Goal: Information Seeking & Learning: Learn about a topic

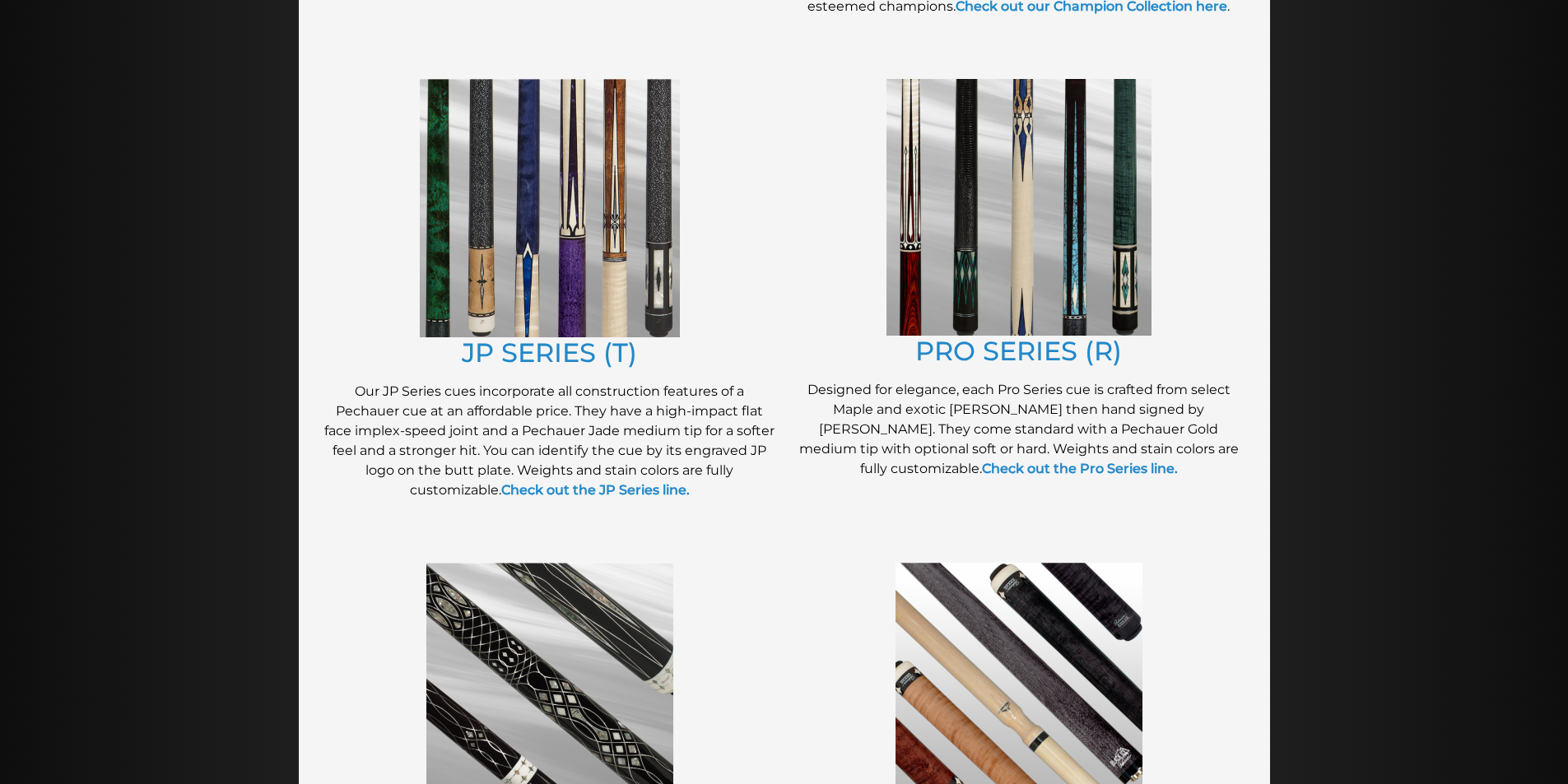
scroll to position [826, 0]
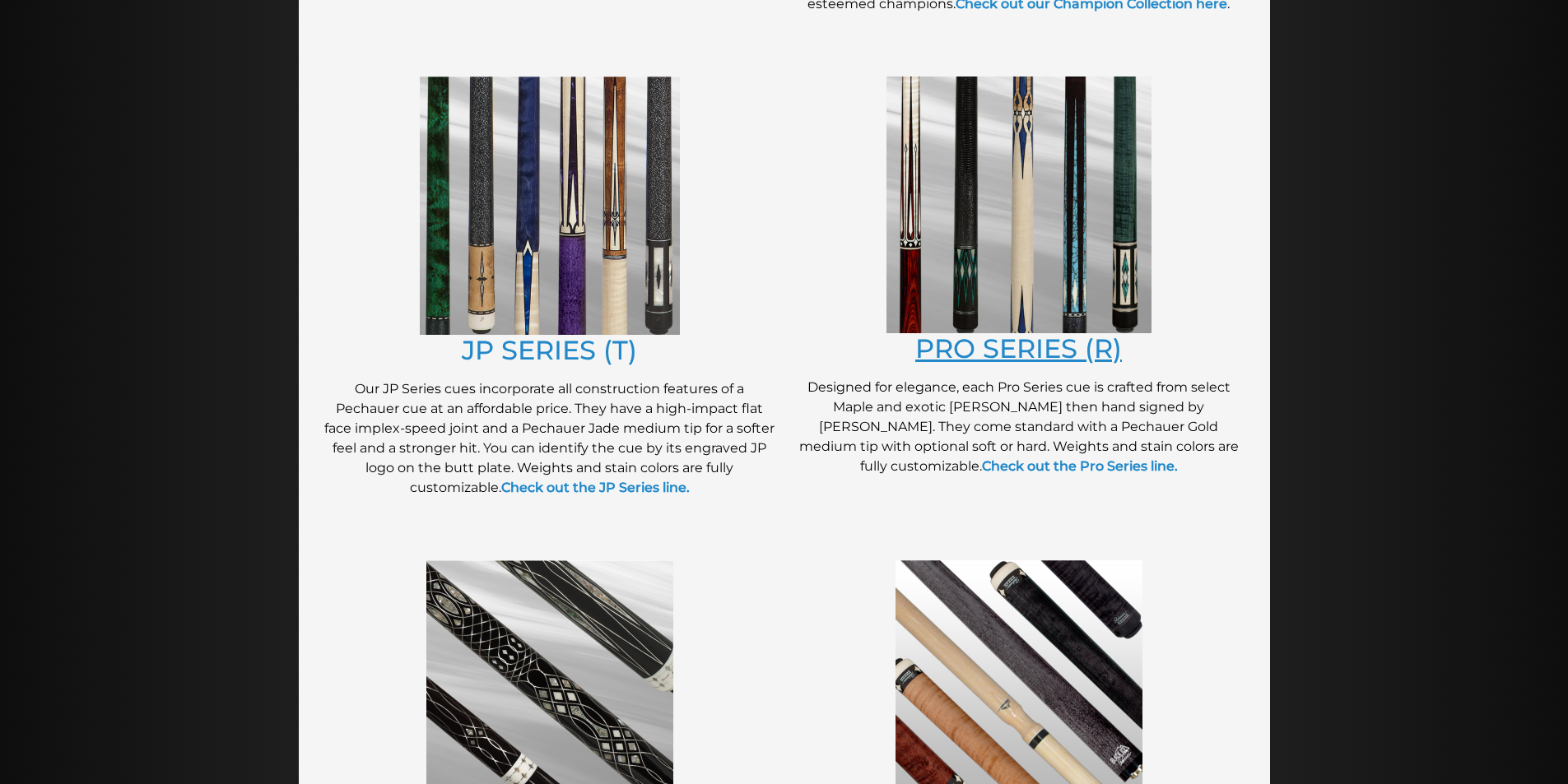
click at [1009, 341] on link "PRO SERIES (R)" at bounding box center [1018, 348] width 207 height 32
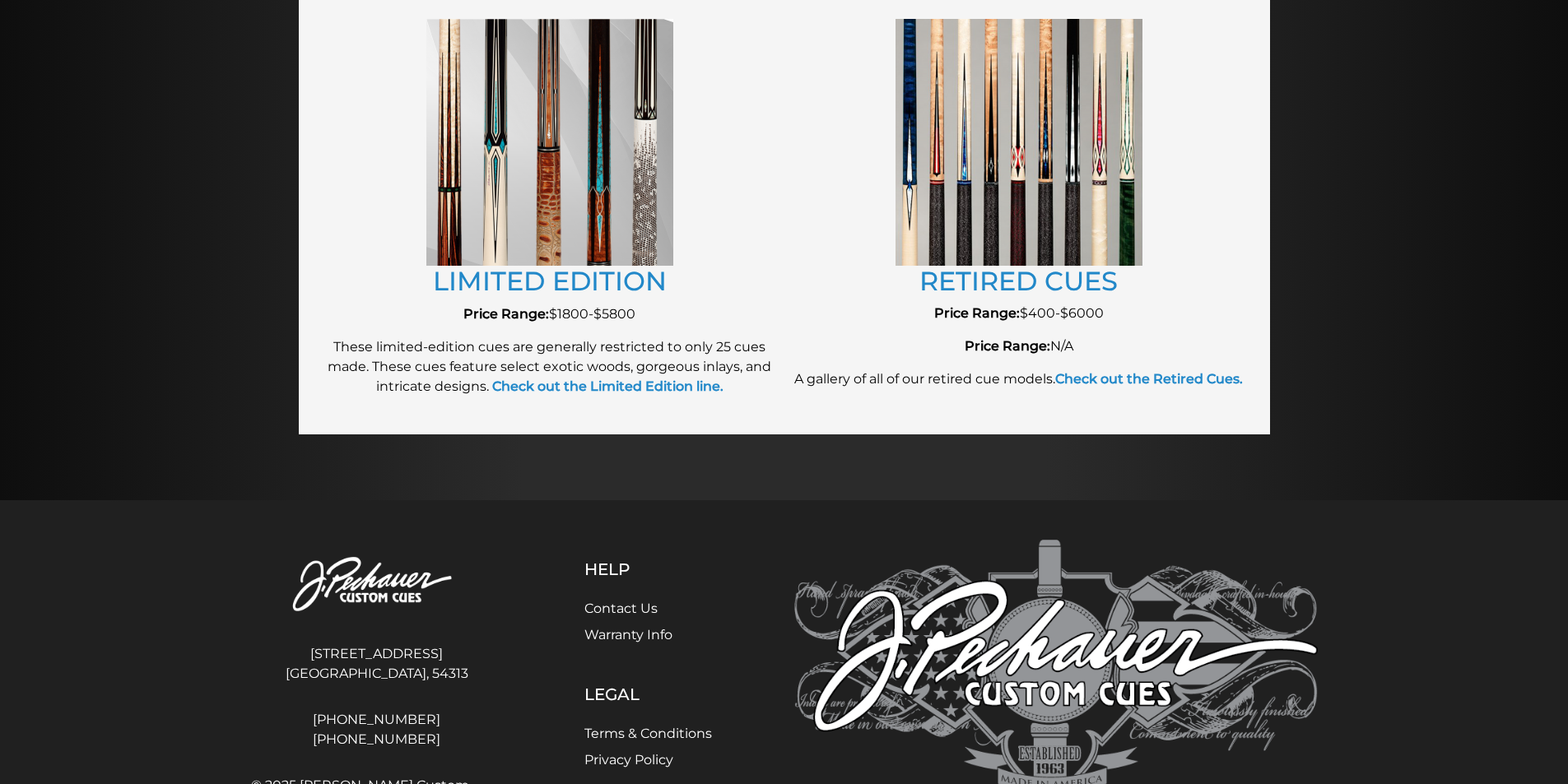
scroll to position [1878, 0]
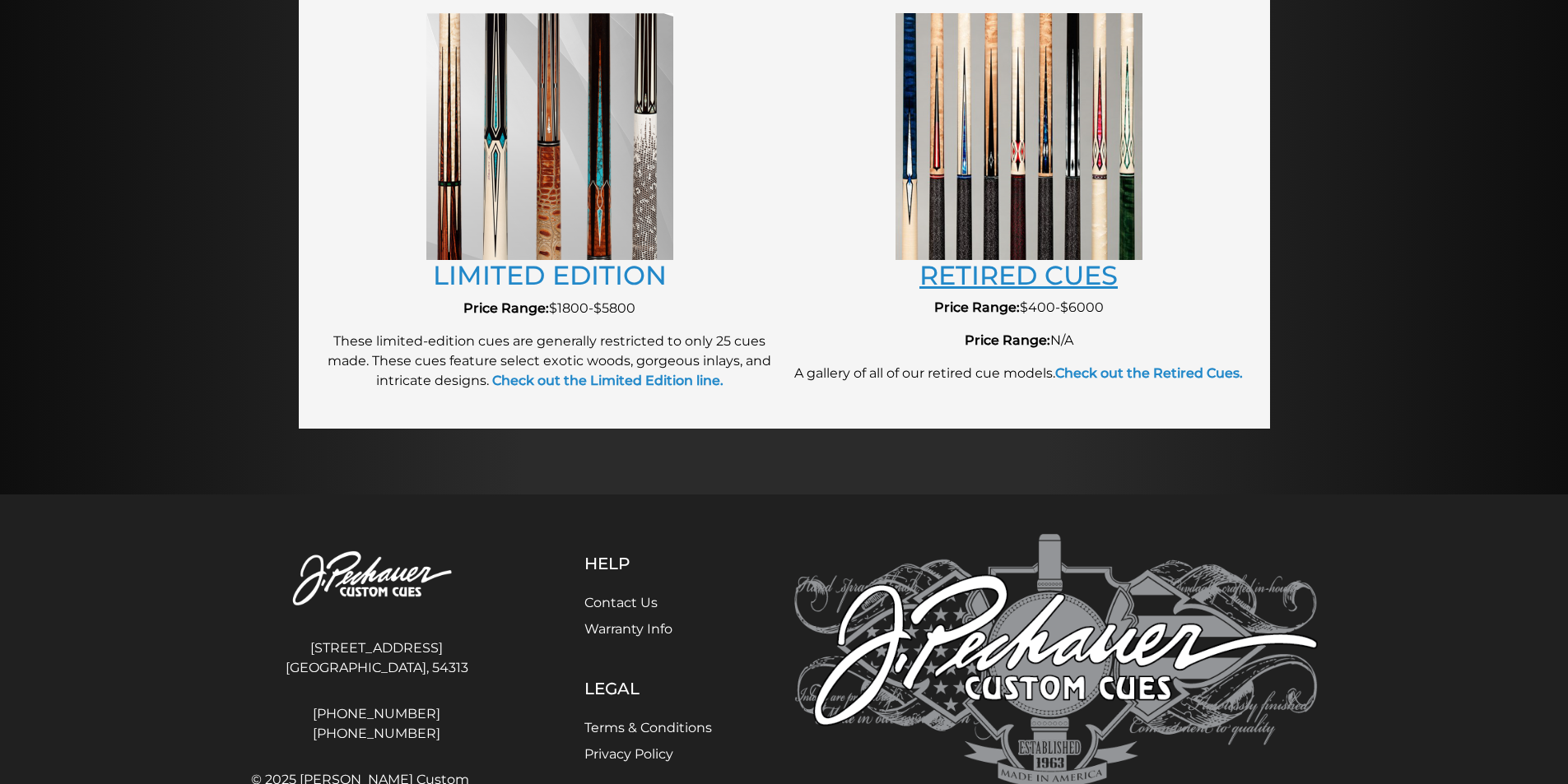
click at [1030, 266] on link "RETIRED CUES" at bounding box center [1018, 275] width 198 height 32
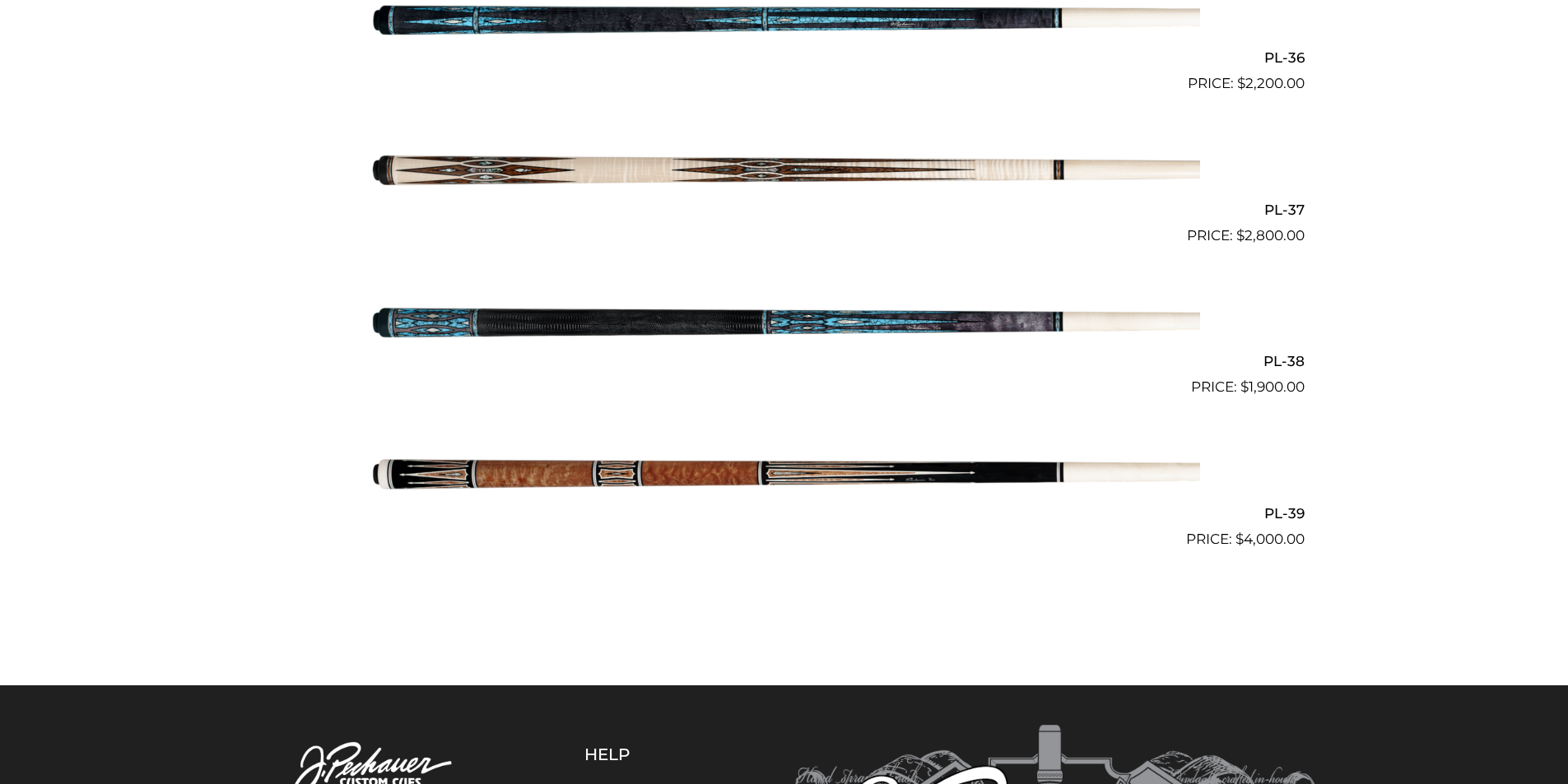
scroll to position [4804, 0]
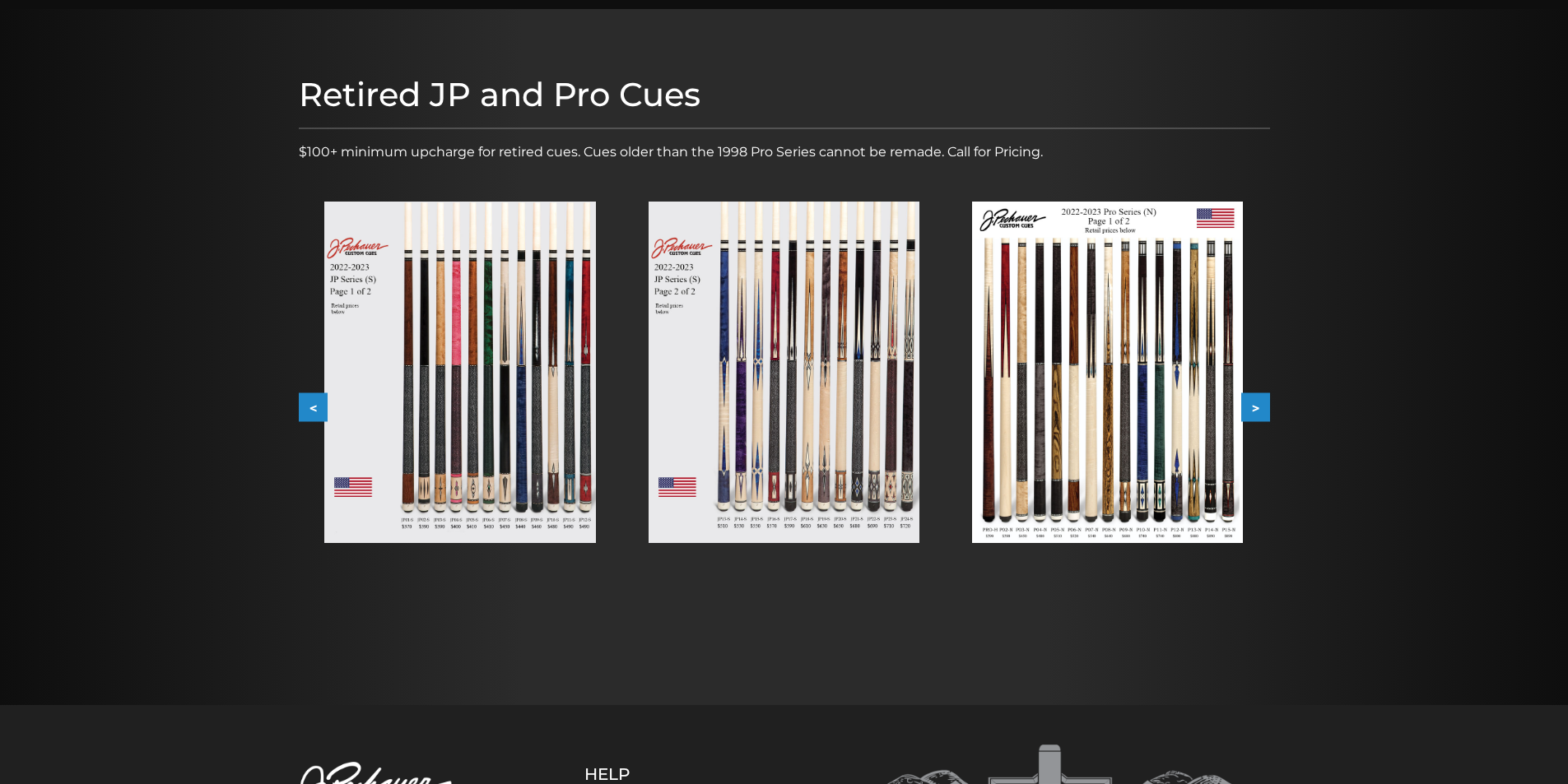
scroll to position [164, 0]
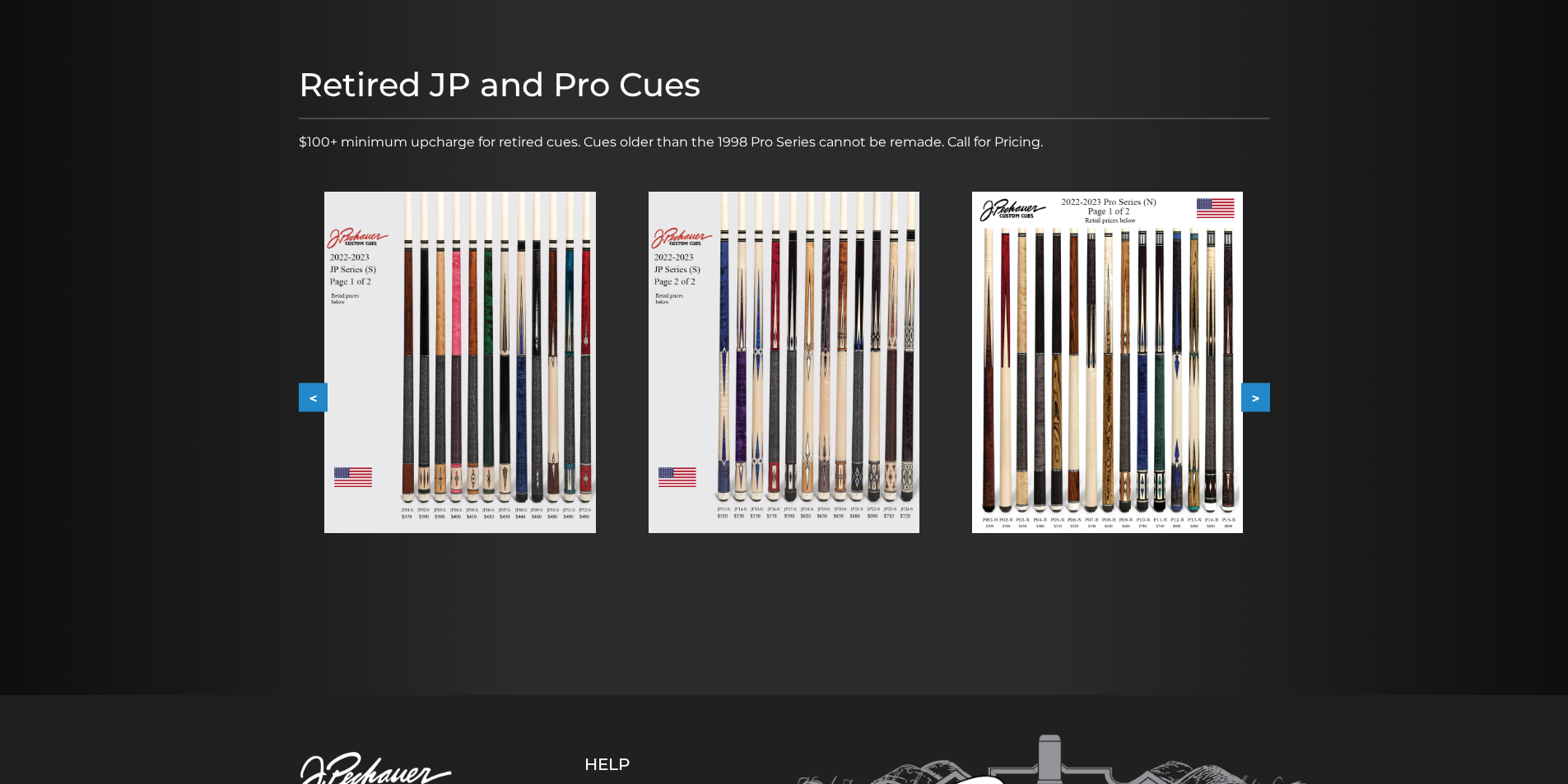
click at [1264, 399] on button ">" at bounding box center [1255, 397] width 29 height 29
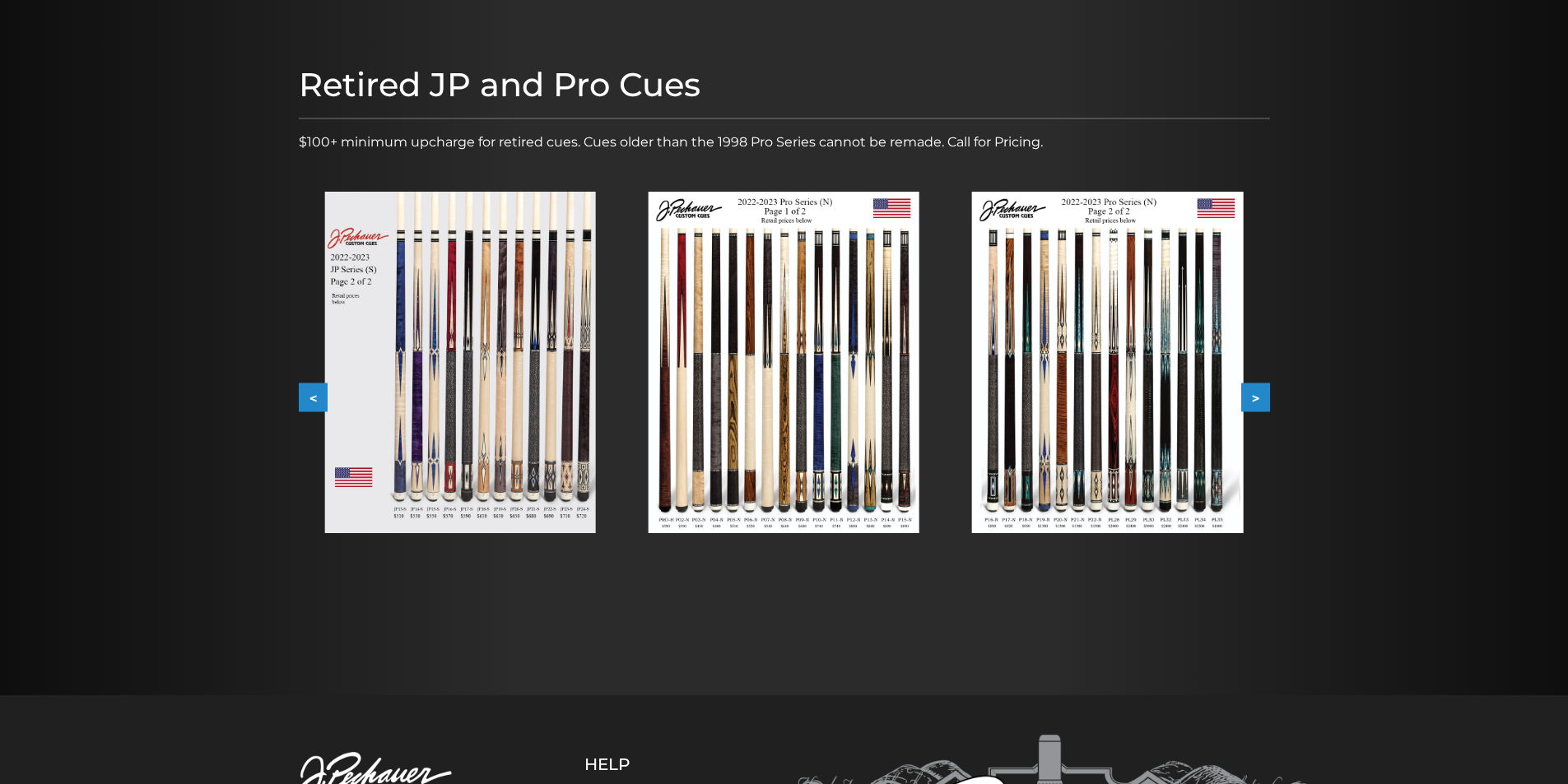
click at [1264, 399] on button ">" at bounding box center [1255, 397] width 29 height 29
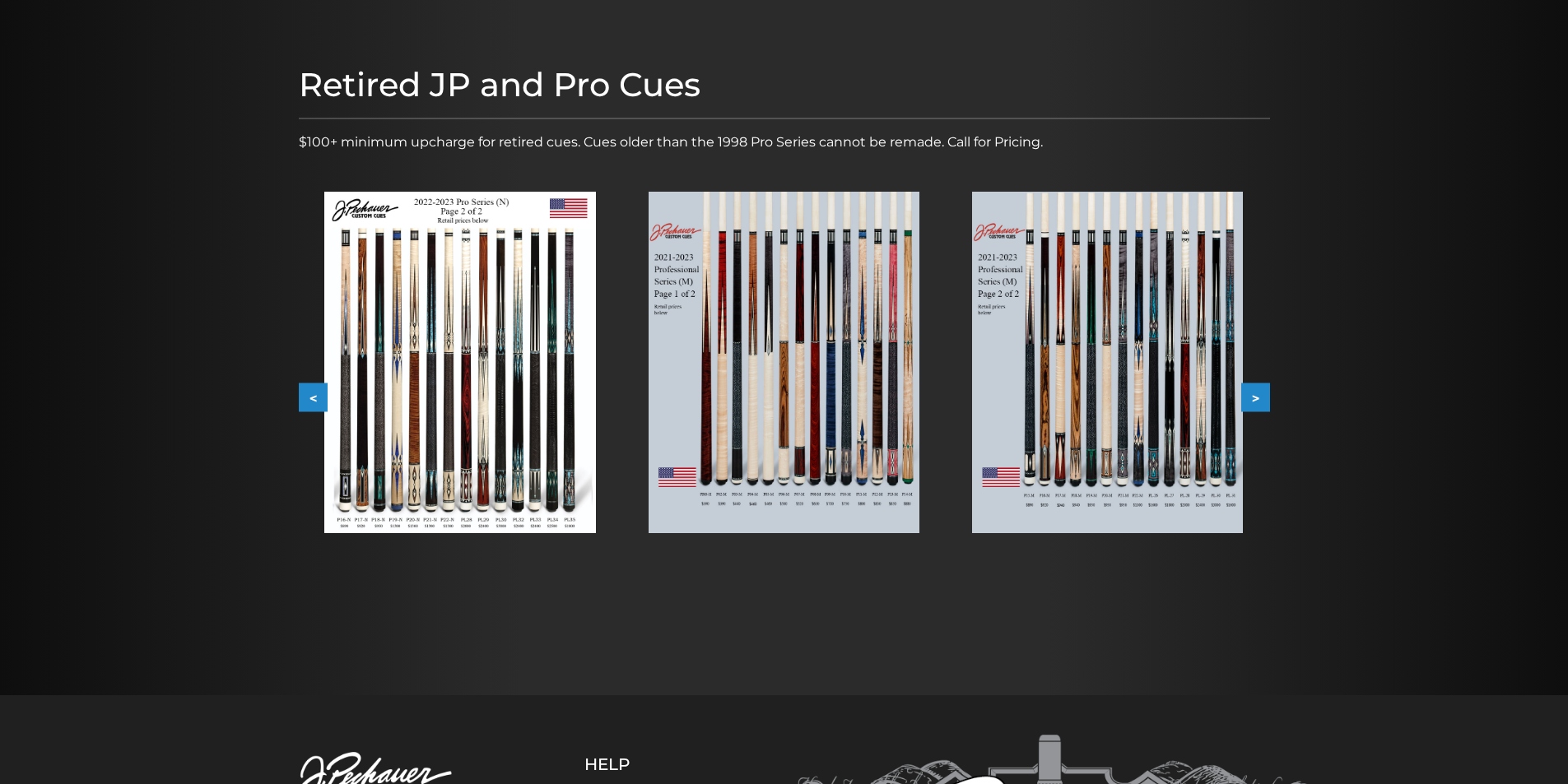
click at [1264, 399] on button ">" at bounding box center [1255, 397] width 29 height 29
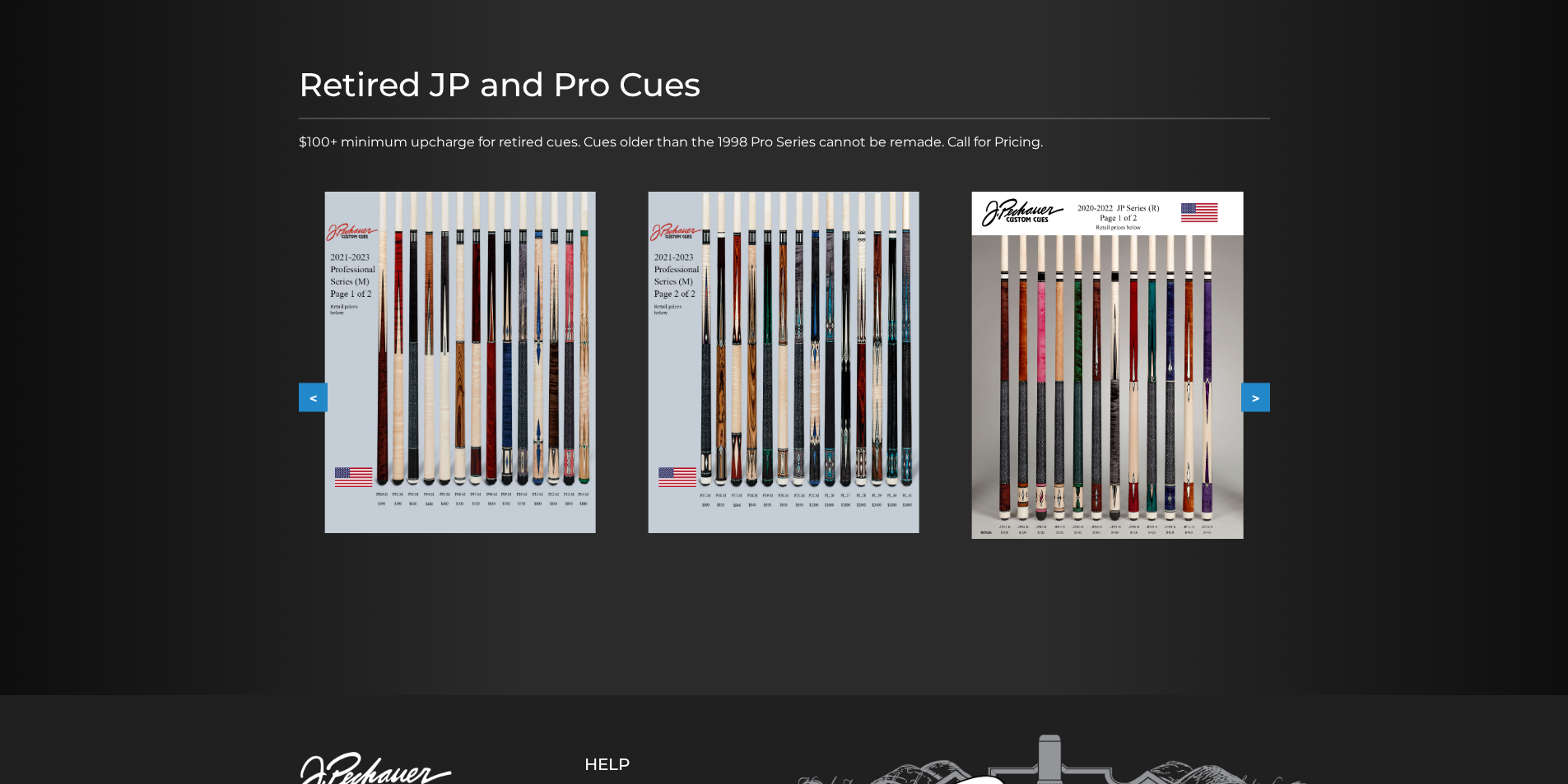
click at [1264, 399] on button ">" at bounding box center [1255, 397] width 29 height 29
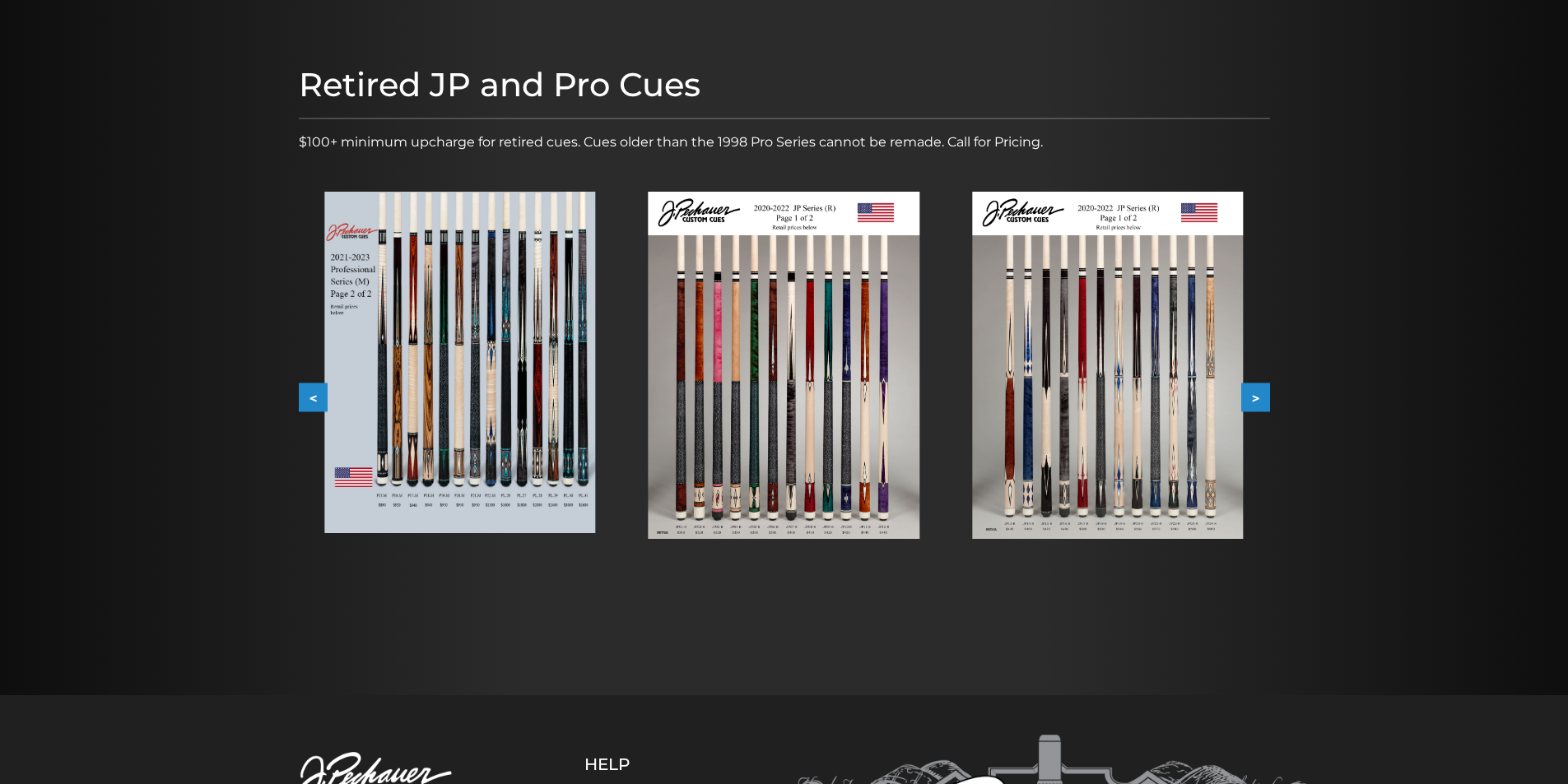
click at [1264, 399] on button ">" at bounding box center [1255, 397] width 29 height 29
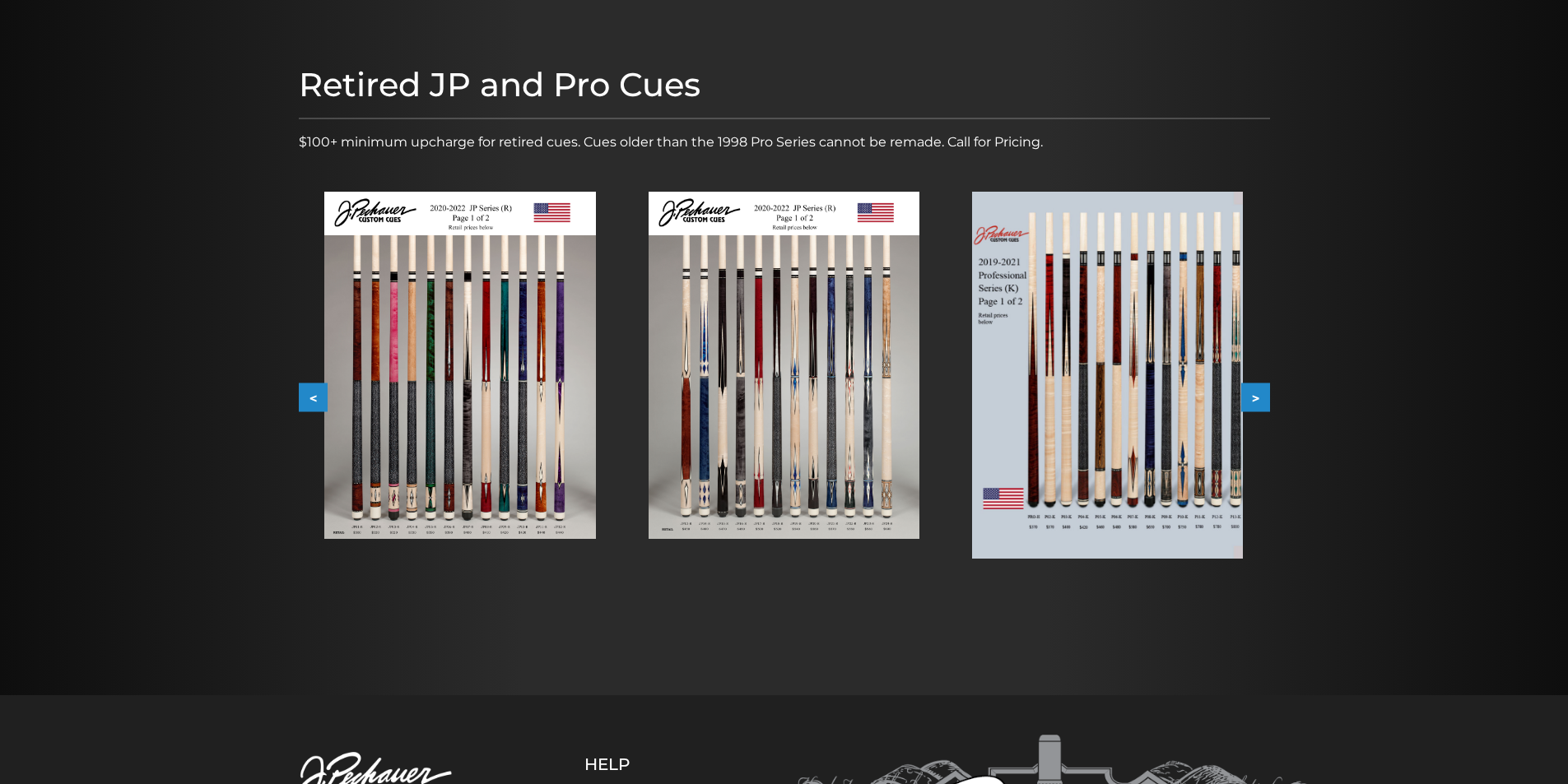
click at [1264, 399] on button ">" at bounding box center [1255, 397] width 29 height 29
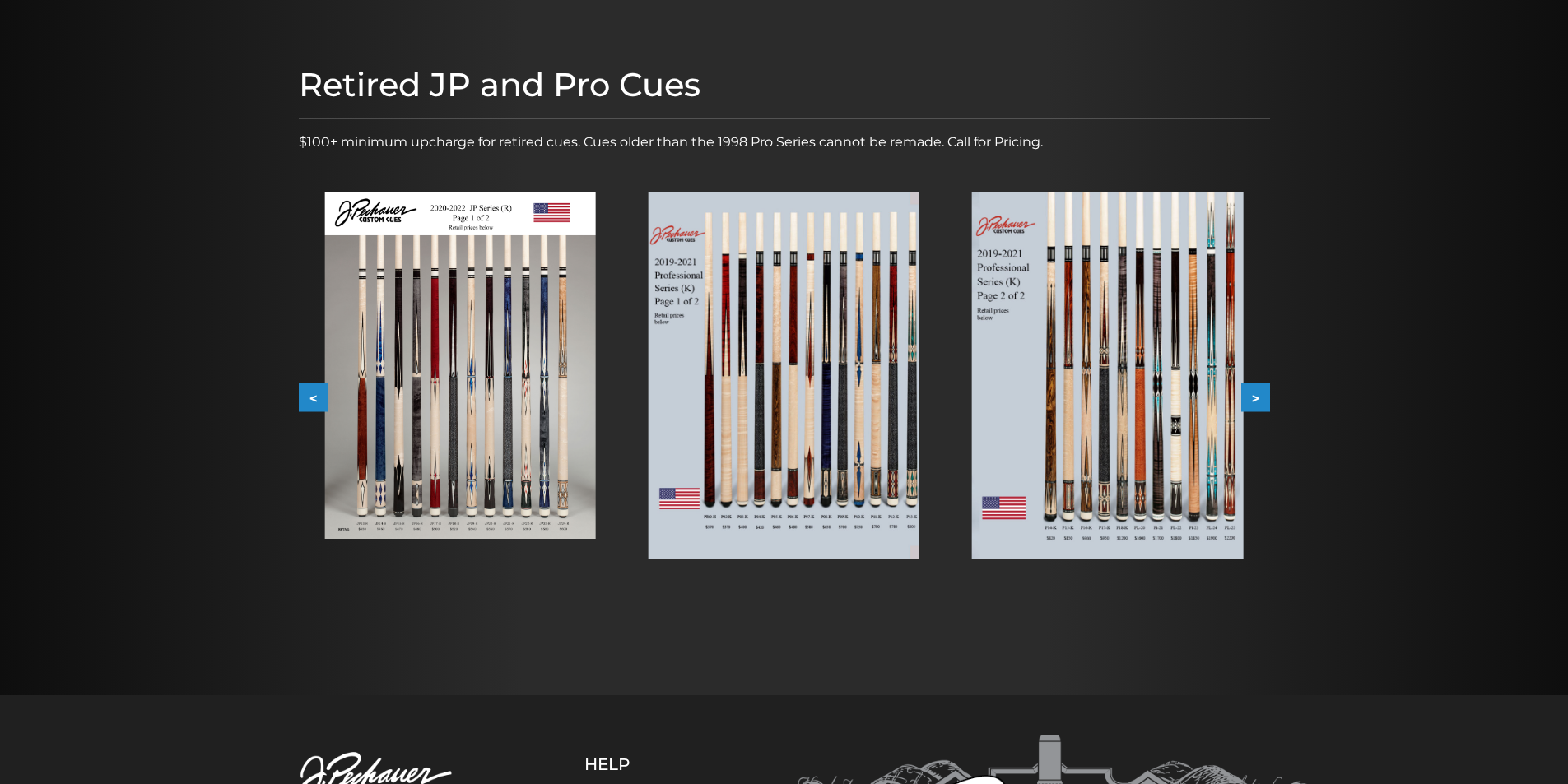
click at [1264, 399] on button ">" at bounding box center [1255, 397] width 29 height 29
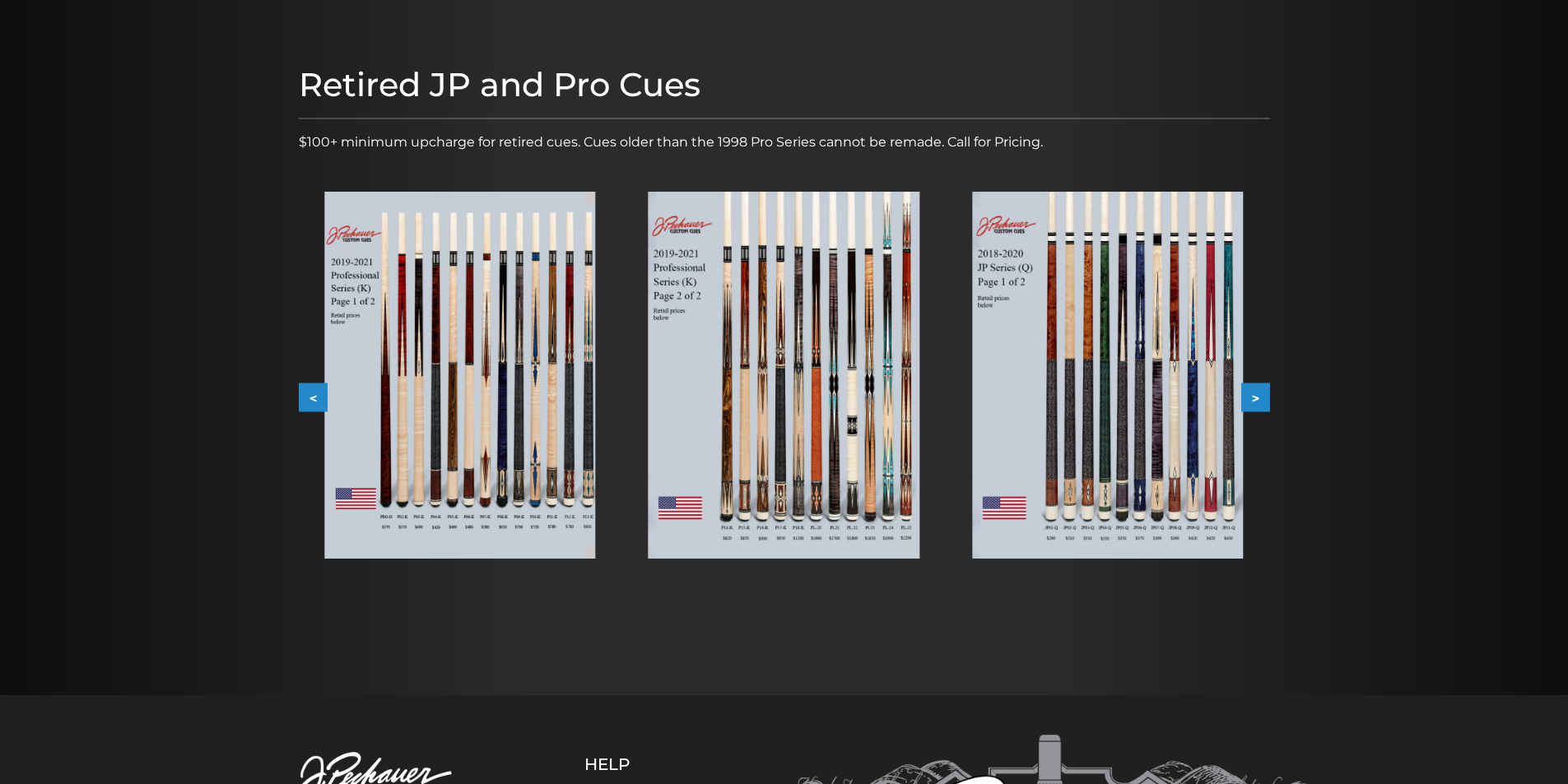
click at [1264, 399] on button ">" at bounding box center [1255, 397] width 29 height 29
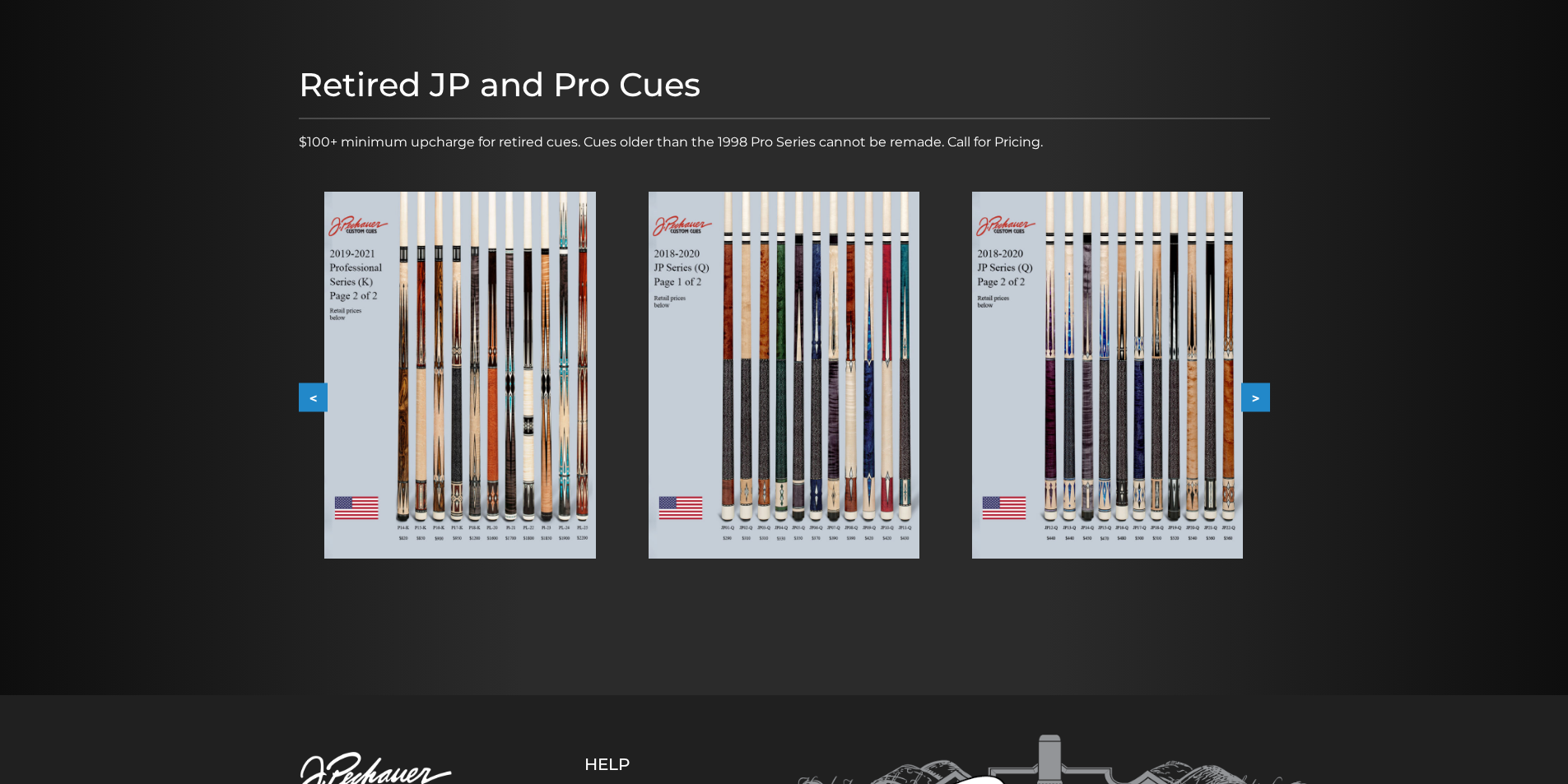
click at [1264, 399] on button ">" at bounding box center [1255, 397] width 29 height 29
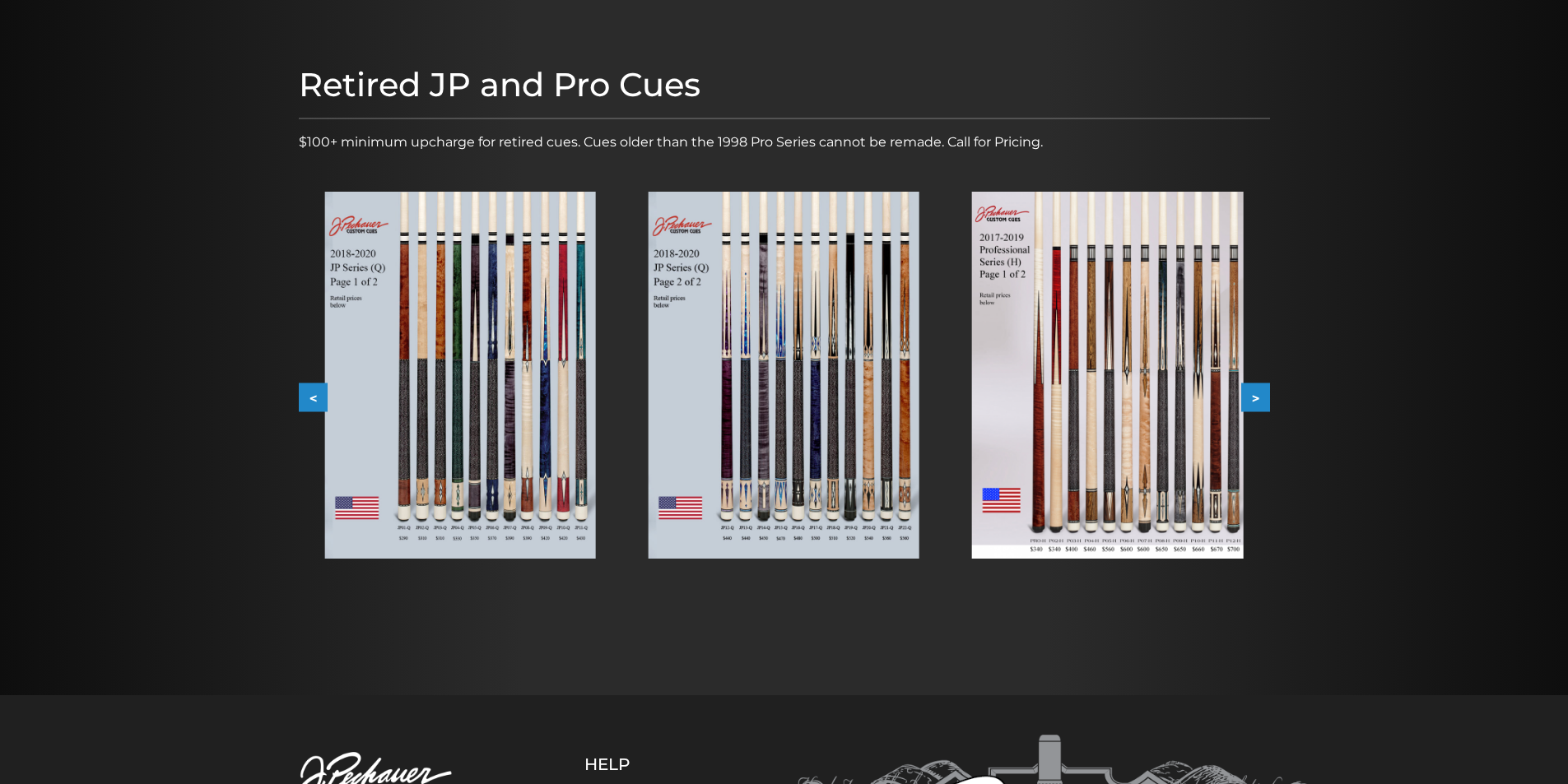
click at [1264, 399] on button ">" at bounding box center [1255, 397] width 29 height 29
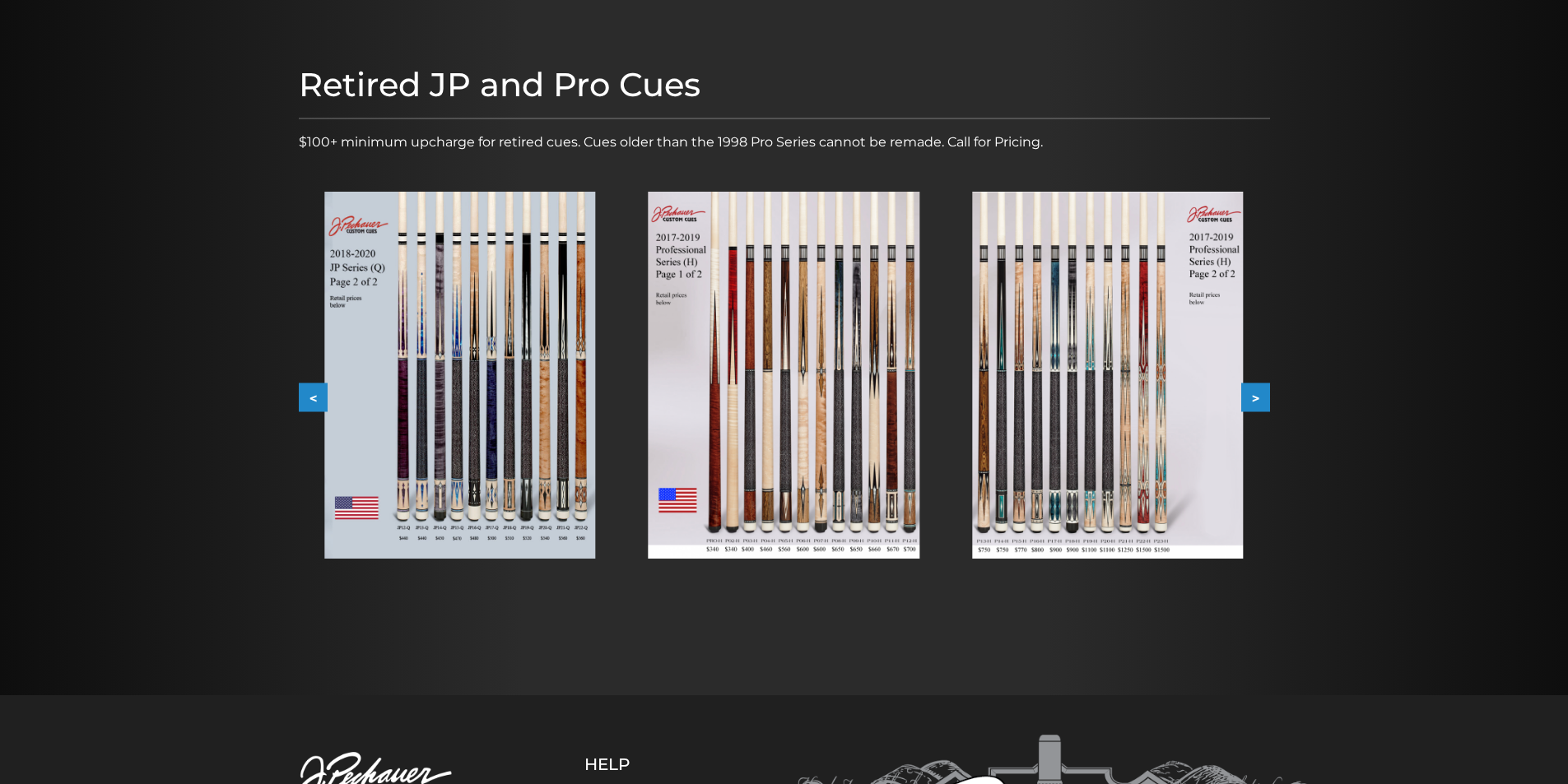
click at [1264, 399] on button ">" at bounding box center [1255, 397] width 29 height 29
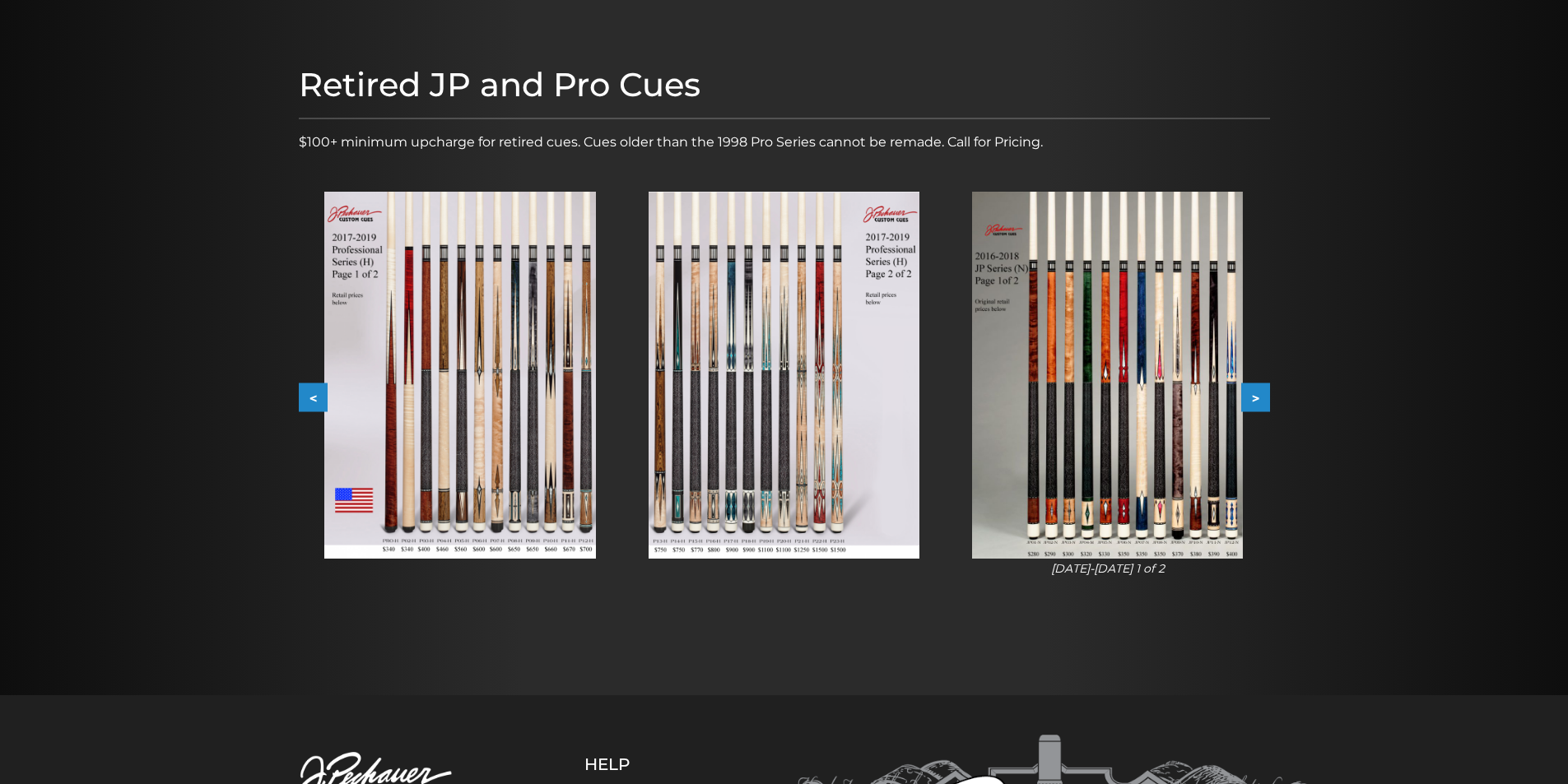
click at [1264, 399] on button ">" at bounding box center [1255, 397] width 29 height 29
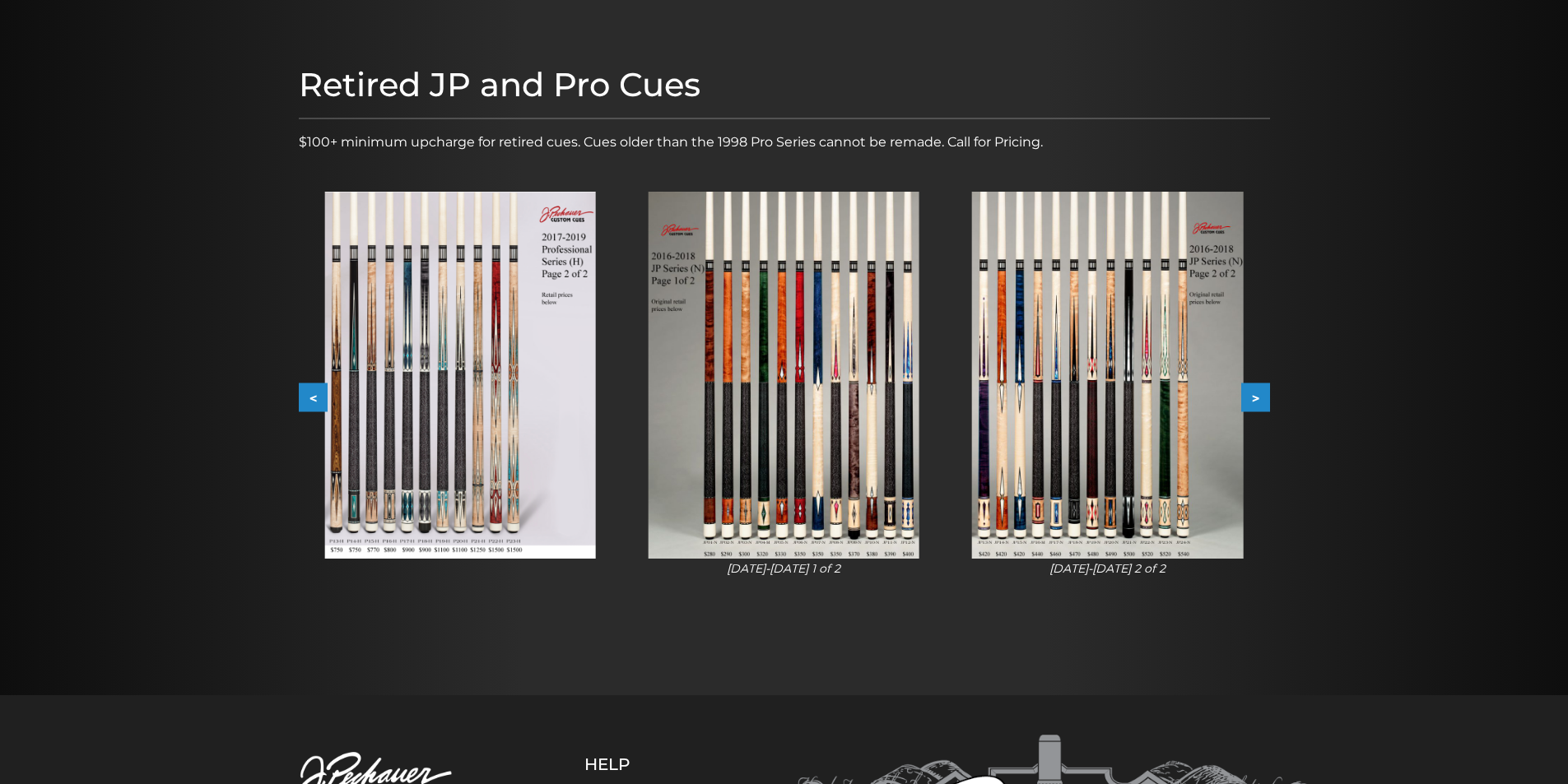
click at [1264, 399] on button ">" at bounding box center [1255, 397] width 29 height 29
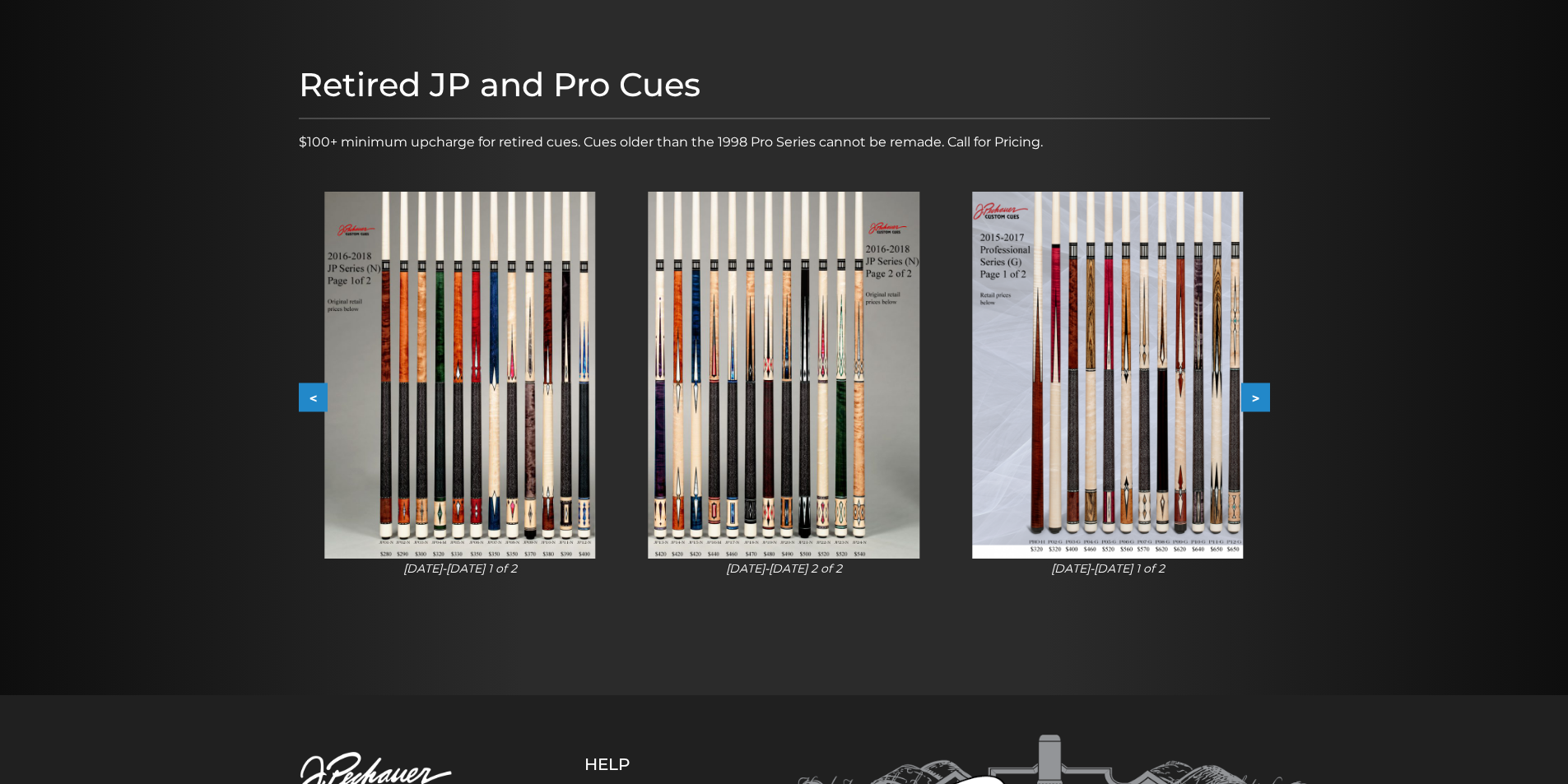
click at [1264, 398] on button ">" at bounding box center [1255, 397] width 29 height 29
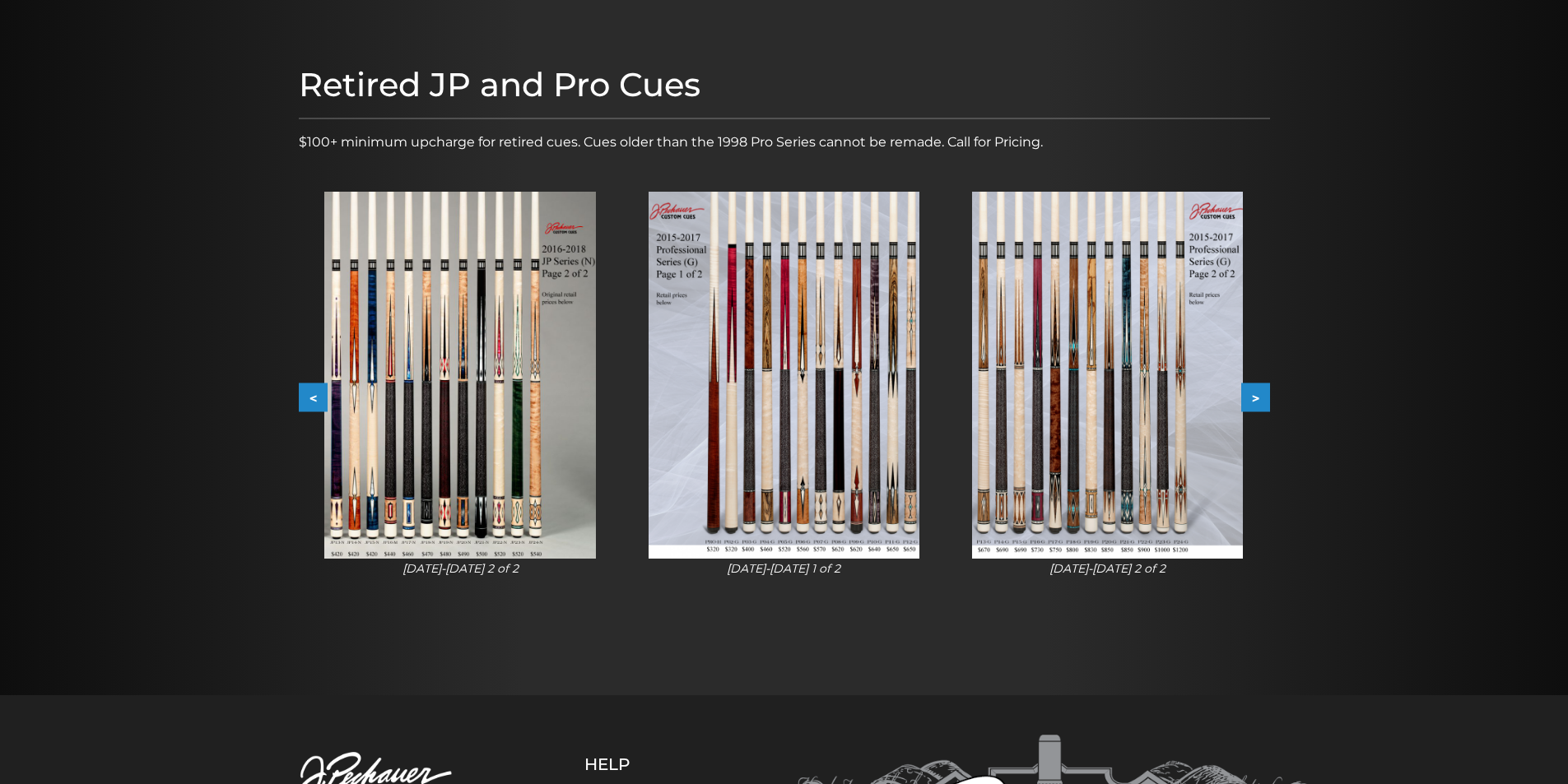
click at [1265, 397] on button ">" at bounding box center [1255, 397] width 29 height 29
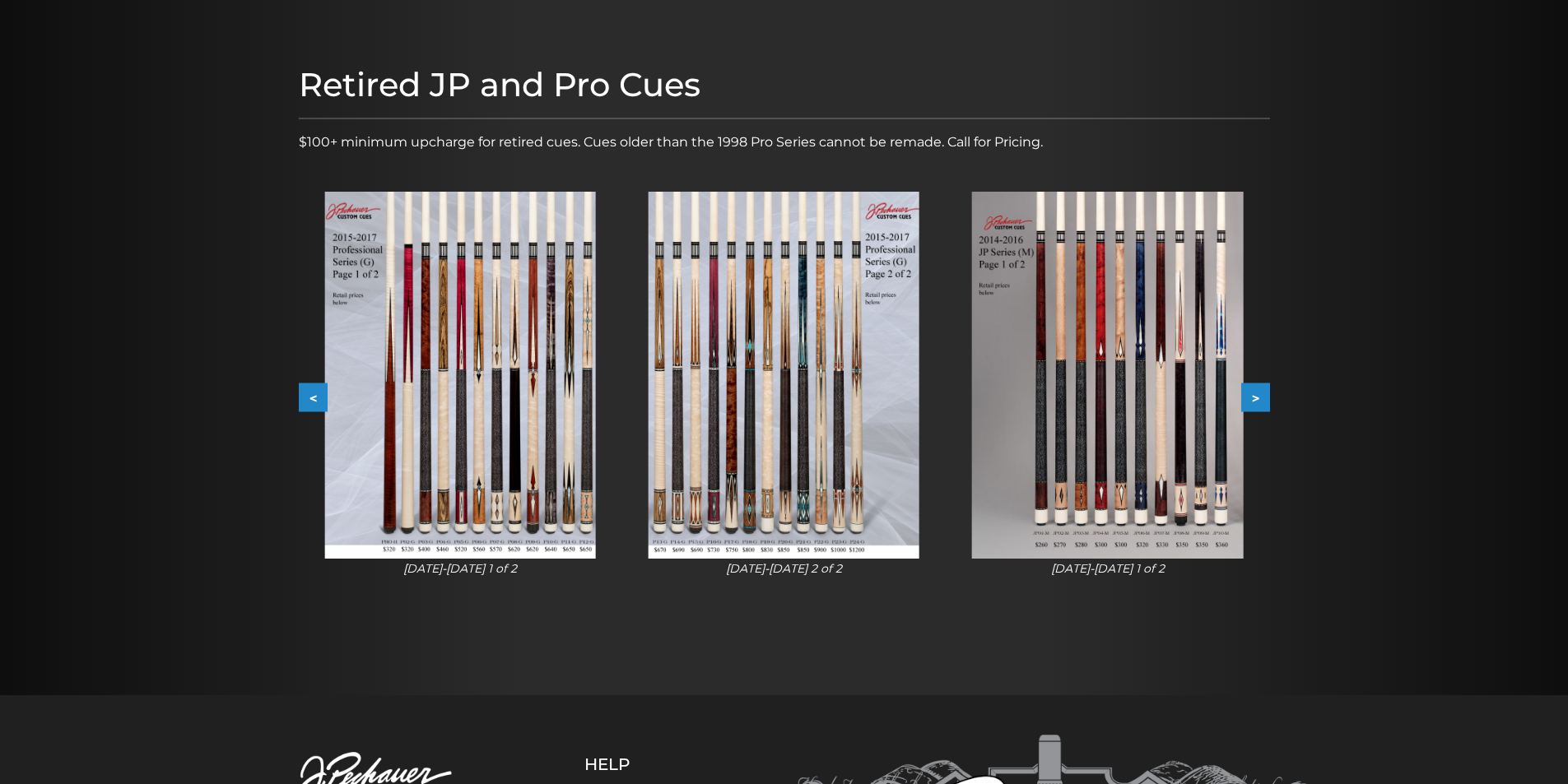
click at [1268, 394] on button ">" at bounding box center [1255, 397] width 29 height 29
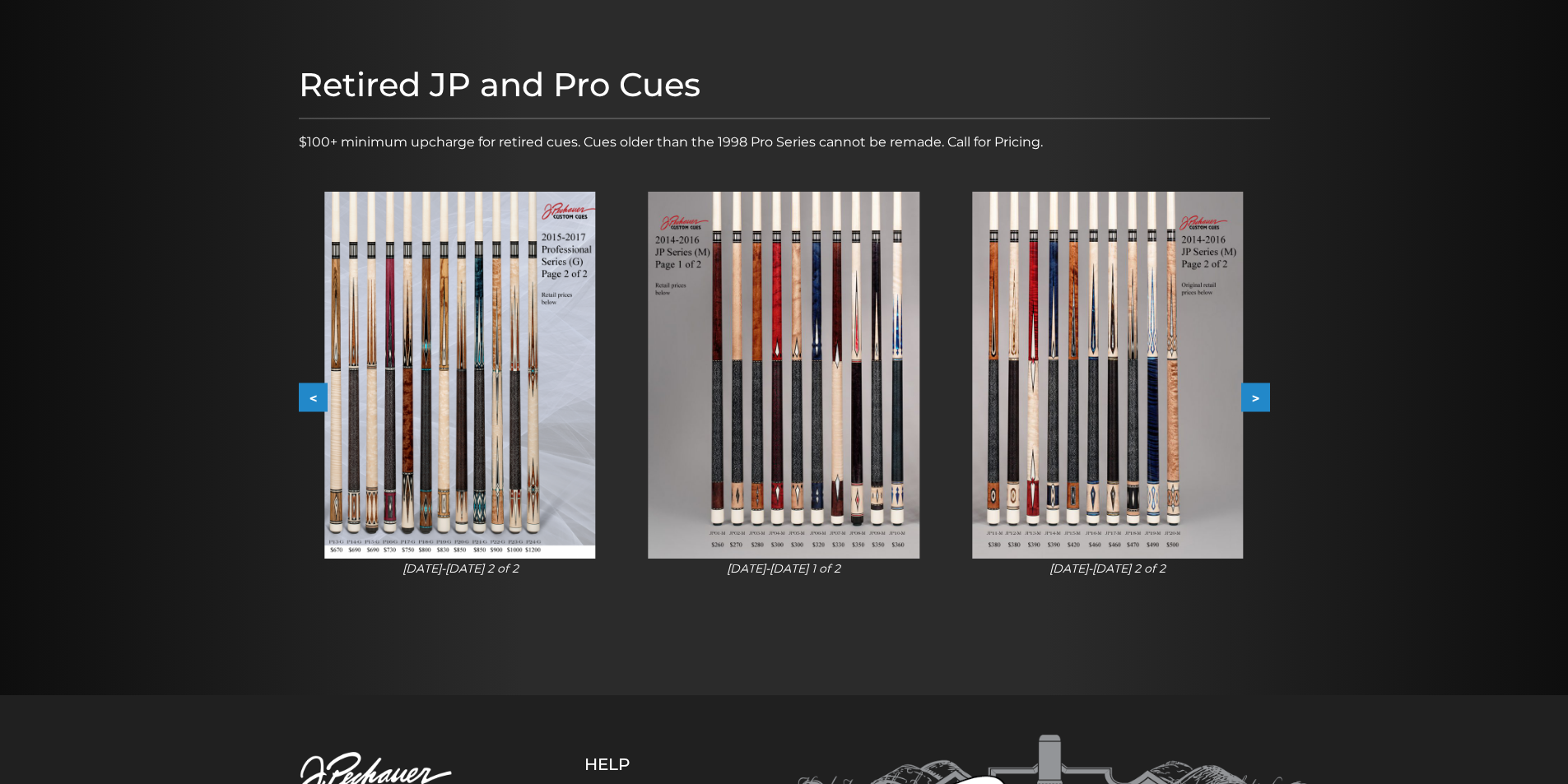
click at [1262, 391] on button ">" at bounding box center [1255, 397] width 29 height 29
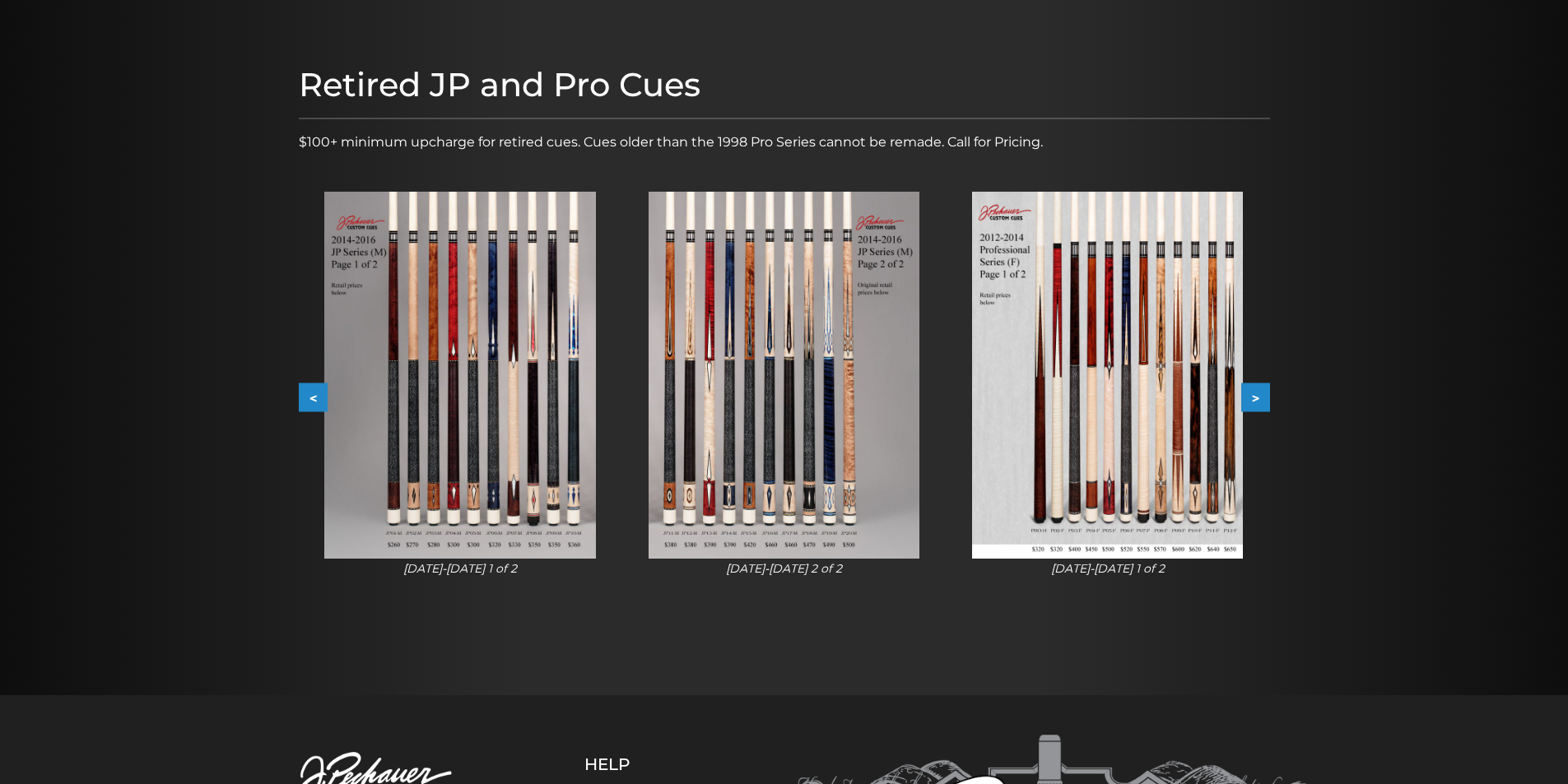
click at [1260, 390] on button ">" at bounding box center [1255, 397] width 29 height 29
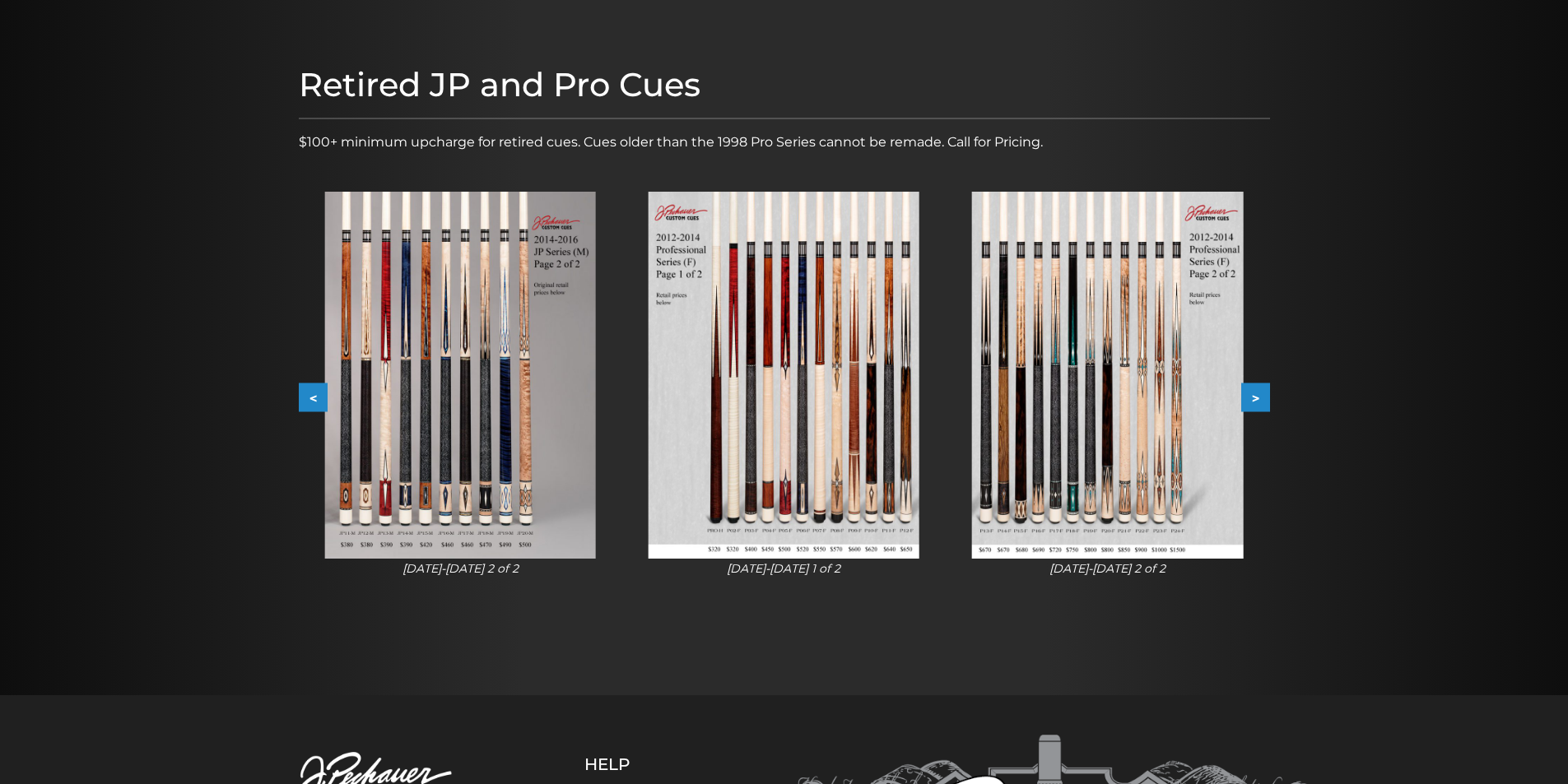
click at [1260, 390] on button ">" at bounding box center [1255, 397] width 29 height 29
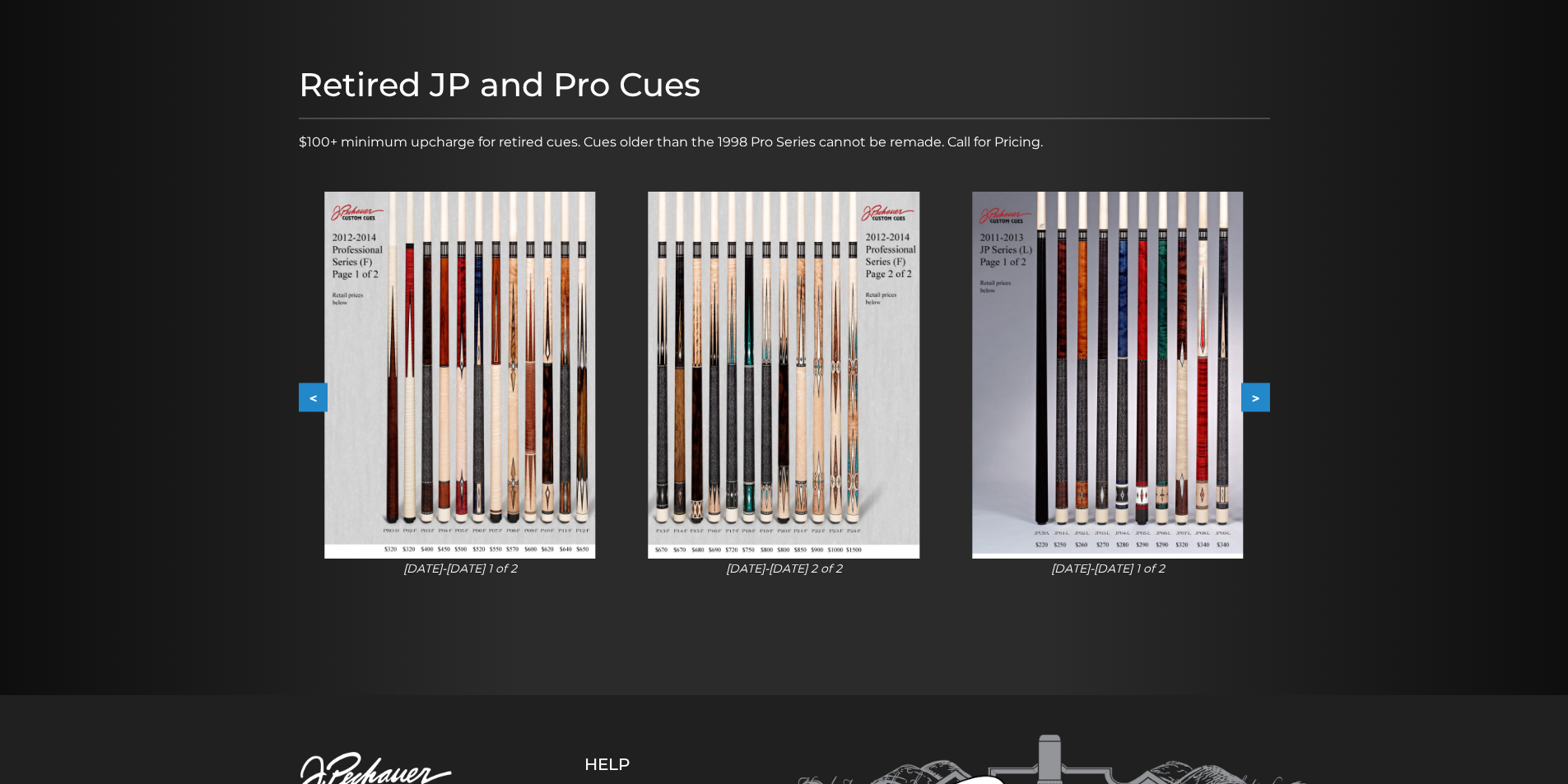
click at [1260, 390] on button ">" at bounding box center [1255, 397] width 29 height 29
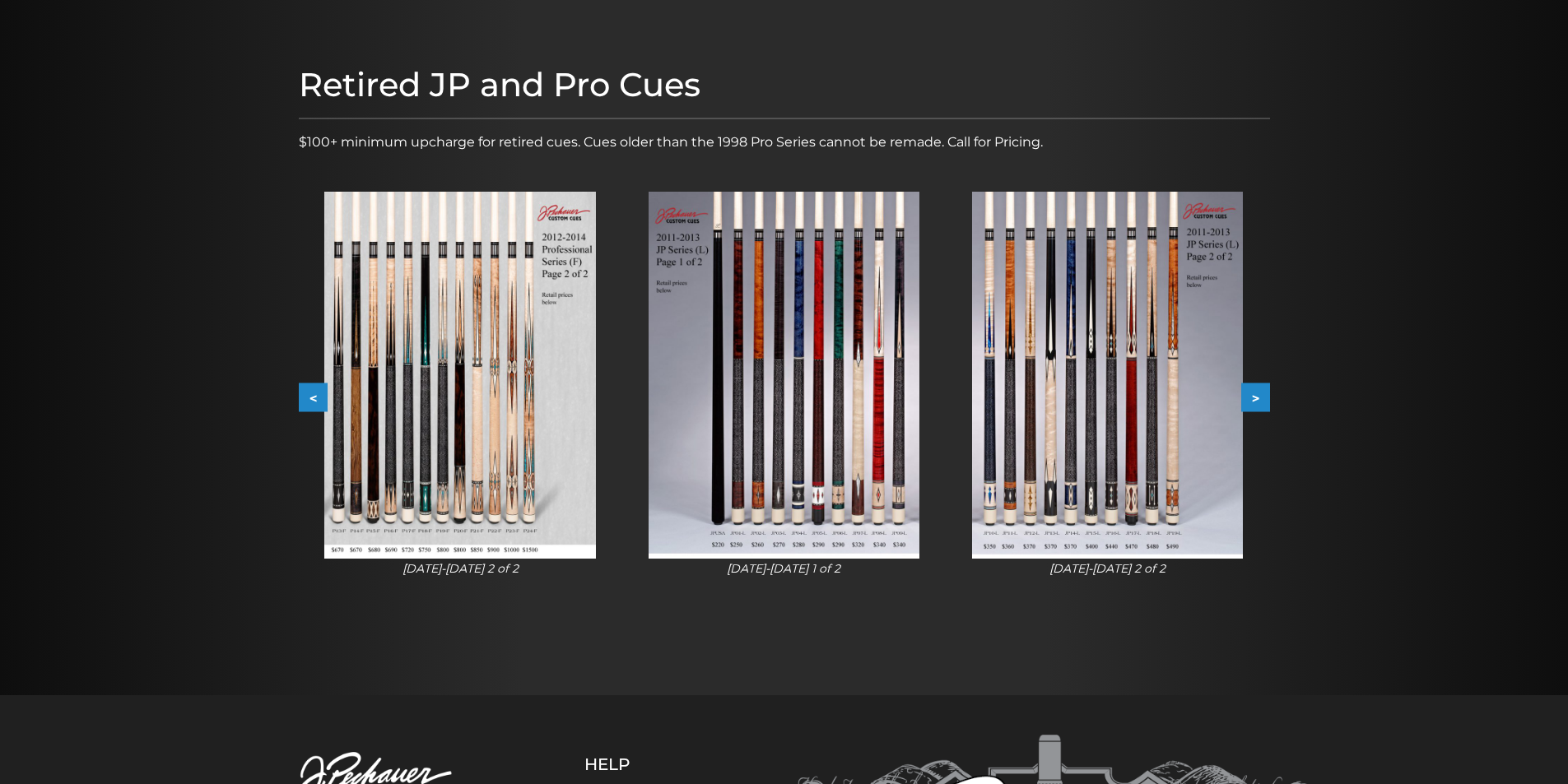
click at [1260, 390] on button ">" at bounding box center [1255, 397] width 29 height 29
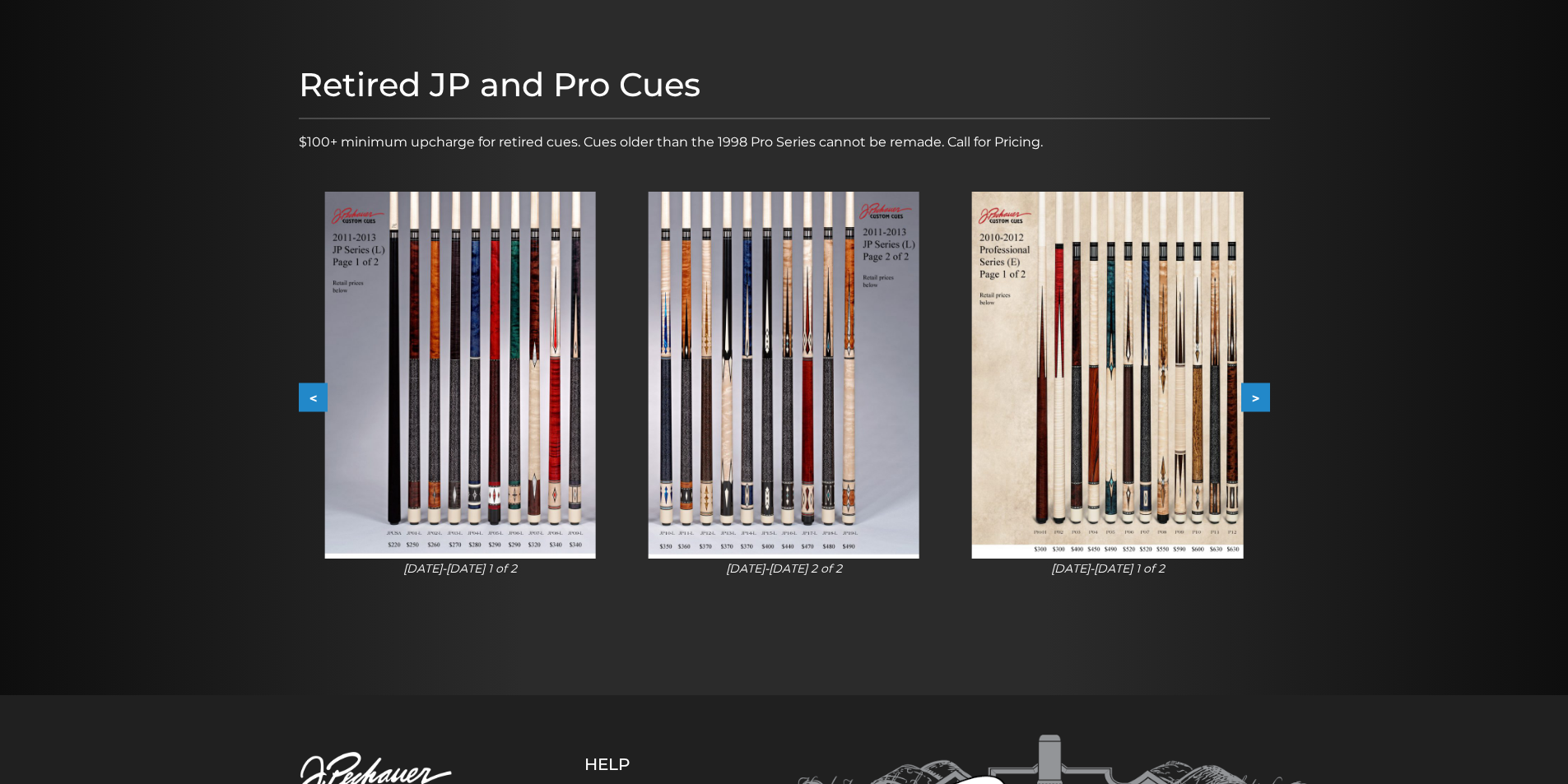
click at [1260, 390] on button ">" at bounding box center [1255, 397] width 29 height 29
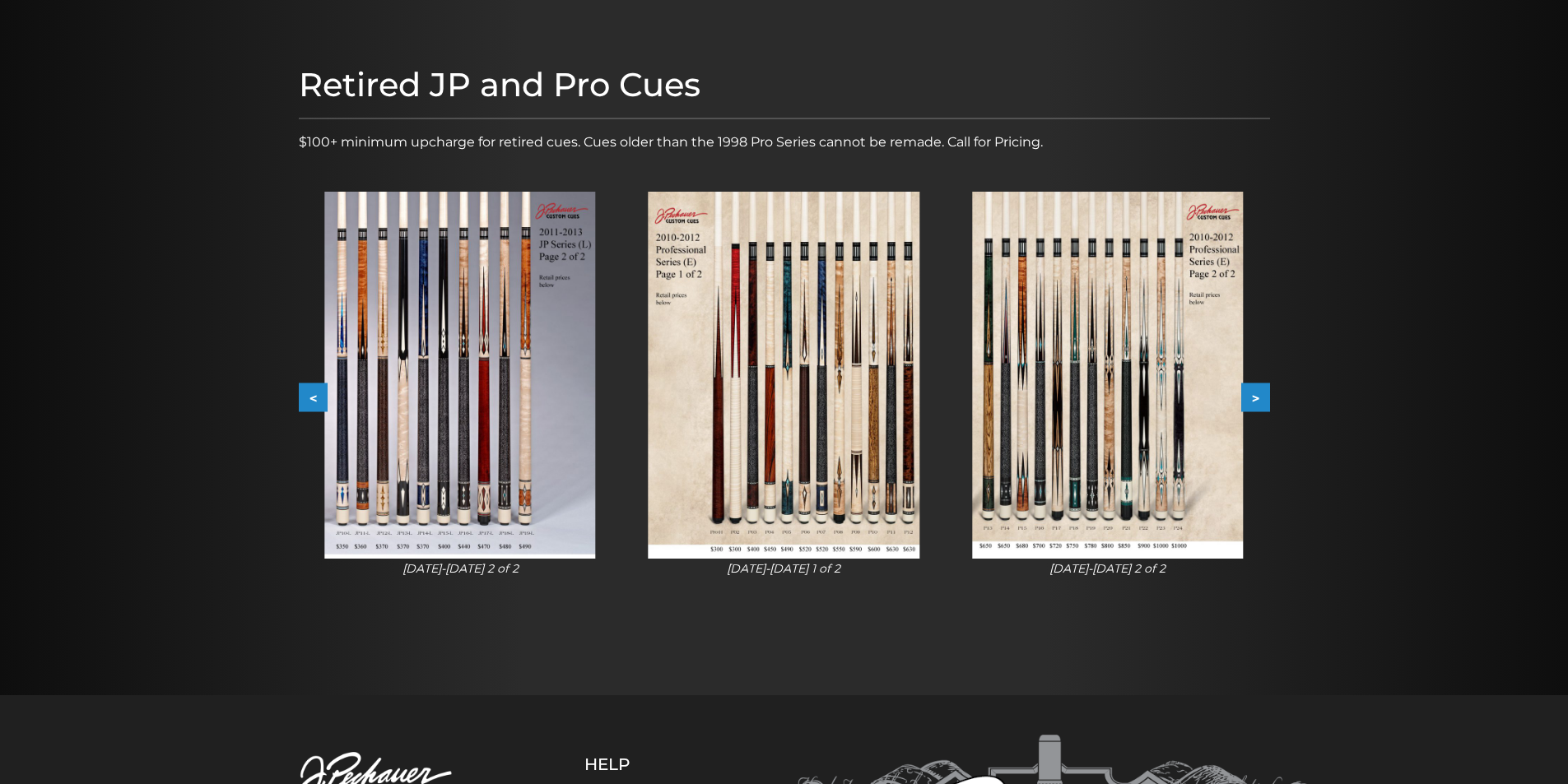
click at [1260, 390] on button ">" at bounding box center [1255, 397] width 29 height 29
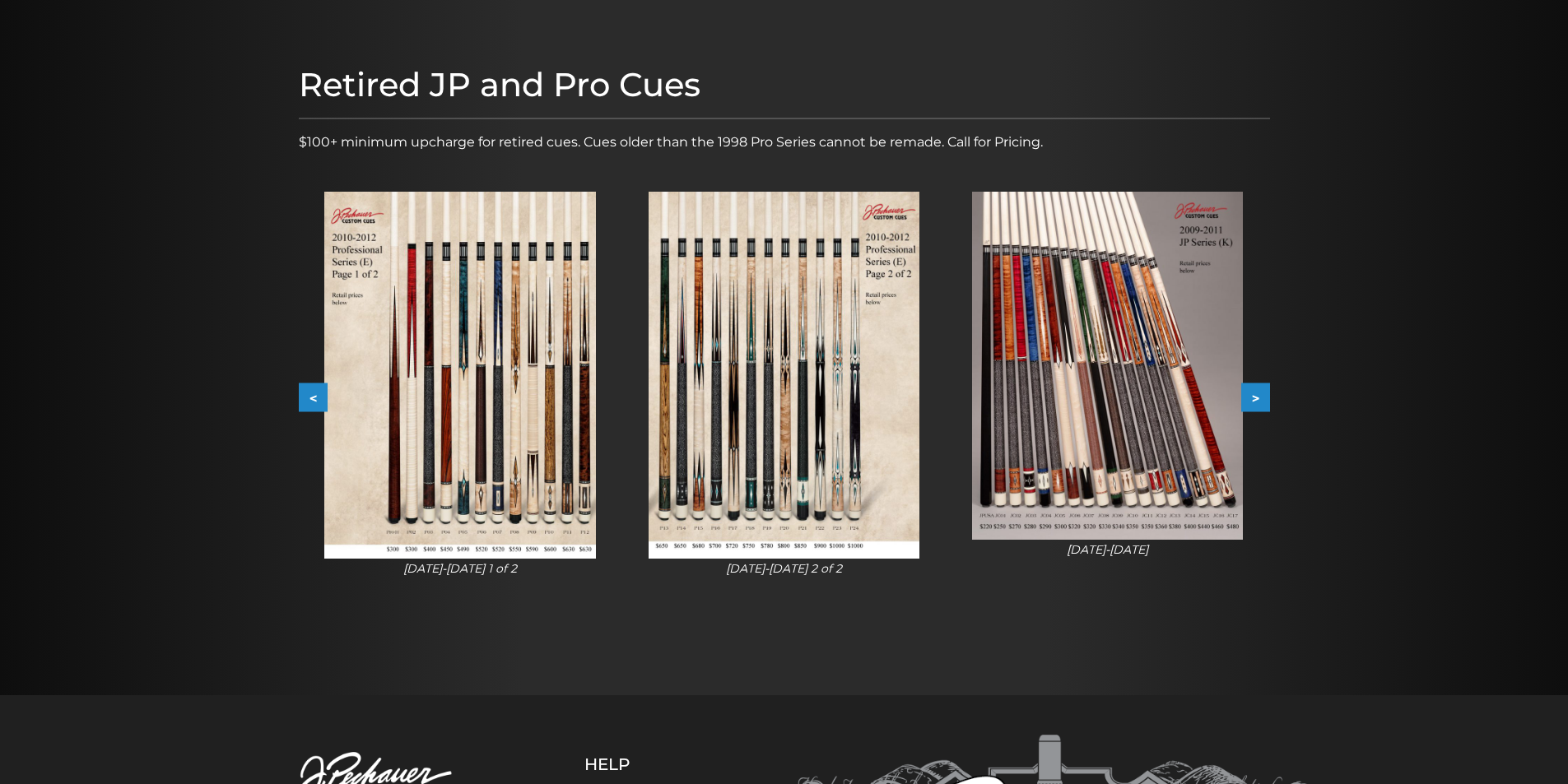
click at [1260, 390] on button ">" at bounding box center [1255, 397] width 29 height 29
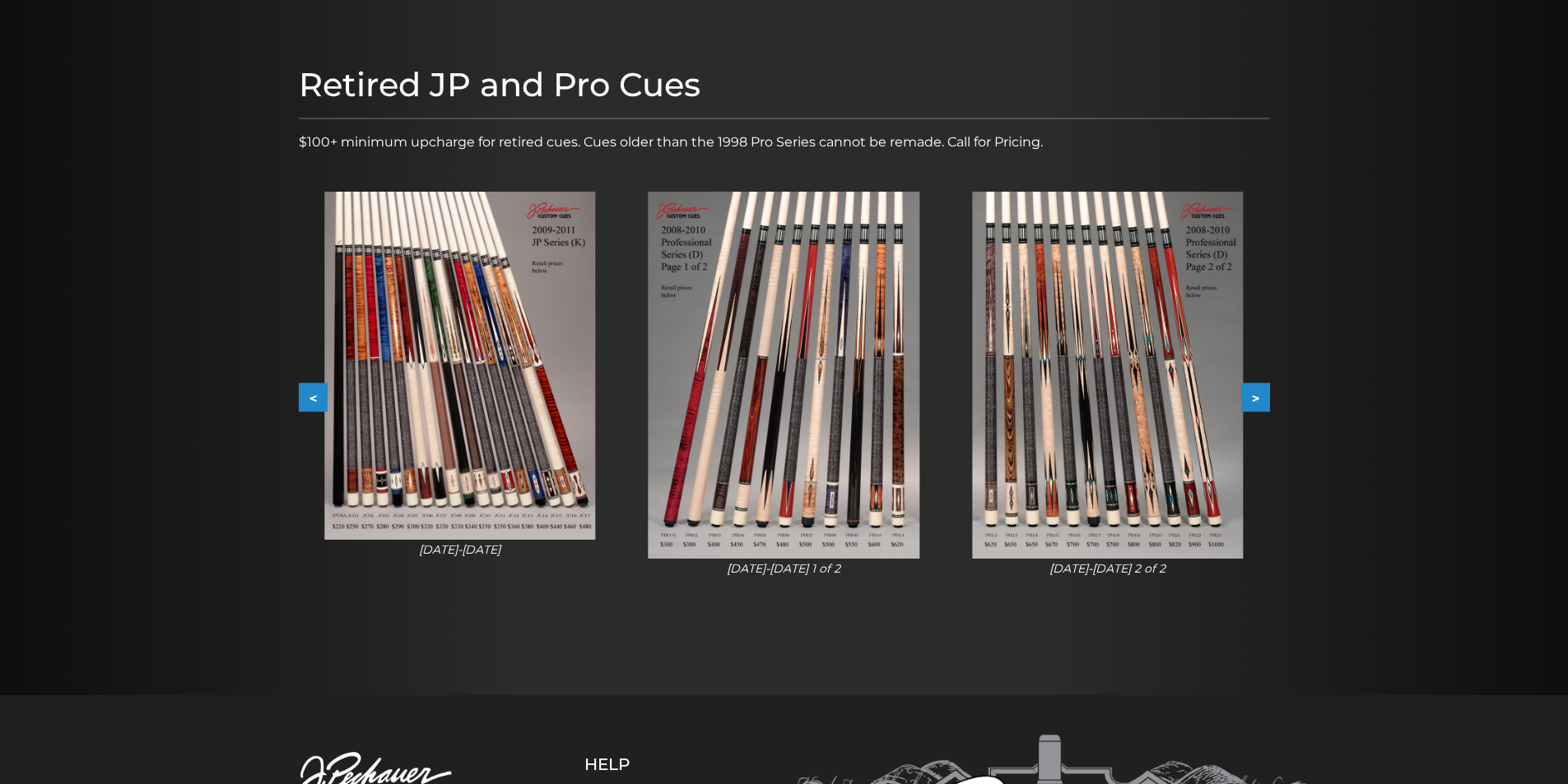
click at [1260, 390] on button ">" at bounding box center [1255, 397] width 29 height 29
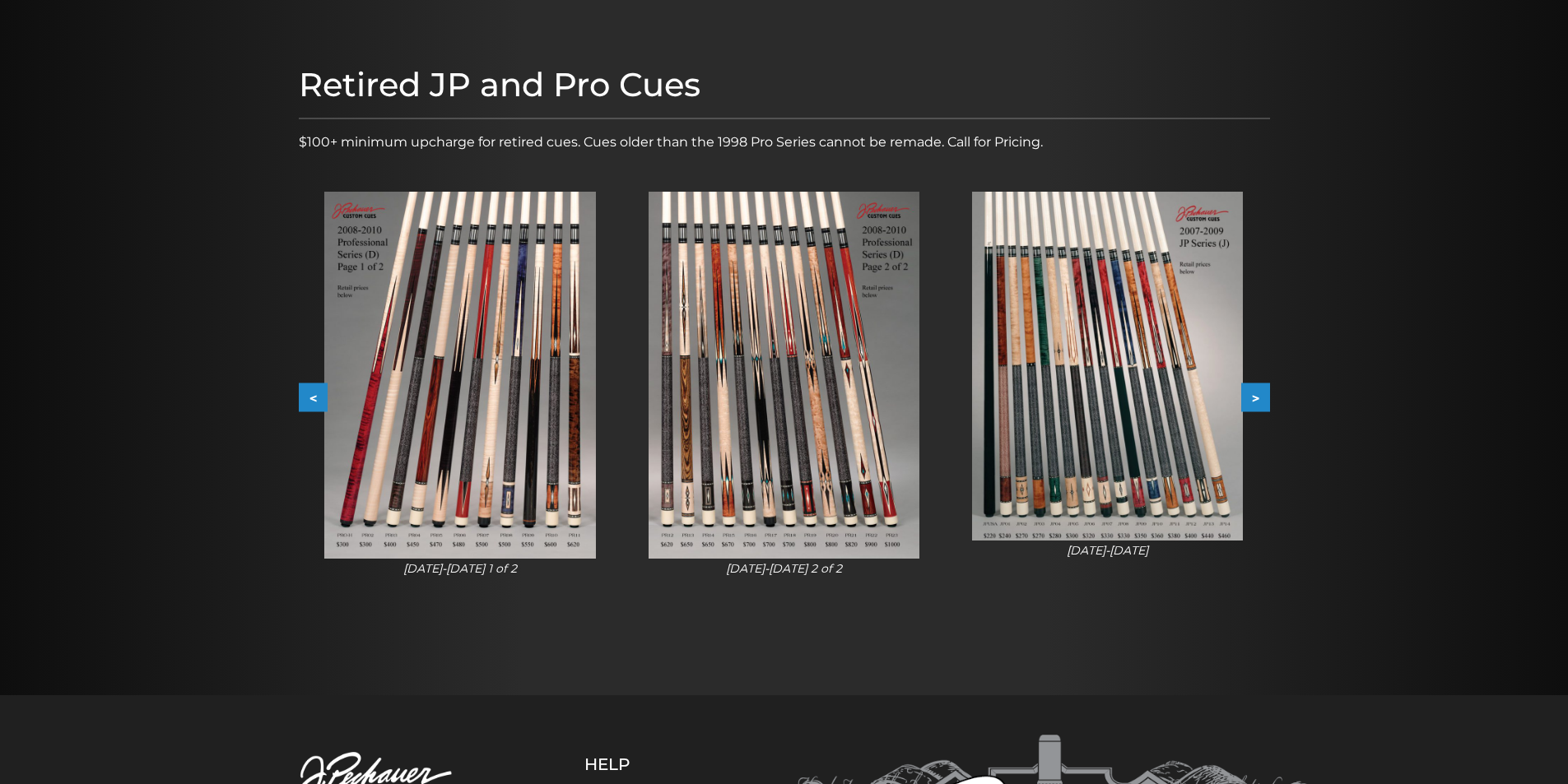
click at [1260, 390] on button ">" at bounding box center [1255, 397] width 29 height 29
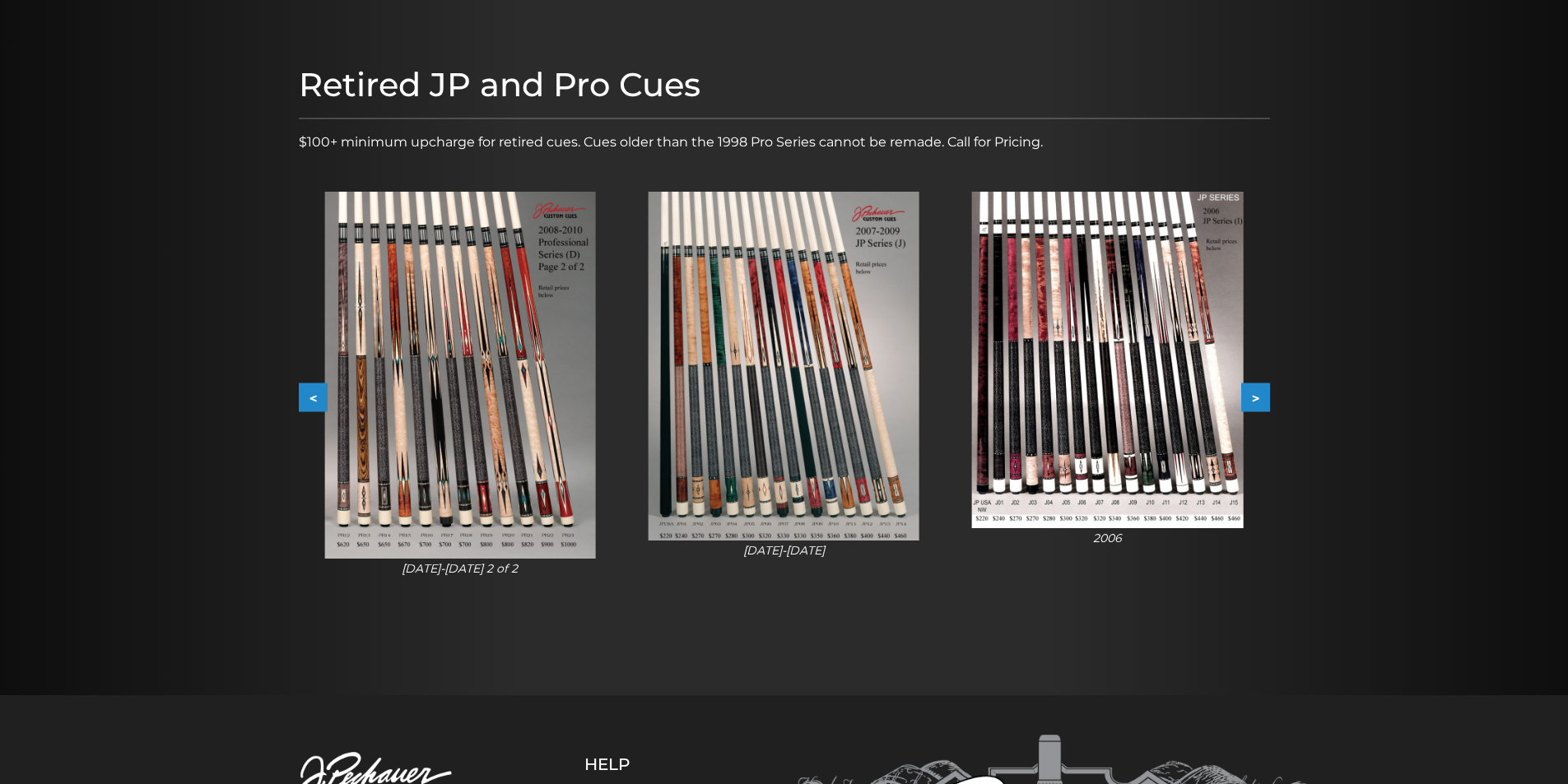
click at [1260, 390] on button ">" at bounding box center [1255, 397] width 29 height 29
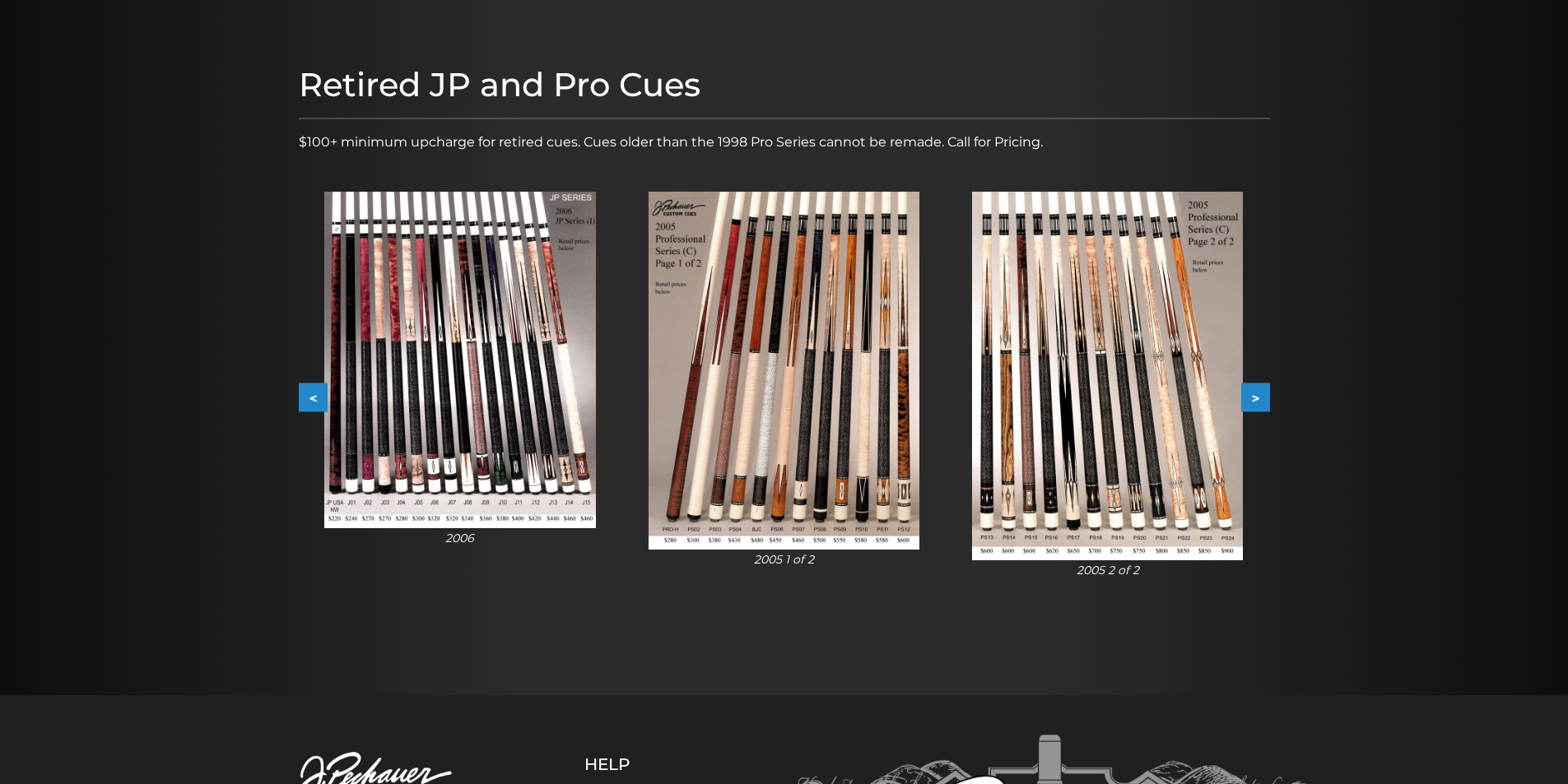
click at [1260, 390] on button ">" at bounding box center [1255, 397] width 29 height 29
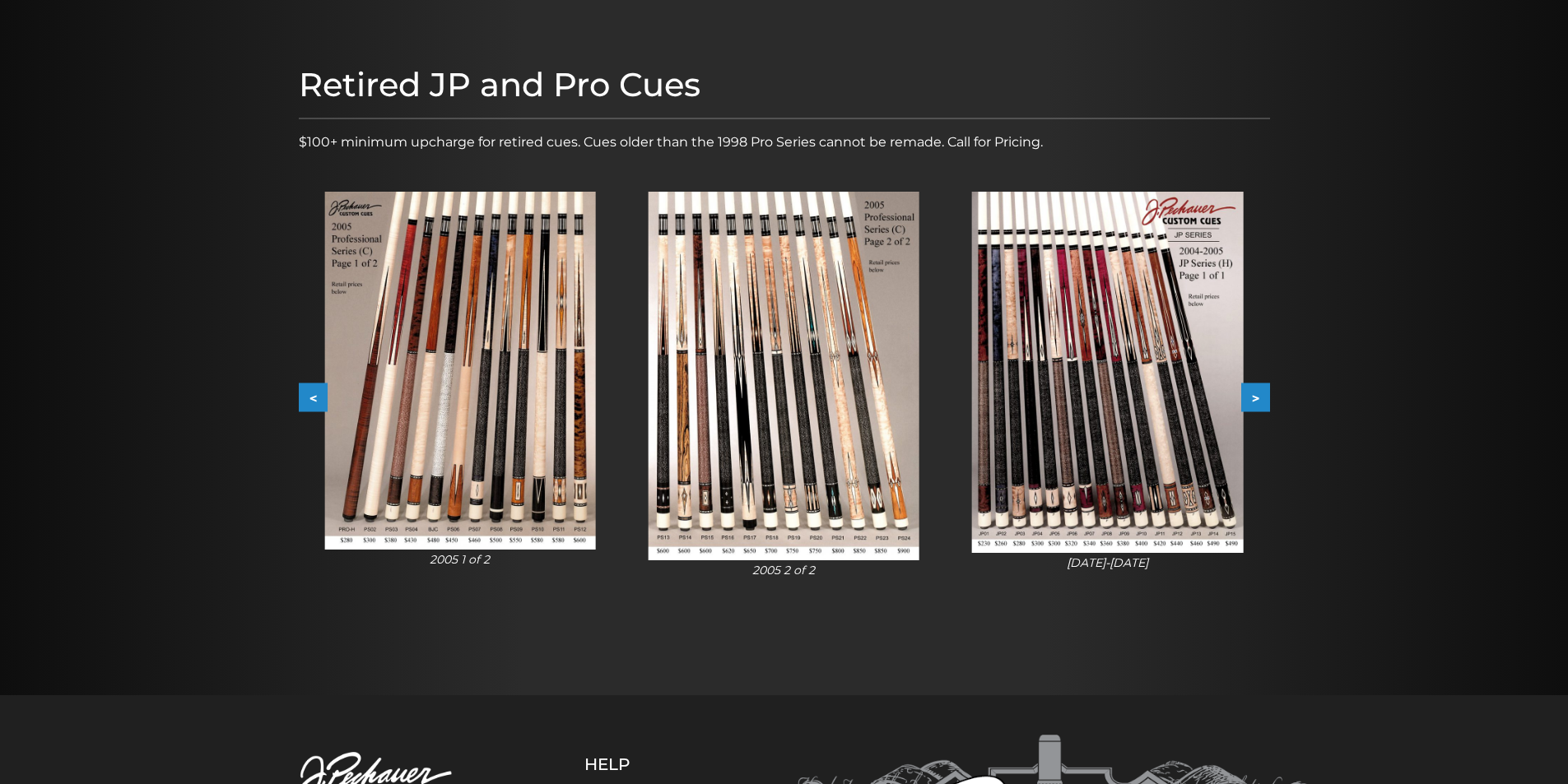
click at [1260, 390] on button ">" at bounding box center [1255, 397] width 29 height 29
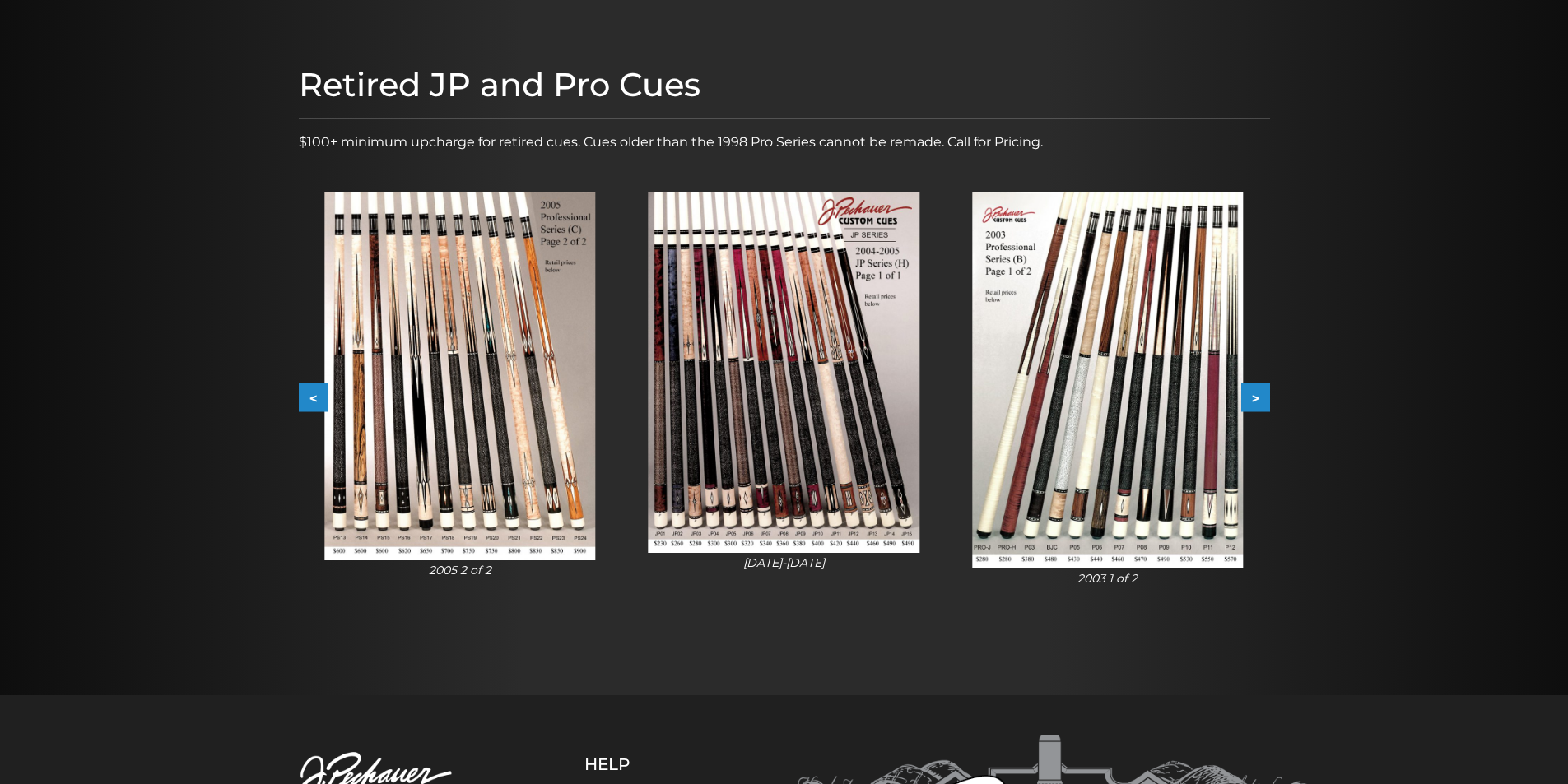
click at [1260, 390] on button ">" at bounding box center [1255, 397] width 29 height 29
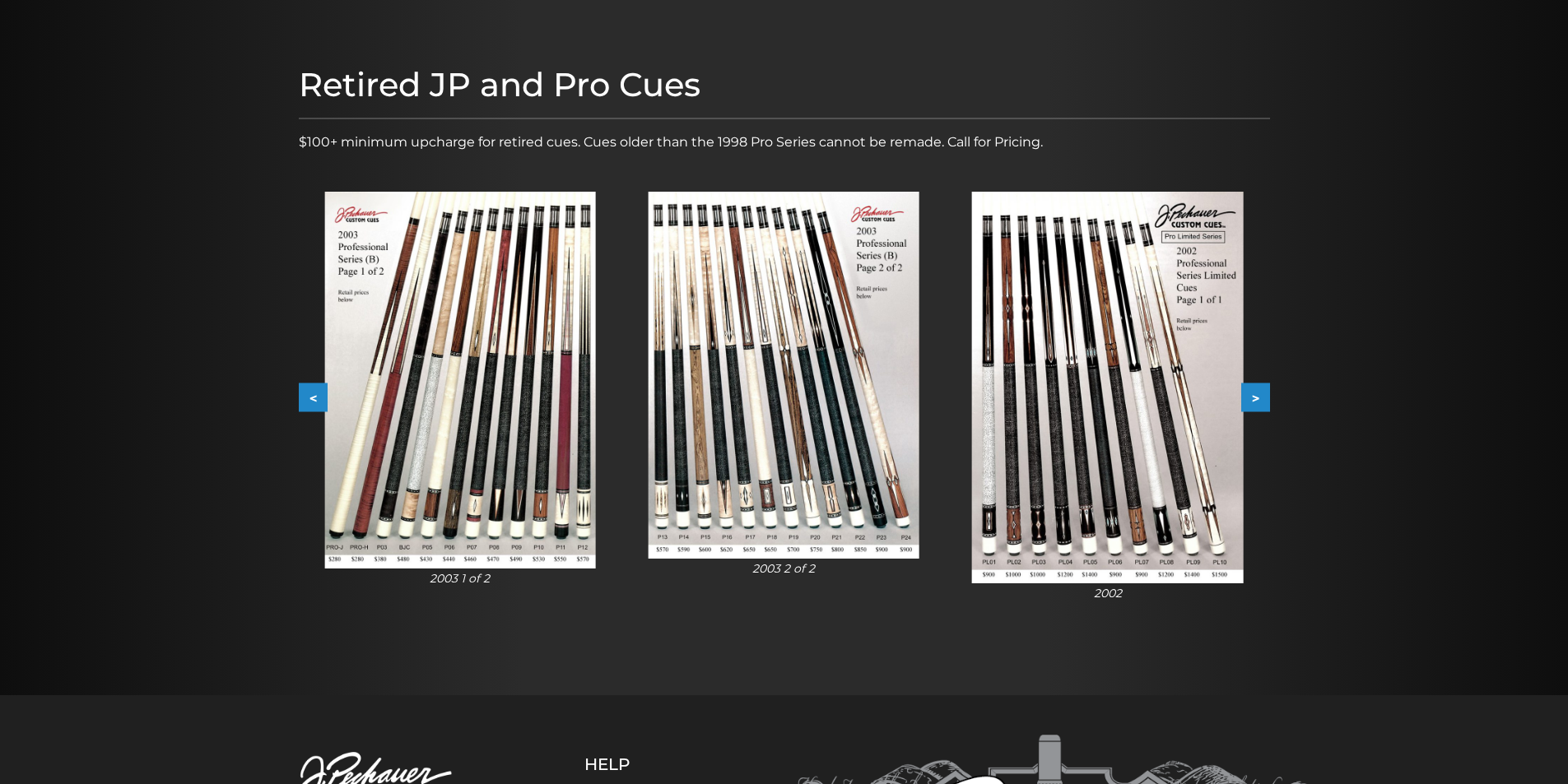
click at [1260, 390] on button ">" at bounding box center [1255, 397] width 29 height 29
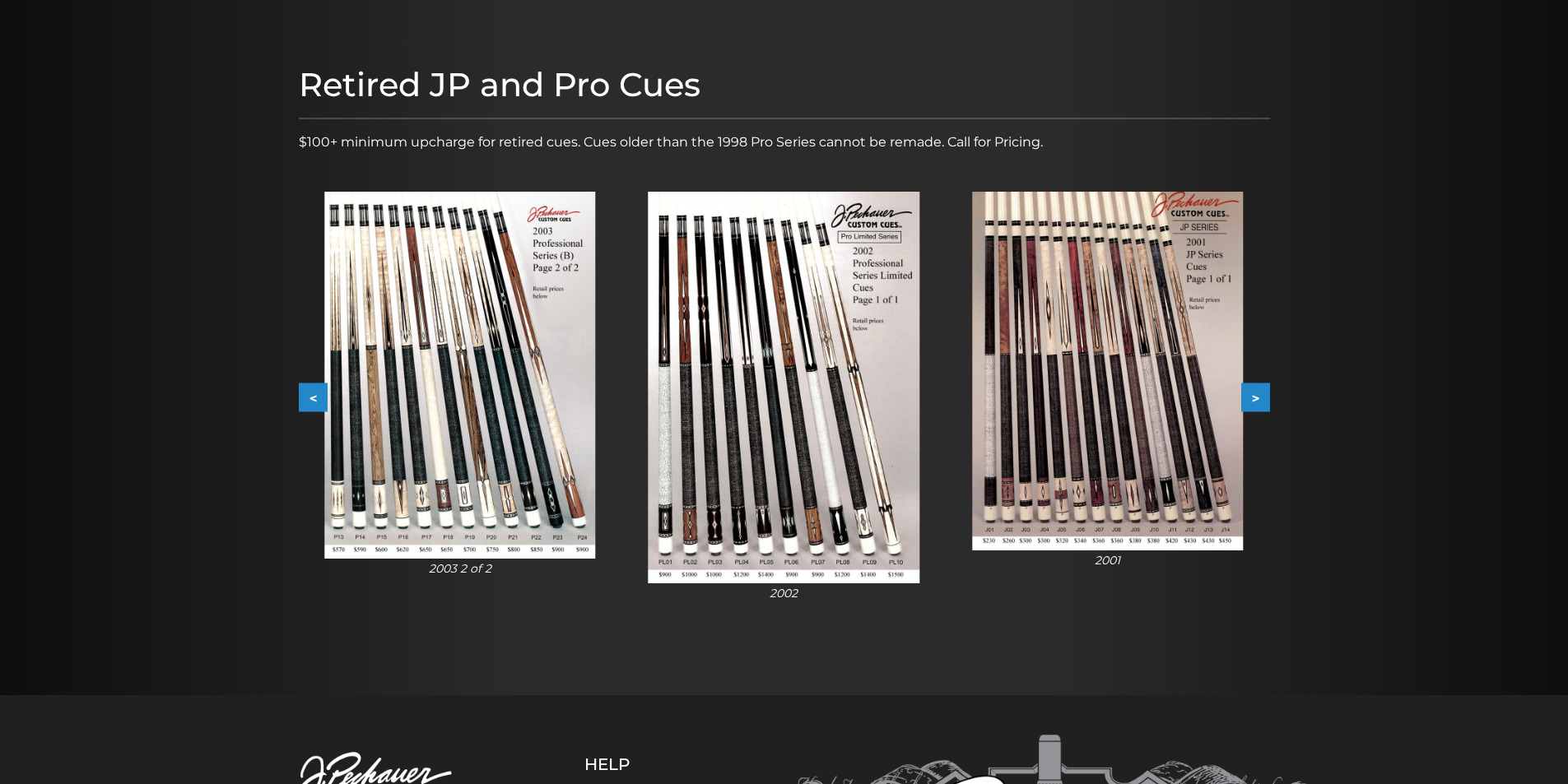
click at [1260, 390] on button ">" at bounding box center [1255, 397] width 29 height 29
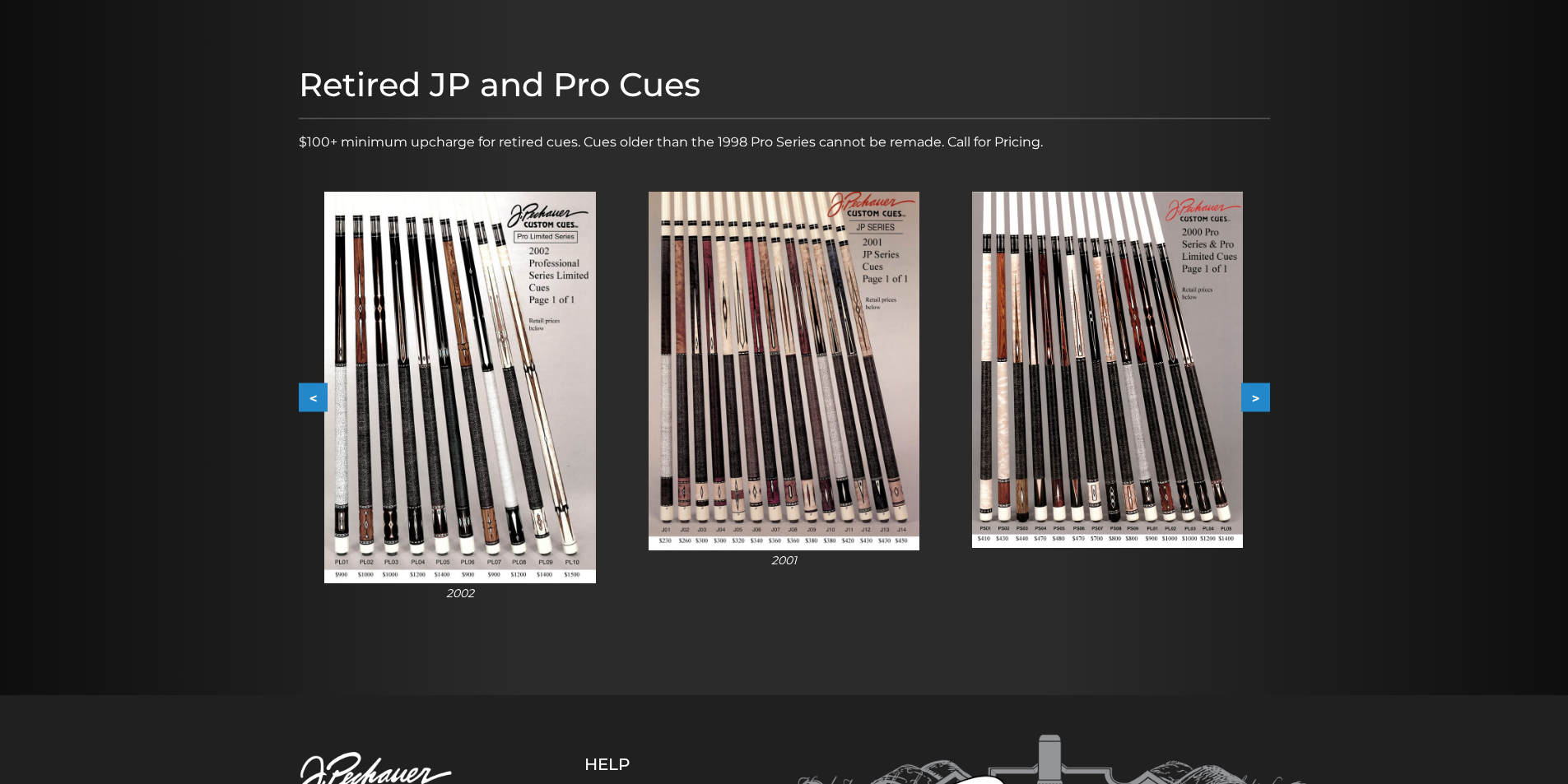
click at [1260, 390] on button ">" at bounding box center [1255, 397] width 29 height 29
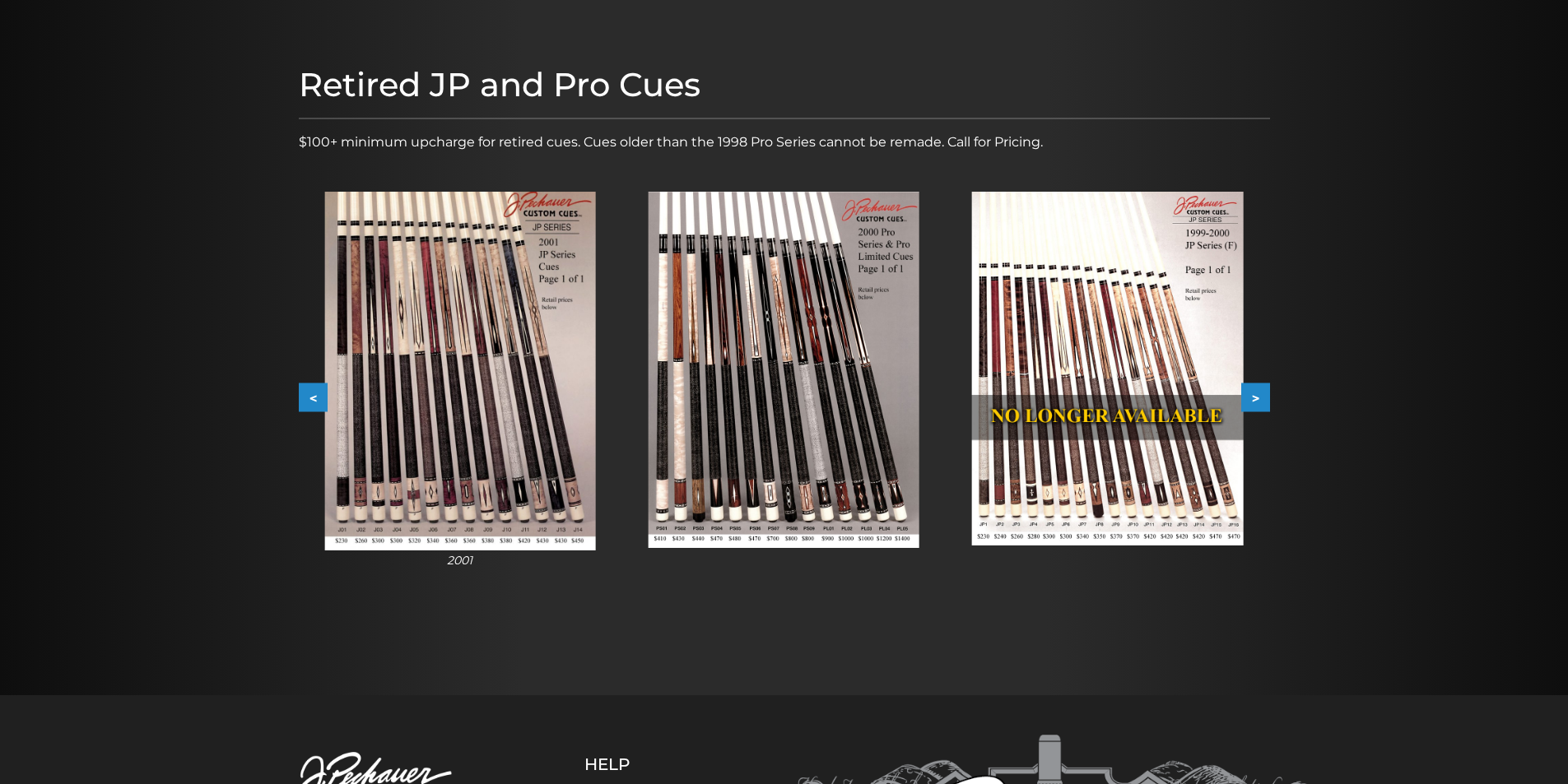
click at [1260, 390] on button ">" at bounding box center [1255, 397] width 29 height 29
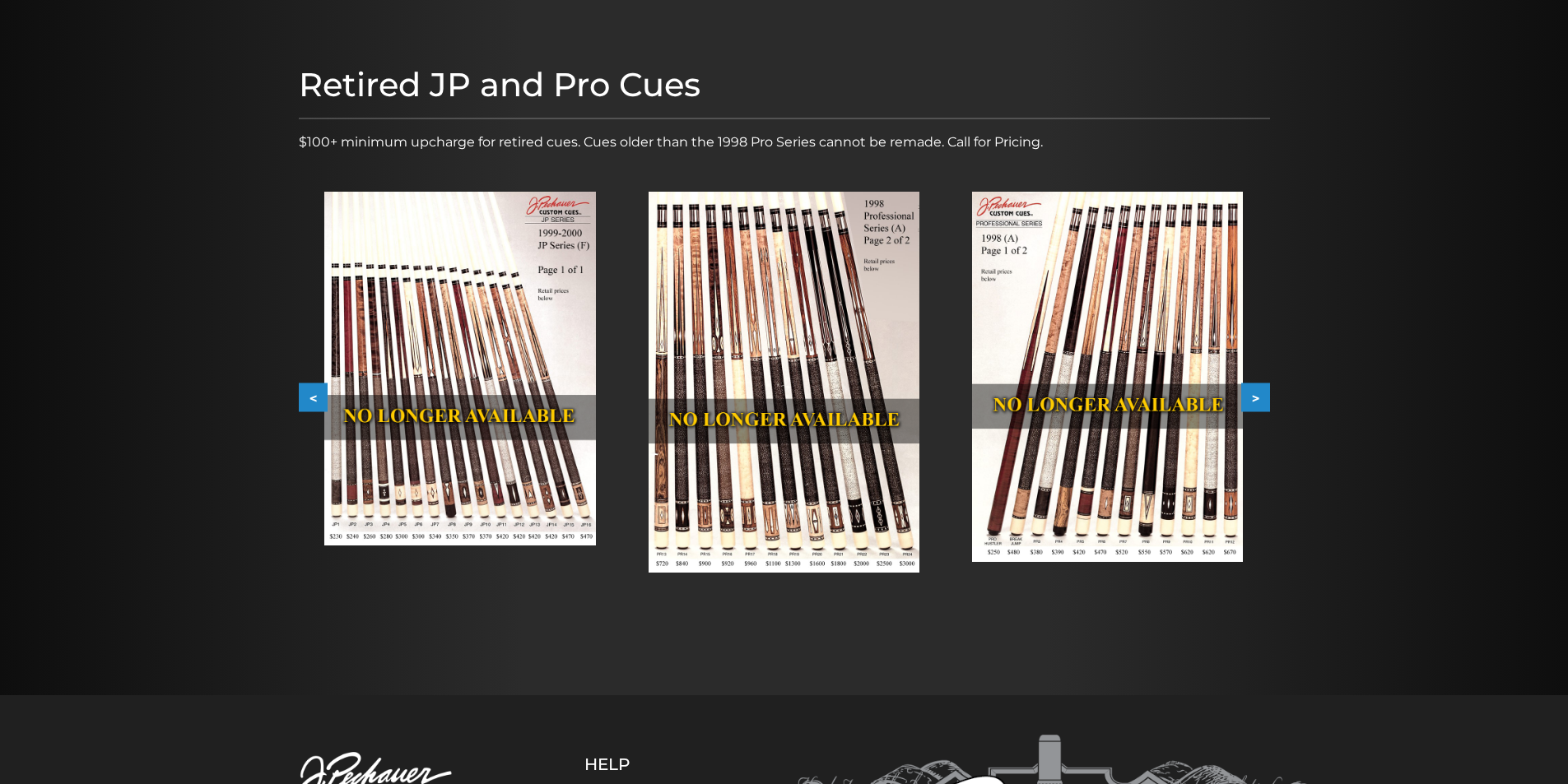
click at [1260, 390] on button ">" at bounding box center [1255, 397] width 29 height 29
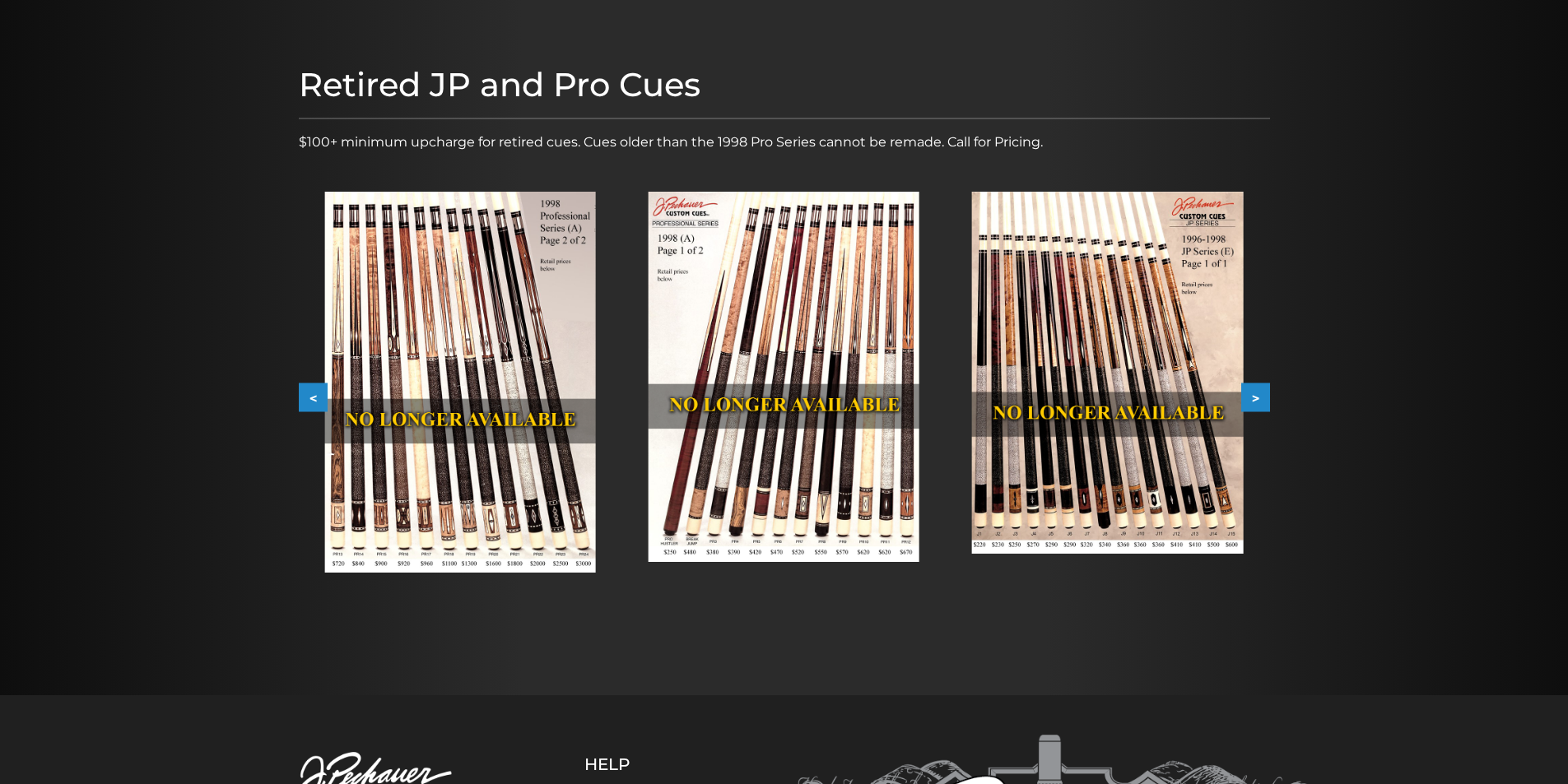
click at [1260, 390] on button ">" at bounding box center [1255, 397] width 29 height 29
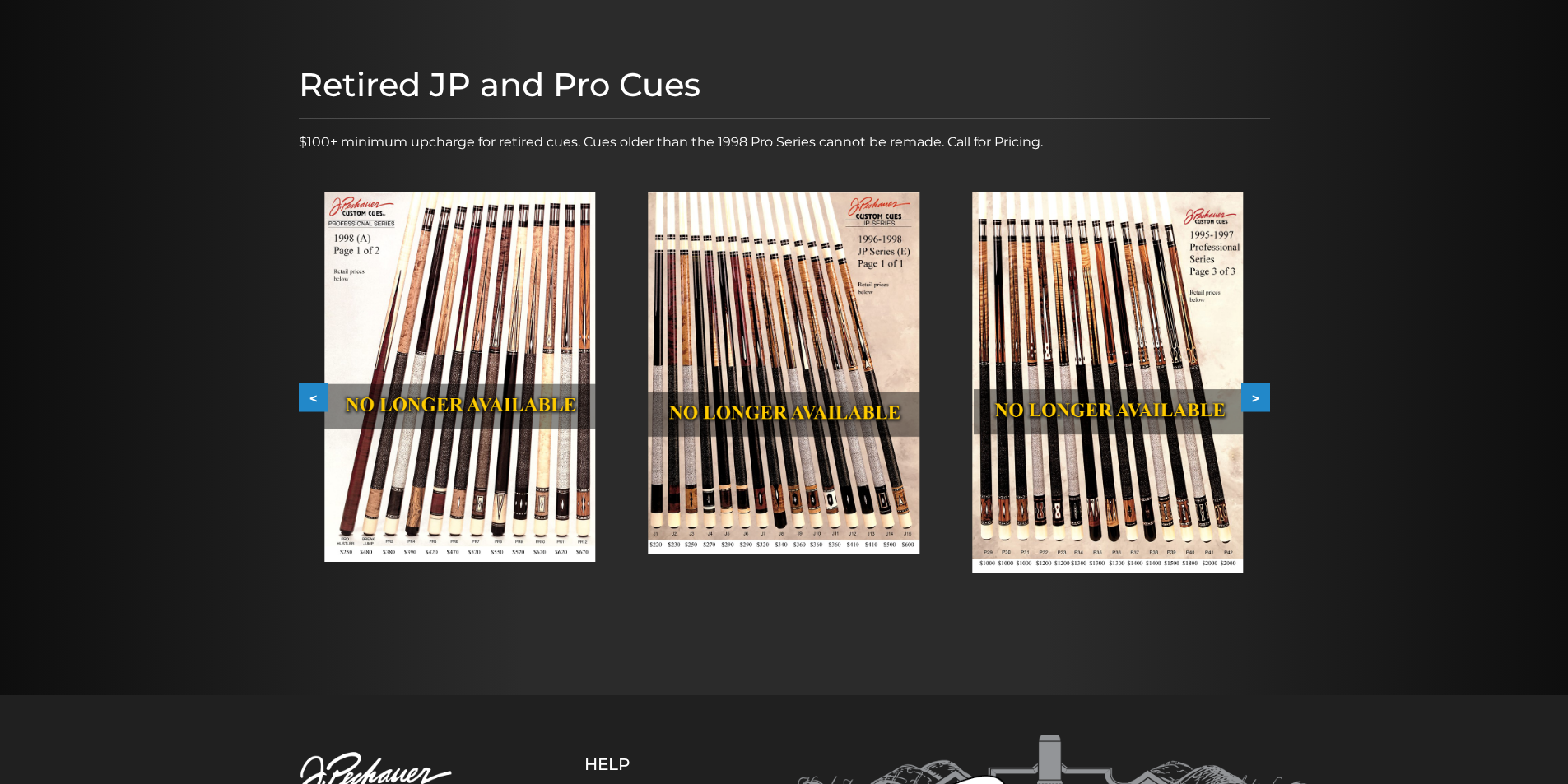
click at [318, 390] on button "<" at bounding box center [313, 397] width 29 height 29
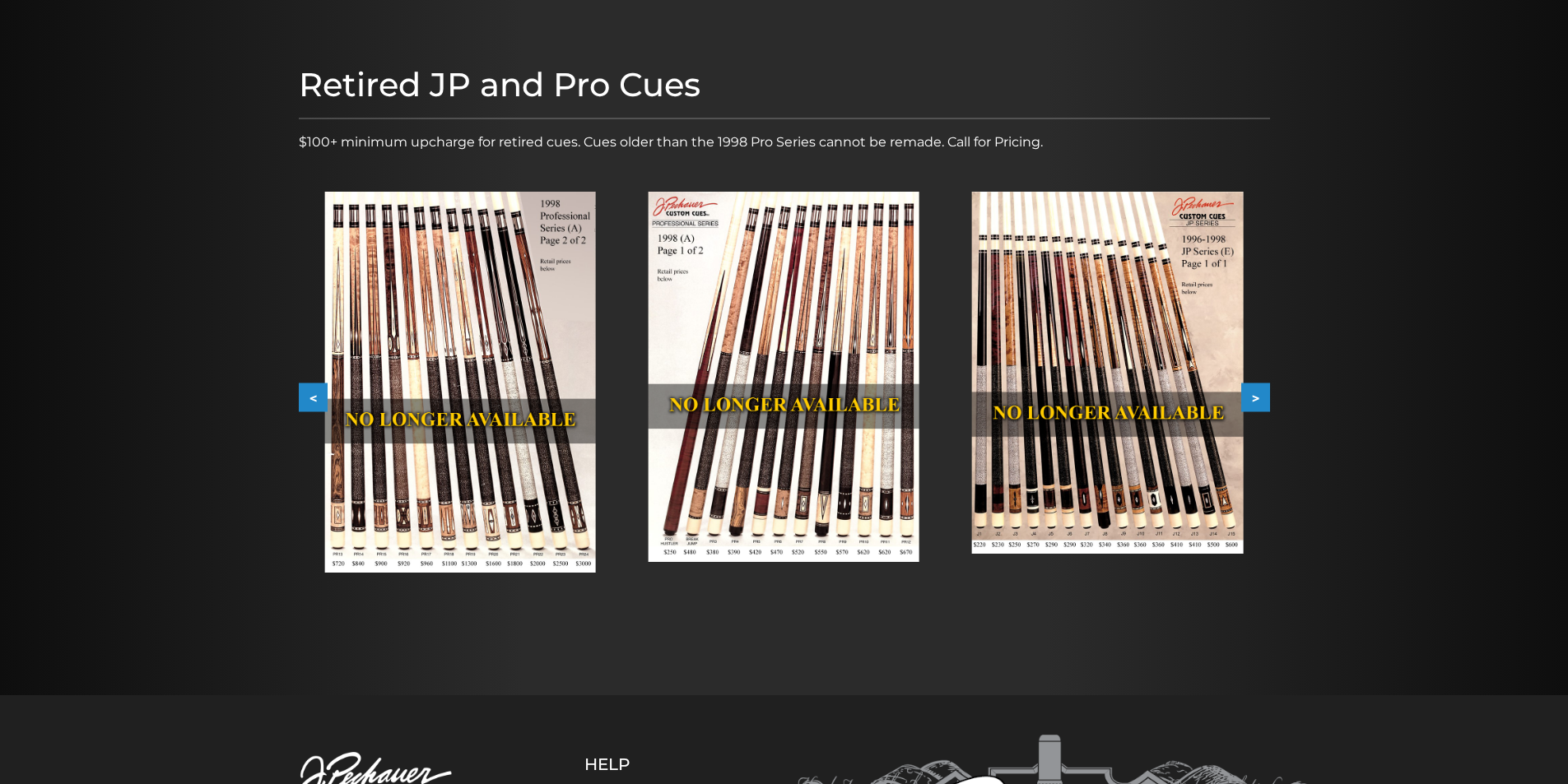
click at [319, 389] on button "<" at bounding box center [313, 397] width 29 height 29
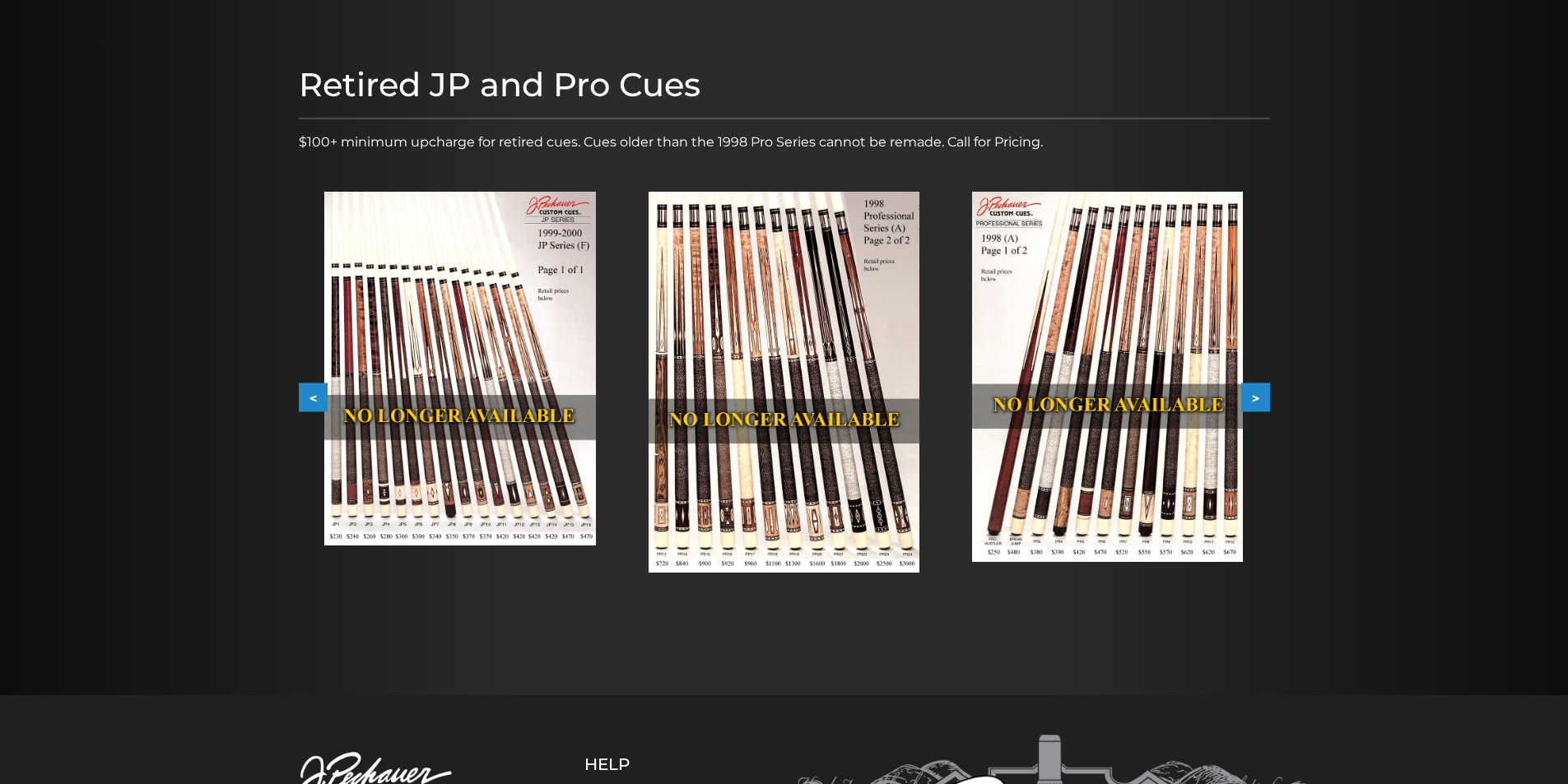
click at [319, 389] on button "<" at bounding box center [313, 397] width 29 height 29
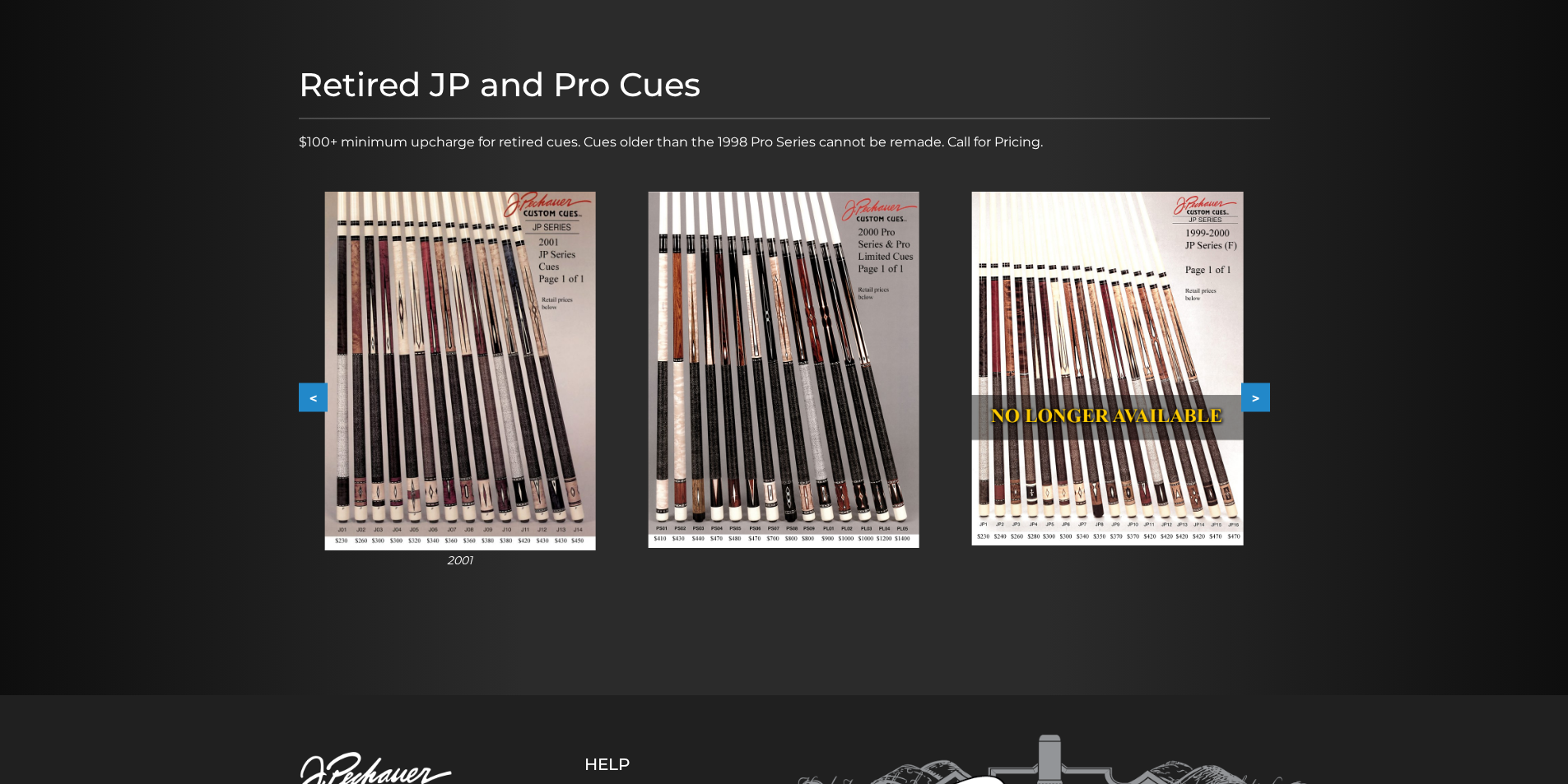
click at [321, 388] on button "<" at bounding box center [313, 397] width 29 height 29
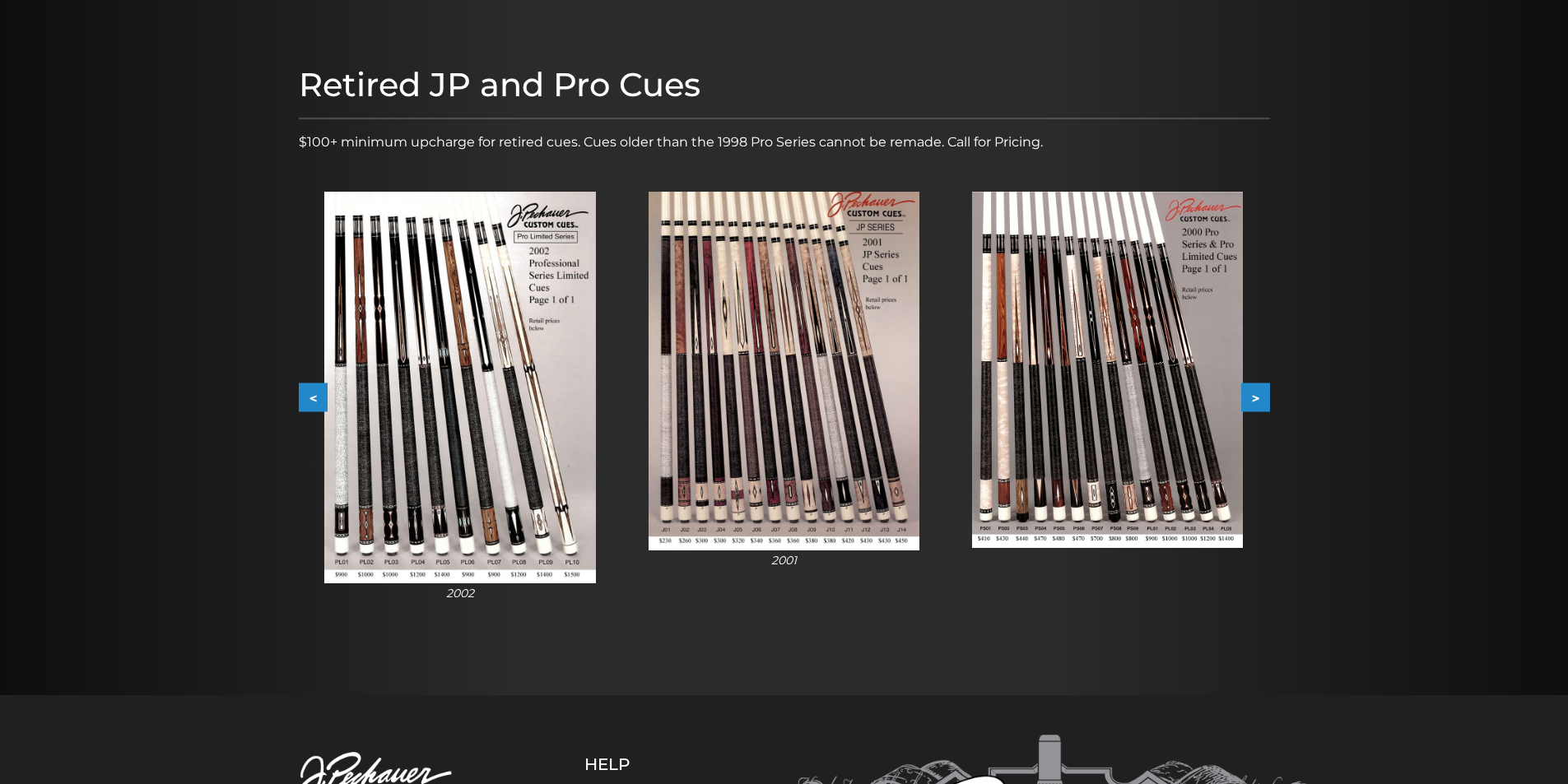
click at [299, 396] on button "<" at bounding box center [313, 397] width 29 height 29
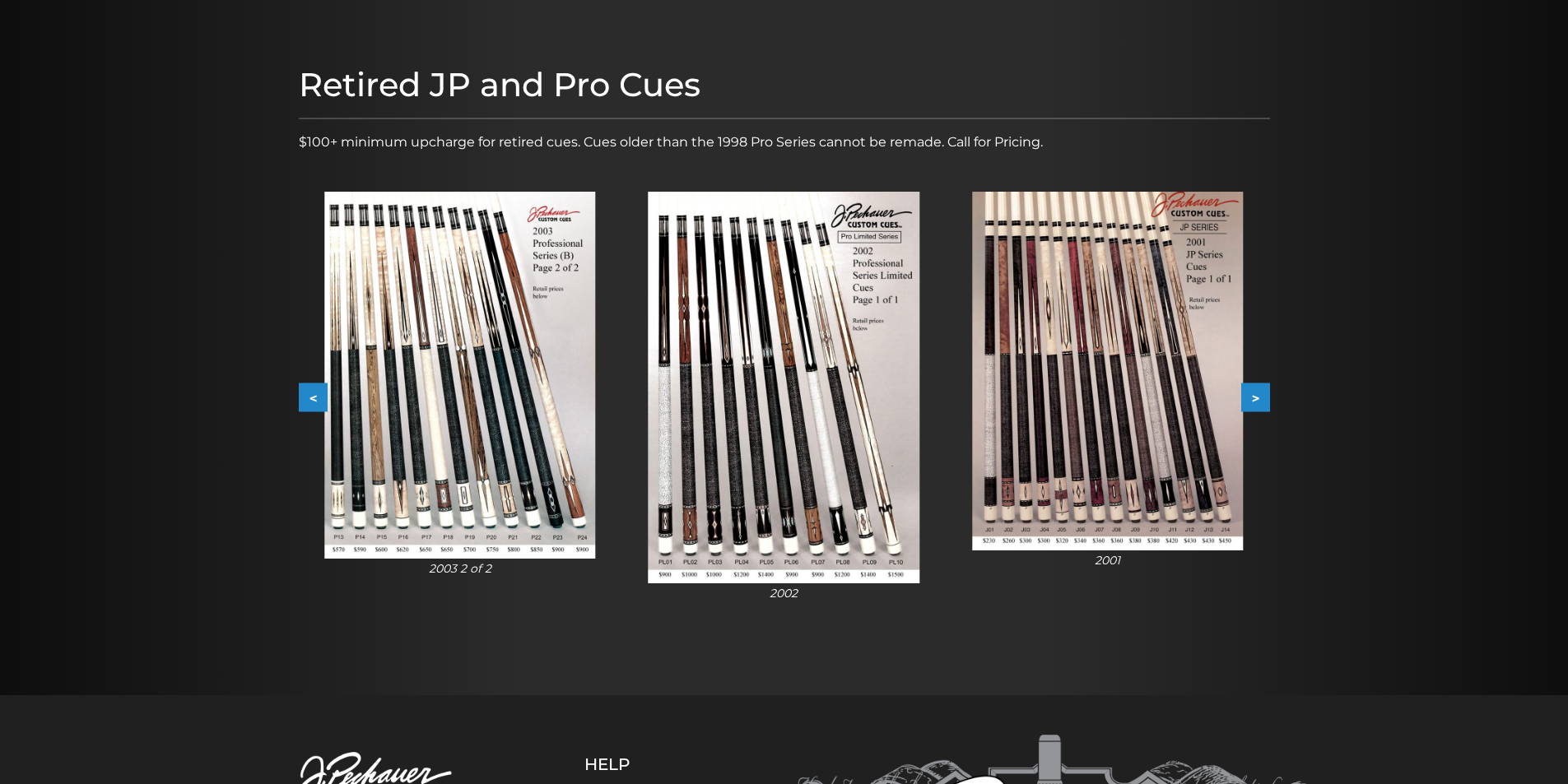
click at [299, 396] on button "<" at bounding box center [313, 397] width 29 height 29
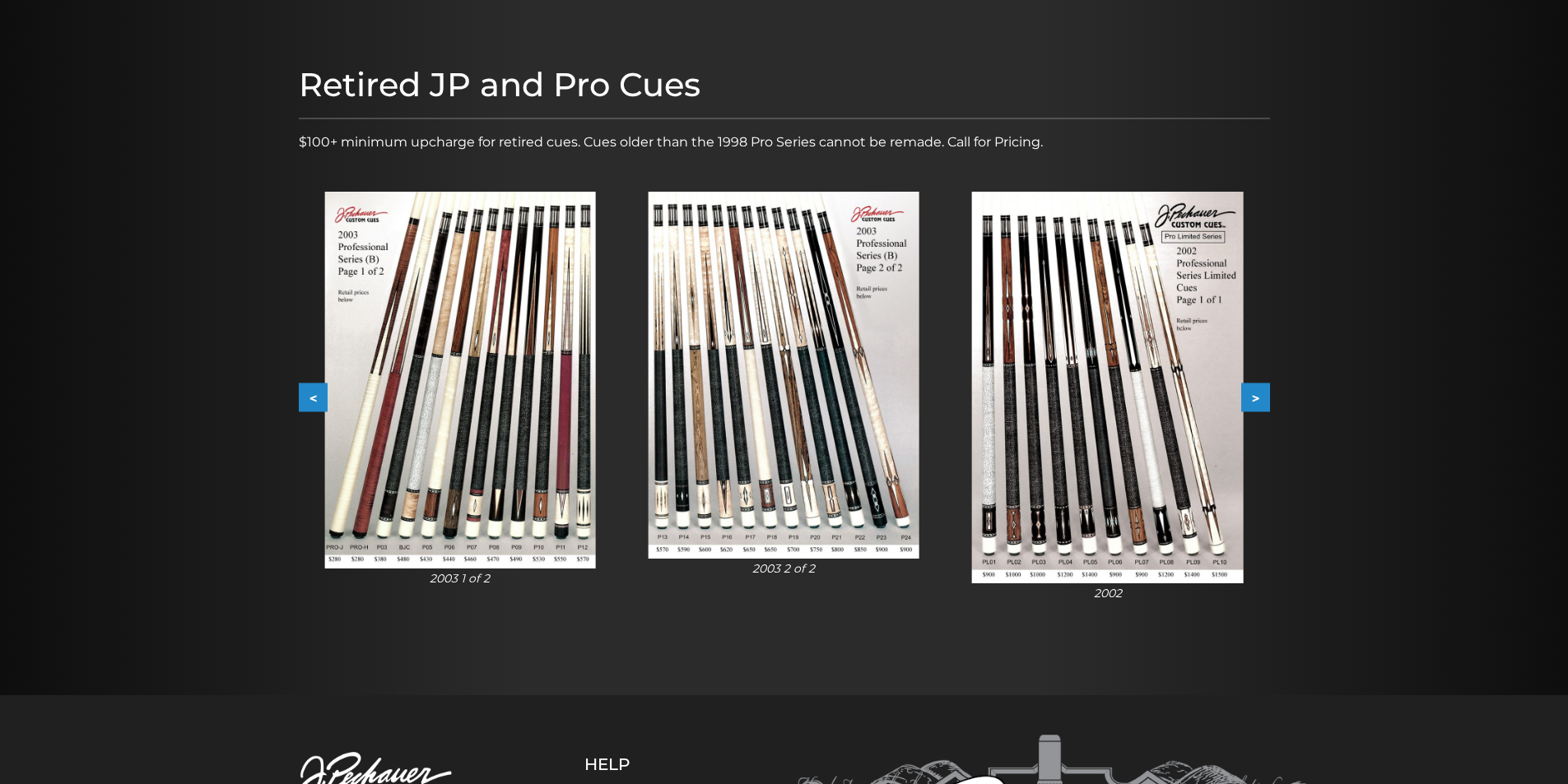
click at [314, 396] on button "<" at bounding box center [313, 397] width 29 height 29
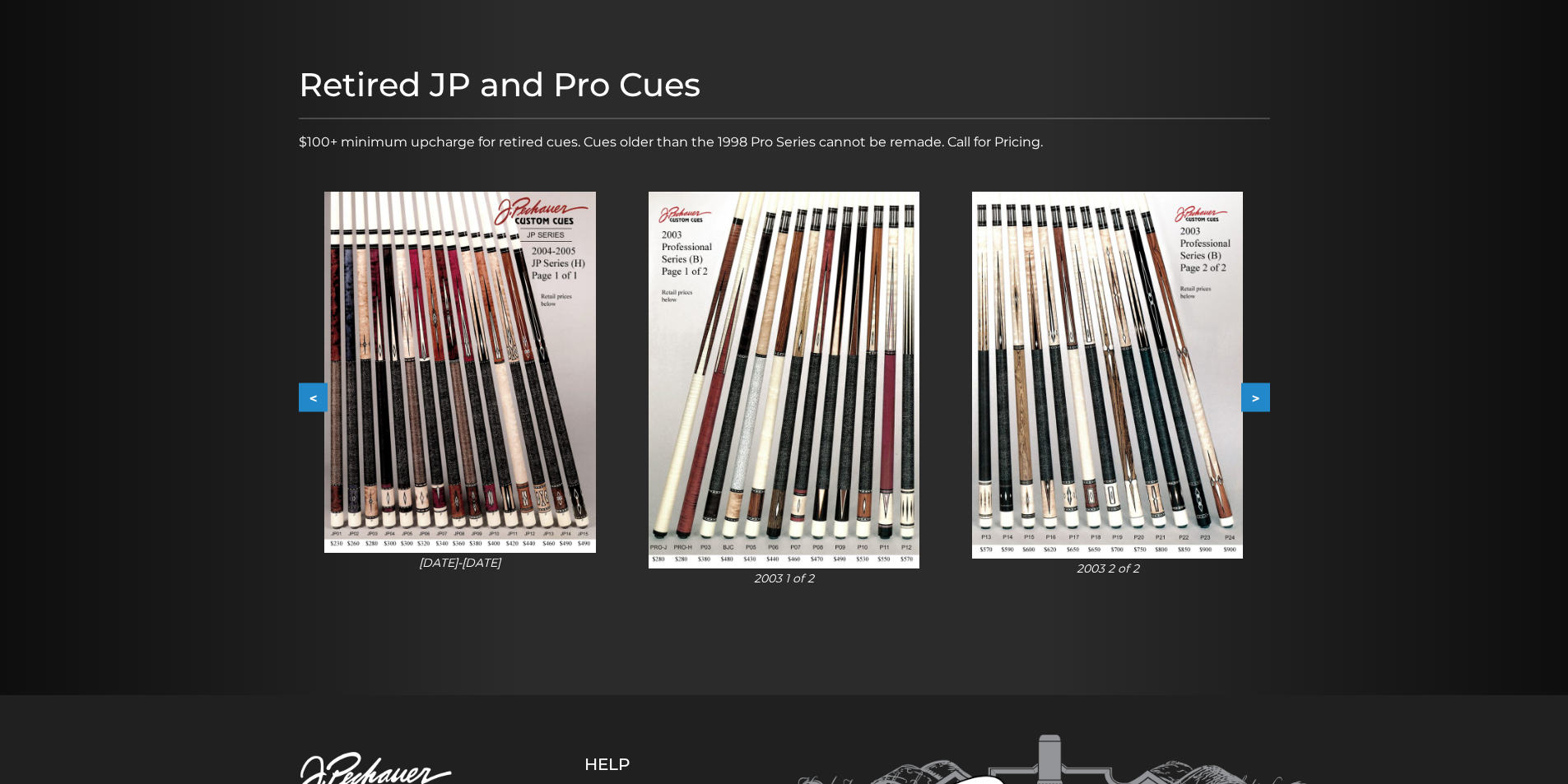
click at [314, 396] on button "<" at bounding box center [313, 397] width 29 height 29
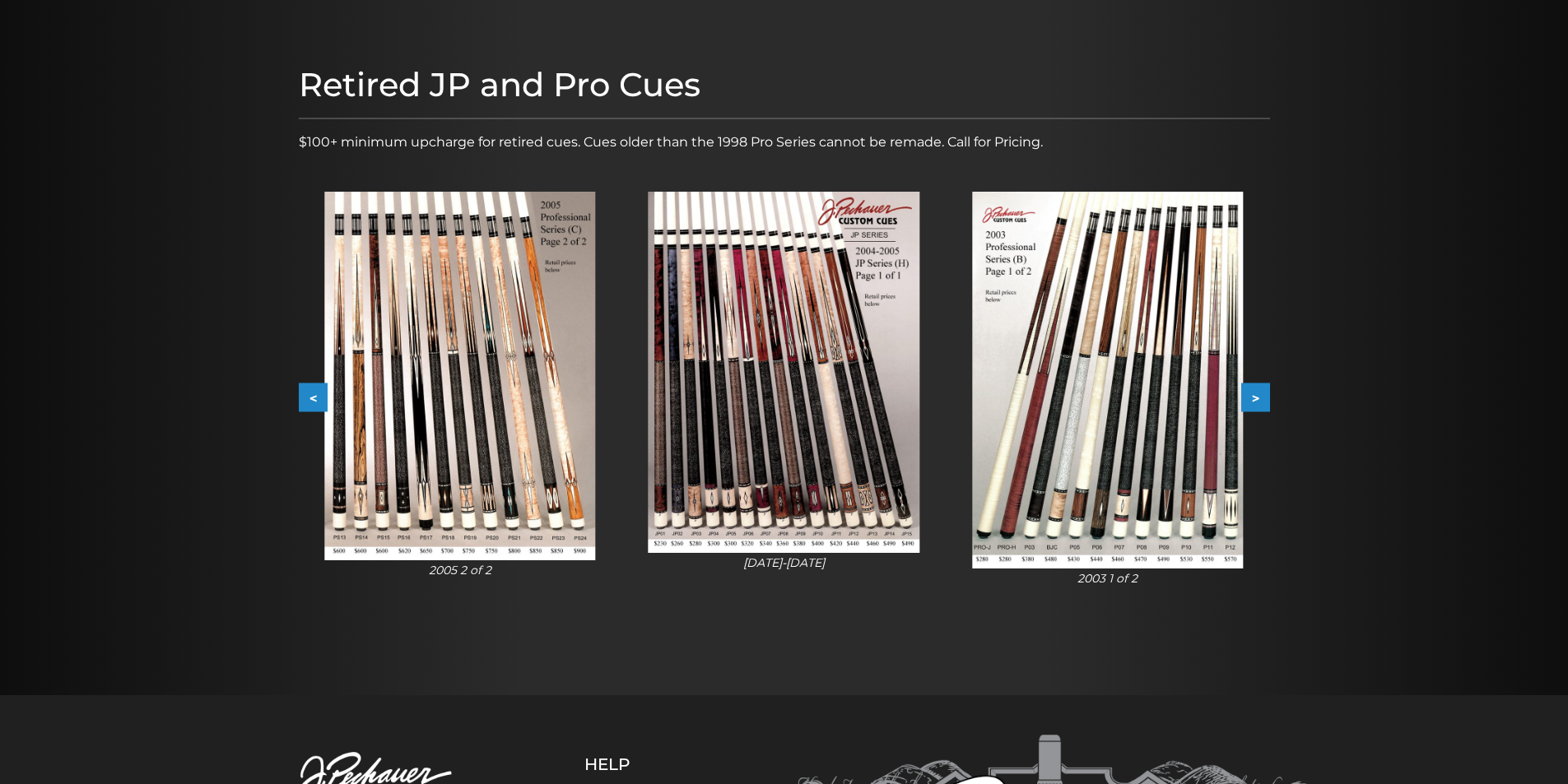
click at [314, 396] on button "<" at bounding box center [313, 397] width 29 height 29
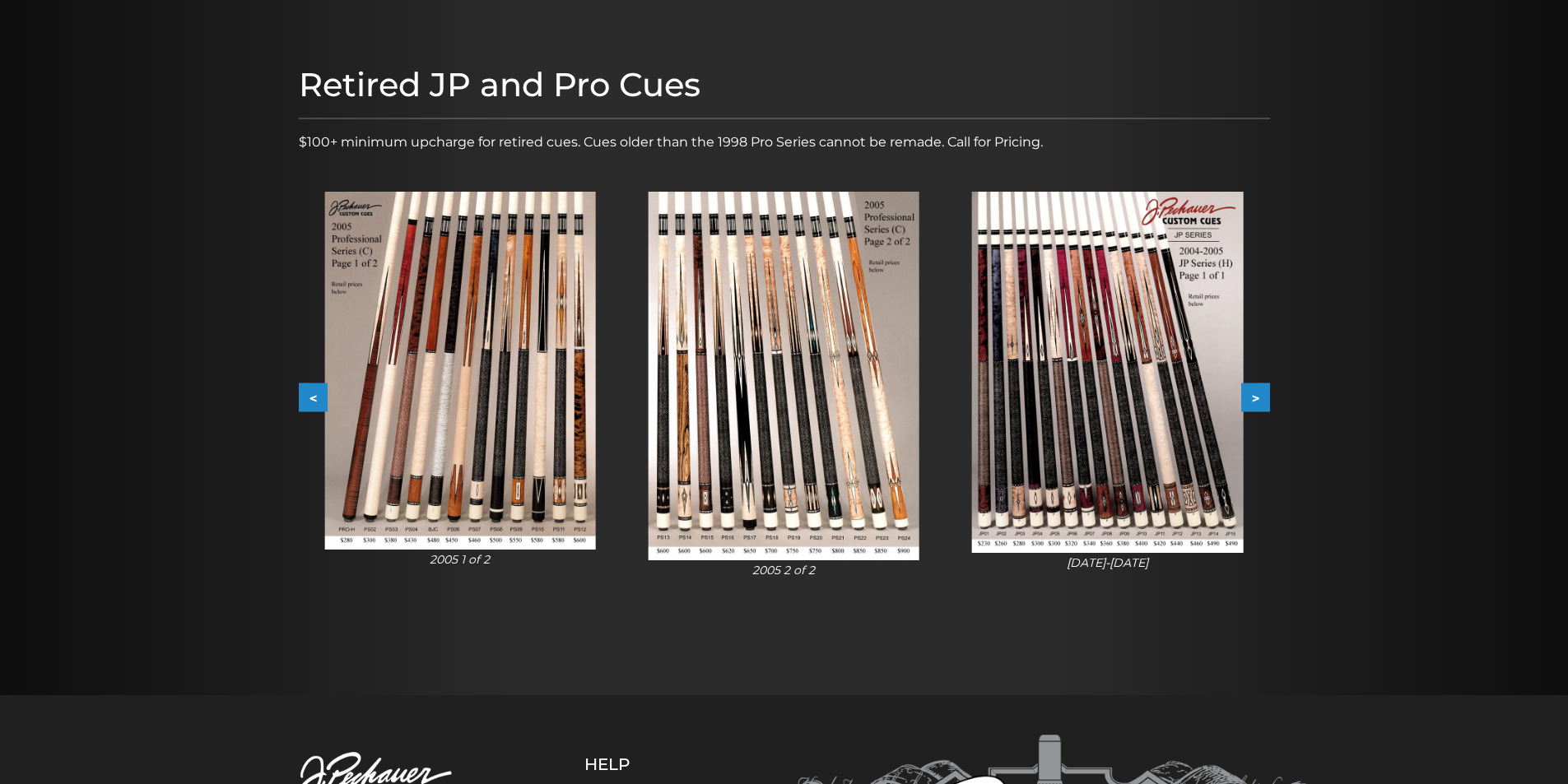
click at [304, 395] on button "<" at bounding box center [313, 397] width 29 height 29
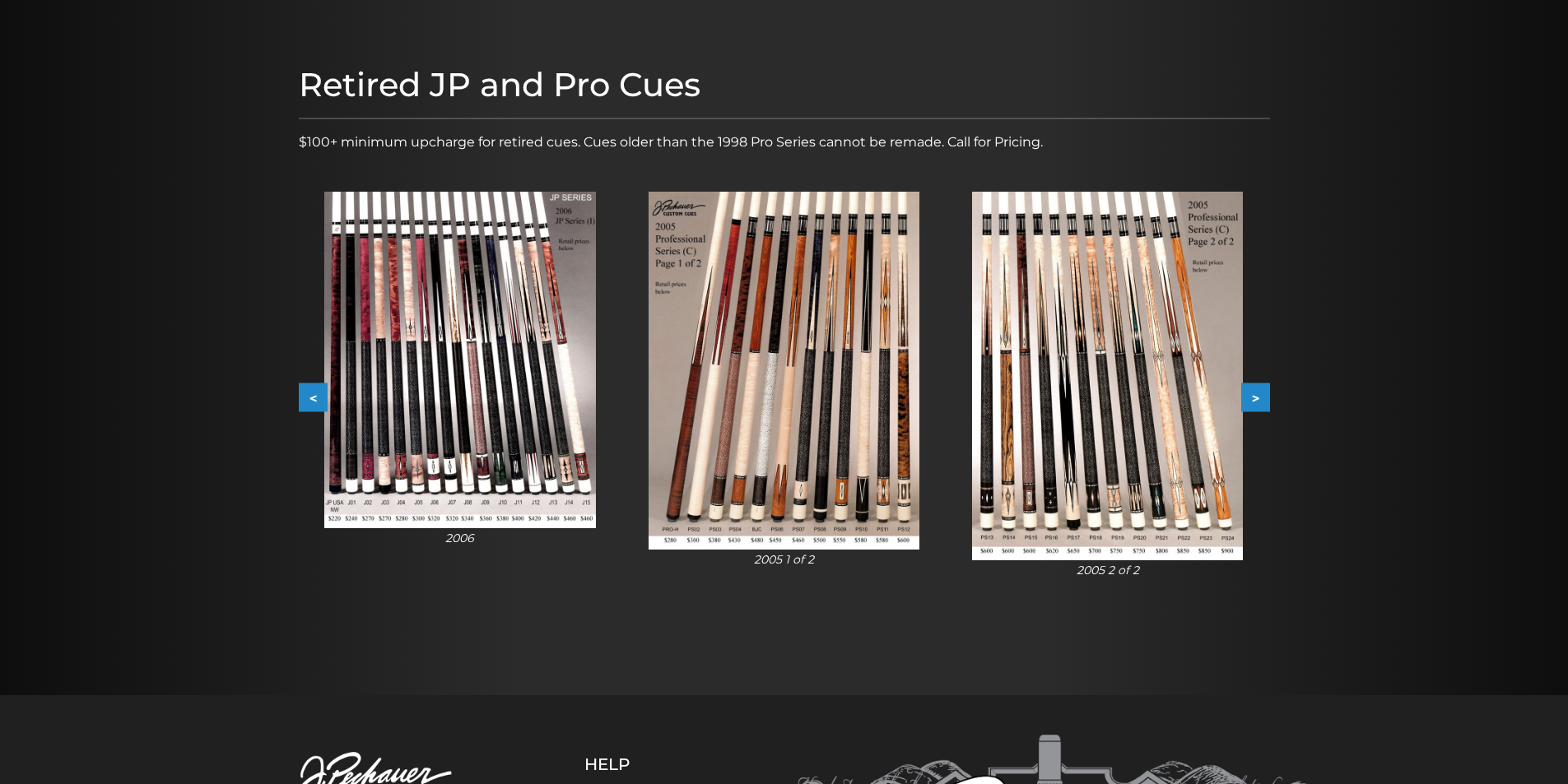
drag, startPoint x: 312, startPoint y: 396, endPoint x: 223, endPoint y: 411, distance: 90.3
click at [223, 411] on div at bounding box center [784, 347] width 1568 height 696
drag, startPoint x: 312, startPoint y: 396, endPoint x: 262, endPoint y: 413, distance: 52.8
click at [262, 413] on div at bounding box center [784, 347] width 1568 height 696
click at [309, 396] on button "<" at bounding box center [313, 397] width 29 height 29
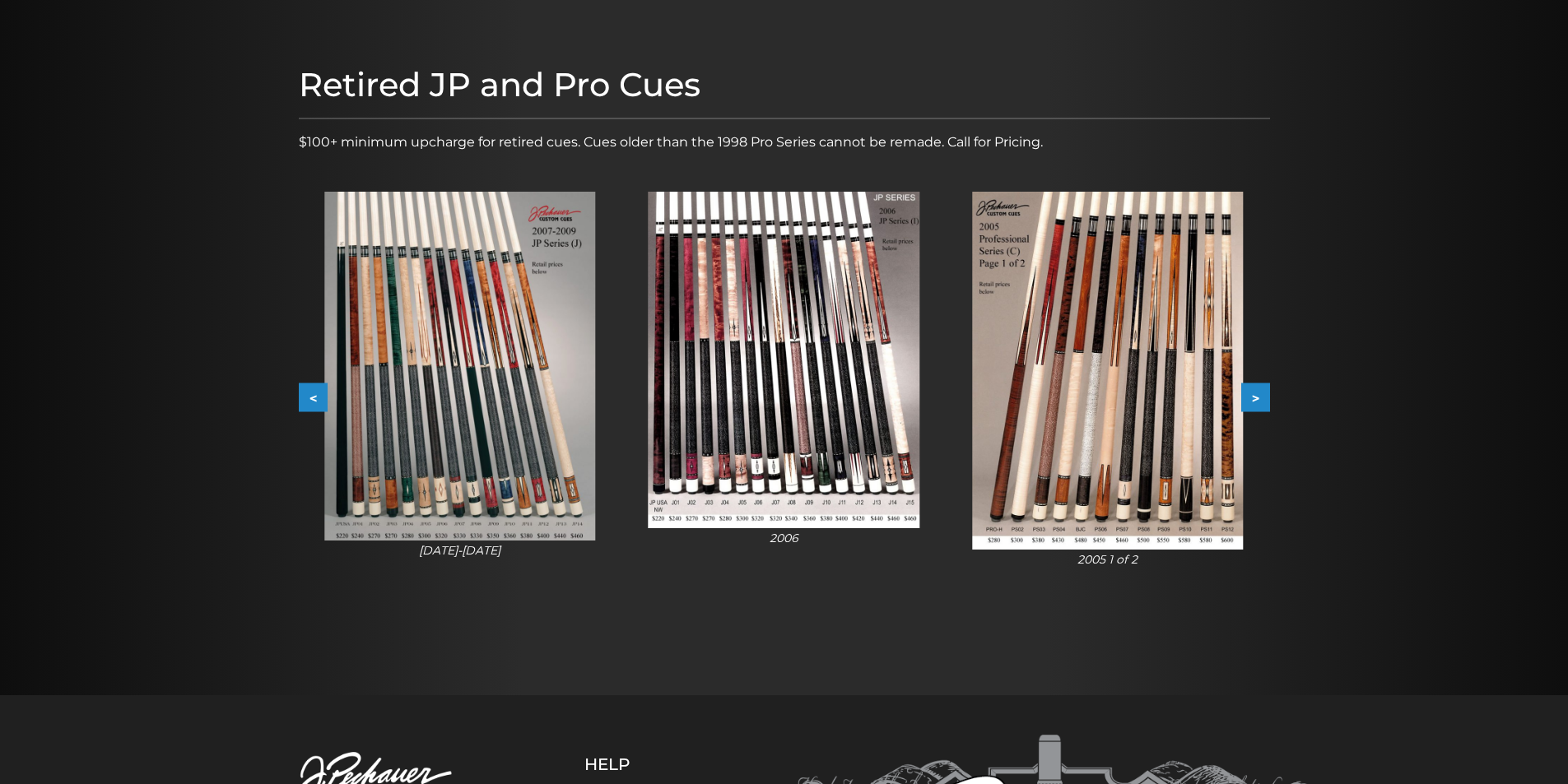
drag, startPoint x: 311, startPoint y: 396, endPoint x: 242, endPoint y: 412, distance: 70.8
click at [242, 412] on div at bounding box center [784, 347] width 1568 height 696
click at [308, 392] on button "<" at bounding box center [313, 397] width 29 height 29
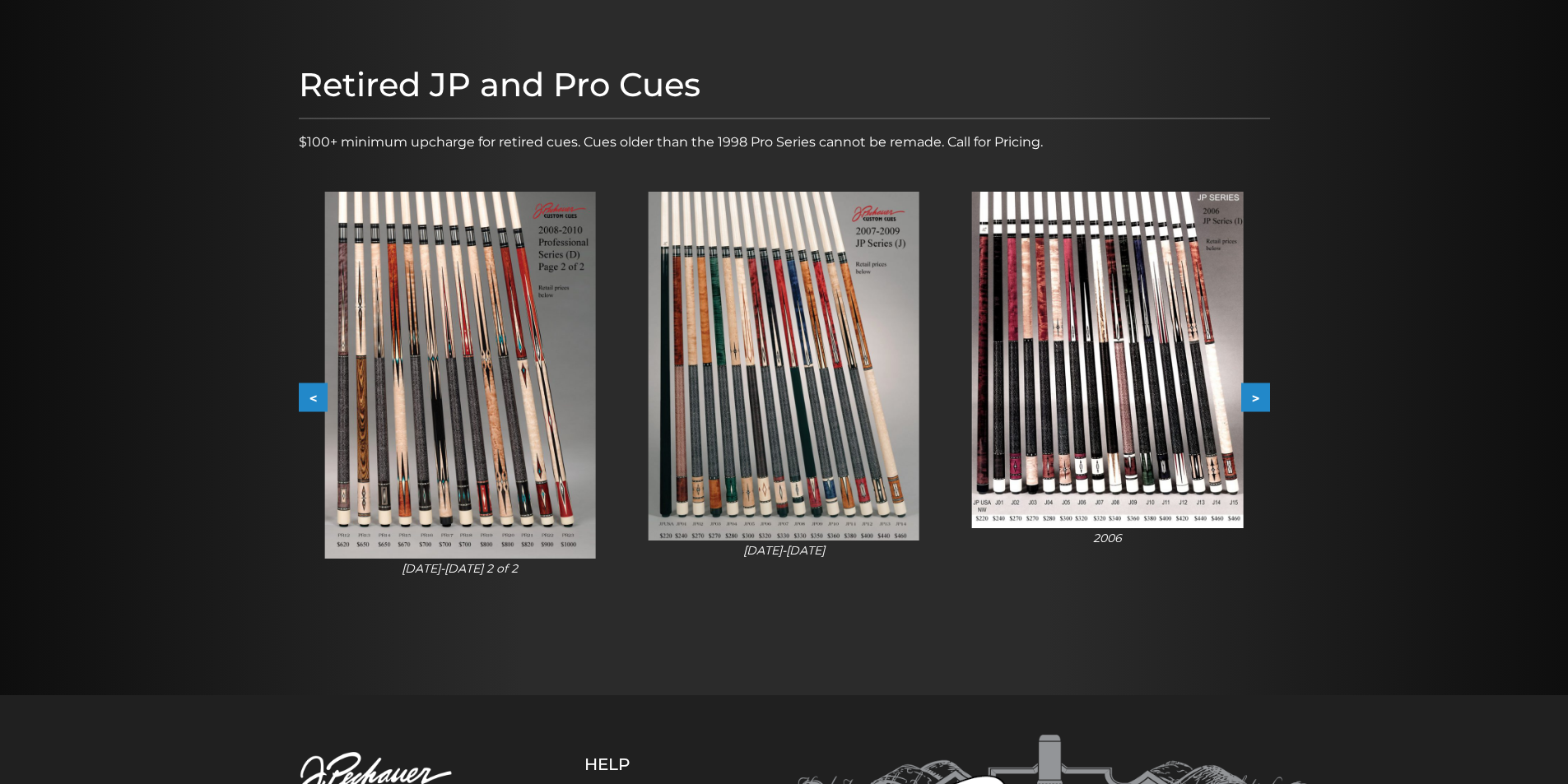
click at [308, 397] on button "<" at bounding box center [313, 397] width 29 height 29
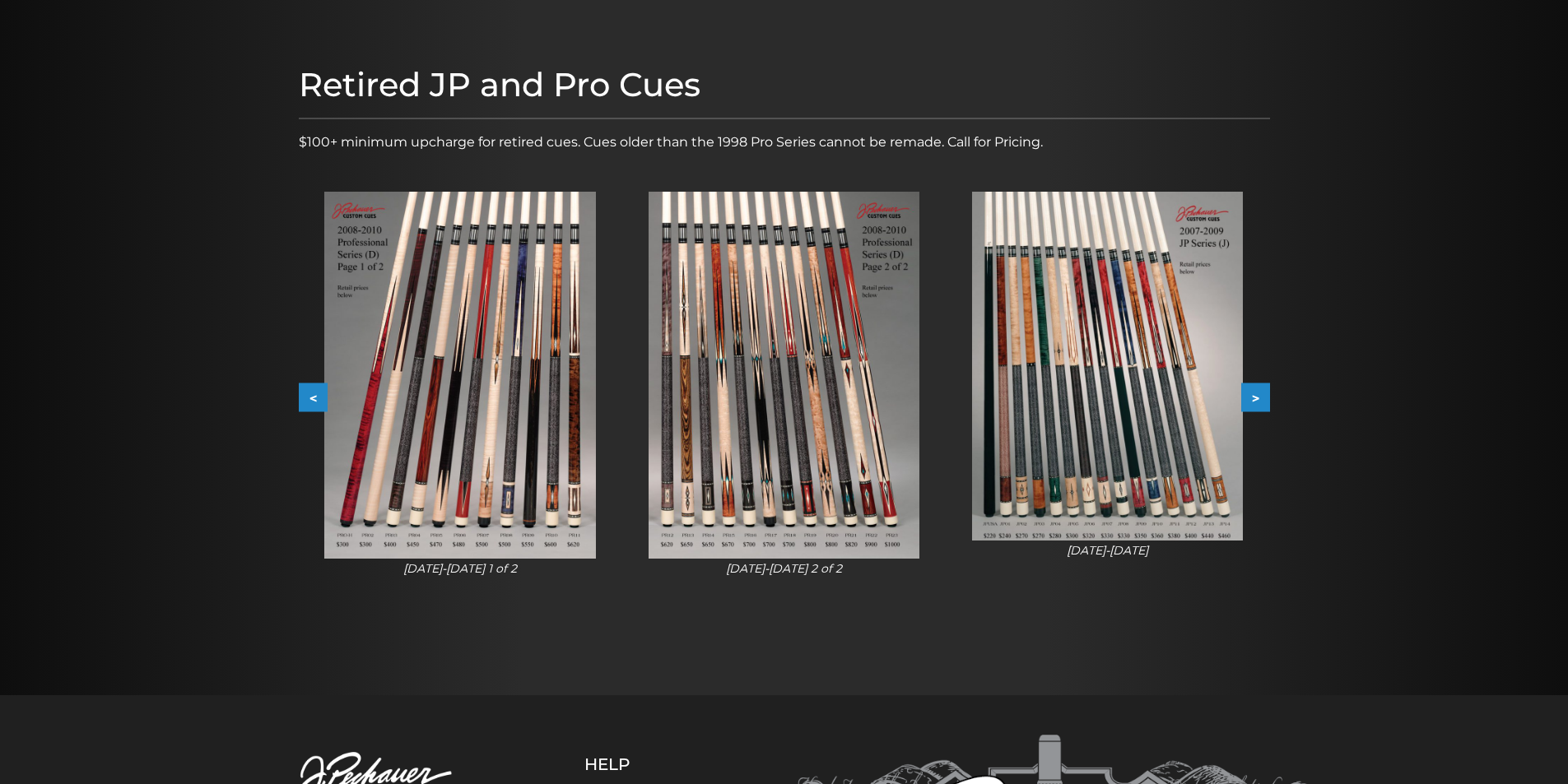
click at [308, 397] on button "<" at bounding box center [313, 397] width 29 height 29
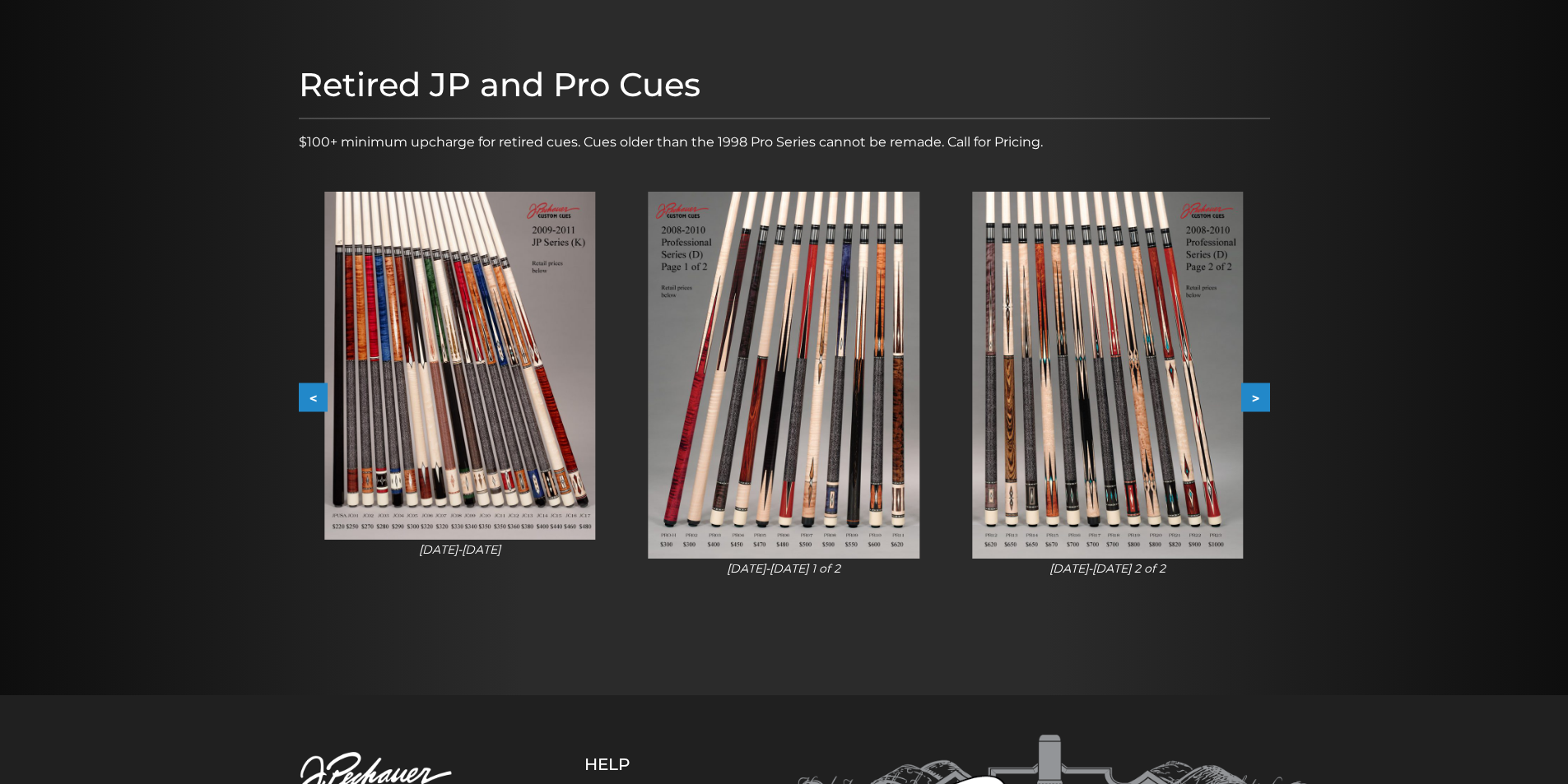
click at [308, 397] on button "<" at bounding box center [313, 397] width 29 height 29
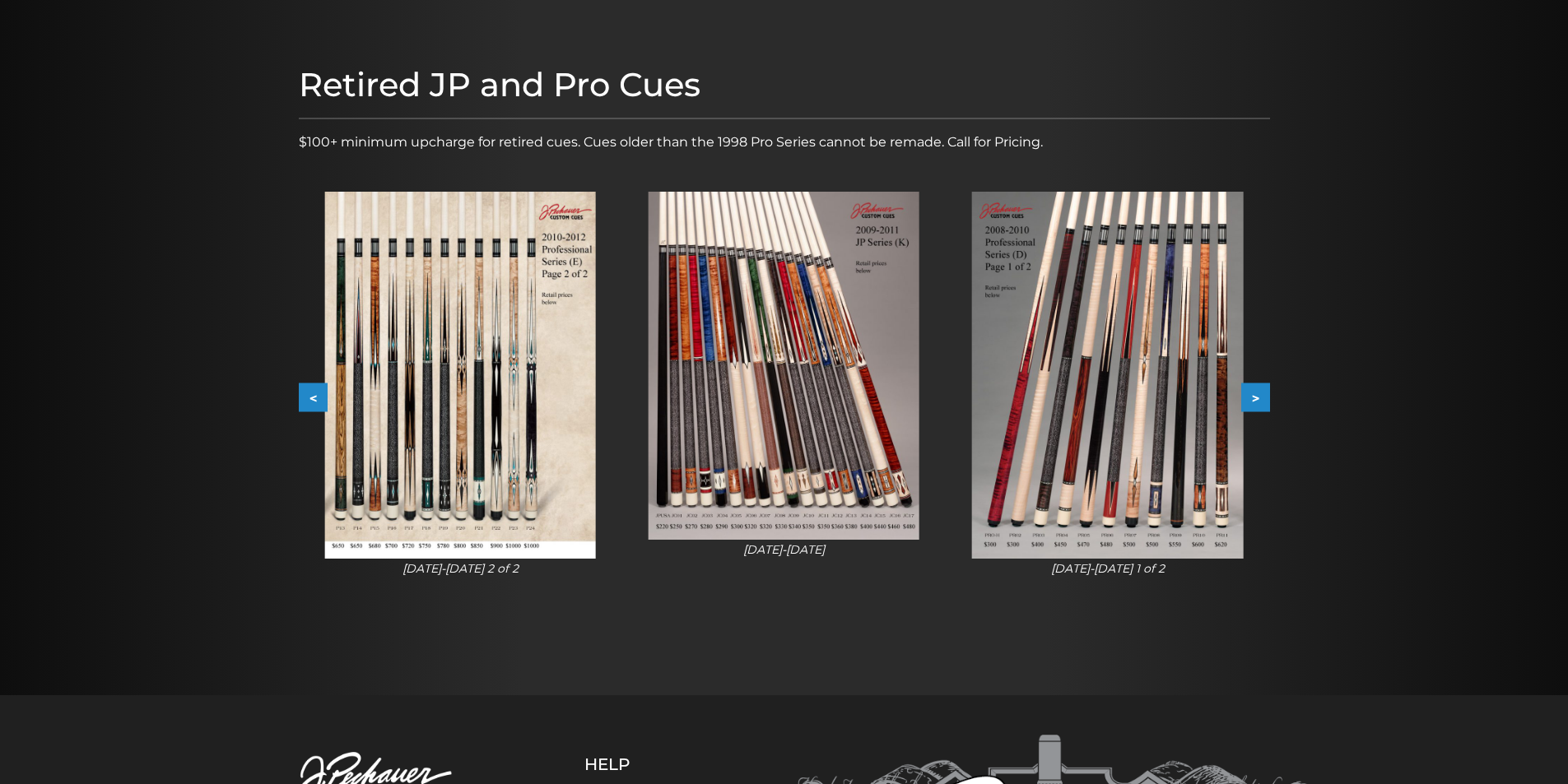
click at [313, 391] on button "<" at bounding box center [313, 397] width 29 height 29
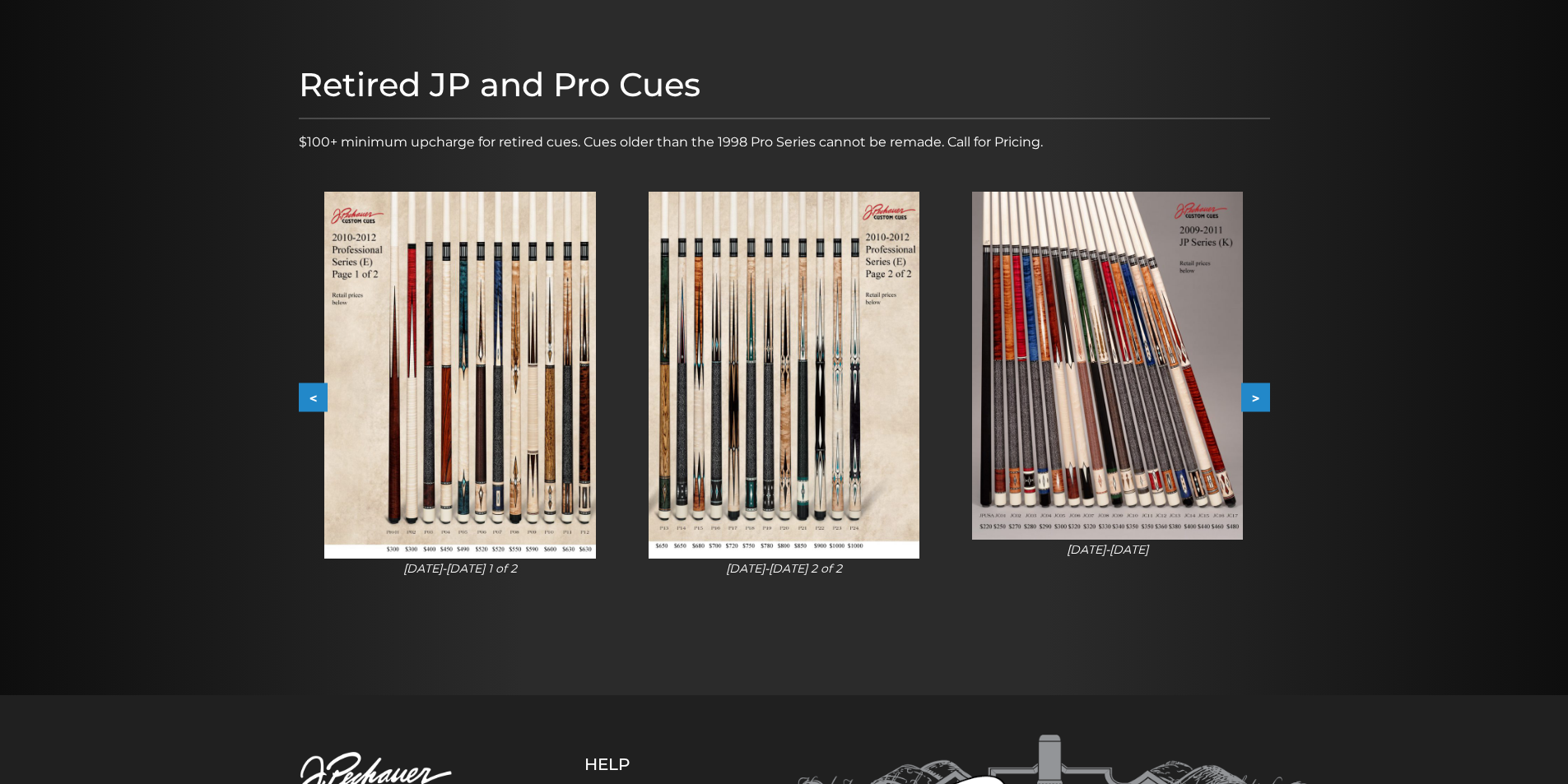
click at [314, 391] on button "<" at bounding box center [313, 397] width 29 height 29
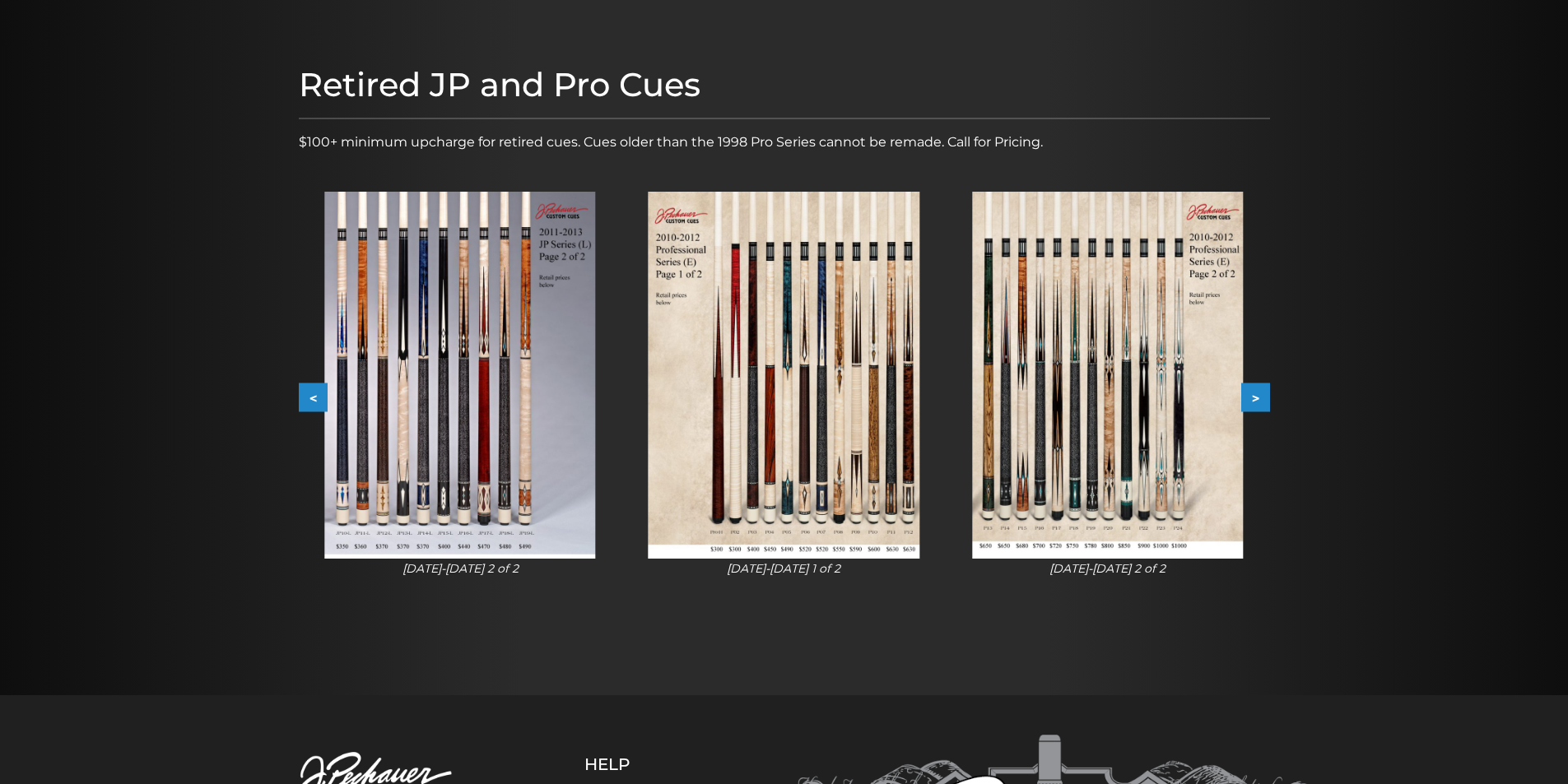
click at [313, 394] on button "<" at bounding box center [313, 397] width 29 height 29
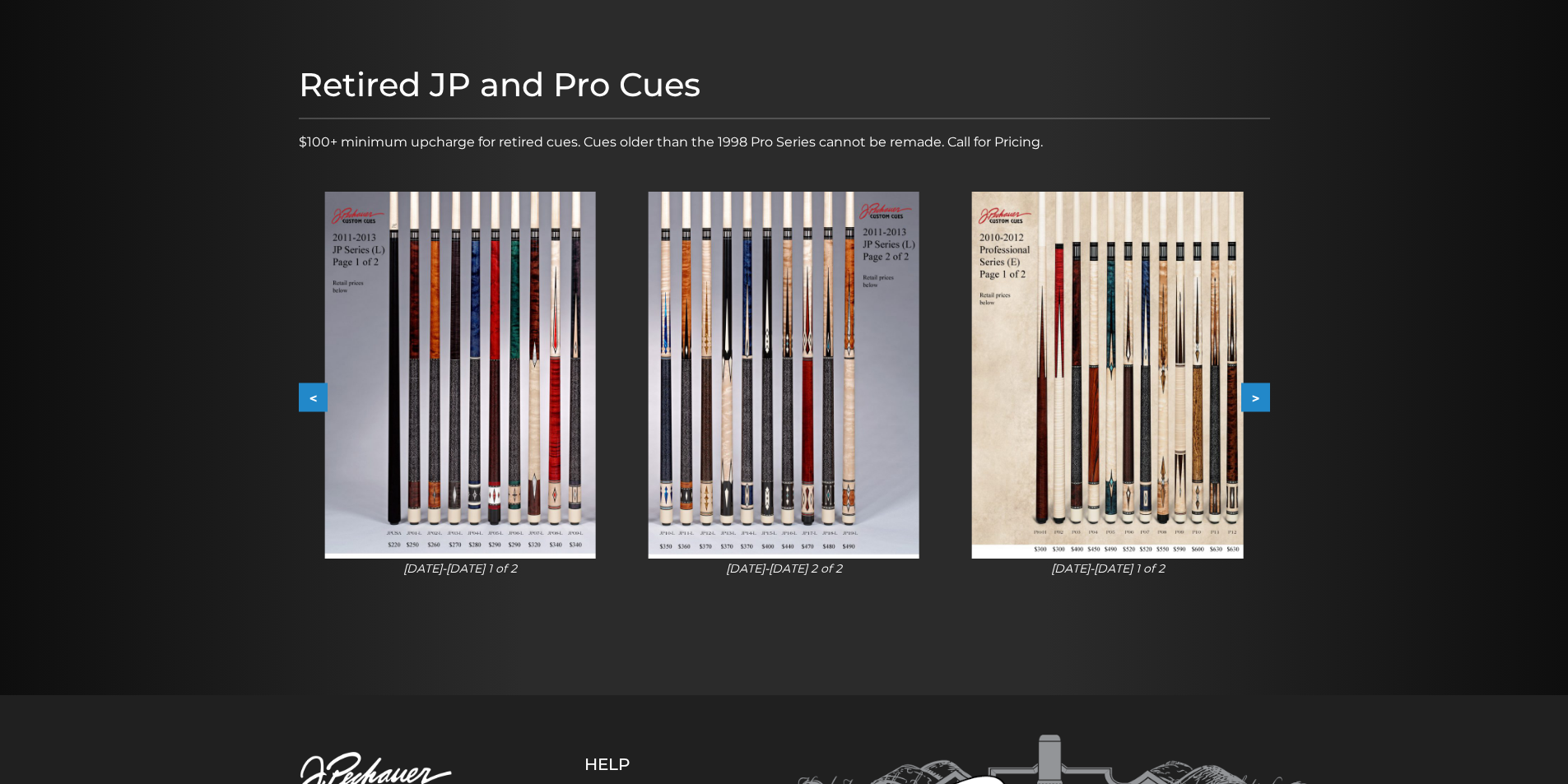
click at [313, 391] on button "<" at bounding box center [313, 397] width 29 height 29
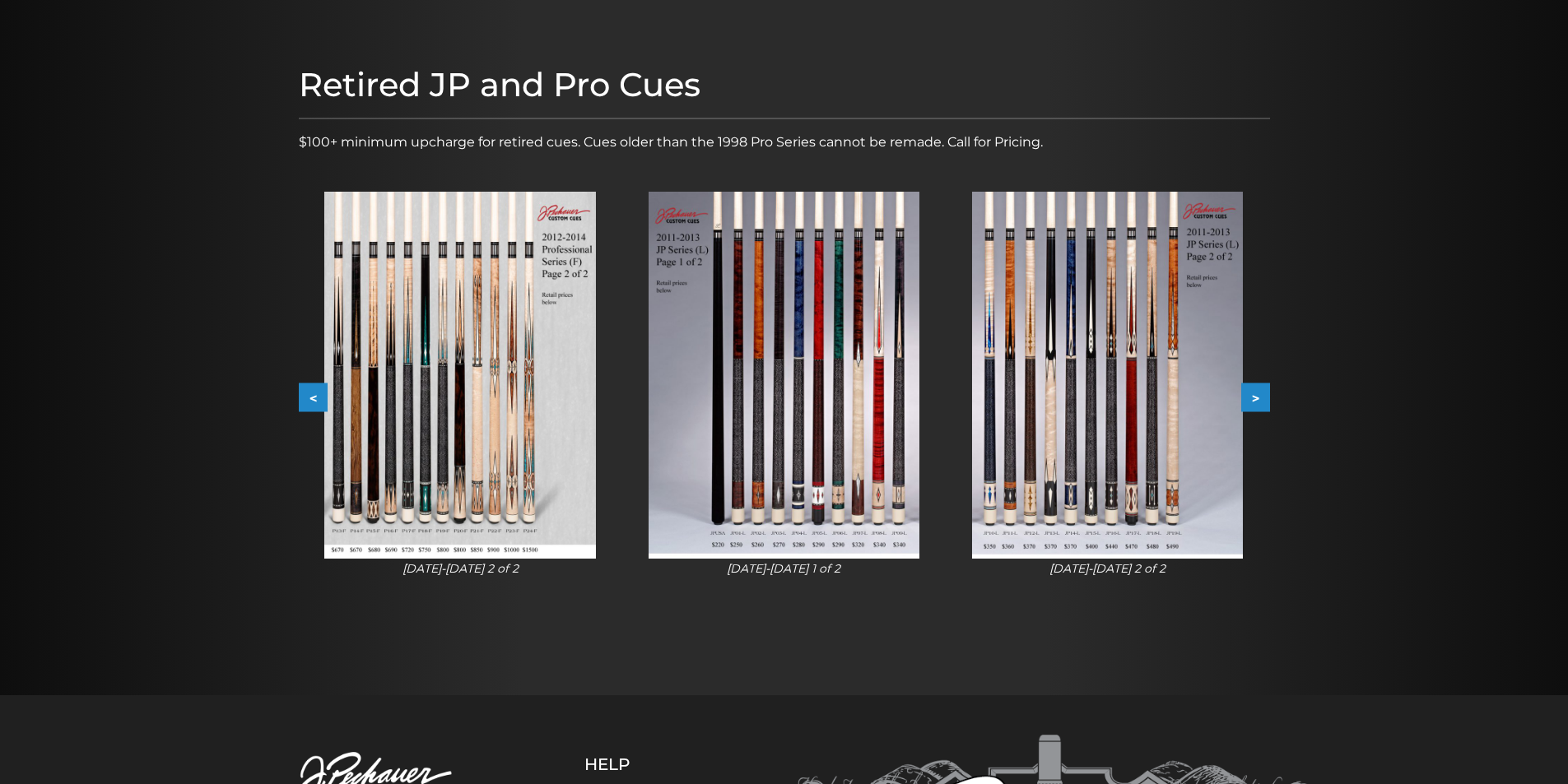
drag, startPoint x: 225, startPoint y: 398, endPoint x: 156, endPoint y: 407, distance: 69.6
click at [156, 407] on div at bounding box center [784, 347] width 1568 height 696
click at [528, 339] on img at bounding box center [459, 375] width 271 height 367
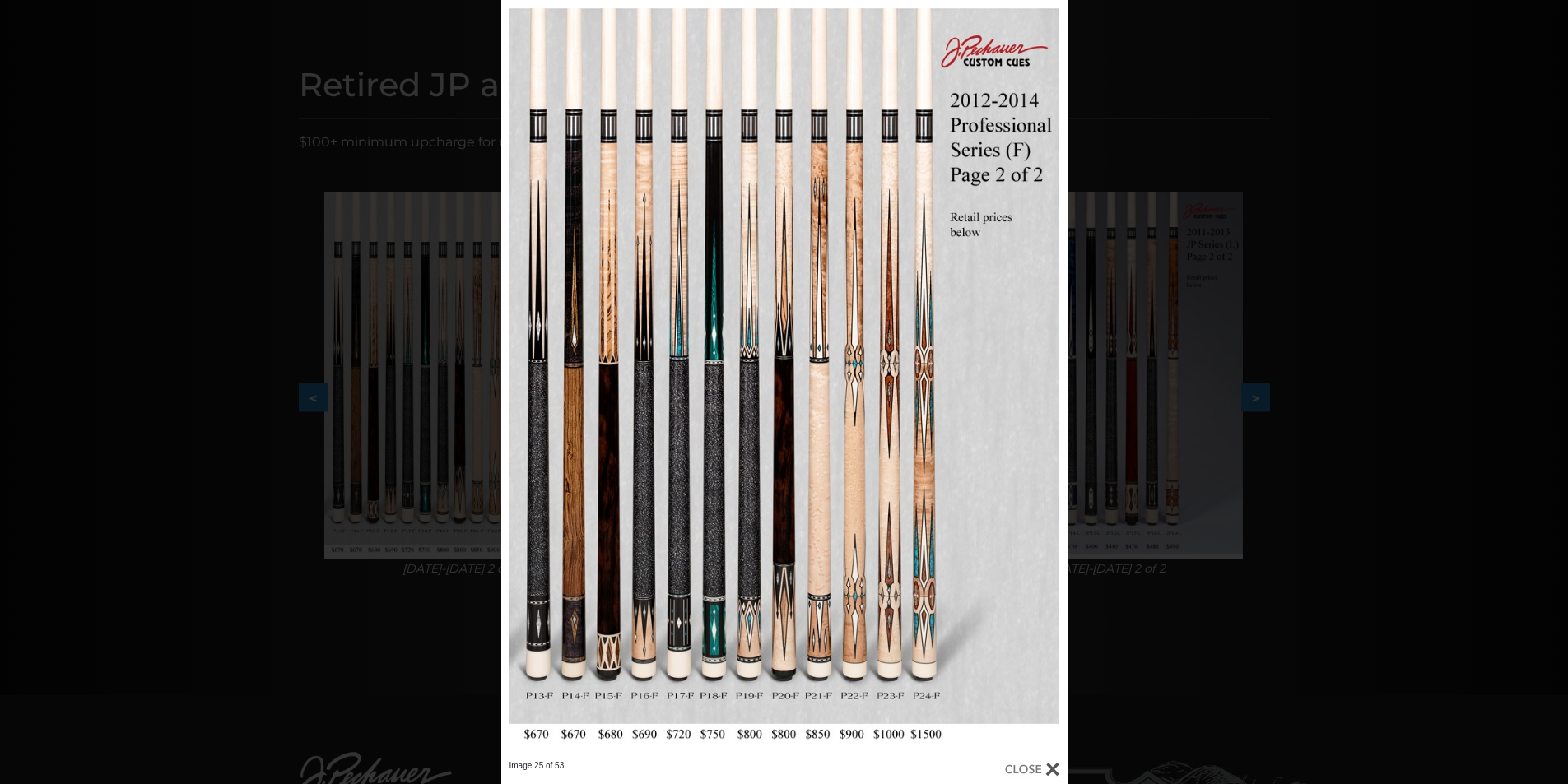
click at [1034, 769] on div at bounding box center [1032, 769] width 55 height 18
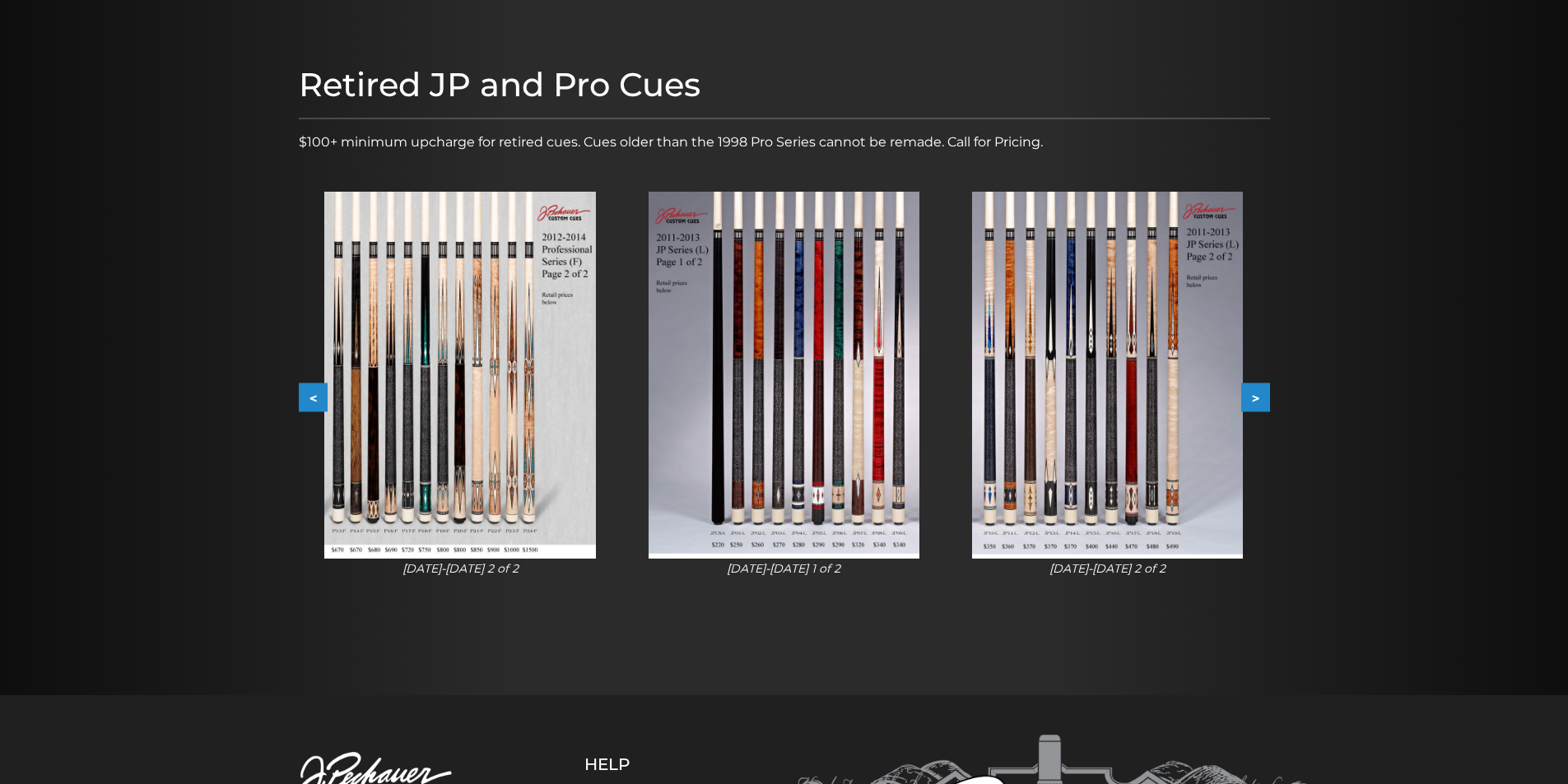
click at [307, 395] on button "<" at bounding box center [313, 397] width 29 height 29
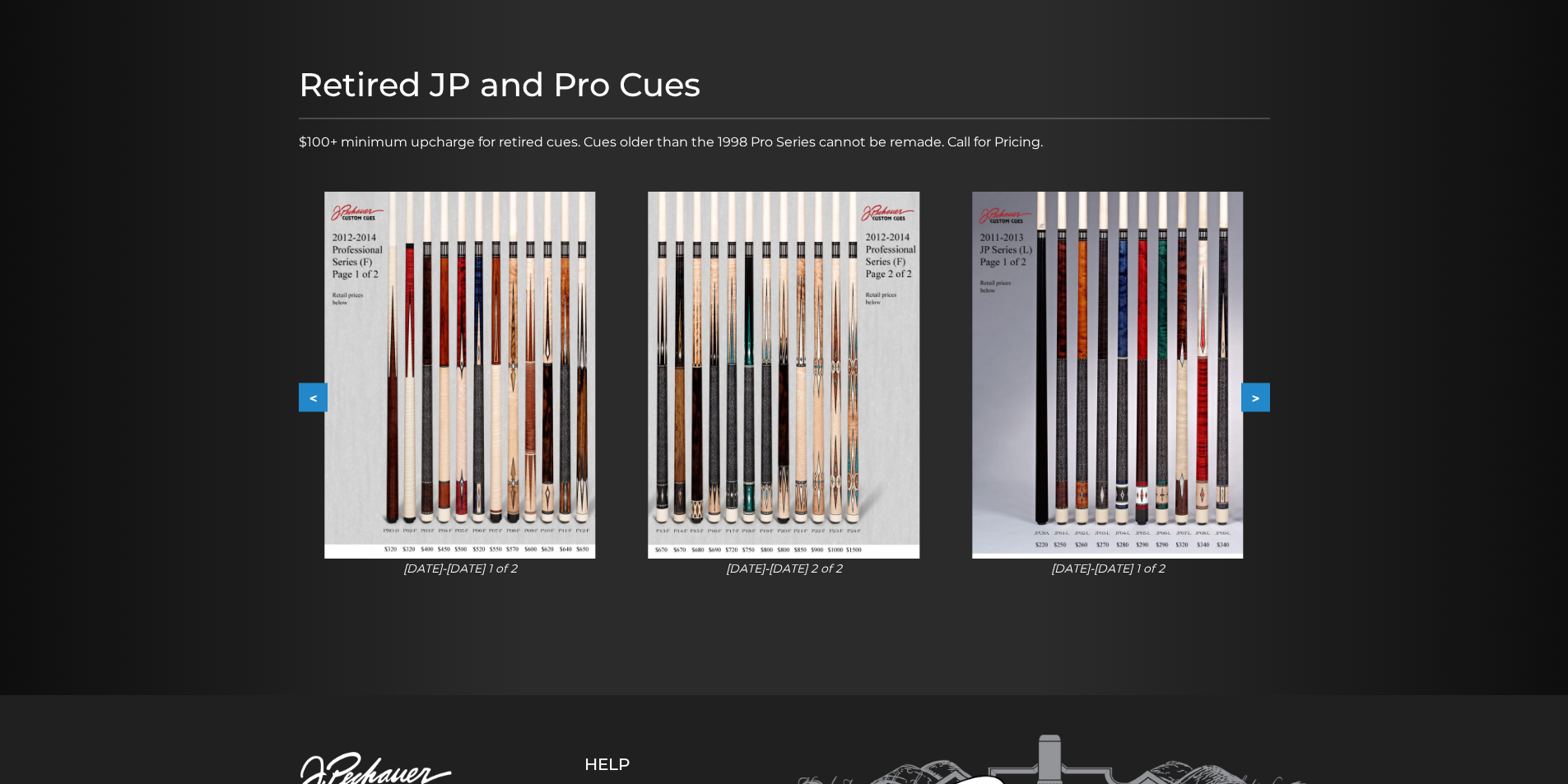
click at [307, 395] on button "<" at bounding box center [313, 397] width 29 height 29
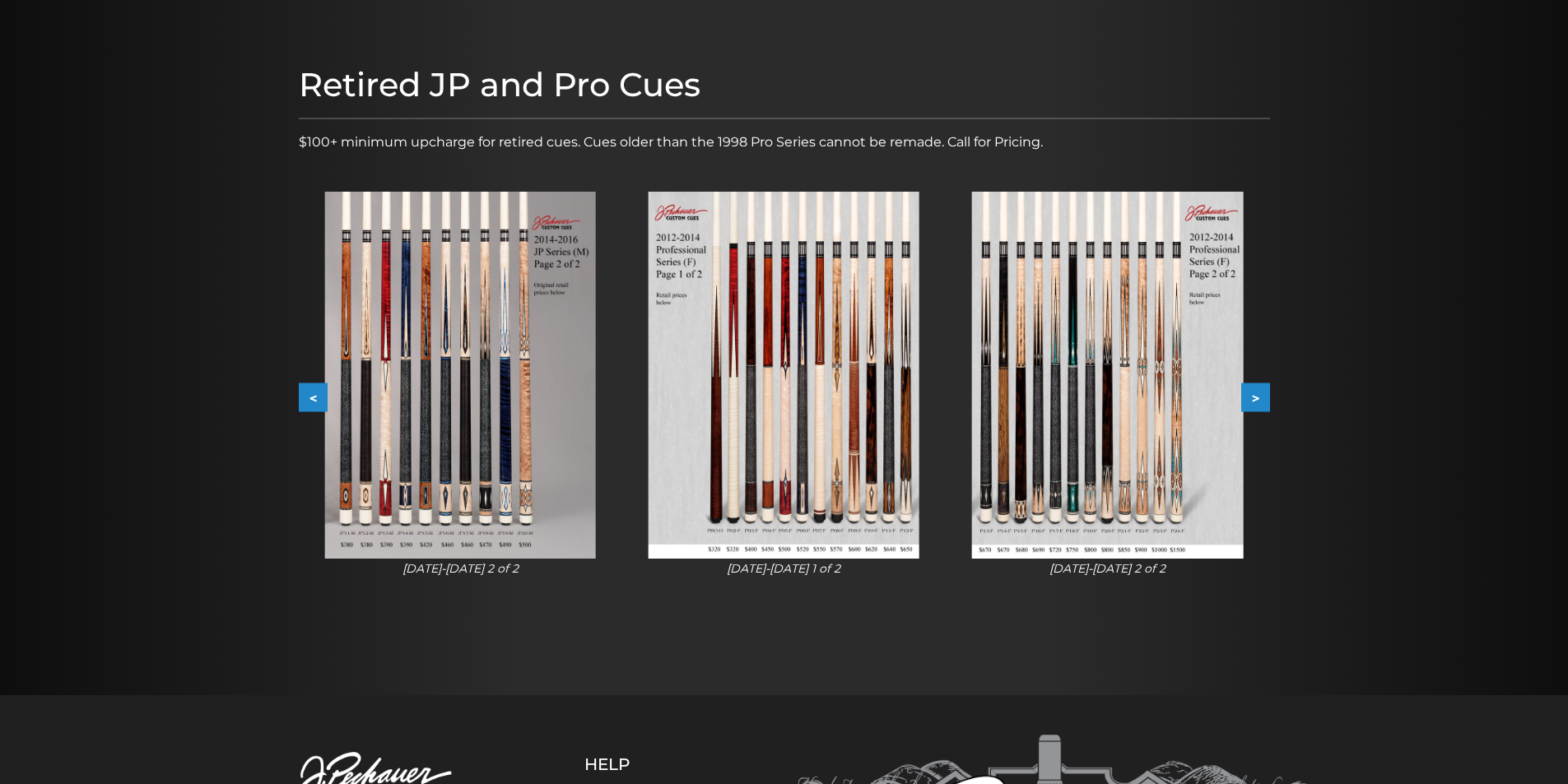
click at [309, 396] on button "<" at bounding box center [313, 397] width 29 height 29
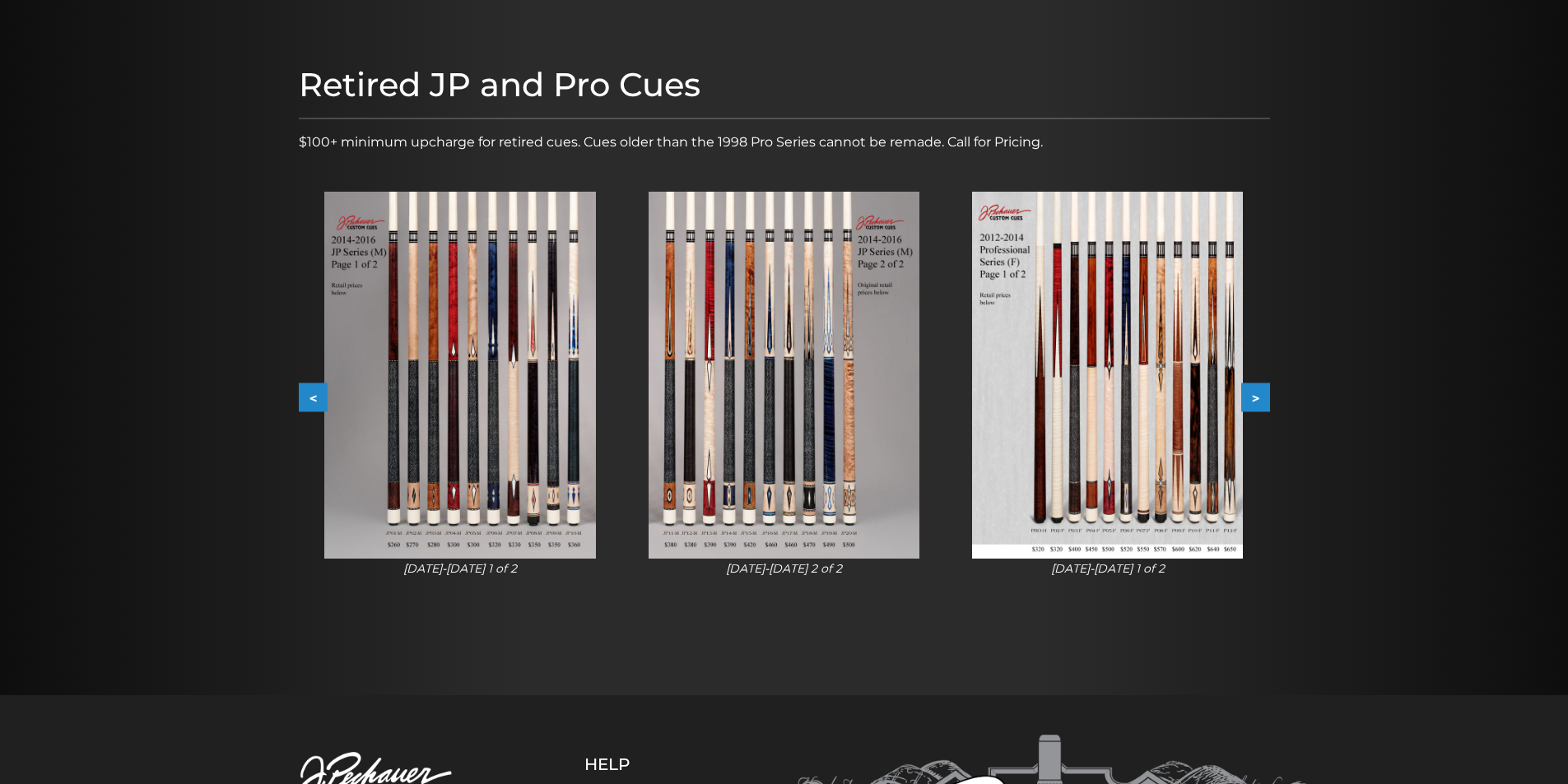
click at [309, 396] on button "<" at bounding box center [313, 397] width 29 height 29
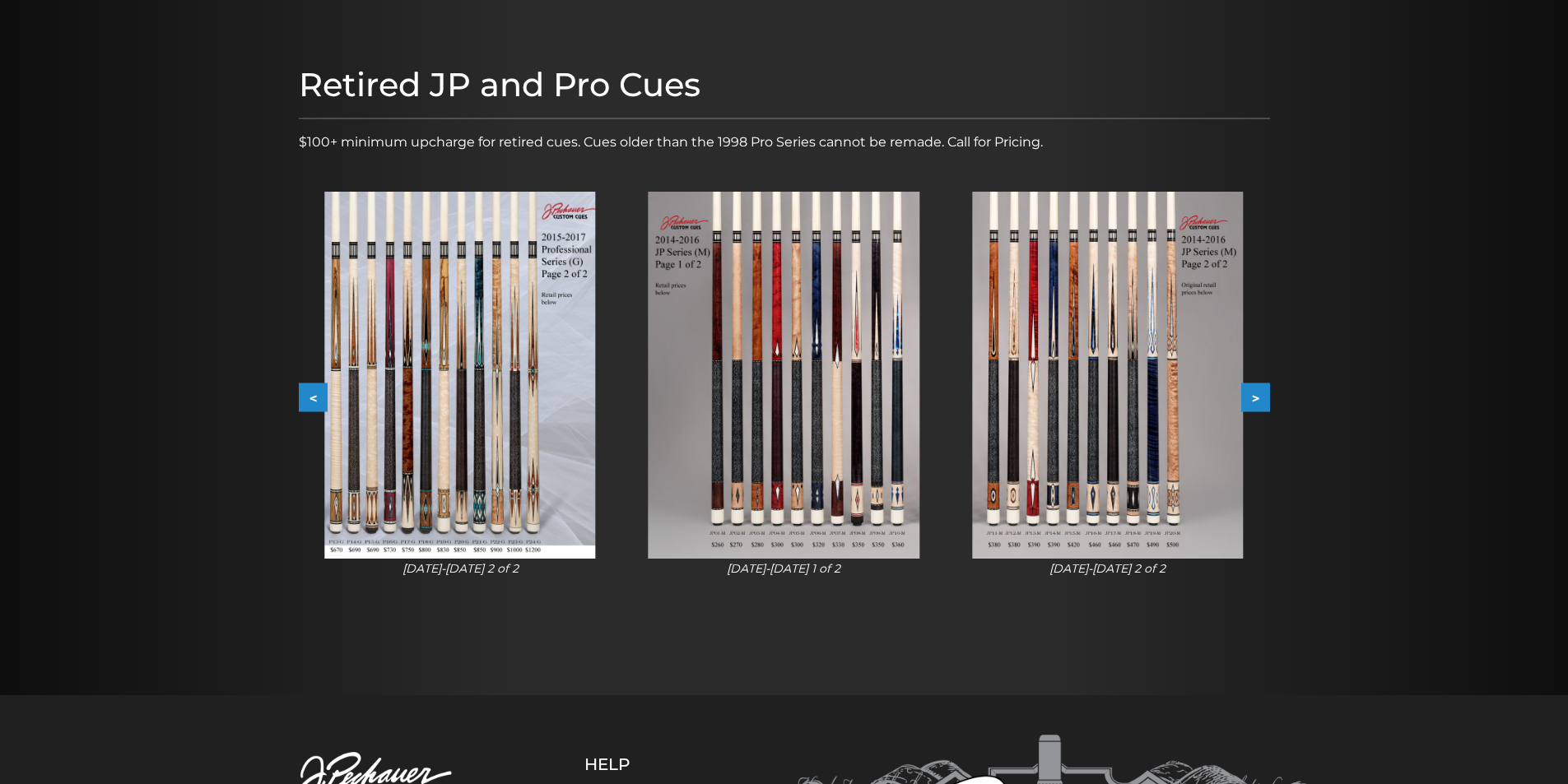
click at [311, 396] on button "<" at bounding box center [313, 397] width 29 height 29
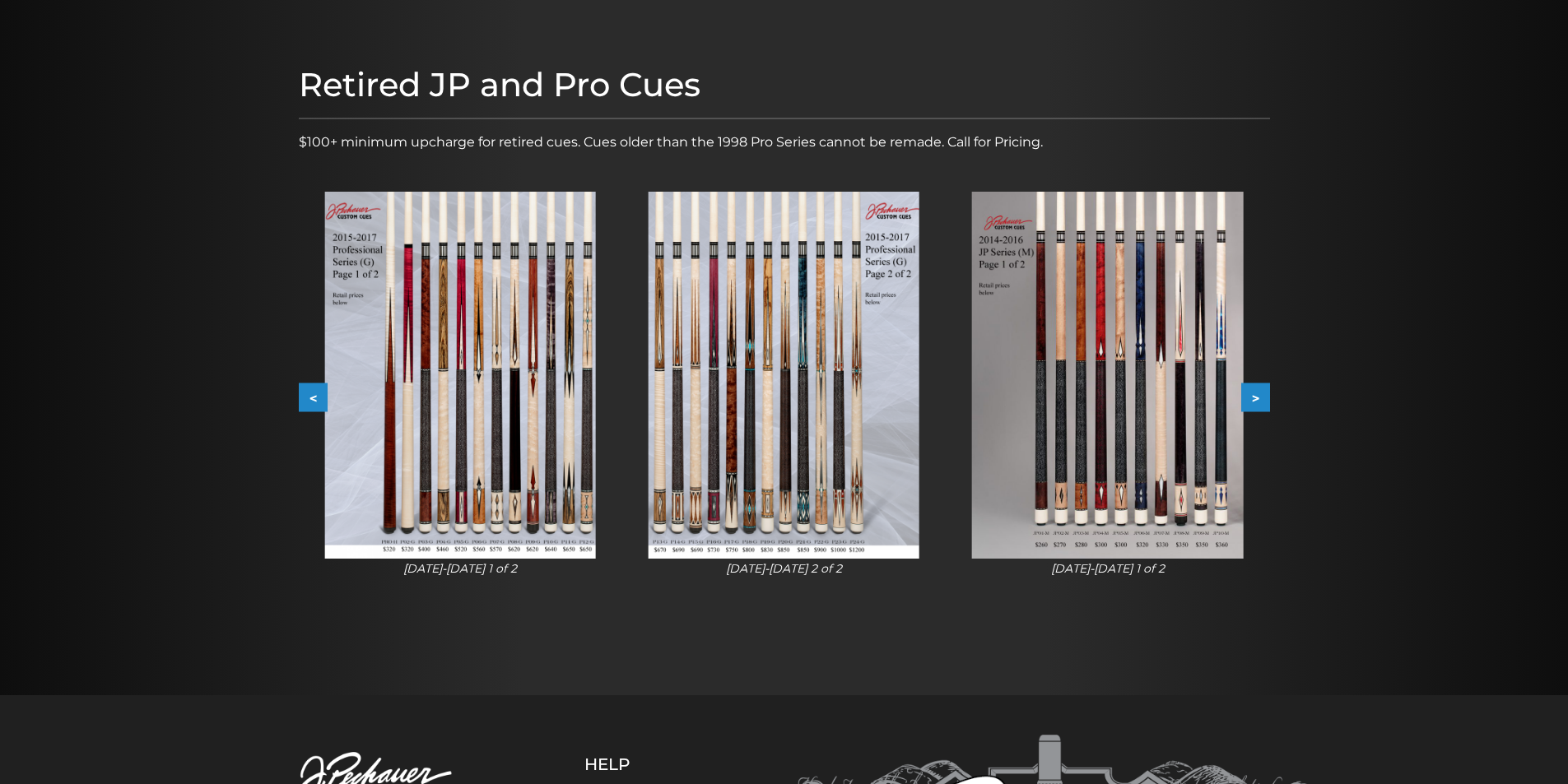
click at [311, 396] on button "<" at bounding box center [313, 397] width 29 height 29
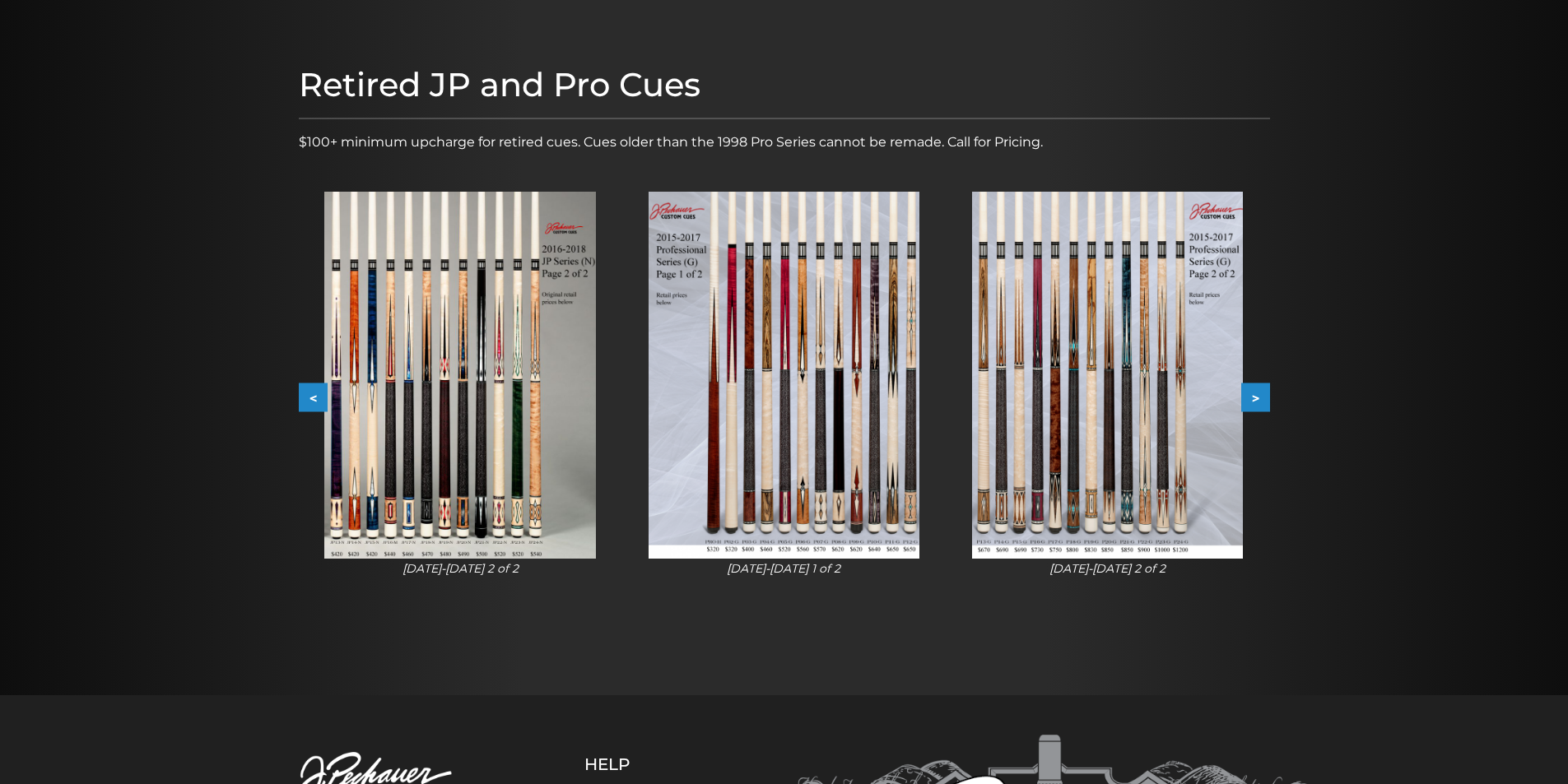
click at [311, 396] on button "<" at bounding box center [313, 397] width 29 height 29
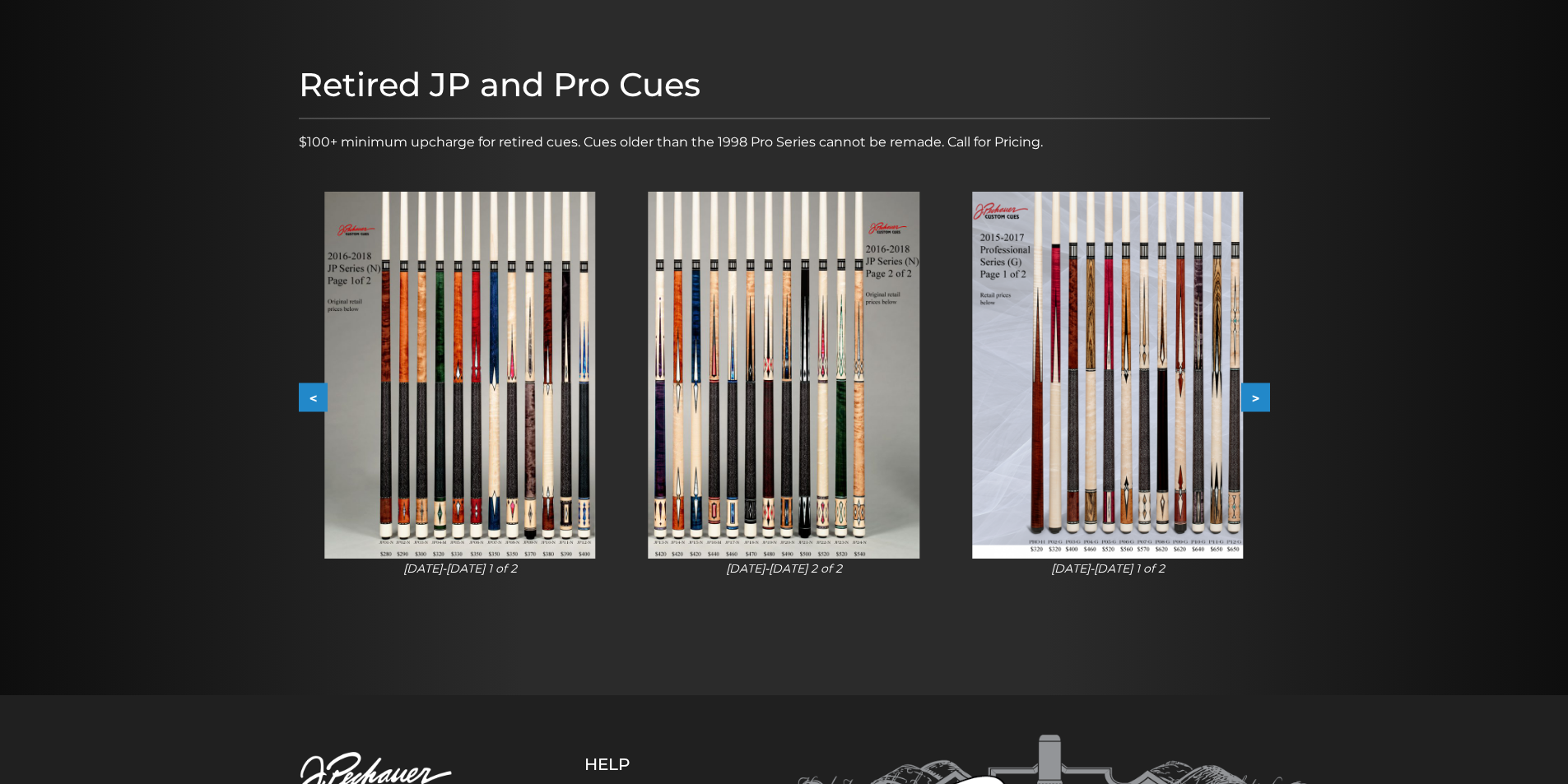
click at [311, 396] on button "<" at bounding box center [313, 397] width 29 height 29
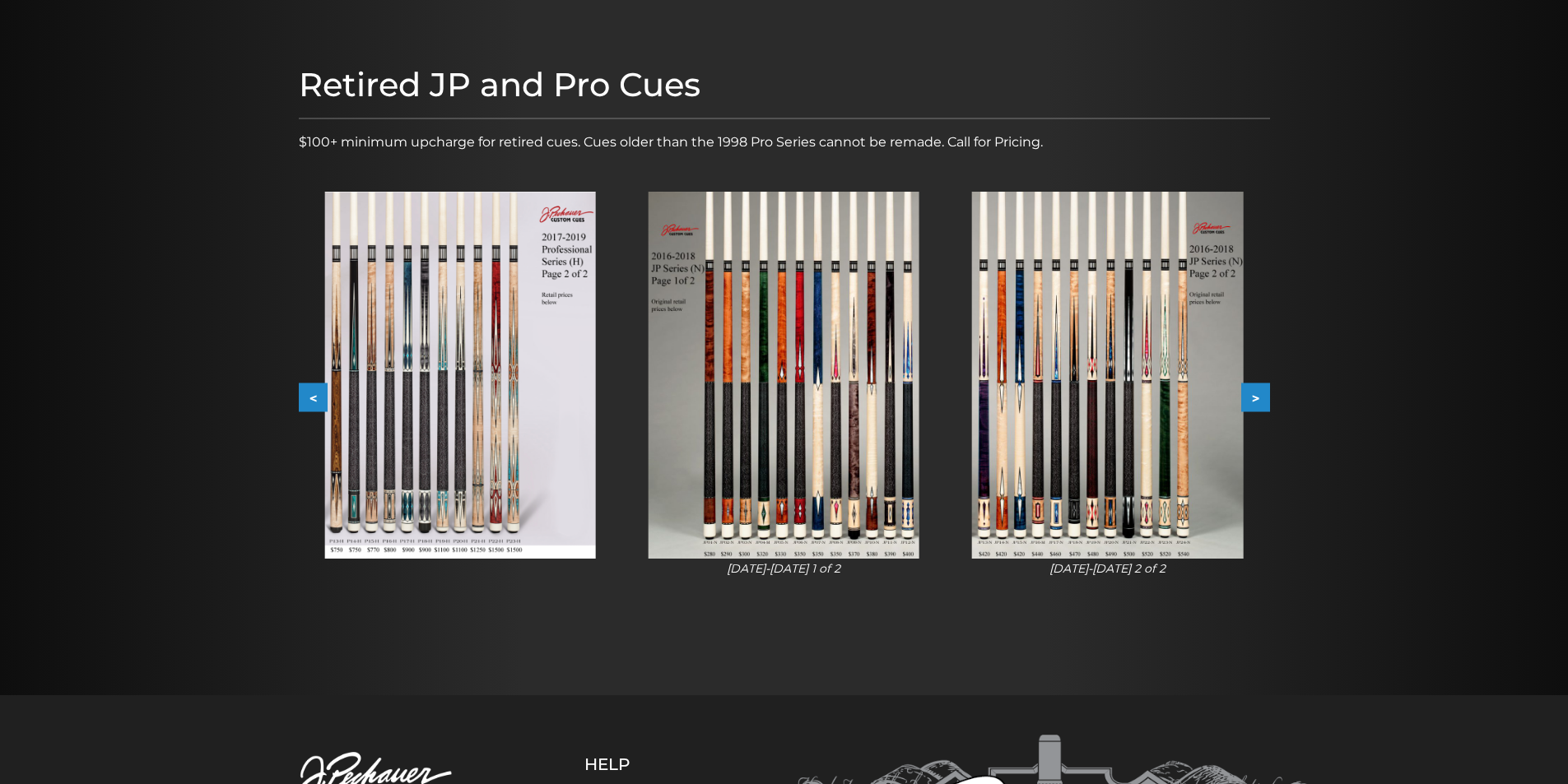
click at [315, 395] on button "<" at bounding box center [313, 397] width 29 height 29
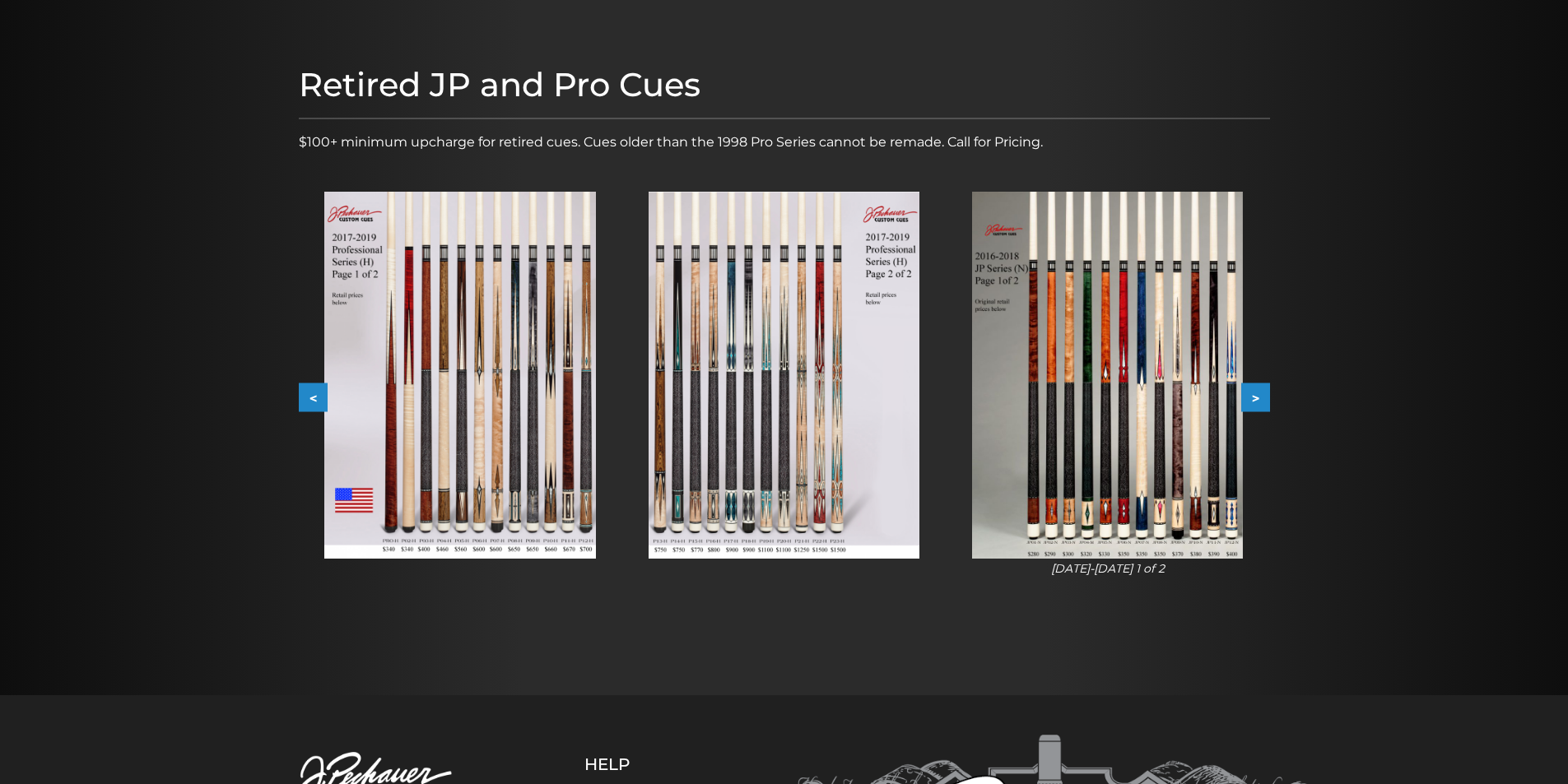
drag, startPoint x: 312, startPoint y: 389, endPoint x: 275, endPoint y: 361, distance: 46.4
click at [275, 361] on section "Retired JP and Pro Cues $100+ minimum upcharge for retired cues. Cues older tha…" at bounding box center [784, 347] width 1568 height 696
drag, startPoint x: 275, startPoint y: 361, endPoint x: 301, endPoint y: 317, distance: 51.1
click at [301, 317] on div at bounding box center [459, 375] width 324 height 420
click at [317, 391] on button "<" at bounding box center [313, 397] width 29 height 29
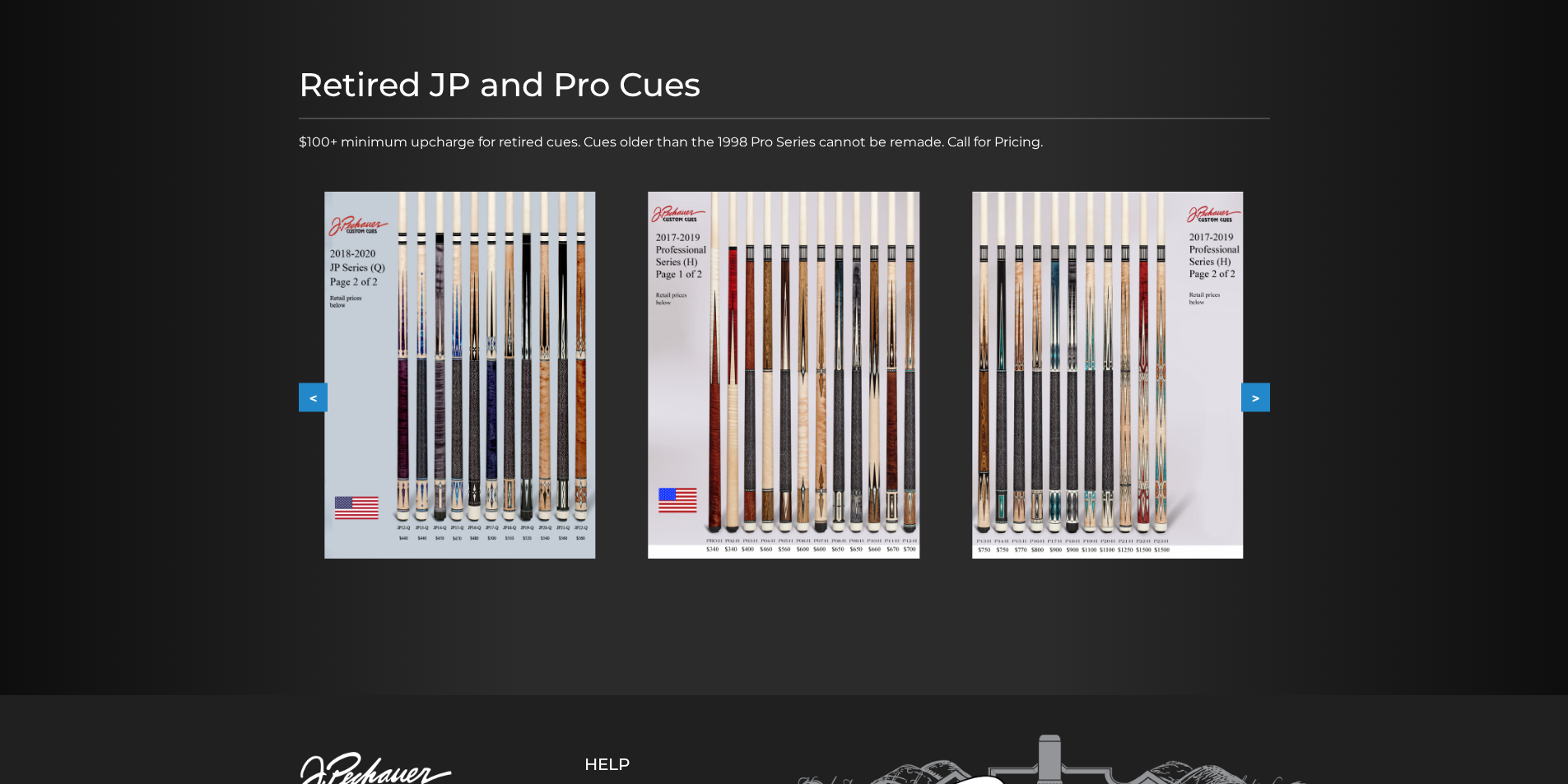
click at [302, 396] on button "<" at bounding box center [313, 397] width 29 height 29
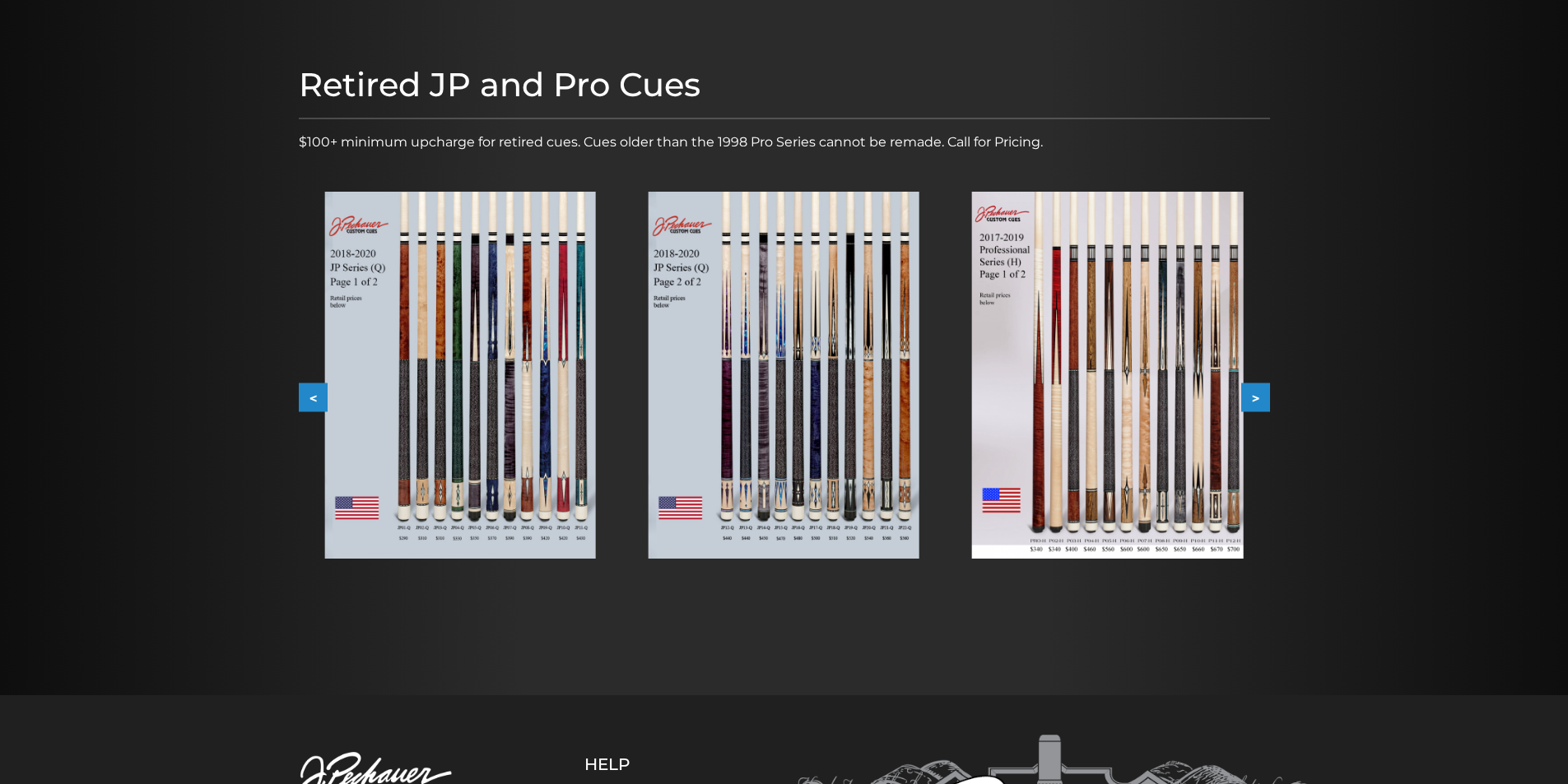
click at [309, 394] on button "<" at bounding box center [313, 397] width 29 height 29
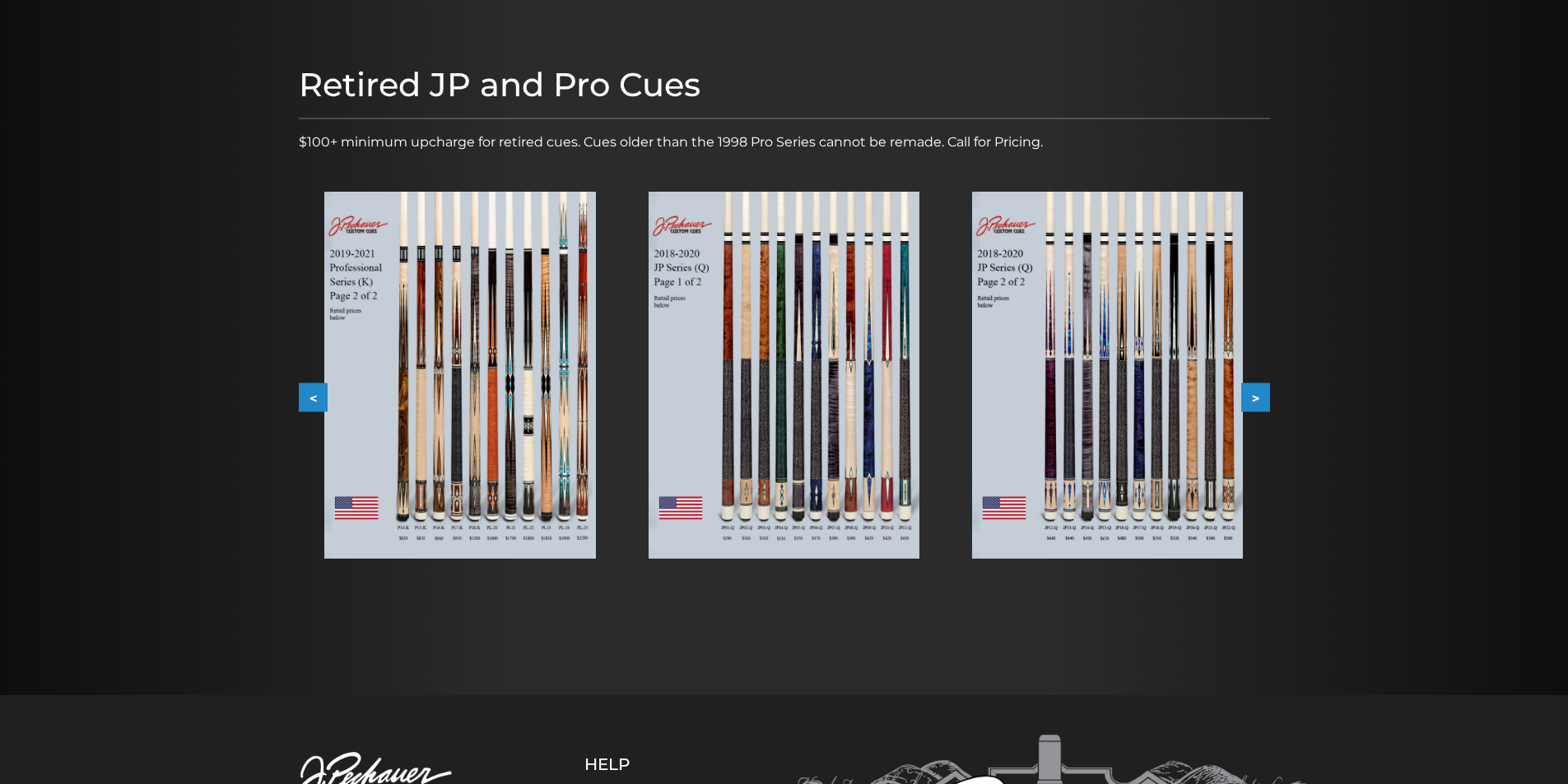
click at [312, 397] on button "<" at bounding box center [313, 397] width 29 height 29
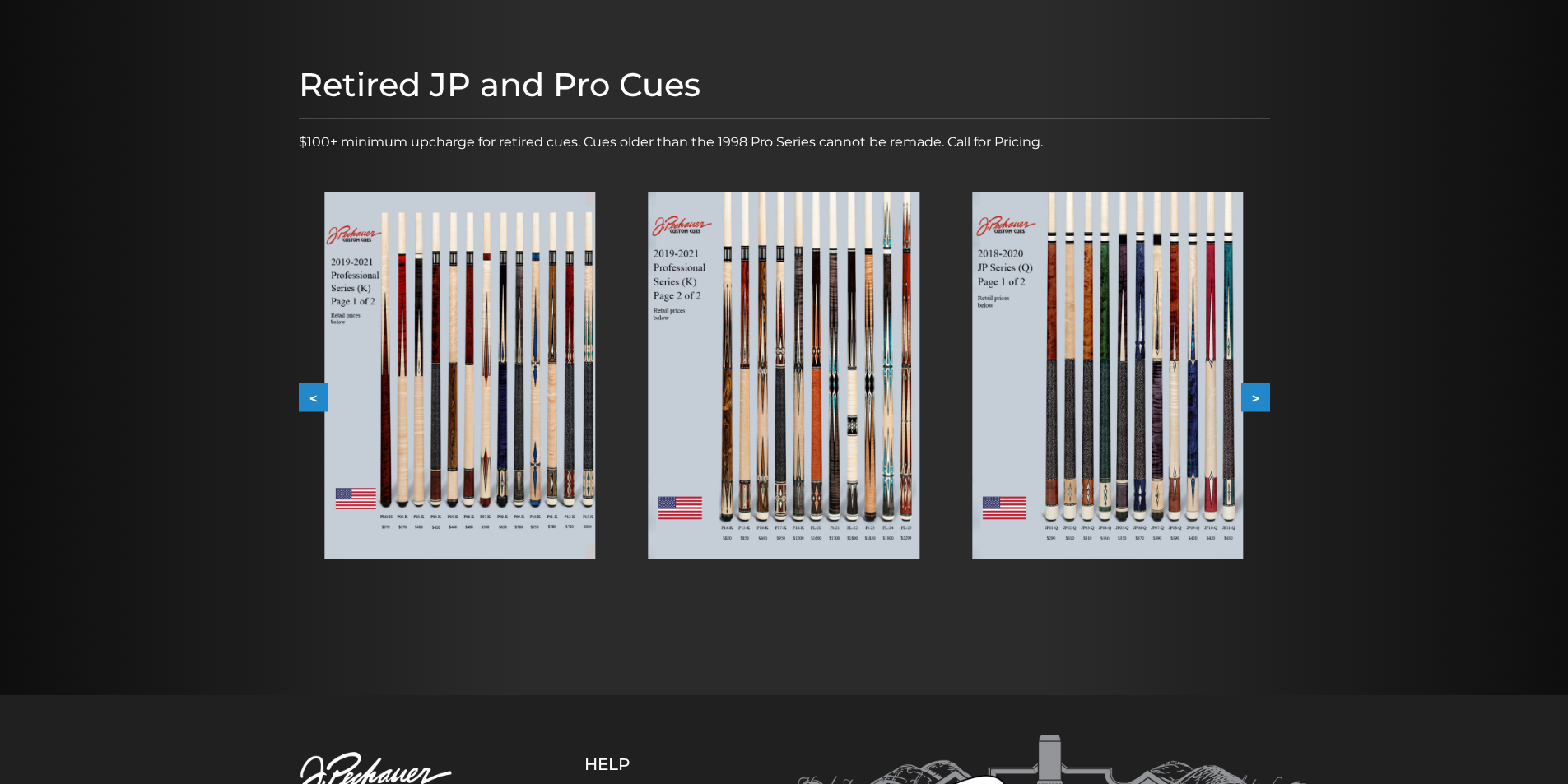
click at [312, 397] on button "<" at bounding box center [313, 397] width 29 height 29
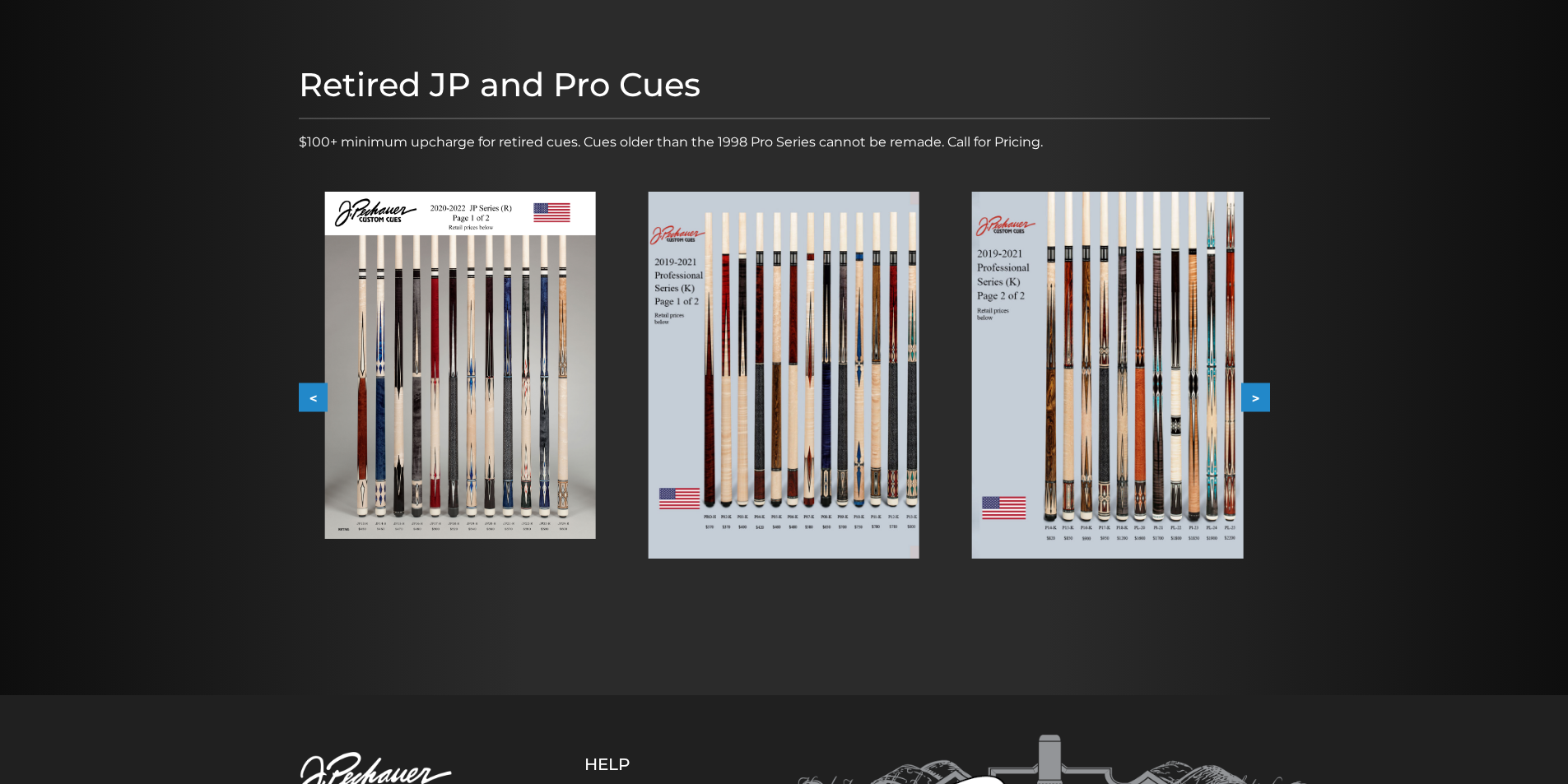
click at [312, 397] on button "<" at bounding box center [313, 397] width 29 height 29
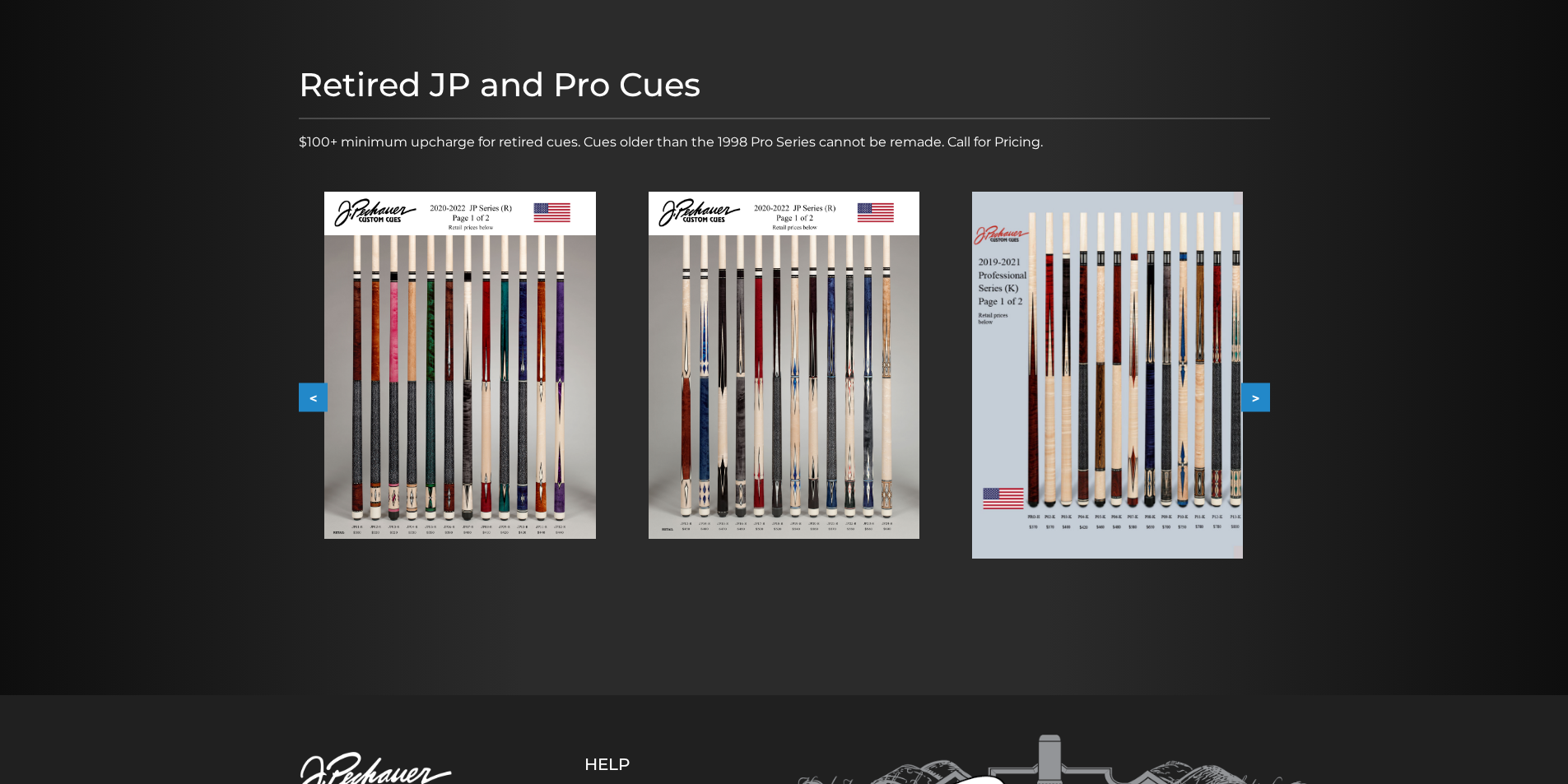
click at [312, 397] on button "<" at bounding box center [313, 397] width 29 height 29
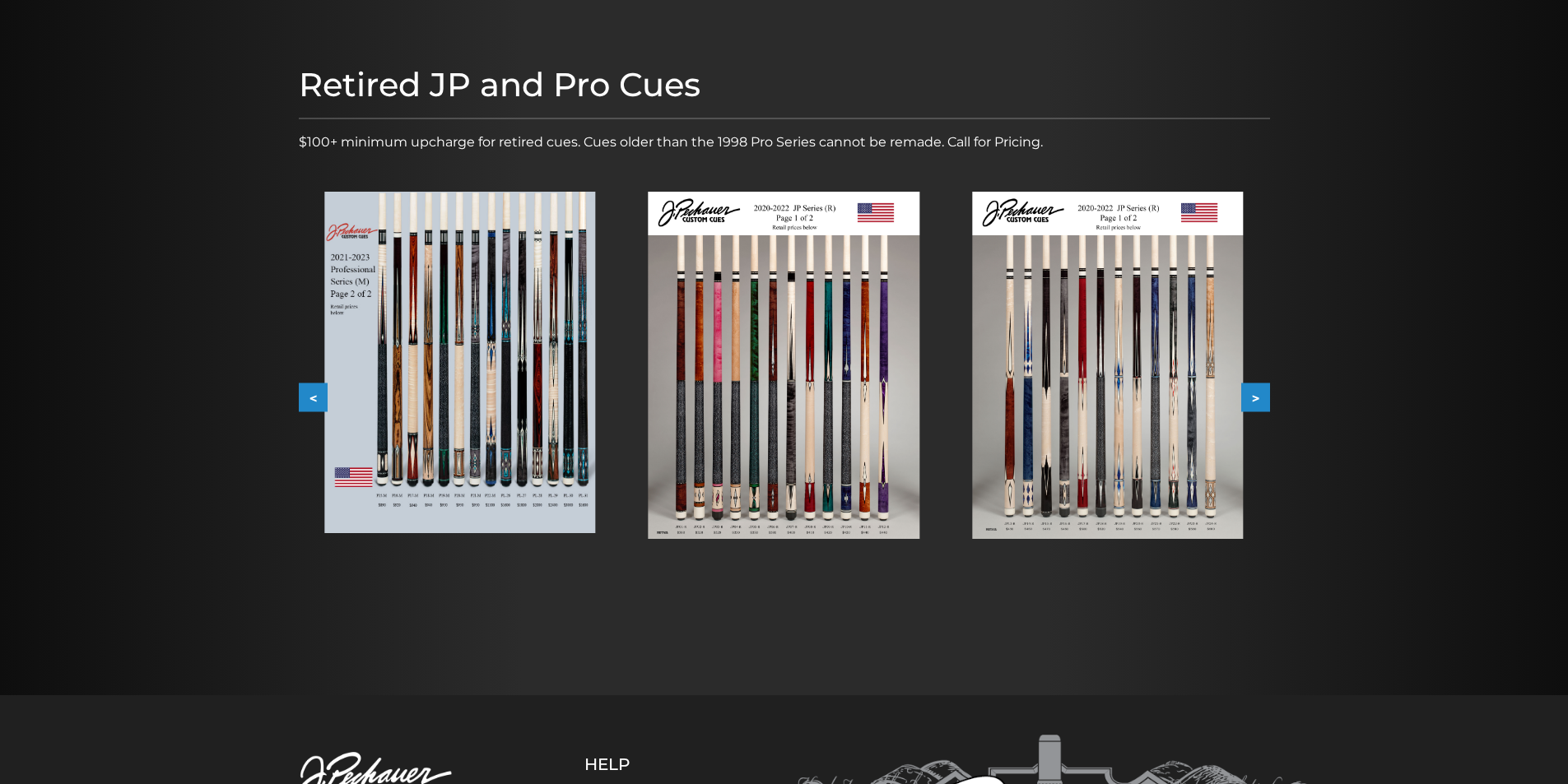
click at [312, 397] on button "<" at bounding box center [313, 397] width 29 height 29
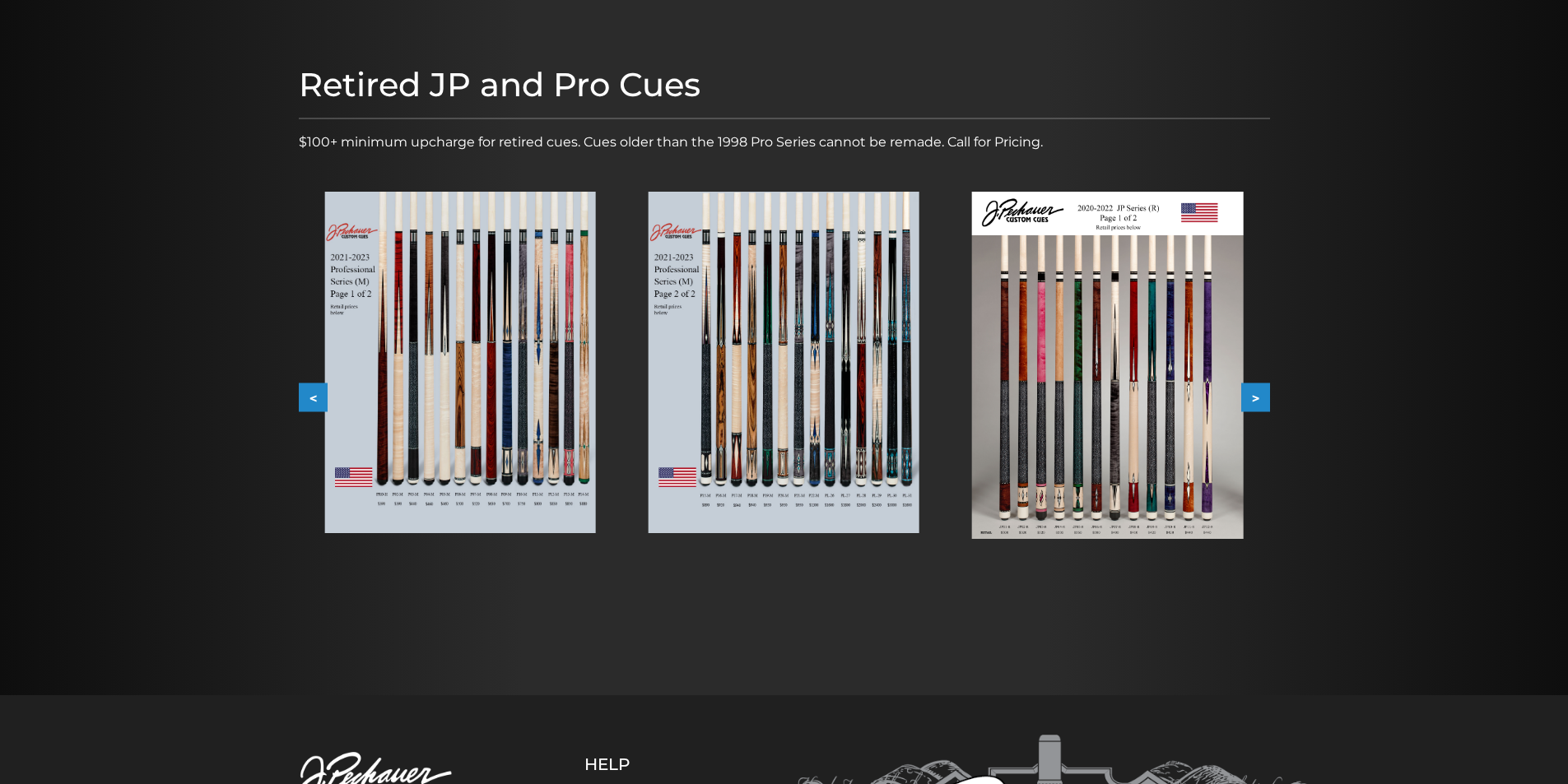
click at [312, 395] on button "<" at bounding box center [313, 397] width 29 height 29
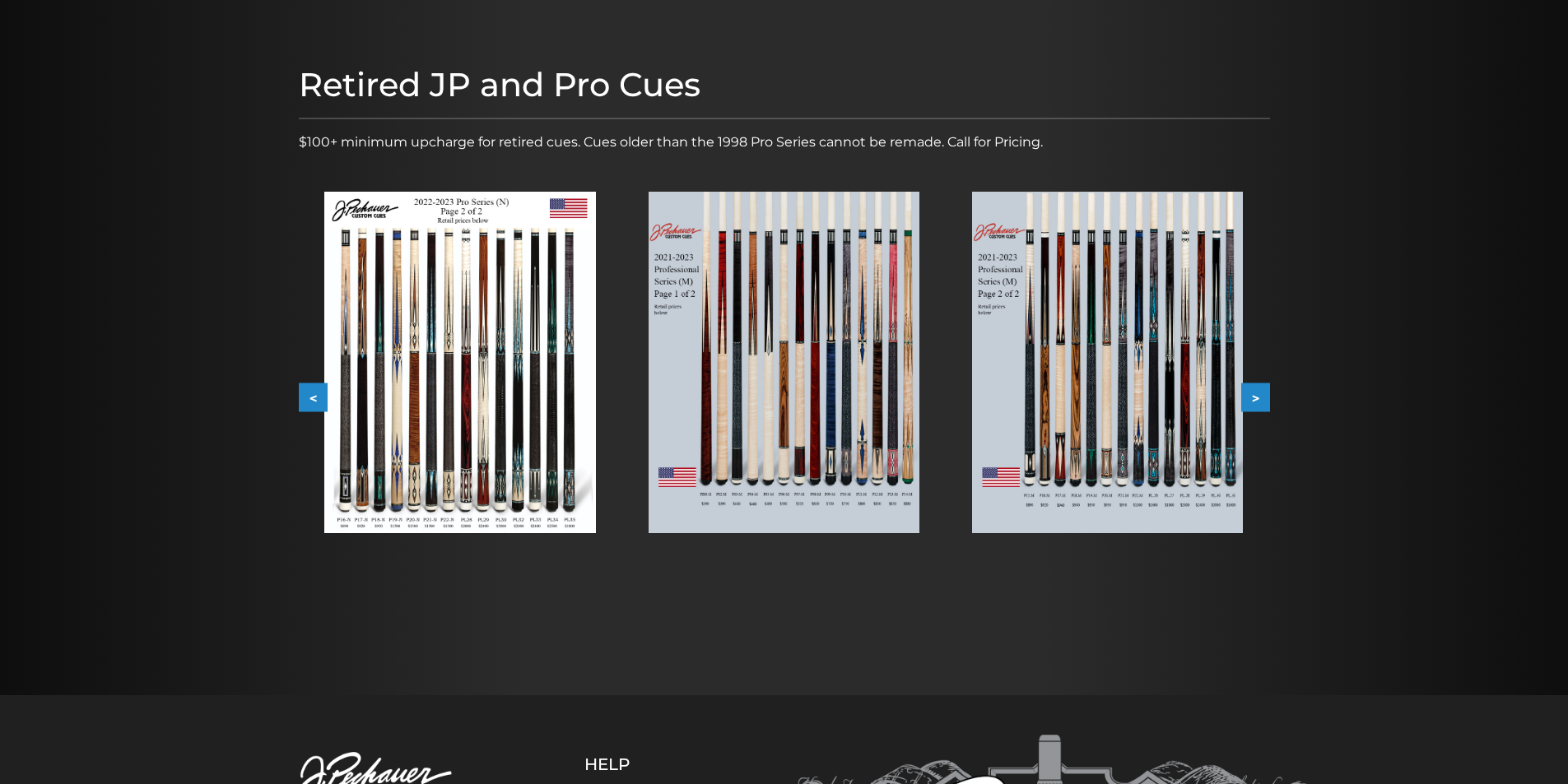
click at [312, 395] on button "<" at bounding box center [313, 397] width 29 height 29
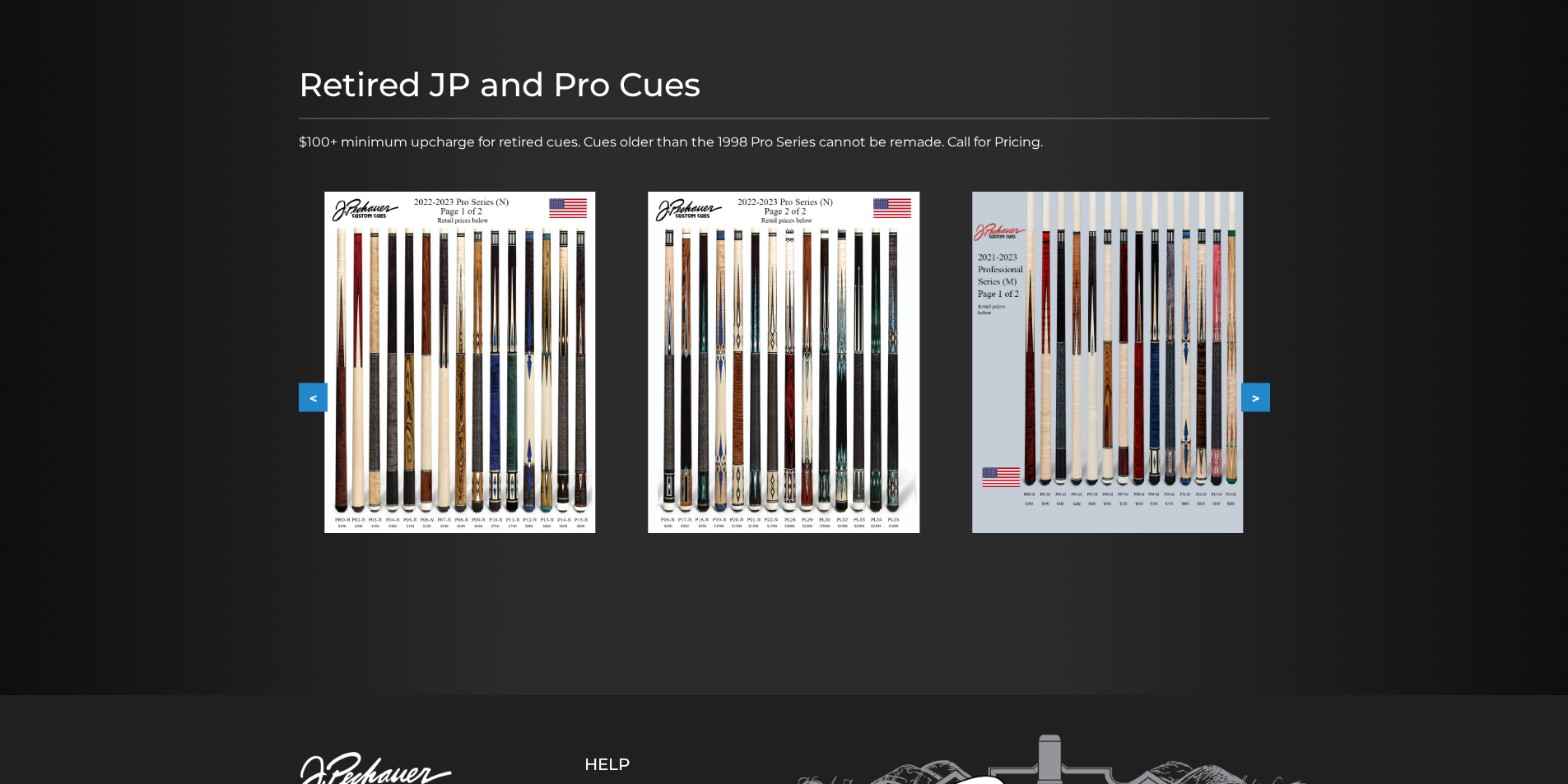
click at [312, 395] on button "<" at bounding box center [313, 397] width 29 height 29
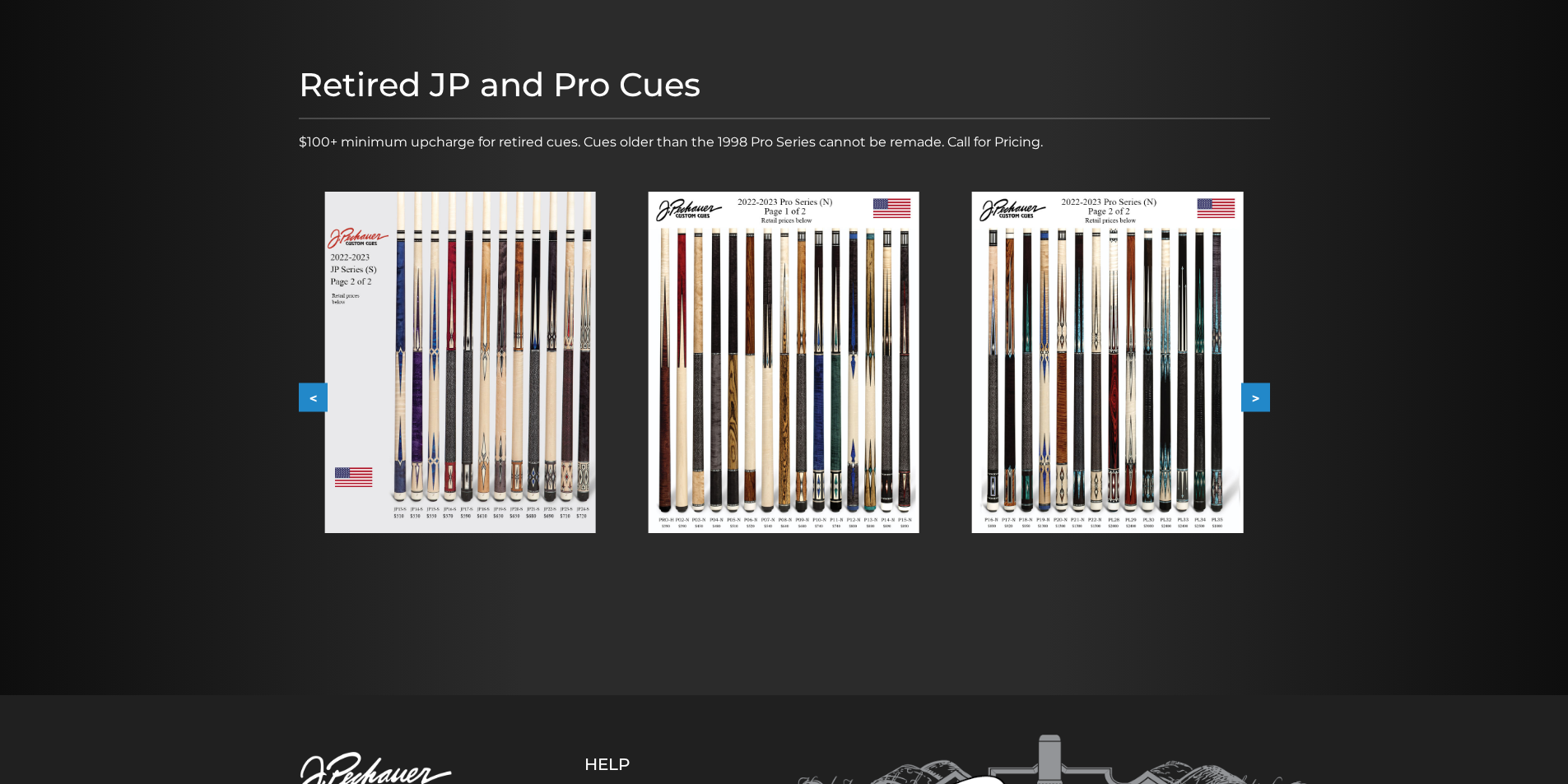
click at [313, 394] on button "<" at bounding box center [313, 397] width 29 height 29
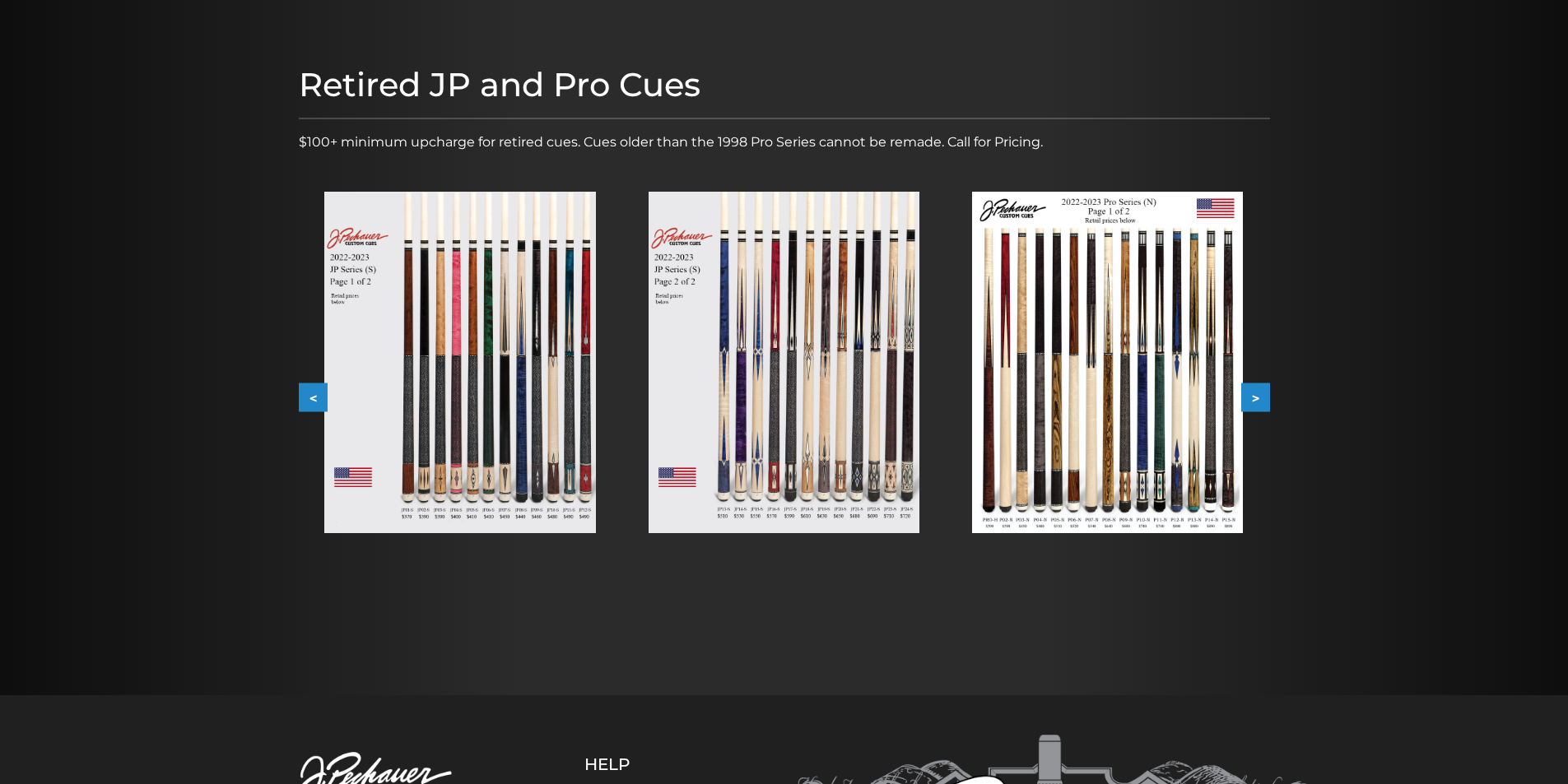
click at [313, 394] on button "<" at bounding box center [313, 397] width 29 height 29
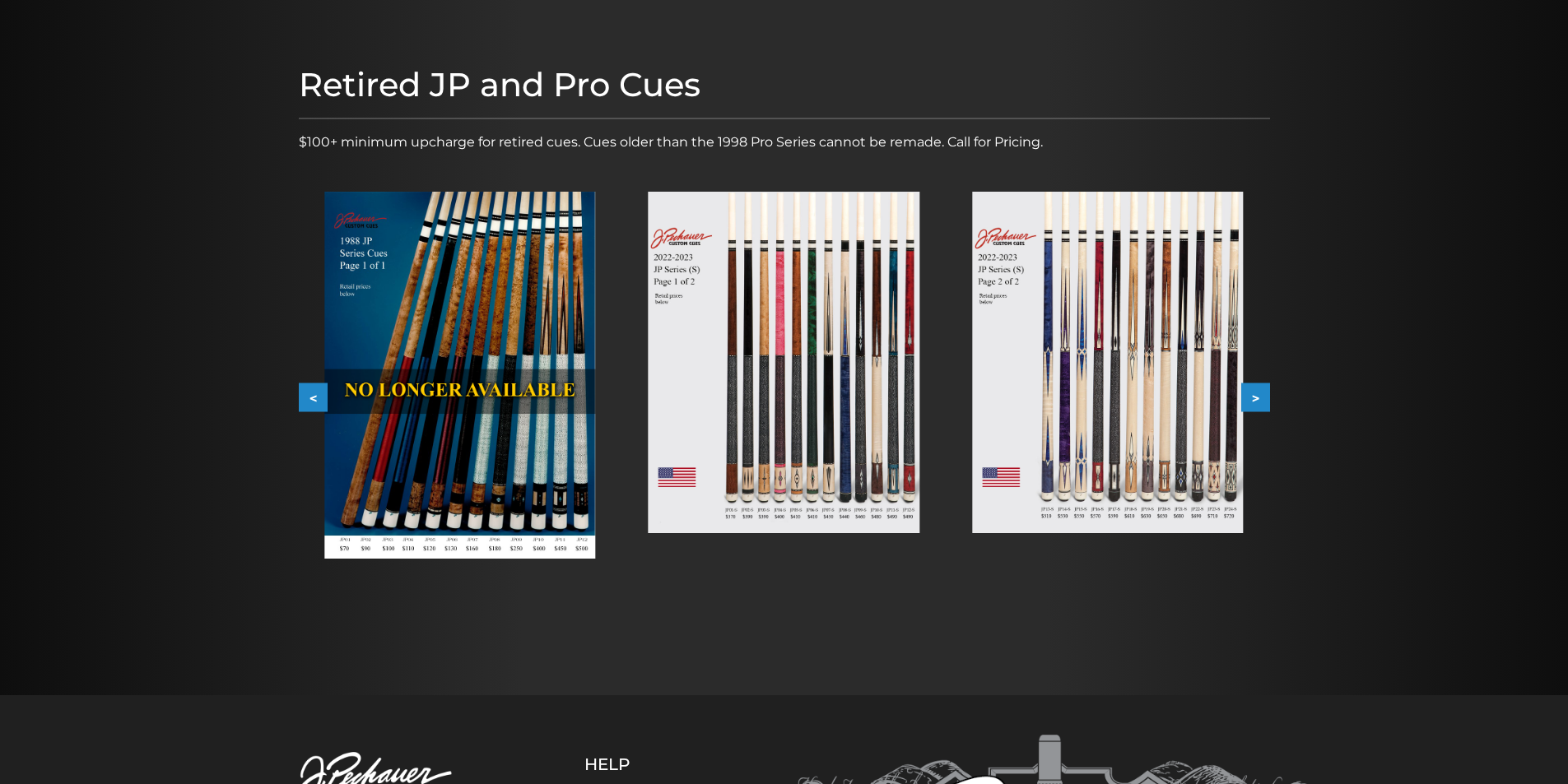
click at [313, 394] on button "<" at bounding box center [313, 397] width 29 height 29
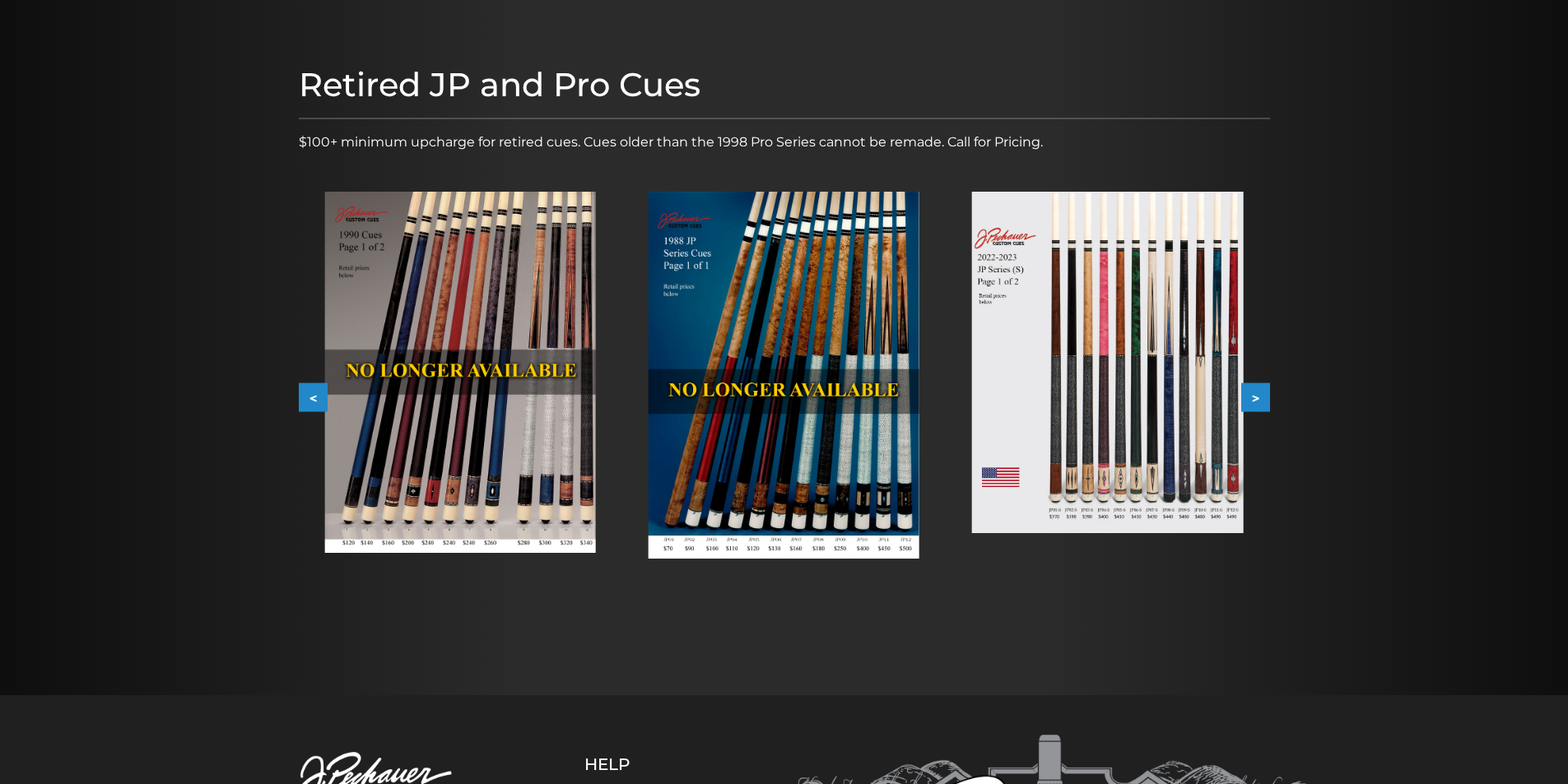
click at [313, 394] on button "<" at bounding box center [313, 397] width 29 height 29
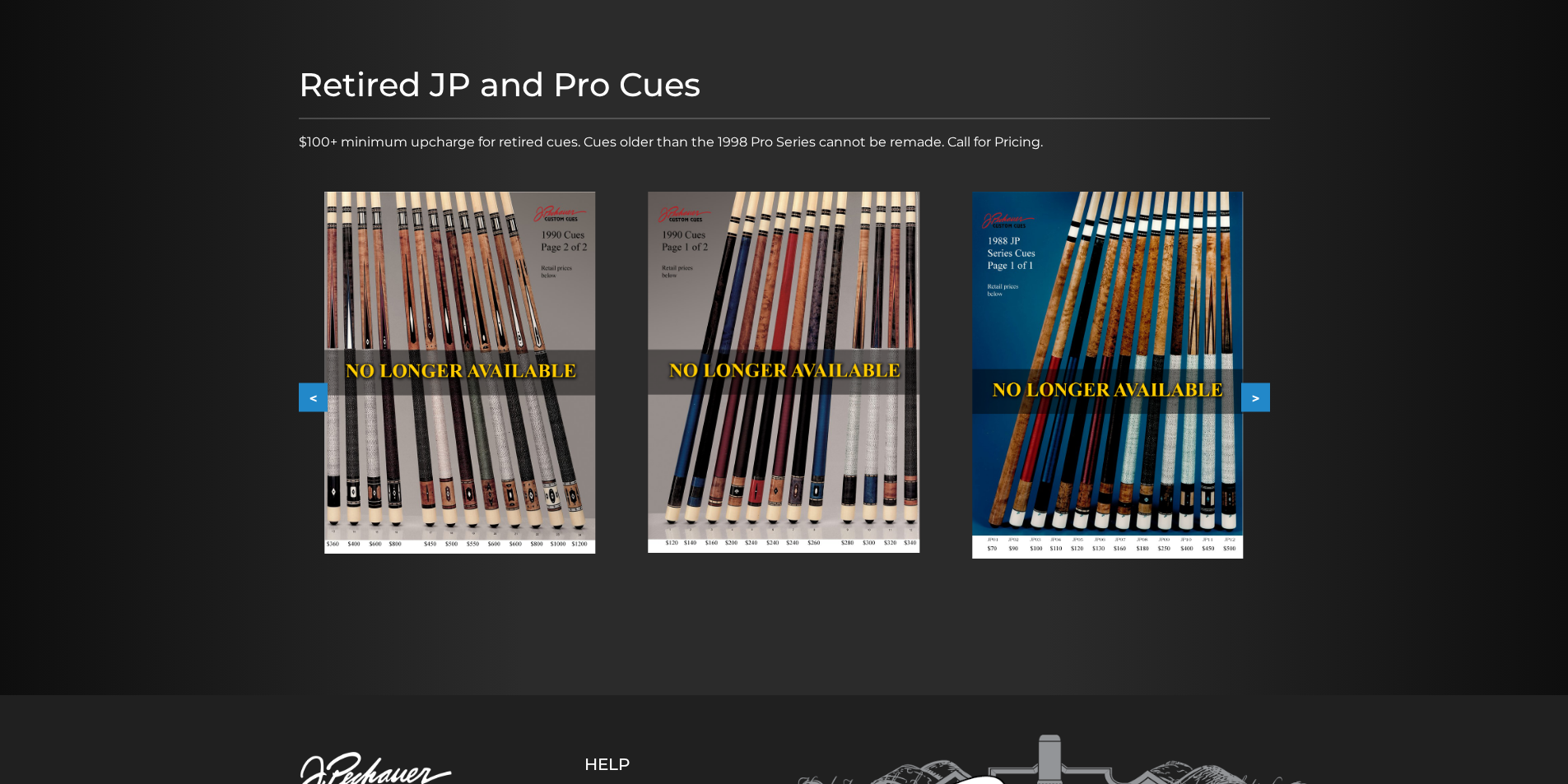
click at [313, 394] on button "<" at bounding box center [313, 397] width 29 height 29
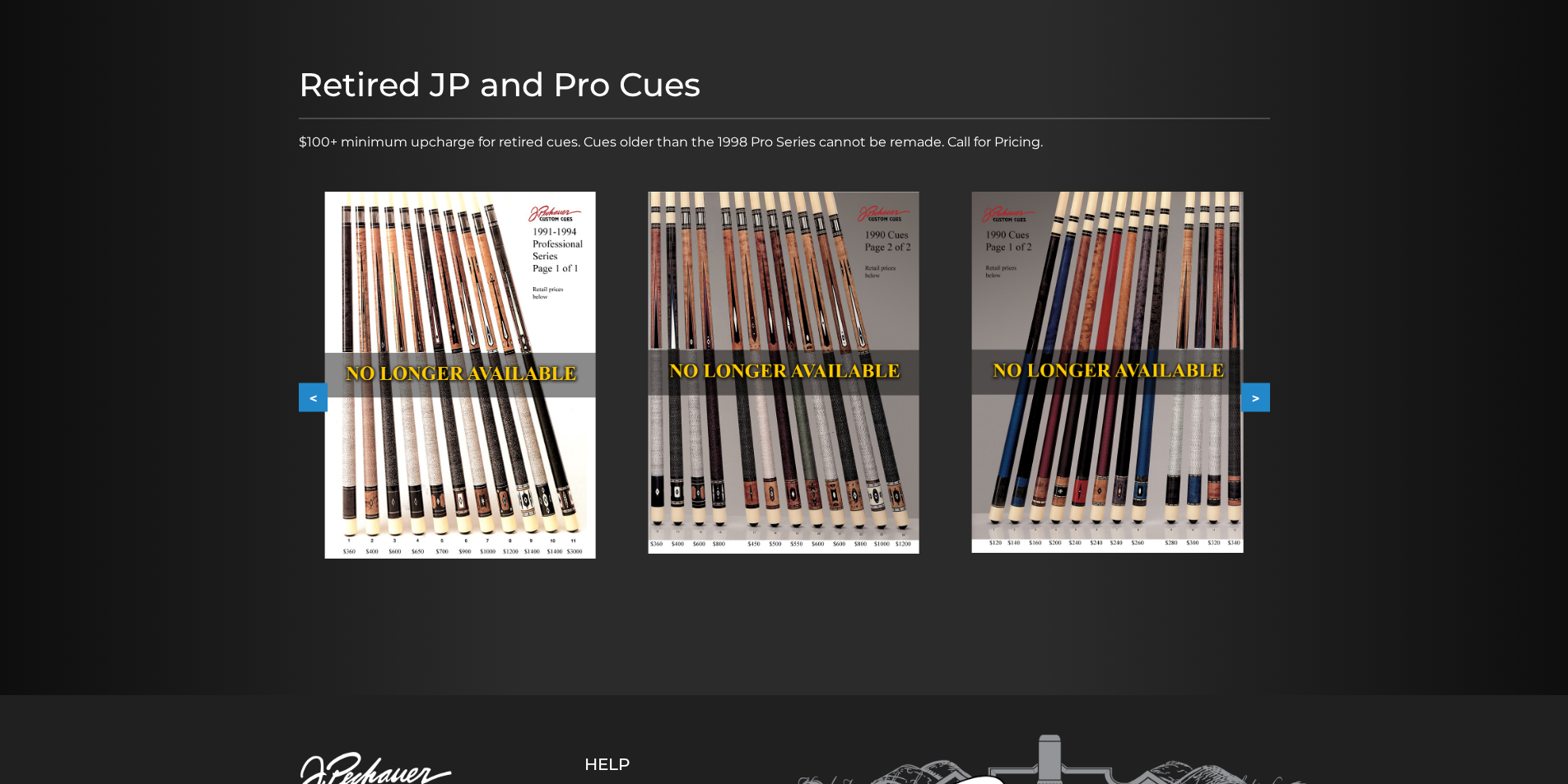
click at [313, 394] on button "<" at bounding box center [313, 397] width 29 height 29
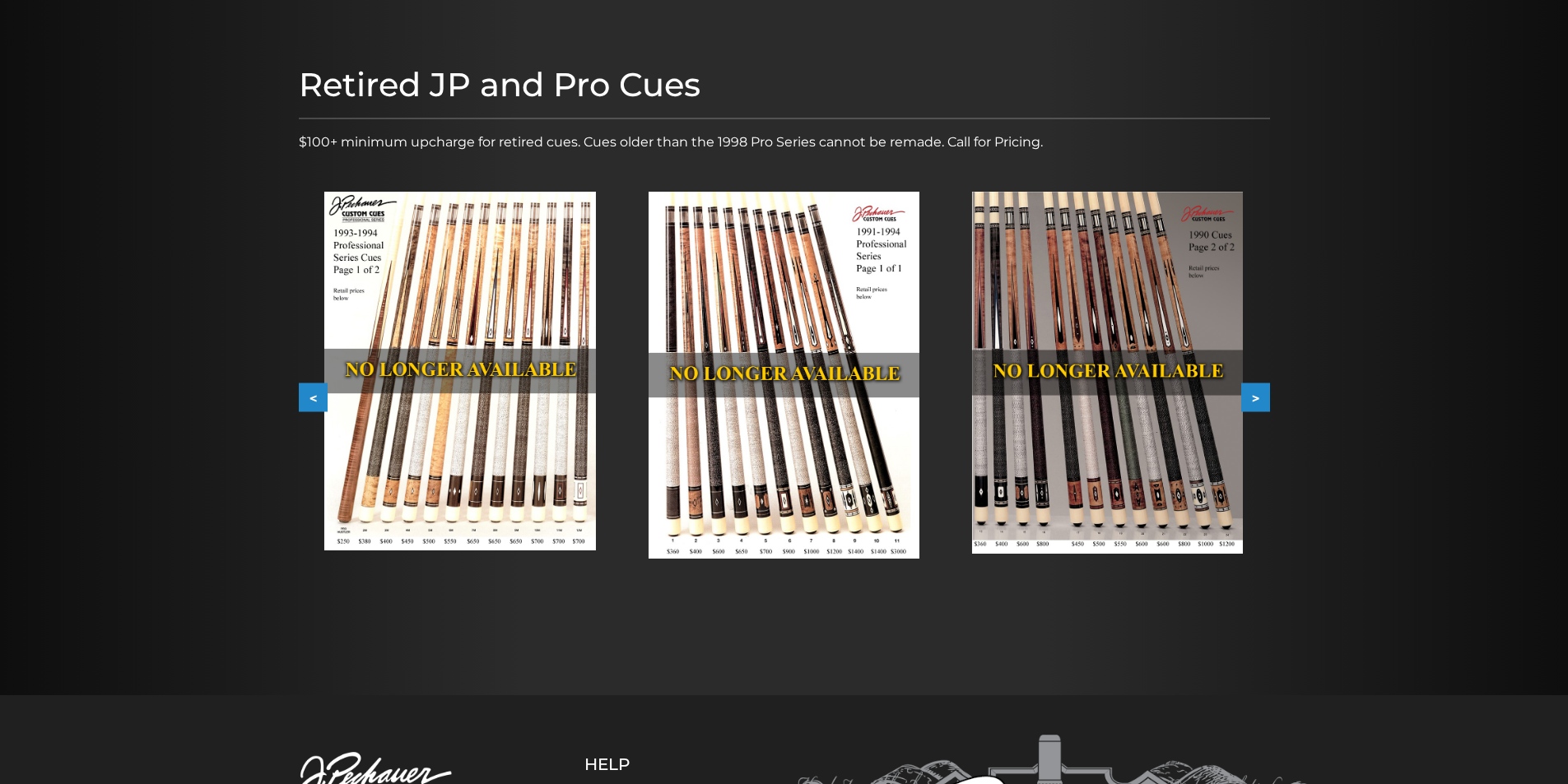
click at [313, 394] on button "<" at bounding box center [313, 397] width 29 height 29
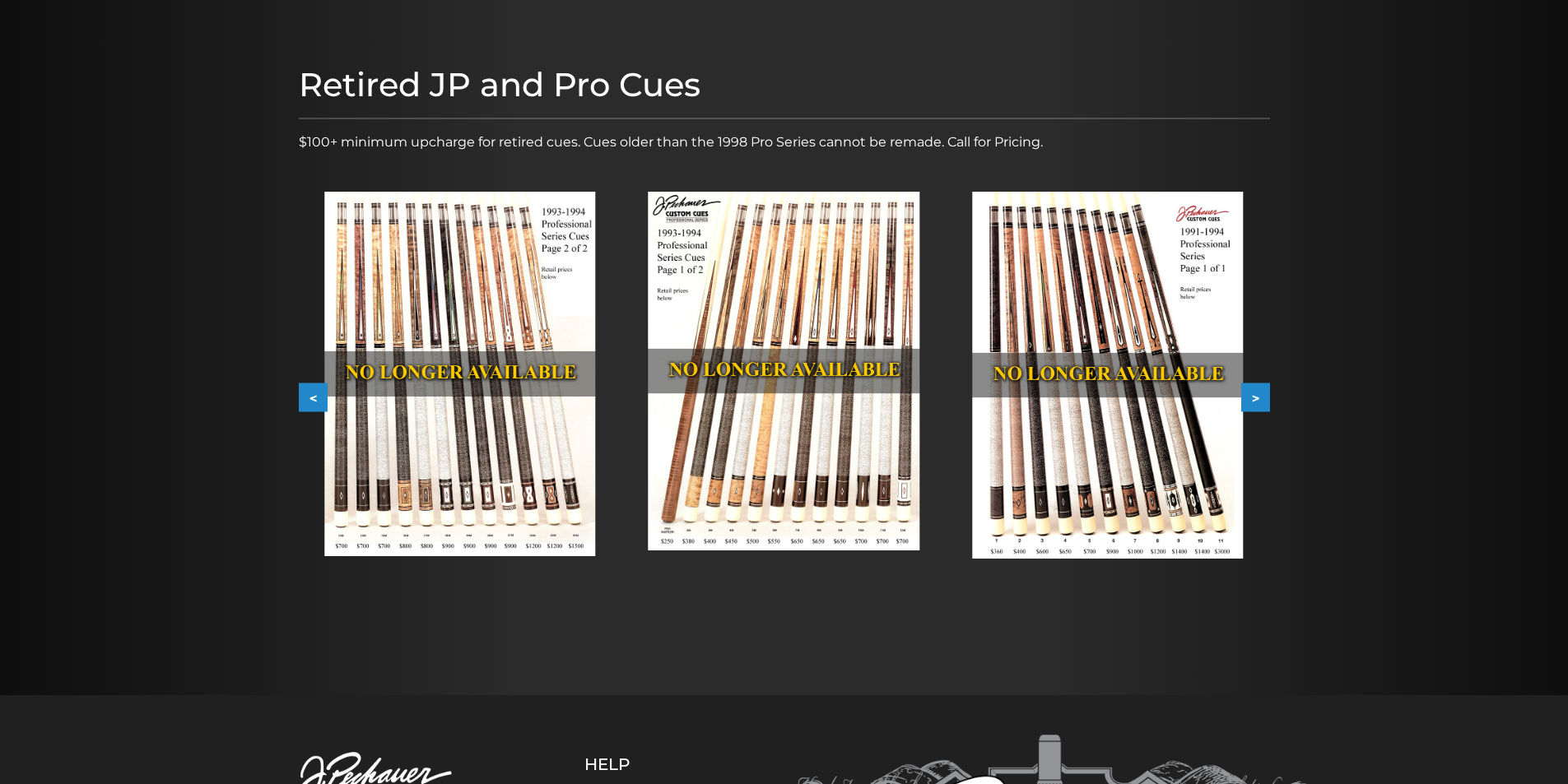
click at [313, 394] on button "<" at bounding box center [313, 397] width 29 height 29
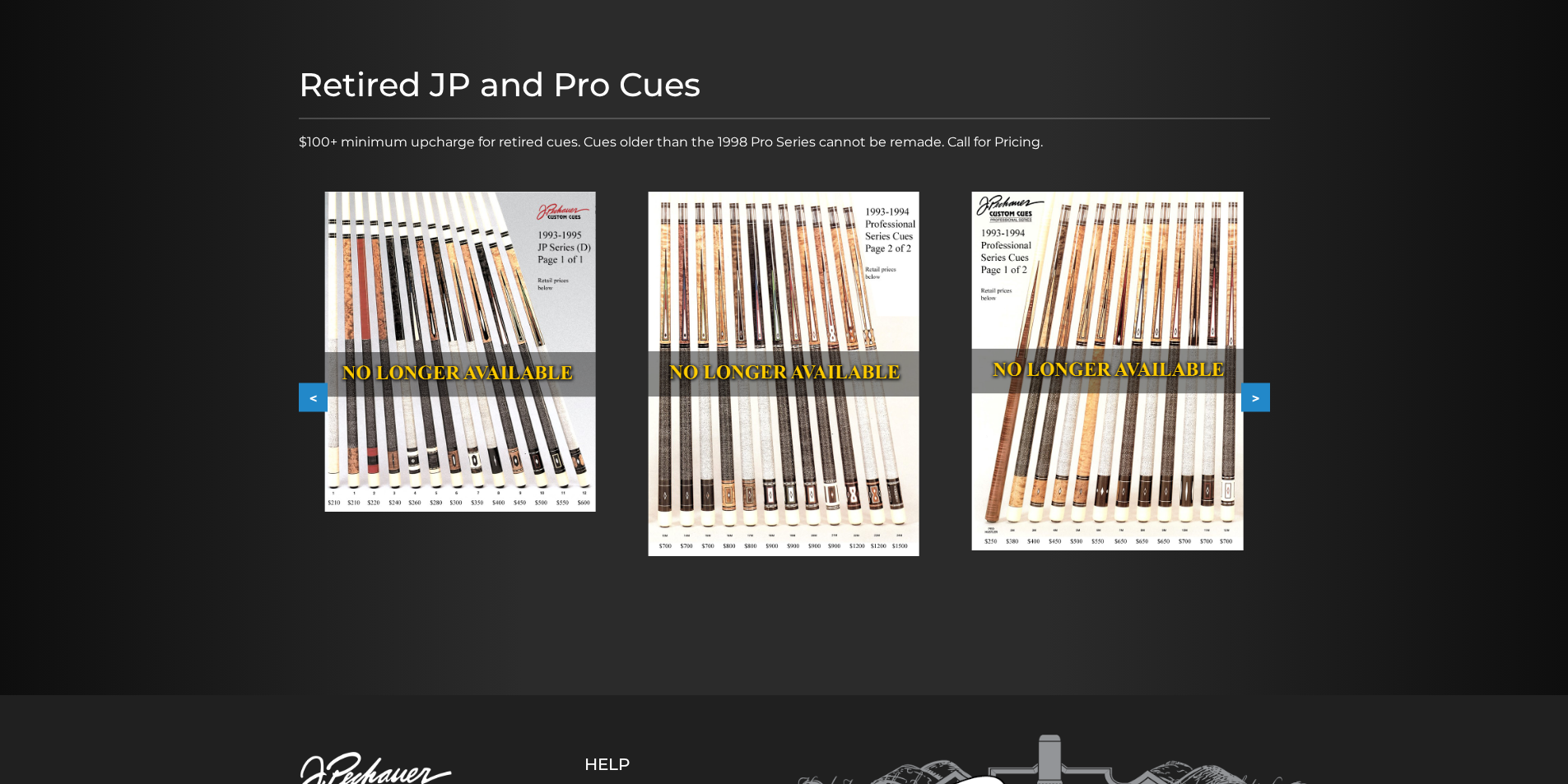
click at [313, 394] on button "<" at bounding box center [313, 397] width 29 height 29
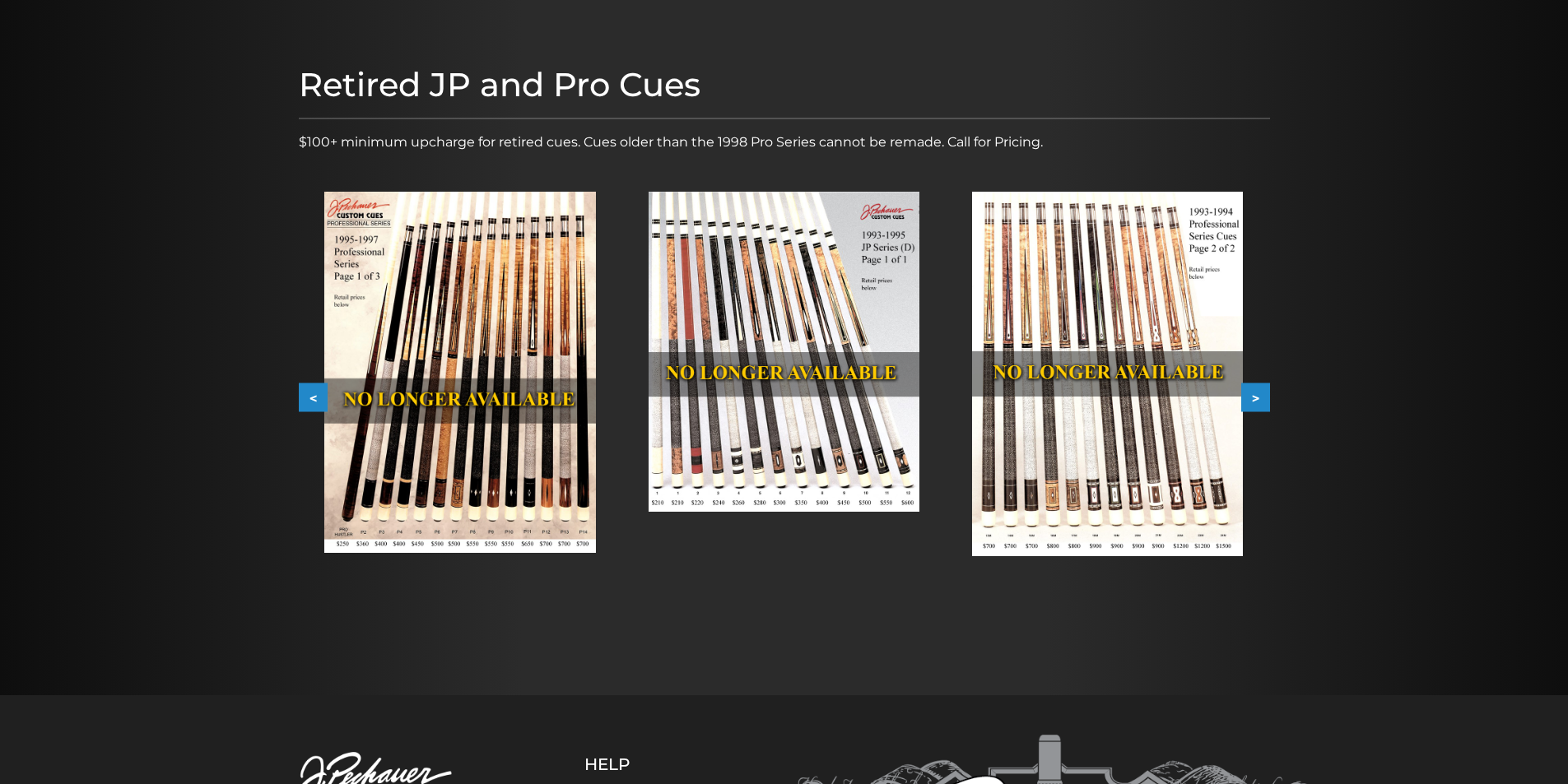
click at [313, 394] on button "<" at bounding box center [313, 397] width 29 height 29
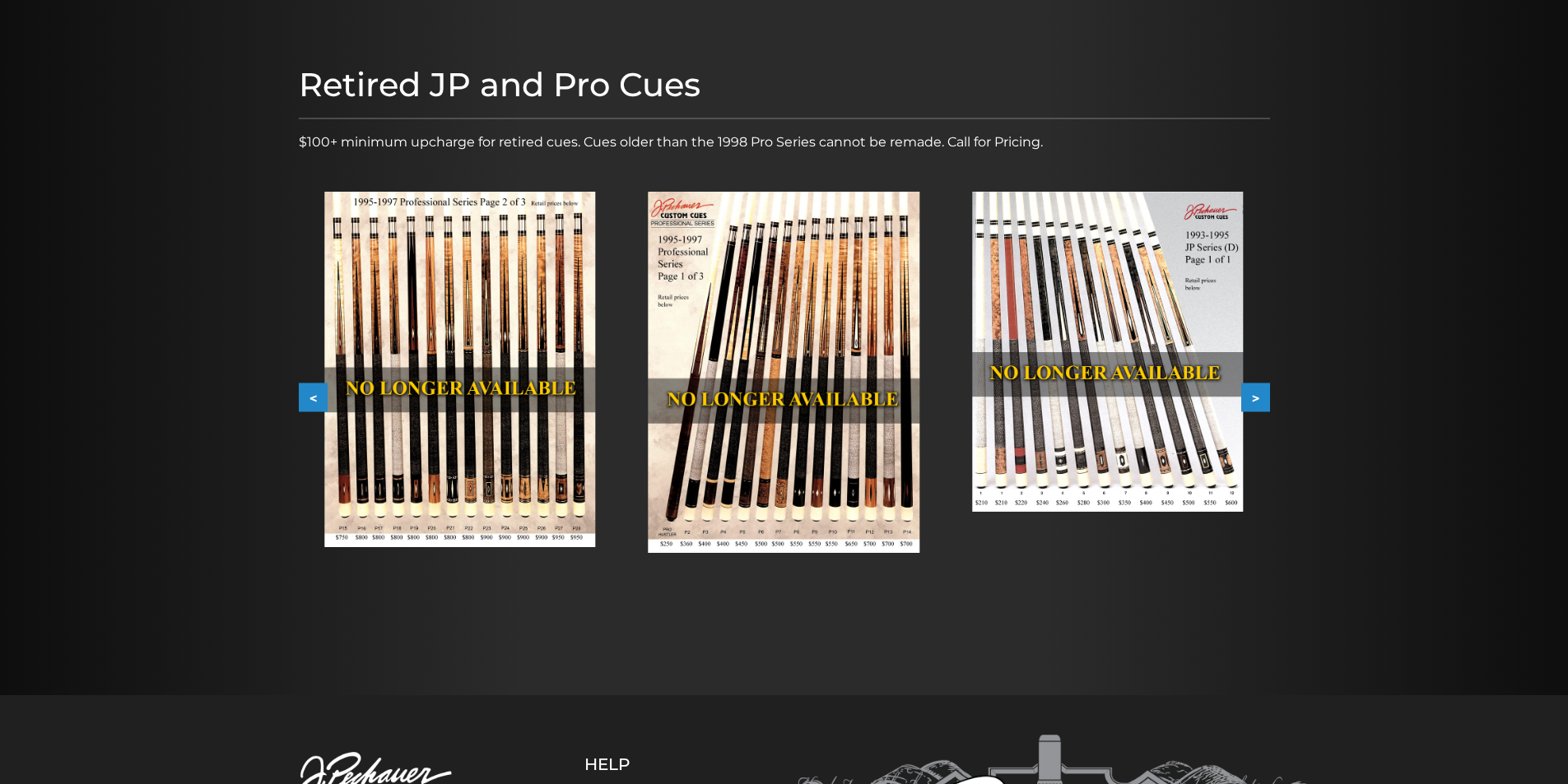
click at [313, 394] on button "<" at bounding box center [313, 397] width 29 height 29
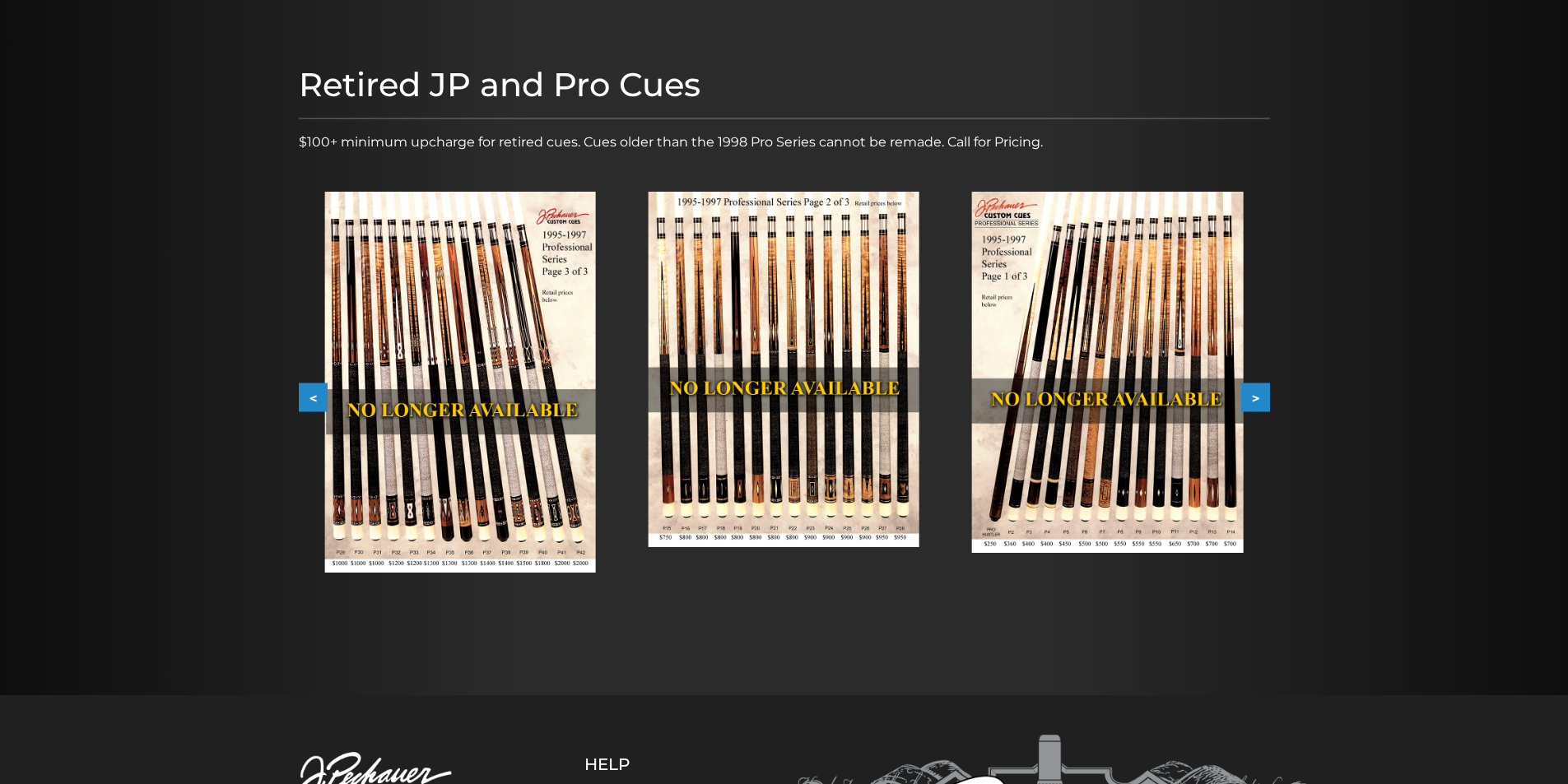
click at [313, 394] on button "<" at bounding box center [313, 397] width 29 height 29
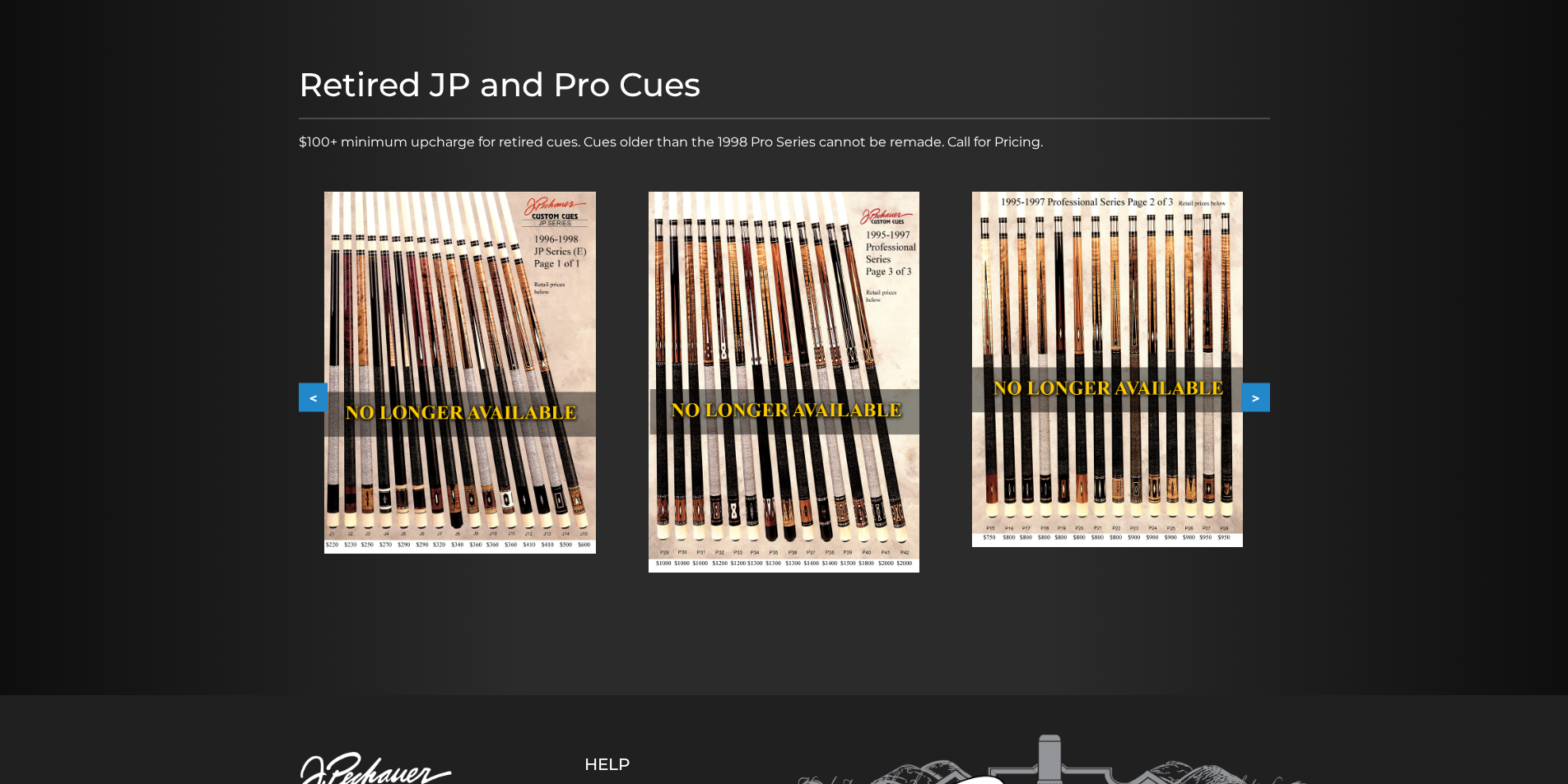
click at [313, 394] on button "<" at bounding box center [313, 397] width 29 height 29
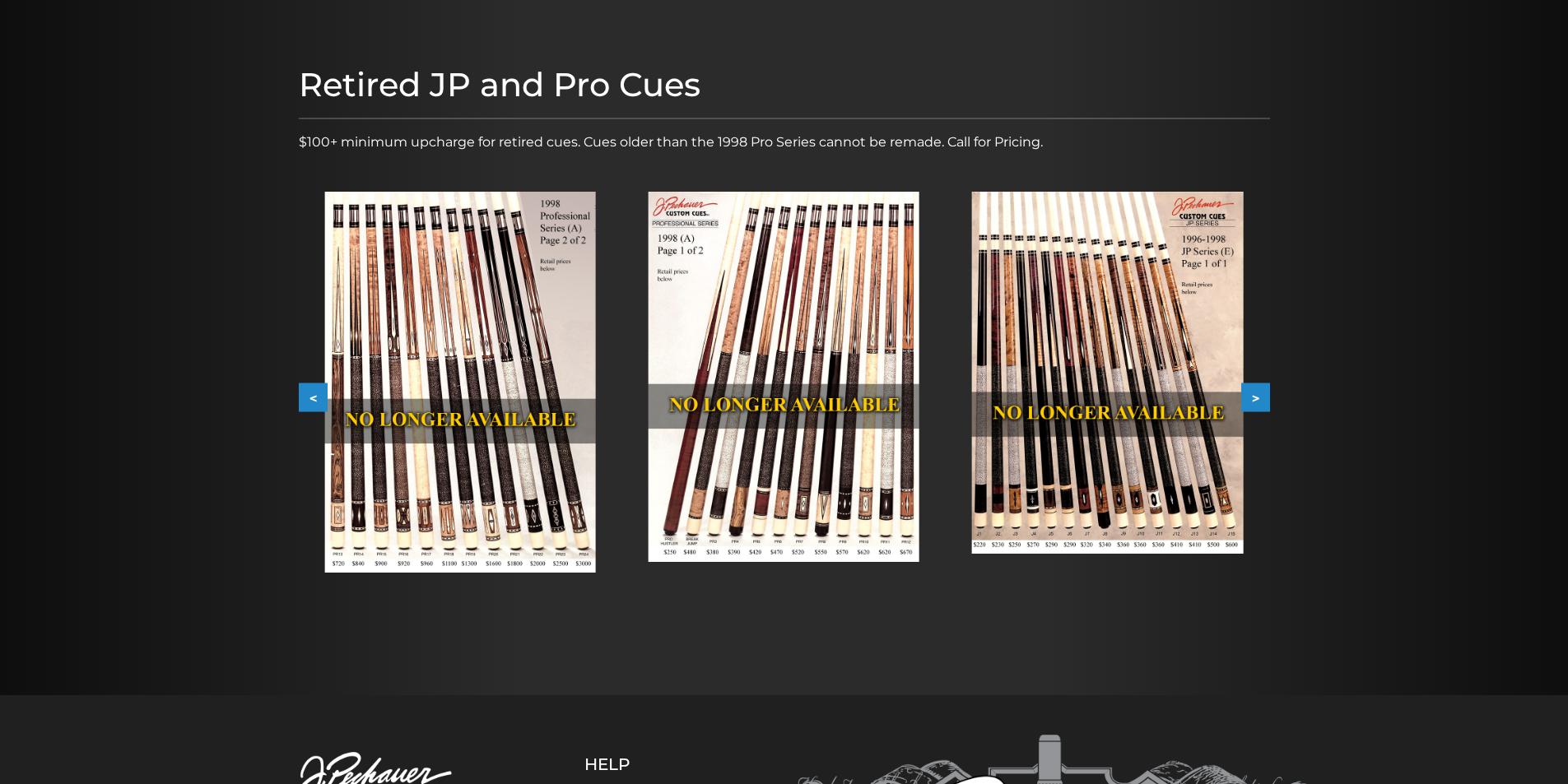
click at [314, 394] on button "<" at bounding box center [313, 397] width 29 height 29
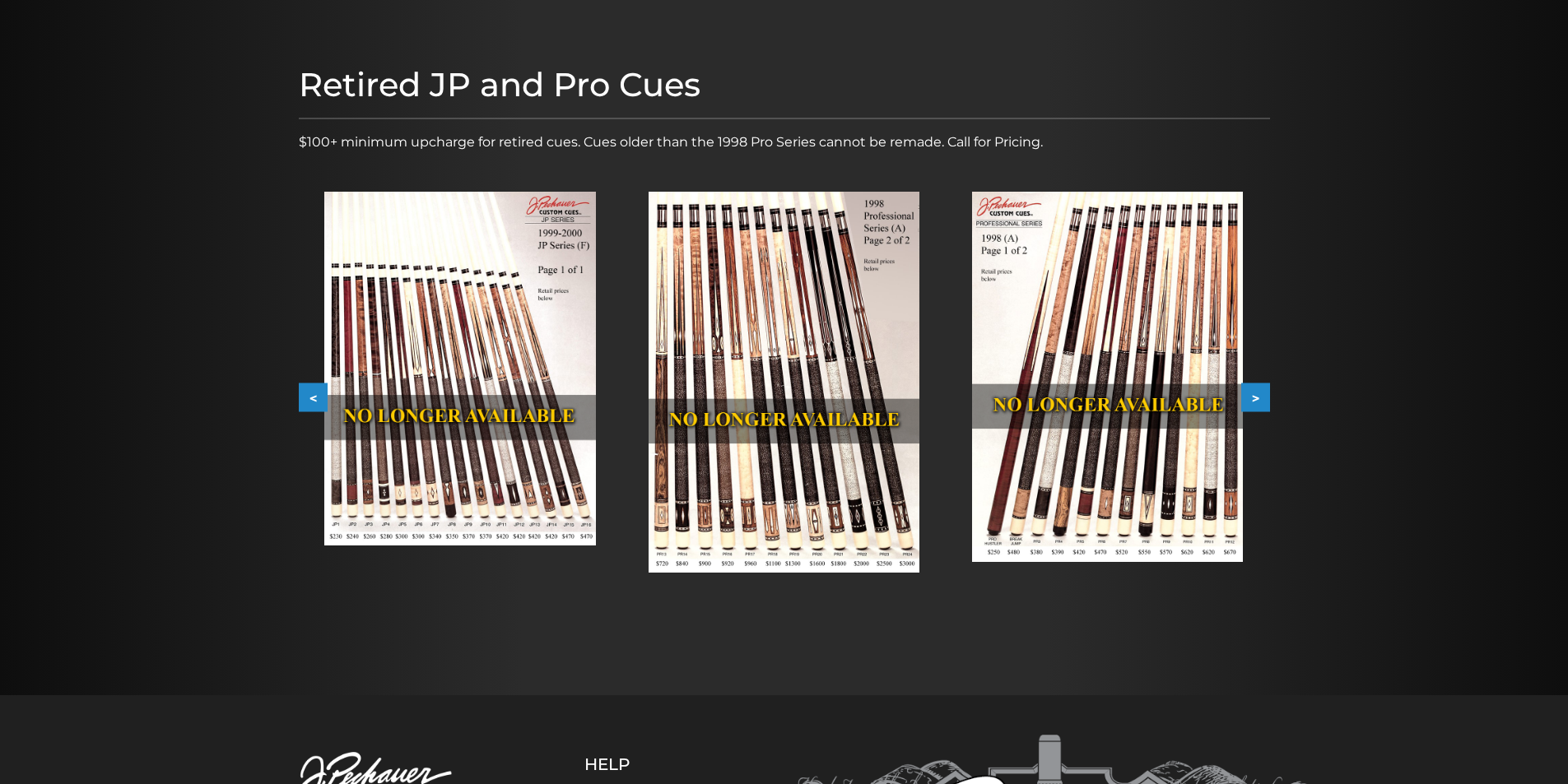
click at [314, 394] on button "<" at bounding box center [313, 397] width 29 height 29
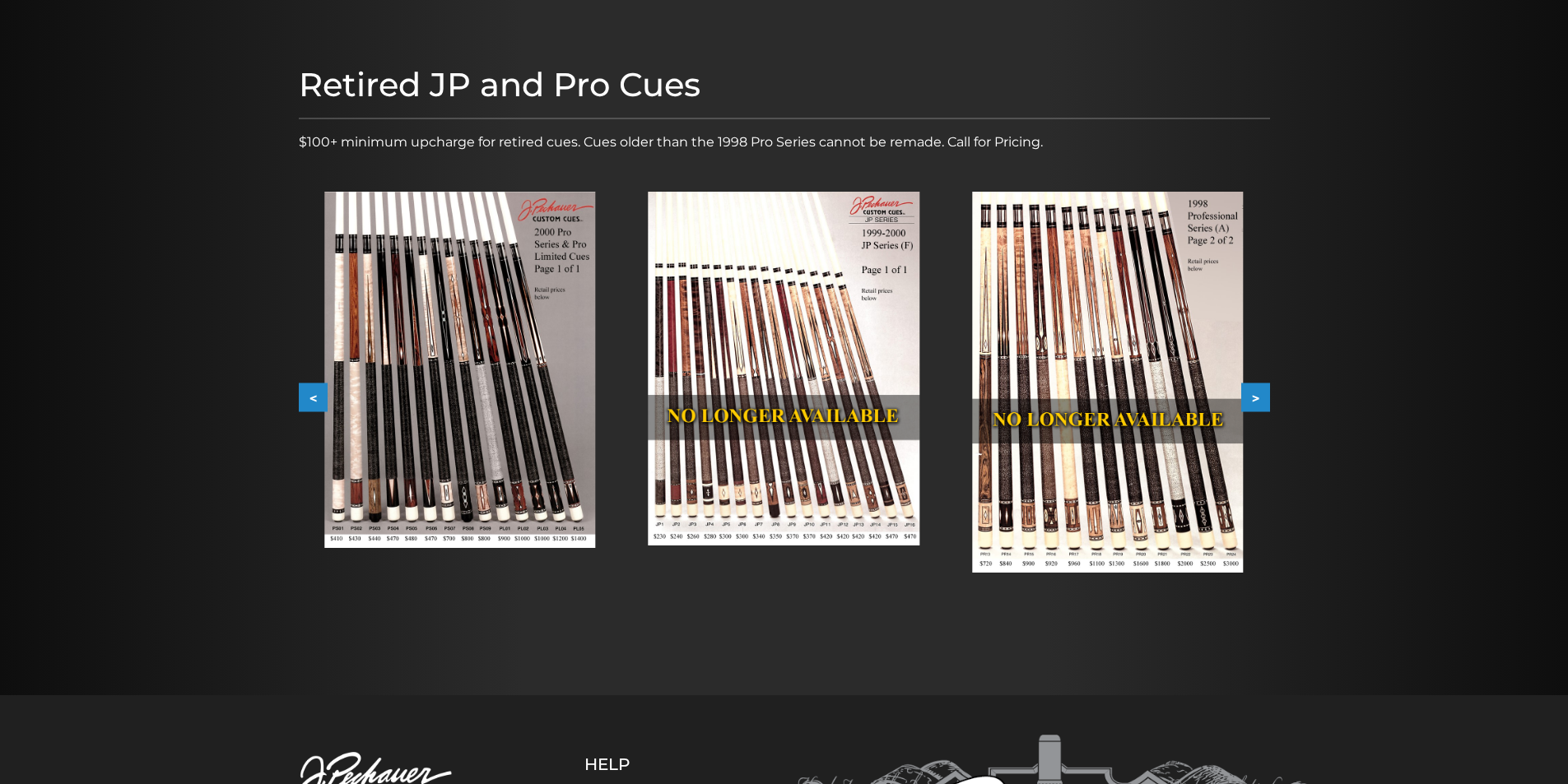
click at [314, 394] on button "<" at bounding box center [313, 397] width 29 height 29
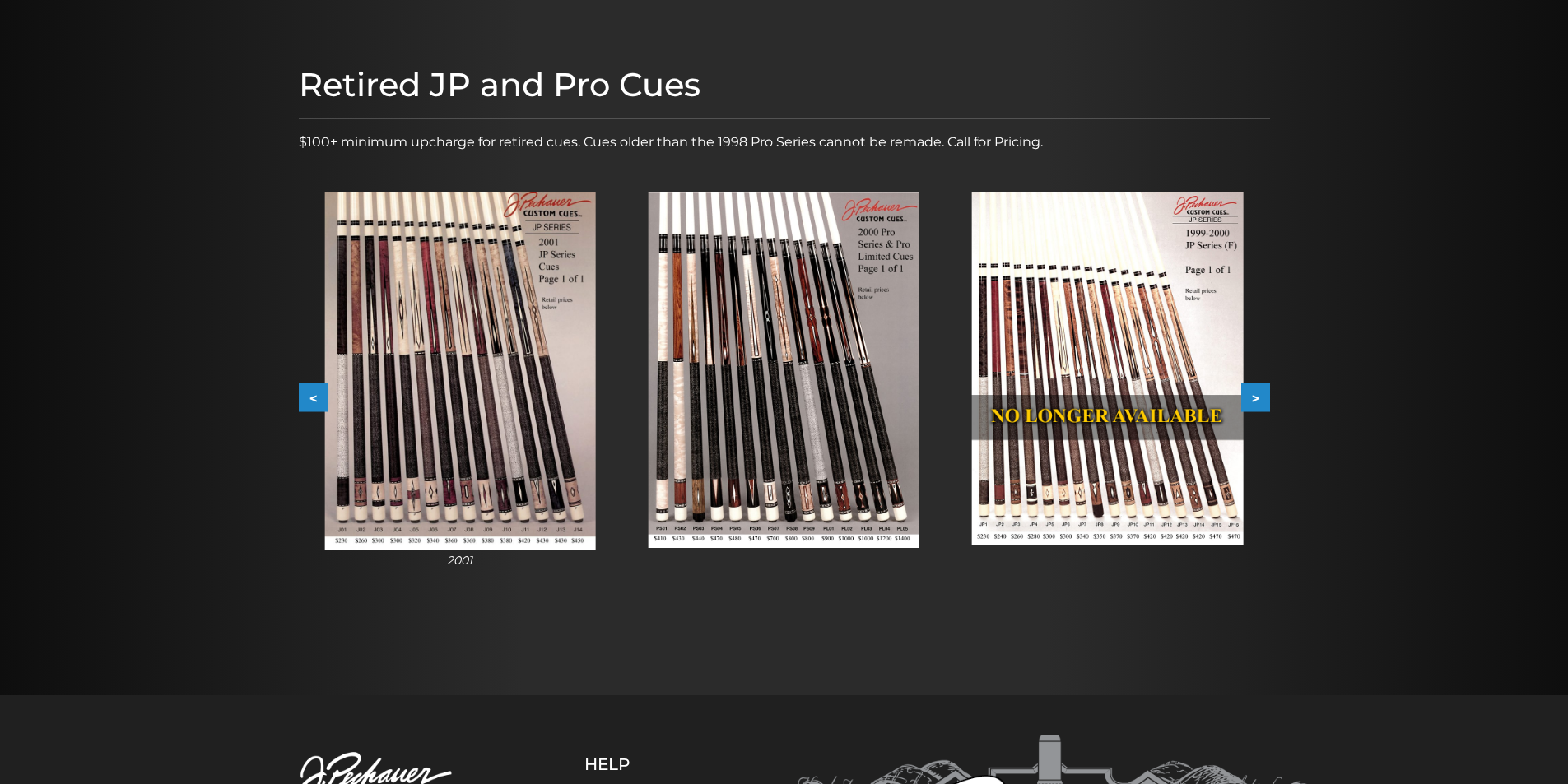
click at [314, 394] on button "<" at bounding box center [313, 397] width 29 height 29
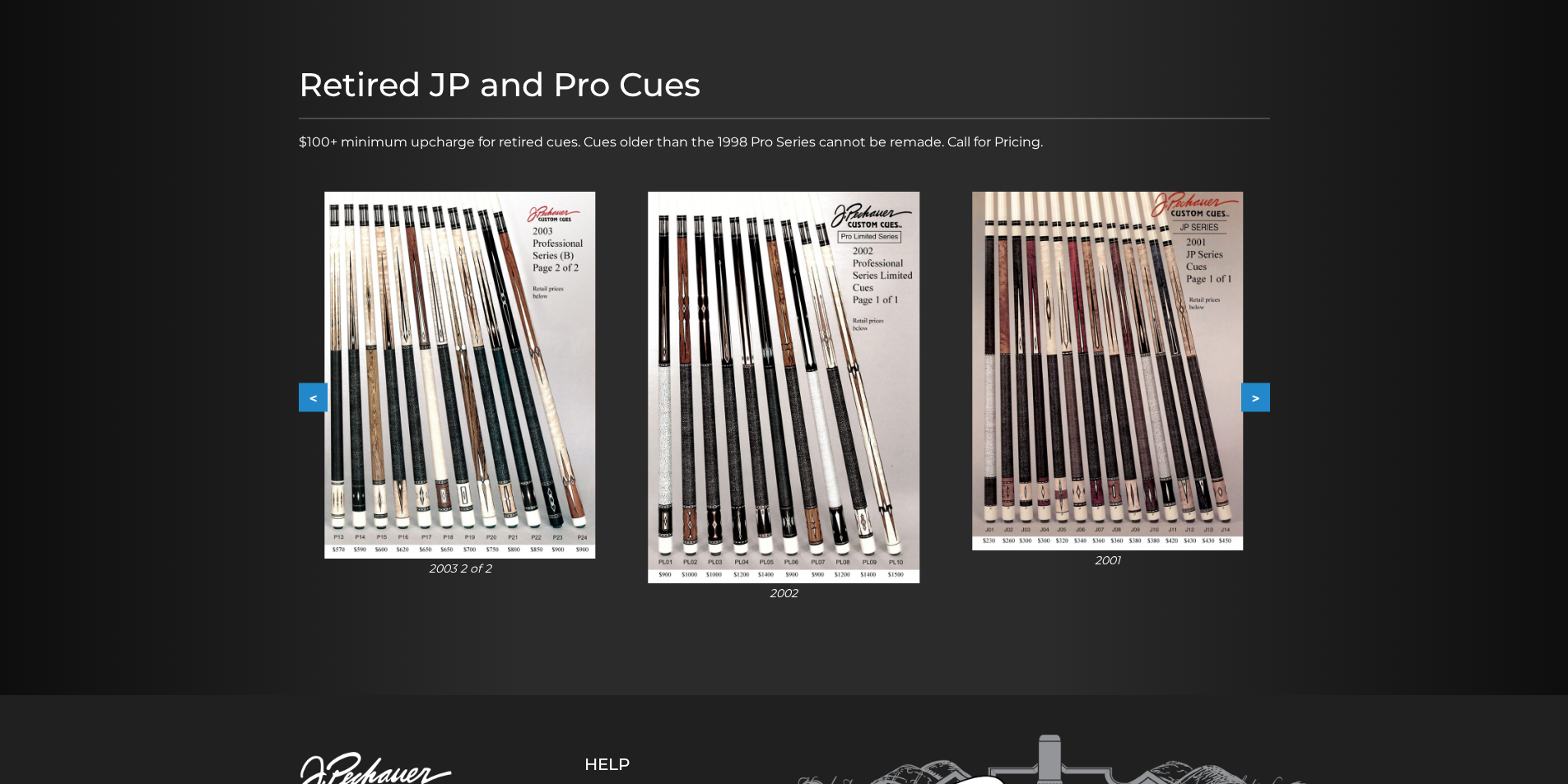
click at [314, 394] on button "<" at bounding box center [313, 397] width 29 height 29
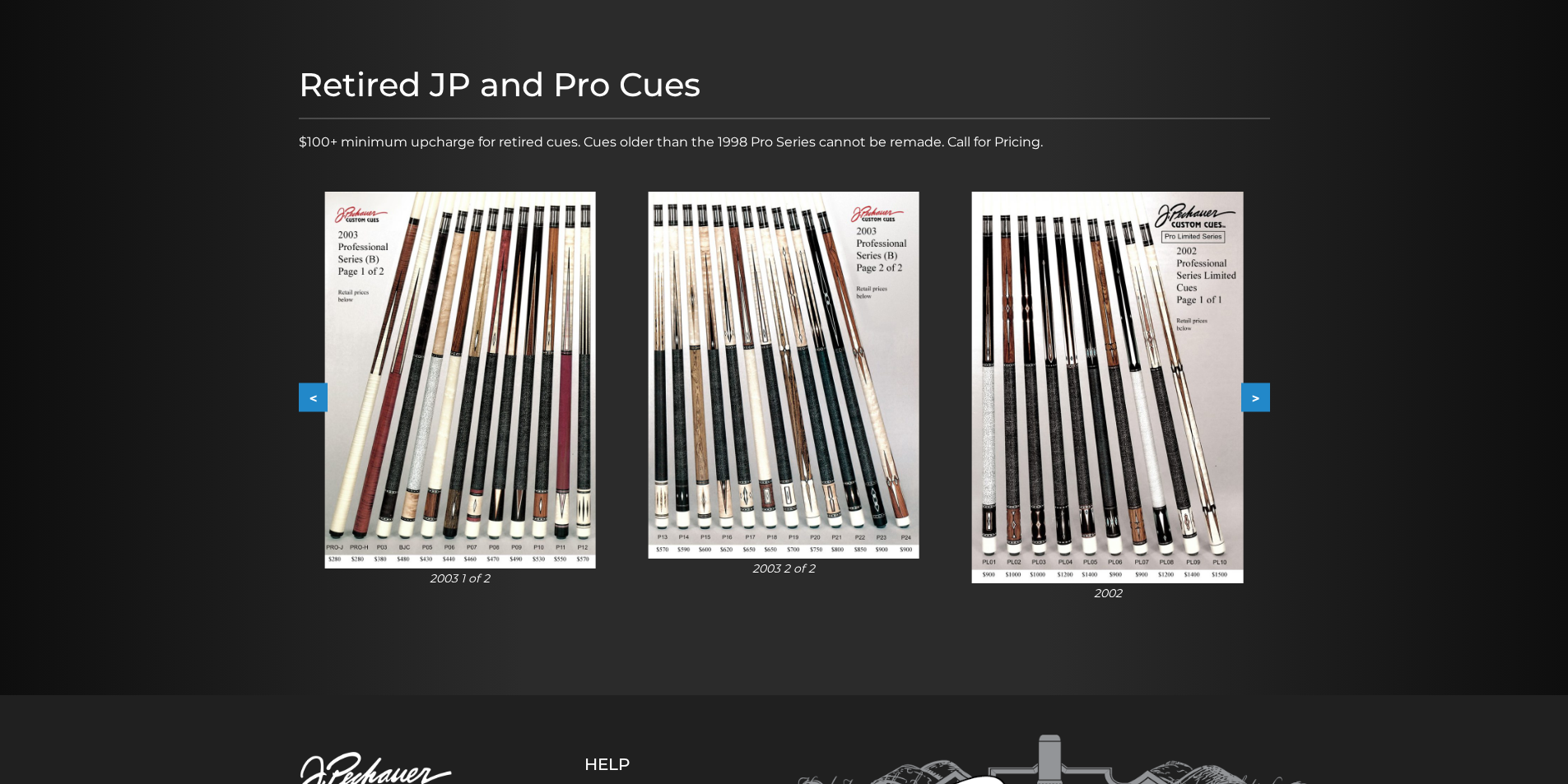
click at [314, 394] on button "<" at bounding box center [313, 397] width 29 height 29
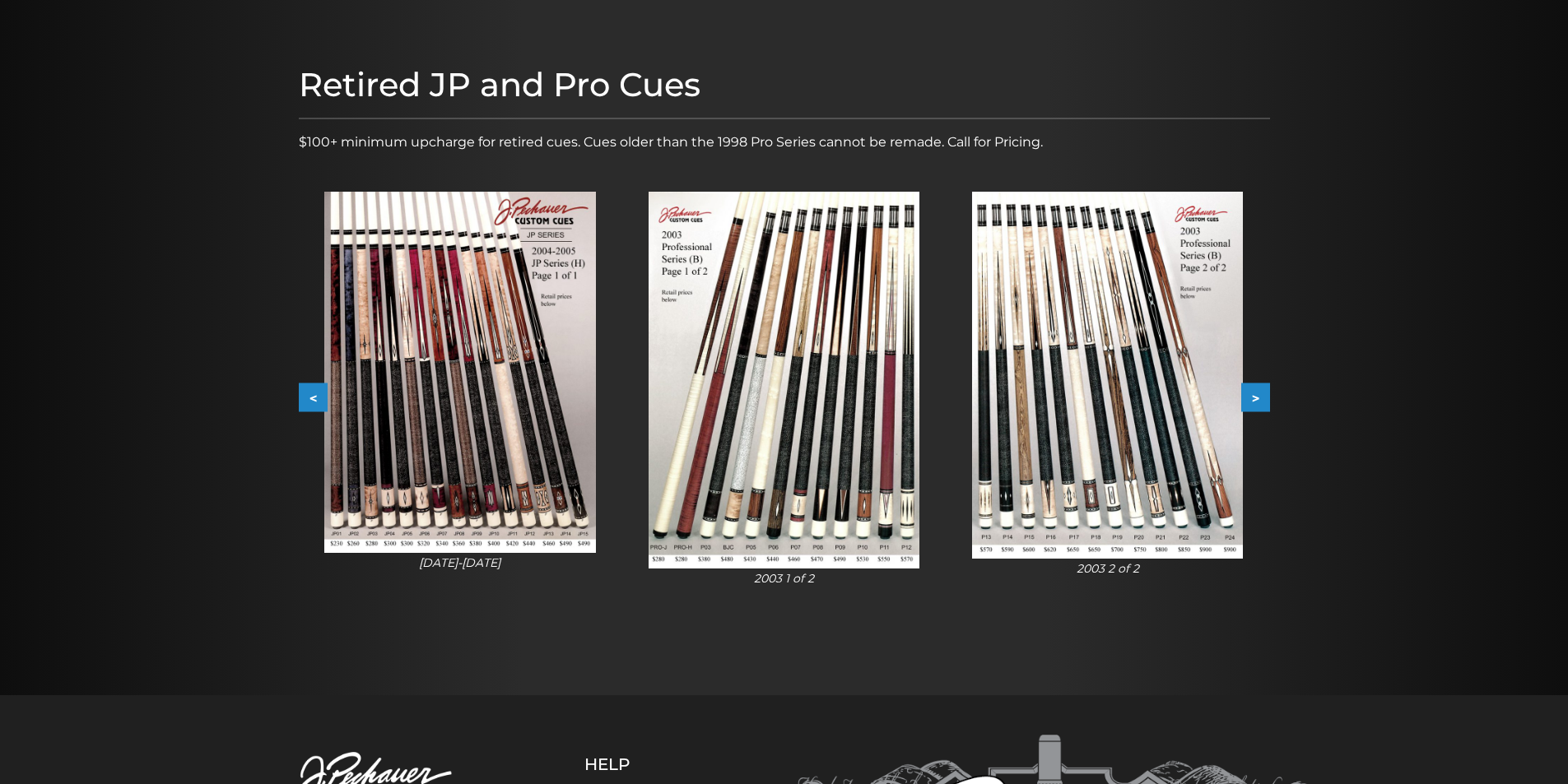
click at [314, 394] on button "<" at bounding box center [313, 397] width 29 height 29
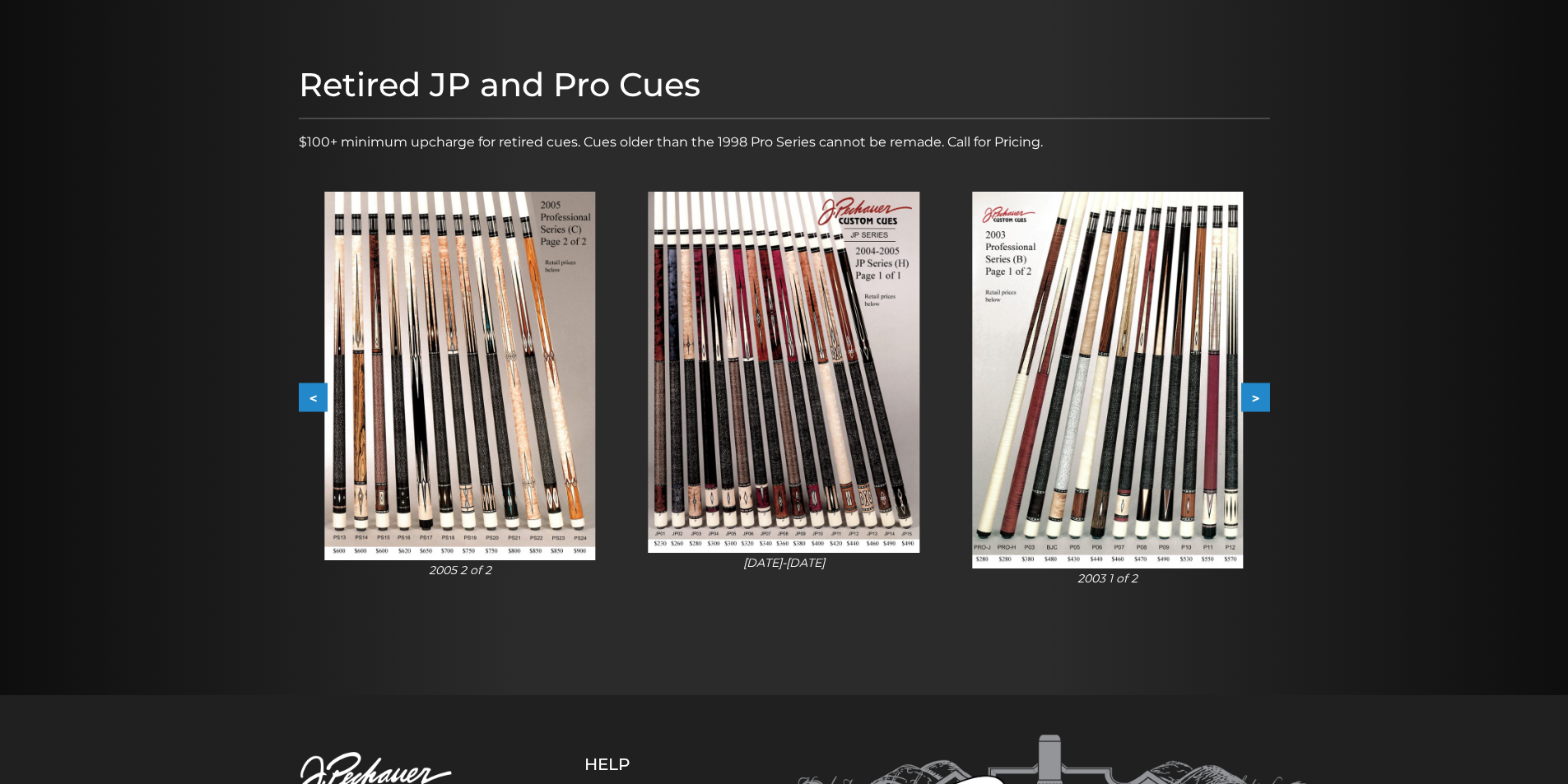
click at [1266, 389] on button ">" at bounding box center [1255, 397] width 29 height 29
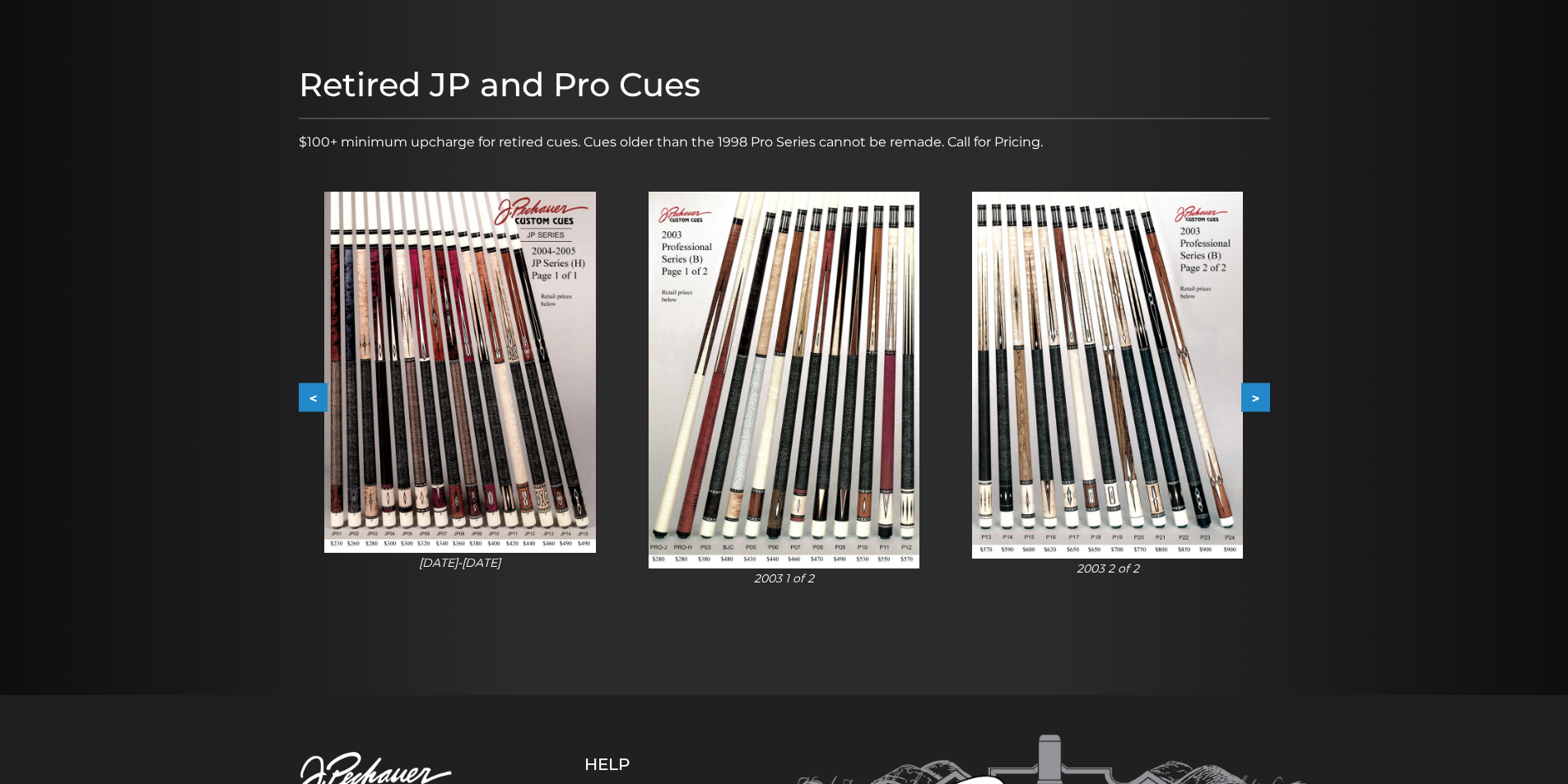
click at [1266, 389] on button ">" at bounding box center [1255, 397] width 29 height 29
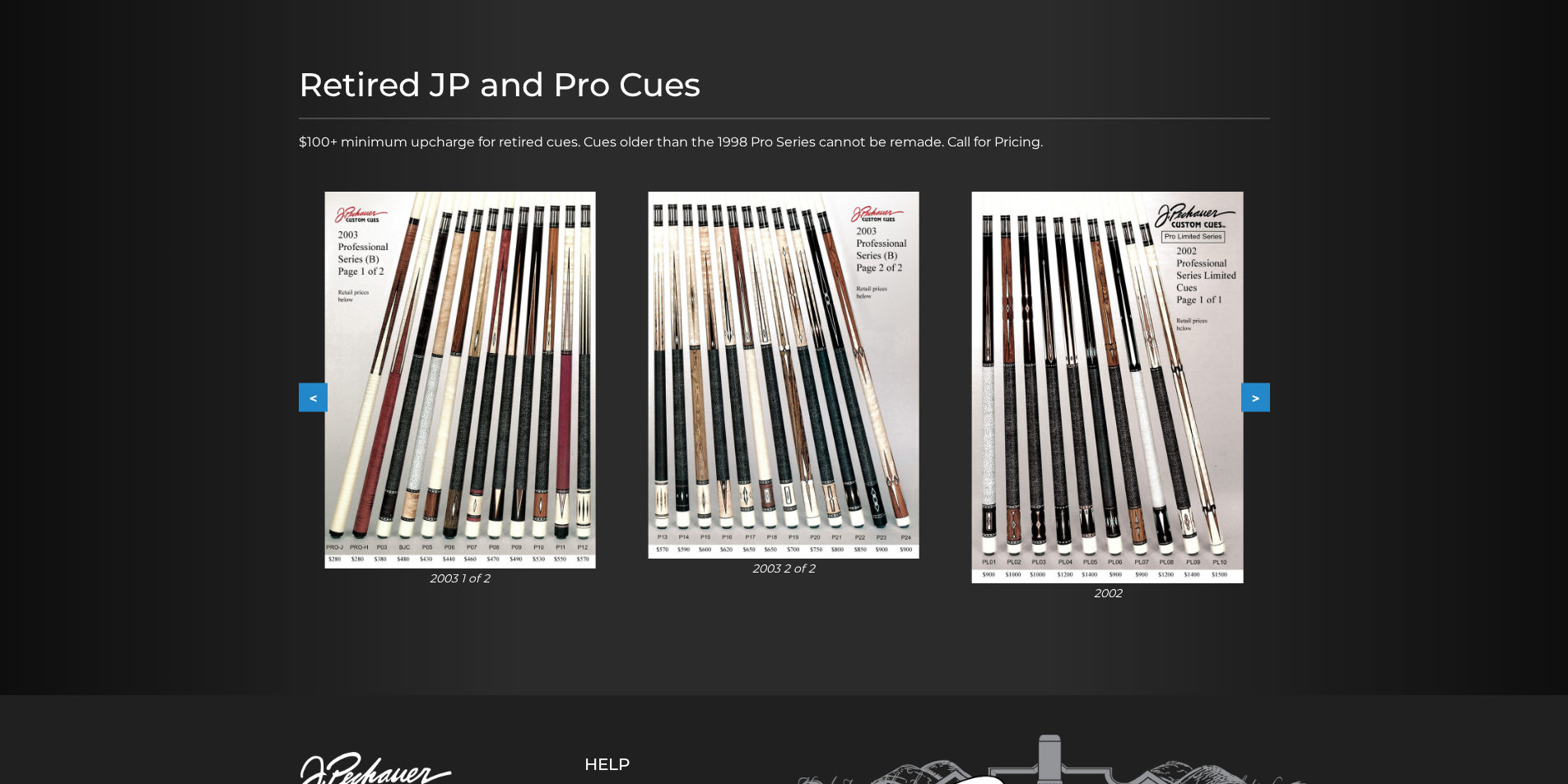
click at [1266, 389] on button ">" at bounding box center [1255, 397] width 29 height 29
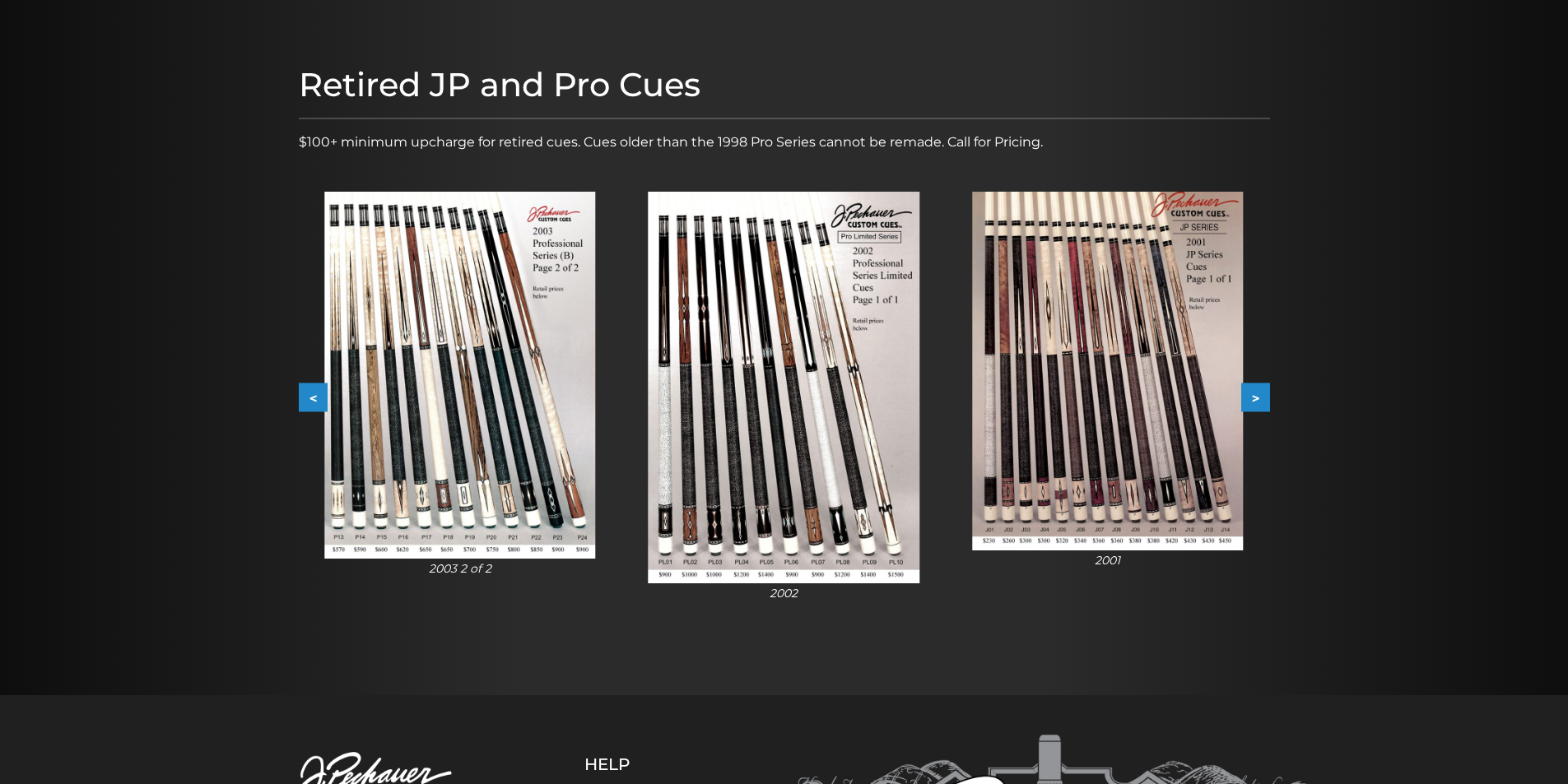
click at [1273, 393] on div "Retired JP and Pro Cues $100+ minimum upcharge for retired cues. Cues older tha…" at bounding box center [784, 347] width 988 height 581
click at [1263, 394] on button ">" at bounding box center [1255, 397] width 29 height 29
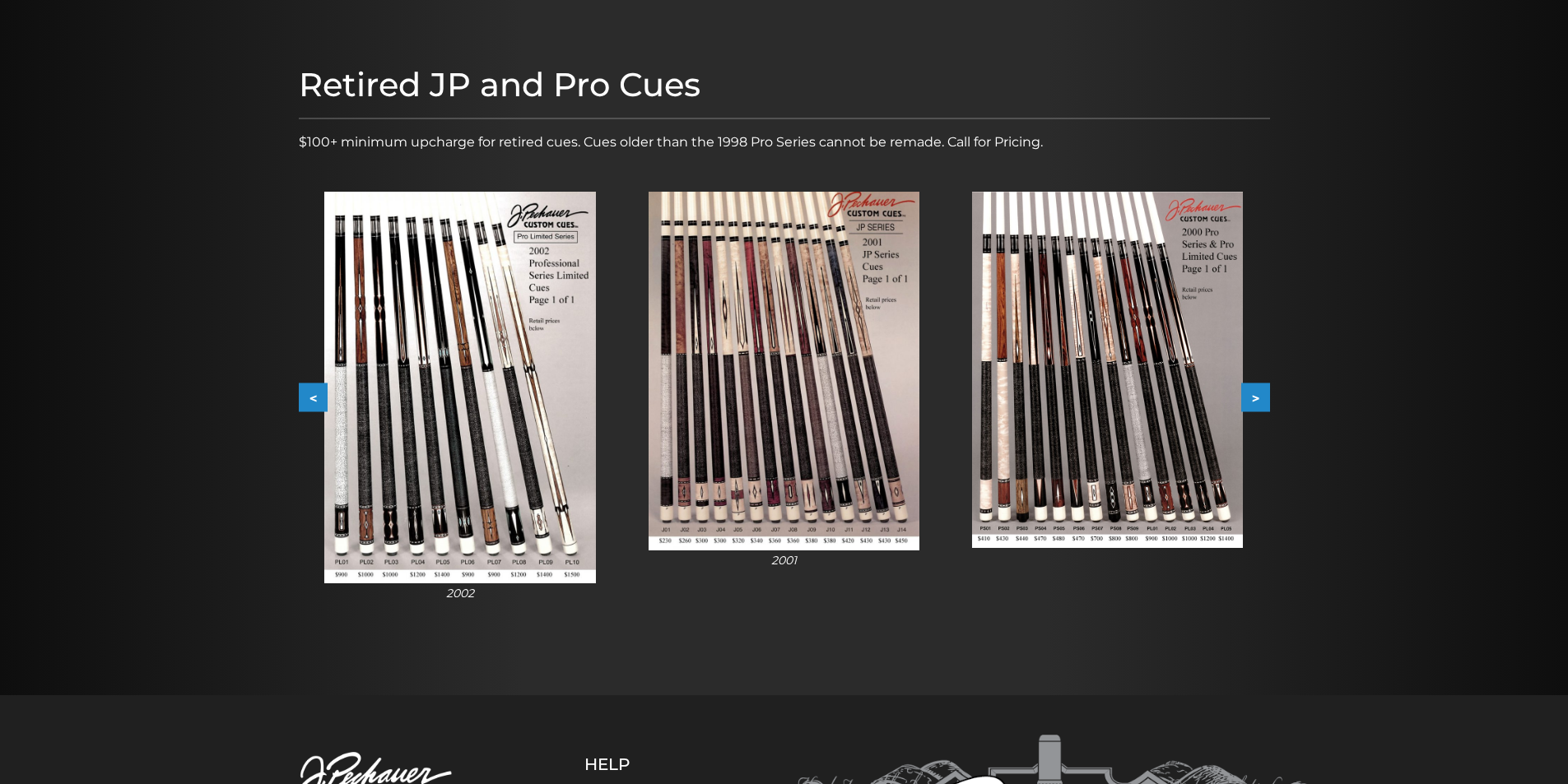
click at [1263, 394] on button ">" at bounding box center [1255, 397] width 29 height 29
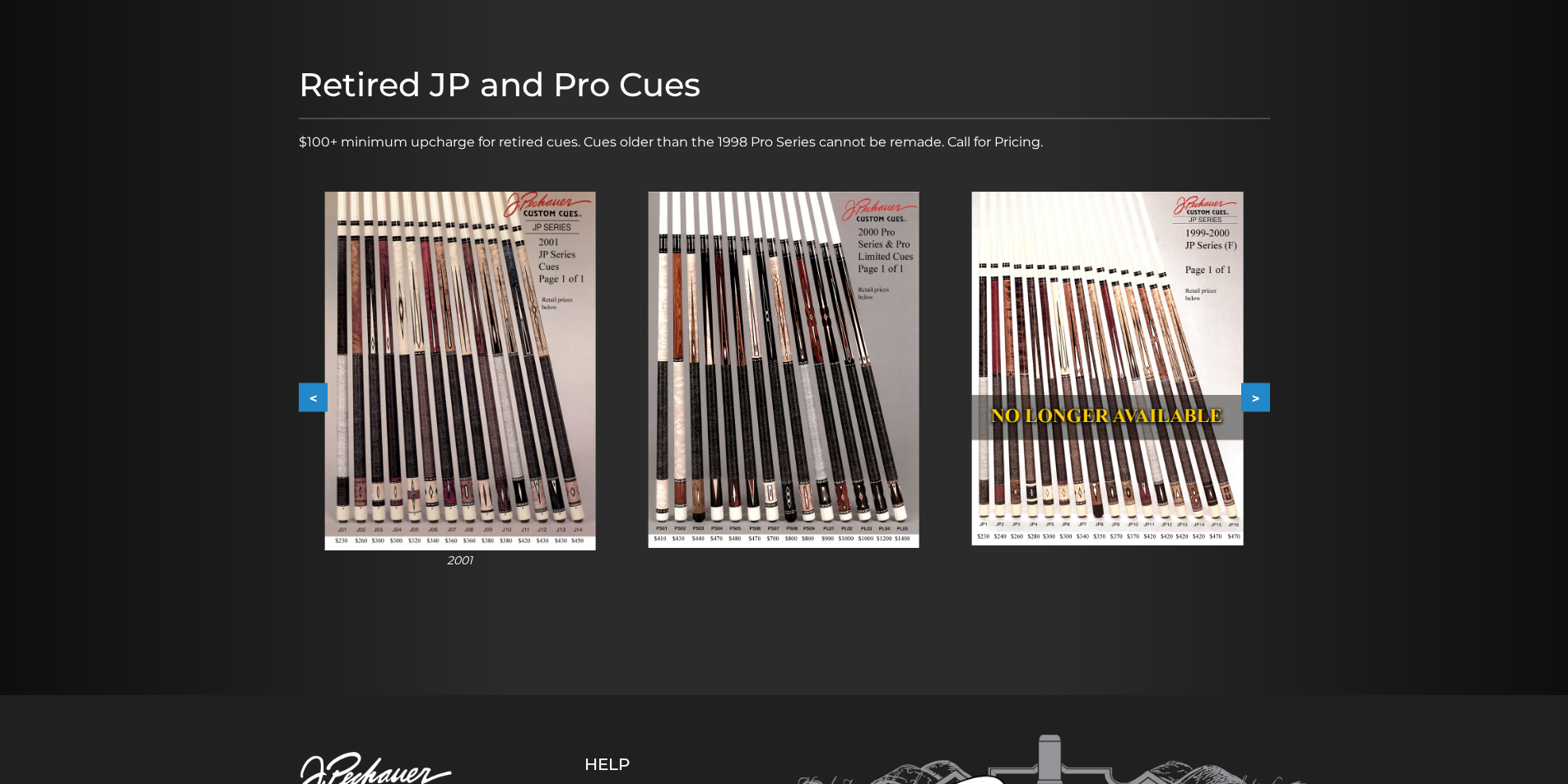
click at [1263, 394] on button ">" at bounding box center [1255, 397] width 29 height 29
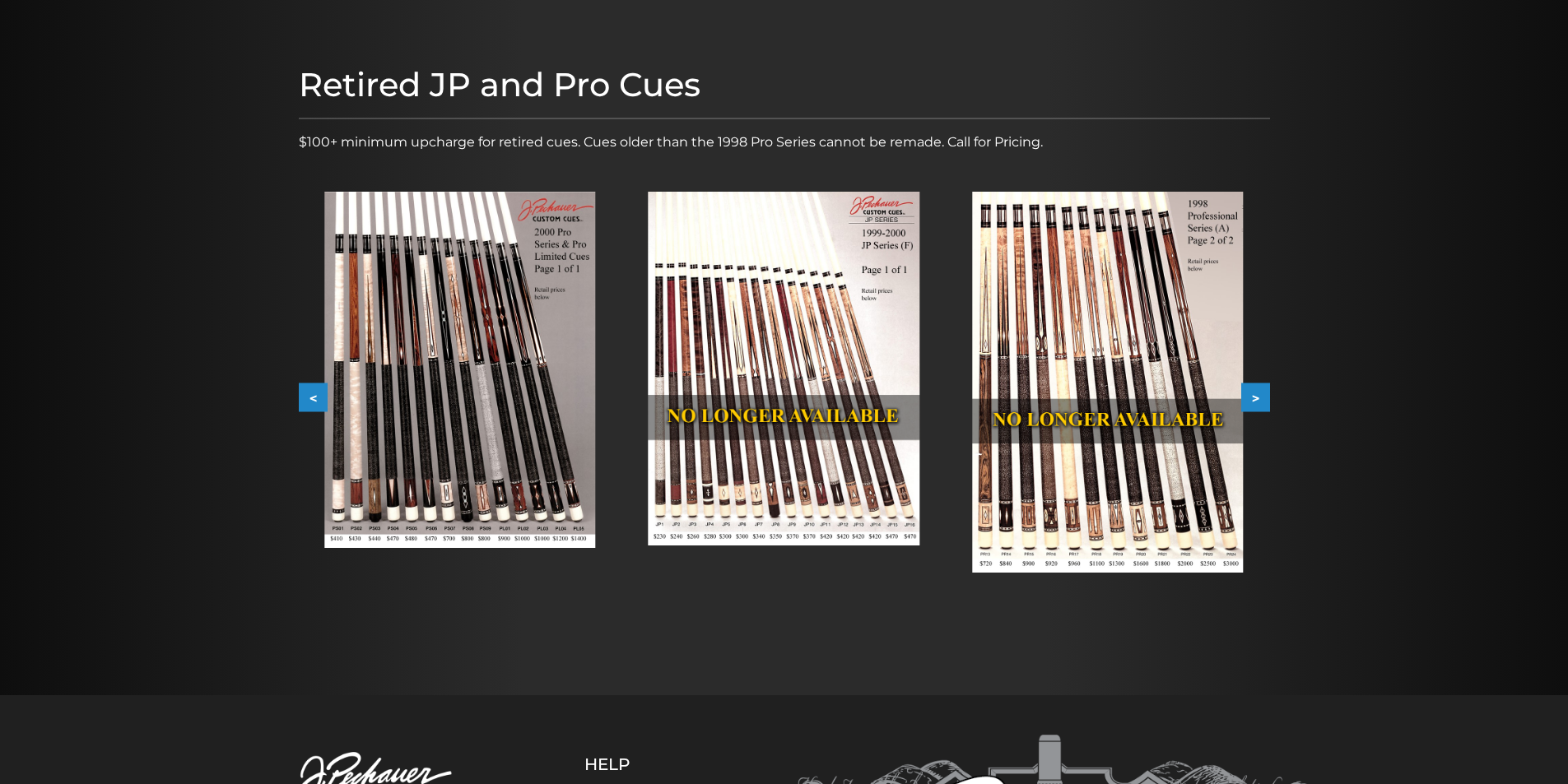
click at [312, 395] on button "<" at bounding box center [313, 397] width 29 height 29
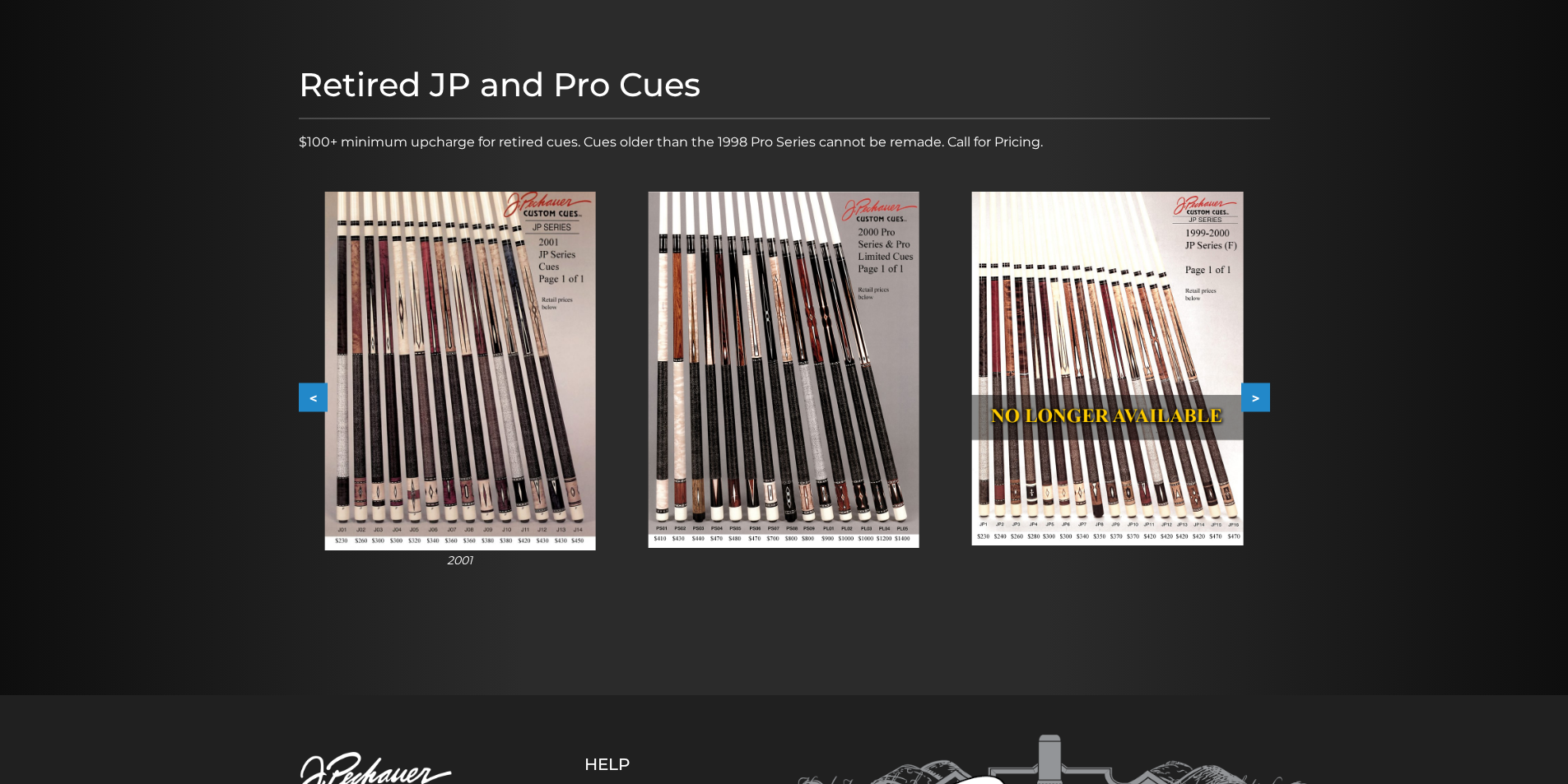
click at [312, 395] on button "<" at bounding box center [313, 397] width 29 height 29
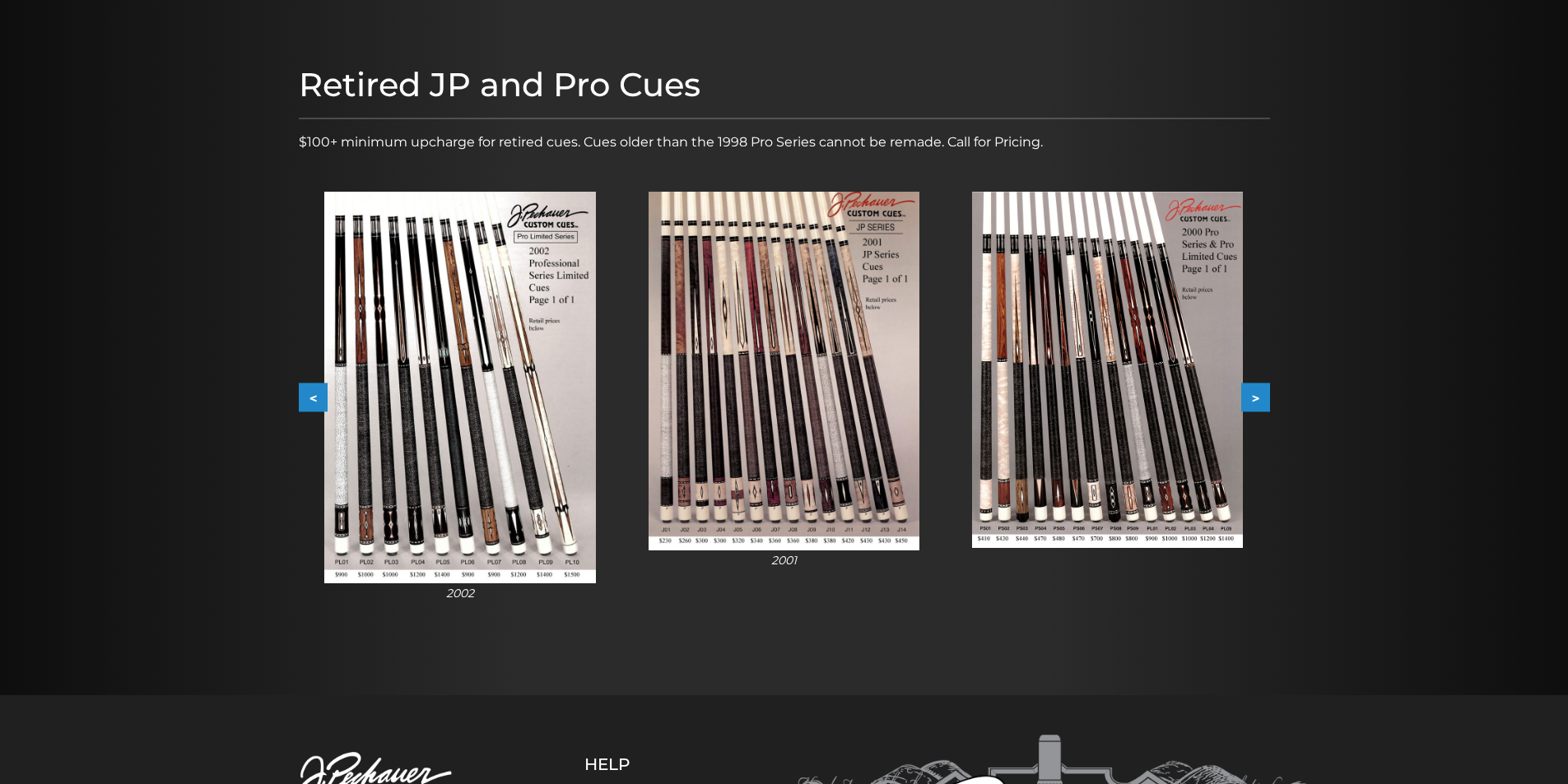
click at [312, 395] on button "<" at bounding box center [313, 397] width 29 height 29
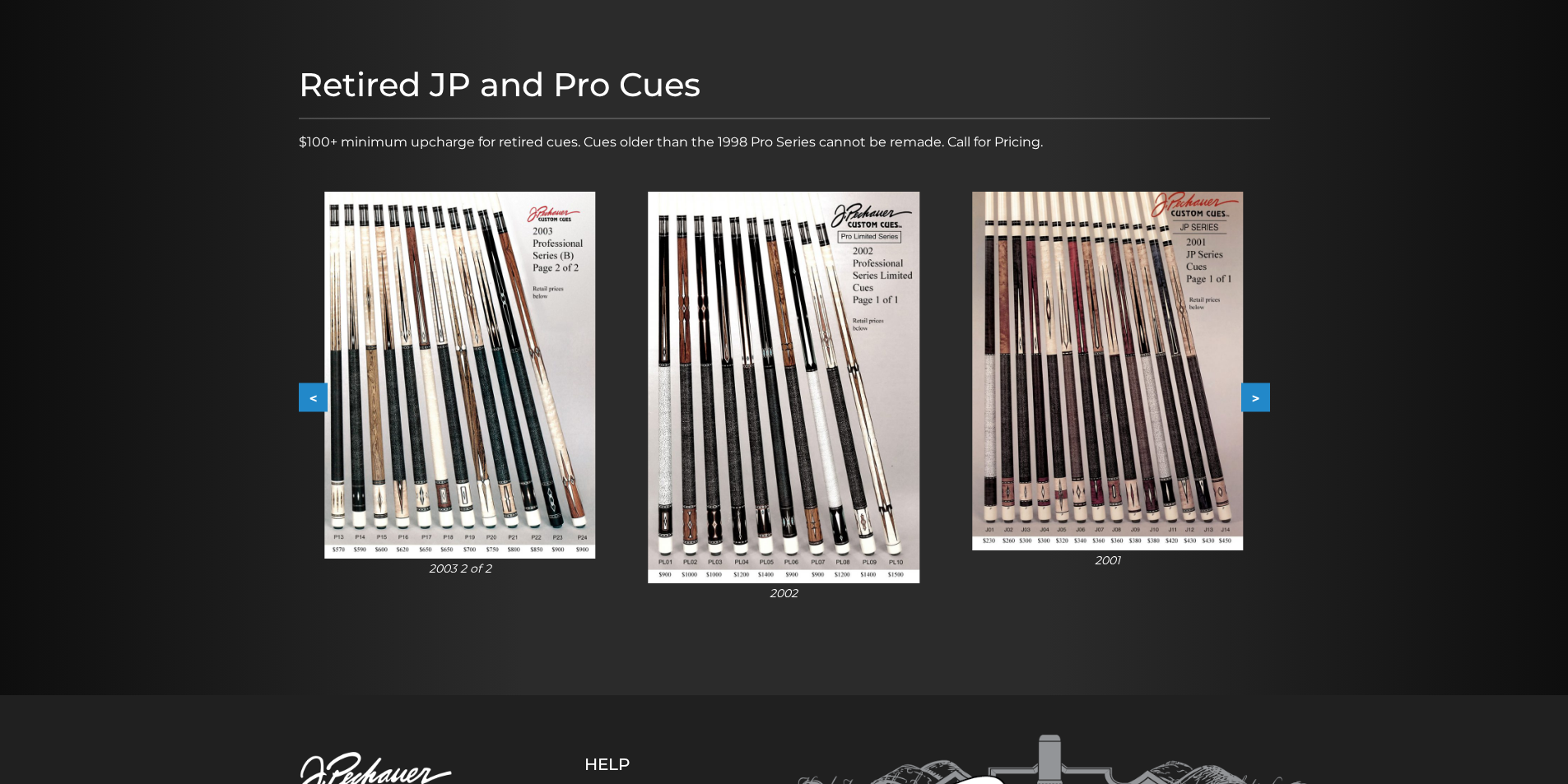
click at [312, 395] on button "<" at bounding box center [313, 397] width 29 height 29
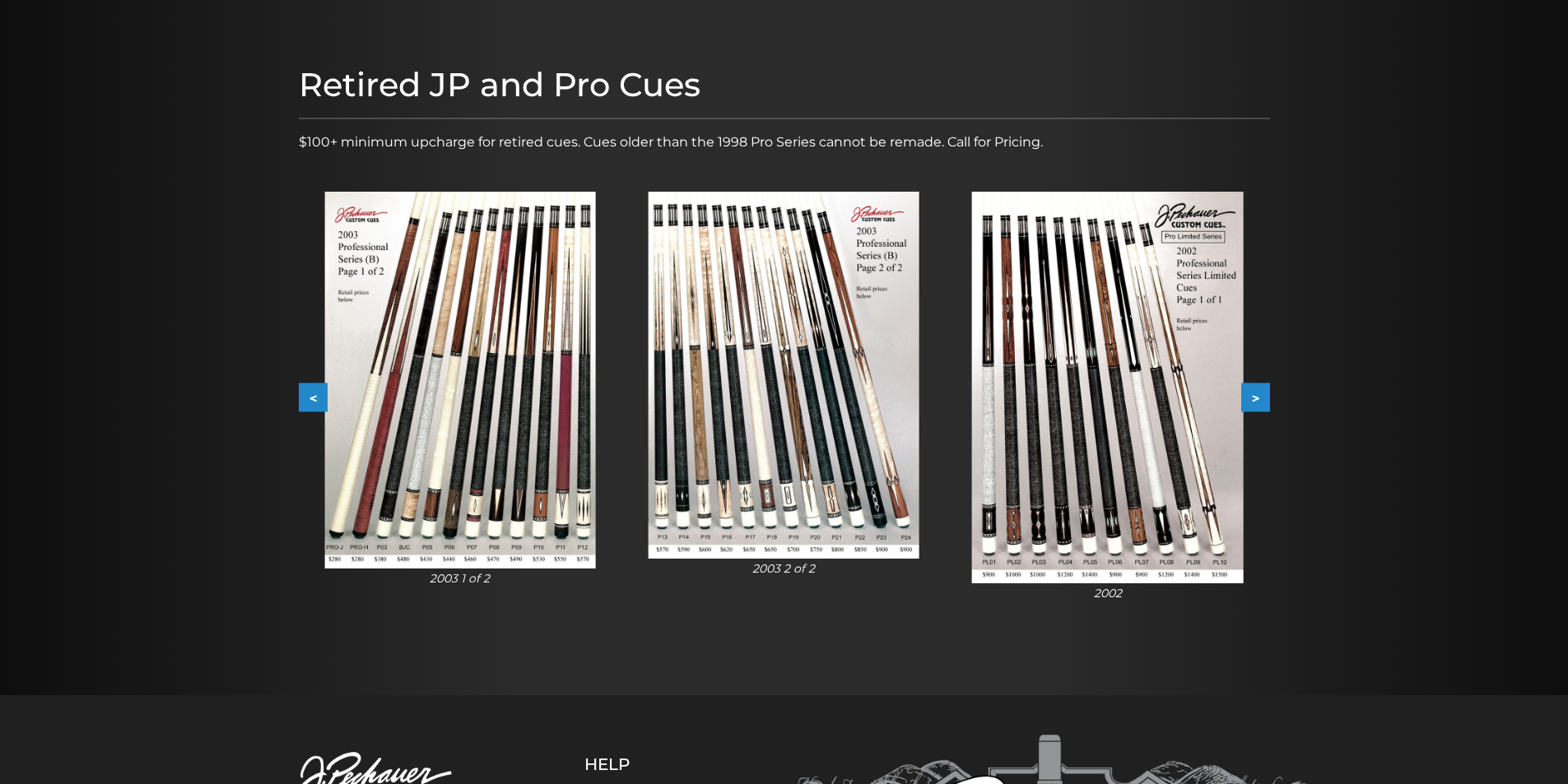
click at [312, 395] on button "<" at bounding box center [313, 397] width 29 height 29
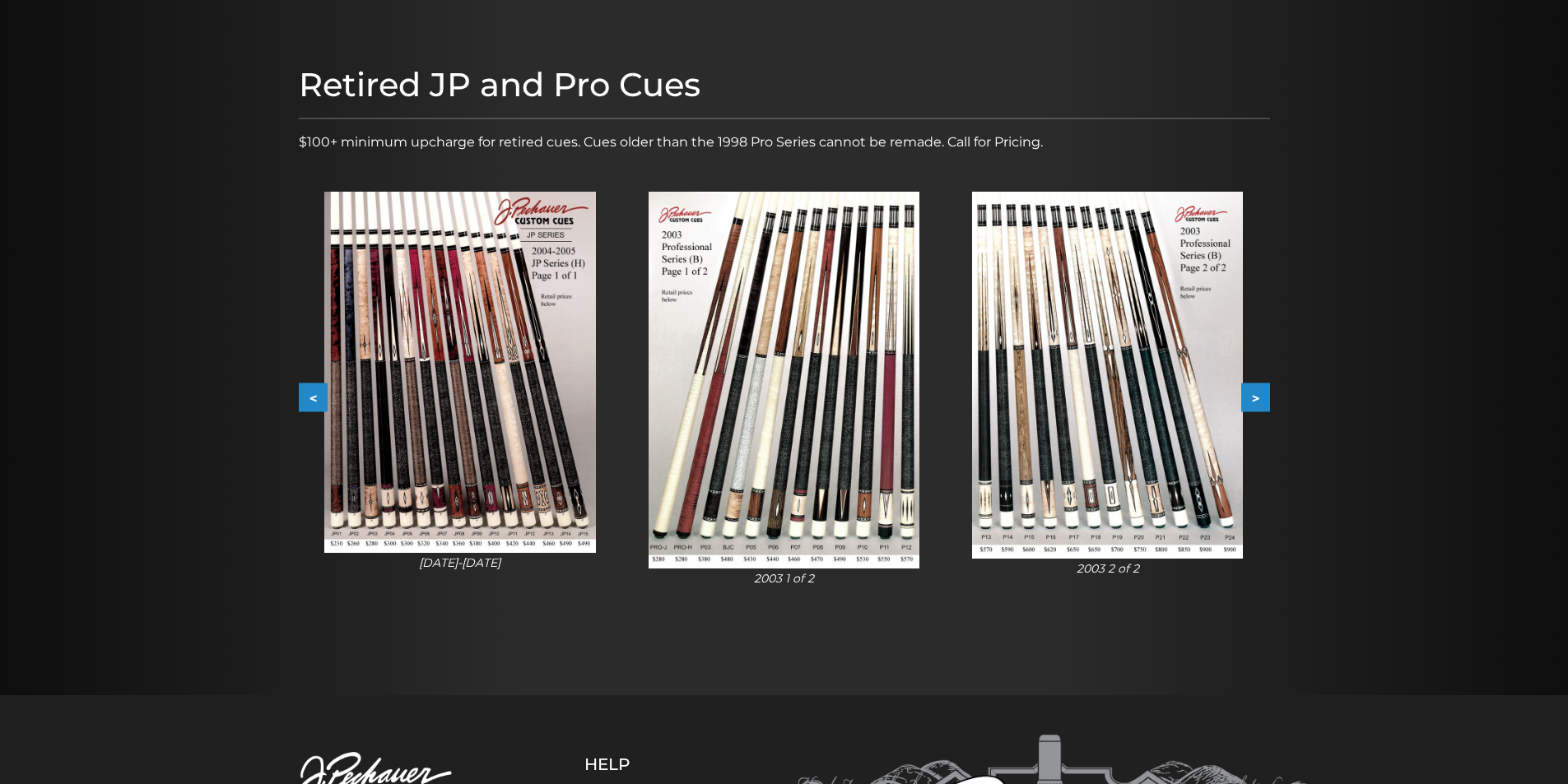
click at [312, 395] on button "<" at bounding box center [313, 397] width 29 height 29
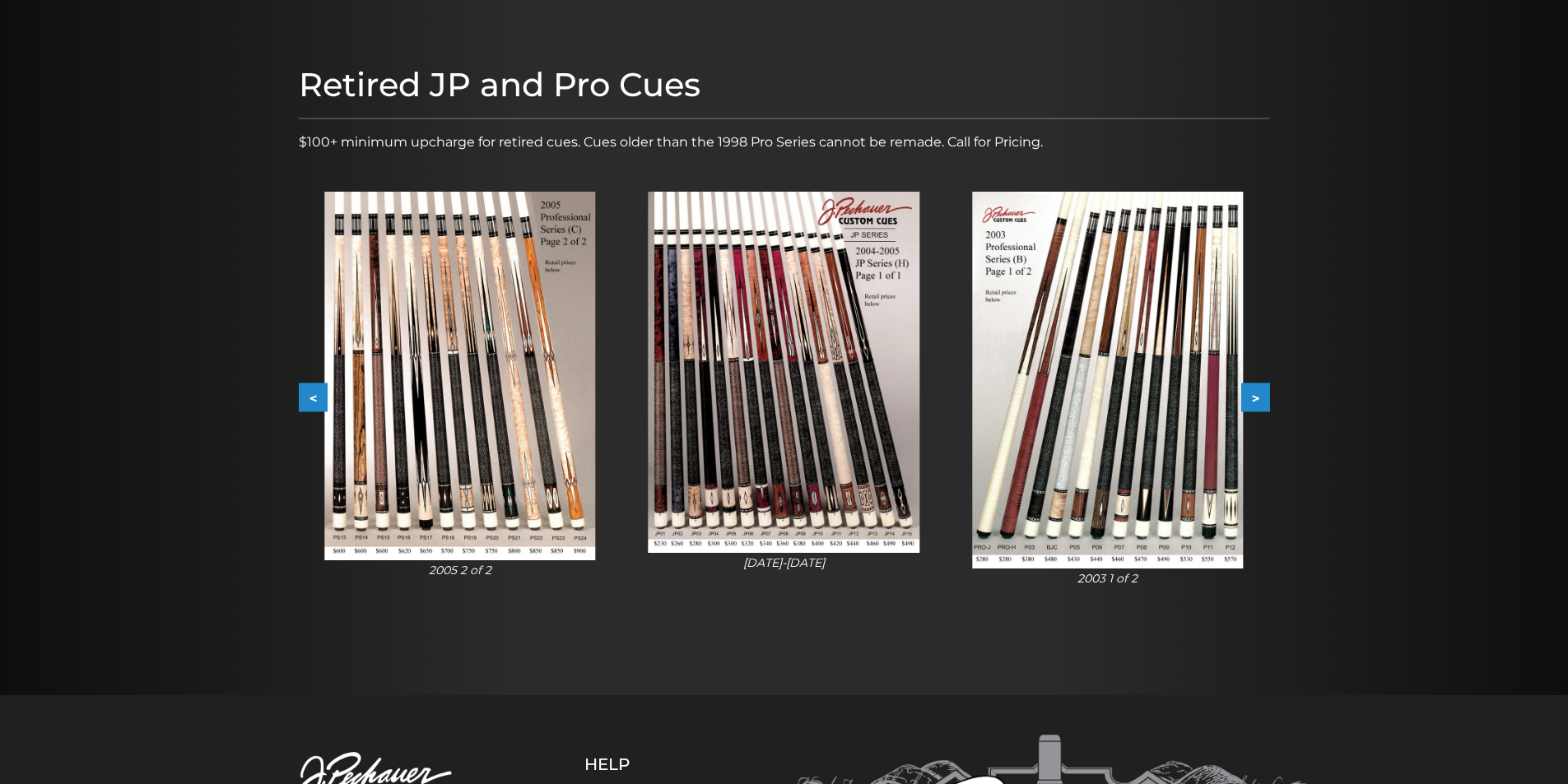
click at [312, 395] on button "<" at bounding box center [313, 397] width 29 height 29
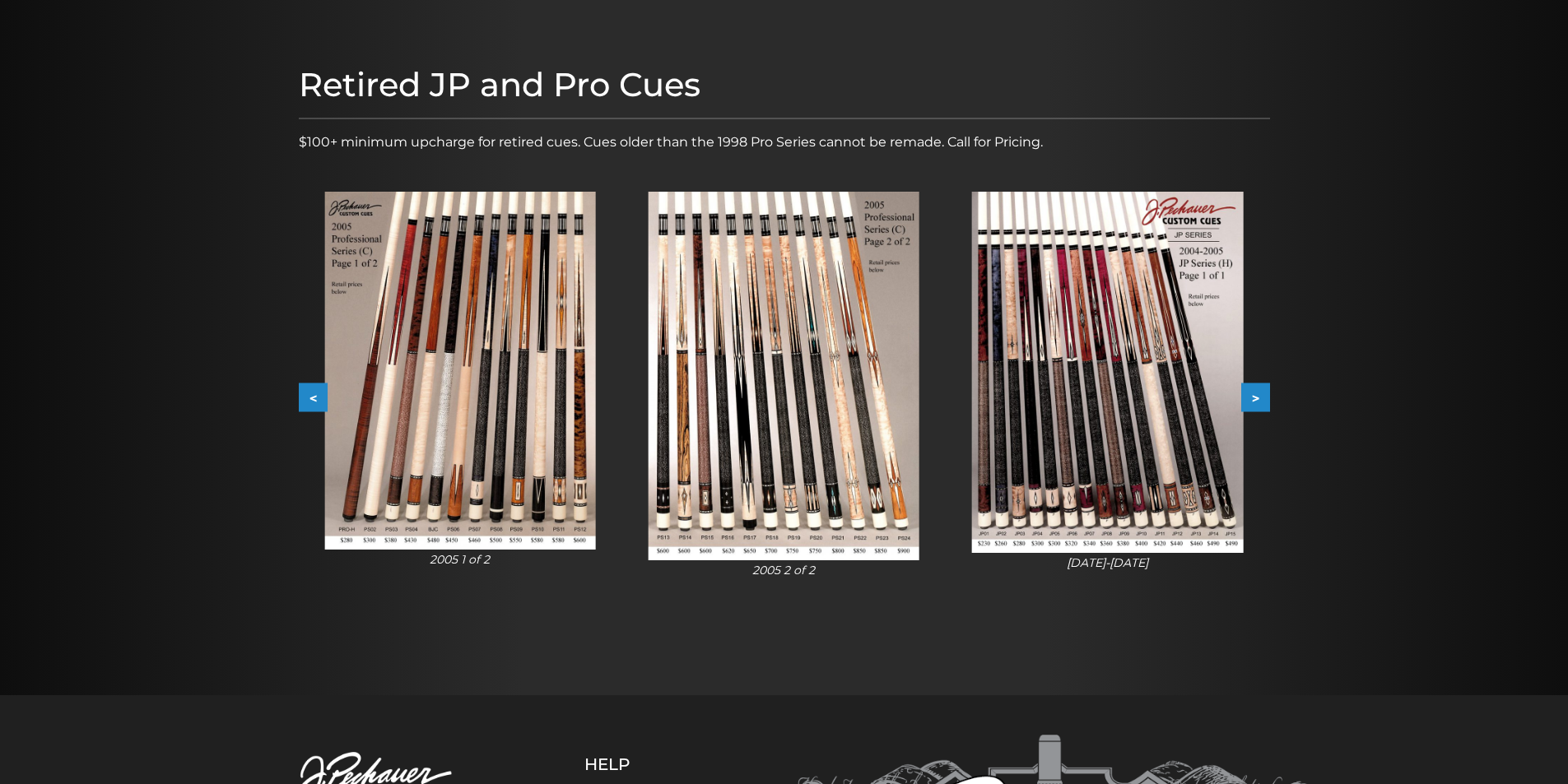
click at [312, 395] on button "<" at bounding box center [313, 397] width 29 height 29
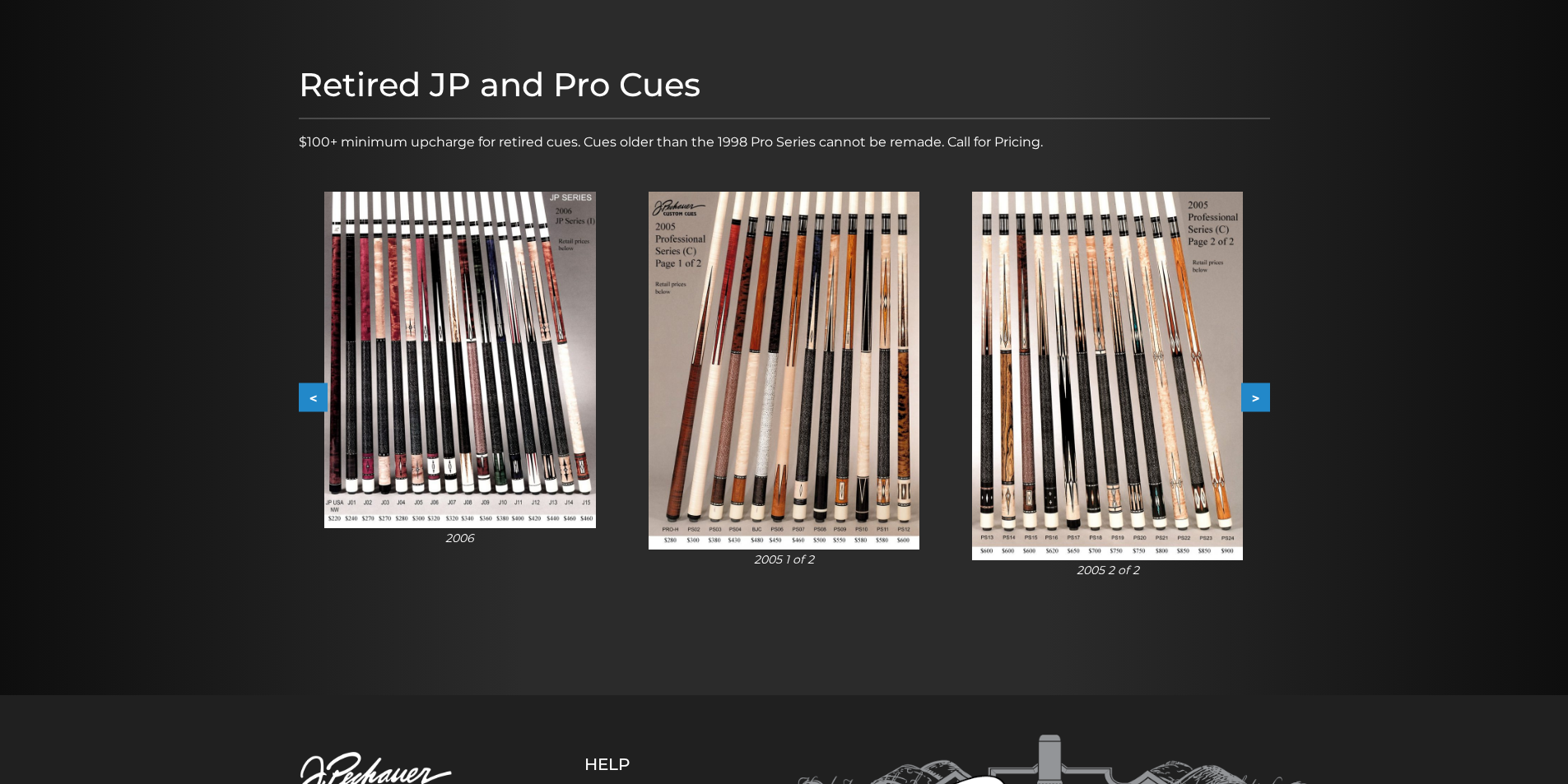
click at [312, 395] on button "<" at bounding box center [313, 397] width 29 height 29
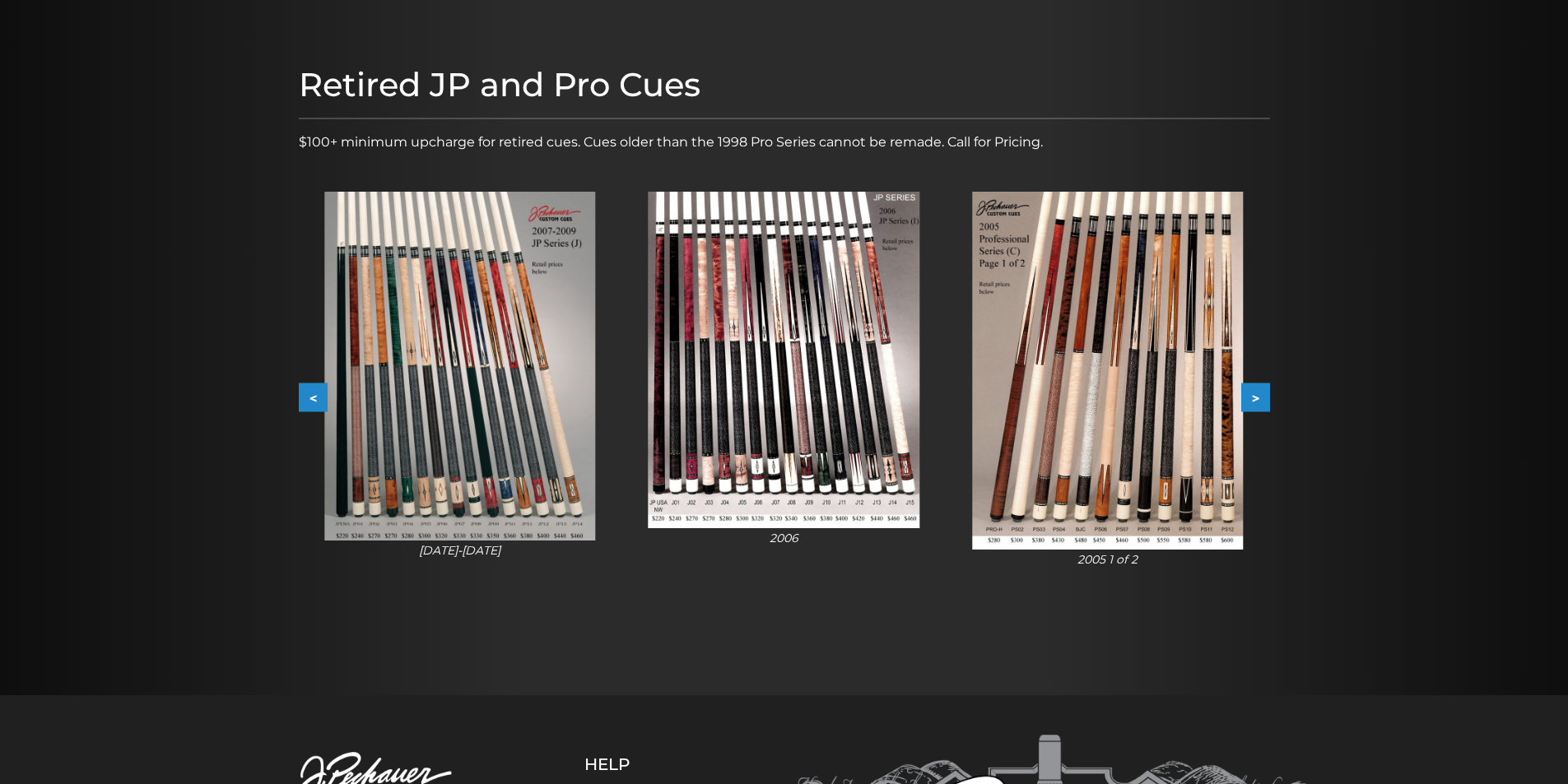
click at [312, 395] on button "<" at bounding box center [313, 397] width 29 height 29
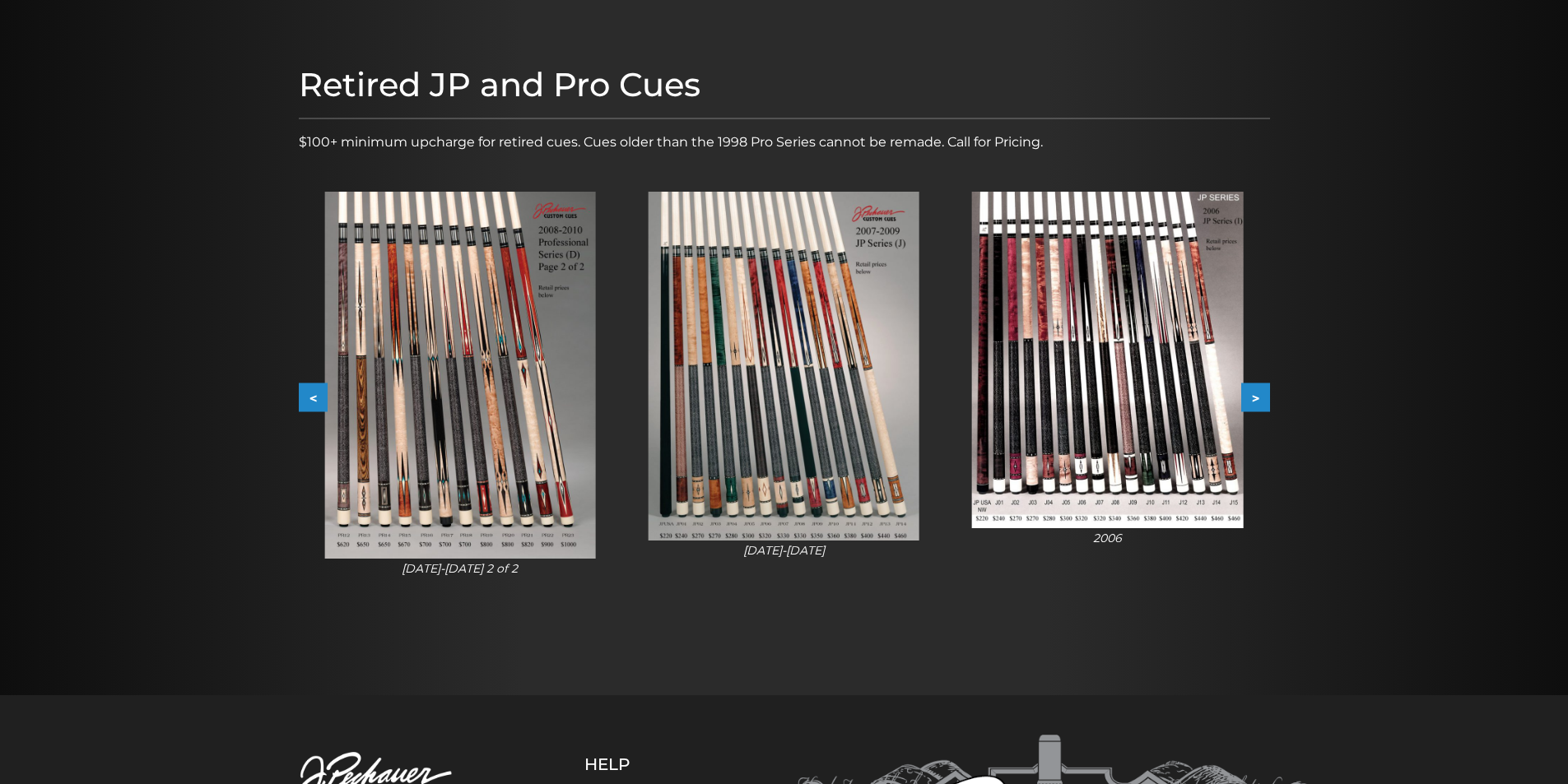
click at [312, 395] on button "<" at bounding box center [313, 397] width 29 height 29
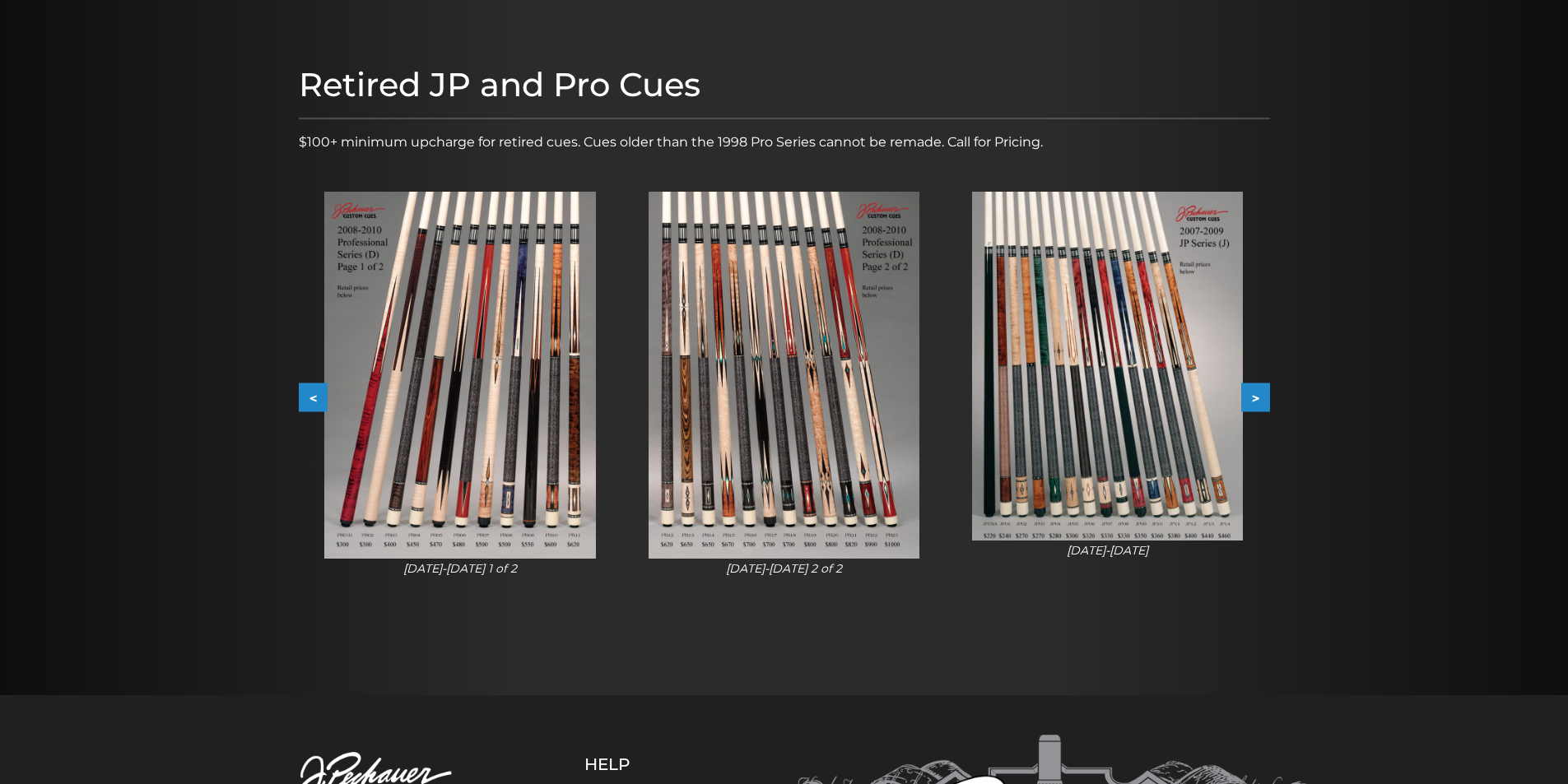
click at [312, 395] on button "<" at bounding box center [313, 397] width 29 height 29
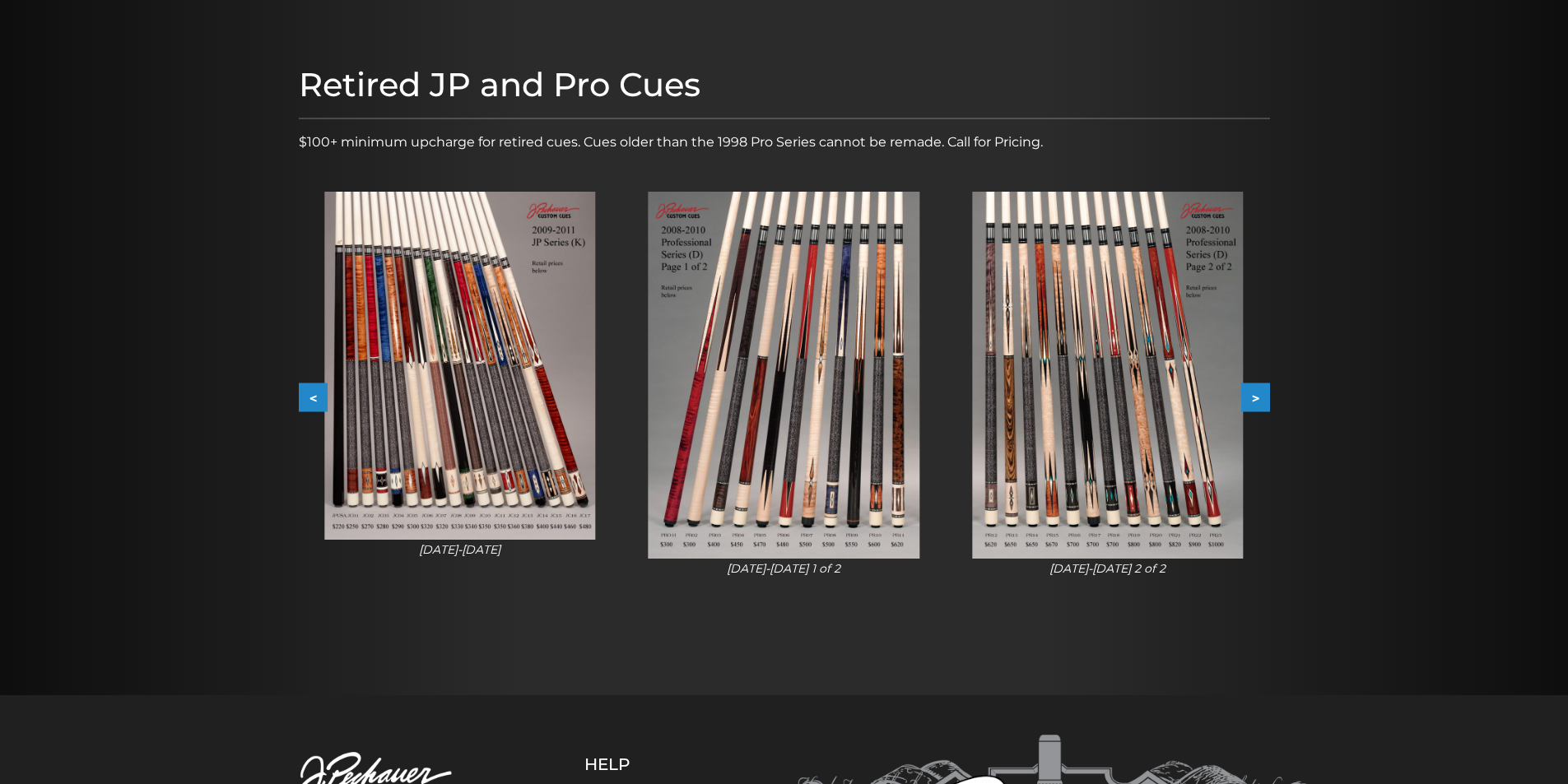
click at [312, 395] on button "<" at bounding box center [313, 397] width 29 height 29
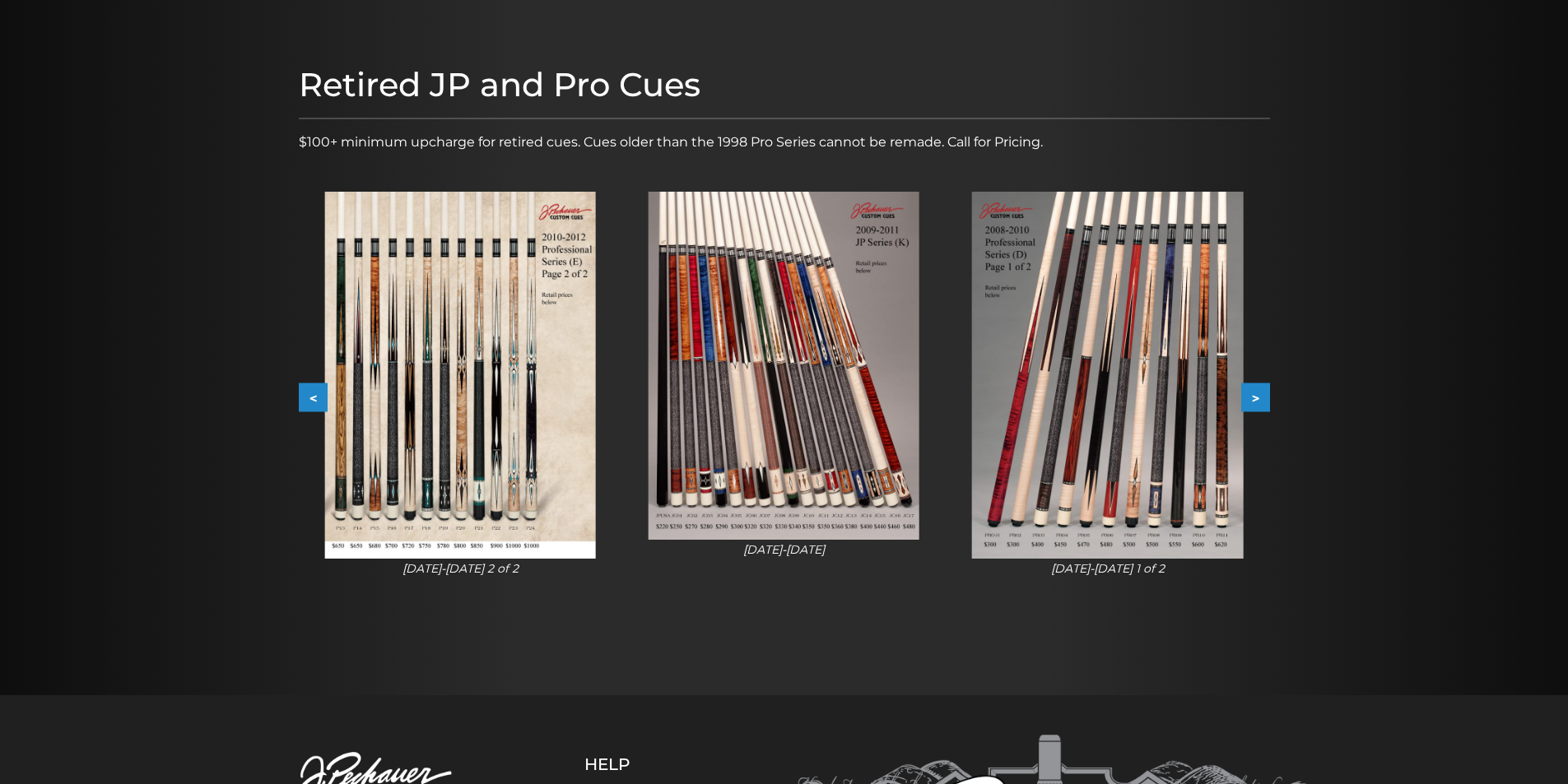
click at [312, 395] on button "<" at bounding box center [313, 397] width 29 height 29
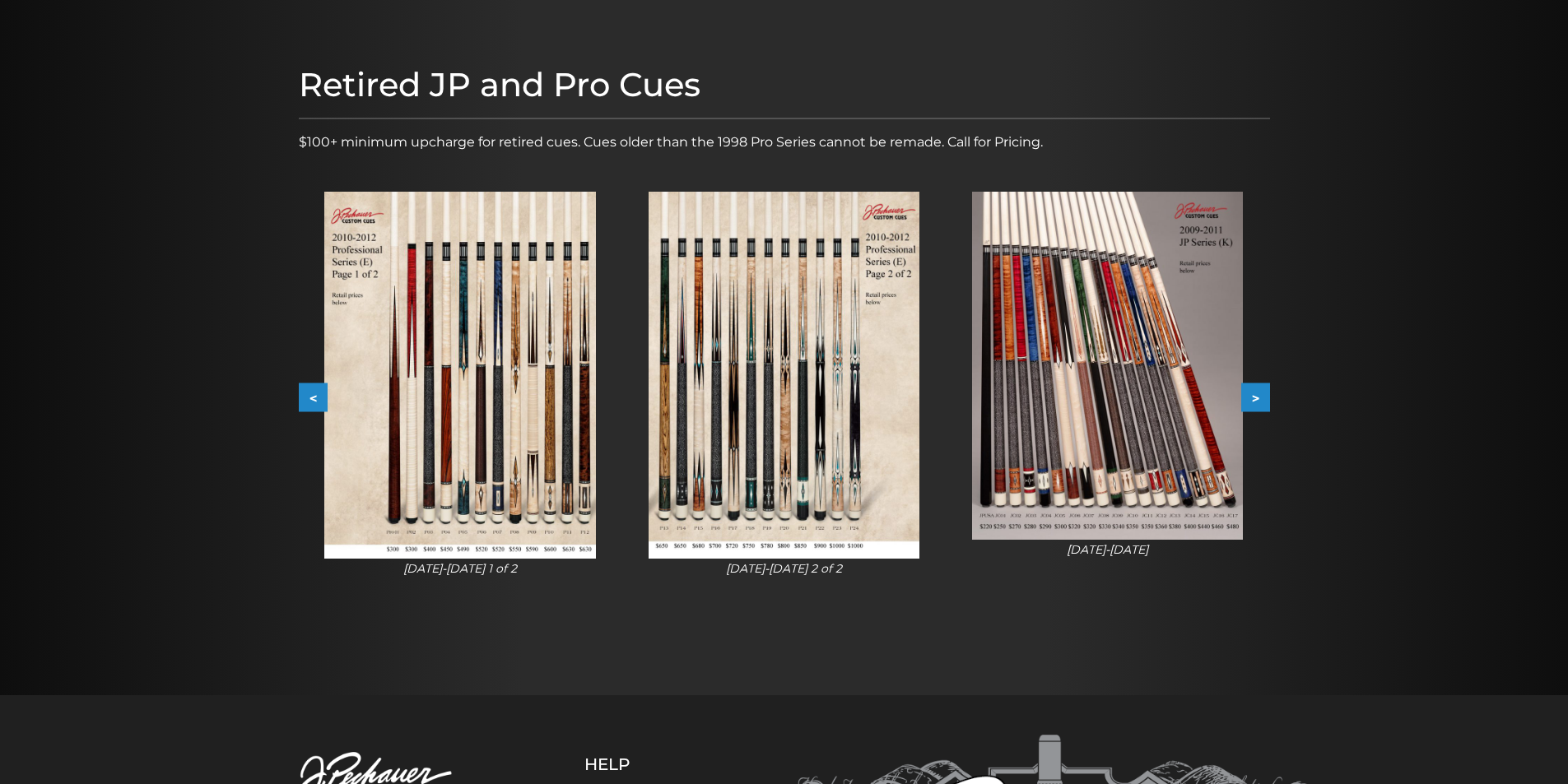
click at [312, 395] on button "<" at bounding box center [313, 397] width 29 height 29
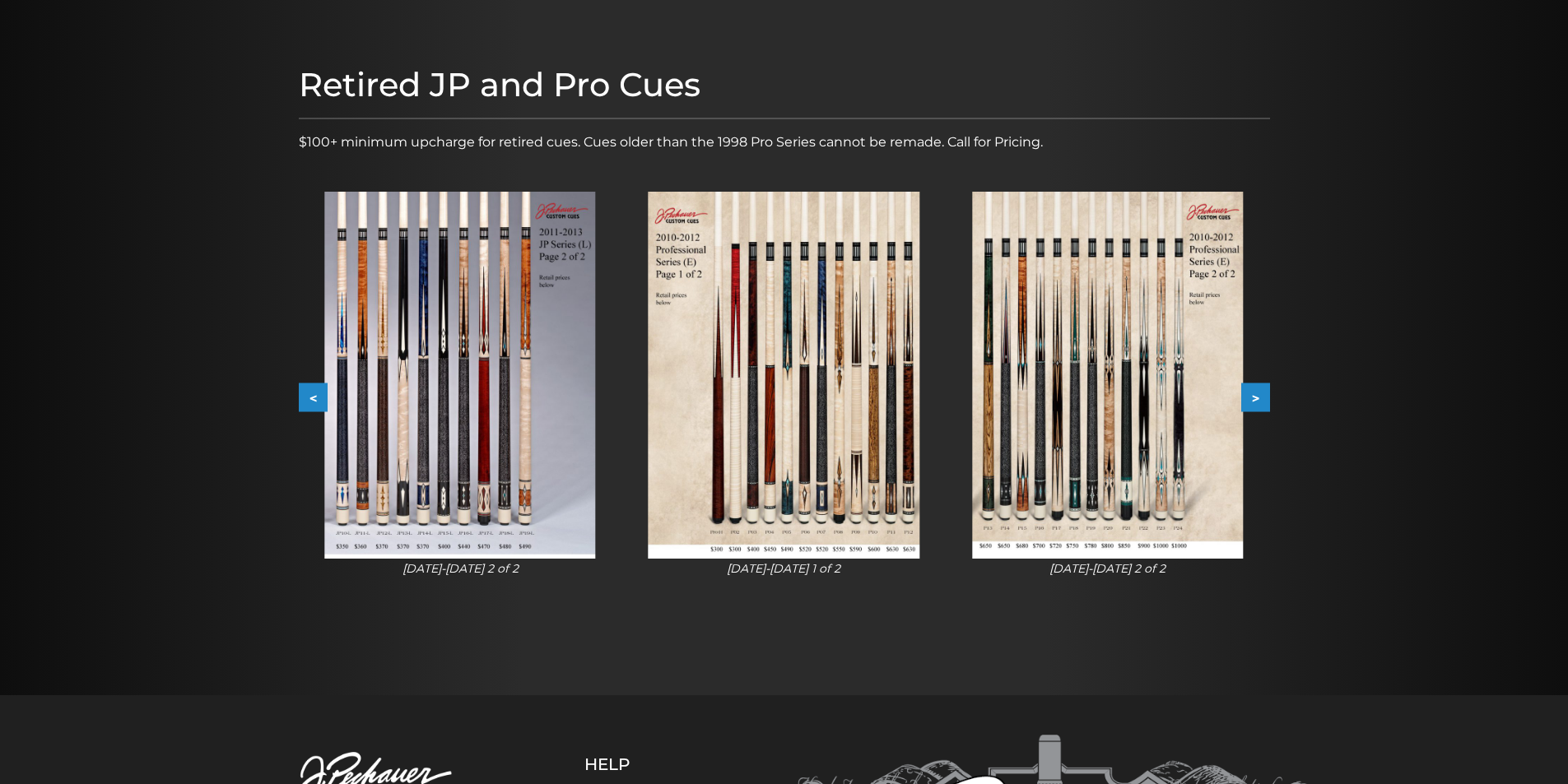
click at [312, 395] on button "<" at bounding box center [313, 397] width 29 height 29
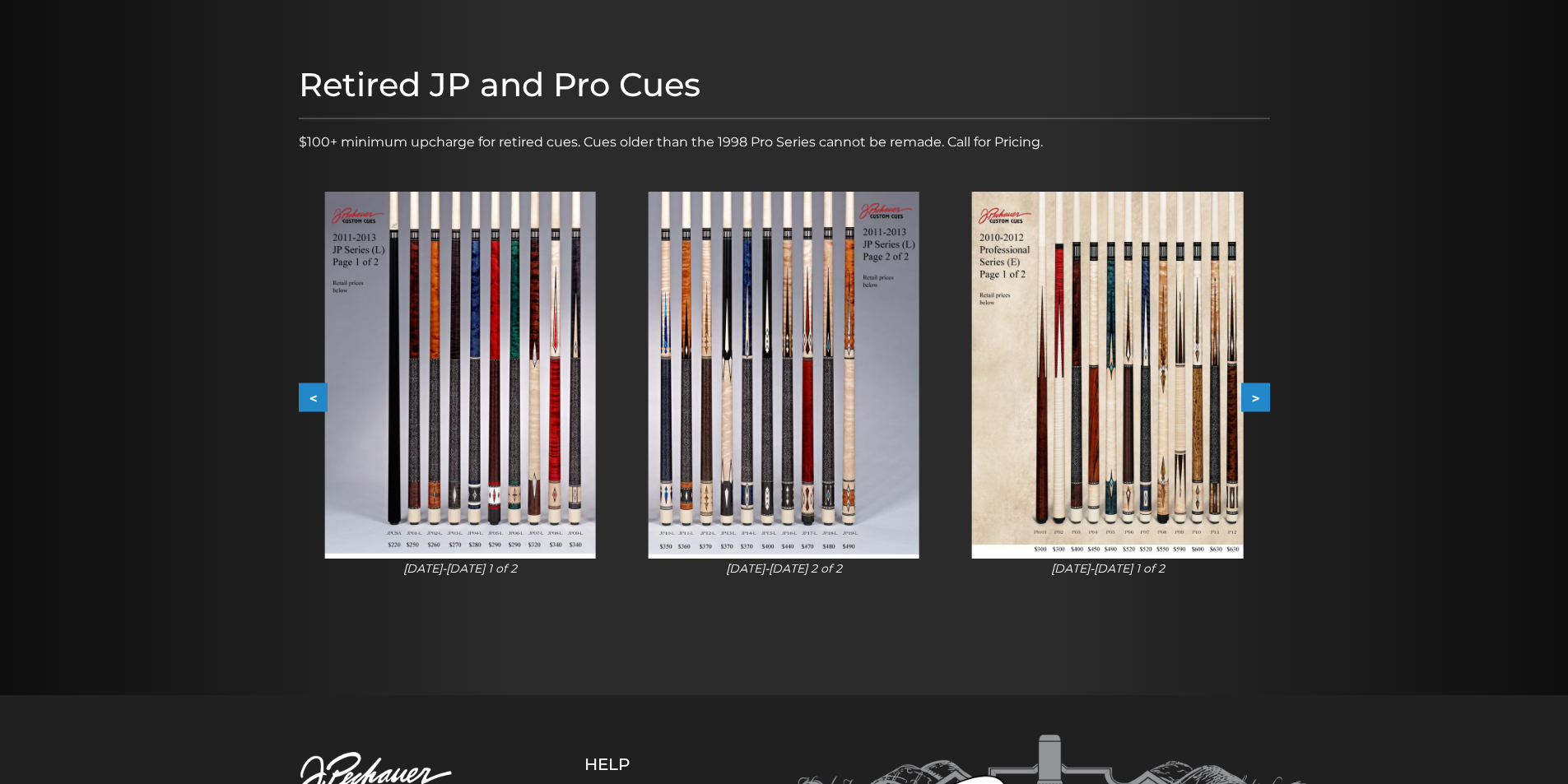
click at [312, 395] on button "<" at bounding box center [313, 397] width 29 height 29
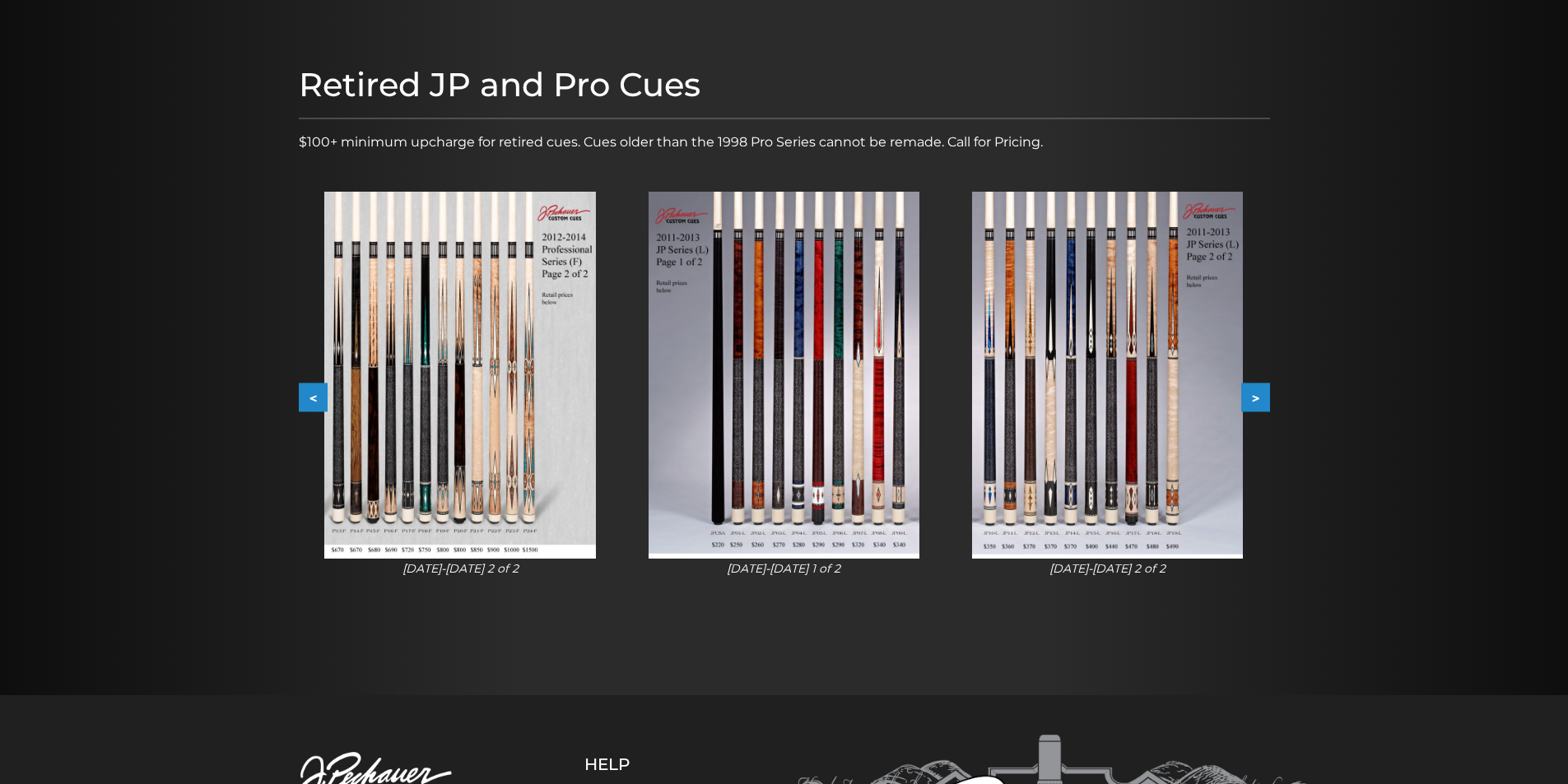
click at [312, 395] on button "<" at bounding box center [313, 397] width 29 height 29
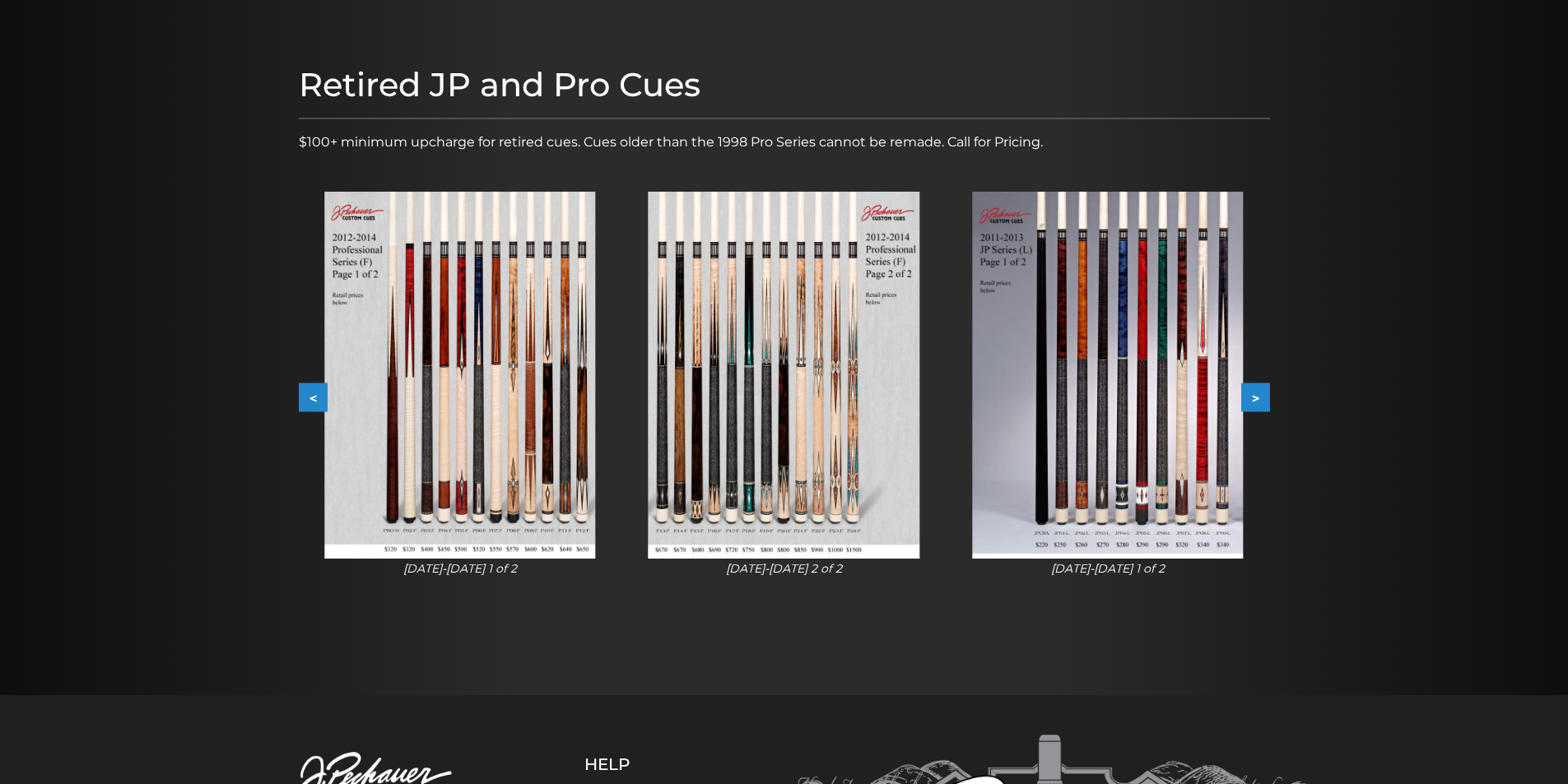
click at [312, 395] on button "<" at bounding box center [313, 397] width 29 height 29
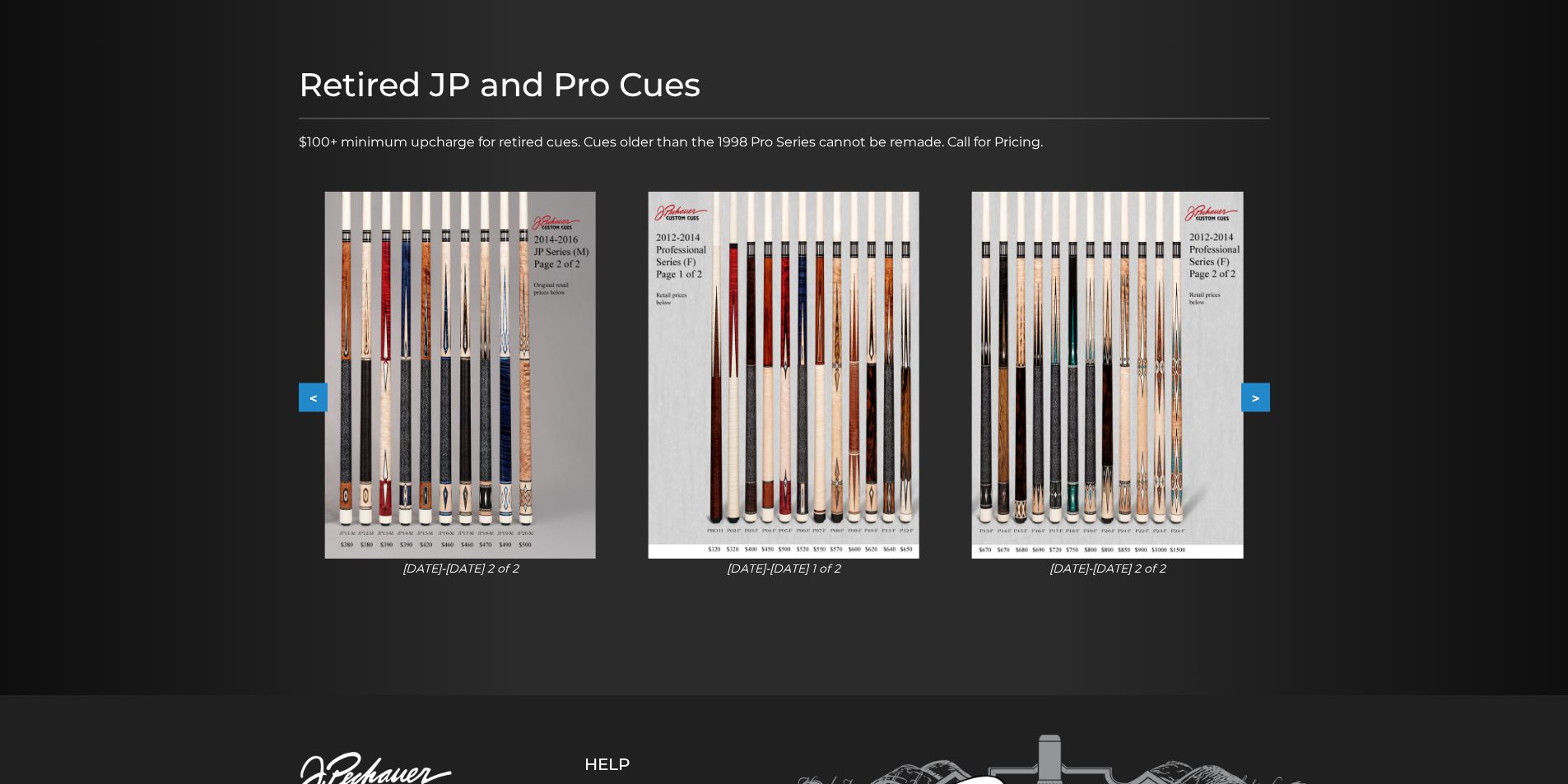
click at [312, 395] on button "<" at bounding box center [313, 397] width 29 height 29
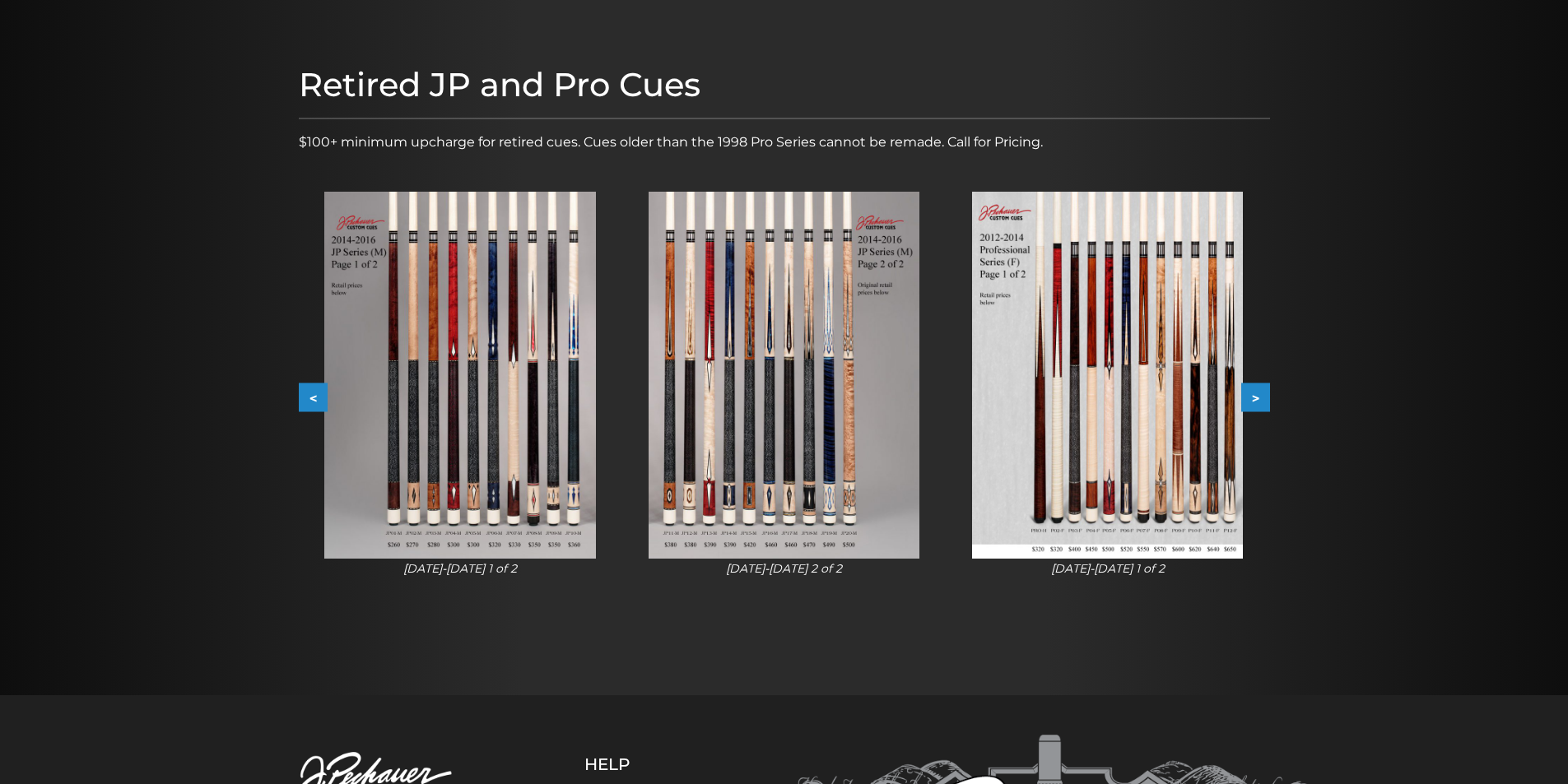
click at [312, 395] on button "<" at bounding box center [313, 397] width 29 height 29
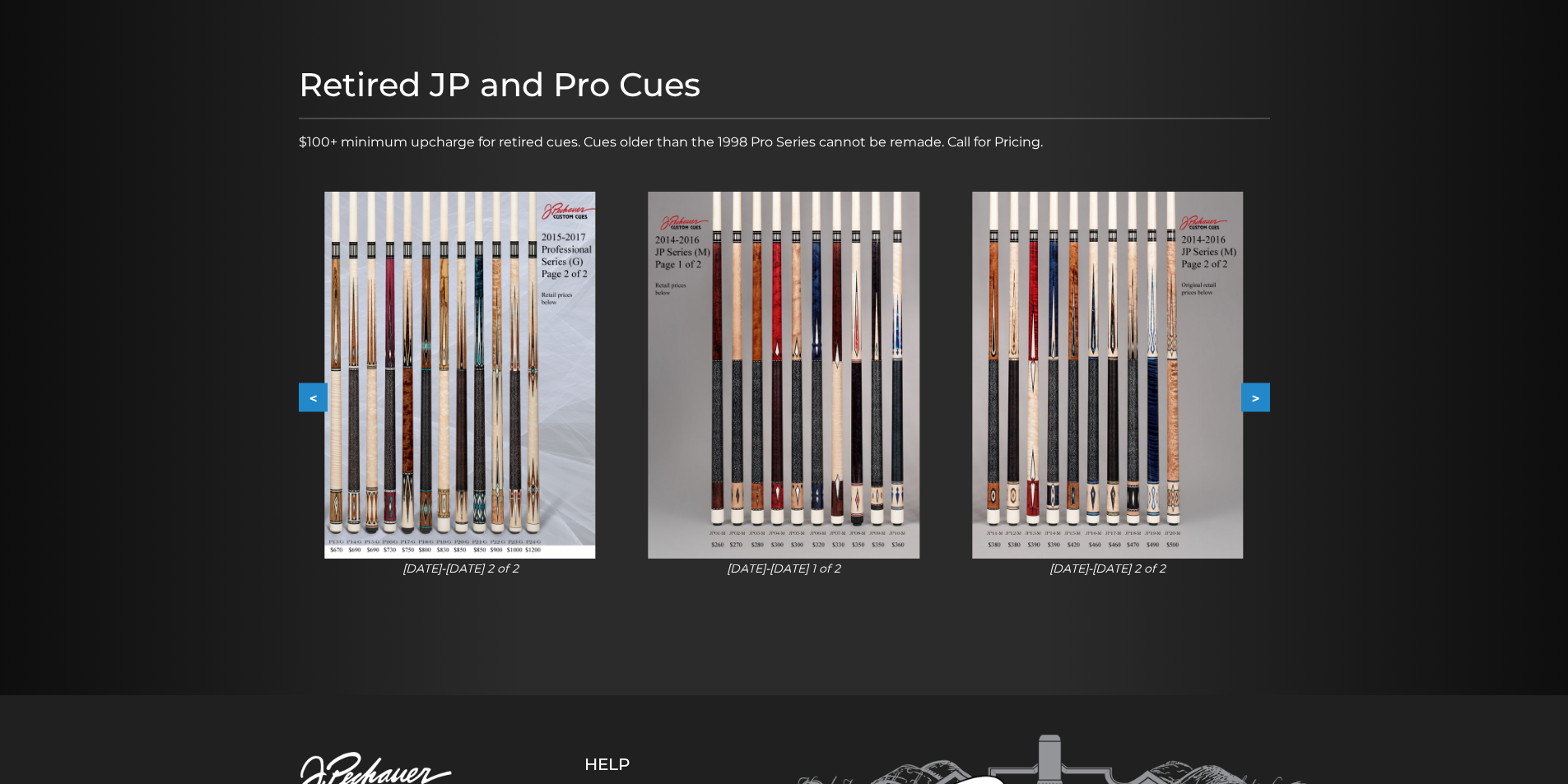
click at [312, 395] on button "<" at bounding box center [313, 397] width 29 height 29
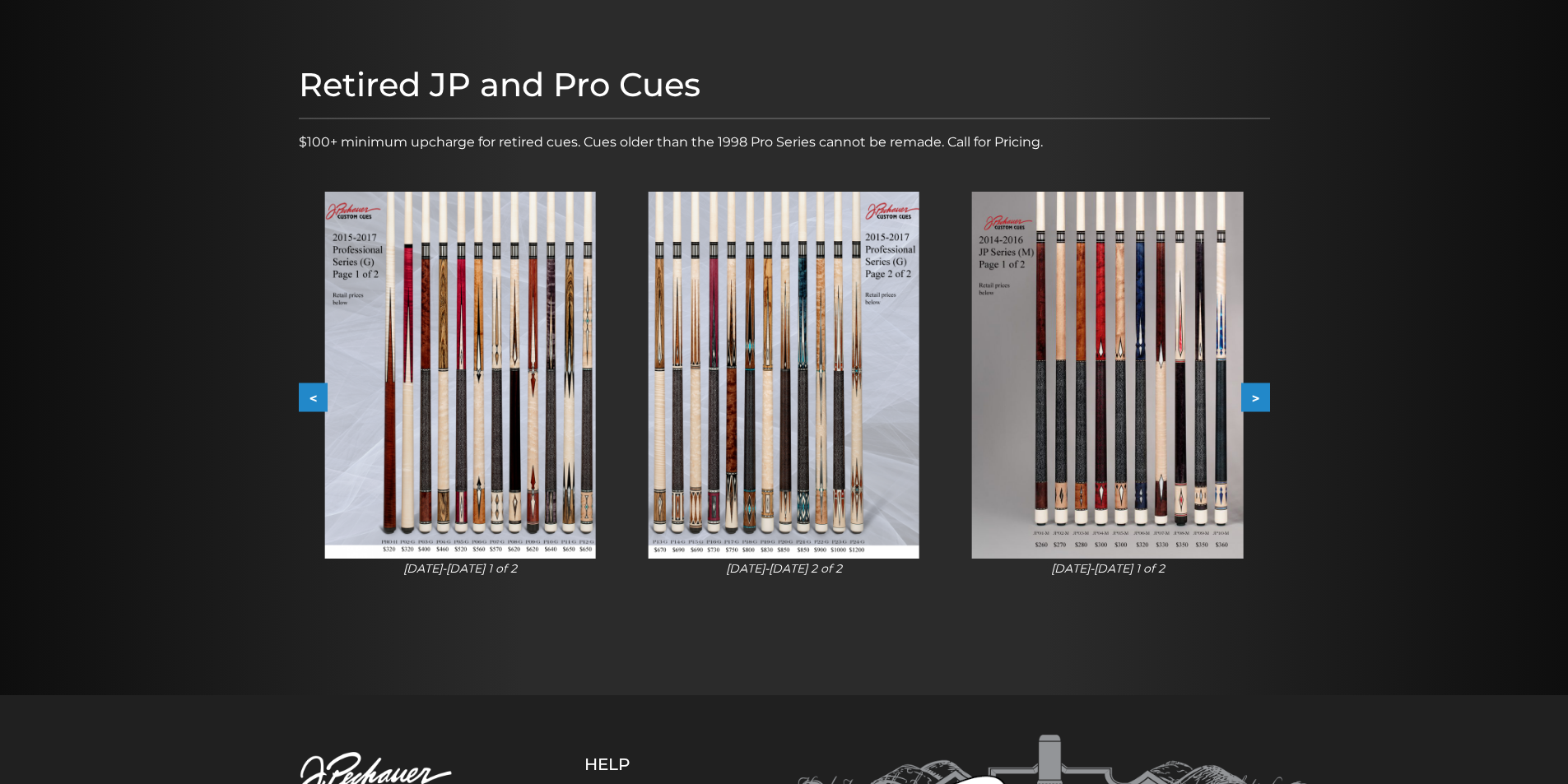
click at [312, 395] on button "<" at bounding box center [313, 397] width 29 height 29
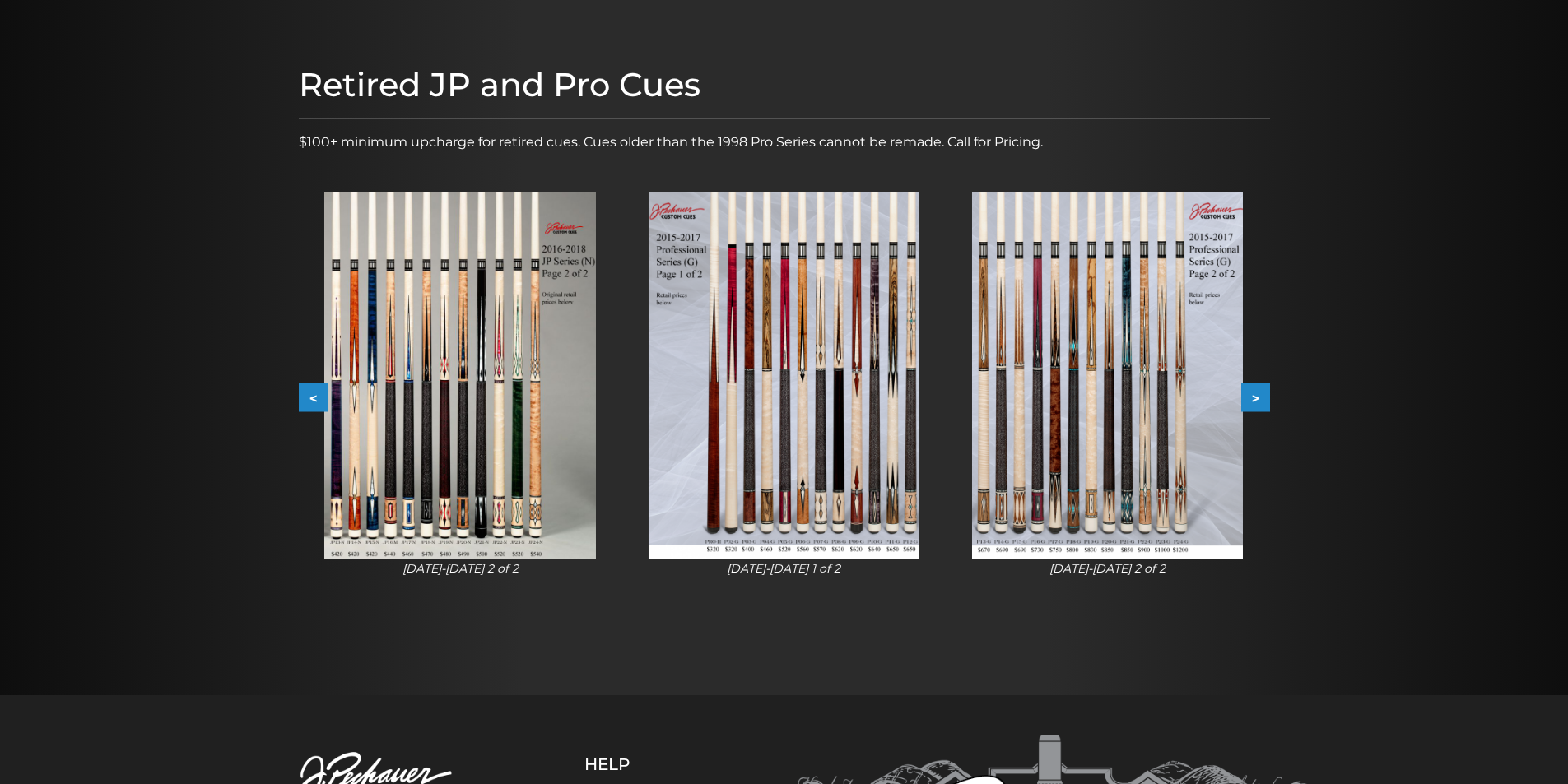
click at [312, 395] on button "<" at bounding box center [313, 397] width 29 height 29
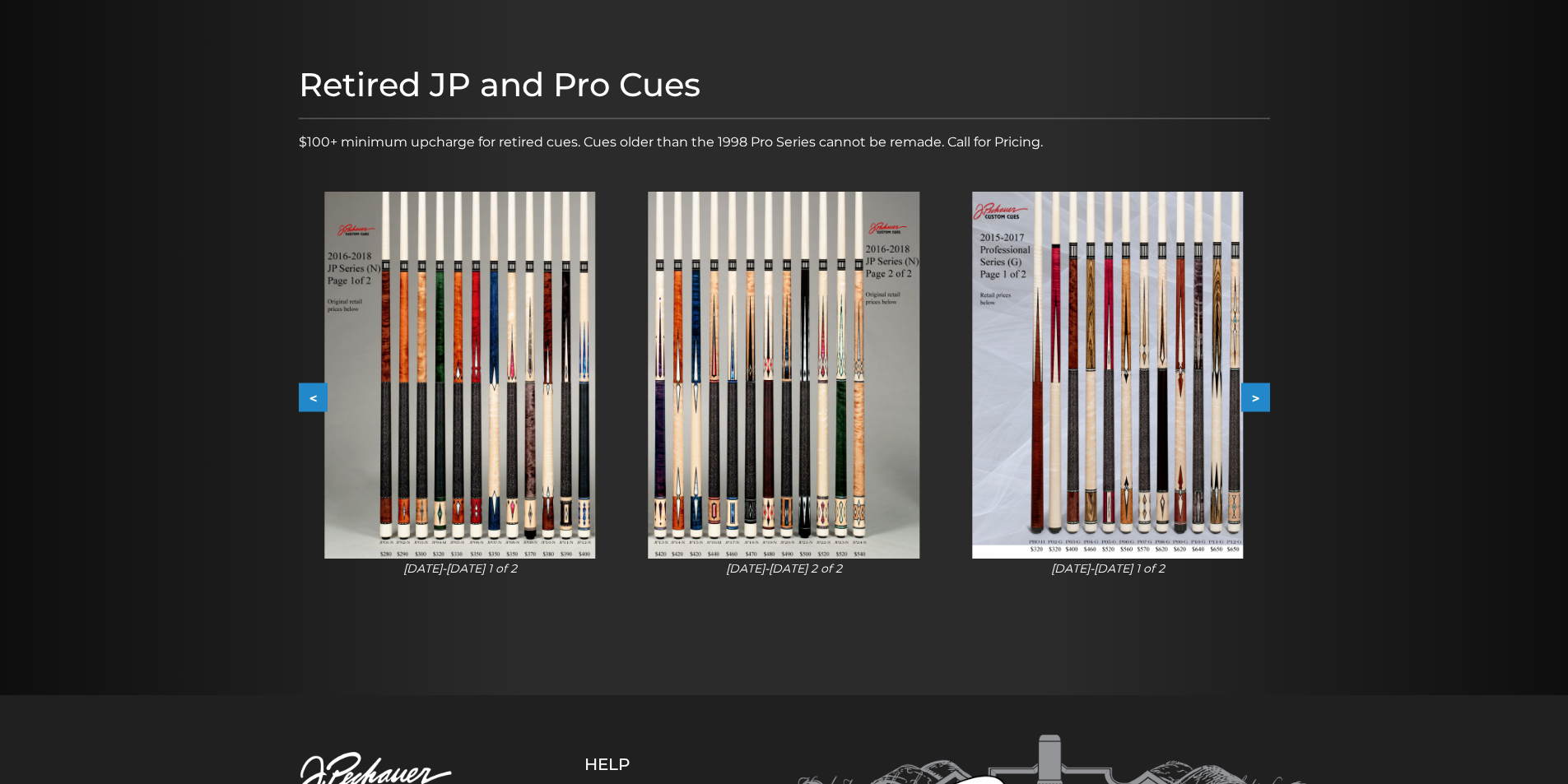
click at [312, 395] on button "<" at bounding box center [313, 397] width 29 height 29
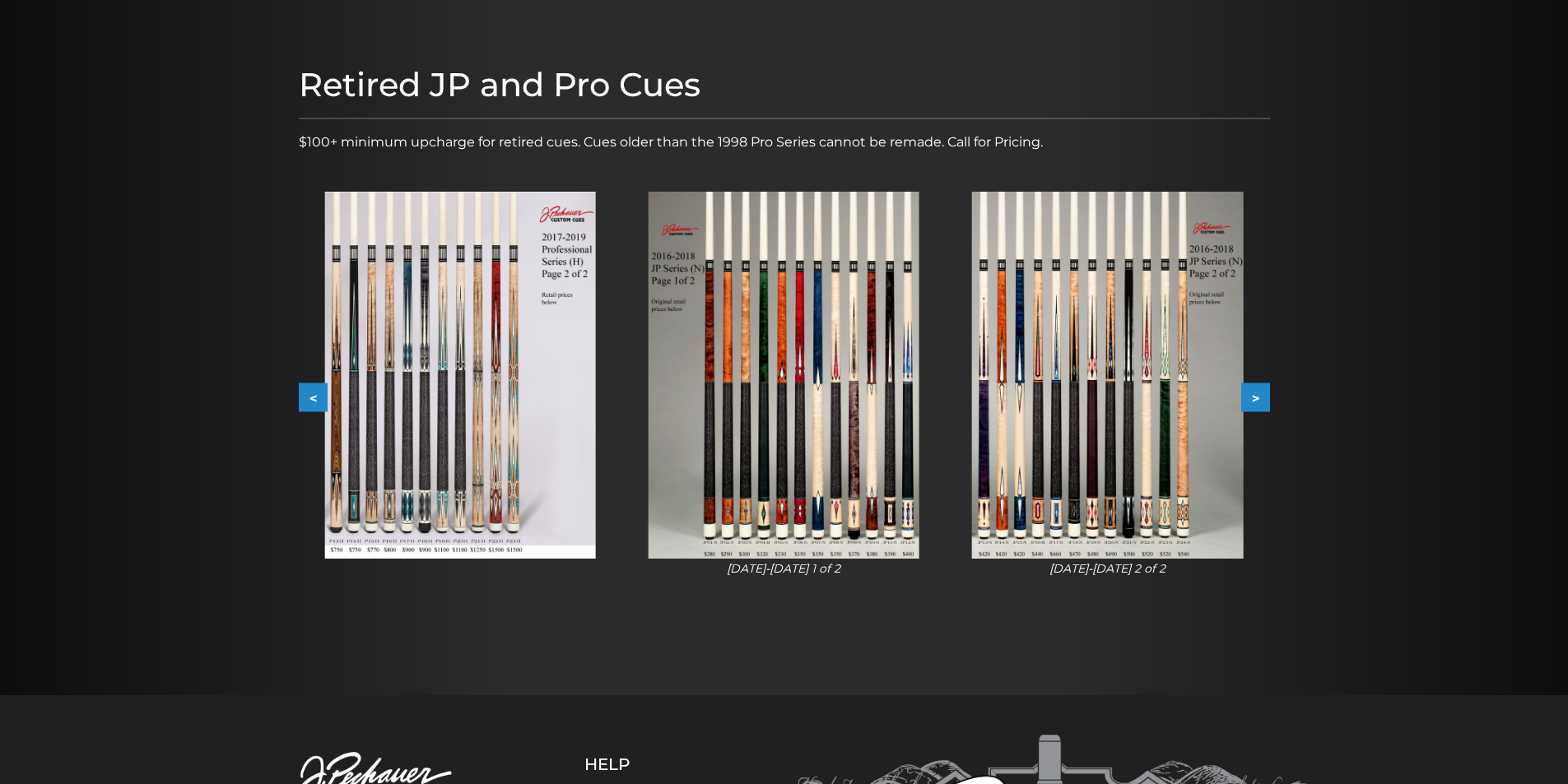
click at [312, 395] on button "<" at bounding box center [313, 397] width 29 height 29
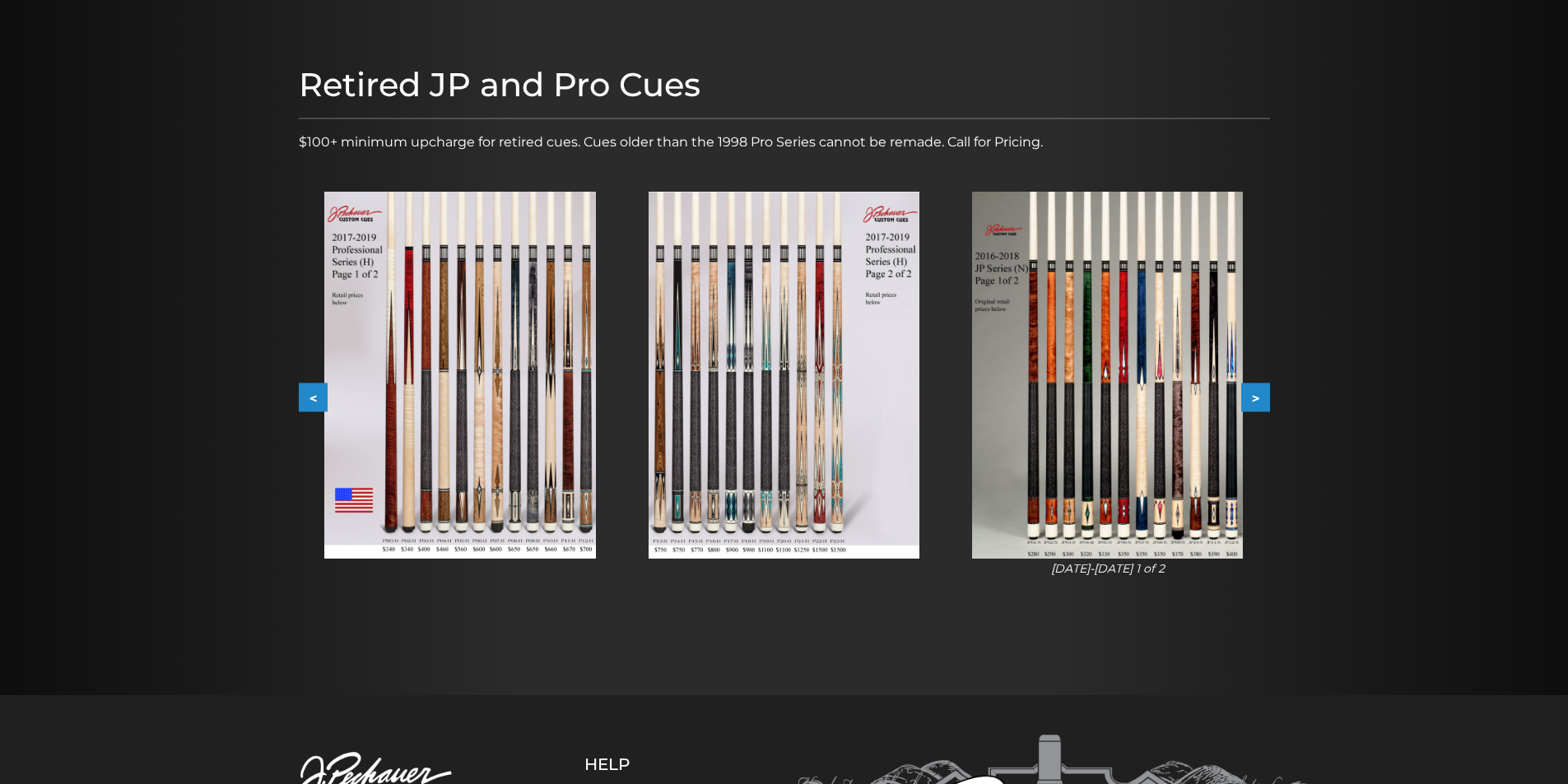
click at [312, 395] on button "<" at bounding box center [313, 397] width 29 height 29
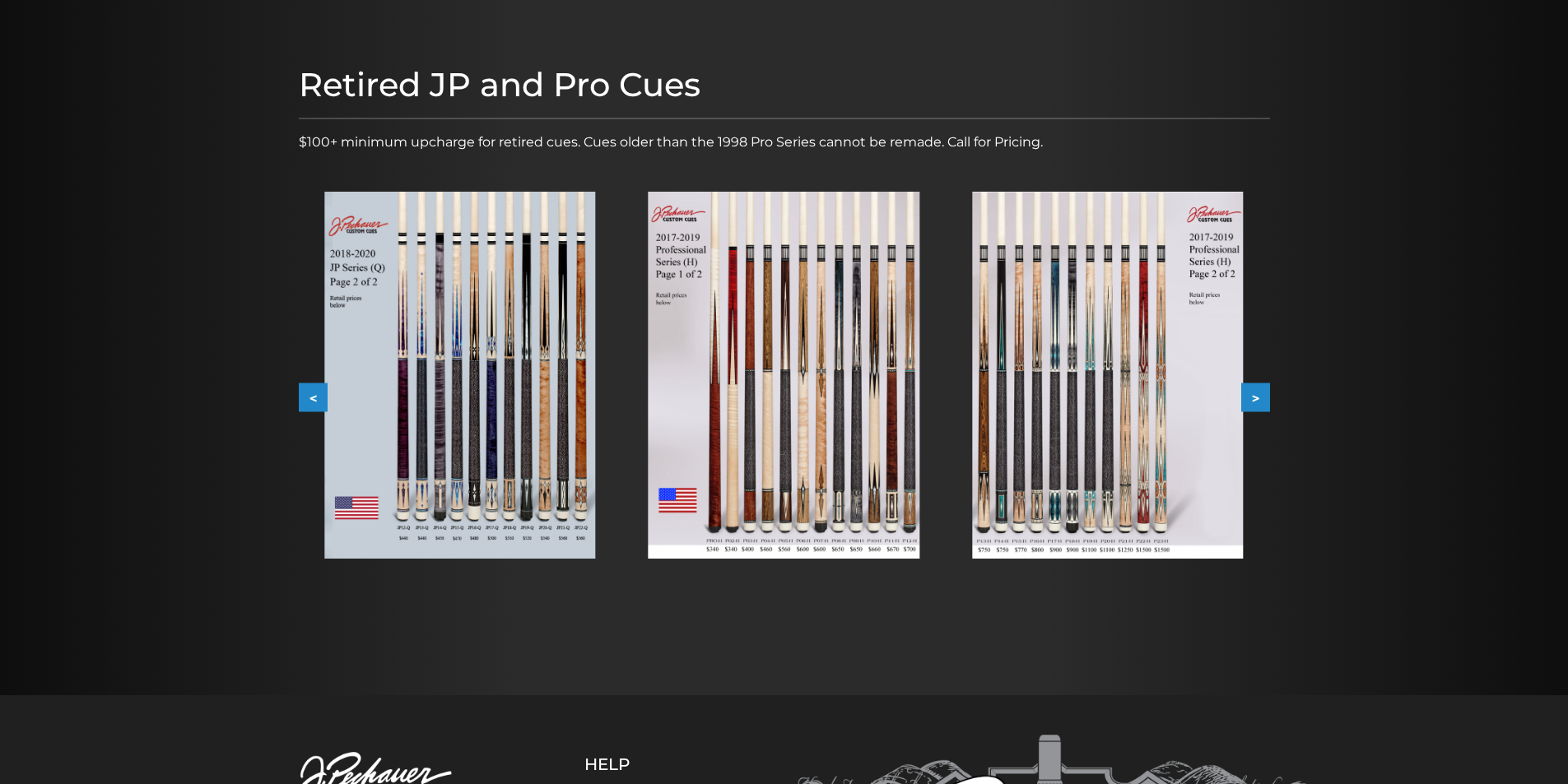
click at [312, 395] on button "<" at bounding box center [313, 397] width 29 height 29
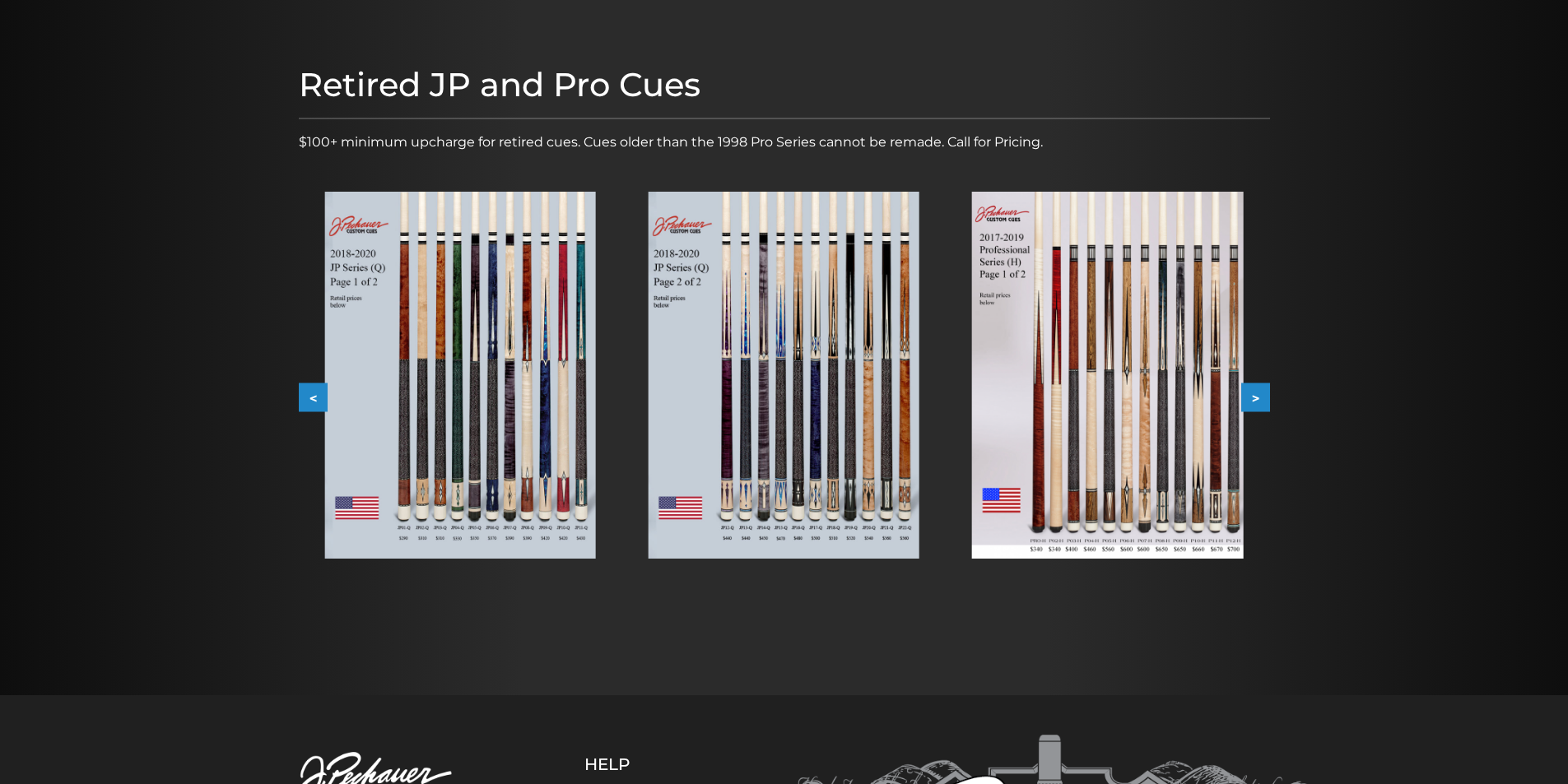
click at [312, 395] on button "<" at bounding box center [313, 397] width 29 height 29
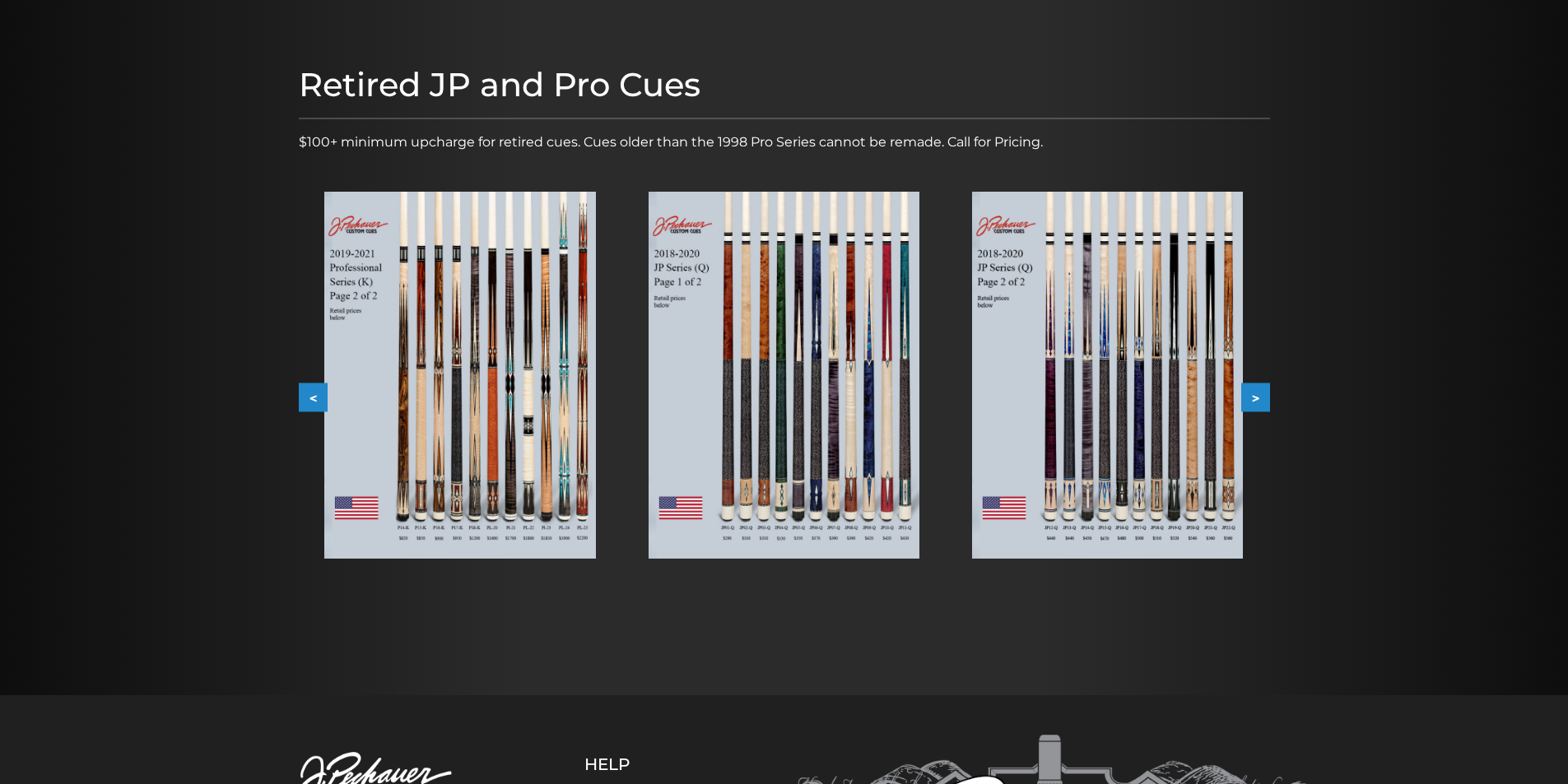
click at [312, 395] on button "<" at bounding box center [313, 397] width 29 height 29
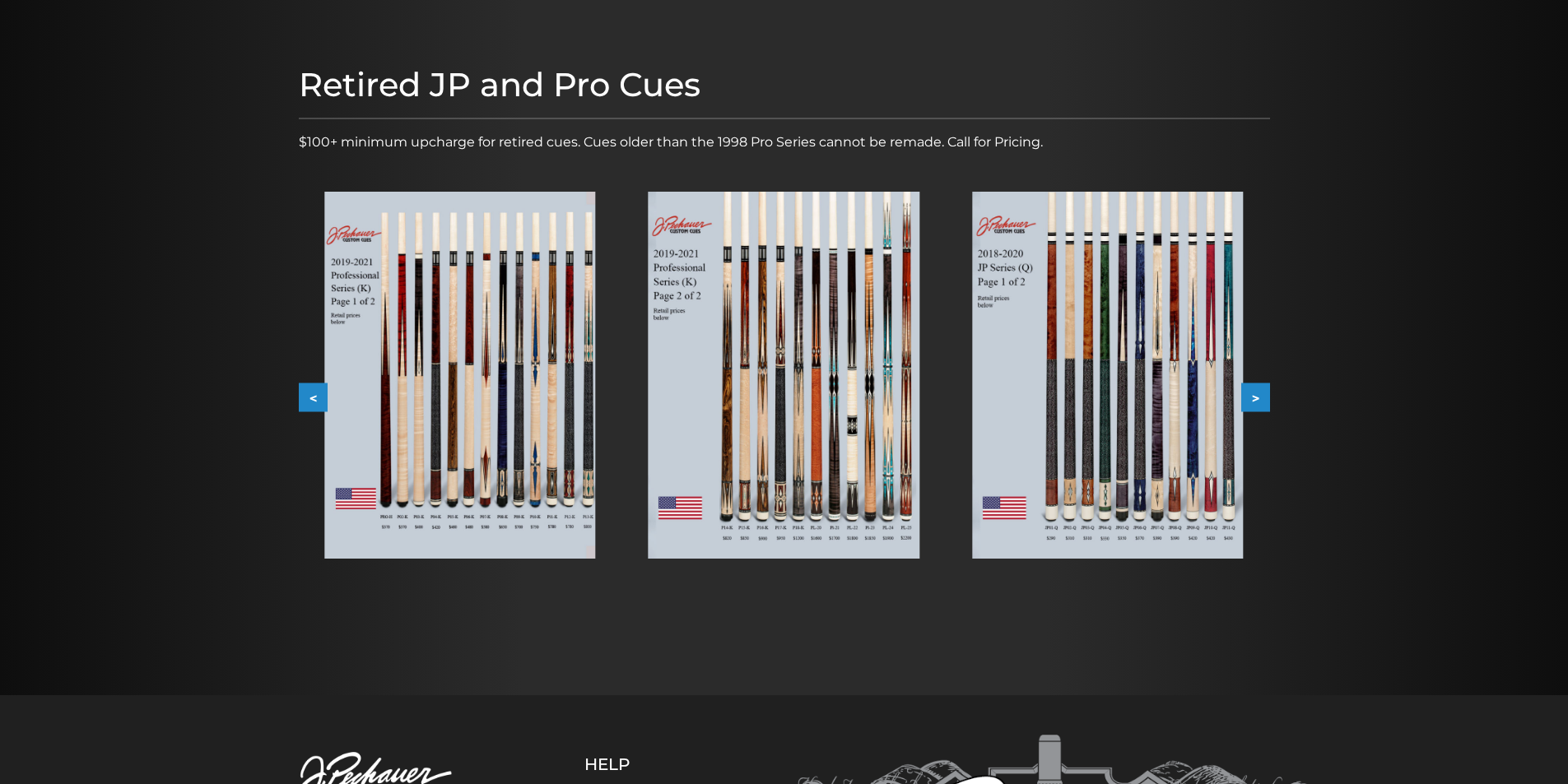
click at [312, 395] on button "<" at bounding box center [313, 397] width 29 height 29
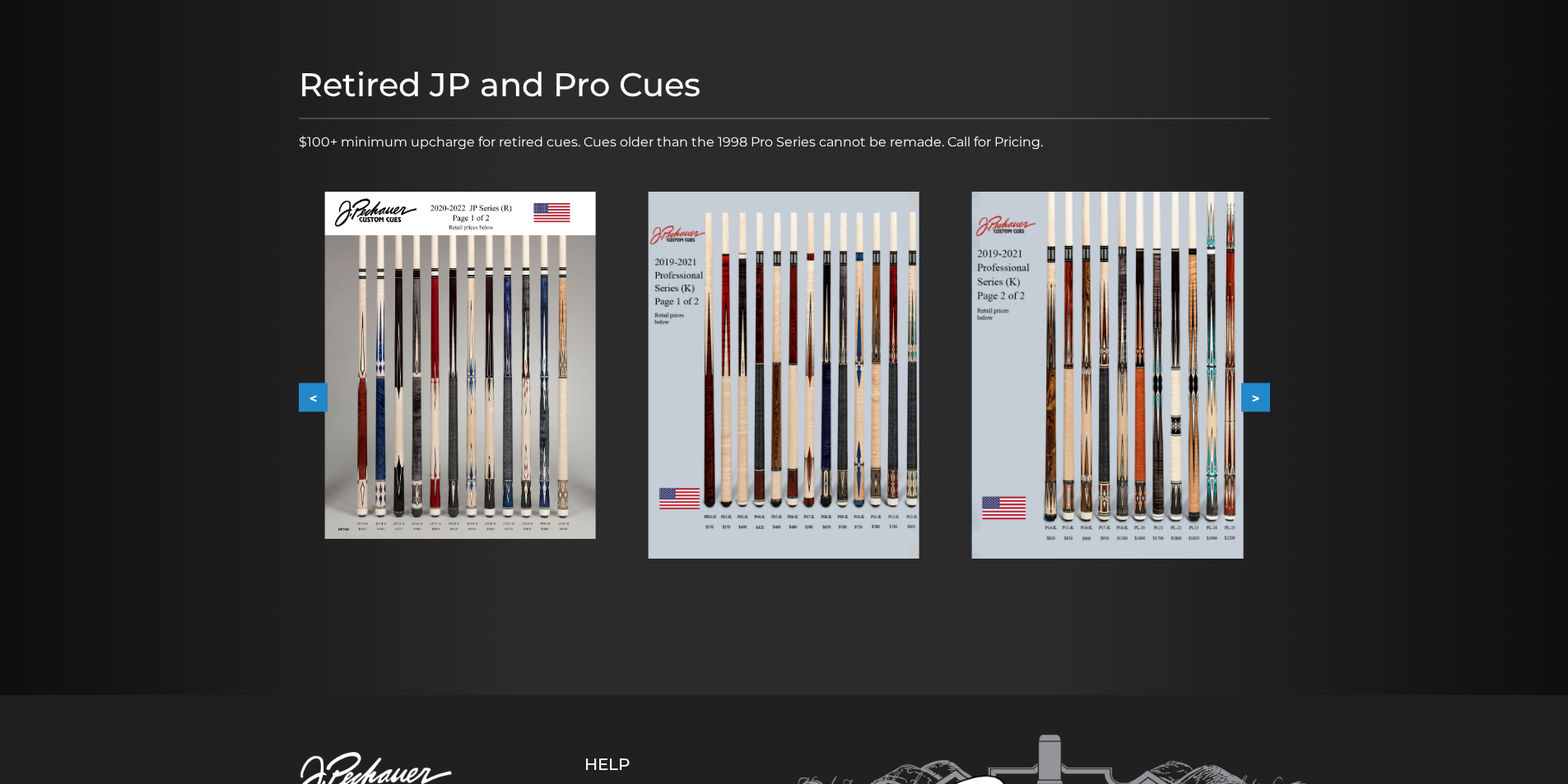
click at [312, 395] on button "<" at bounding box center [313, 397] width 29 height 29
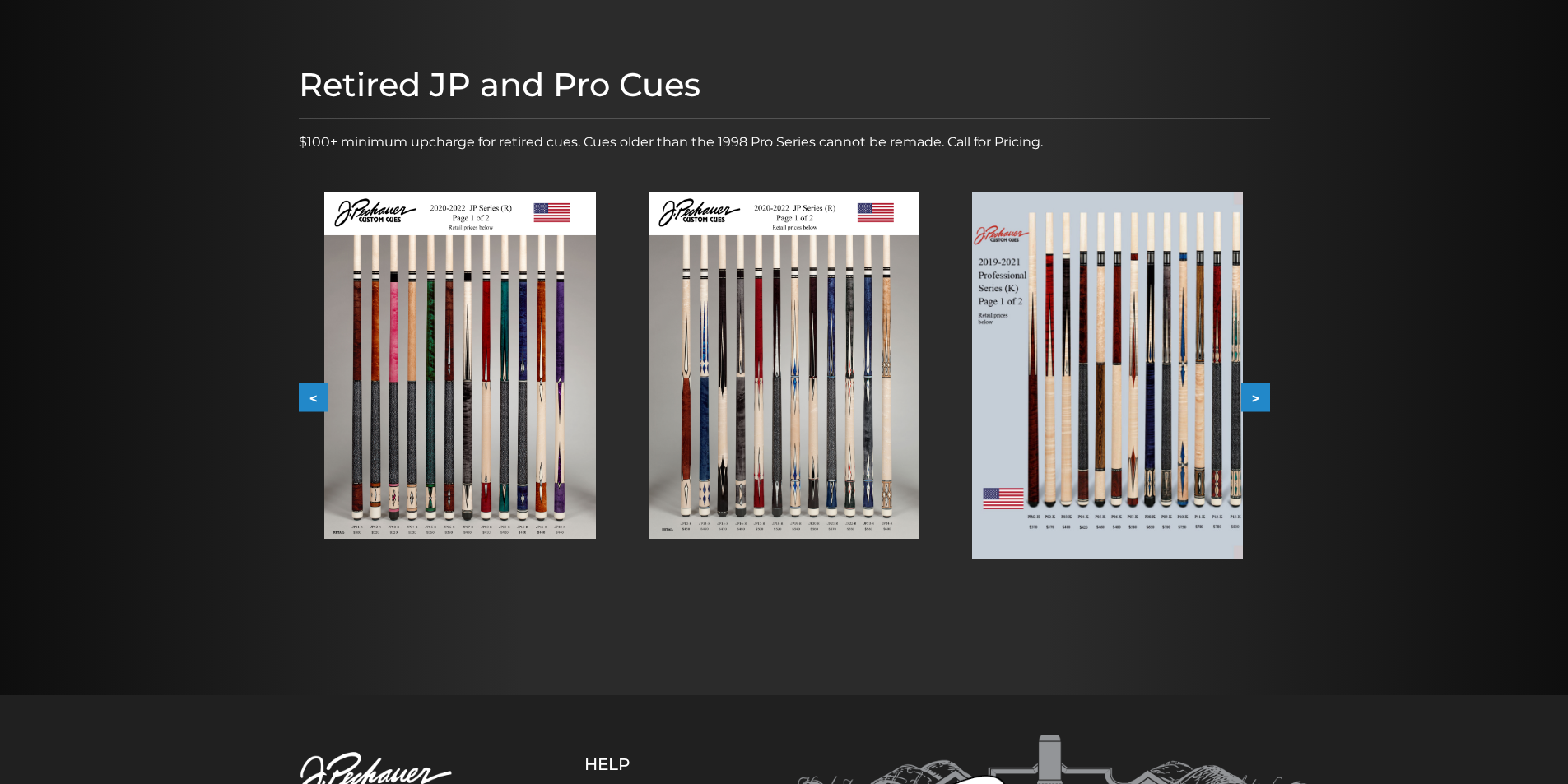
click at [312, 395] on button "<" at bounding box center [313, 397] width 29 height 29
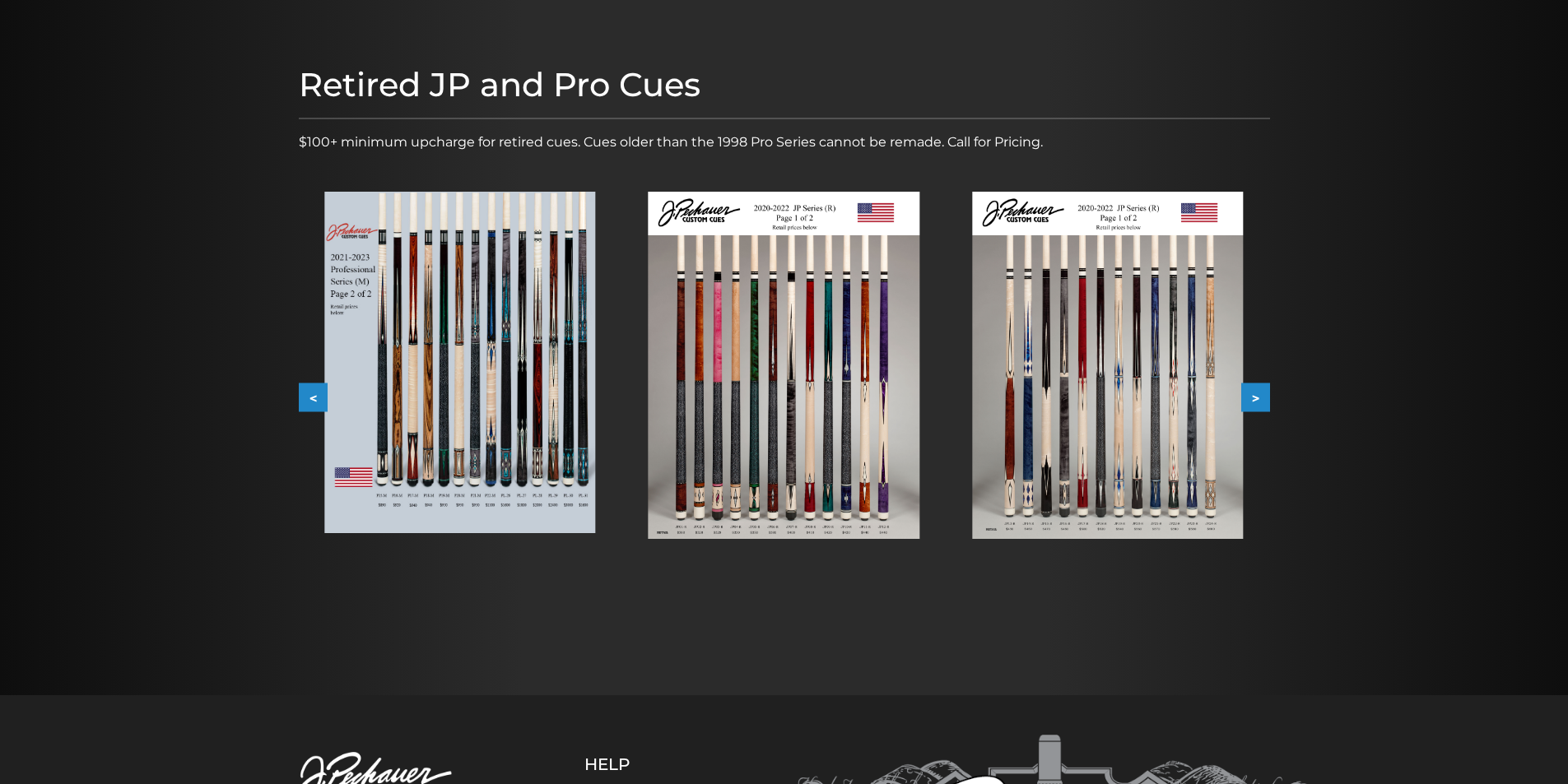
click at [308, 396] on button "<" at bounding box center [313, 397] width 29 height 29
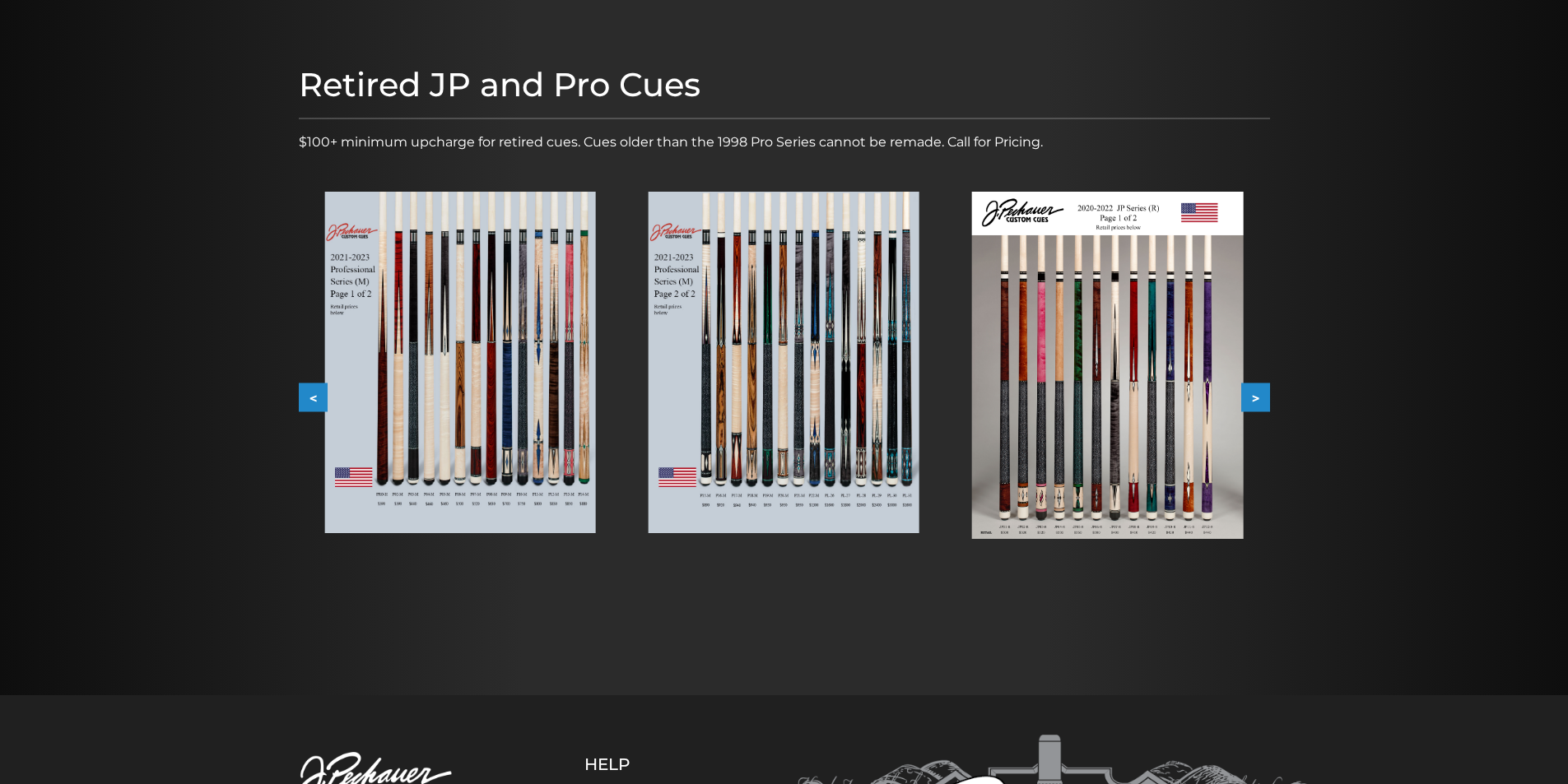
click at [308, 396] on button "<" at bounding box center [313, 397] width 29 height 29
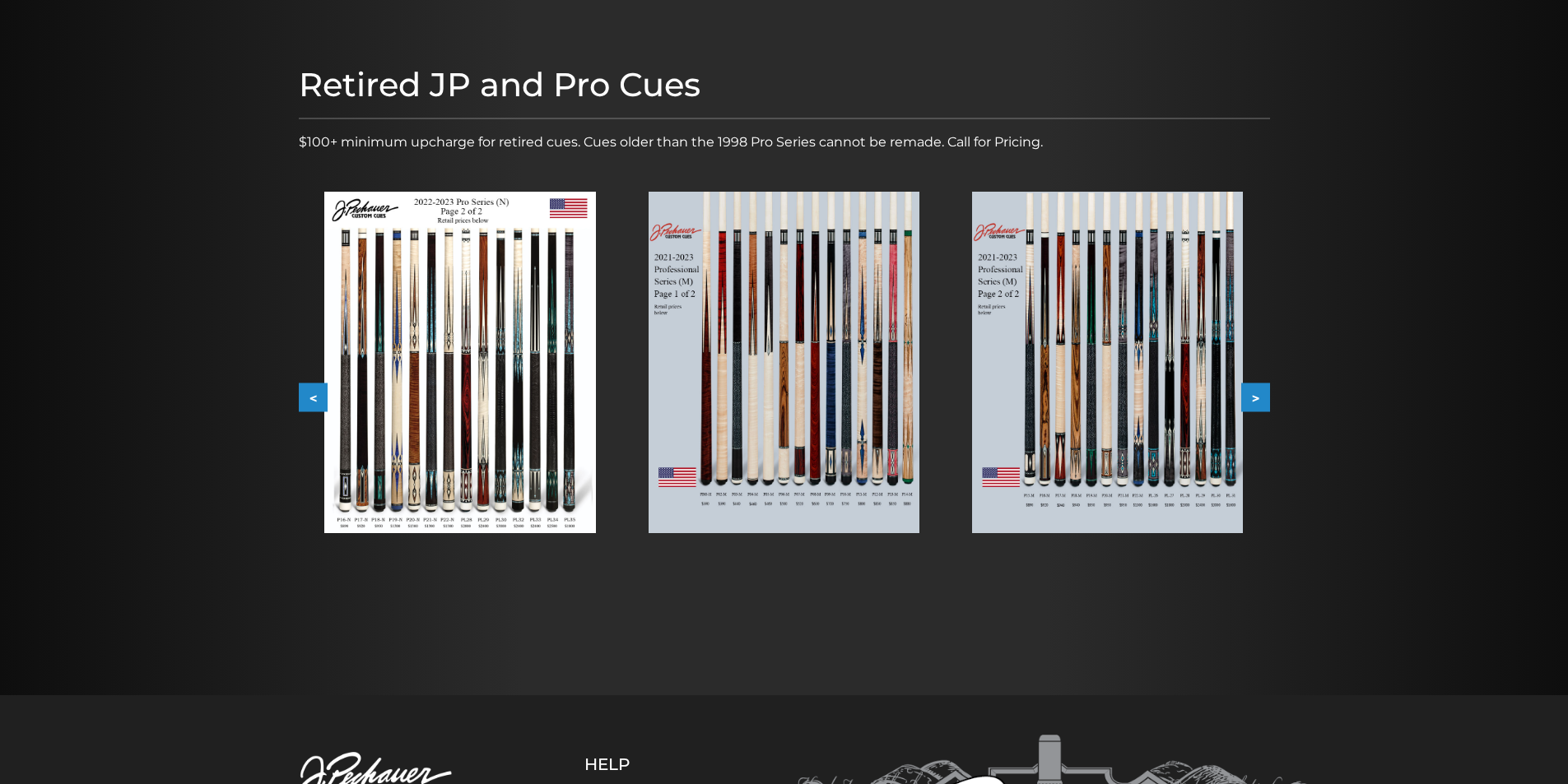
click at [316, 399] on button "<" at bounding box center [313, 397] width 29 height 29
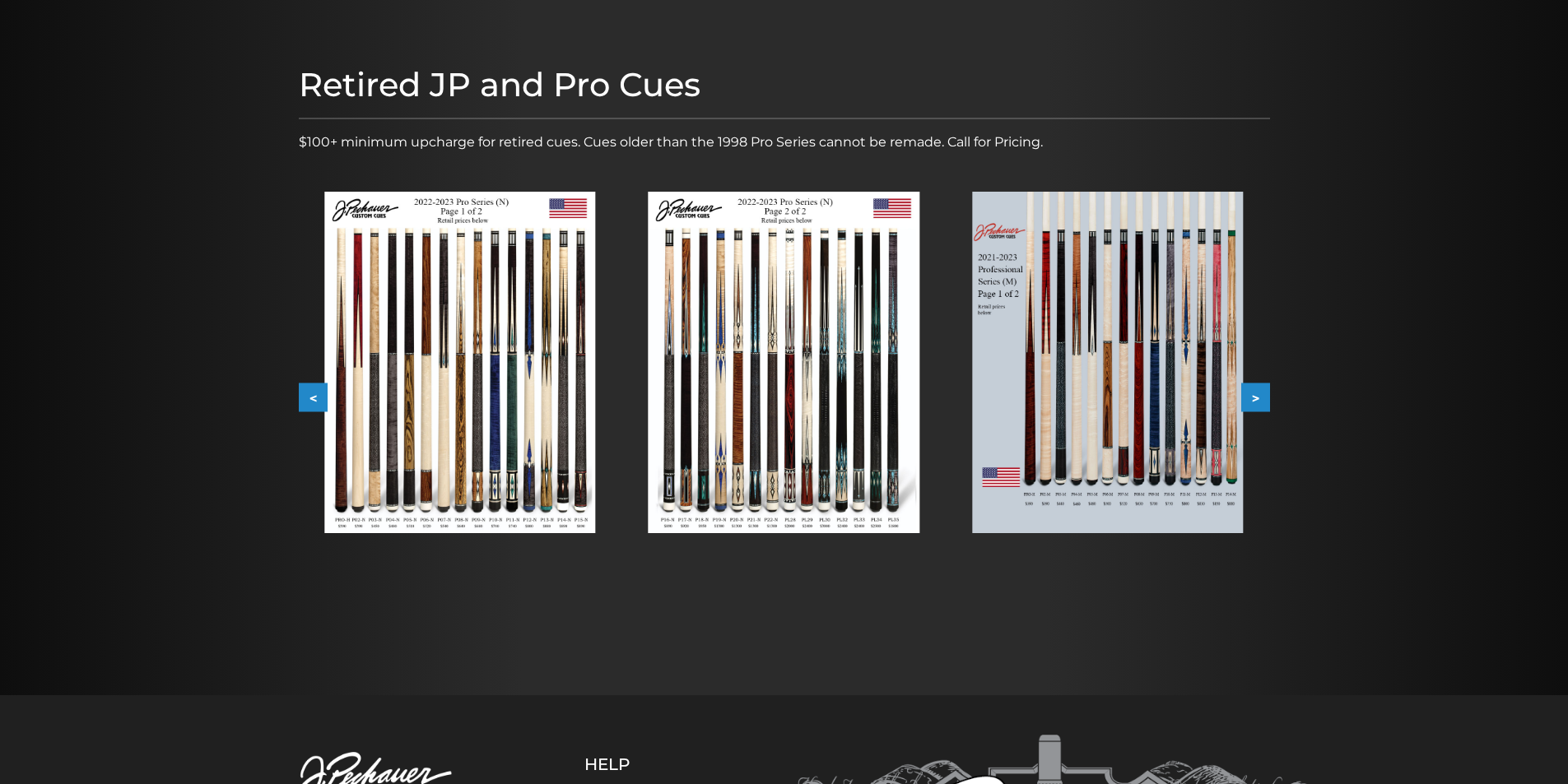
click at [314, 391] on button "<" at bounding box center [313, 397] width 29 height 29
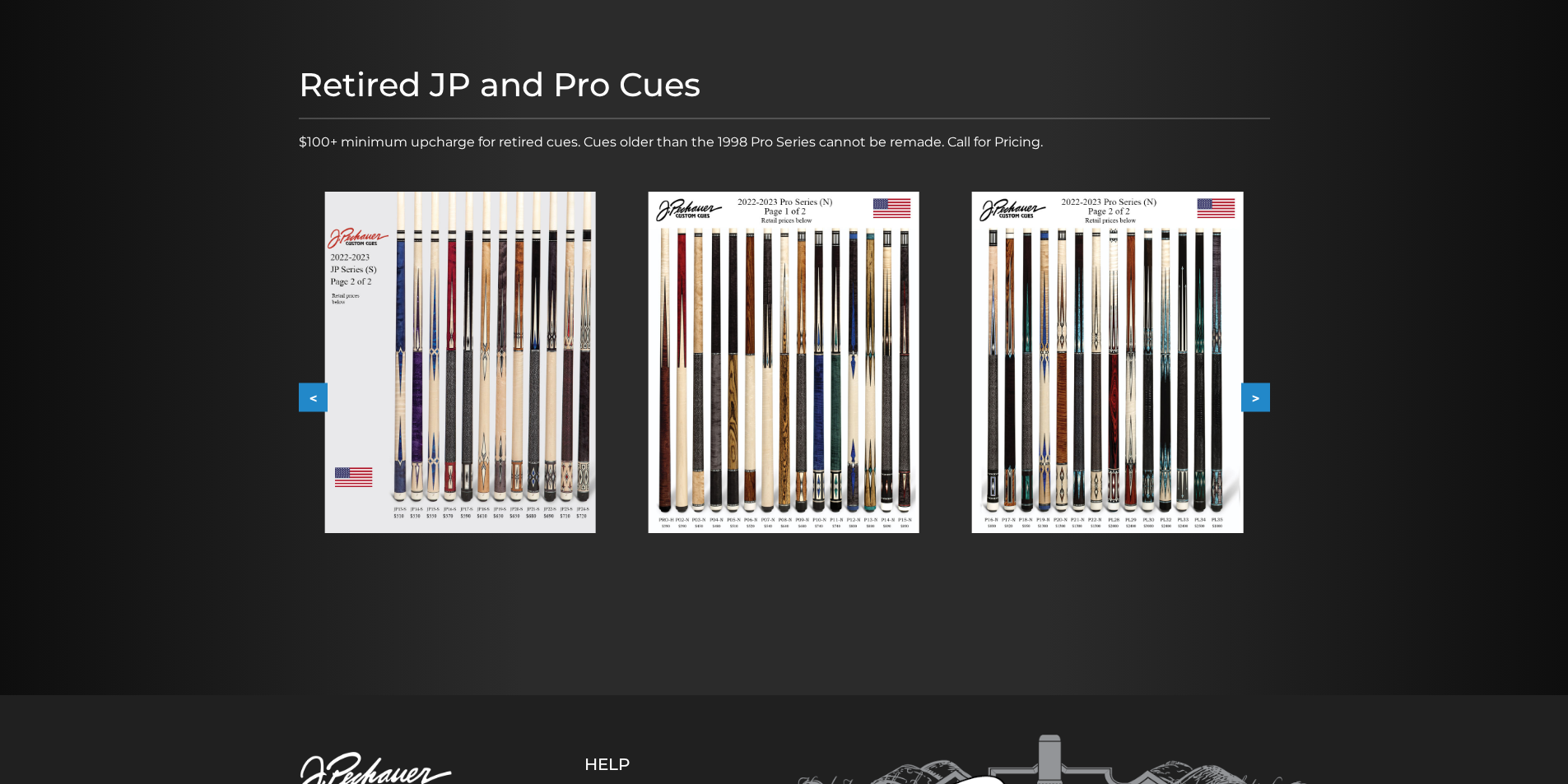
click at [314, 391] on button "<" at bounding box center [313, 397] width 29 height 29
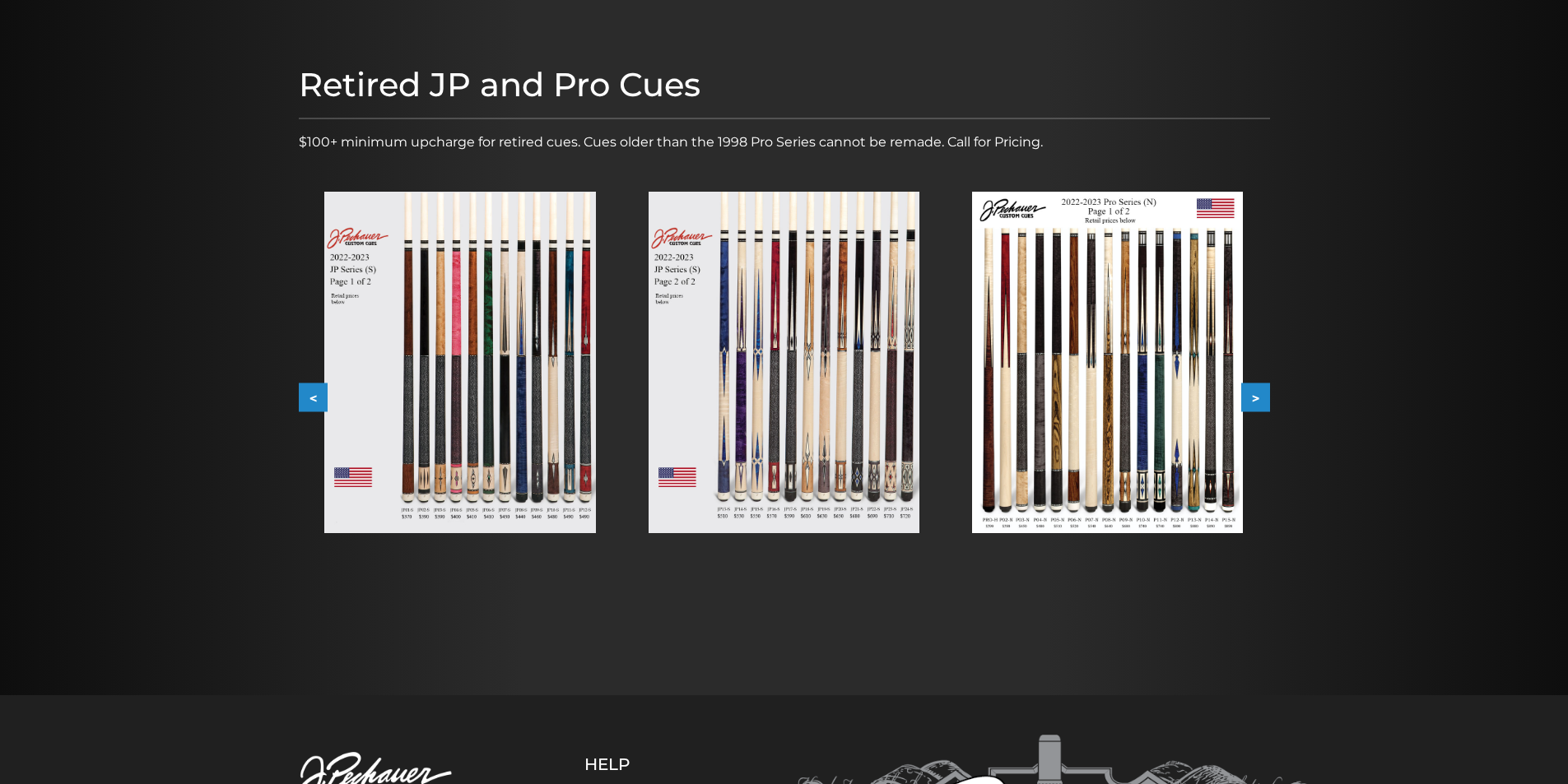
click at [314, 391] on button "<" at bounding box center [313, 397] width 29 height 29
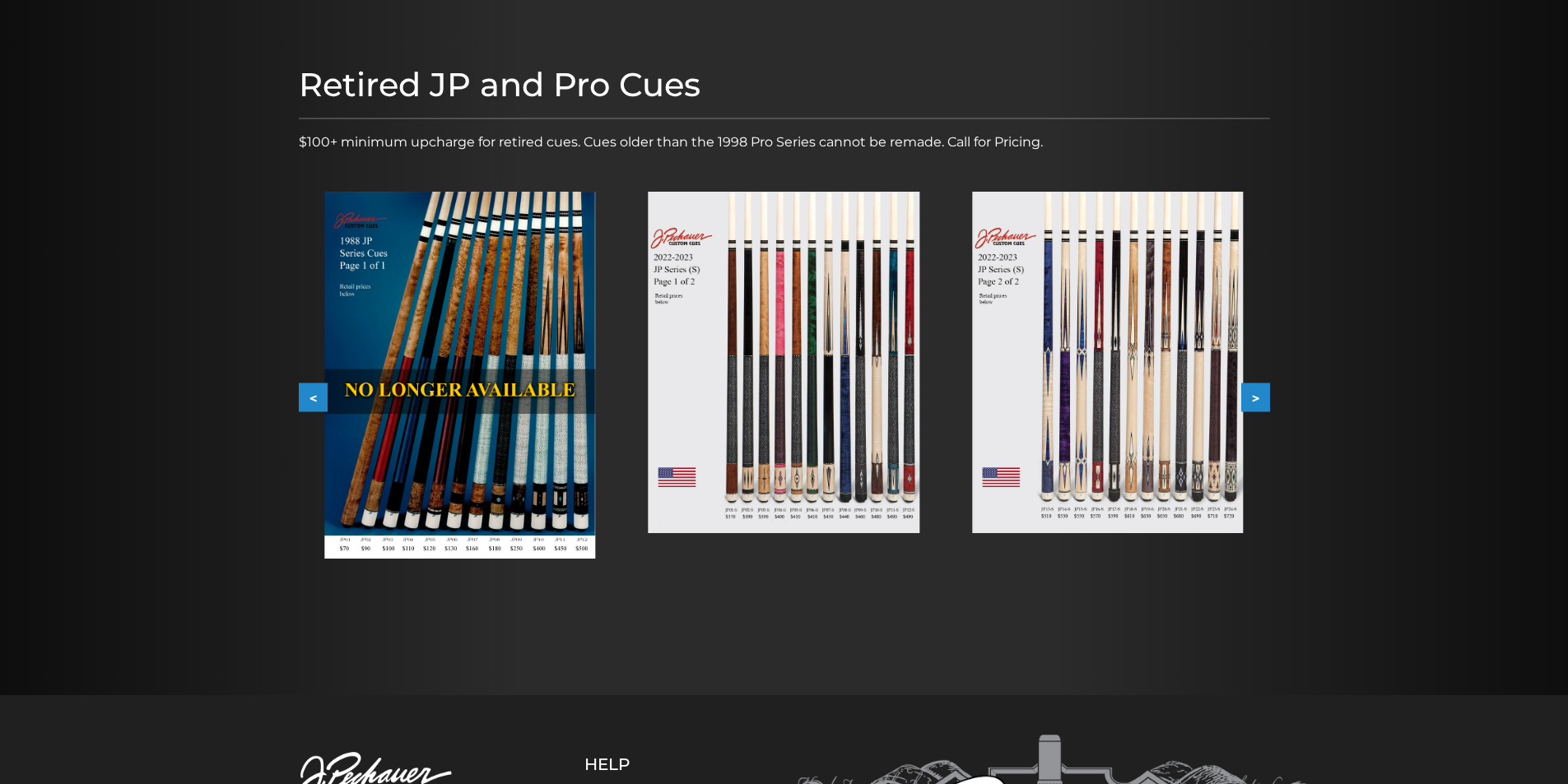
click at [314, 391] on button "<" at bounding box center [313, 397] width 29 height 29
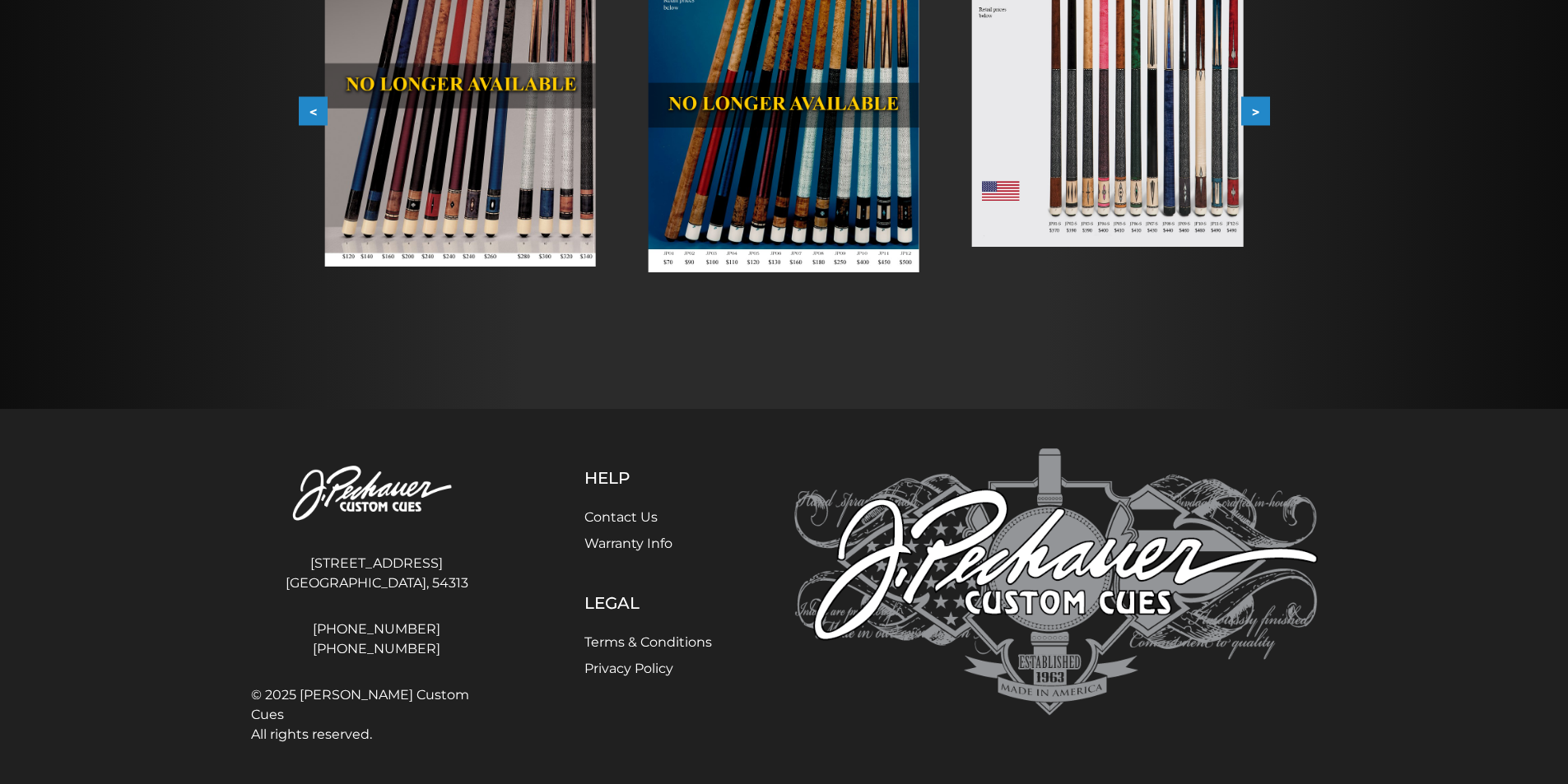
scroll to position [0, 0]
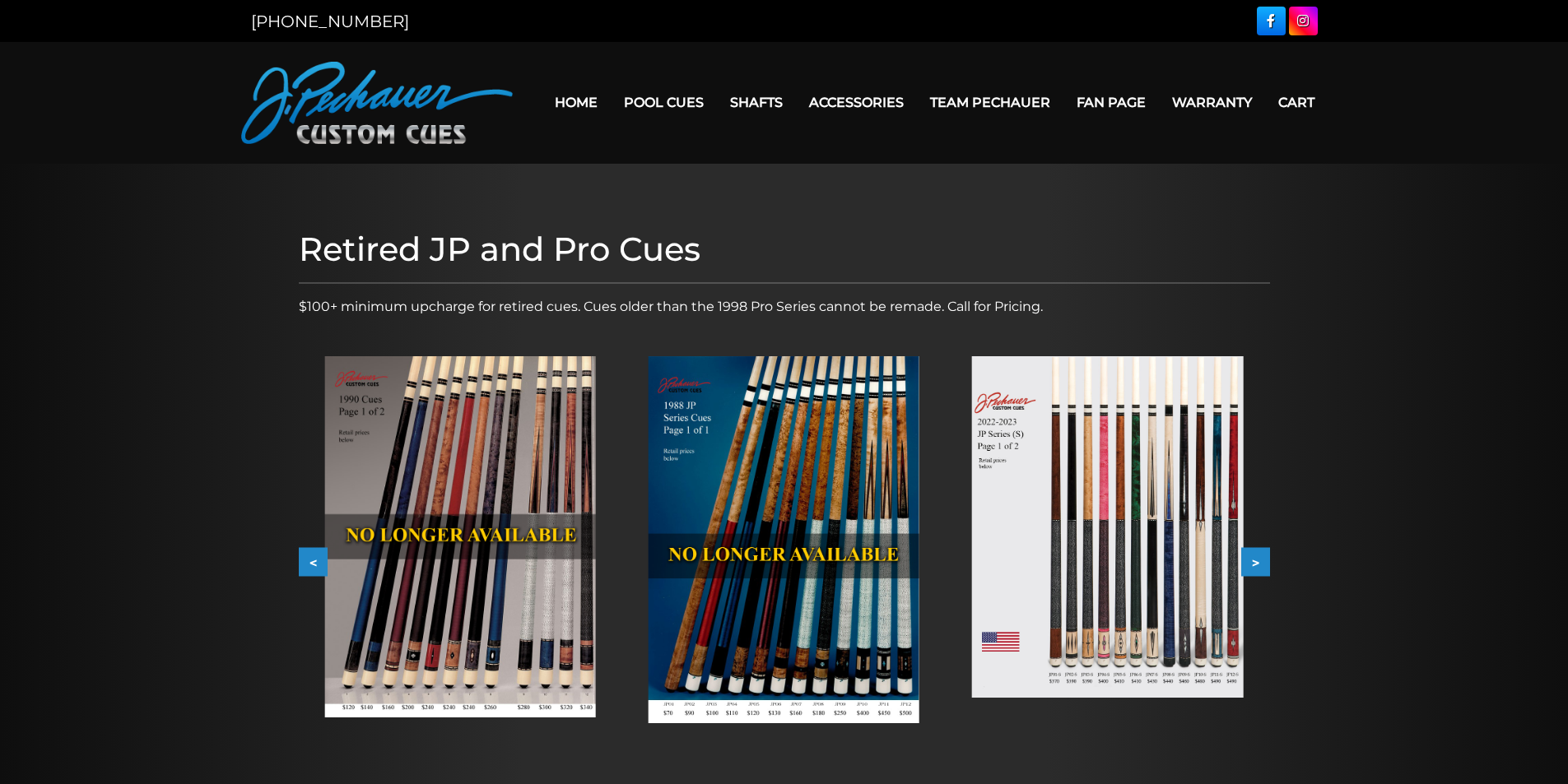
click at [590, 95] on link "Home" at bounding box center [575, 102] width 69 height 42
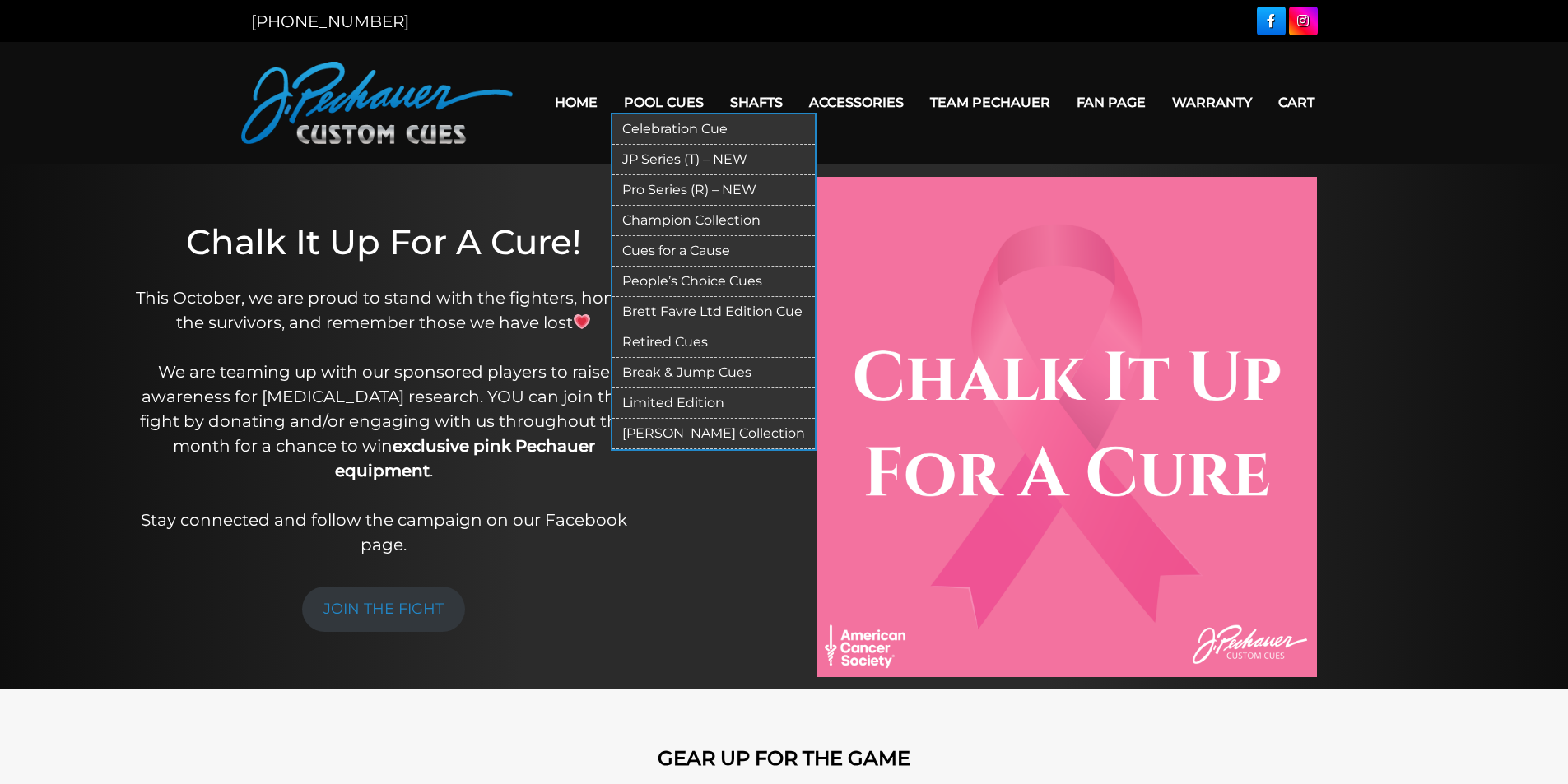
click at [696, 101] on link "Pool Cues" at bounding box center [663, 102] width 107 height 42
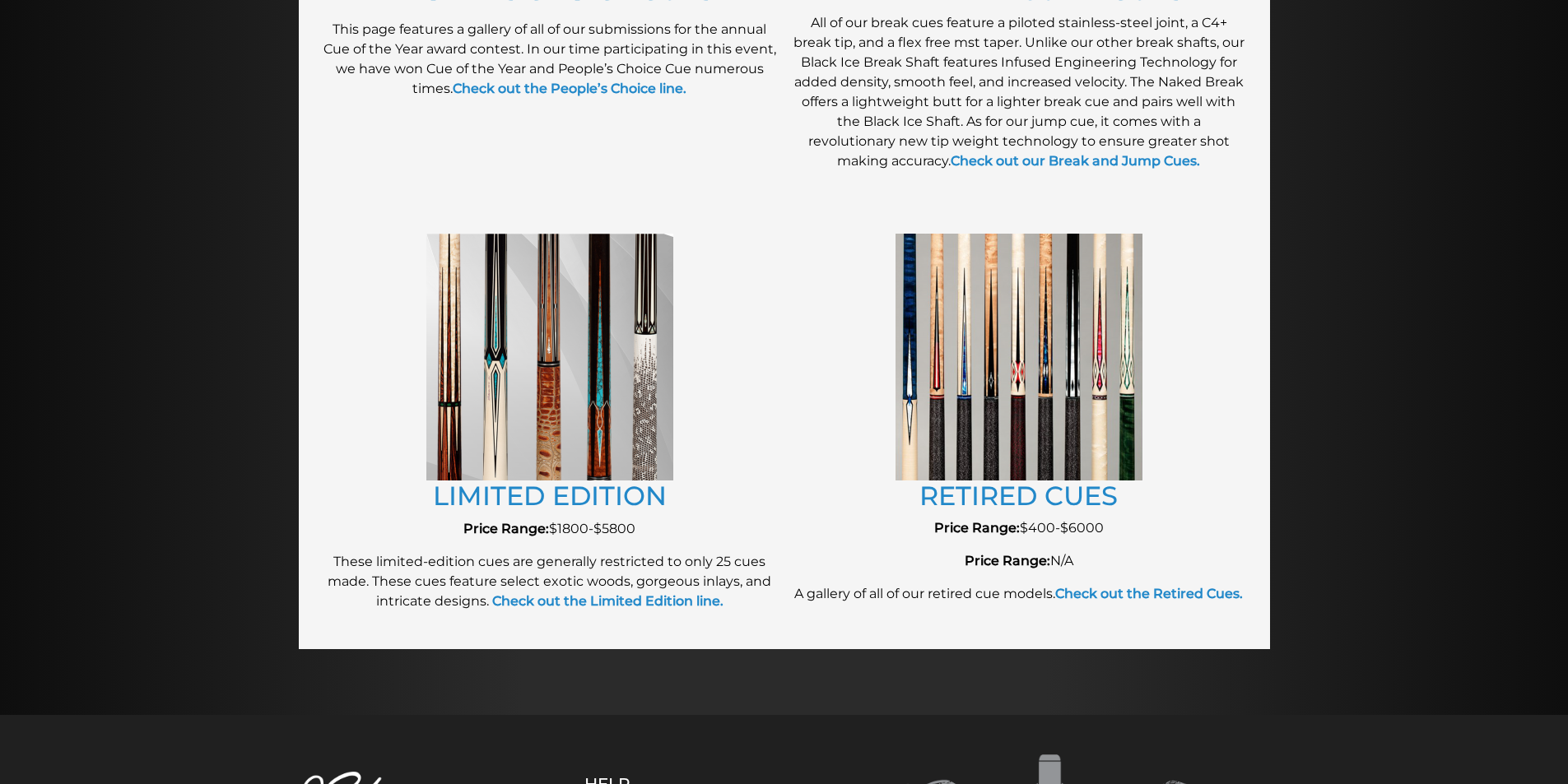
scroll to position [1668, 0]
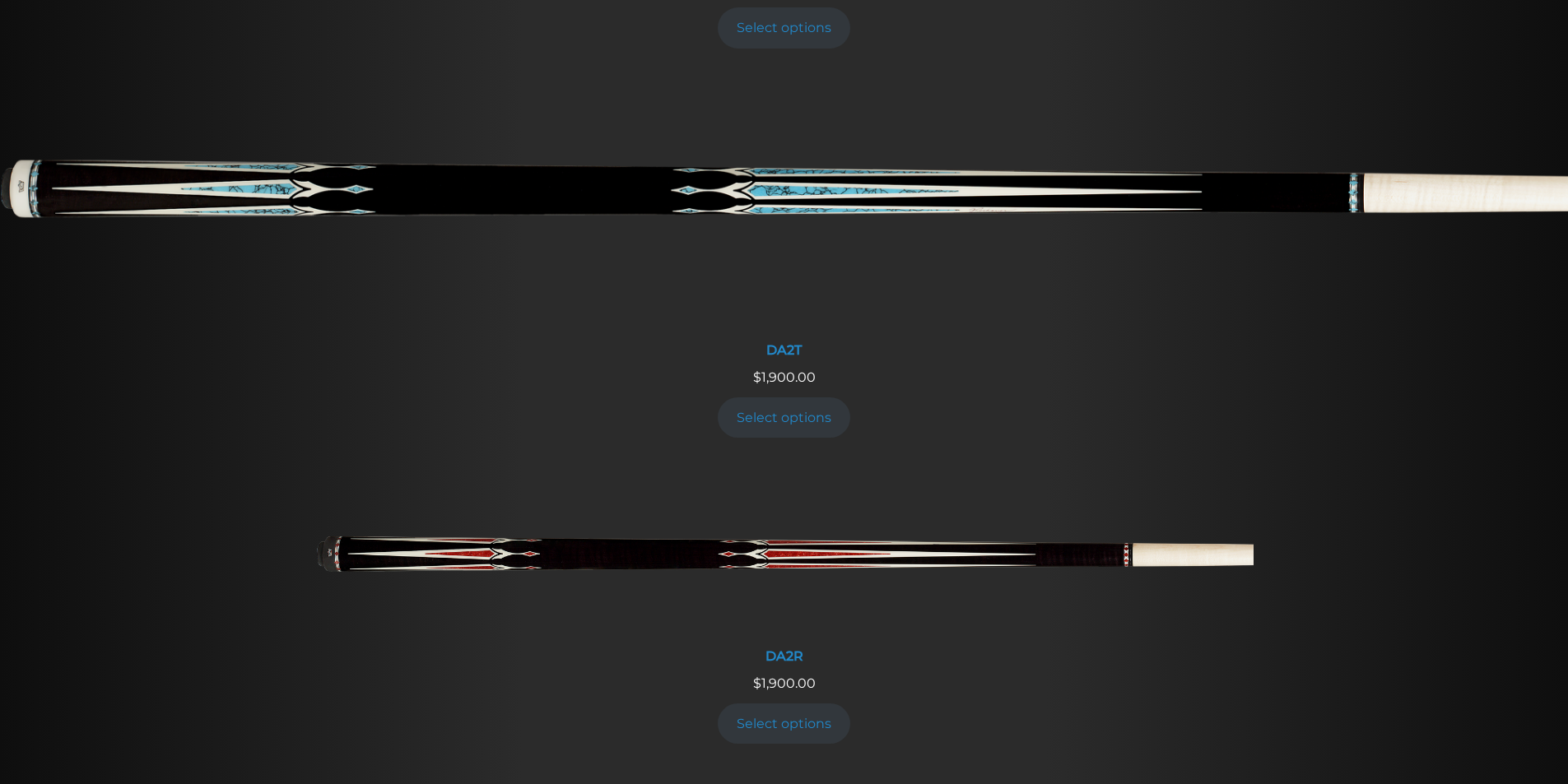
scroll to position [2329, 0]
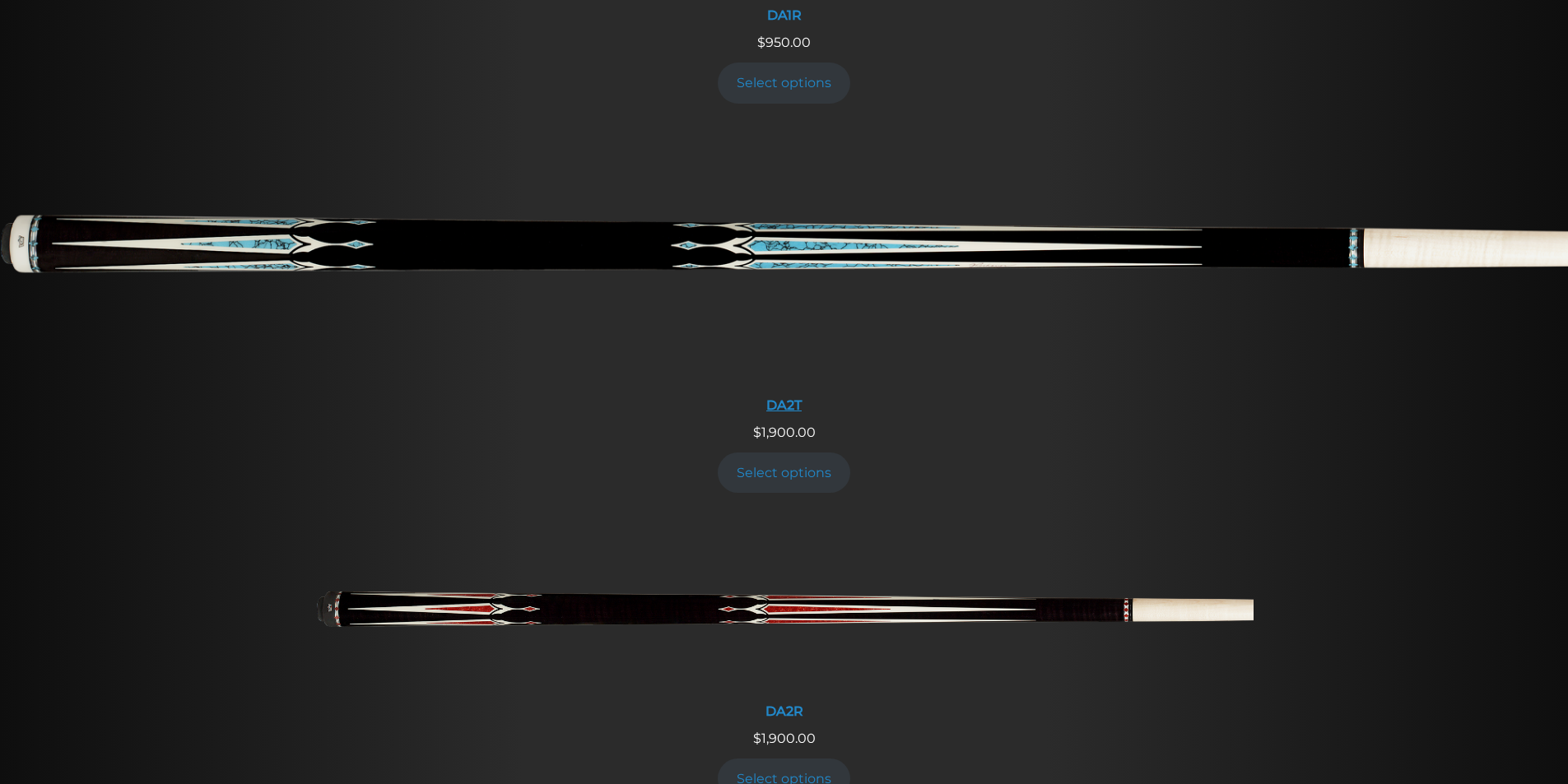
click at [908, 267] on img at bounding box center [784, 257] width 1568 height 261
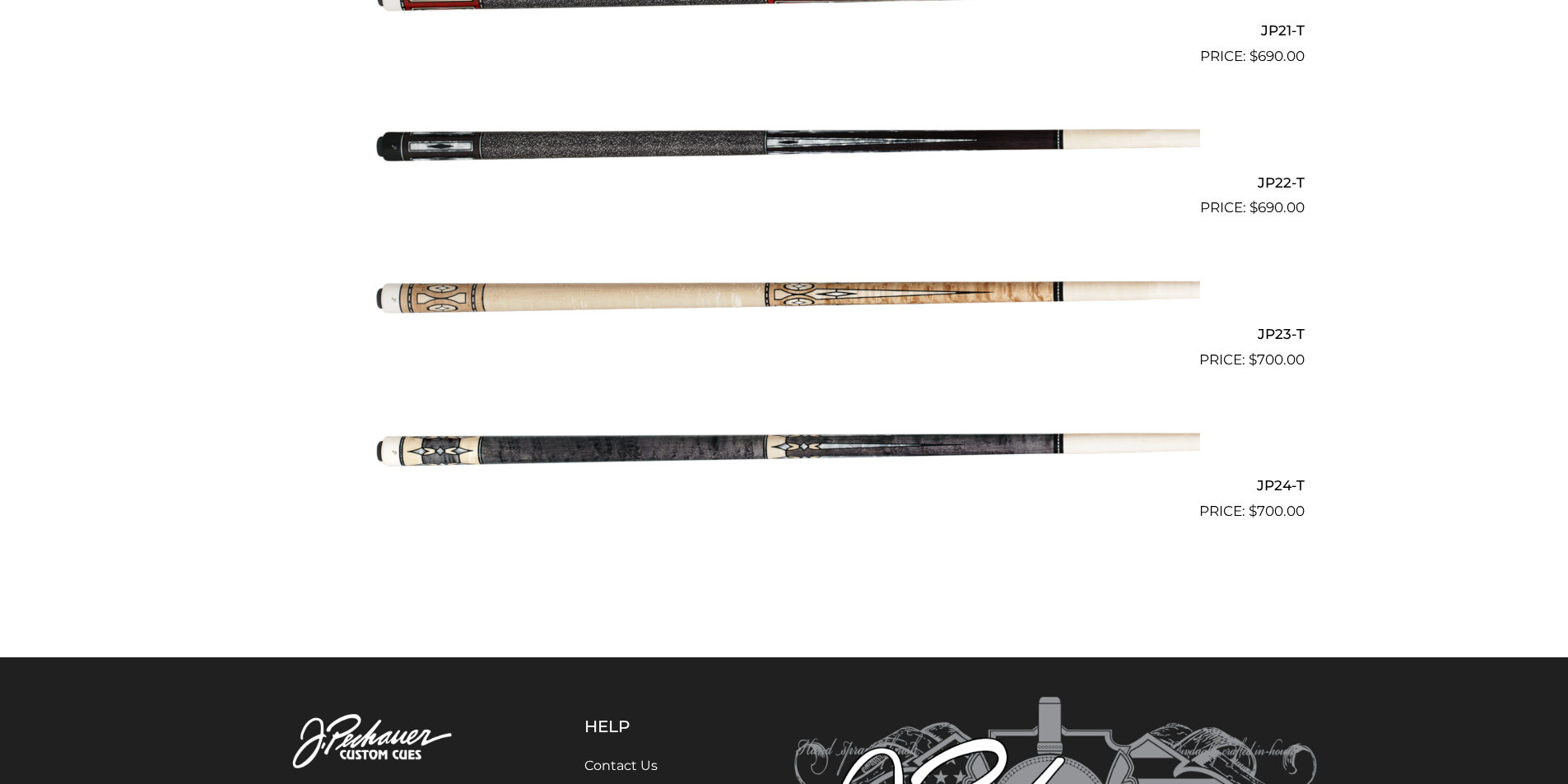
scroll to position [3651, 0]
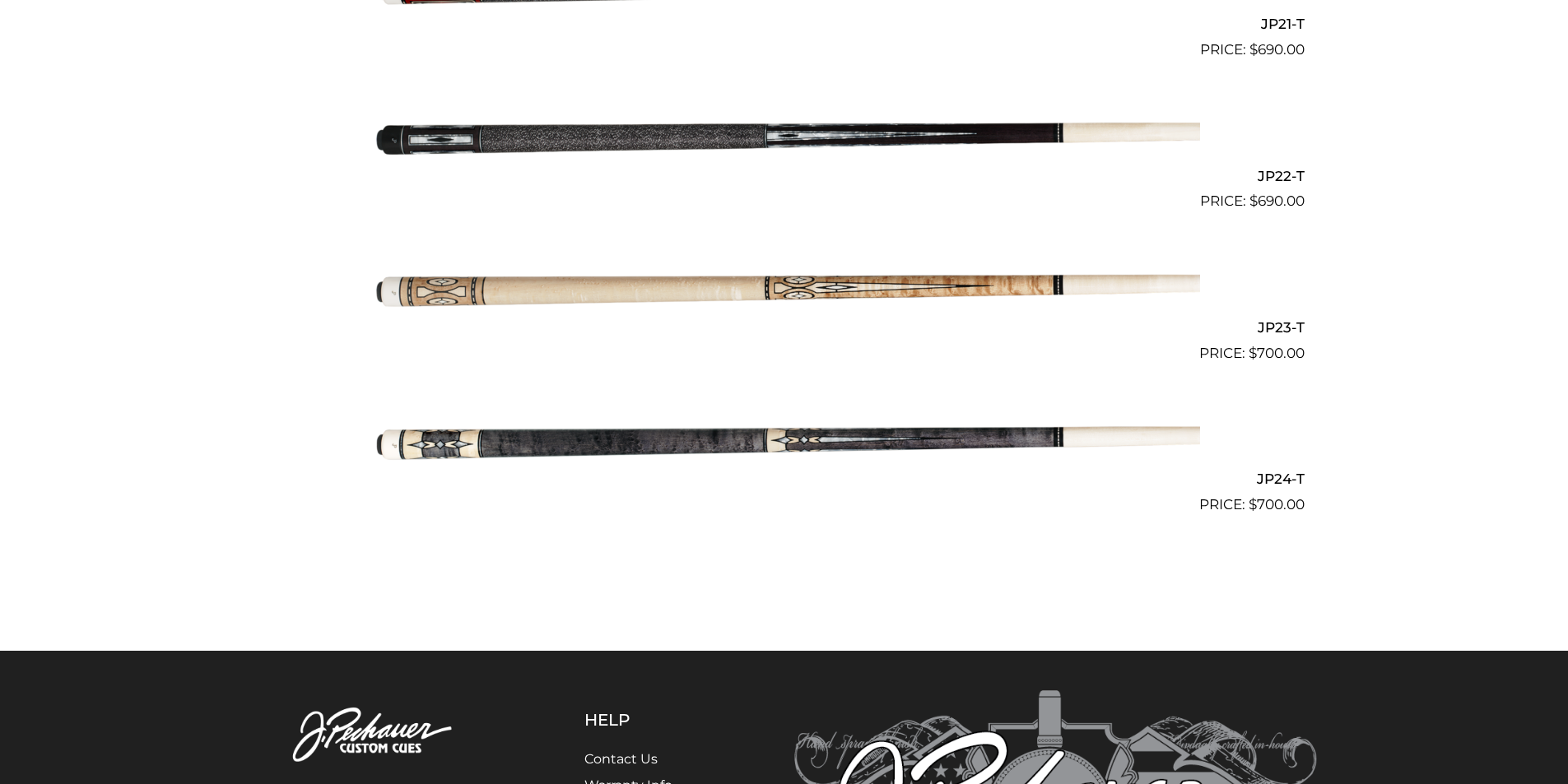
click at [684, 450] on img at bounding box center [784, 440] width 831 height 139
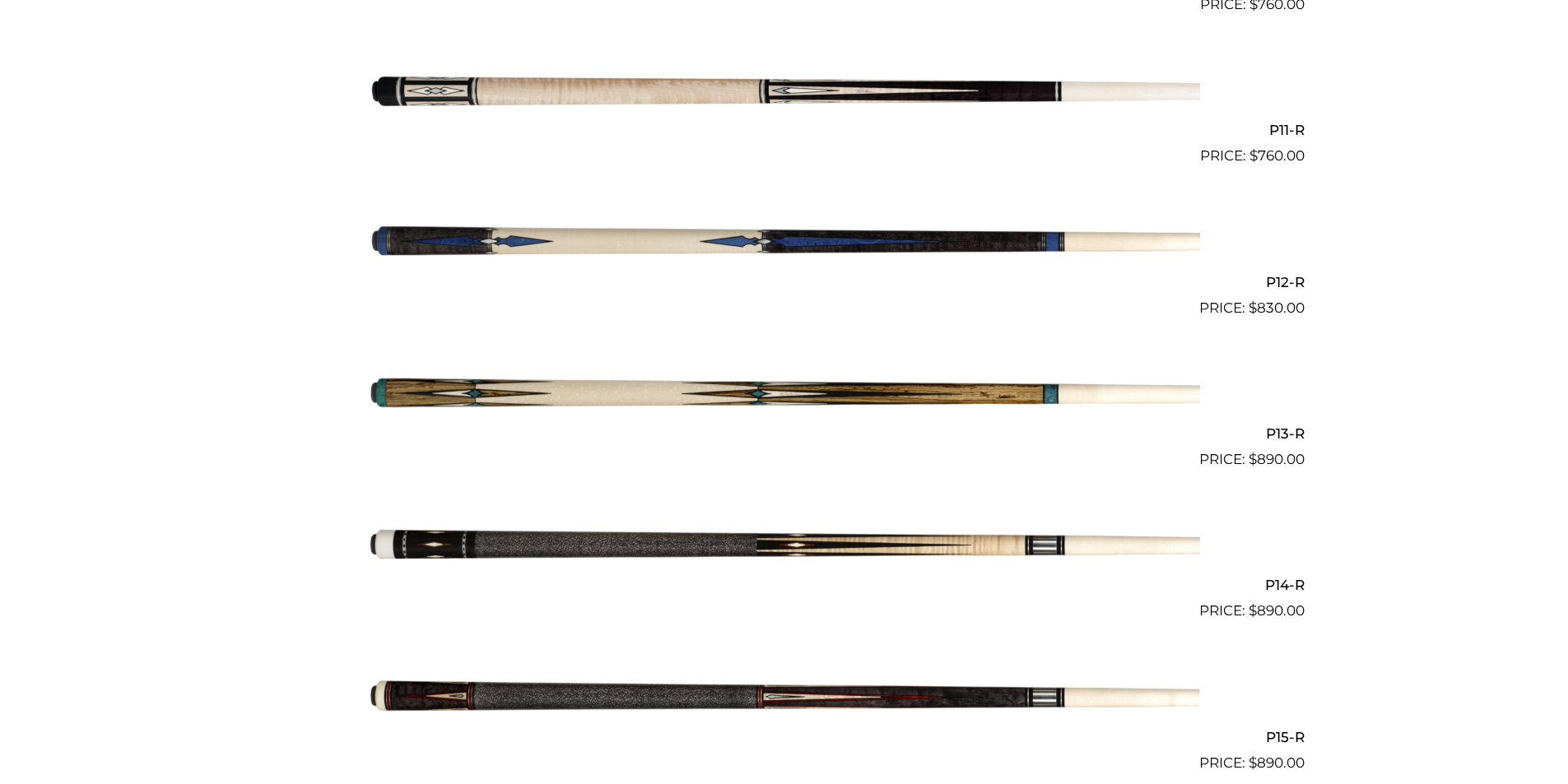
scroll to position [2028, 0]
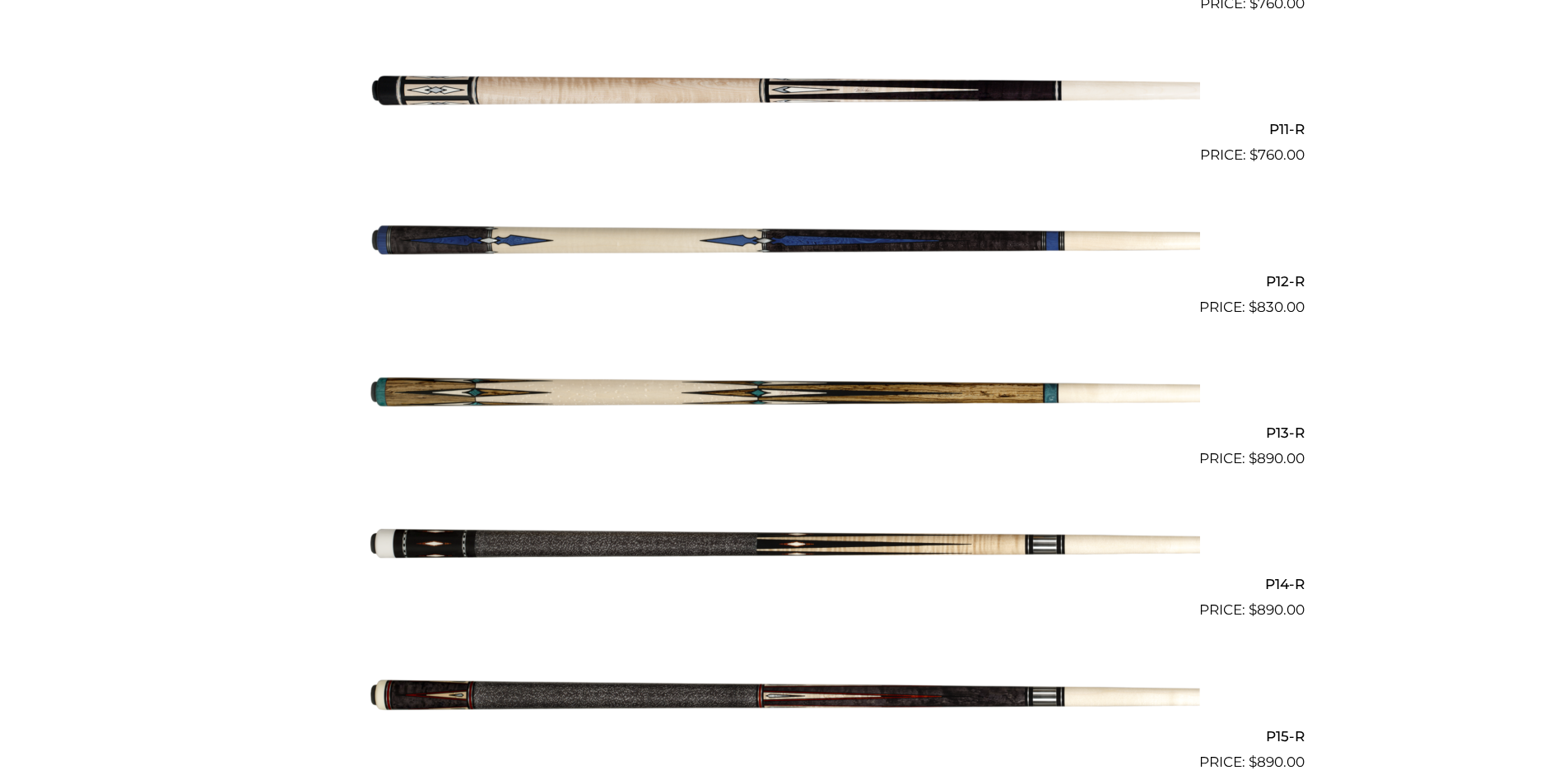
click at [772, 391] on img at bounding box center [784, 394] width 831 height 139
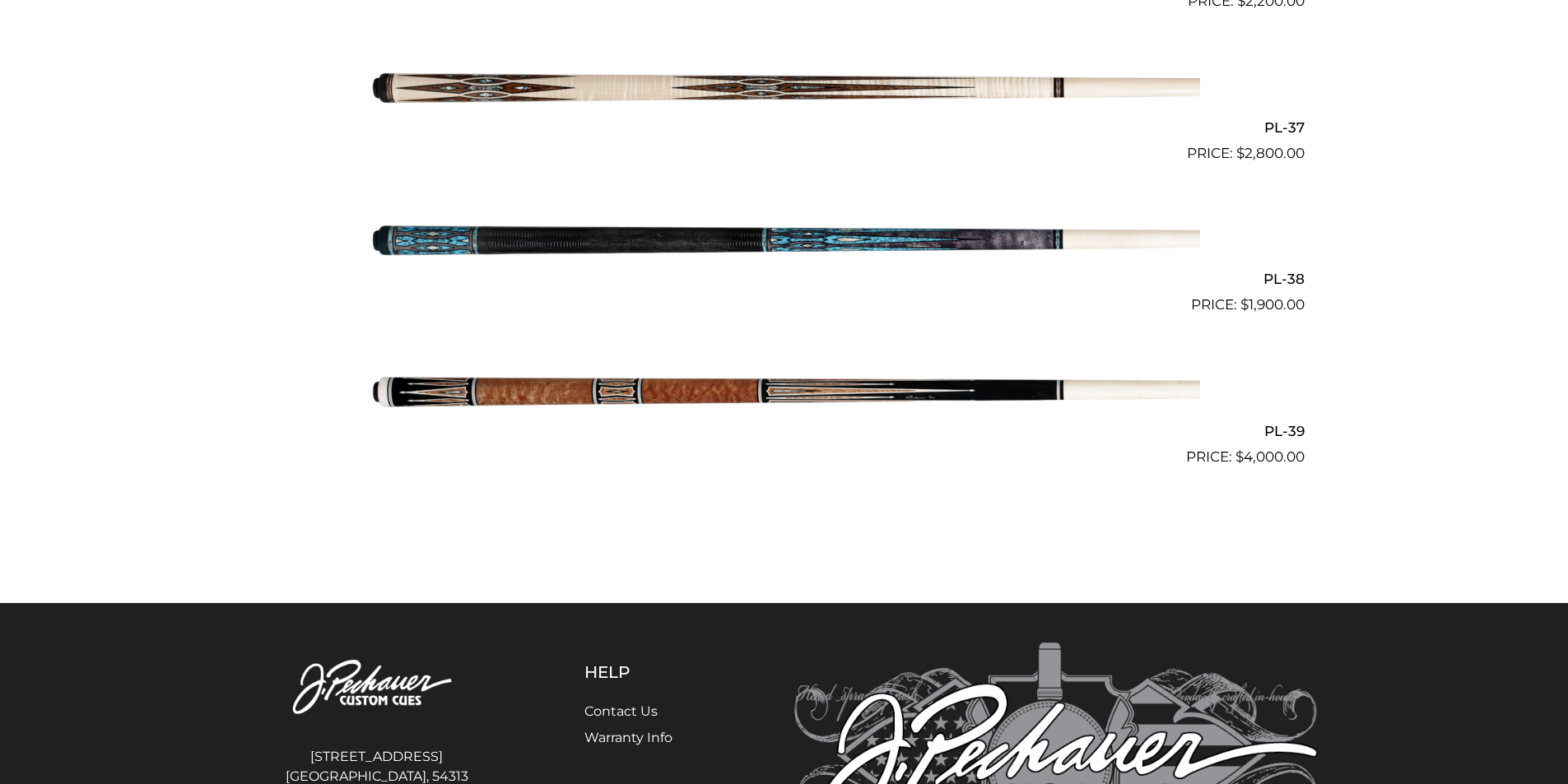
scroll to position [4612, 0]
click at [738, 243] on img at bounding box center [784, 240] width 831 height 139
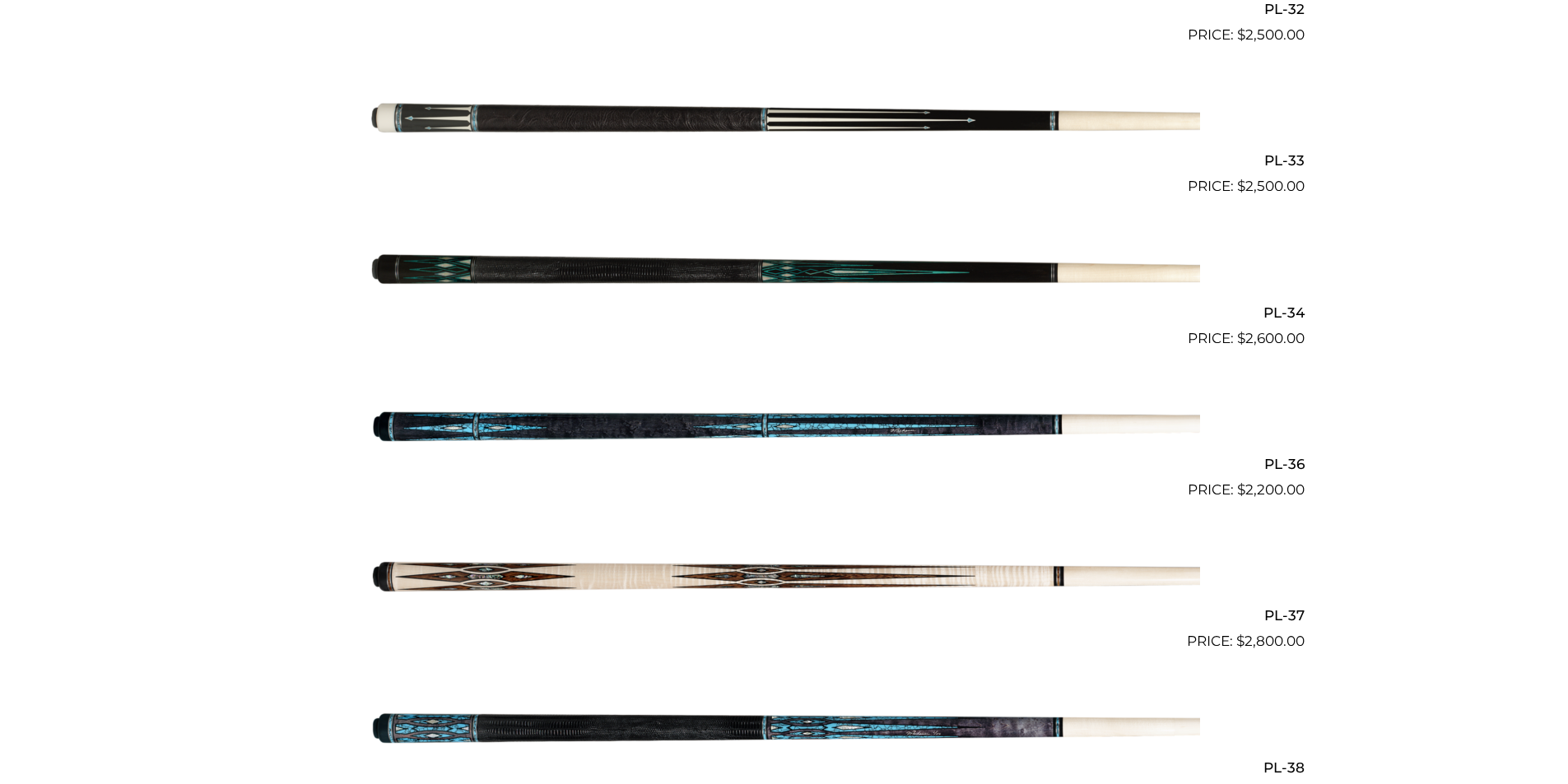
scroll to position [1270, 0]
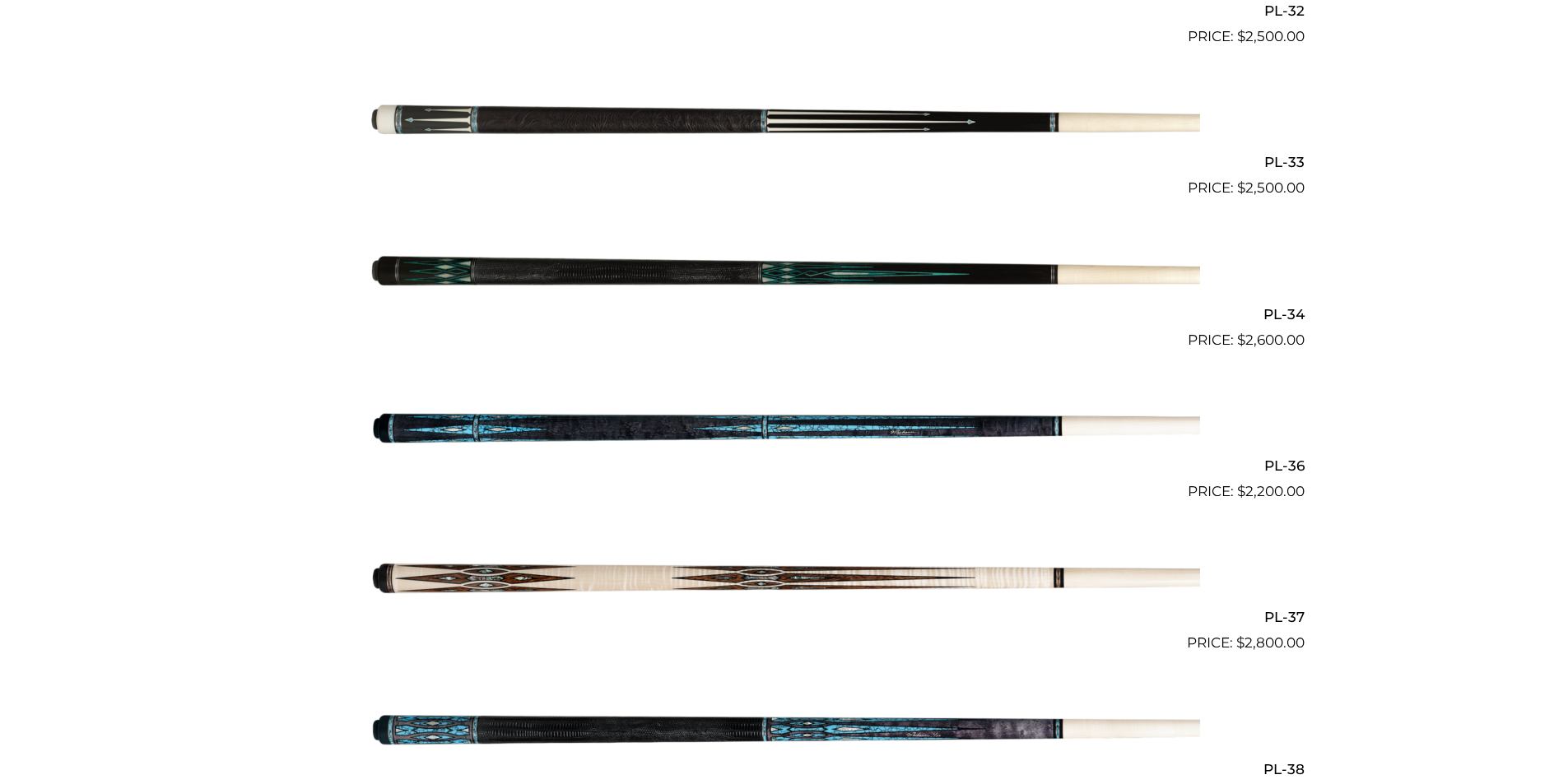
click at [758, 280] on img at bounding box center [784, 275] width 831 height 139
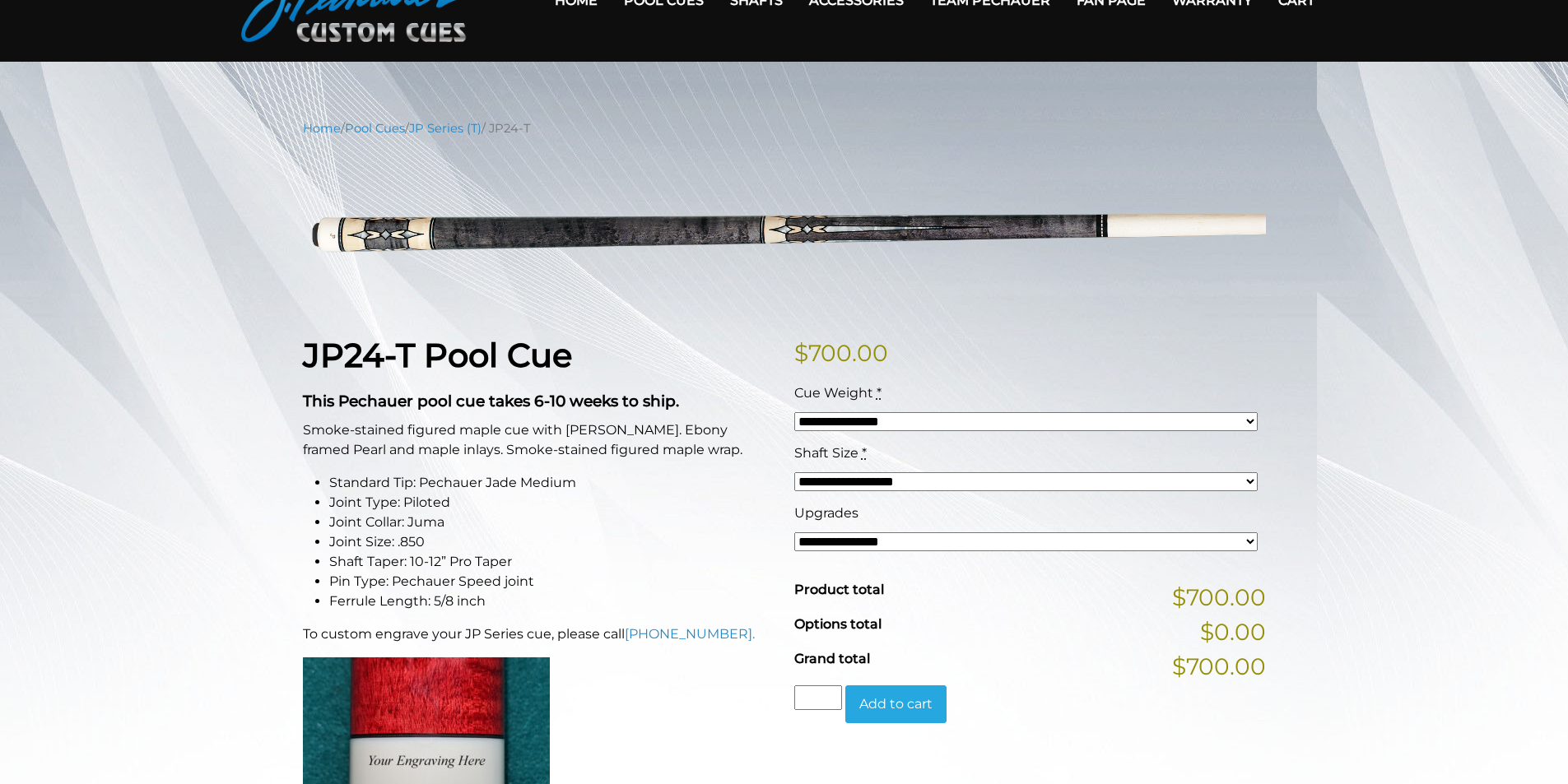
scroll to position [82, 0]
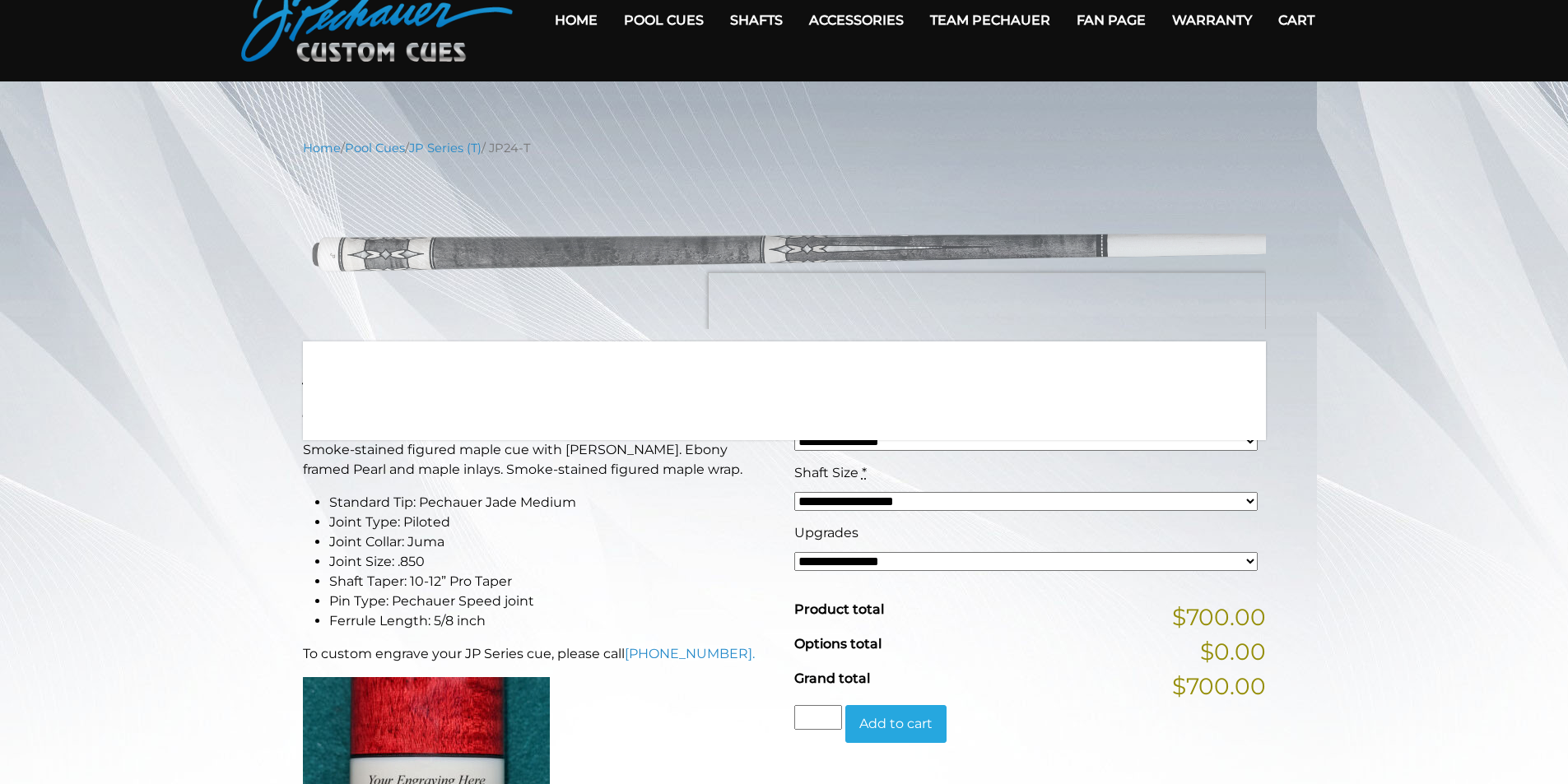
click at [1252, 445] on select "**********" at bounding box center [1026, 442] width 463 height 19
select select "*****"
click at [794, 432] on select "**********" at bounding box center [1026, 442] width 463 height 19
click at [1092, 501] on select "**********" at bounding box center [1026, 502] width 463 height 19
select select "*****"
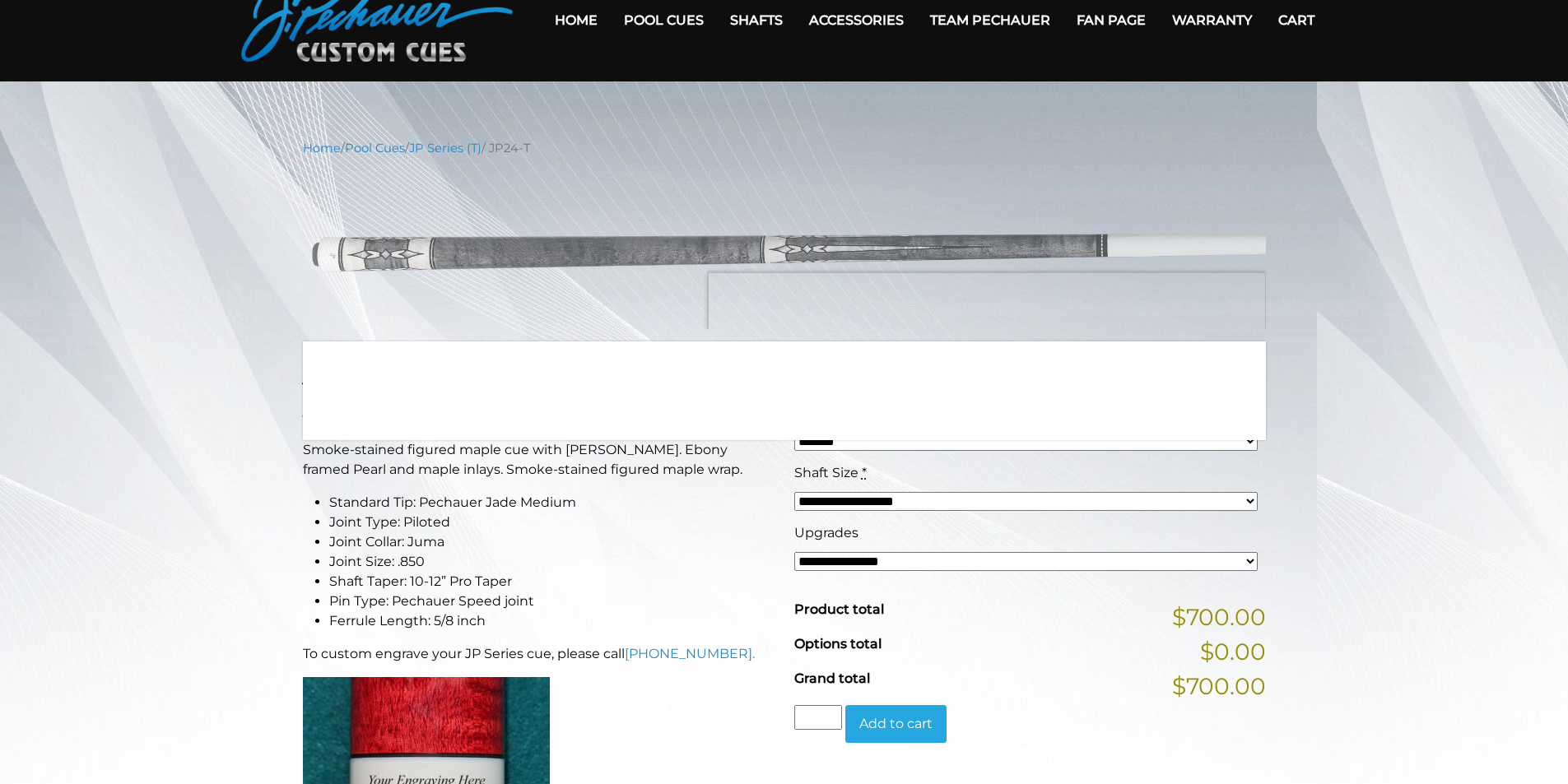
click at [794, 492] on select "**********" at bounding box center [1026, 502] width 463 height 19
click at [1177, 566] on select "**********" at bounding box center [1026, 561] width 463 height 19
click at [1213, 563] on select "**********" at bounding box center [1026, 561] width 463 height 19
select select "*****"
click at [794, 552] on select "**********" at bounding box center [1026, 561] width 463 height 19
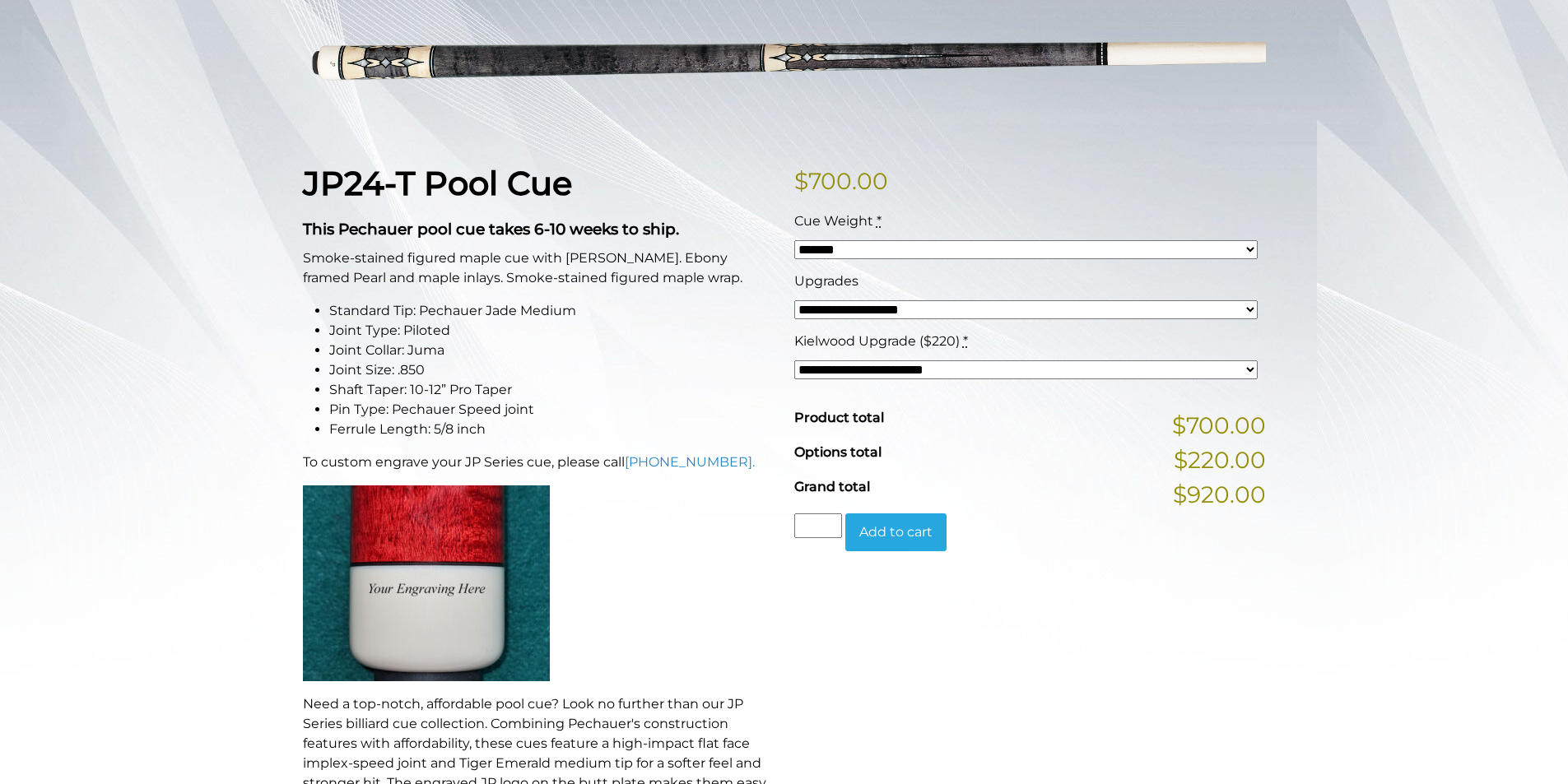
scroll to position [275, 0]
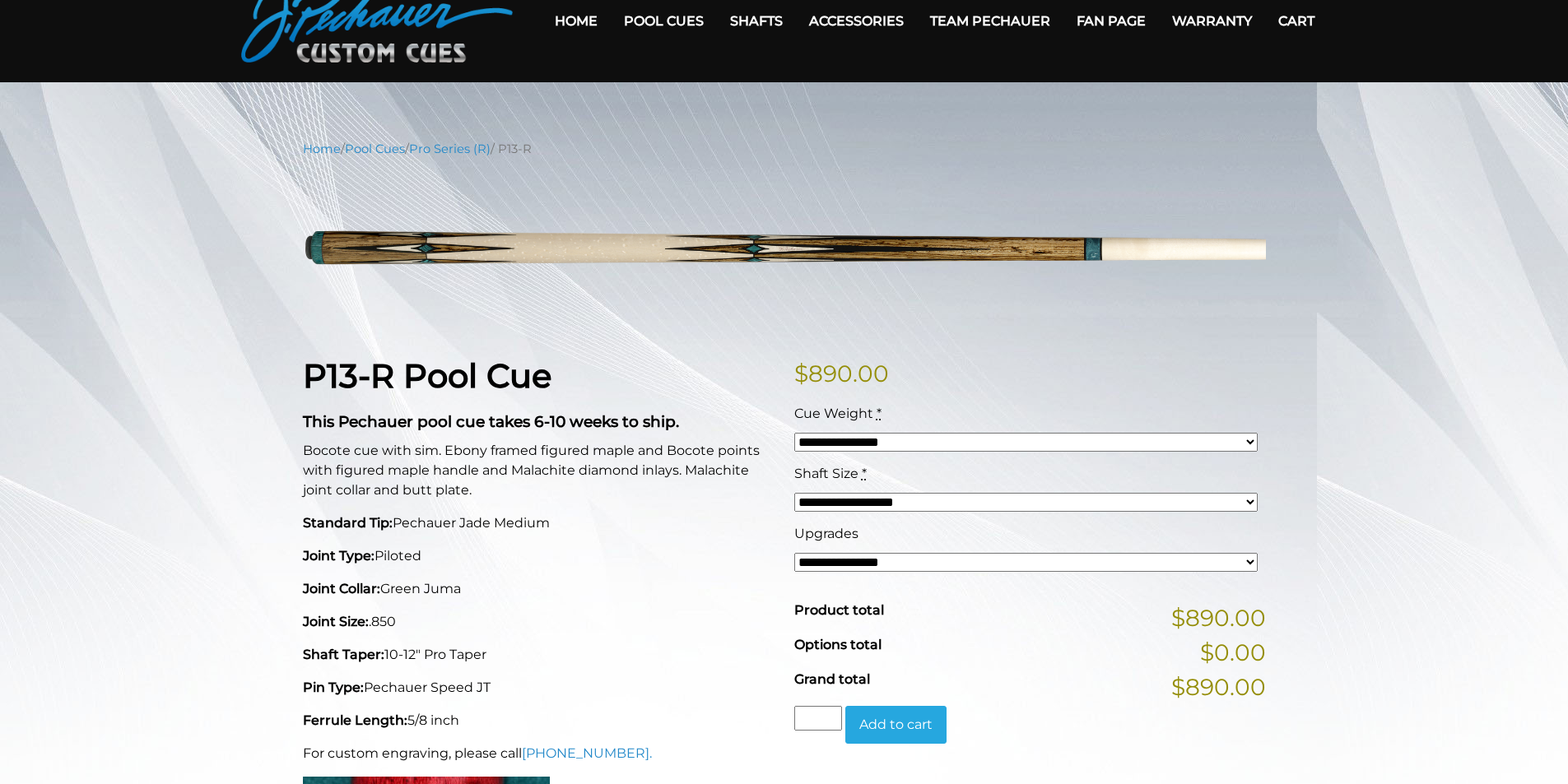
scroll to position [82, 0]
click at [1251, 444] on select "**********" at bounding box center [1026, 442] width 463 height 19
select select "*****"
click at [794, 432] on select "**********" at bounding box center [1026, 442] width 463 height 19
click at [1218, 503] on select "**********" at bounding box center [1026, 502] width 463 height 19
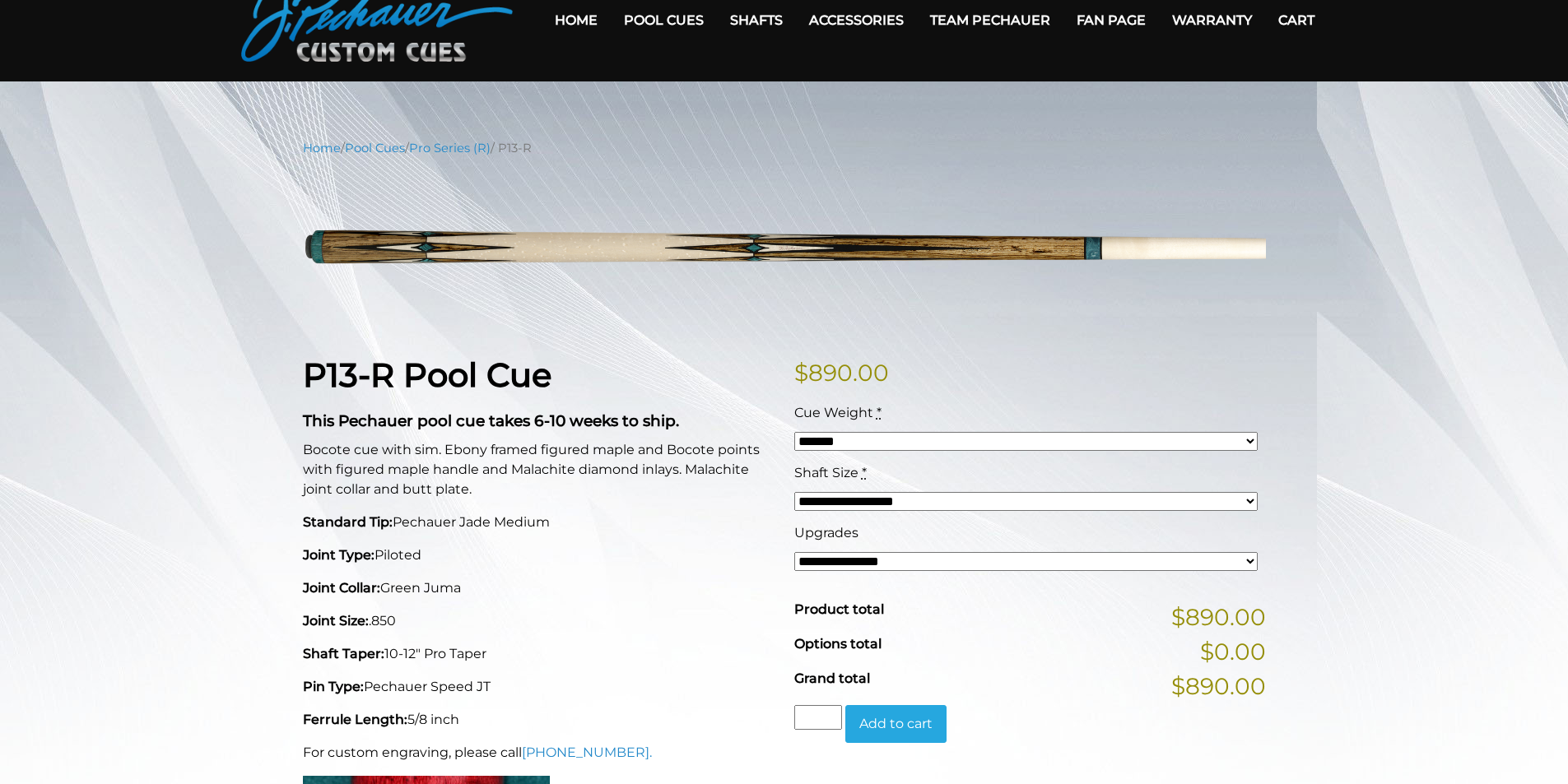
select select "*****"
click at [794, 492] on select "**********" at bounding box center [1026, 502] width 463 height 19
click at [1217, 568] on select "**********" at bounding box center [1026, 561] width 463 height 19
select select "*****"
click at [794, 552] on select "**********" at bounding box center [1026, 561] width 463 height 19
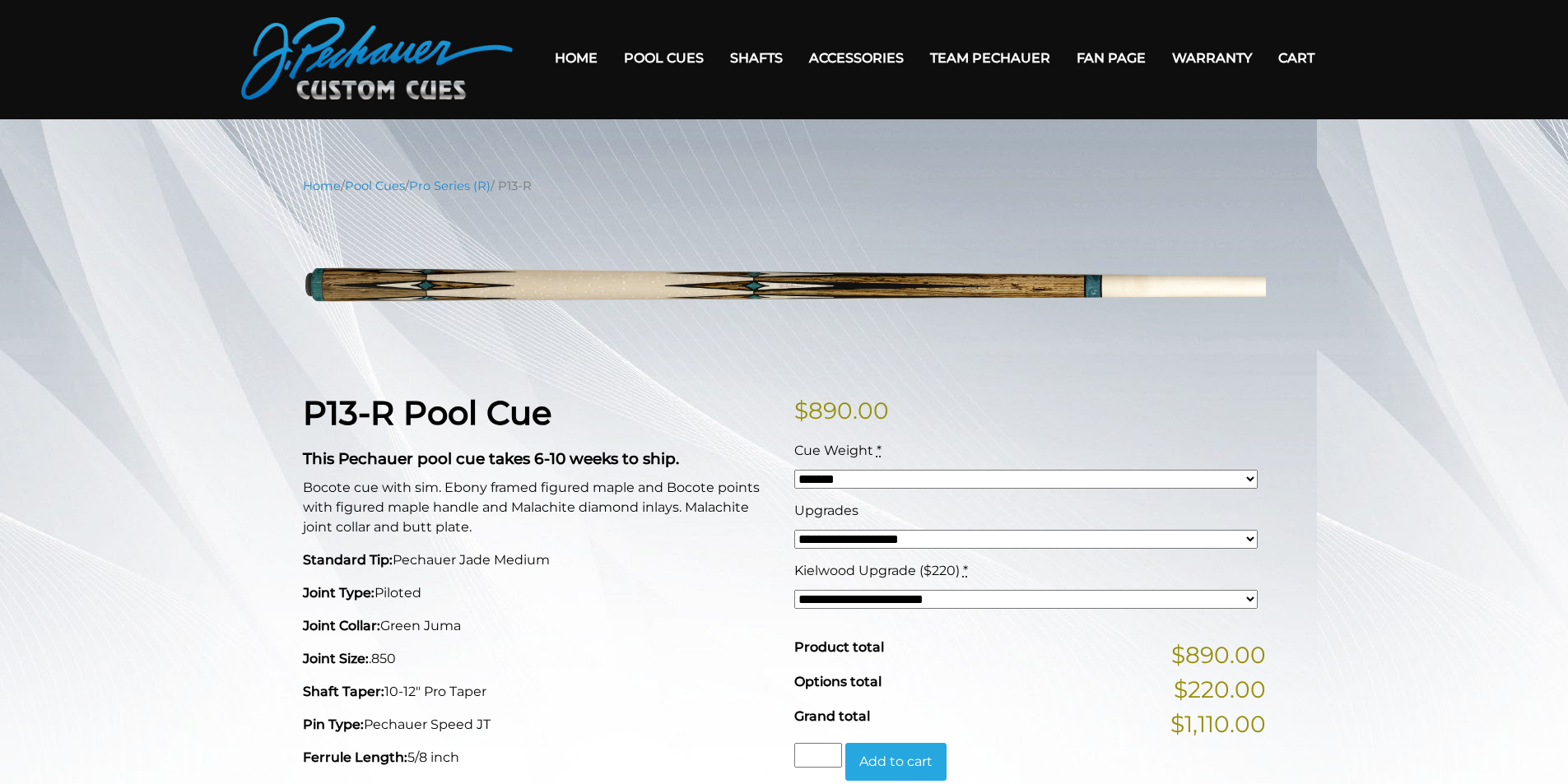
scroll to position [0, 0]
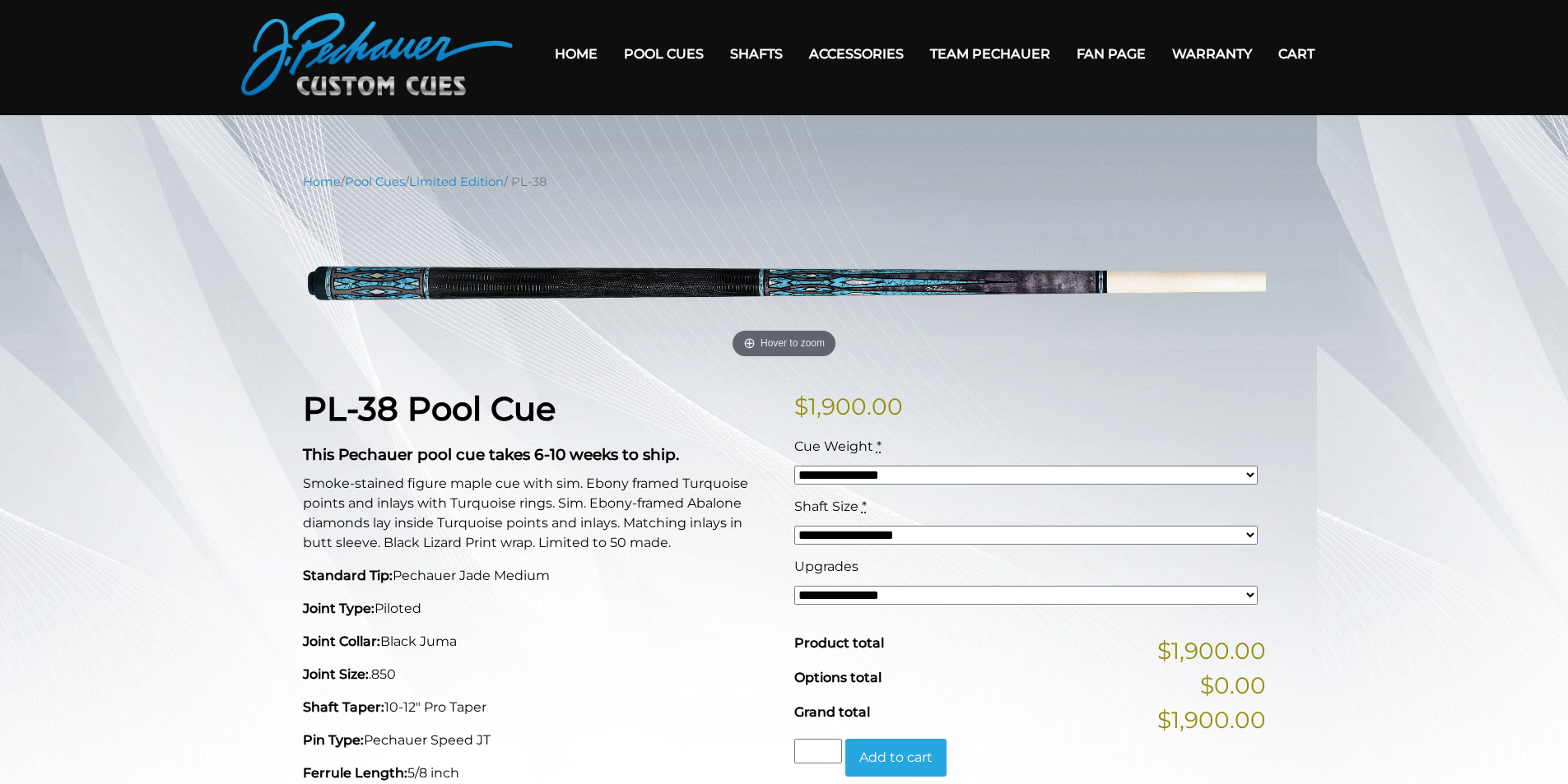
scroll to position [34, 0]
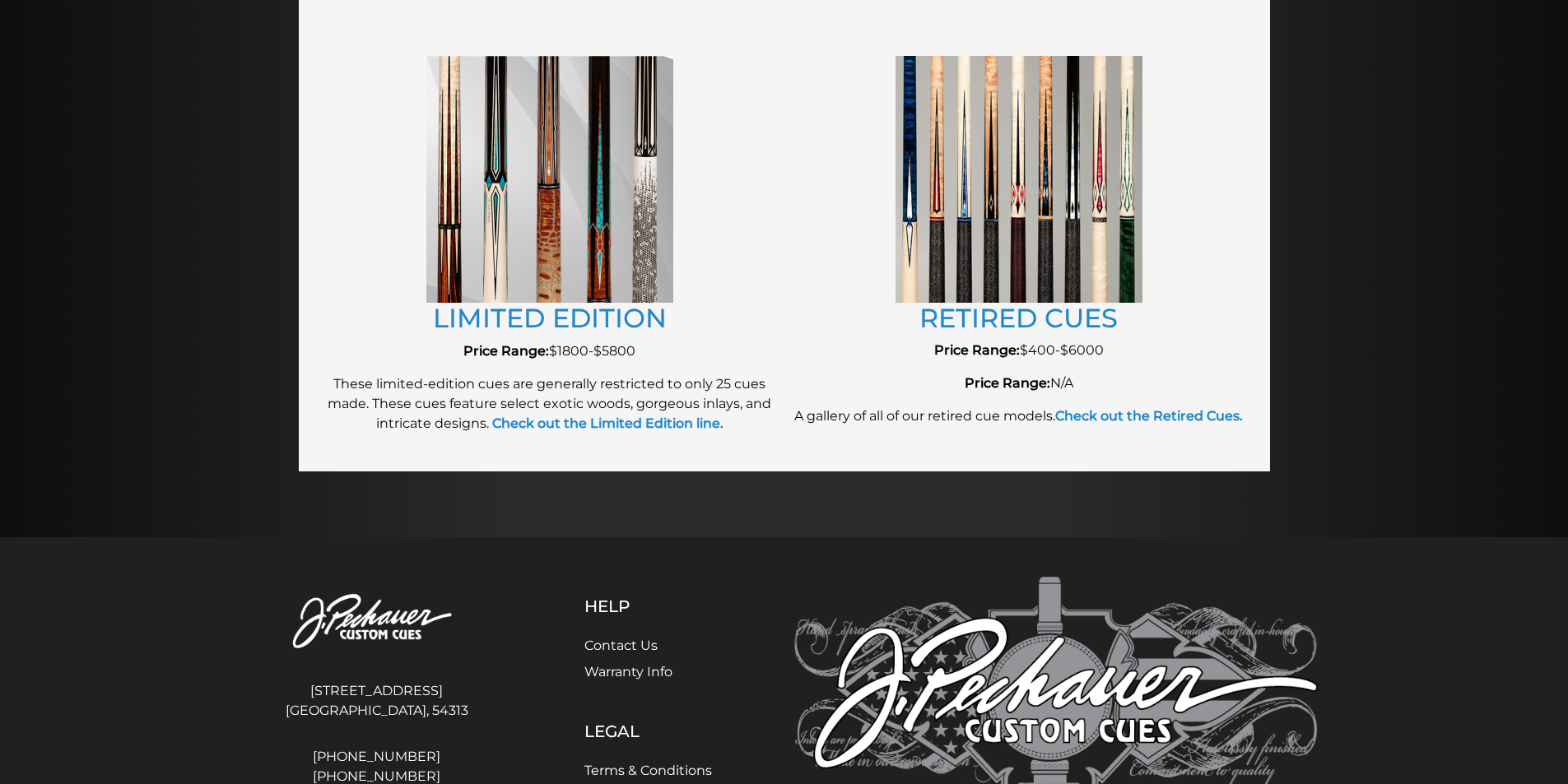
scroll to position [1976, 0]
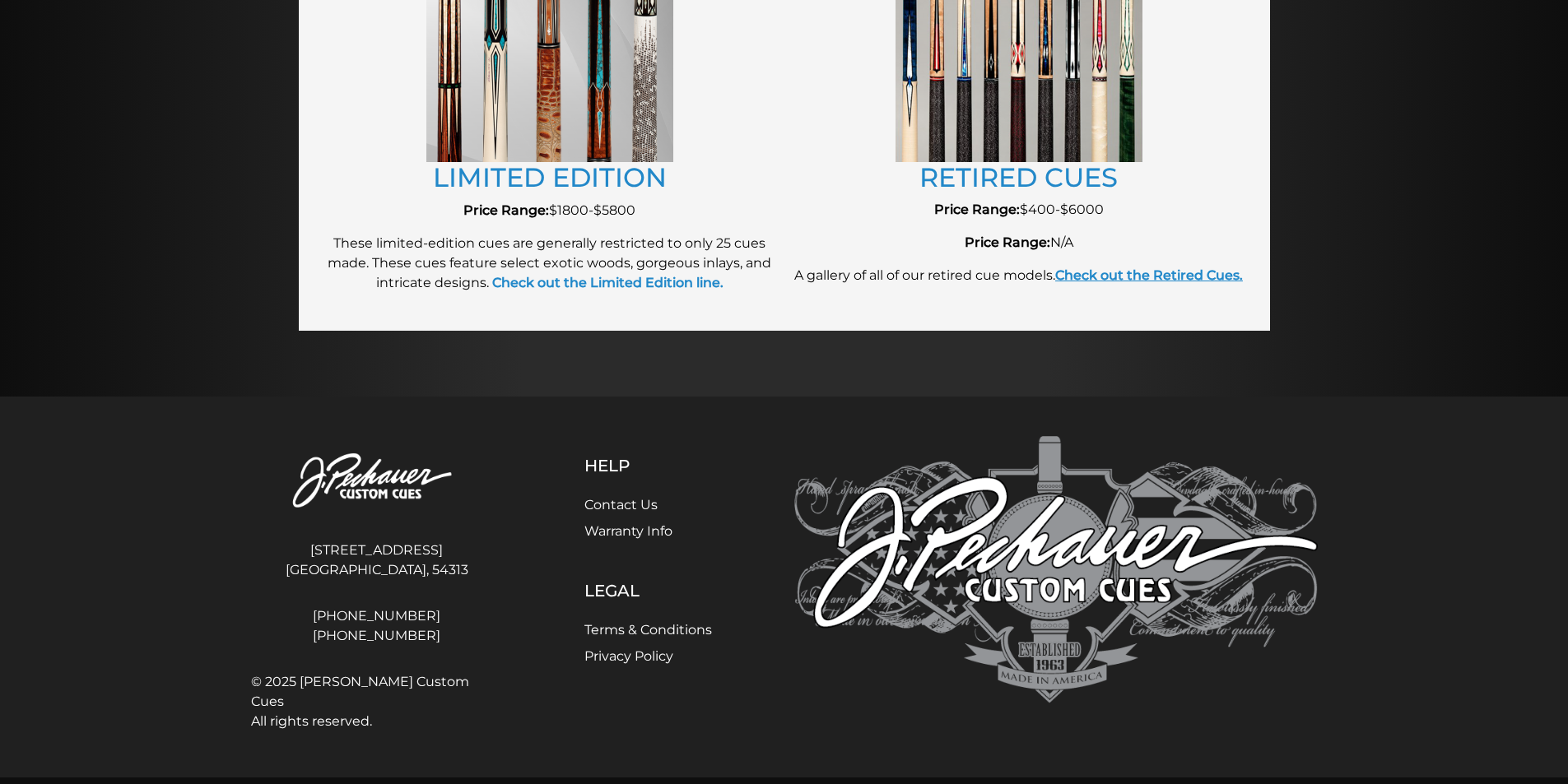
click at [1148, 279] on strong "Check out the Retired Cues." at bounding box center [1148, 275] width 188 height 16
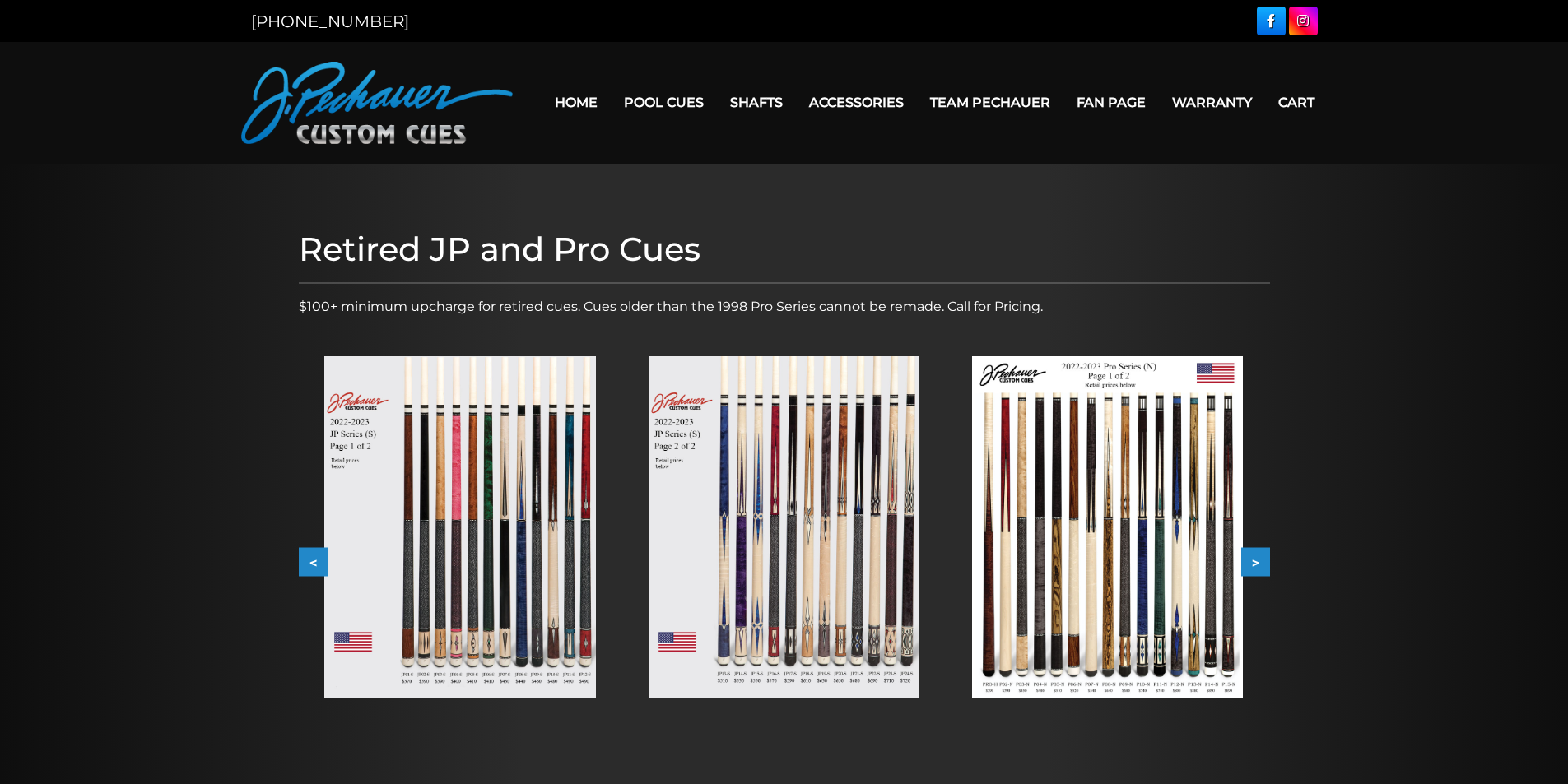
click at [1260, 564] on button ">" at bounding box center [1255, 562] width 29 height 29
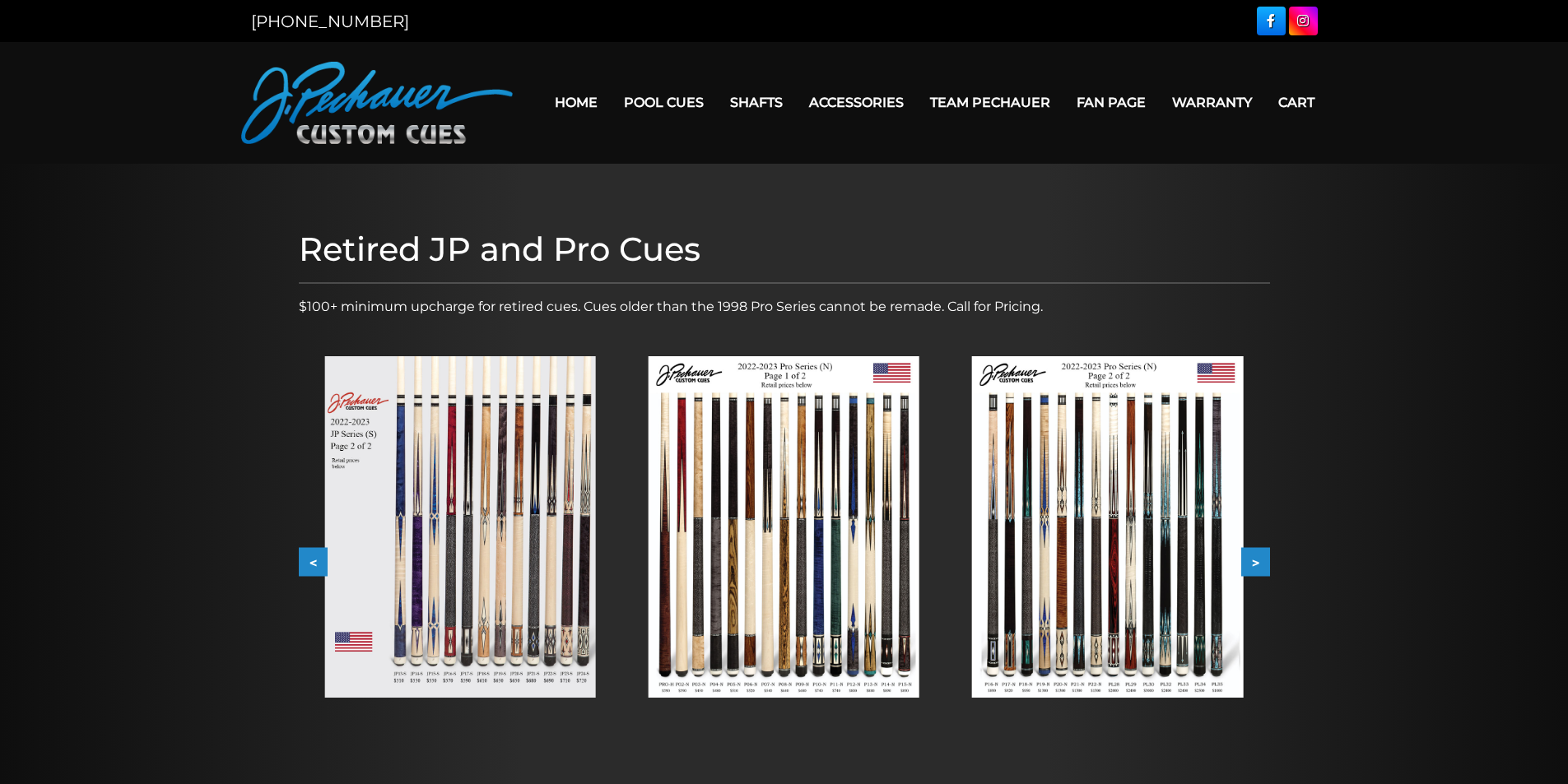
click at [1260, 563] on button ">" at bounding box center [1255, 562] width 29 height 29
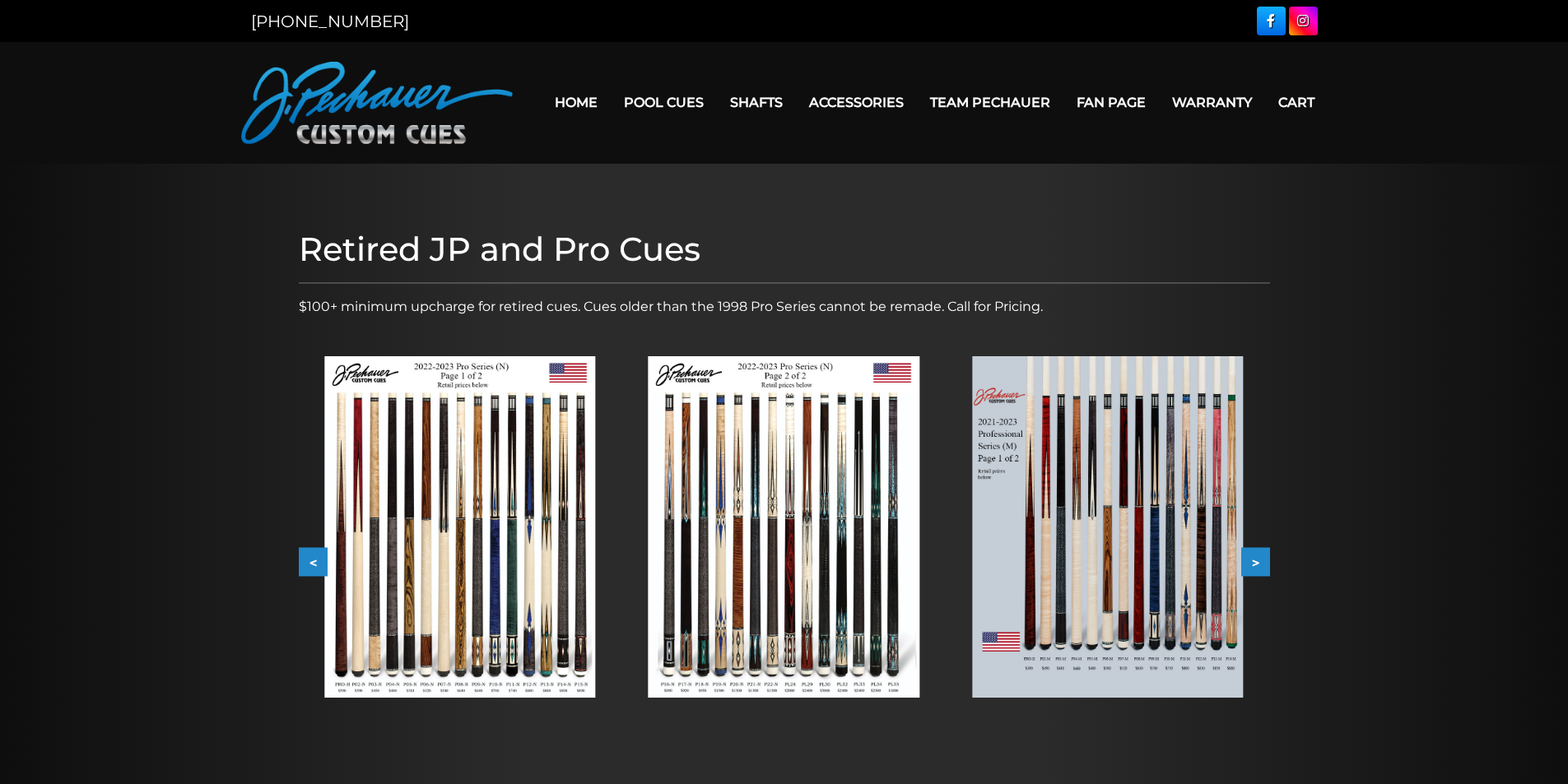
click at [1260, 563] on button ">" at bounding box center [1255, 562] width 29 height 29
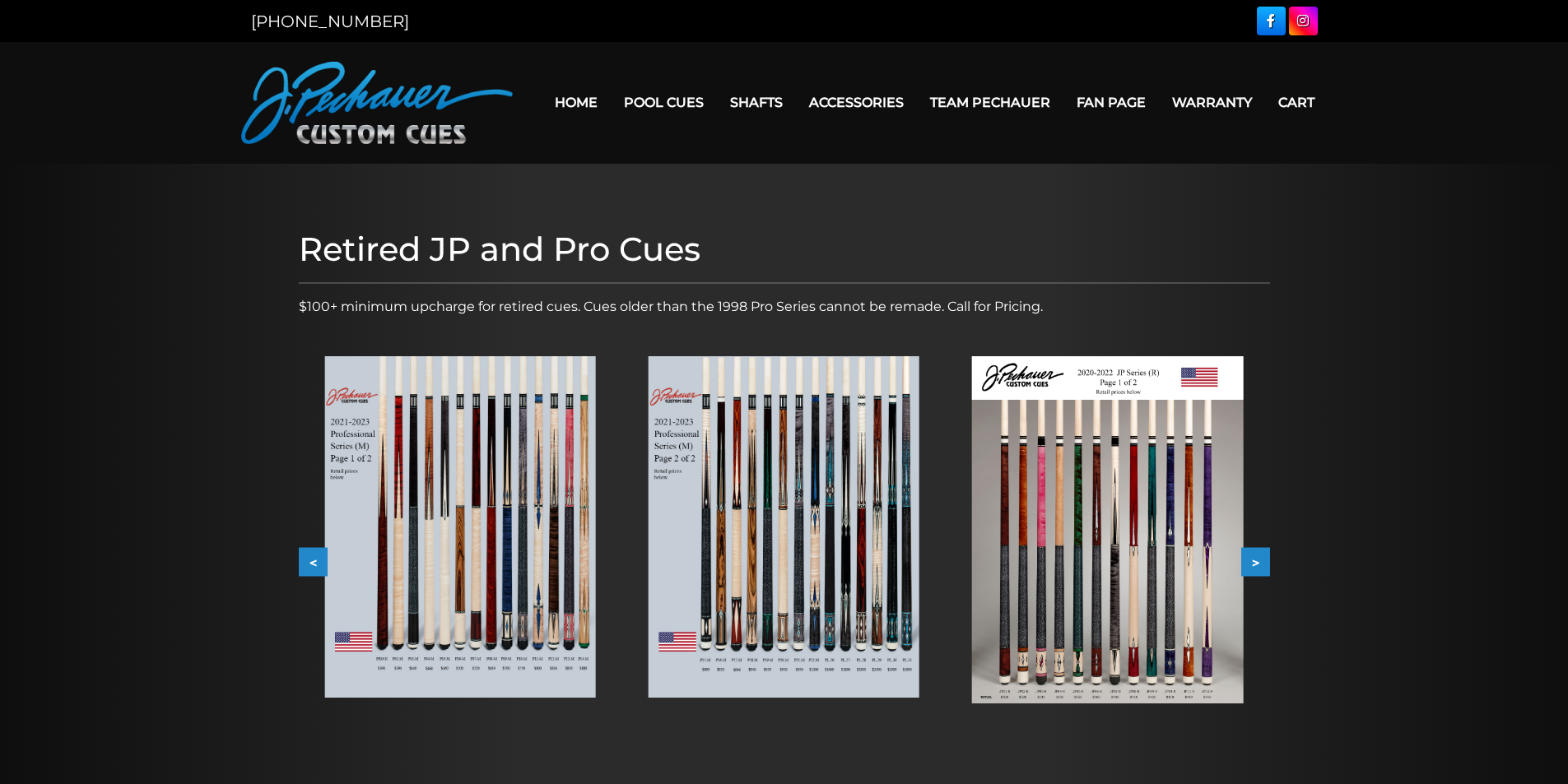
click at [1260, 563] on button ">" at bounding box center [1255, 562] width 29 height 29
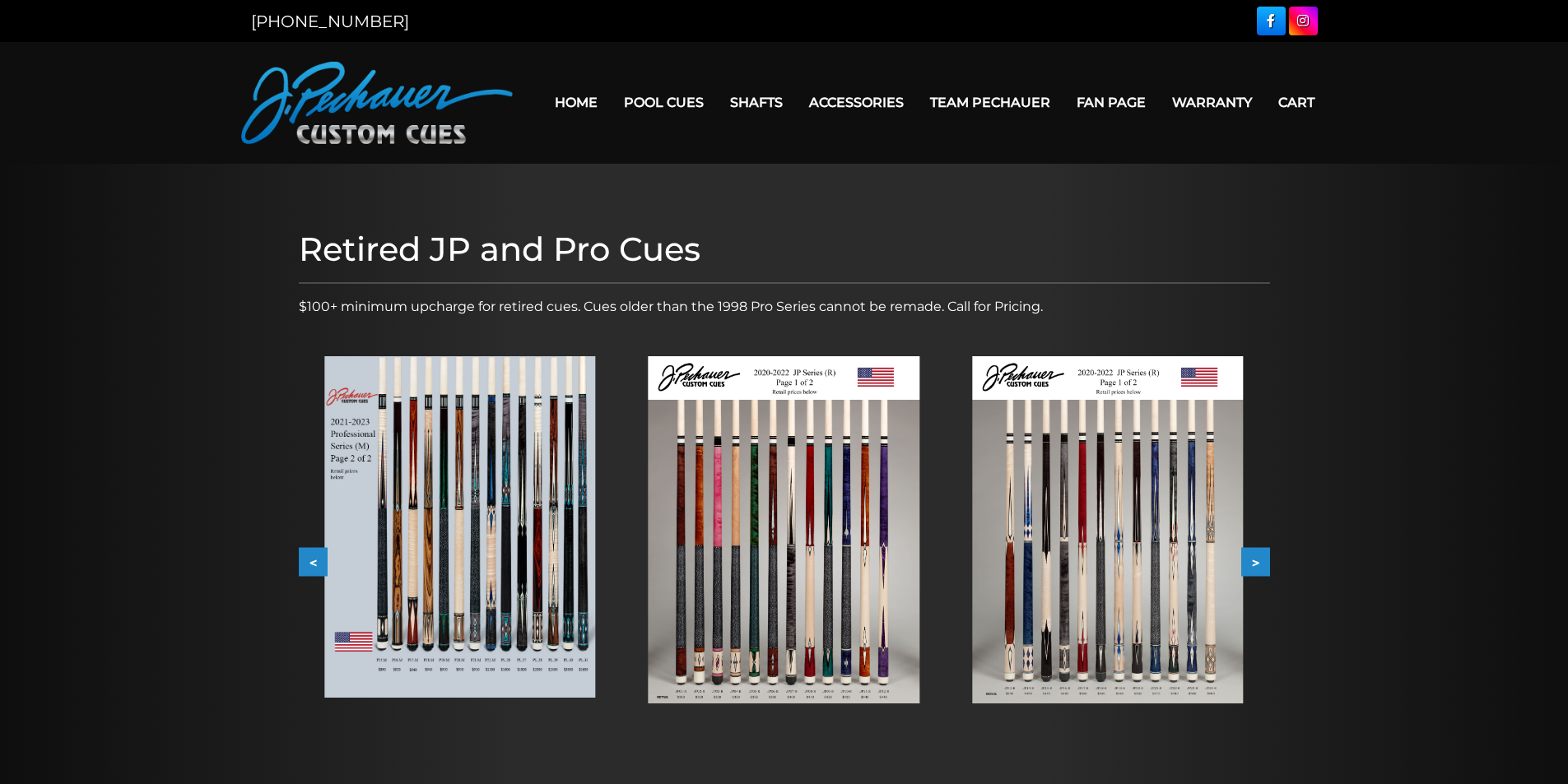
click at [1260, 563] on button ">" at bounding box center [1255, 562] width 29 height 29
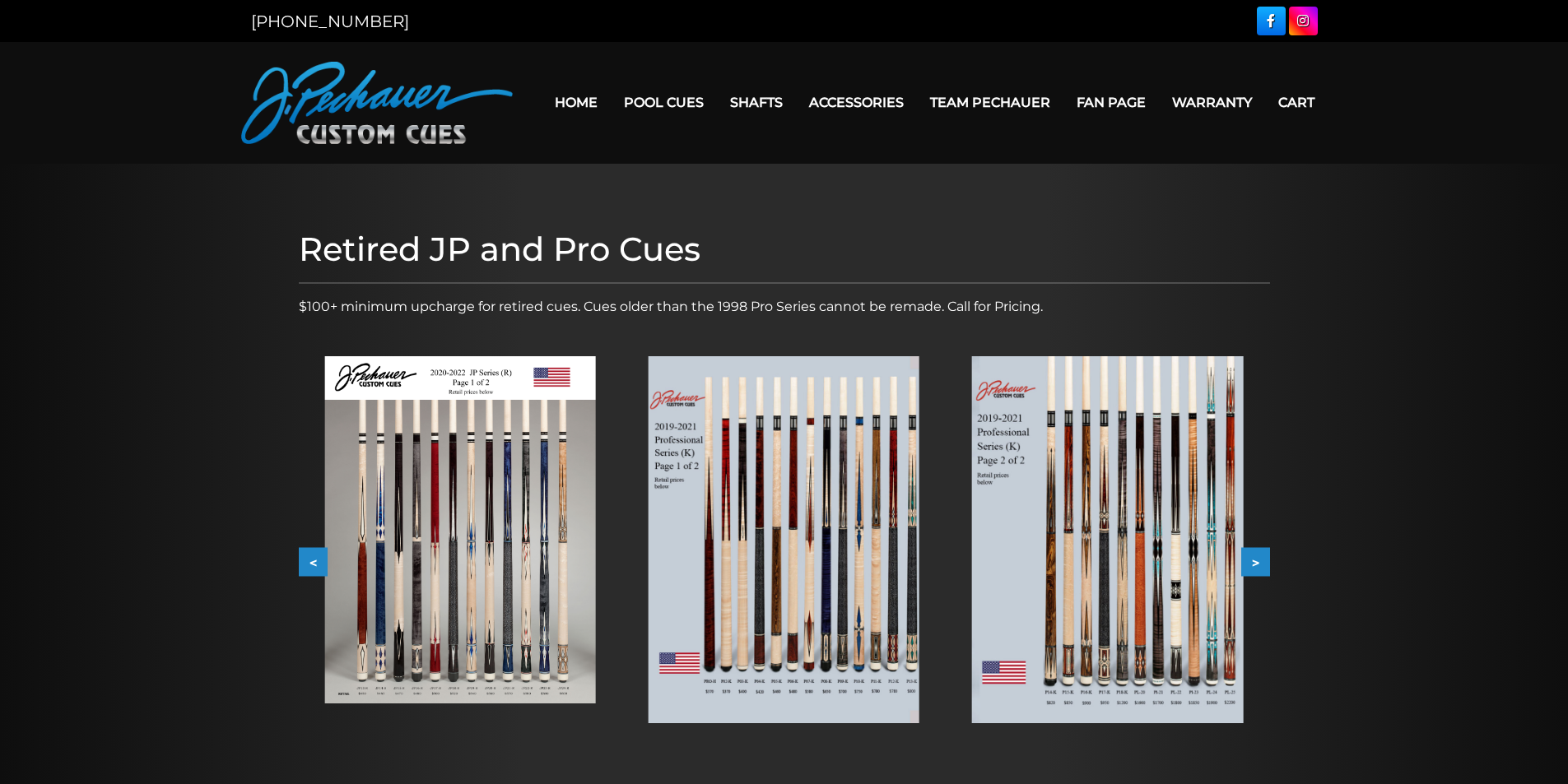
click at [1260, 563] on button ">" at bounding box center [1255, 562] width 29 height 29
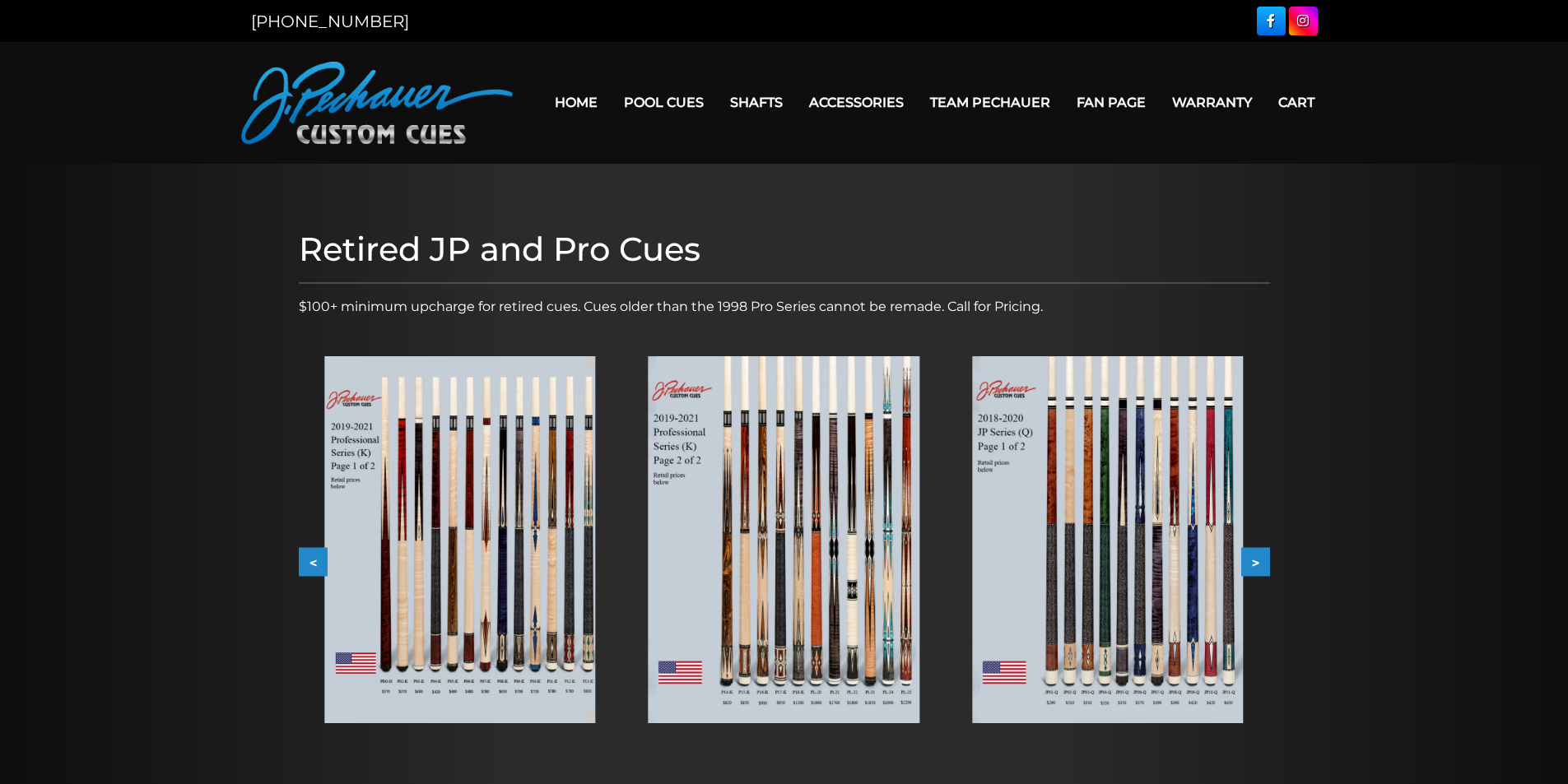
click at [1260, 563] on button ">" at bounding box center [1255, 562] width 29 height 29
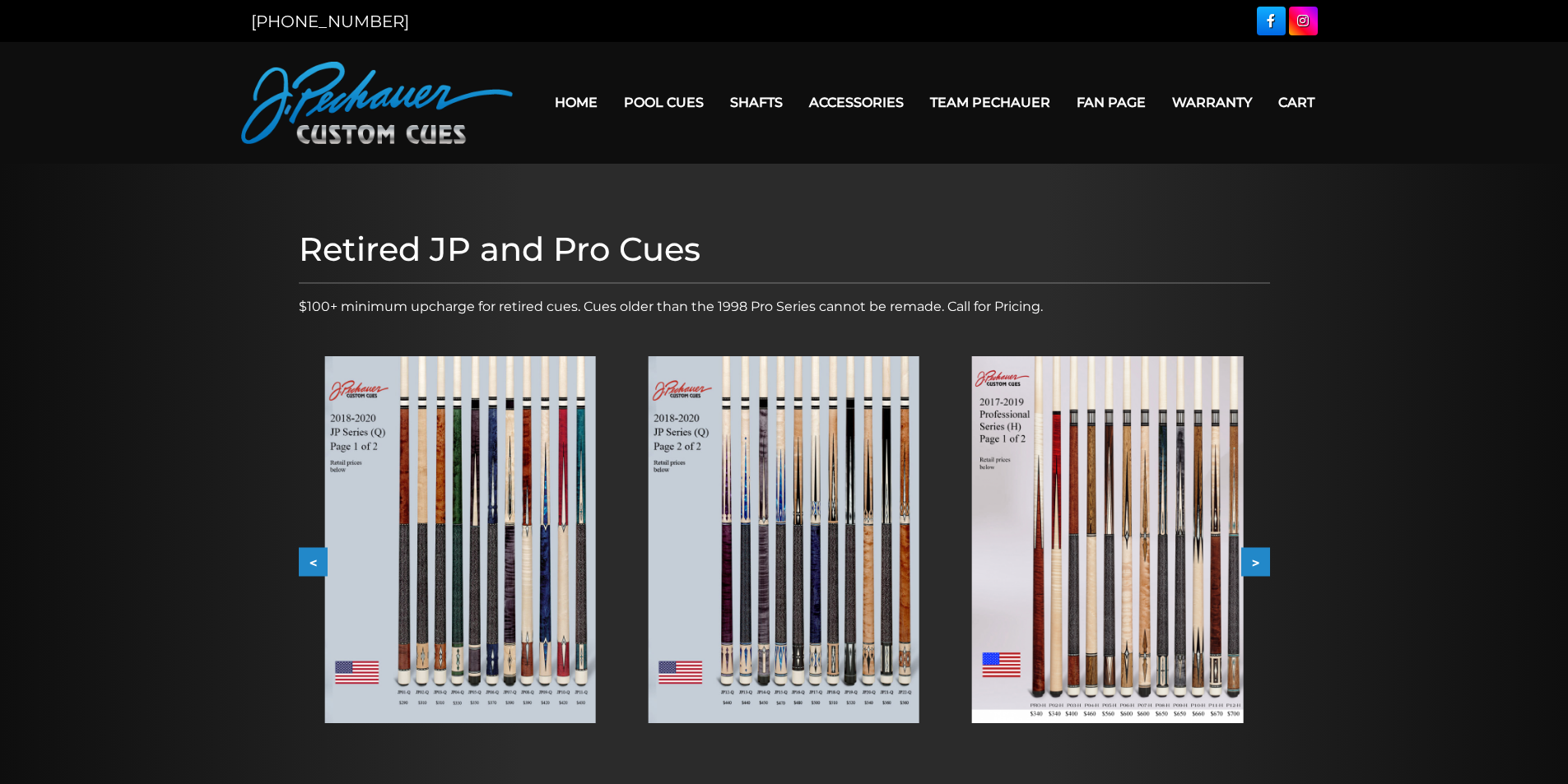
click at [1260, 563] on button ">" at bounding box center [1255, 562] width 29 height 29
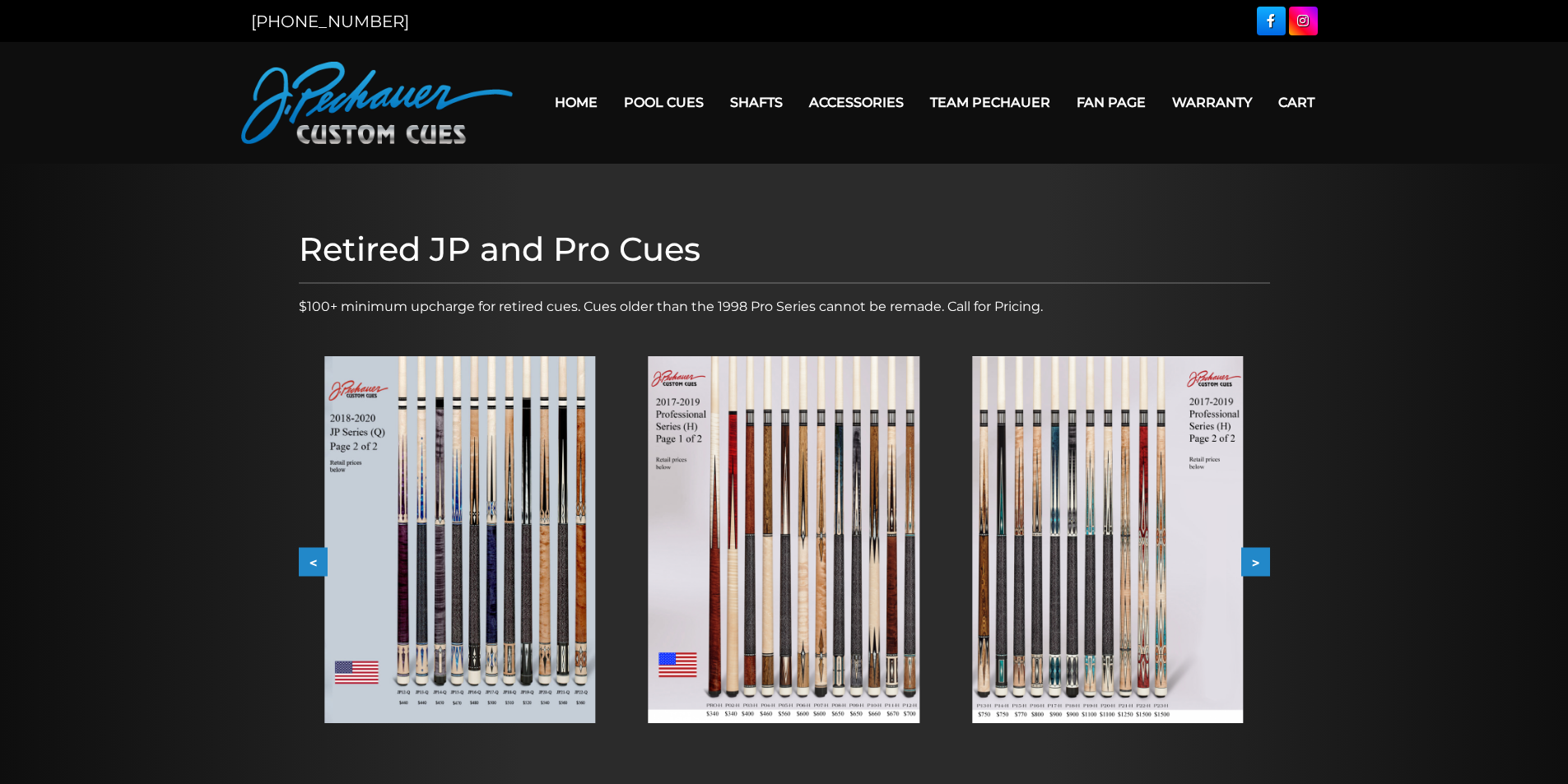
click at [1260, 563] on button ">" at bounding box center [1255, 562] width 29 height 29
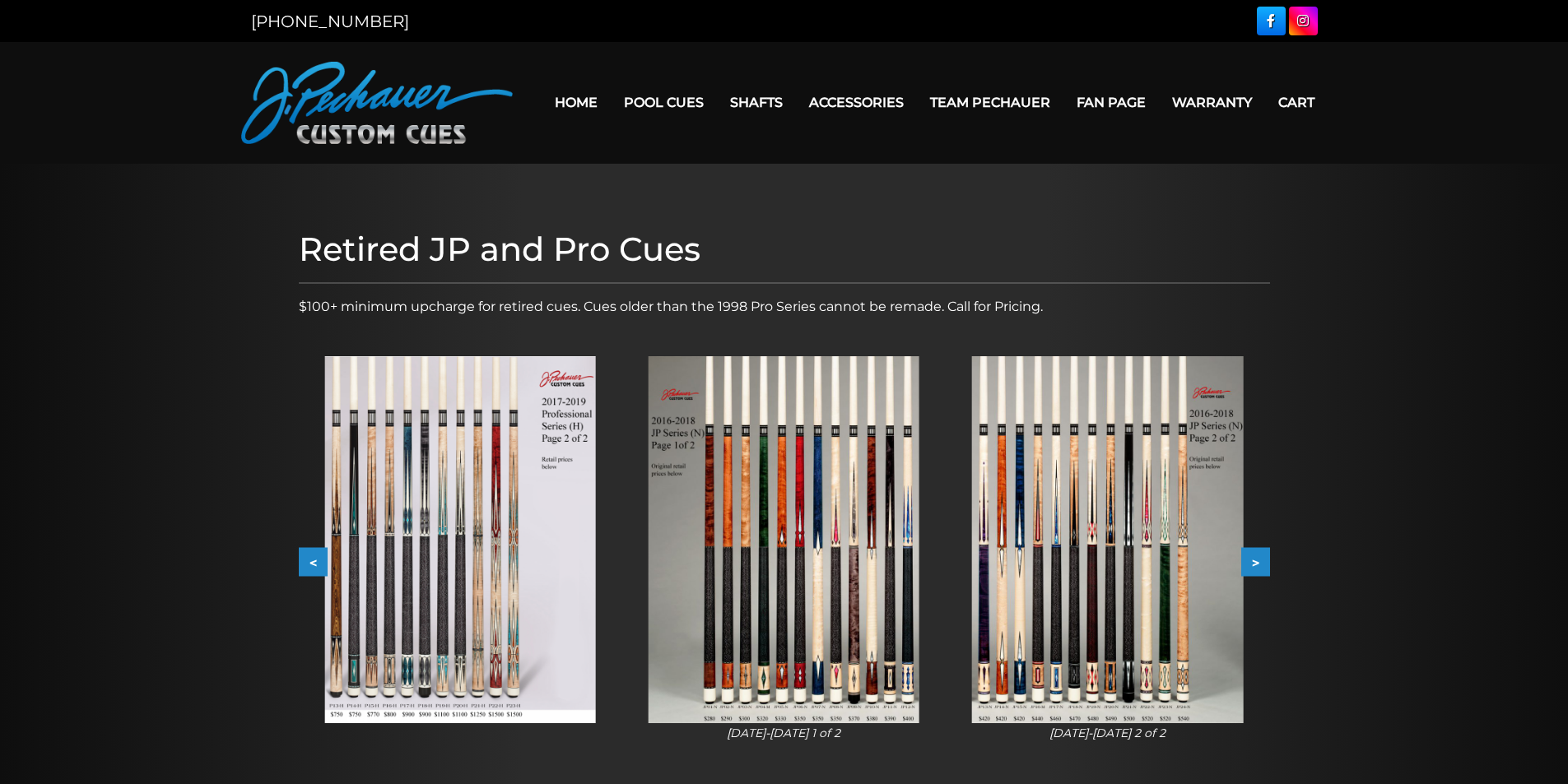
click at [1260, 563] on button ">" at bounding box center [1255, 562] width 29 height 29
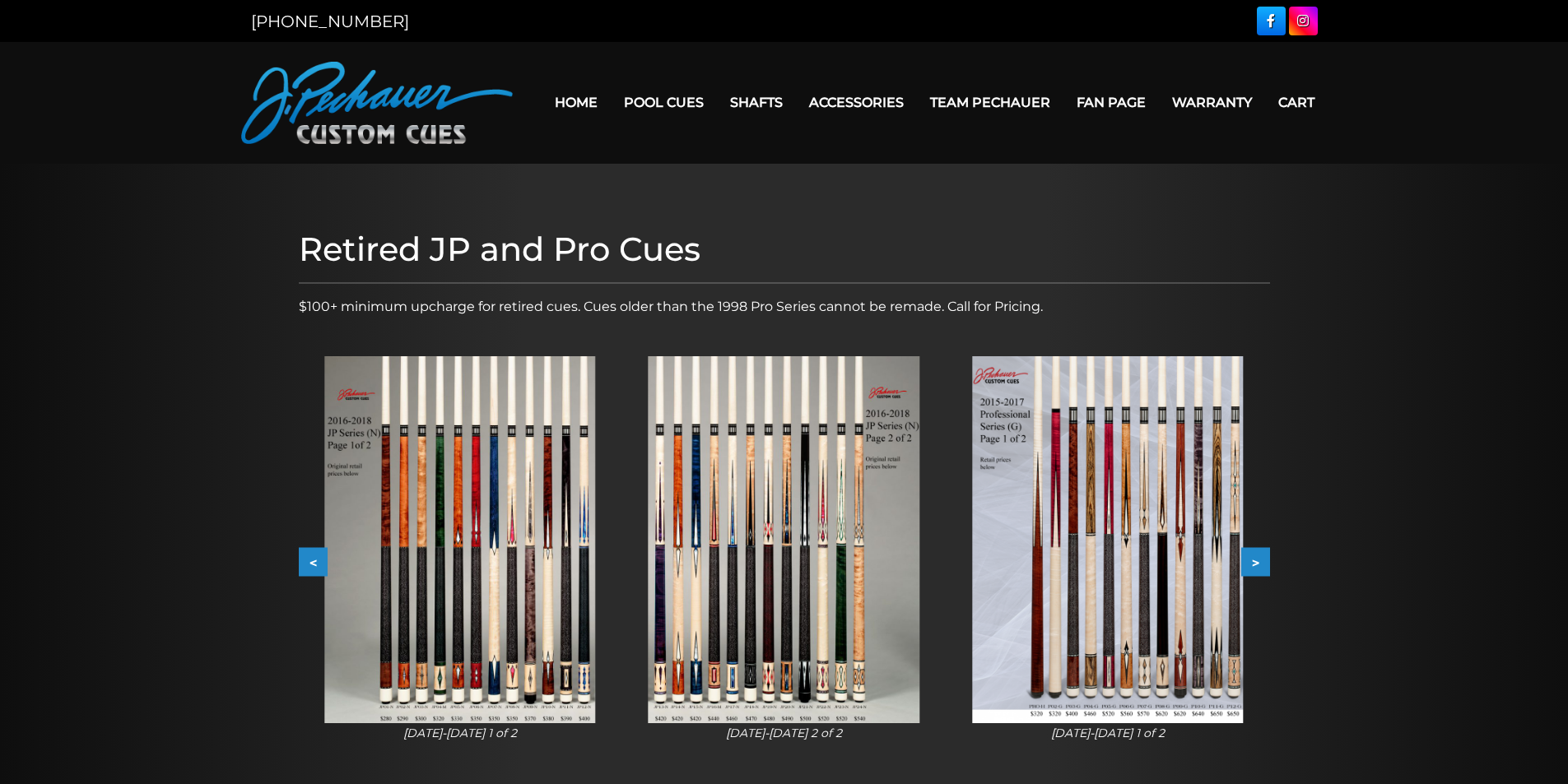
click at [1260, 563] on button ">" at bounding box center [1255, 562] width 29 height 29
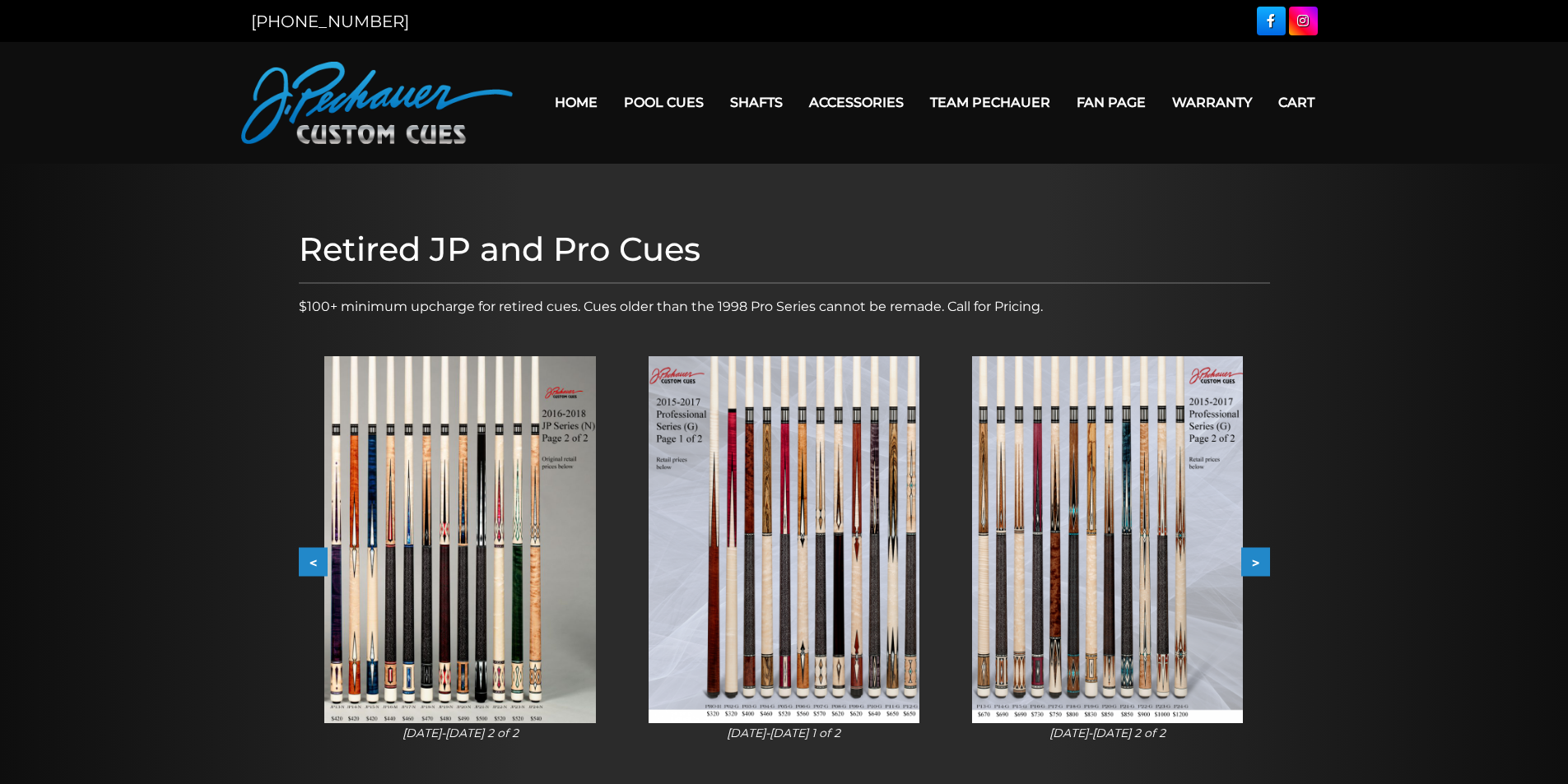
click at [1260, 563] on button ">" at bounding box center [1255, 562] width 29 height 29
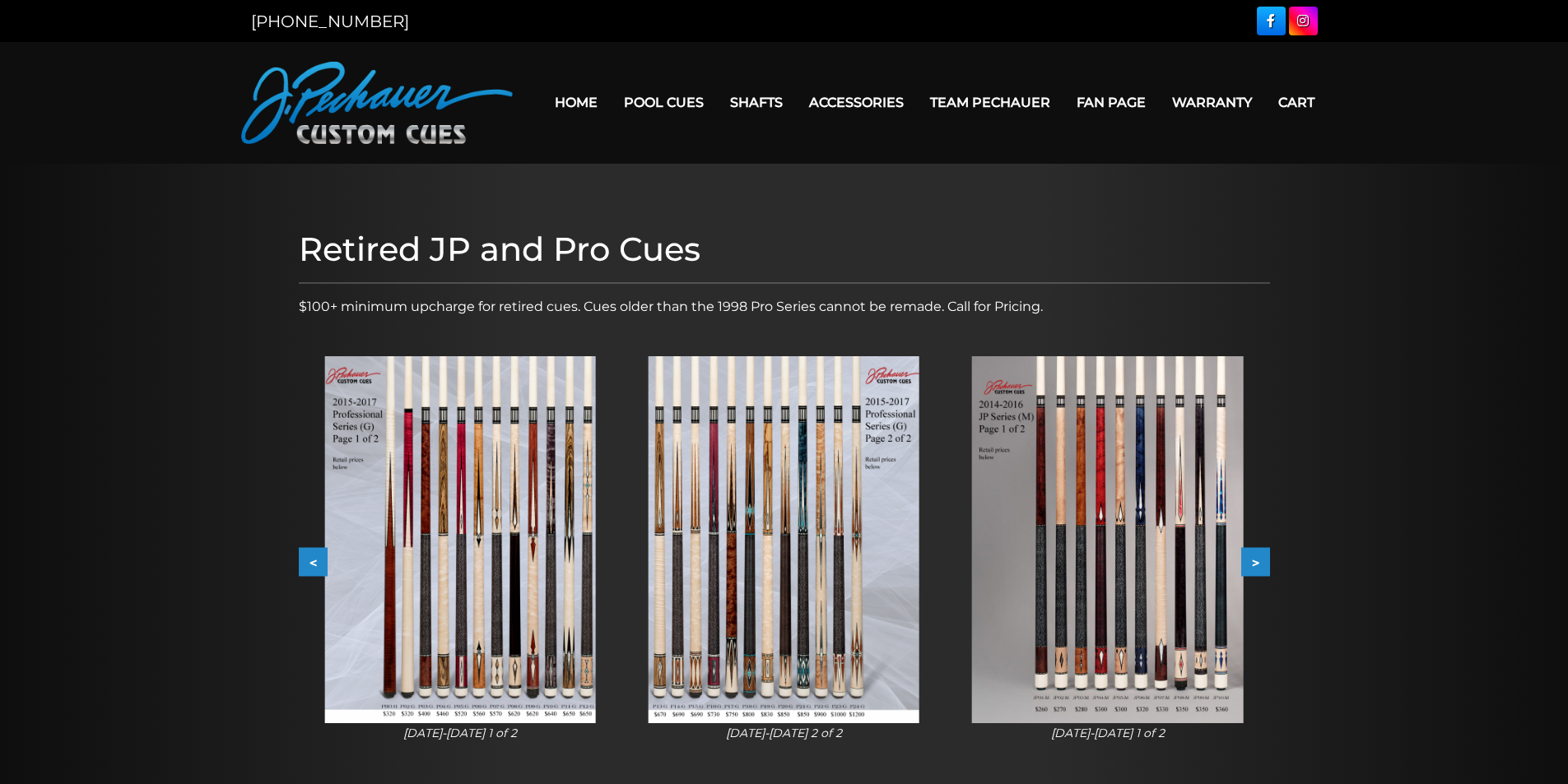
click at [1260, 563] on button ">" at bounding box center [1255, 562] width 29 height 29
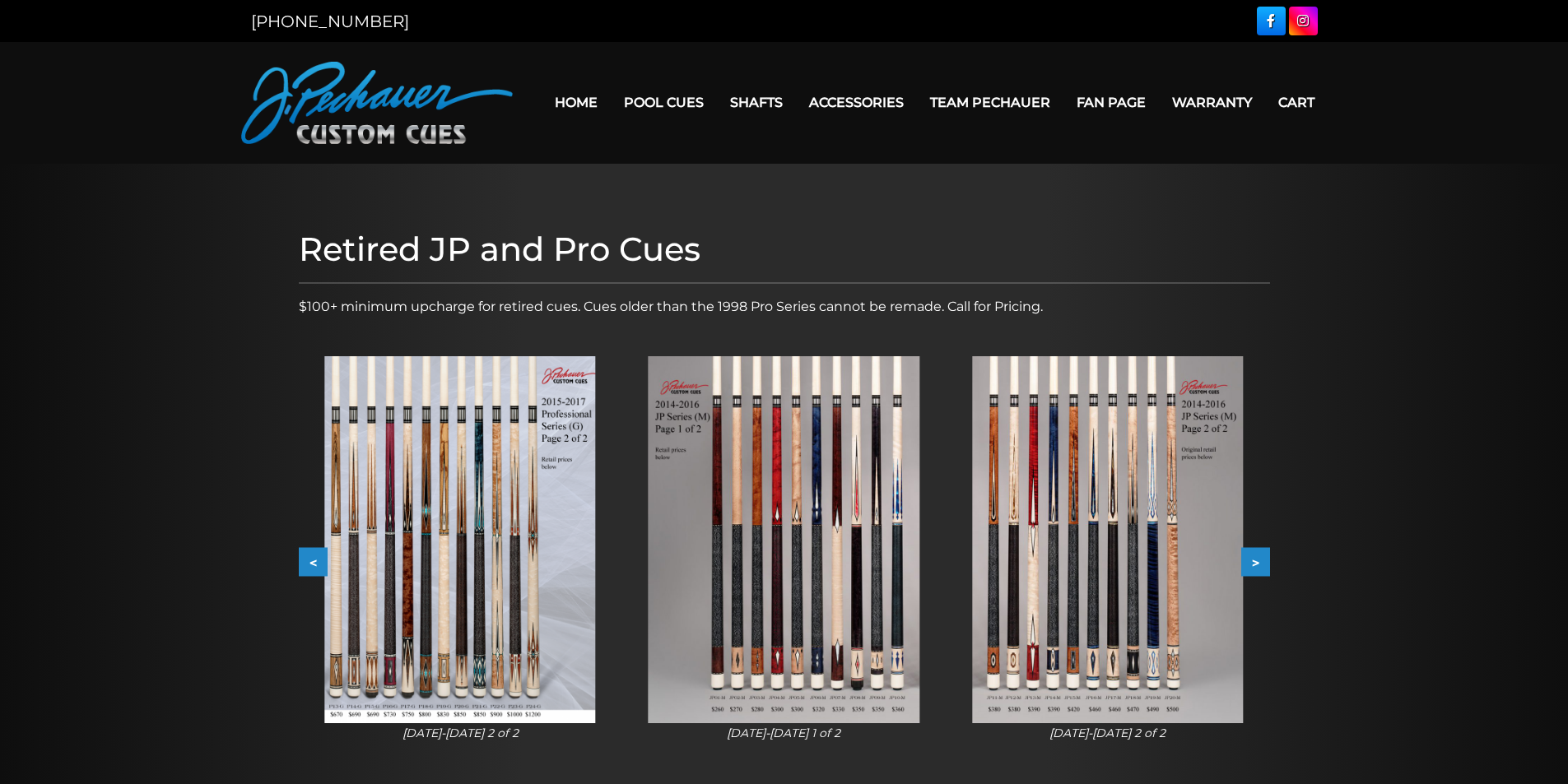
click at [1260, 563] on button ">" at bounding box center [1255, 562] width 29 height 29
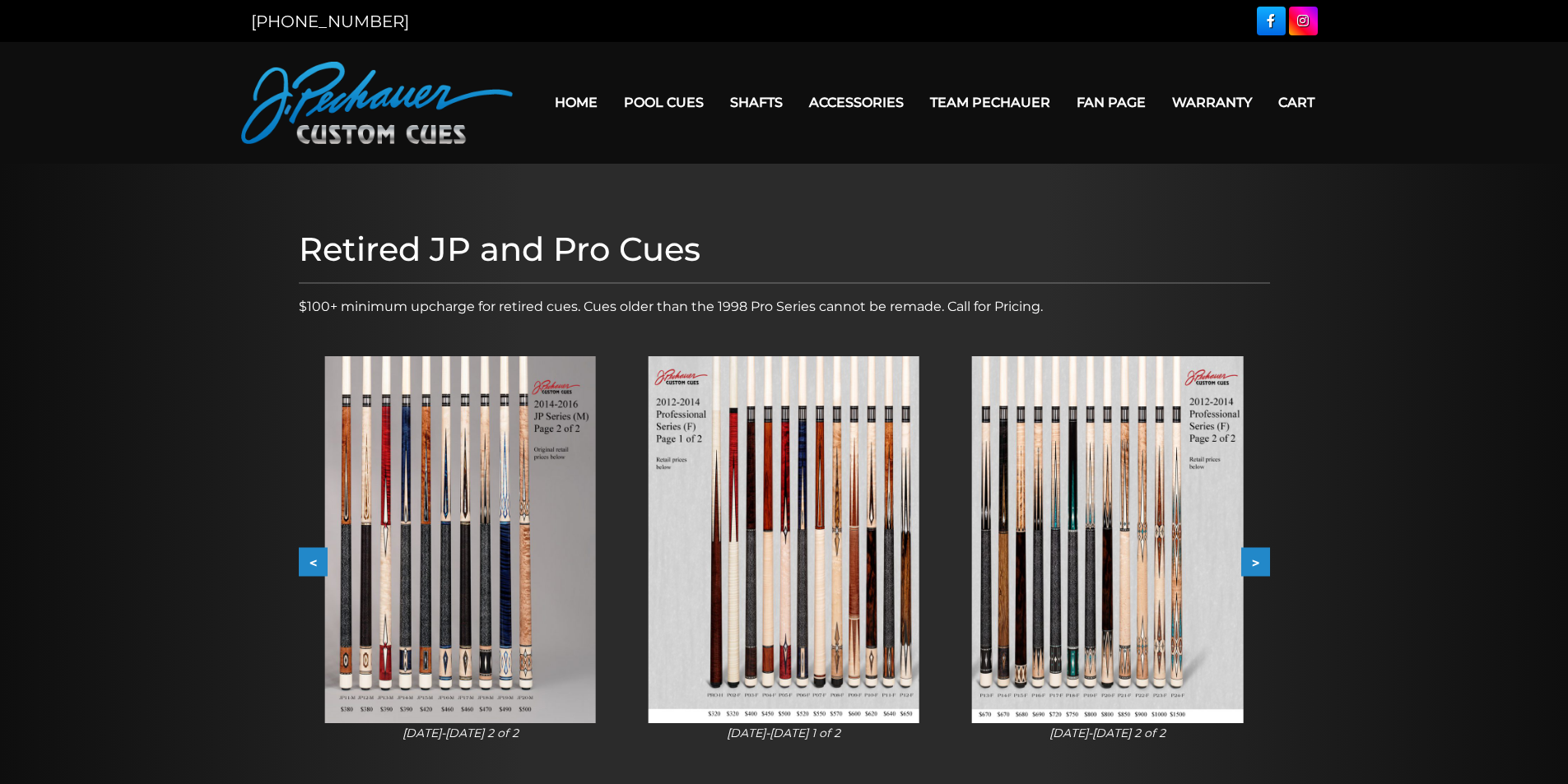
click at [1260, 563] on button ">" at bounding box center [1255, 562] width 29 height 29
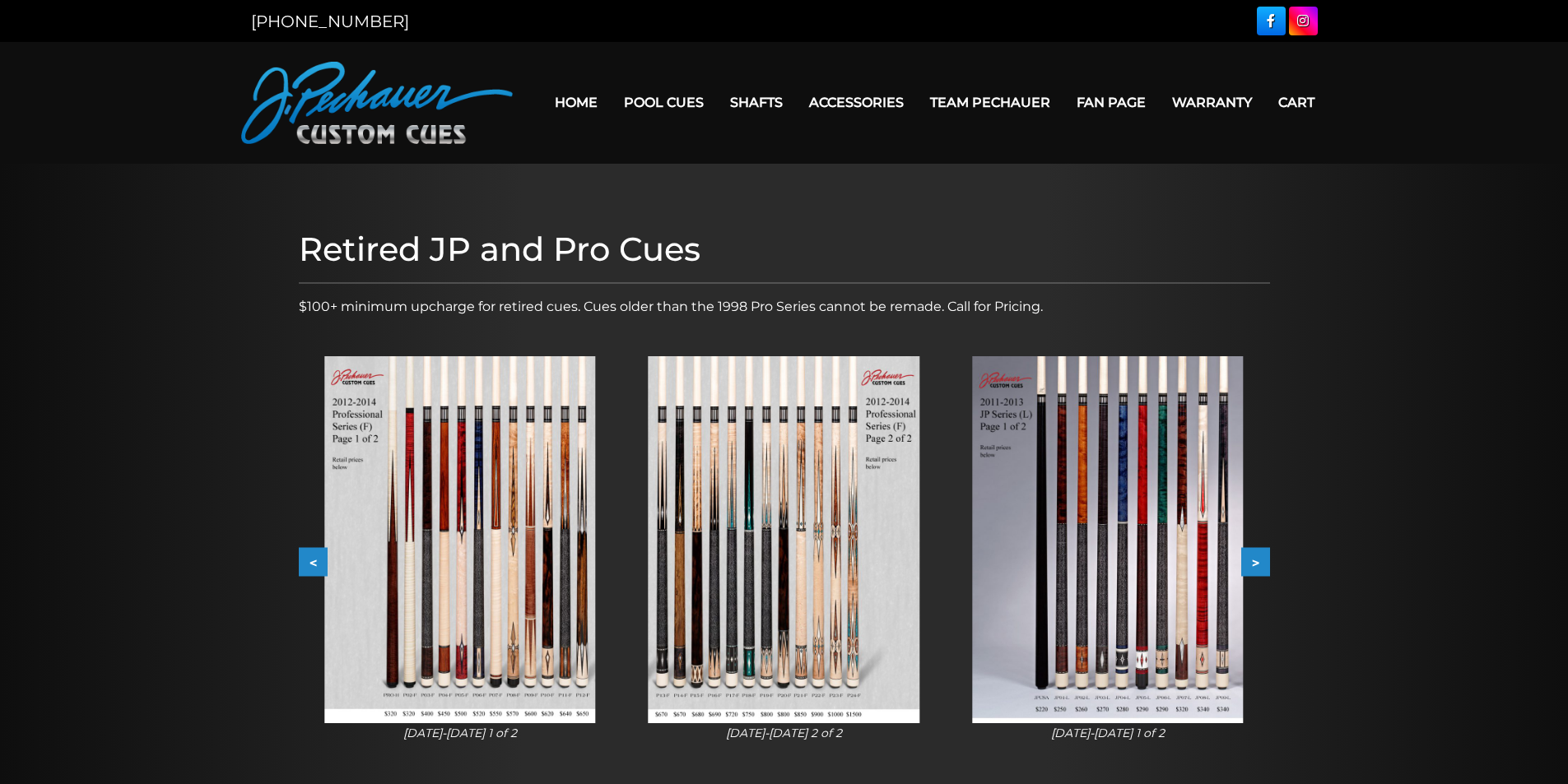
click at [1260, 562] on button ">" at bounding box center [1255, 562] width 29 height 29
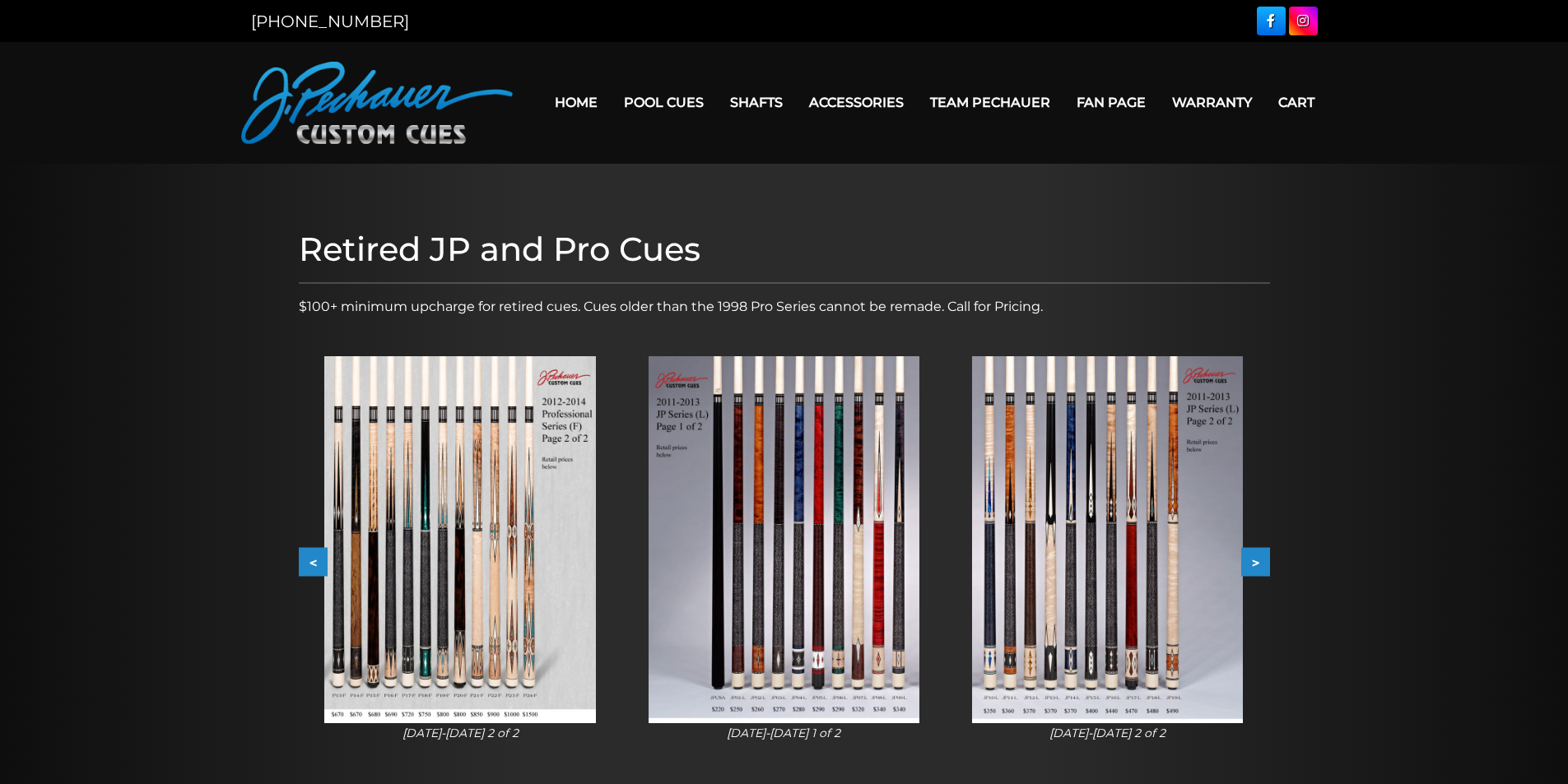
click at [1260, 562] on button ">" at bounding box center [1255, 562] width 29 height 29
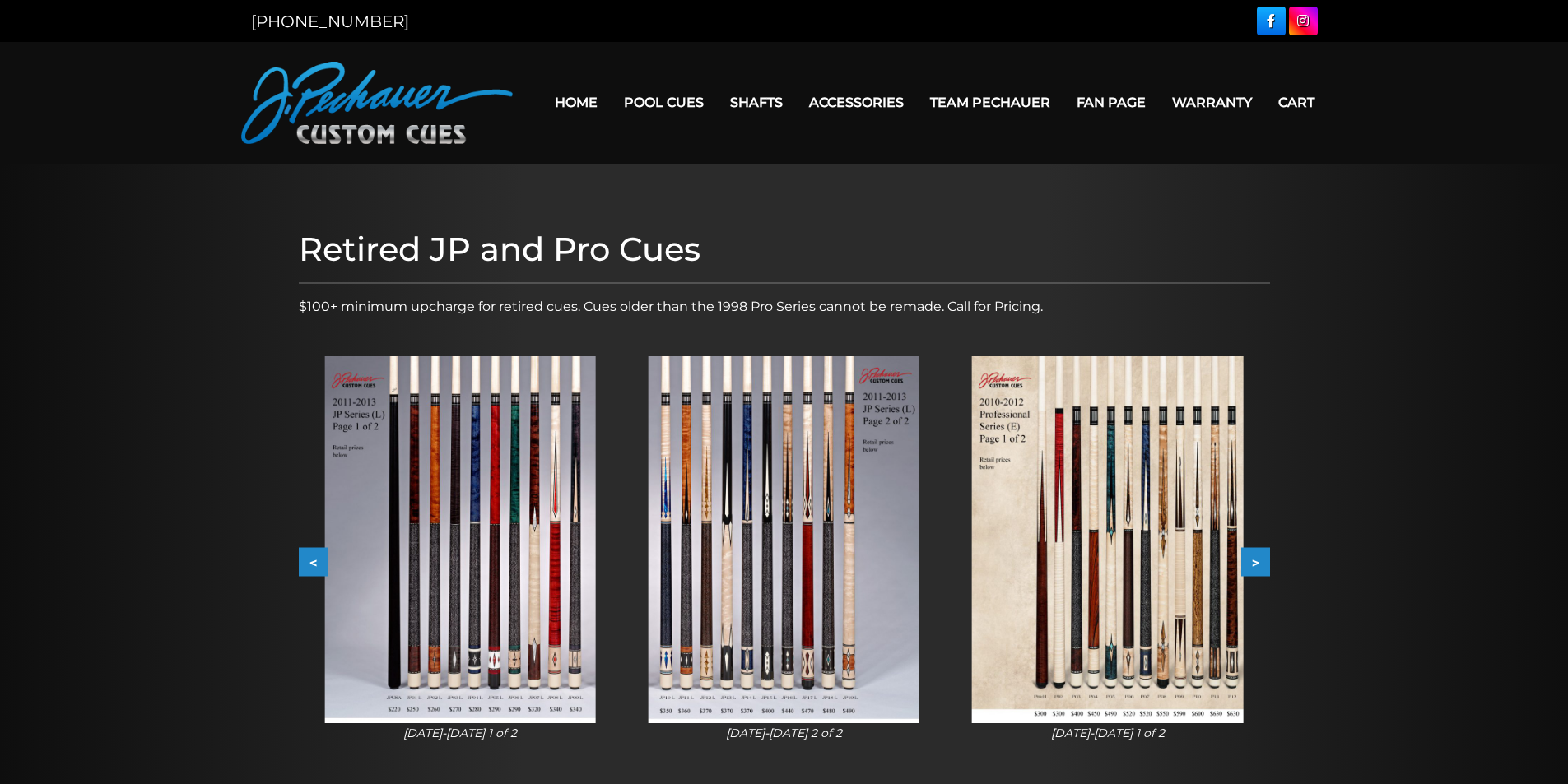
click at [1260, 562] on button ">" at bounding box center [1255, 562] width 29 height 29
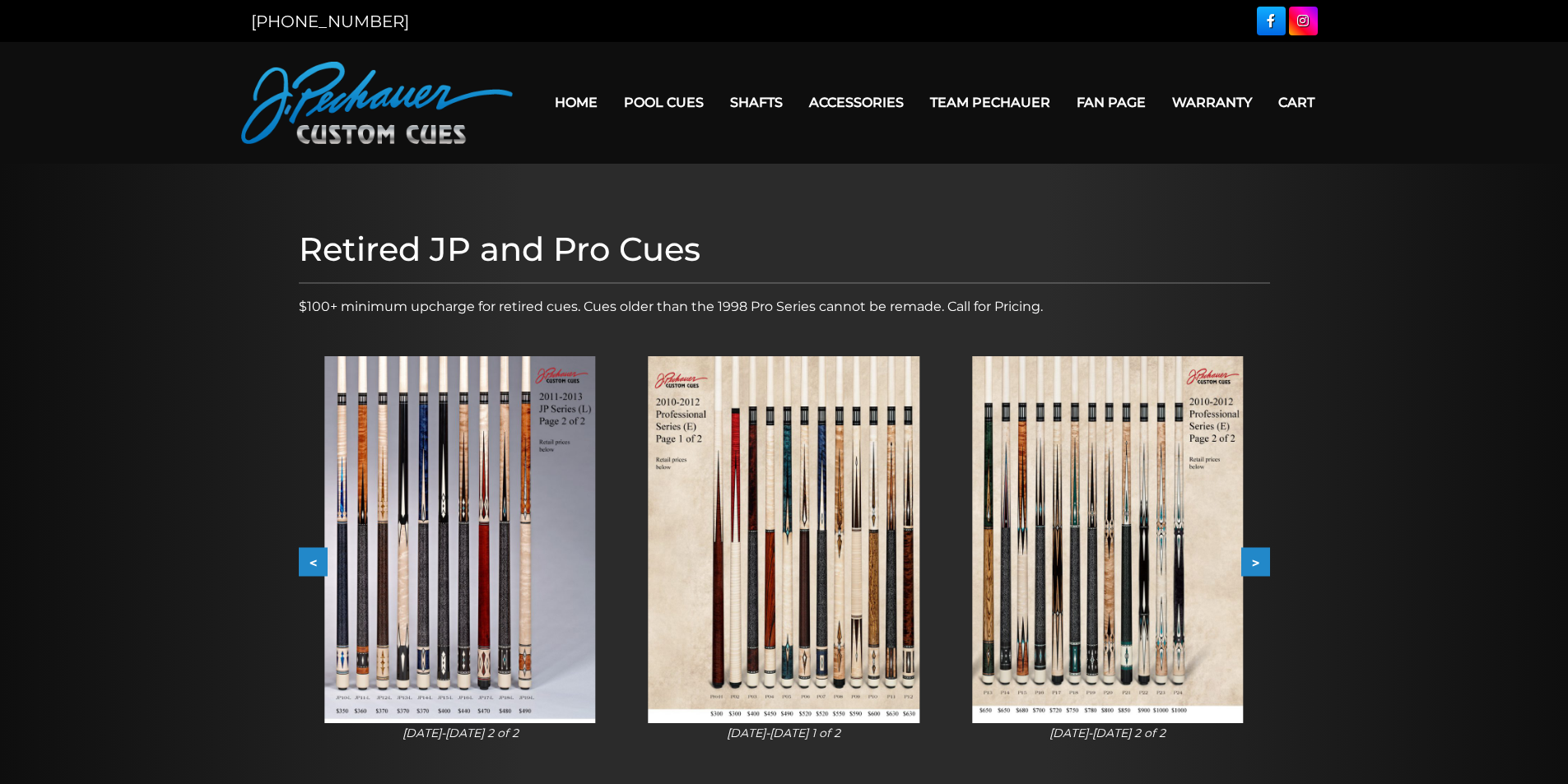
click at [1260, 562] on button ">" at bounding box center [1255, 562] width 29 height 29
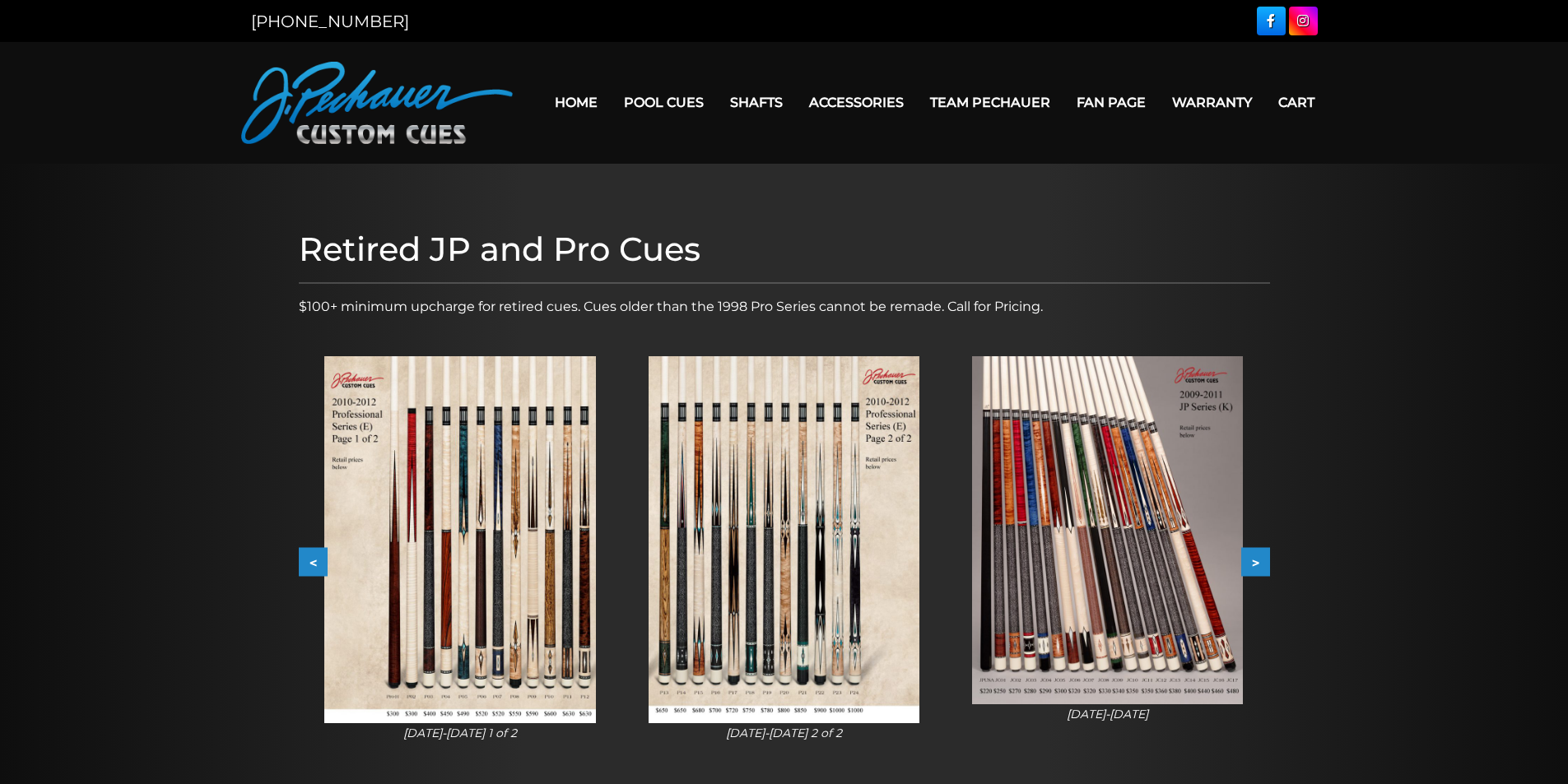
click at [1260, 562] on button ">" at bounding box center [1255, 562] width 29 height 29
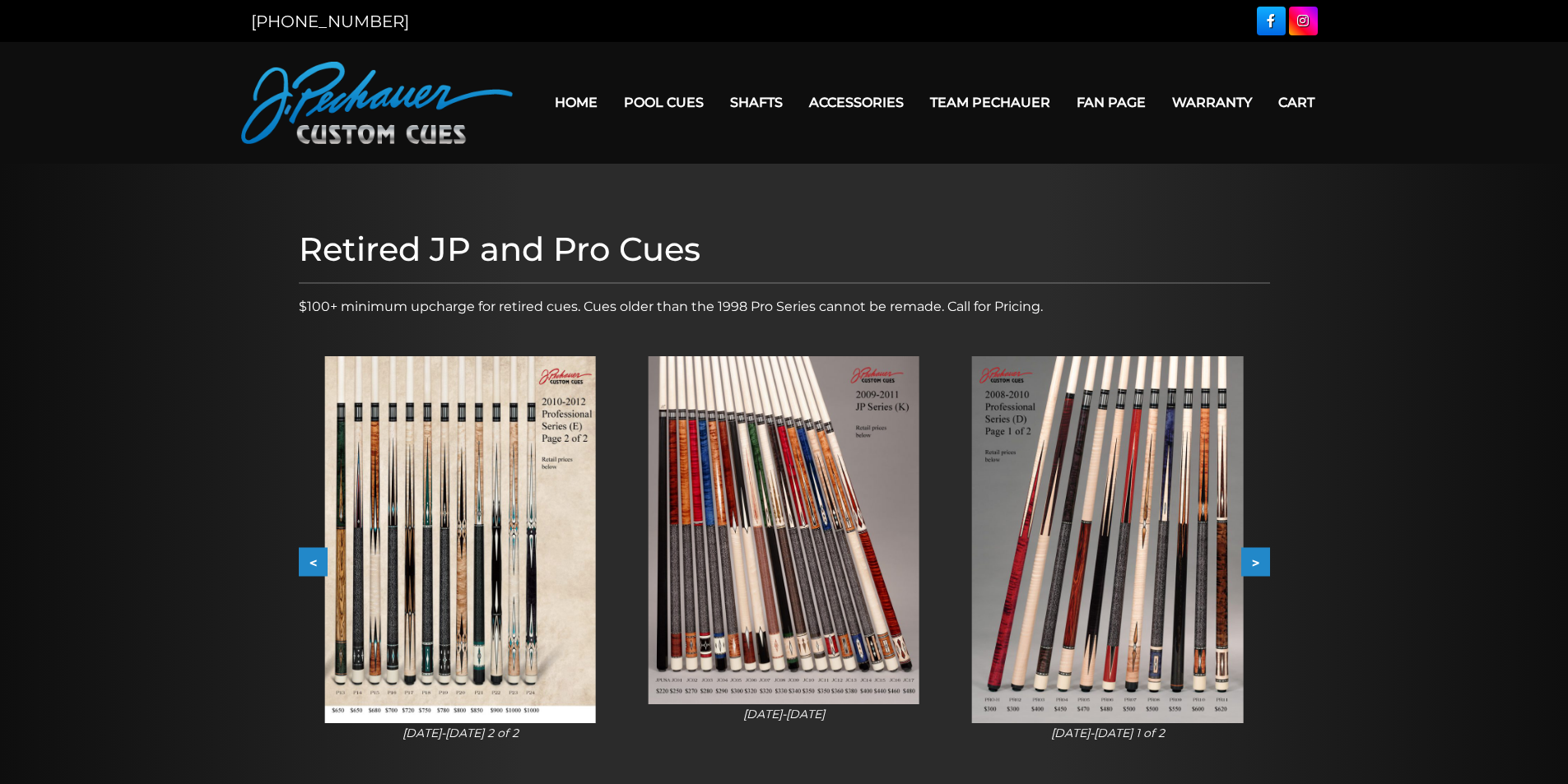
click at [1260, 562] on button ">" at bounding box center [1255, 562] width 29 height 29
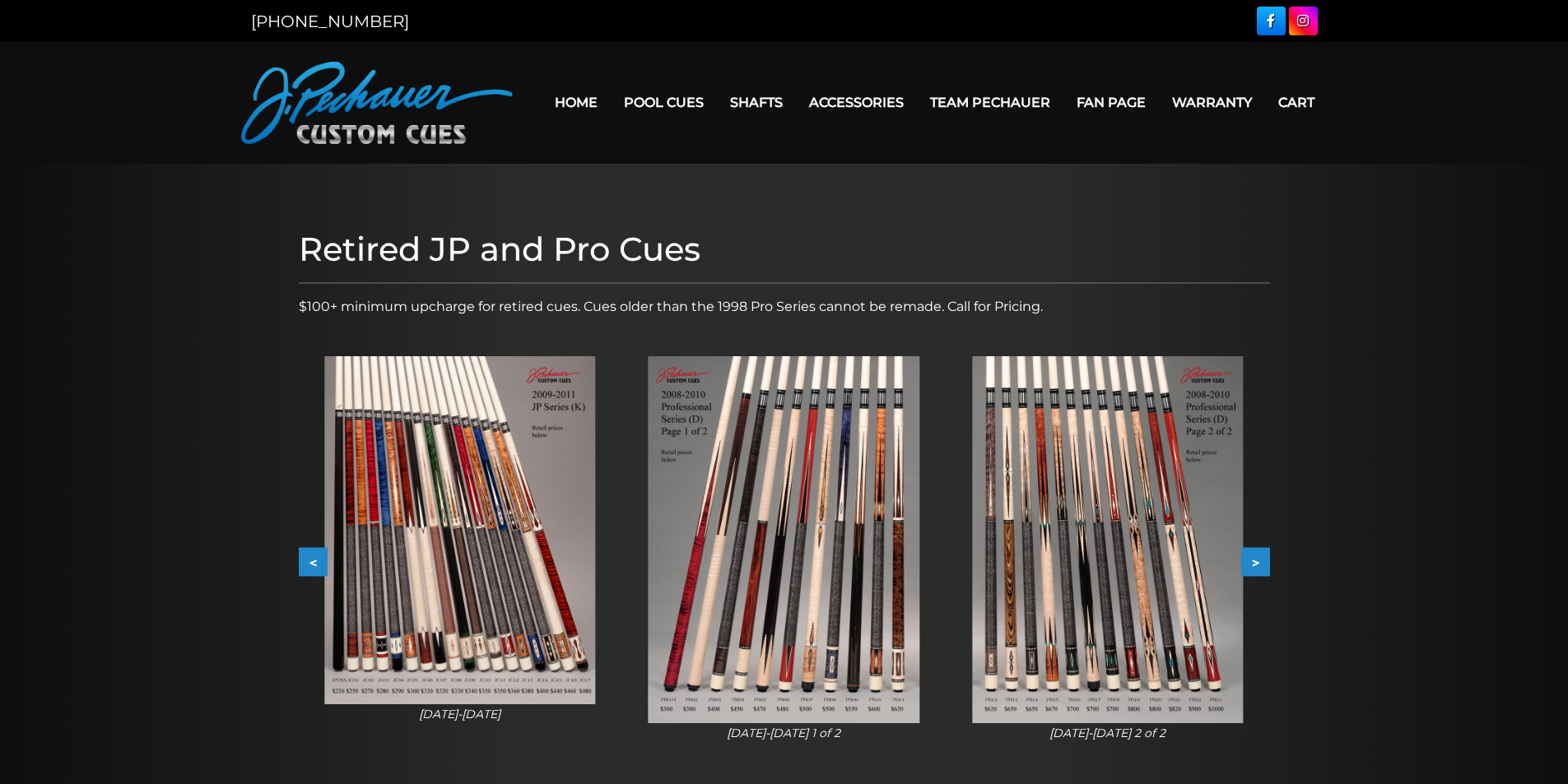
click at [1260, 562] on button ">" at bounding box center [1255, 562] width 29 height 29
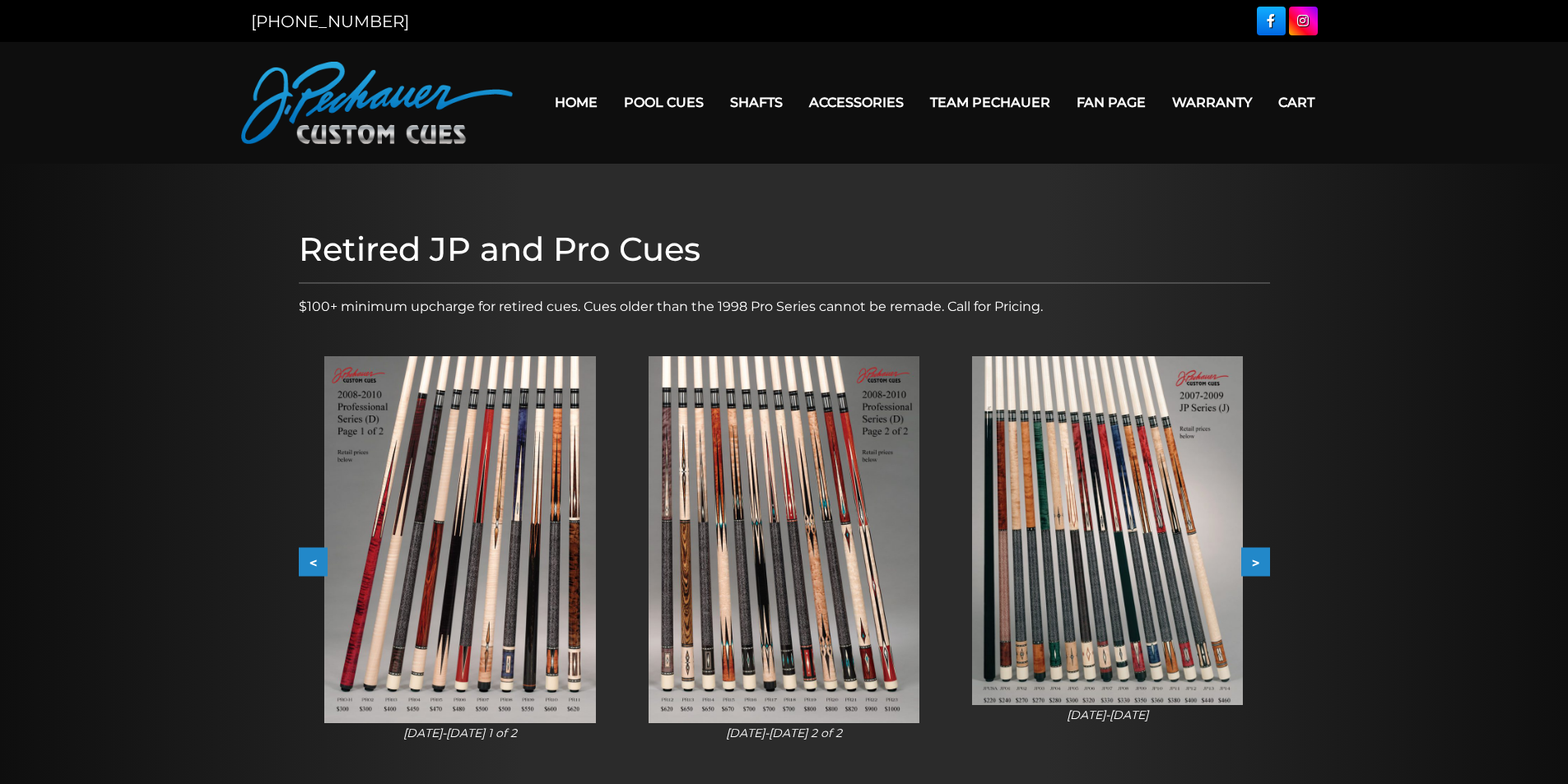
click at [1260, 562] on button ">" at bounding box center [1255, 562] width 29 height 29
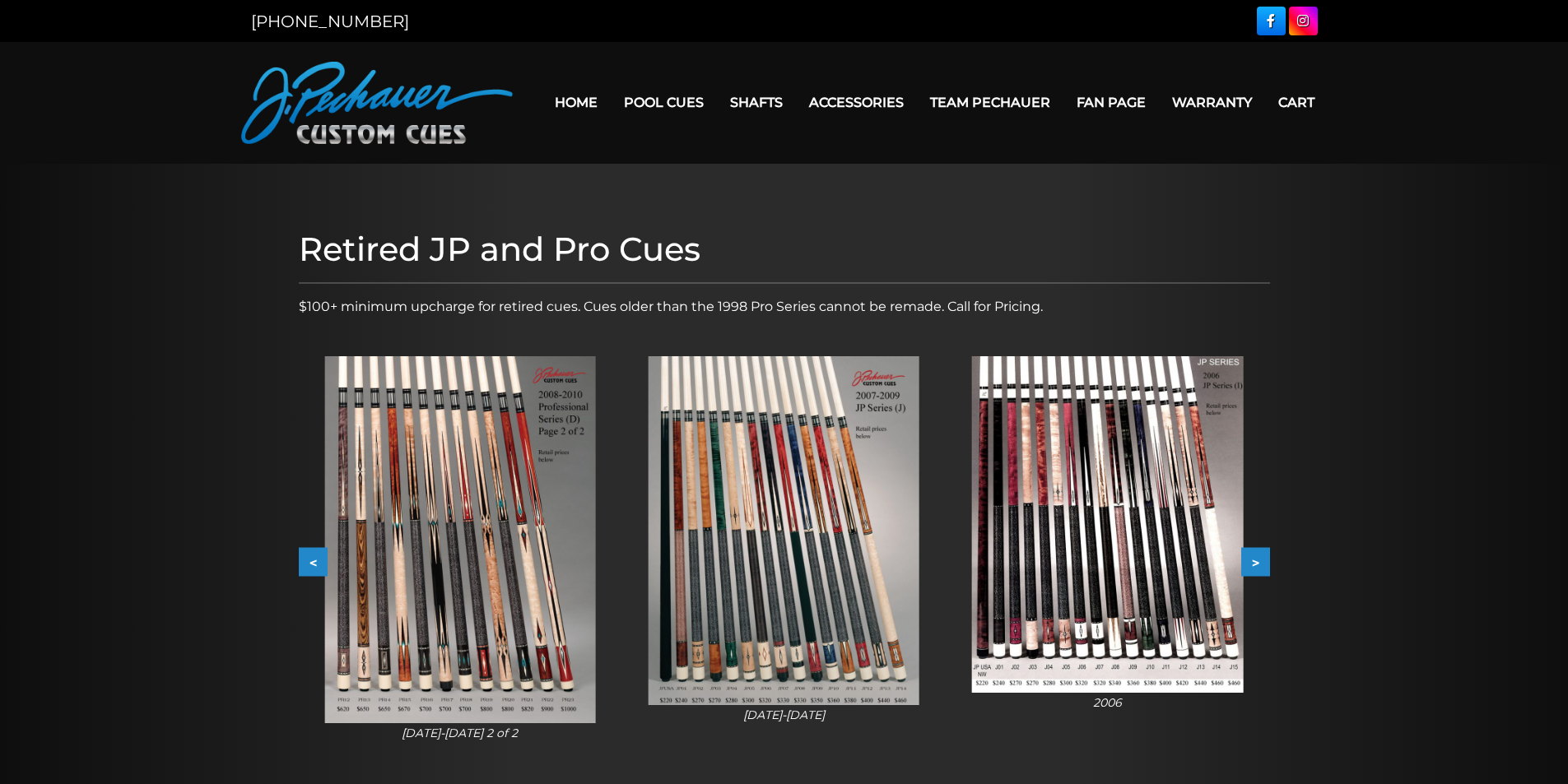
click at [1260, 562] on button ">" at bounding box center [1255, 562] width 29 height 29
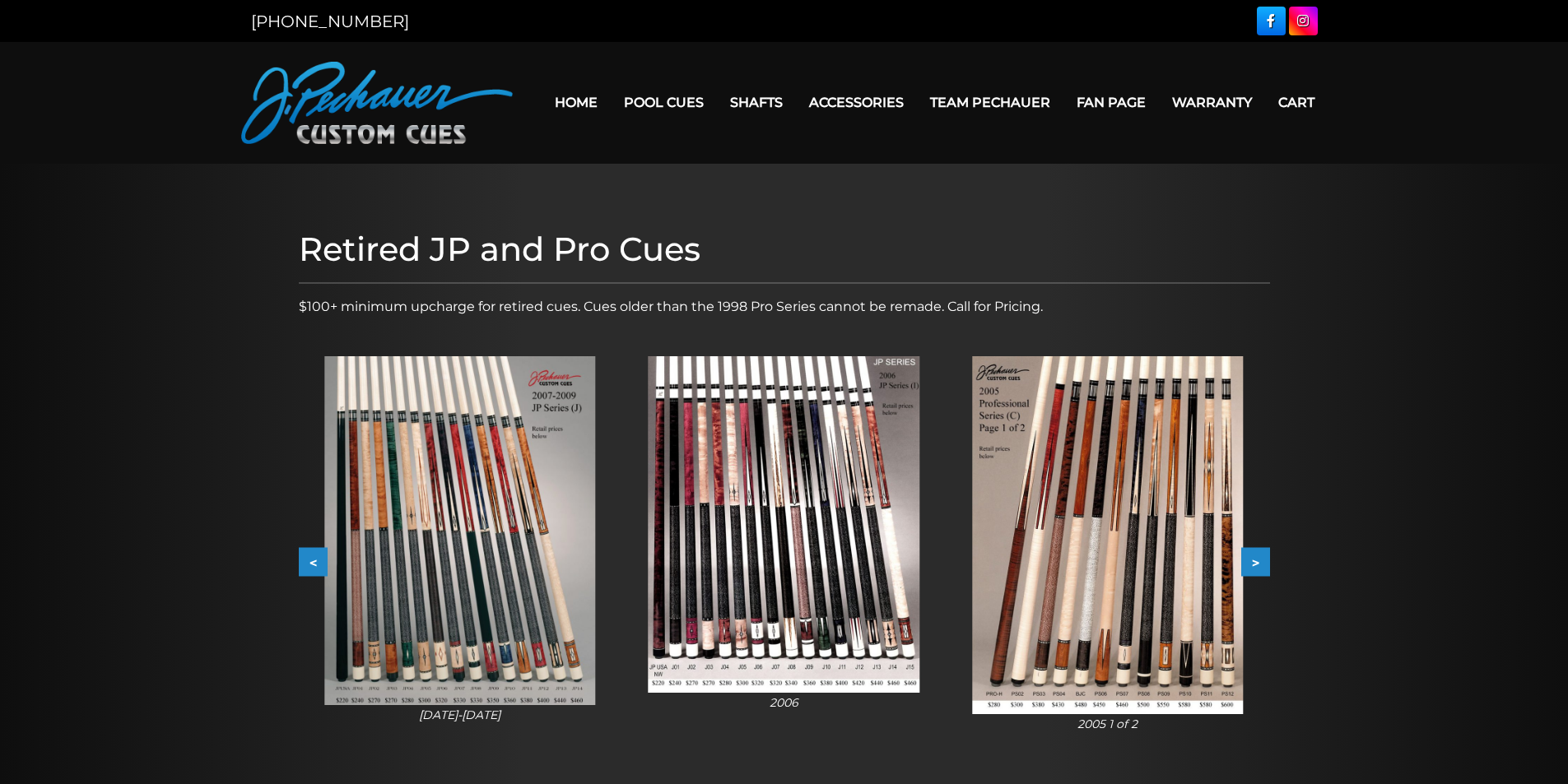
click at [1260, 562] on button ">" at bounding box center [1255, 562] width 29 height 29
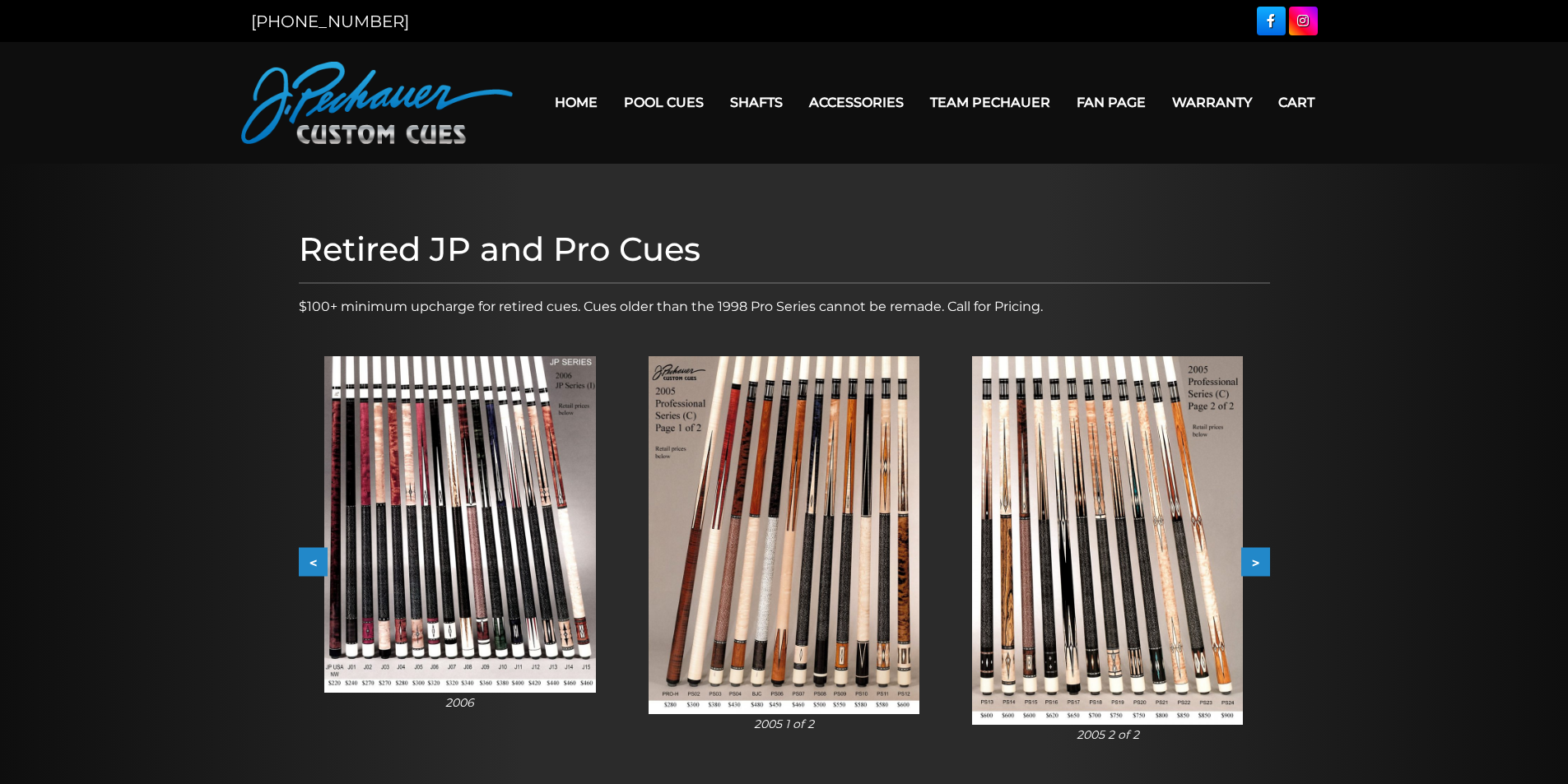
click at [1260, 562] on button ">" at bounding box center [1255, 562] width 29 height 29
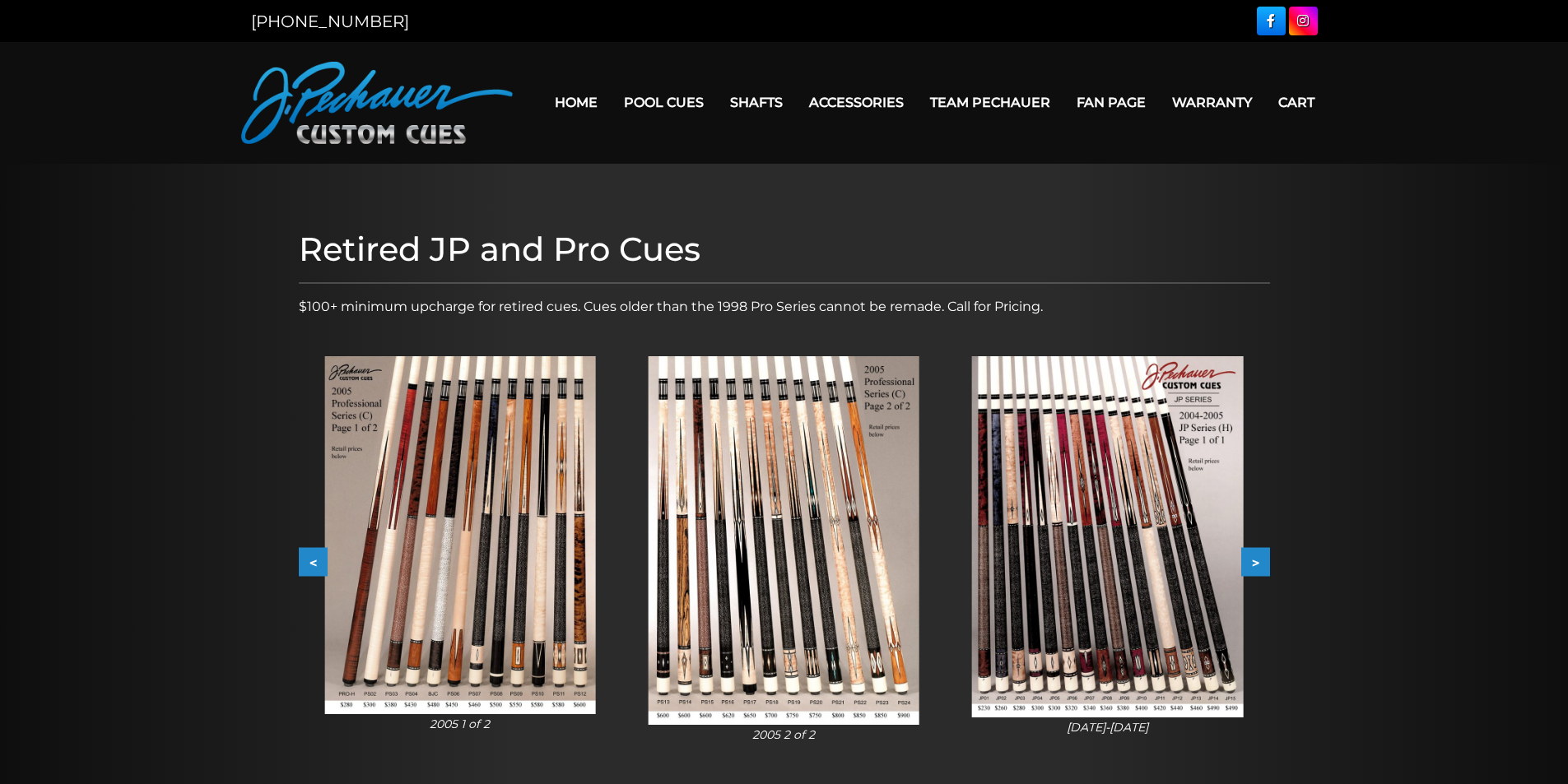
click at [1260, 562] on button ">" at bounding box center [1255, 562] width 29 height 29
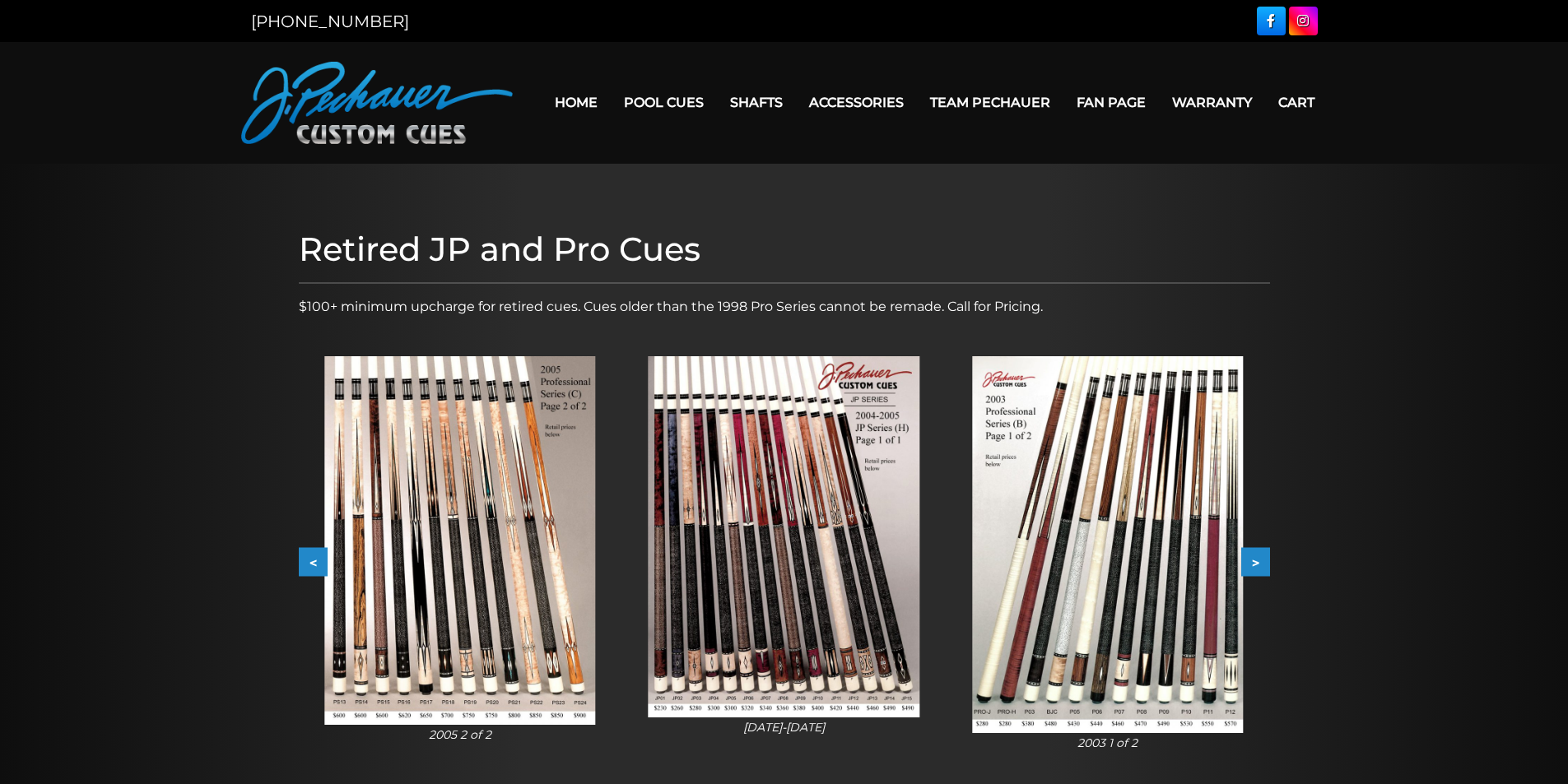
click at [1260, 562] on button ">" at bounding box center [1255, 562] width 29 height 29
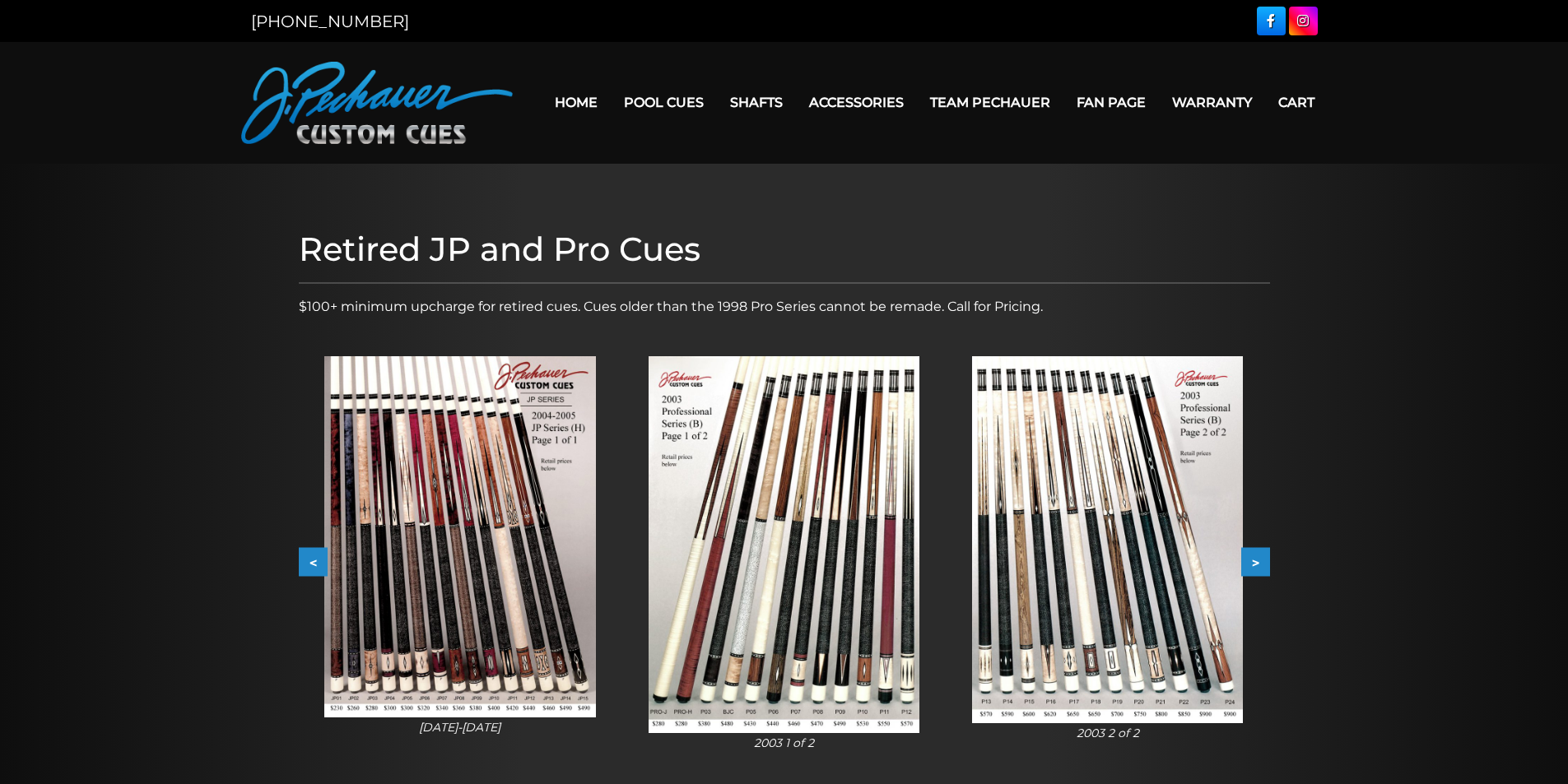
click at [1260, 562] on button ">" at bounding box center [1255, 562] width 29 height 29
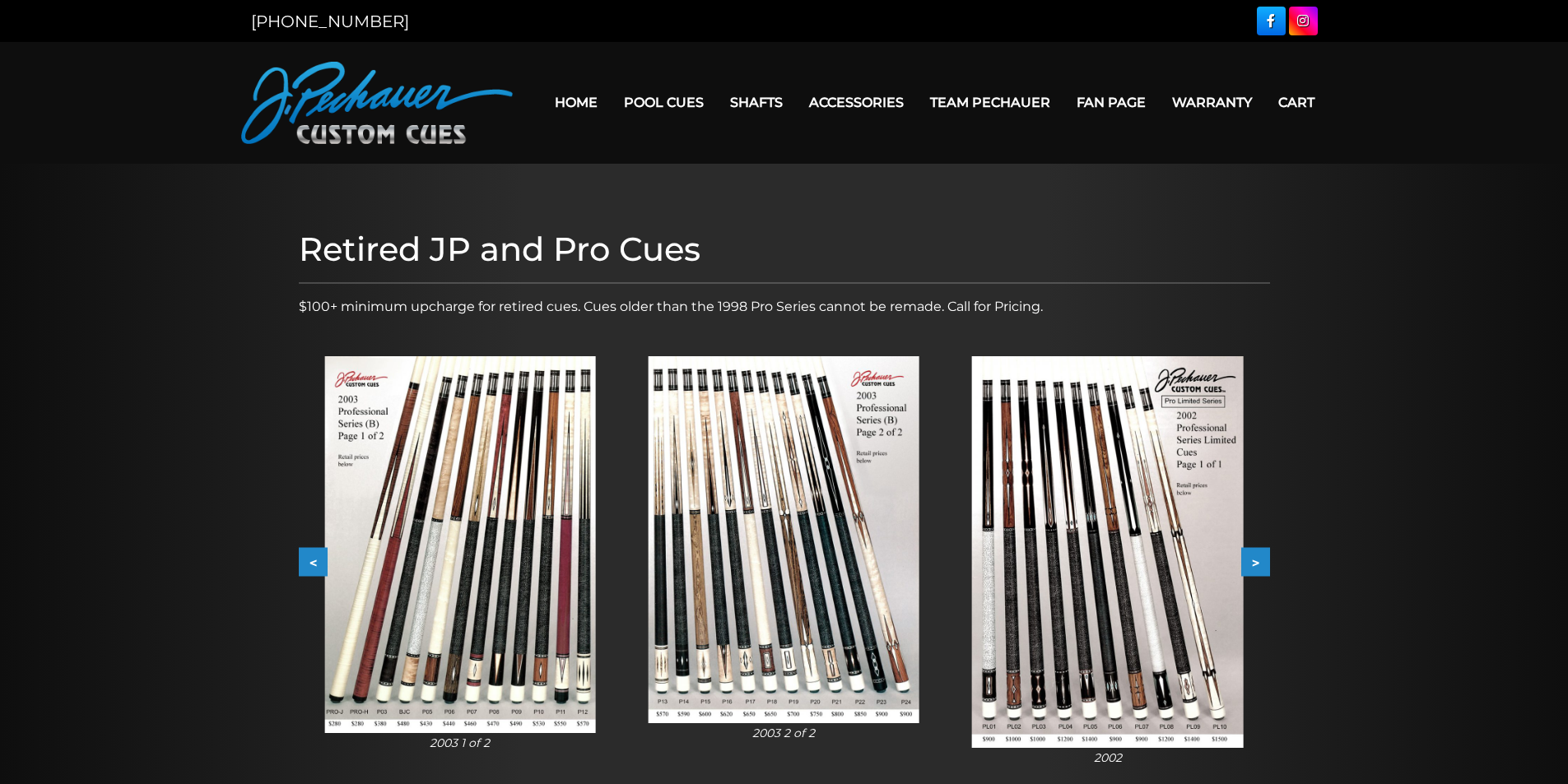
click at [305, 561] on button "<" at bounding box center [313, 562] width 29 height 29
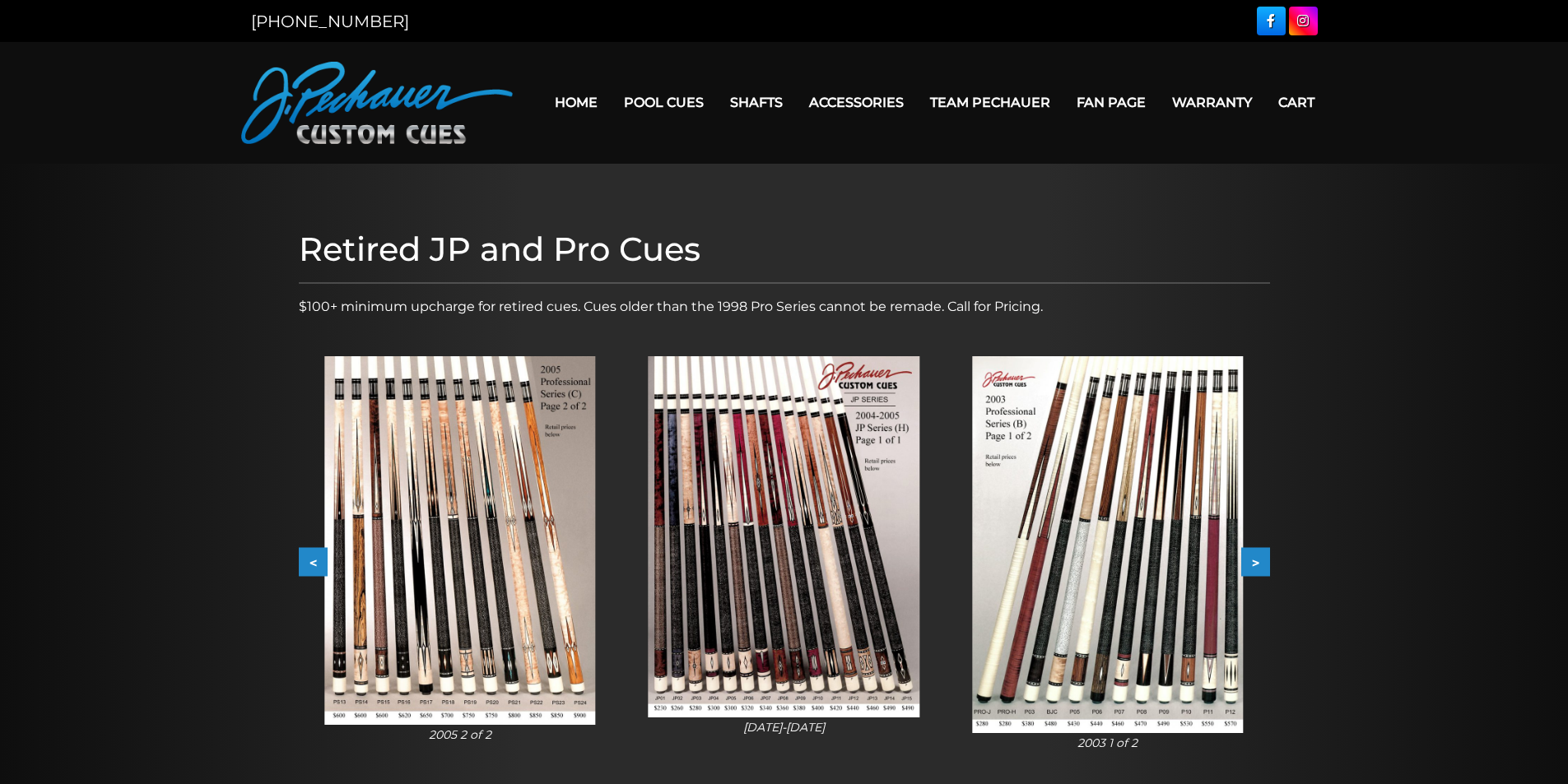
click at [305, 561] on button "<" at bounding box center [313, 562] width 29 height 29
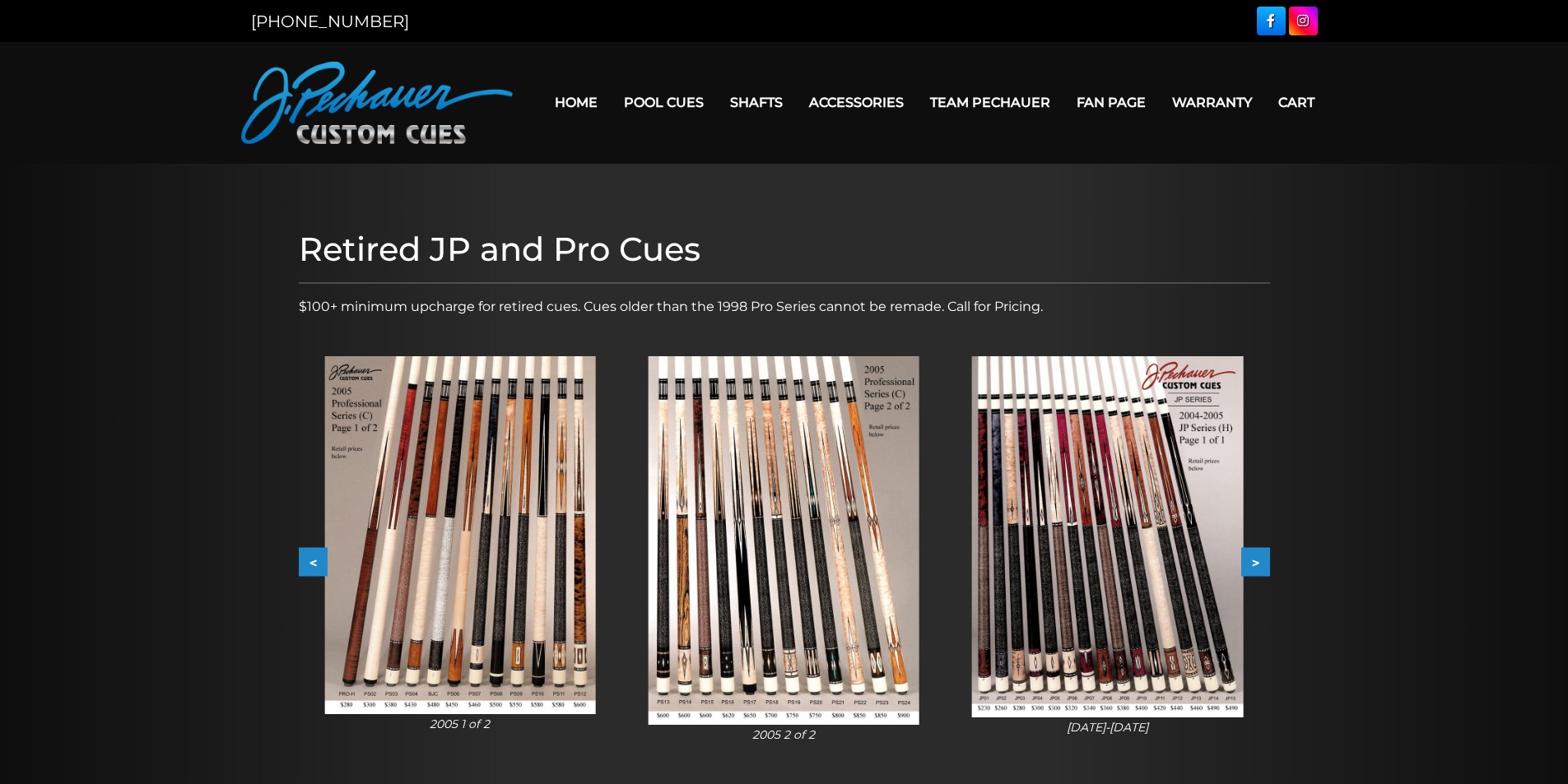
click at [305, 561] on button "<" at bounding box center [313, 562] width 29 height 29
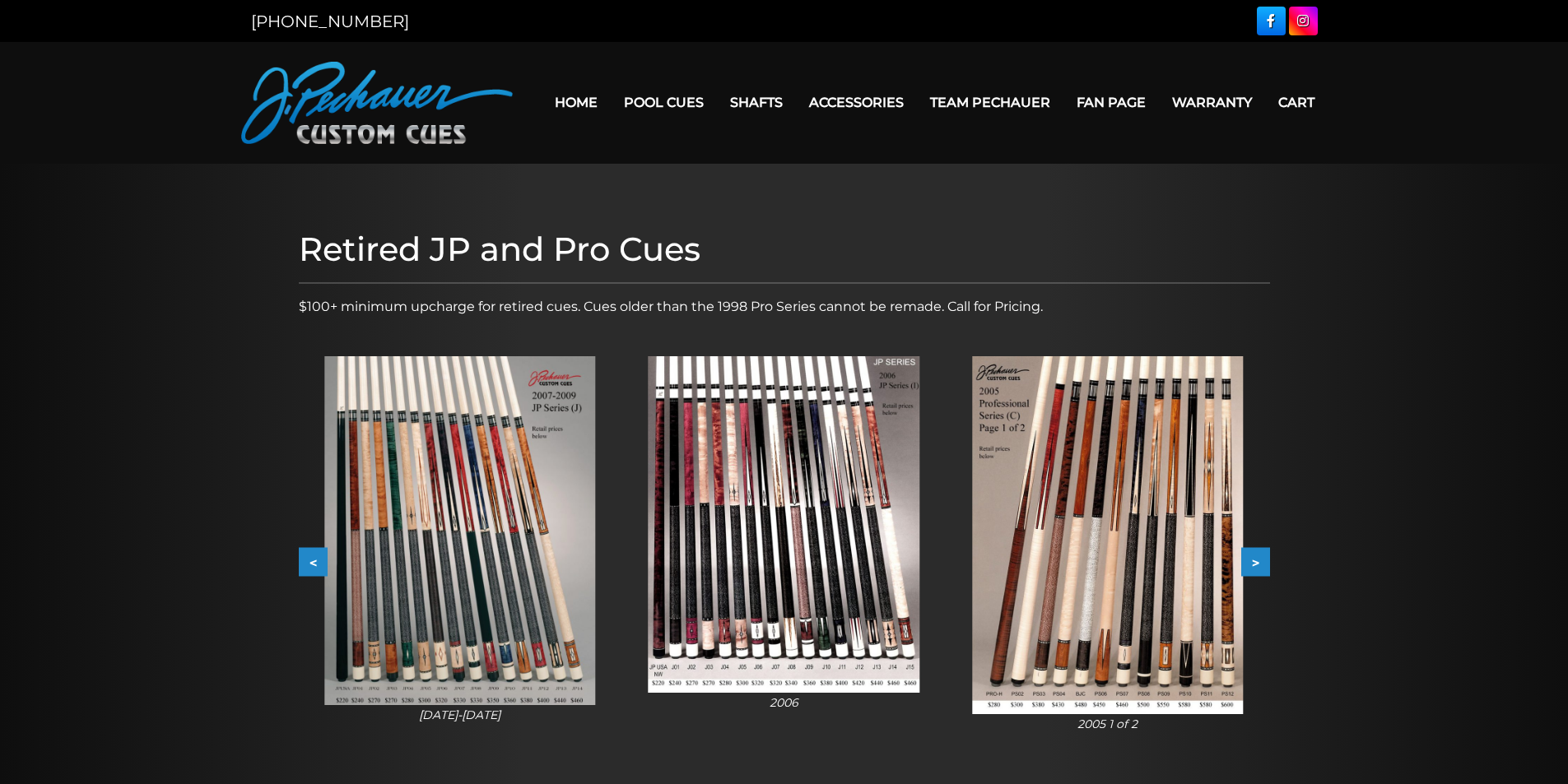
click at [305, 561] on button "<" at bounding box center [313, 562] width 29 height 29
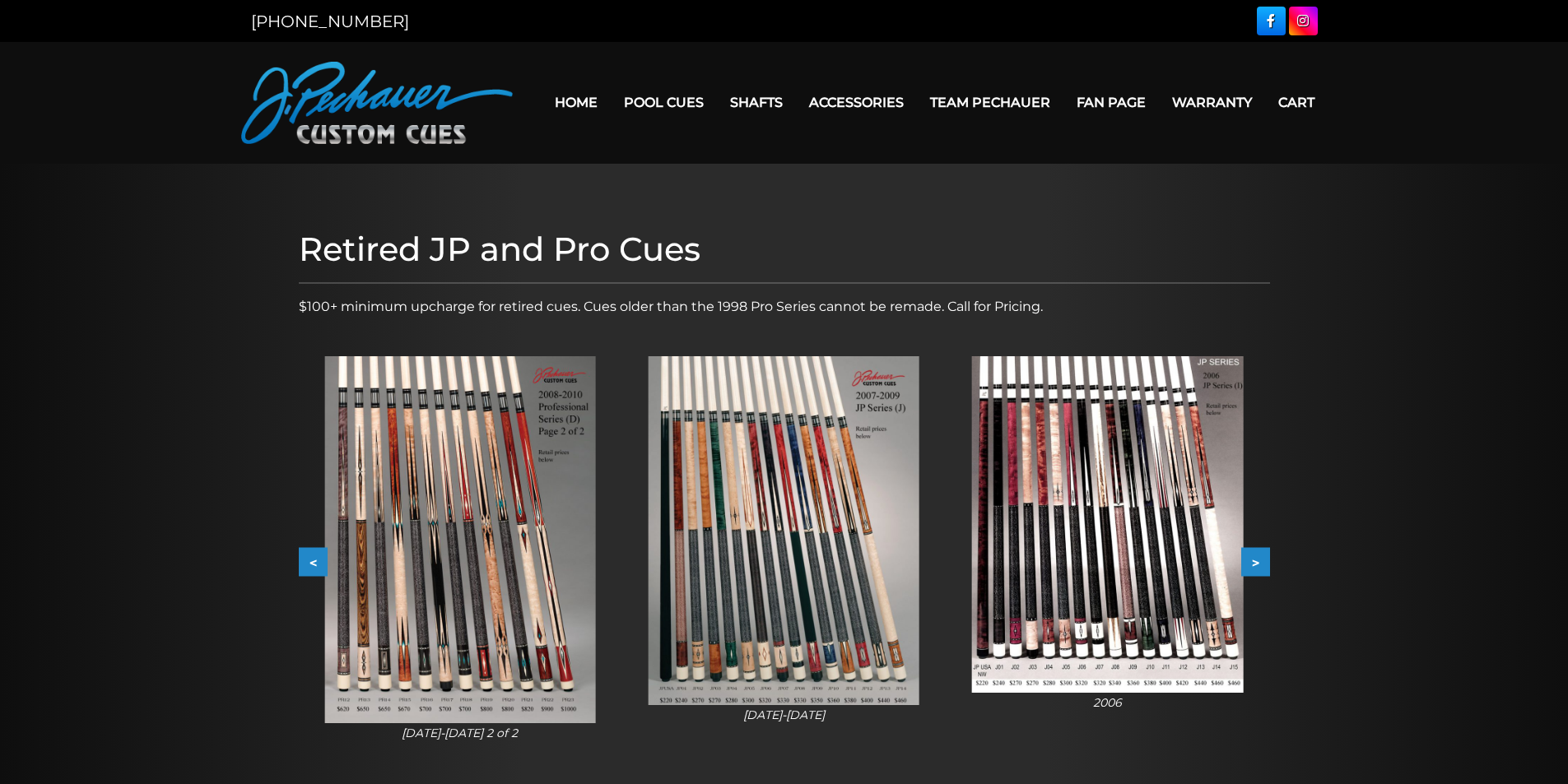
click at [305, 561] on button "<" at bounding box center [313, 562] width 29 height 29
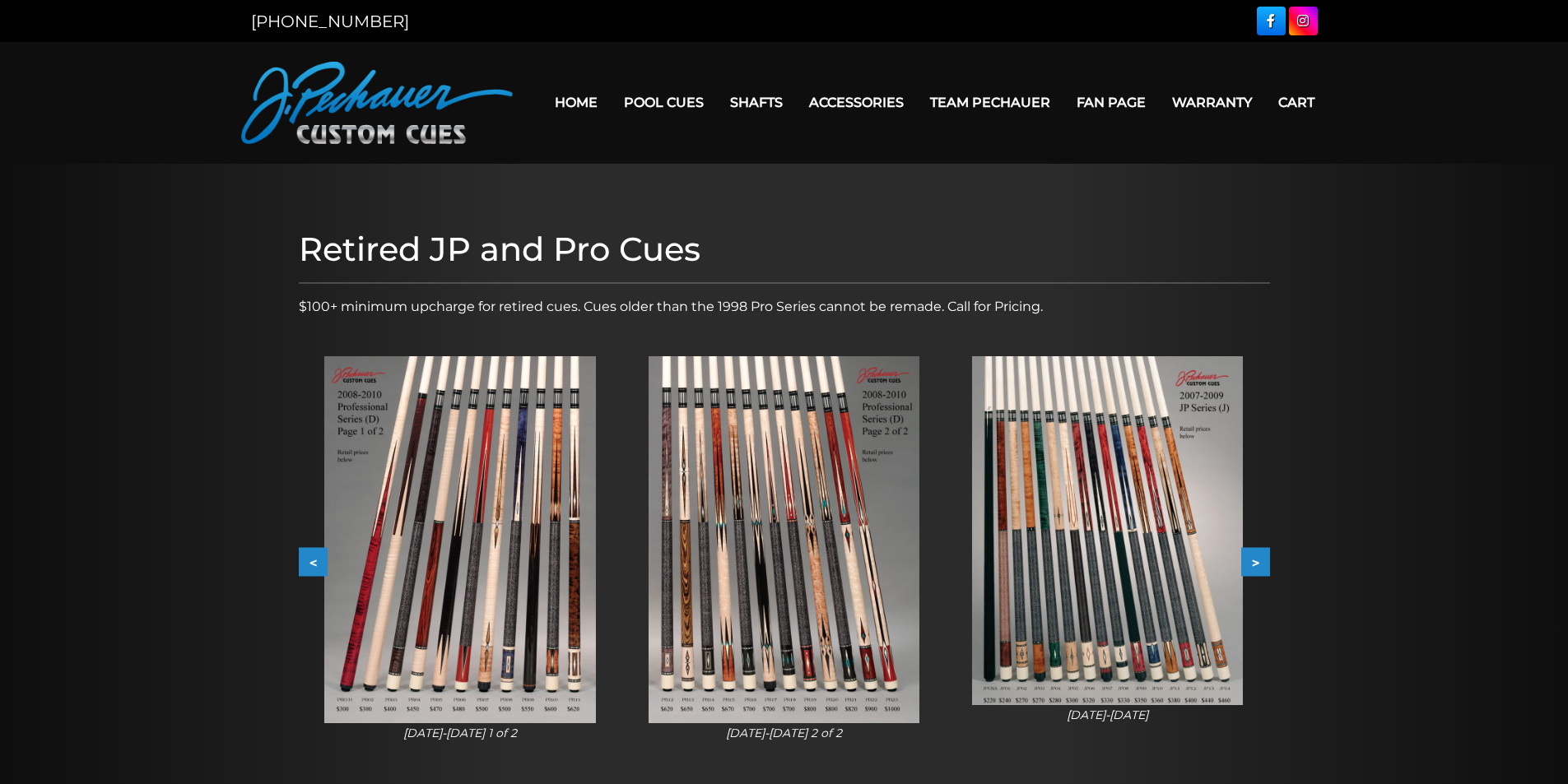
click at [305, 561] on button "<" at bounding box center [313, 562] width 29 height 29
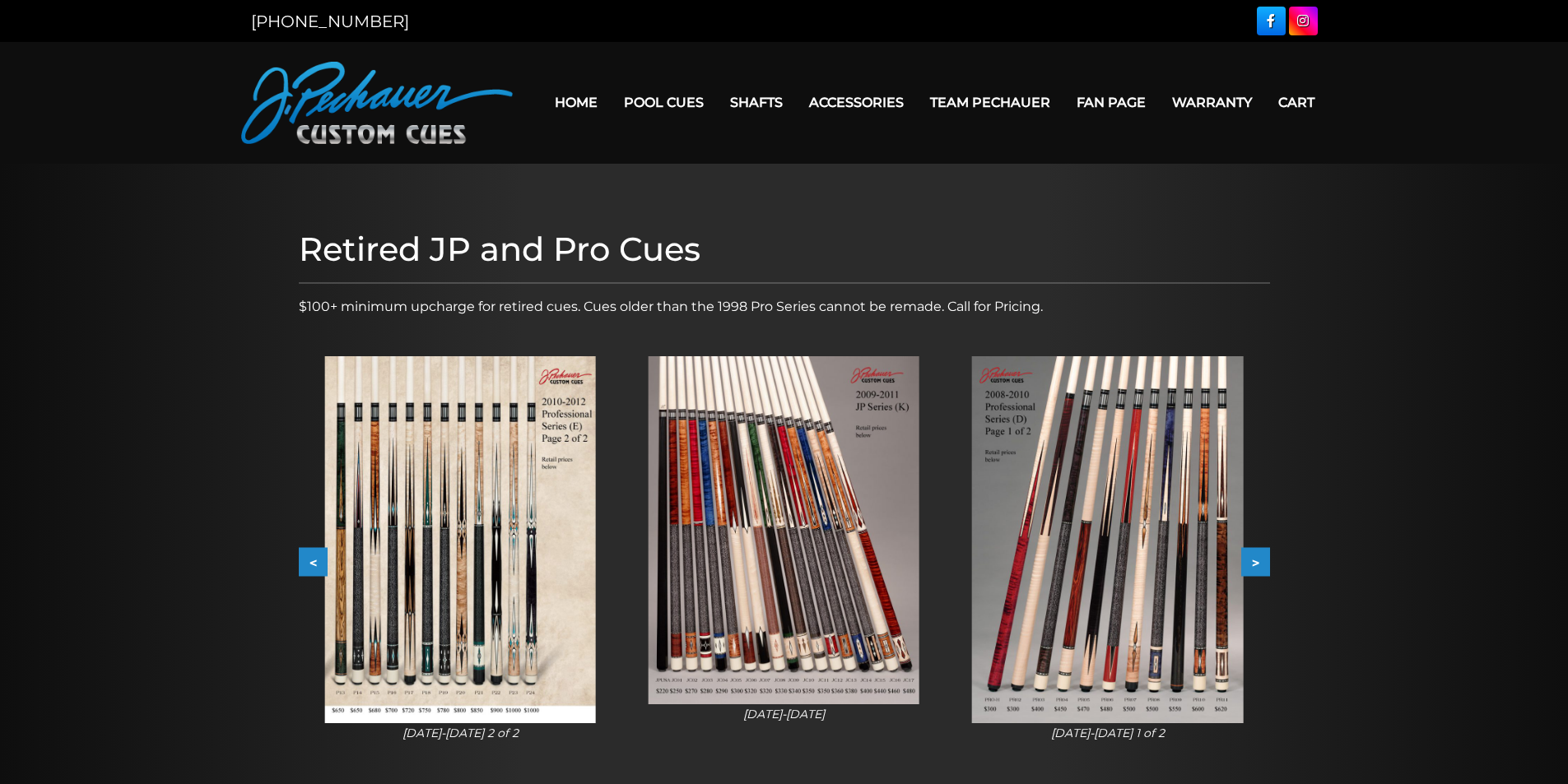
click at [305, 561] on button "<" at bounding box center [313, 562] width 29 height 29
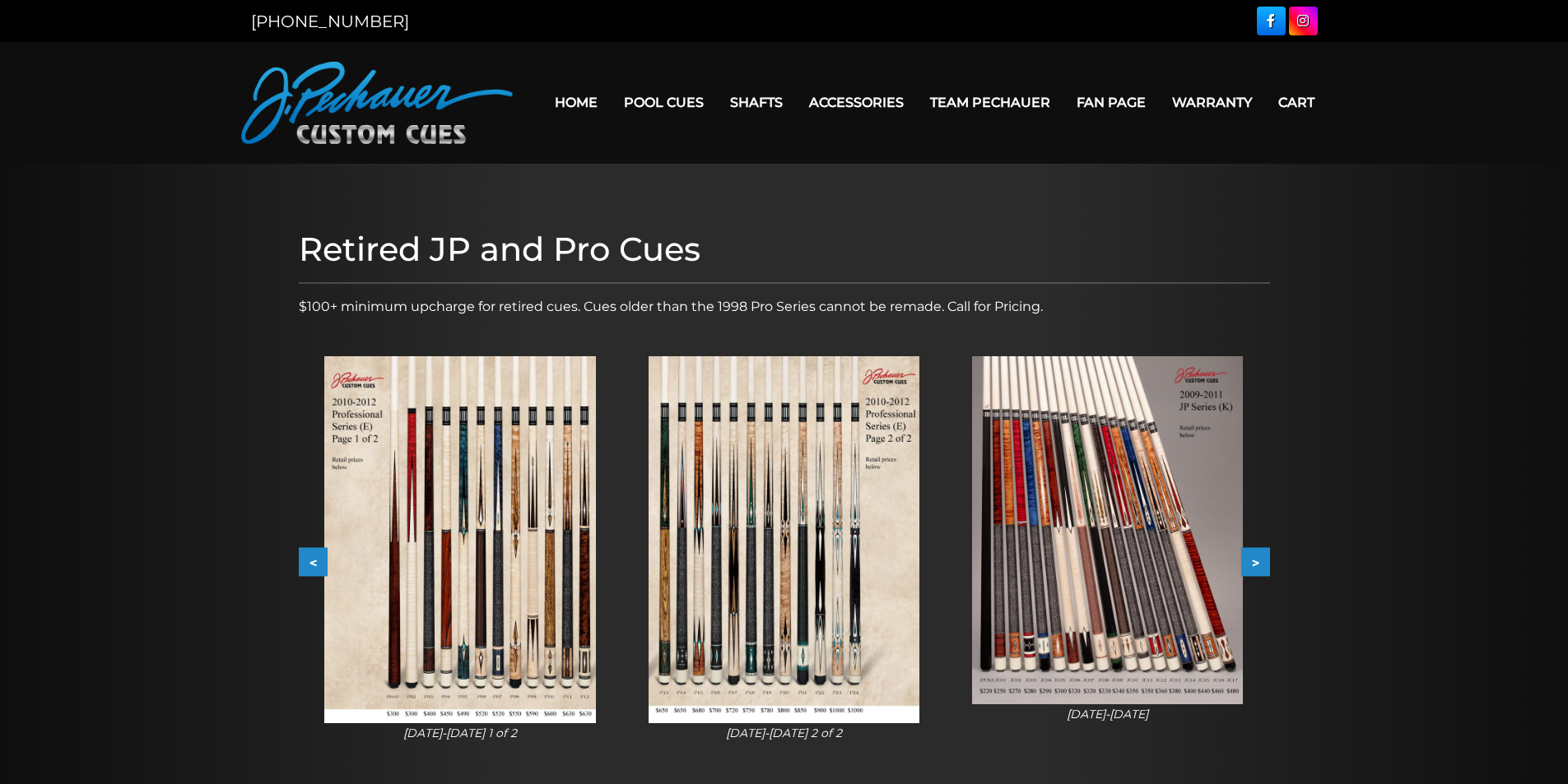
click at [305, 561] on button "<" at bounding box center [313, 562] width 29 height 29
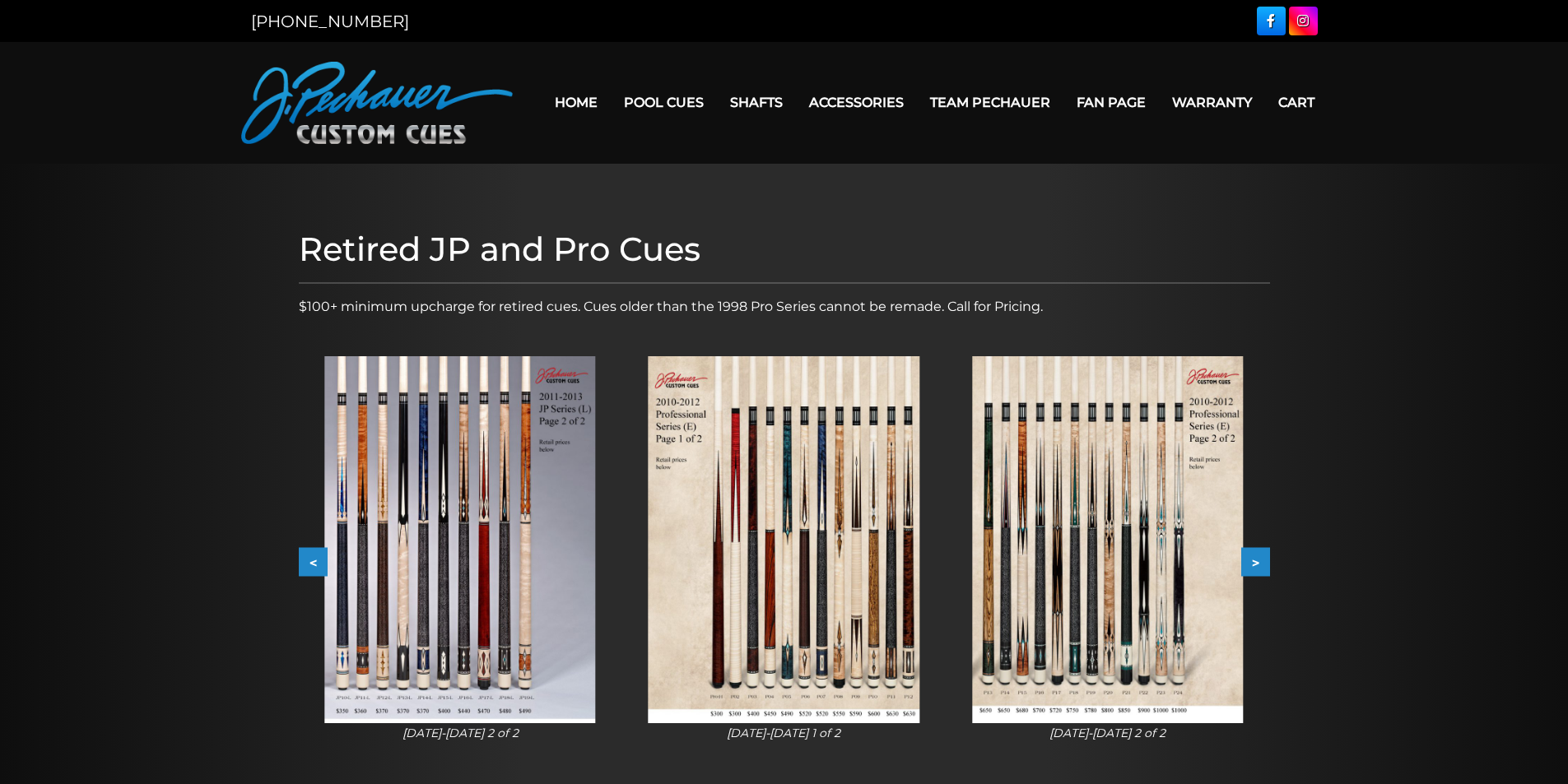
click at [305, 561] on button "<" at bounding box center [313, 562] width 29 height 29
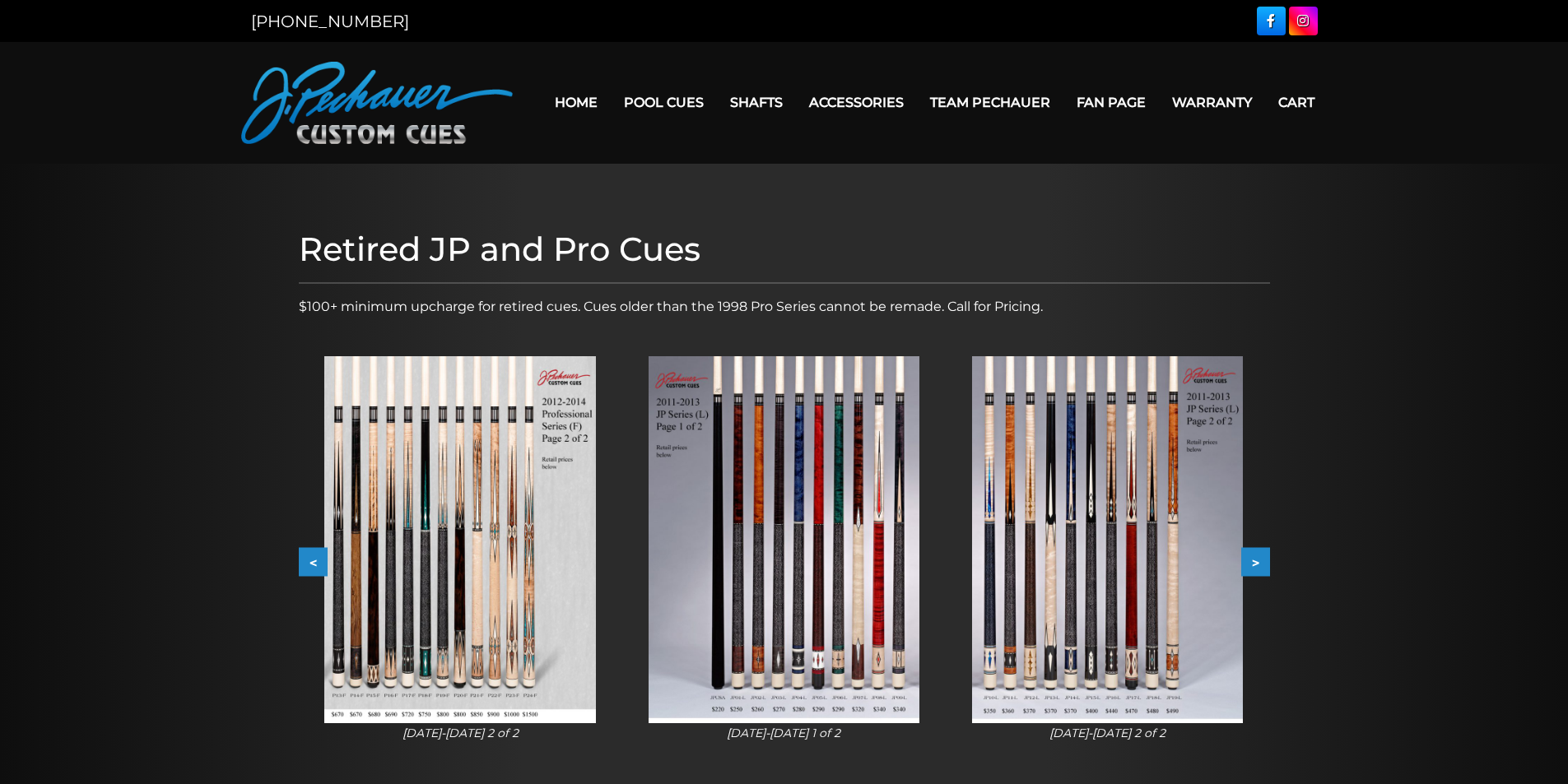
click at [305, 561] on button "<" at bounding box center [313, 562] width 29 height 29
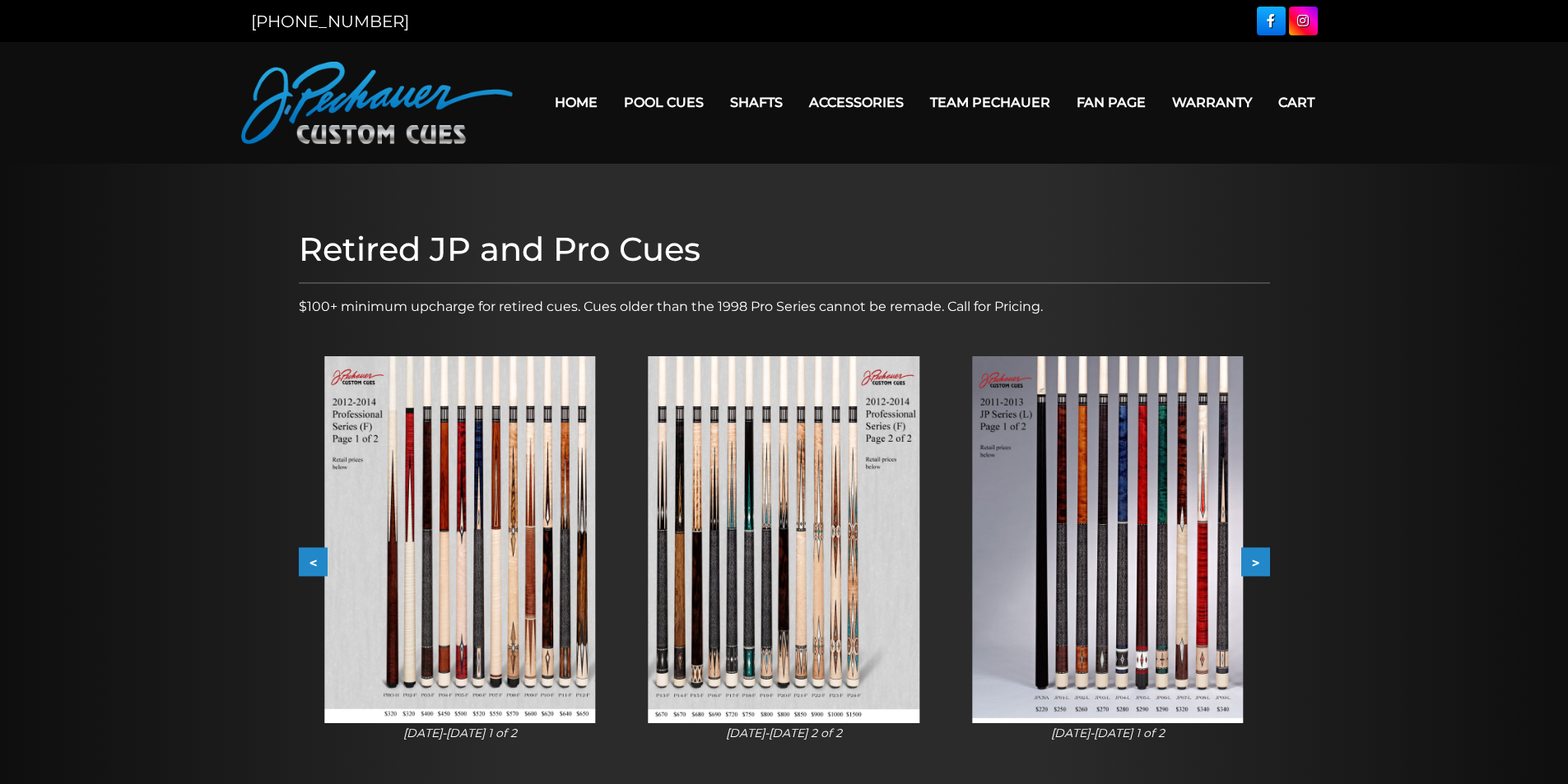
click at [305, 561] on button "<" at bounding box center [313, 562] width 29 height 29
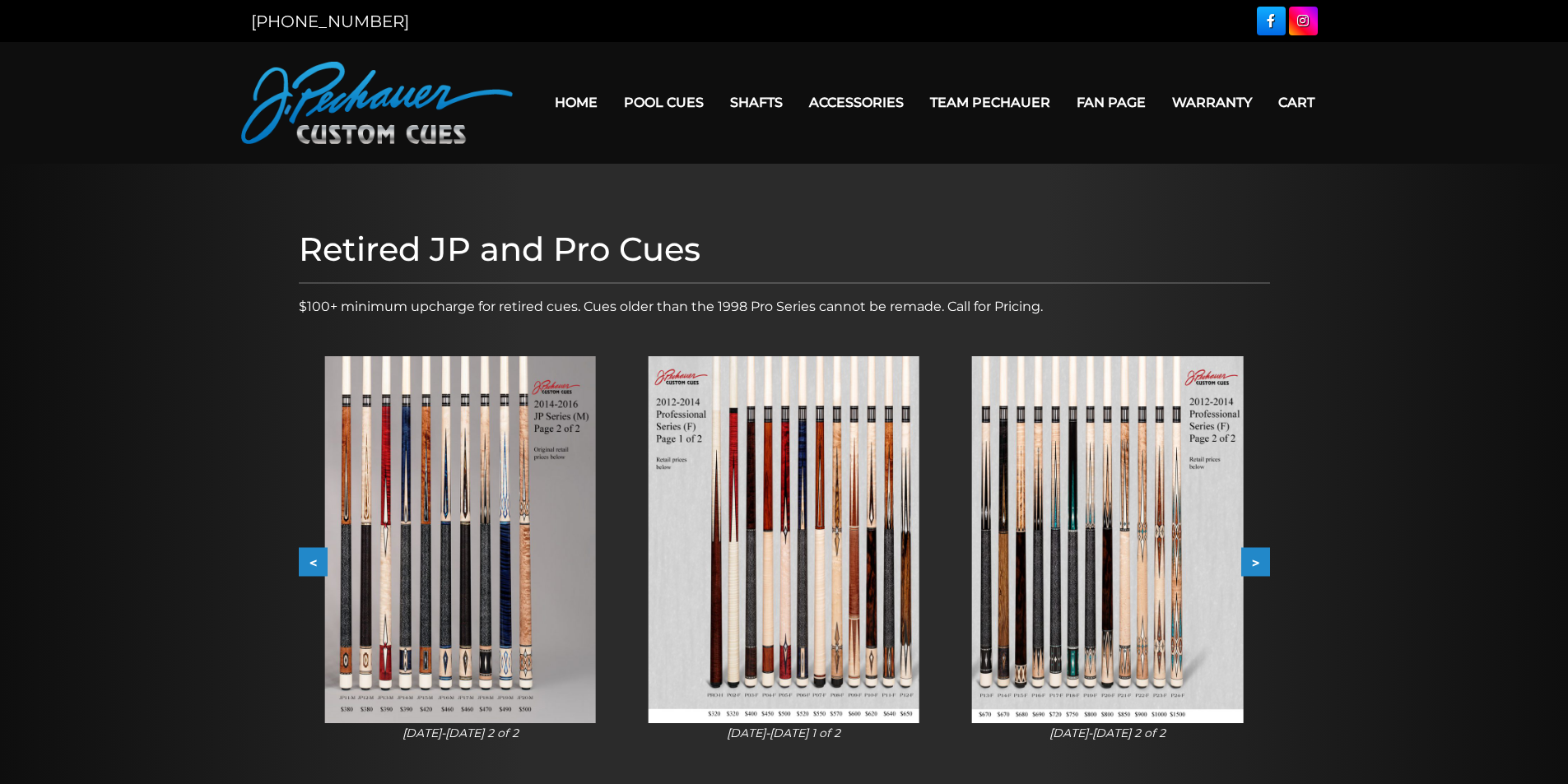
click at [305, 561] on button "<" at bounding box center [313, 562] width 29 height 29
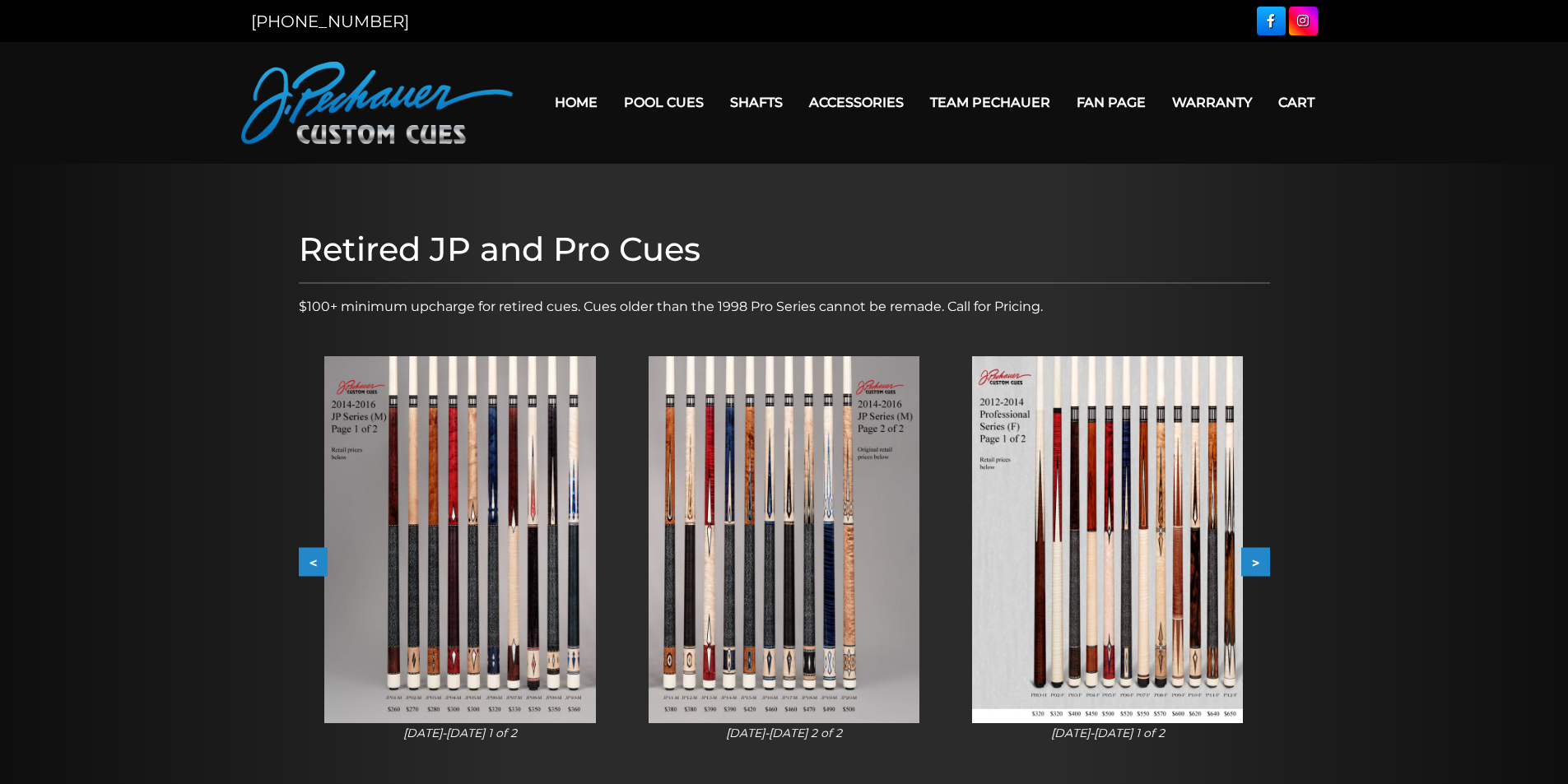
click at [305, 561] on button "<" at bounding box center [313, 562] width 29 height 29
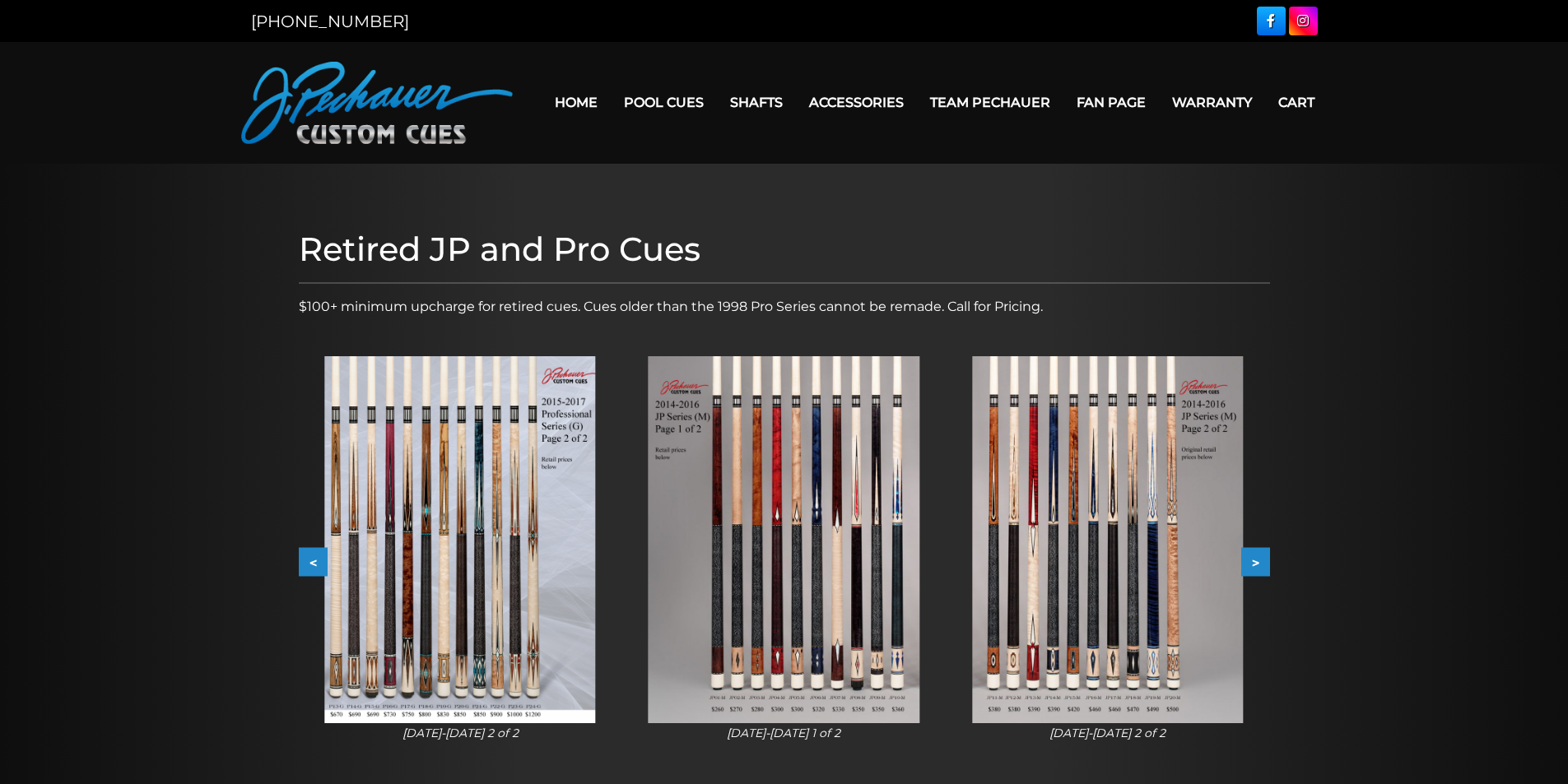
click at [305, 561] on button "<" at bounding box center [313, 562] width 29 height 29
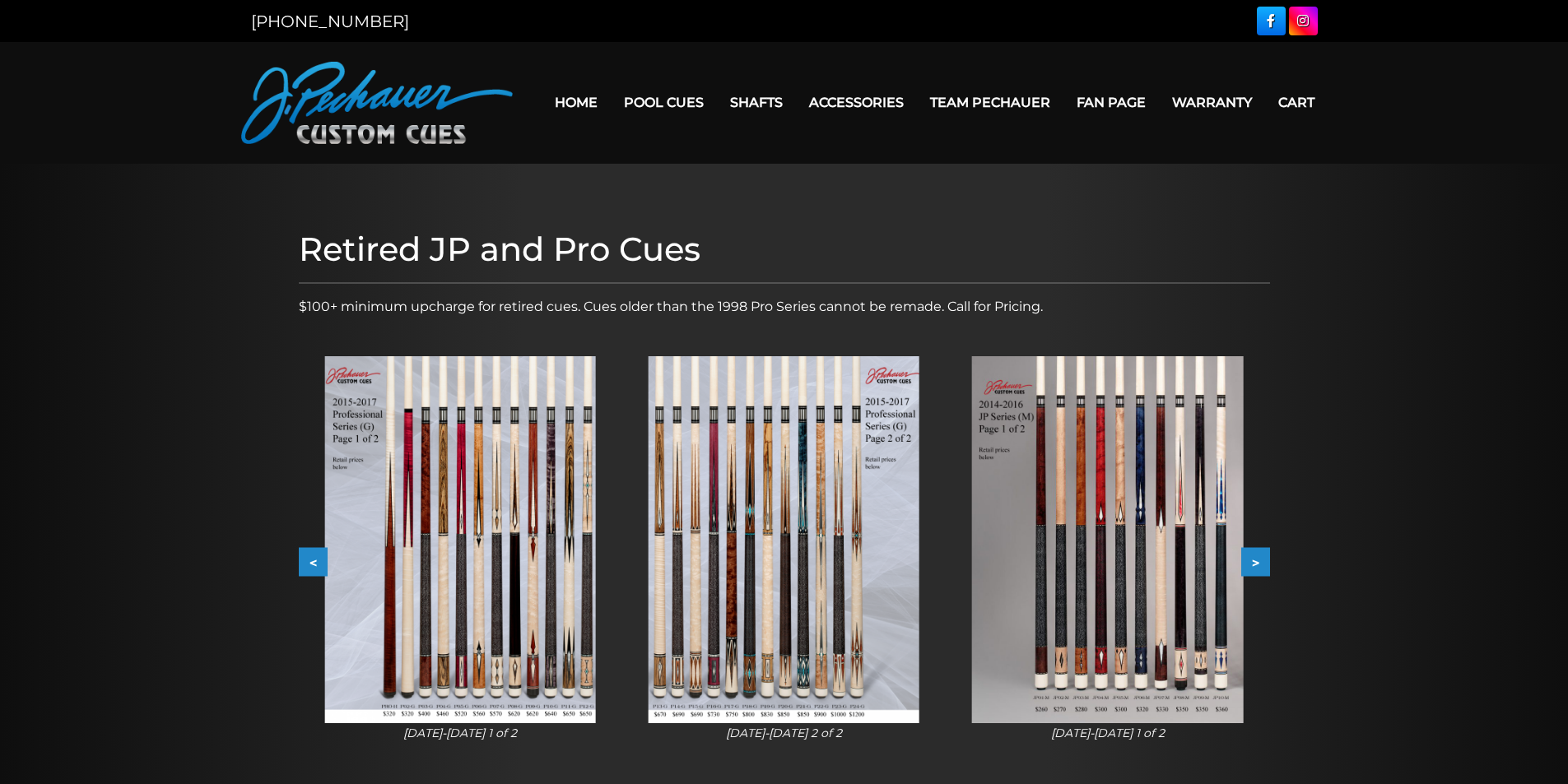
click at [305, 561] on button "<" at bounding box center [313, 562] width 29 height 29
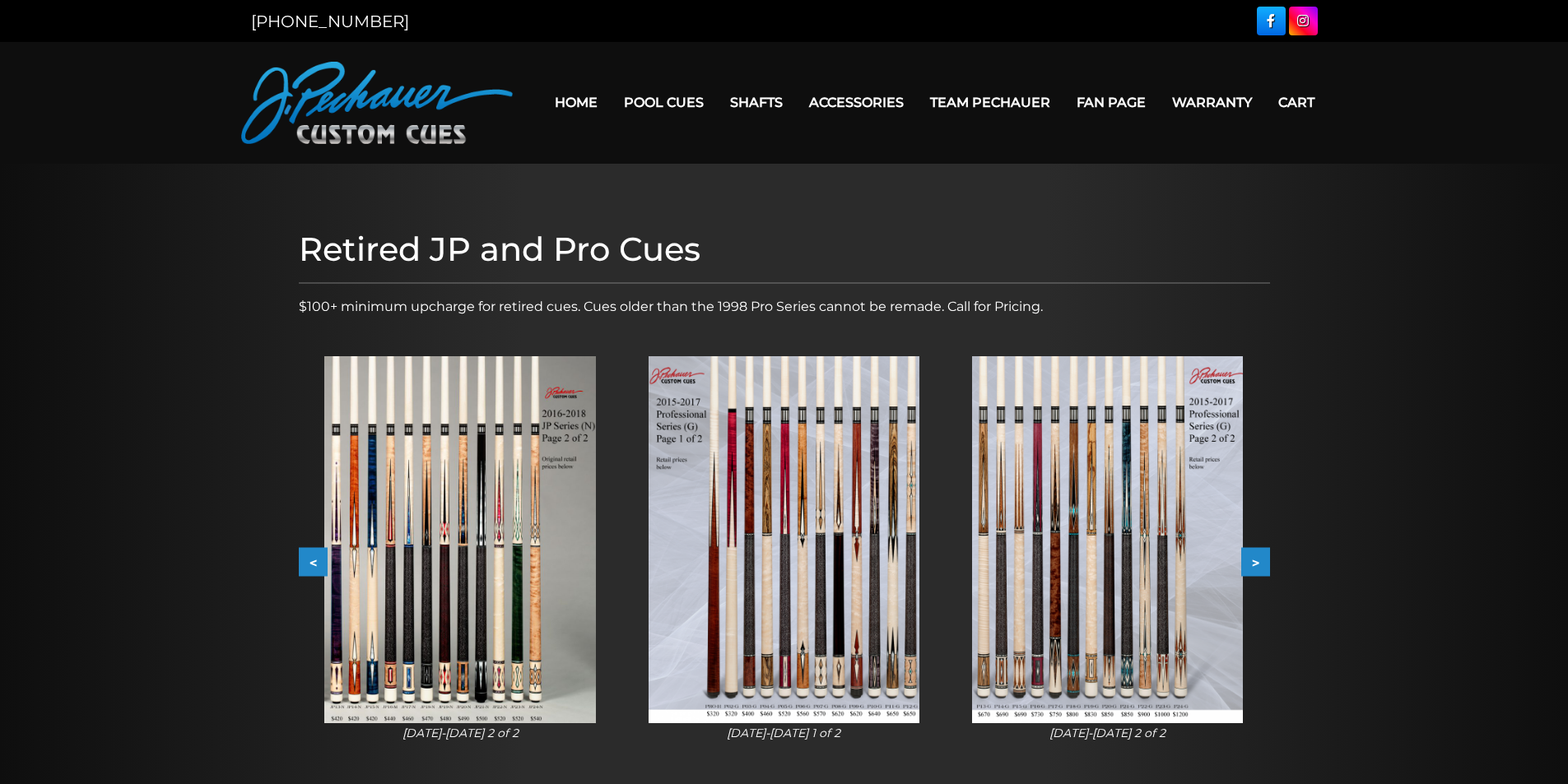
click at [305, 561] on button "<" at bounding box center [313, 562] width 29 height 29
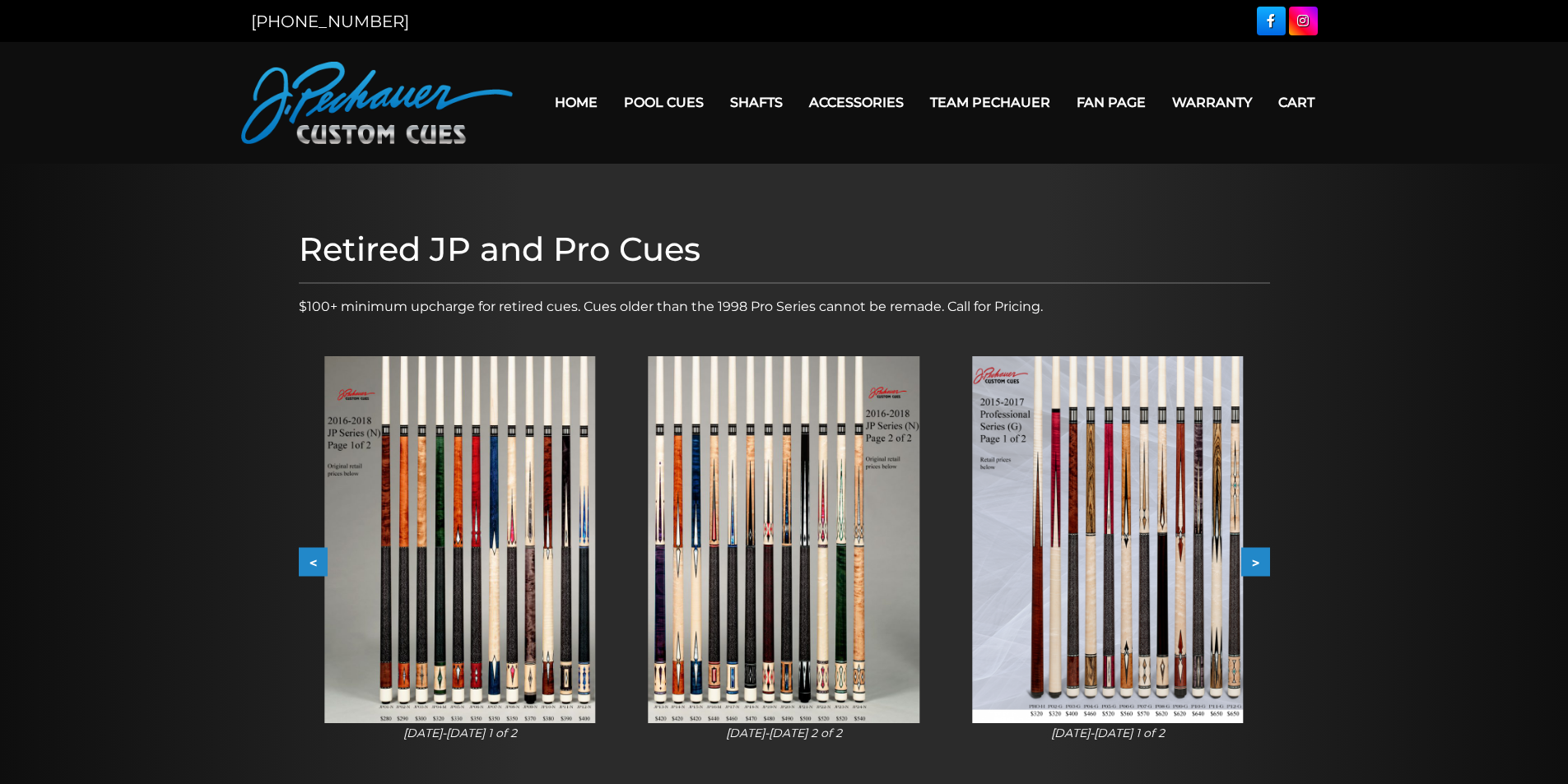
click at [305, 561] on button "<" at bounding box center [313, 562] width 29 height 29
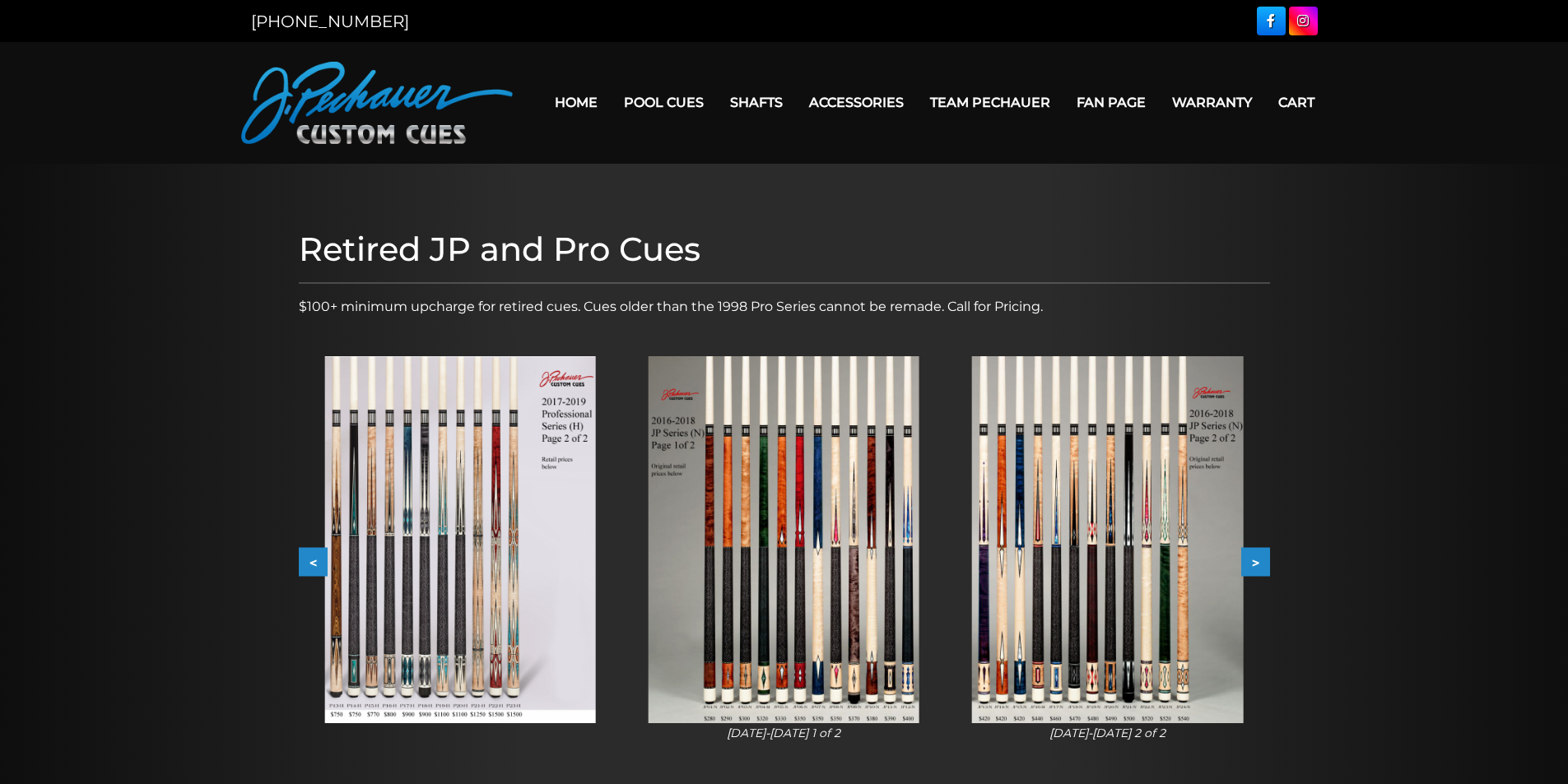
click at [305, 561] on button "<" at bounding box center [313, 562] width 29 height 29
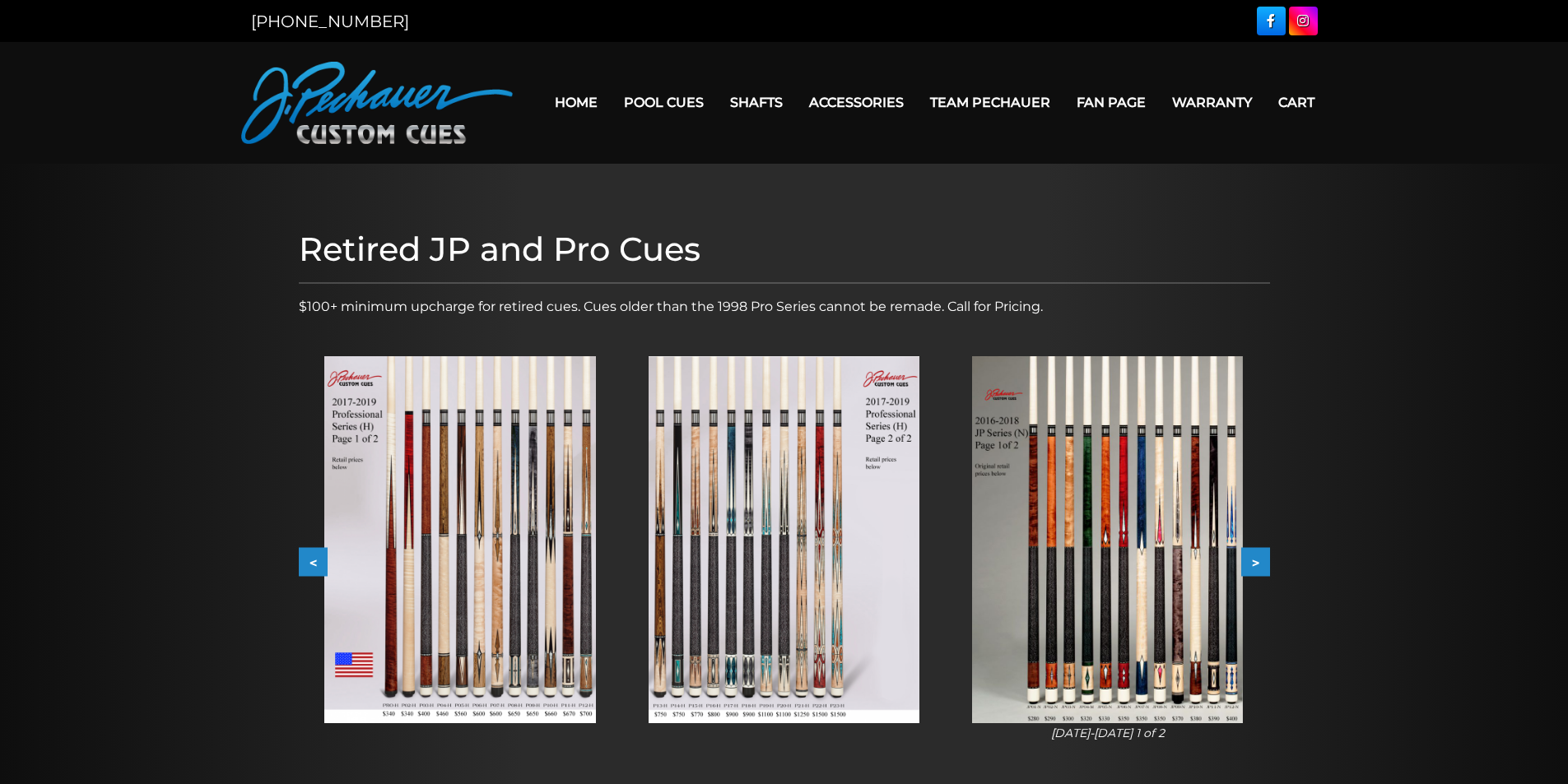
click at [305, 561] on button "<" at bounding box center [313, 562] width 29 height 29
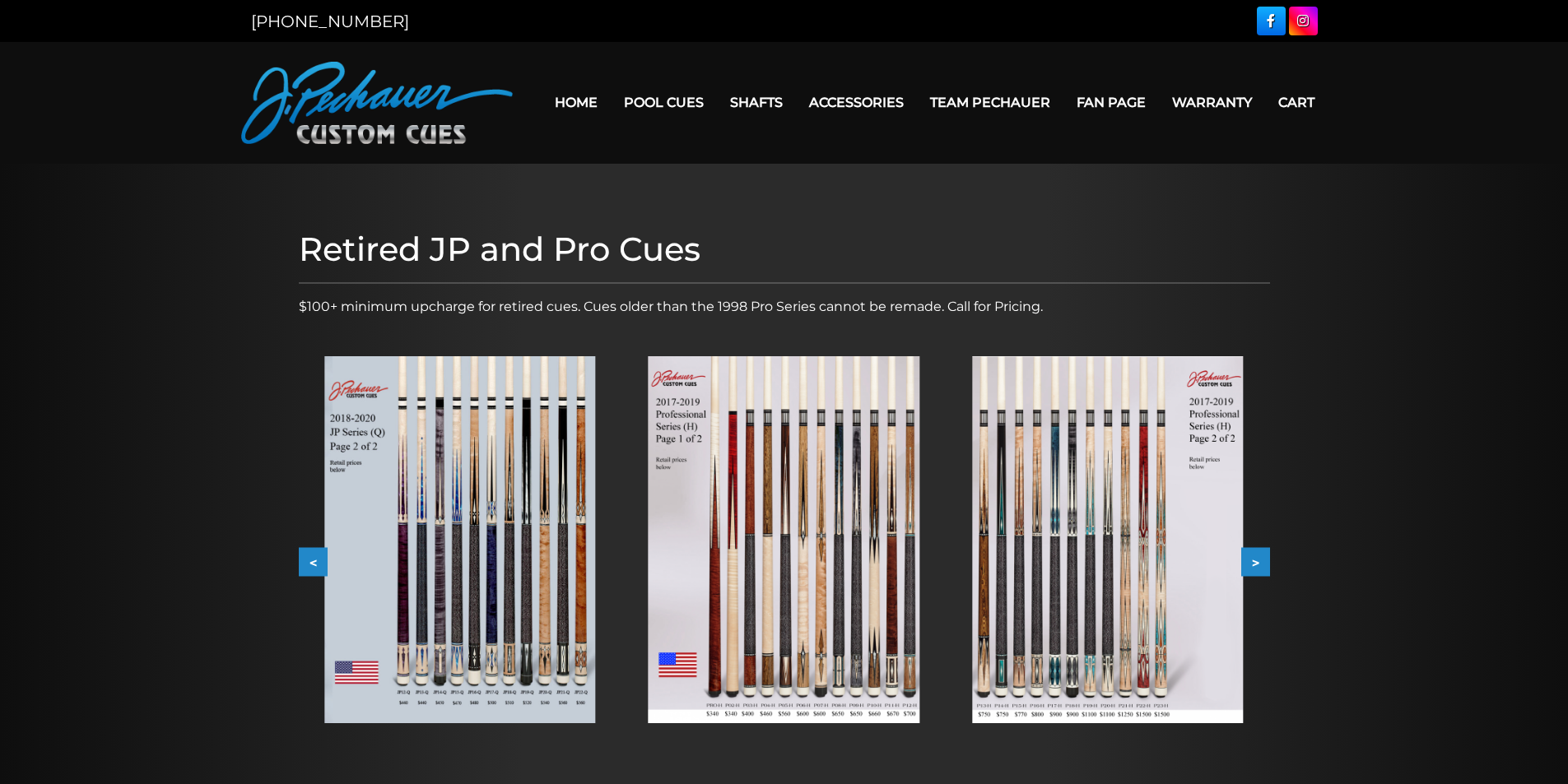
click at [305, 561] on button "<" at bounding box center [313, 562] width 29 height 29
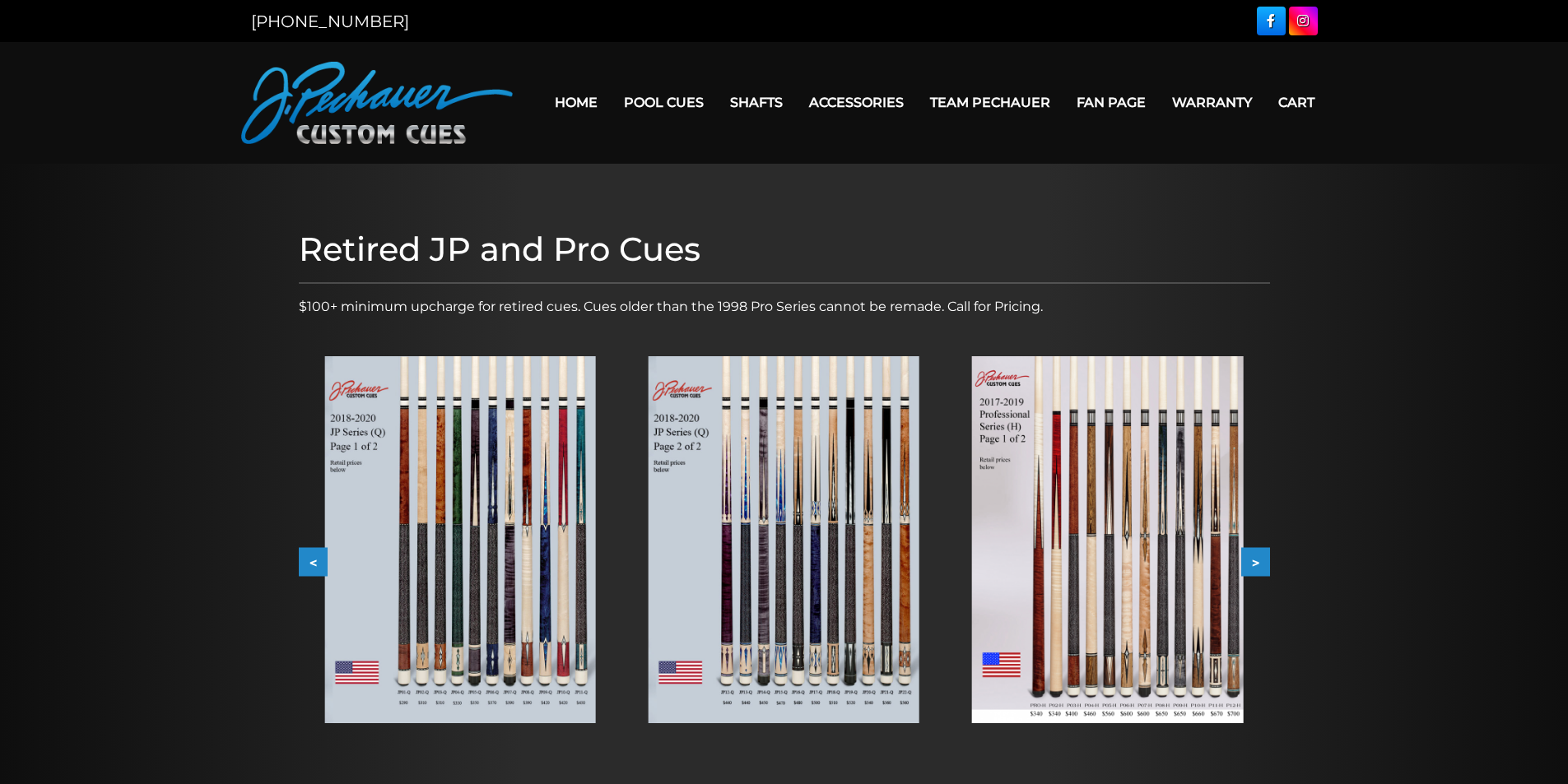
click at [305, 561] on button "<" at bounding box center [313, 562] width 29 height 29
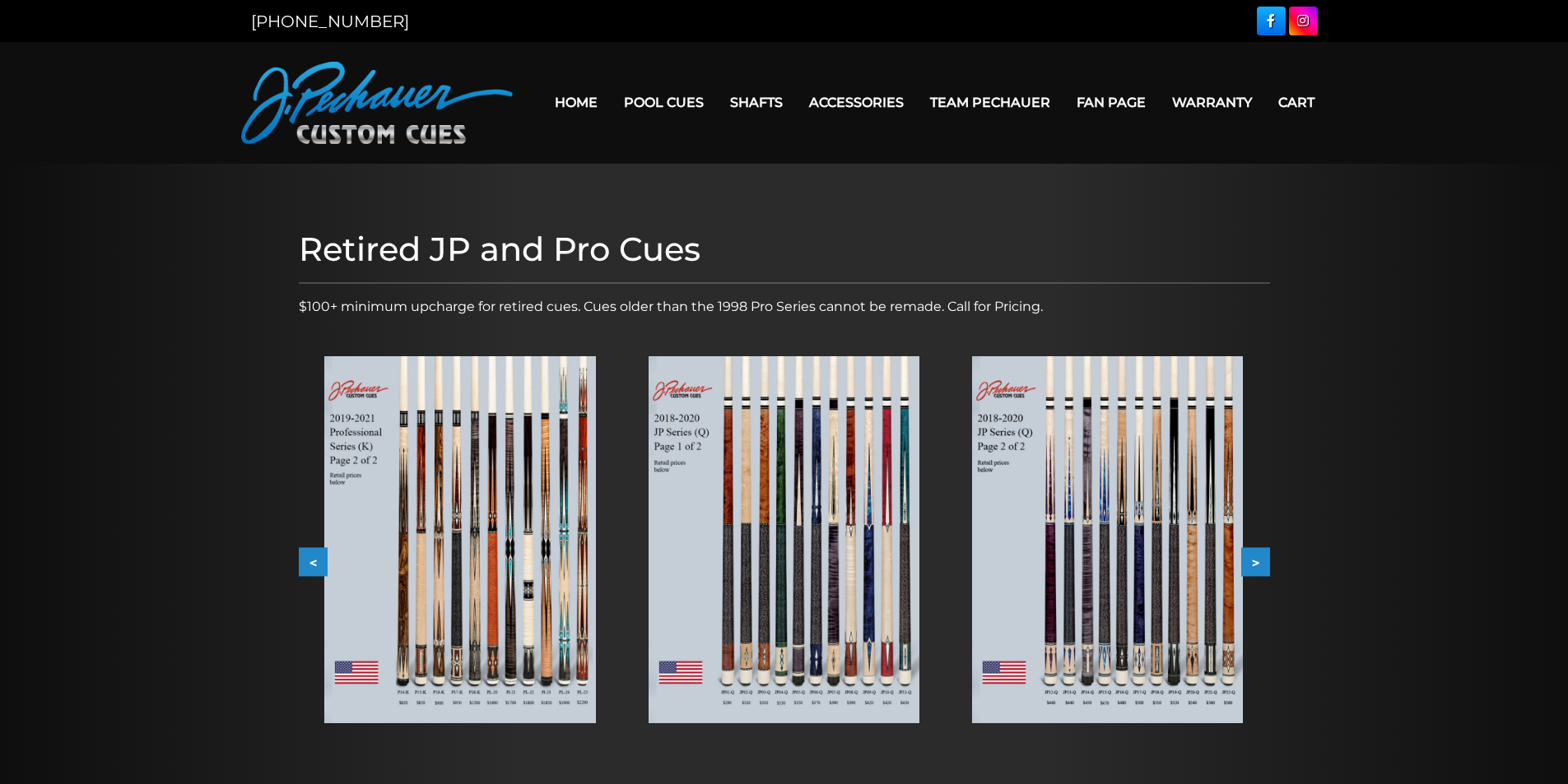
click at [305, 561] on button "<" at bounding box center [313, 562] width 29 height 29
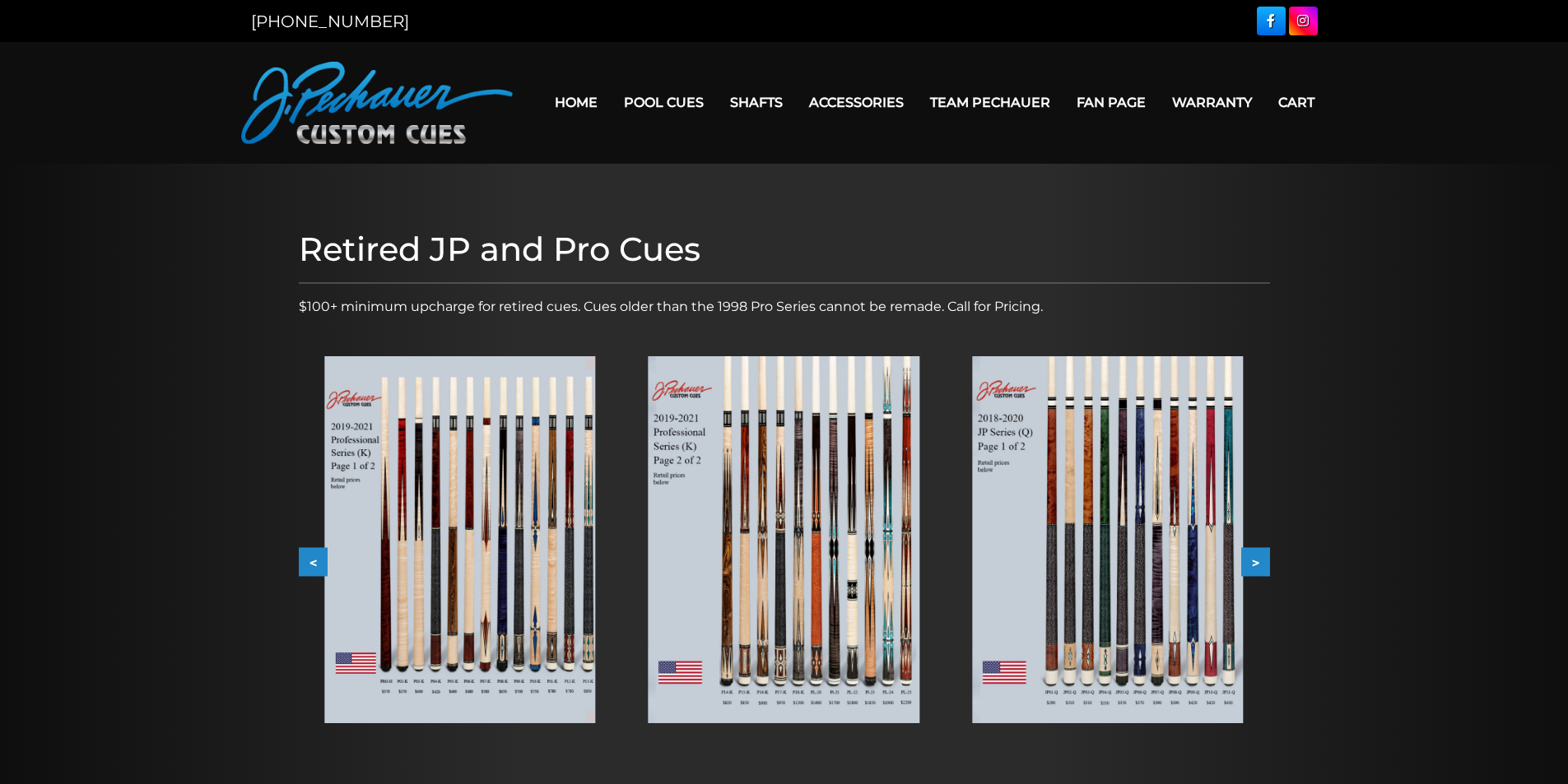
click at [305, 561] on button "<" at bounding box center [313, 562] width 29 height 29
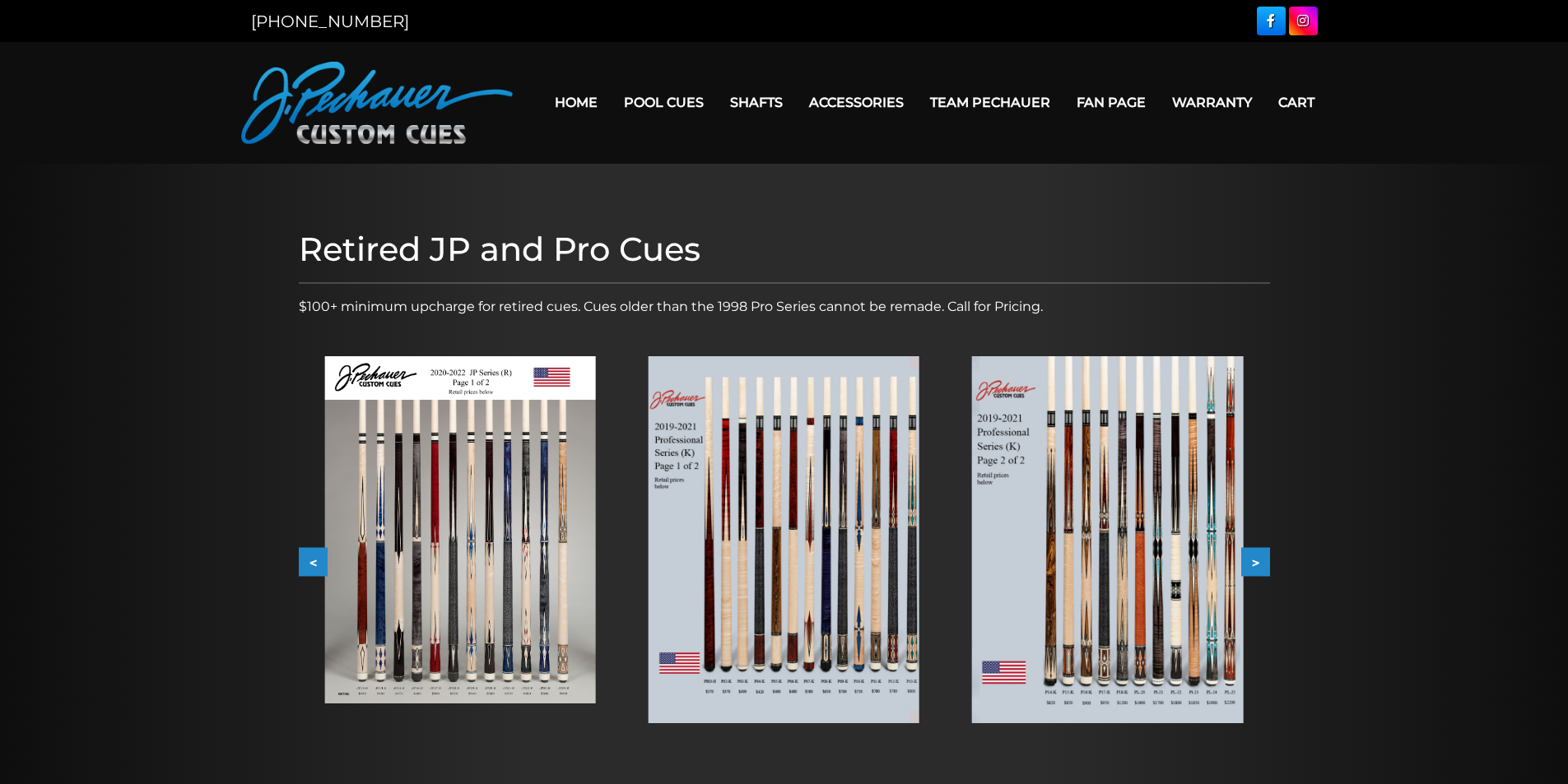
click at [305, 561] on button "<" at bounding box center [313, 562] width 29 height 29
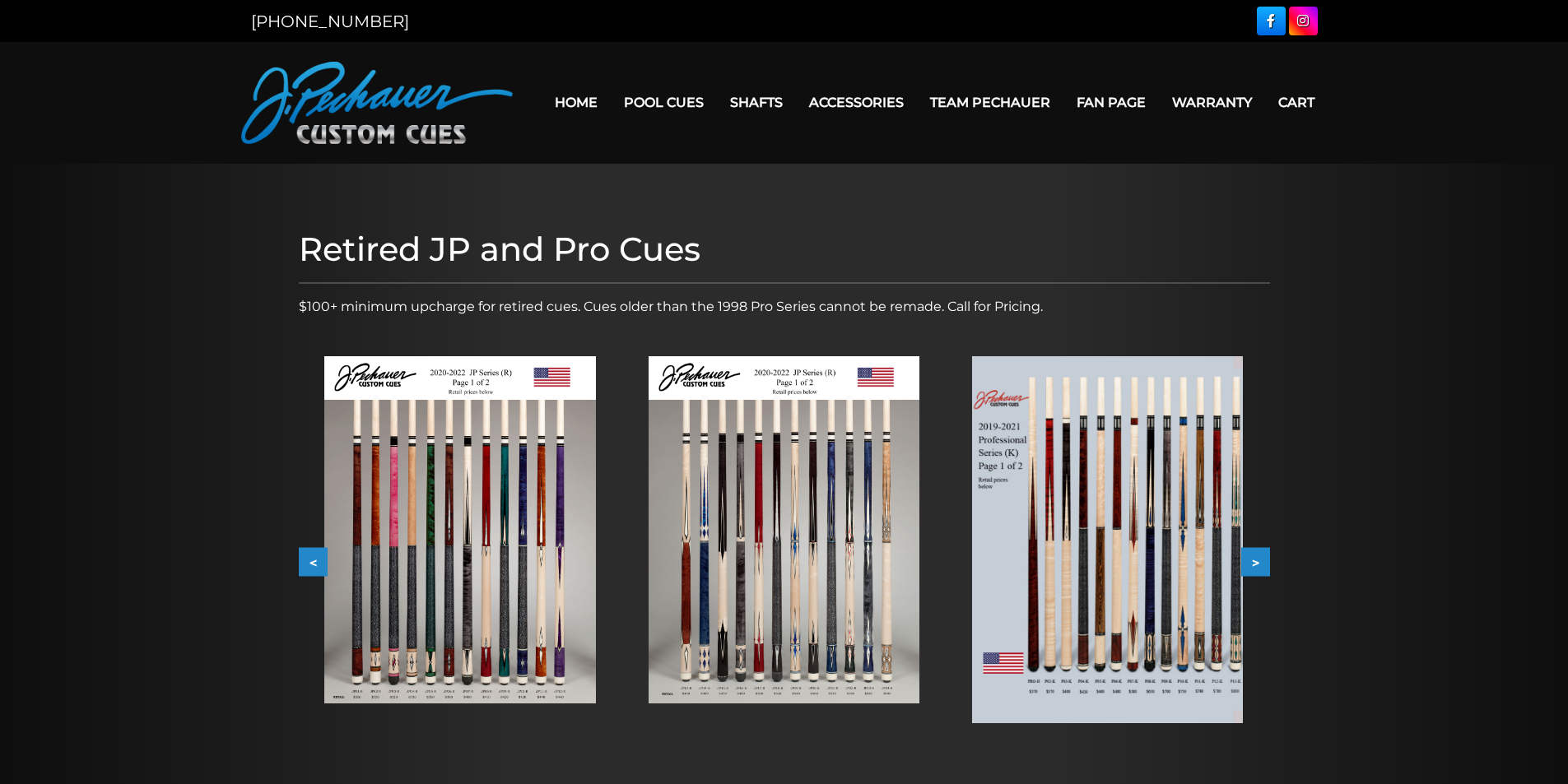
click at [305, 561] on button "<" at bounding box center [313, 562] width 29 height 29
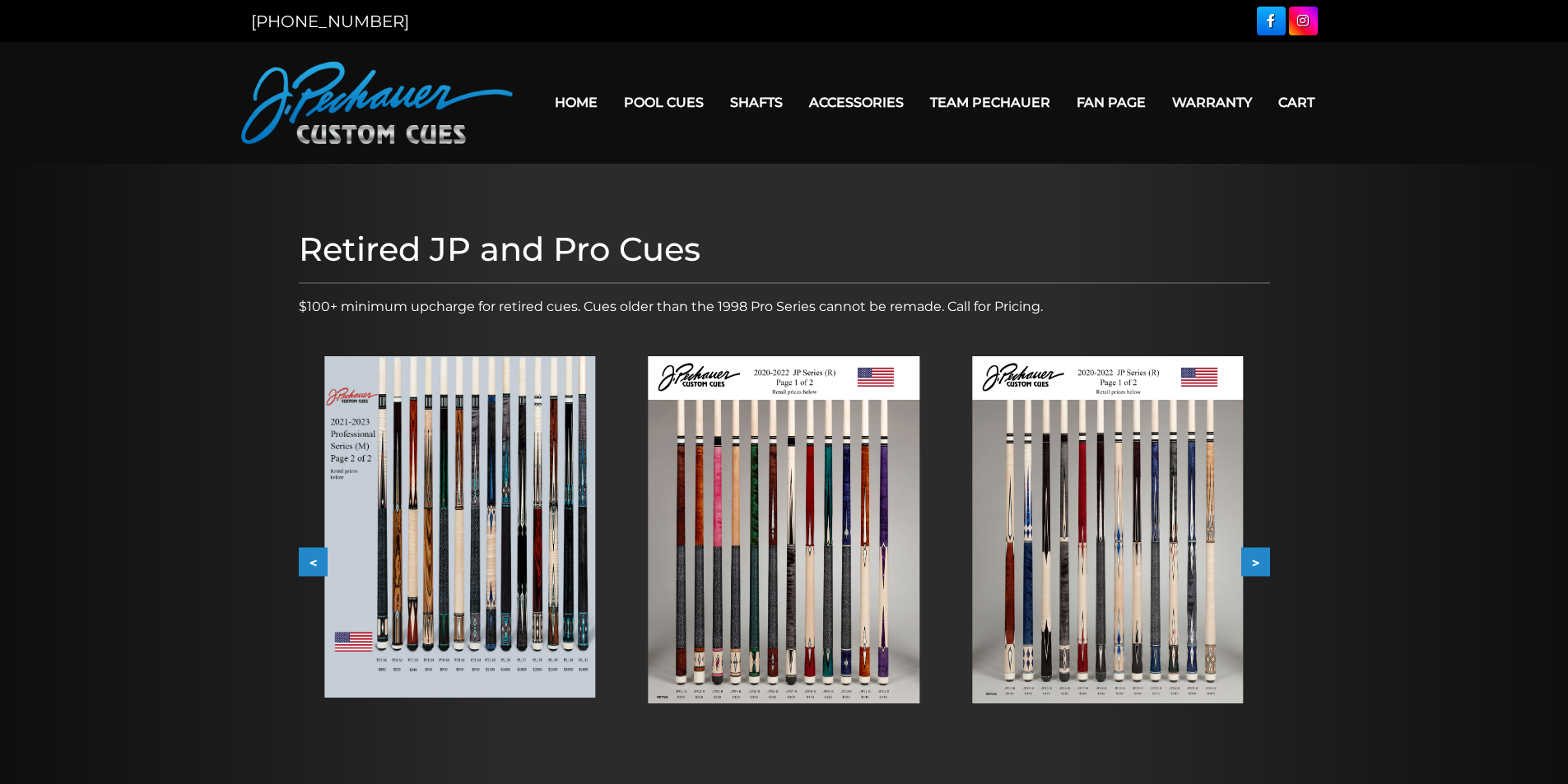
click at [305, 561] on button "<" at bounding box center [313, 562] width 29 height 29
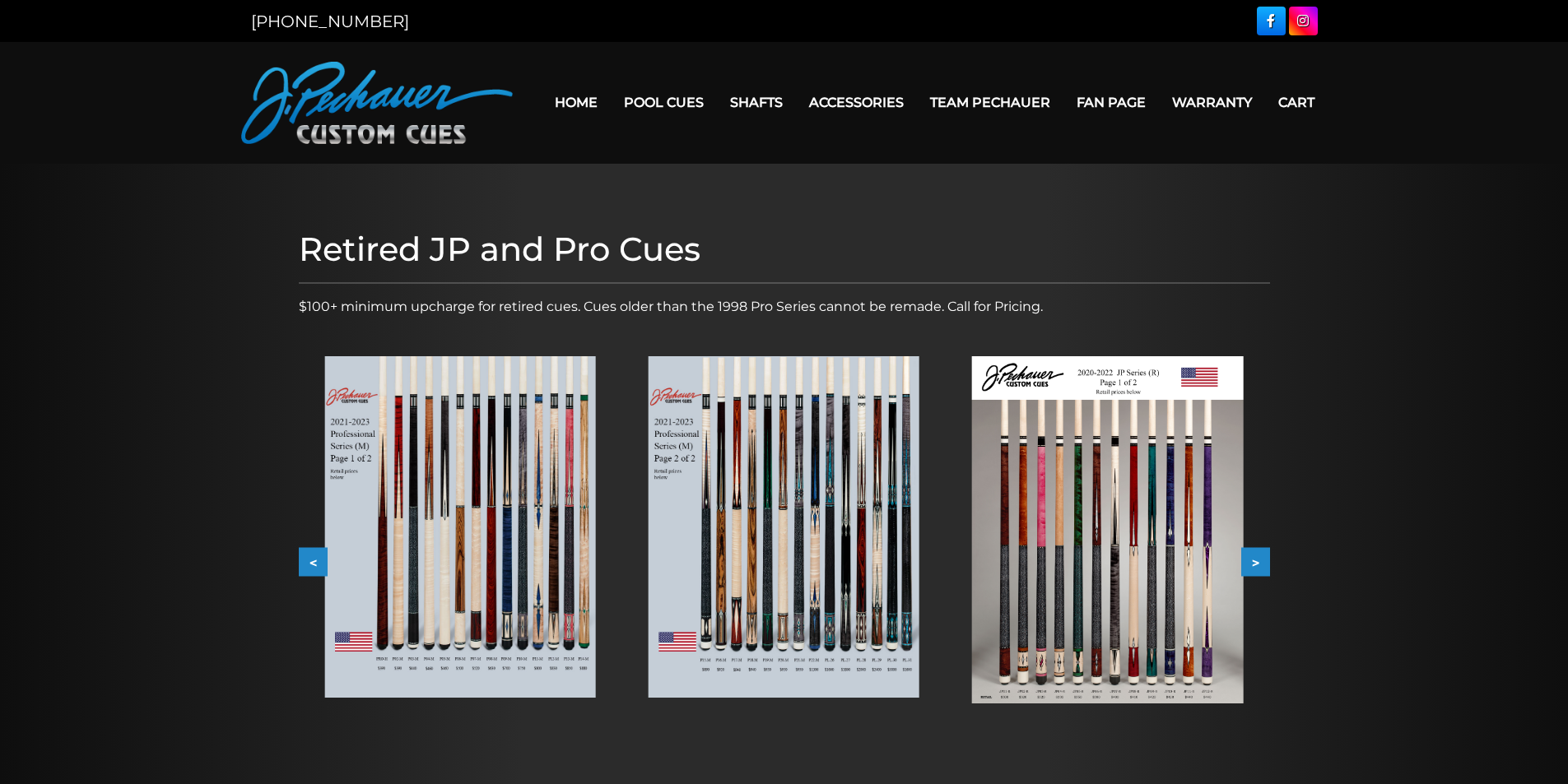
click at [305, 561] on button "<" at bounding box center [313, 562] width 29 height 29
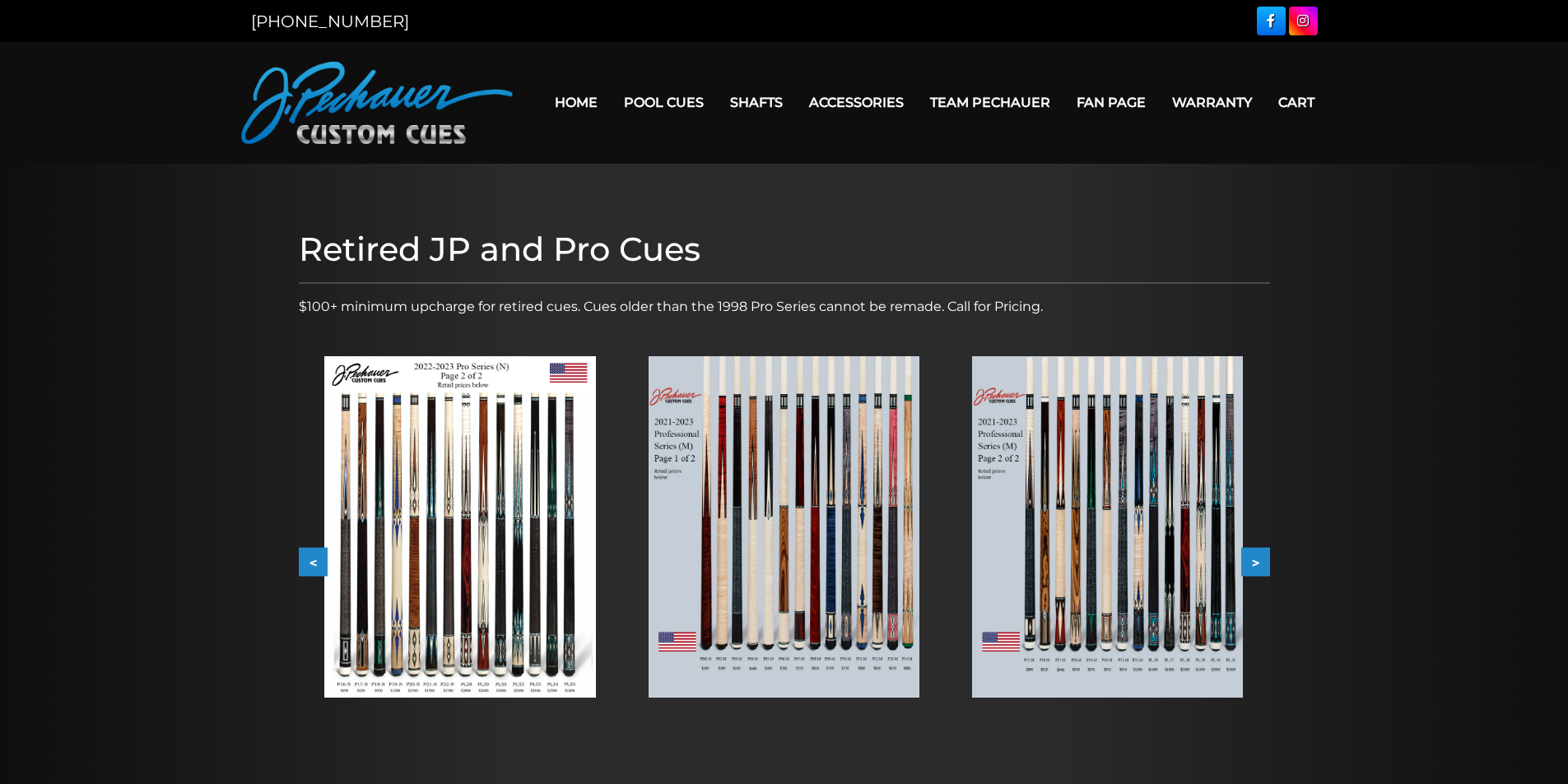
click at [305, 561] on button "<" at bounding box center [313, 562] width 29 height 29
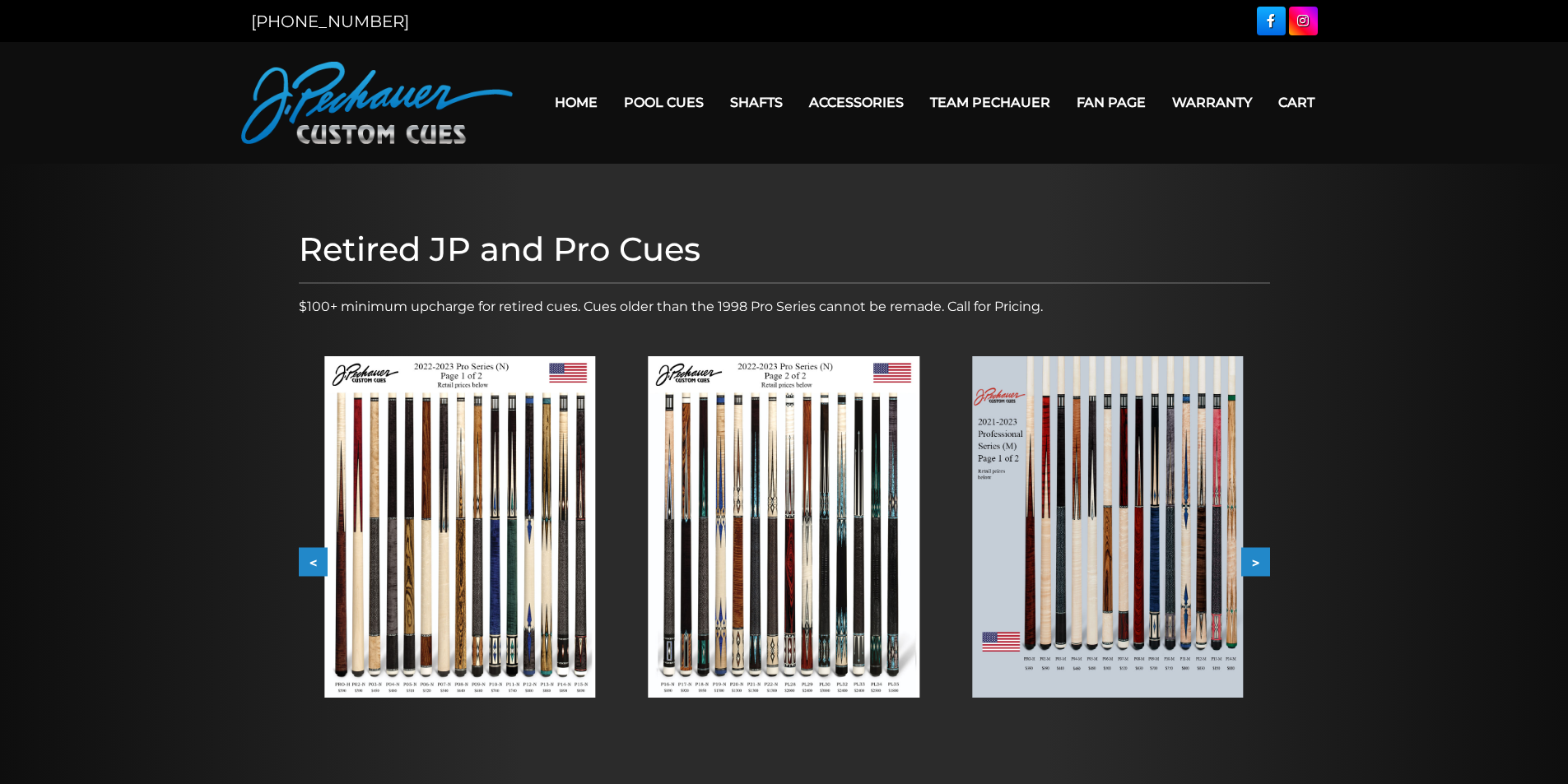
click at [305, 561] on button "<" at bounding box center [313, 562] width 29 height 29
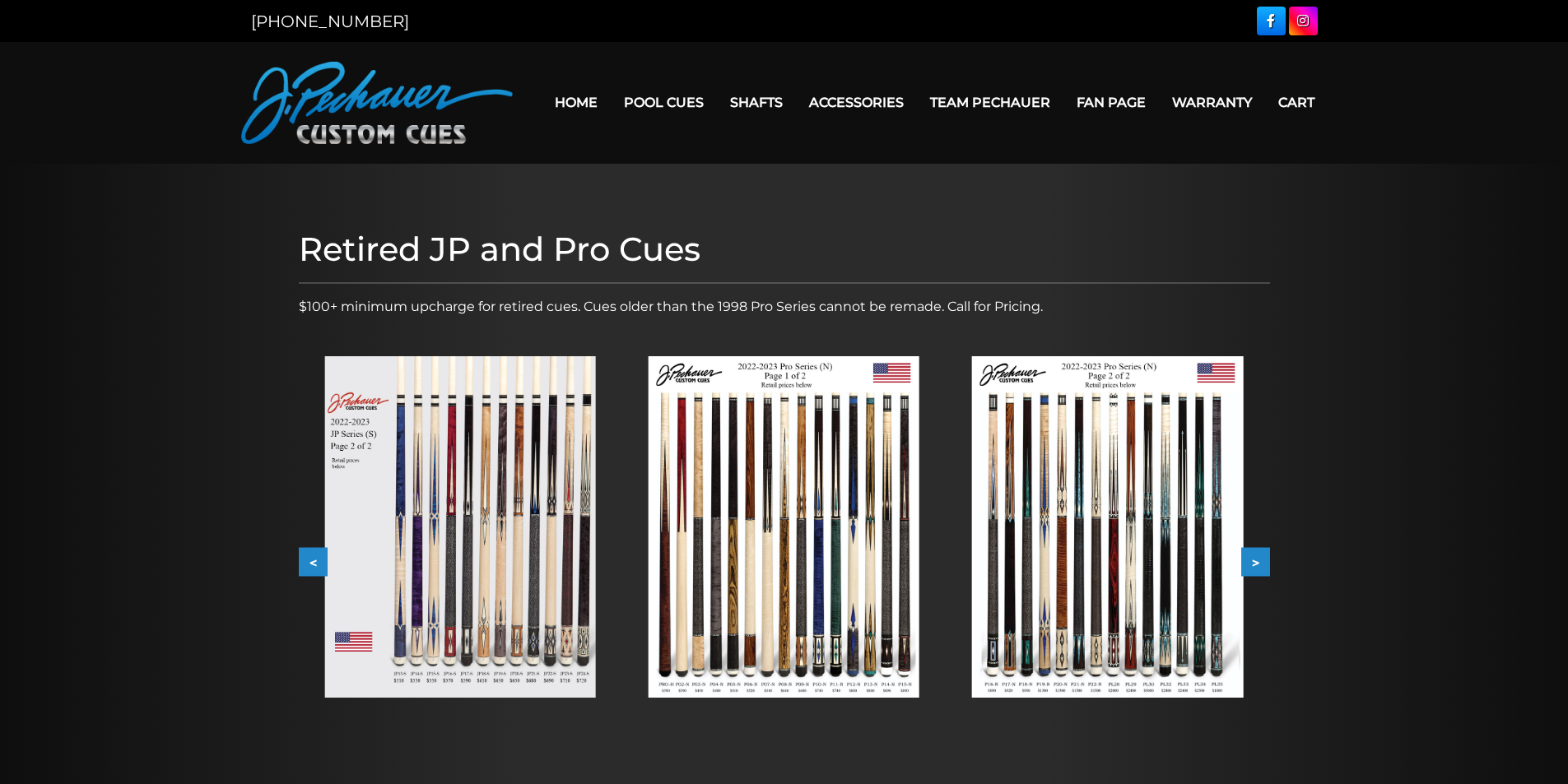
click at [305, 561] on button "<" at bounding box center [313, 562] width 29 height 29
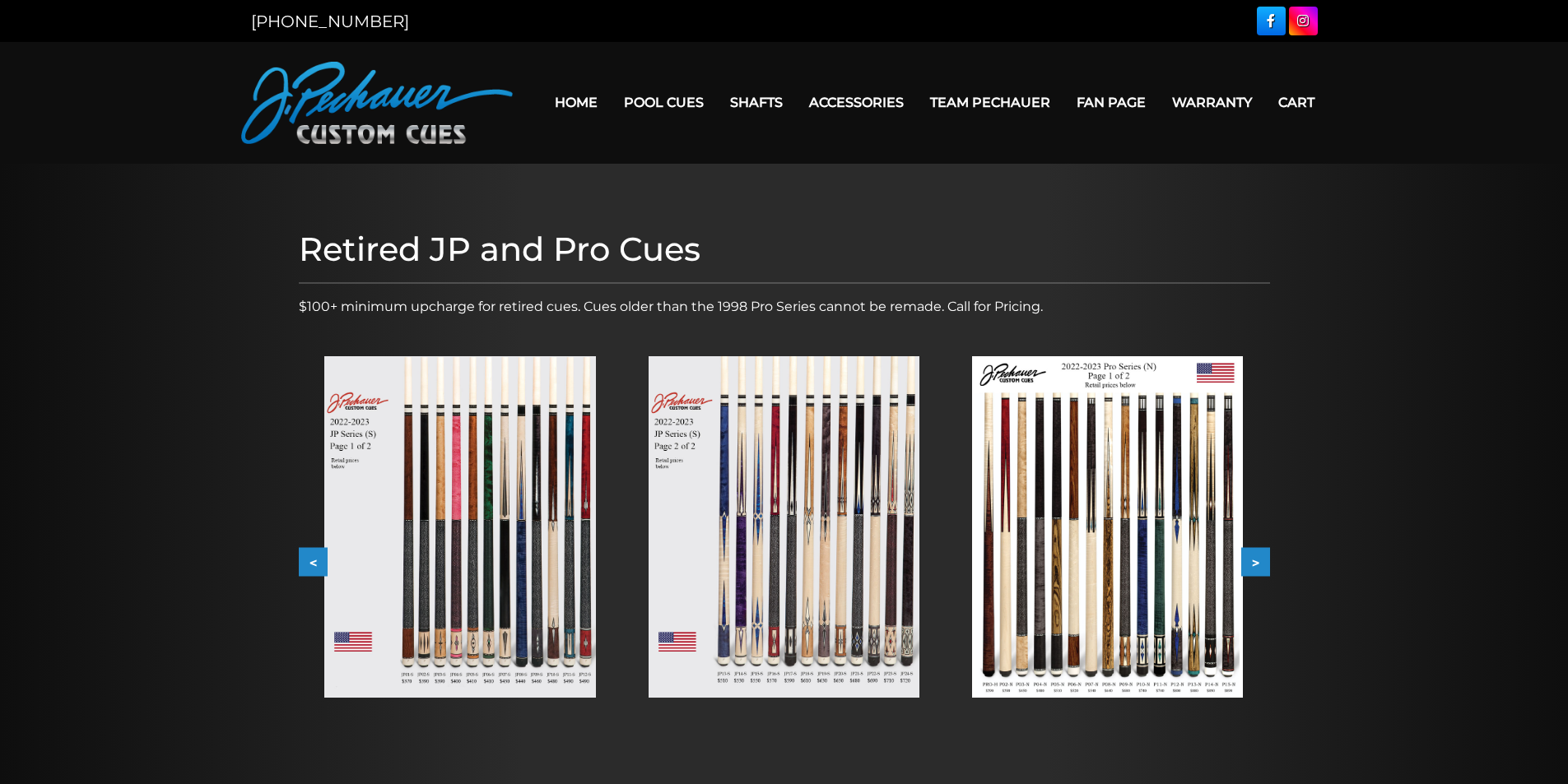
click at [305, 561] on button "<" at bounding box center [313, 562] width 29 height 29
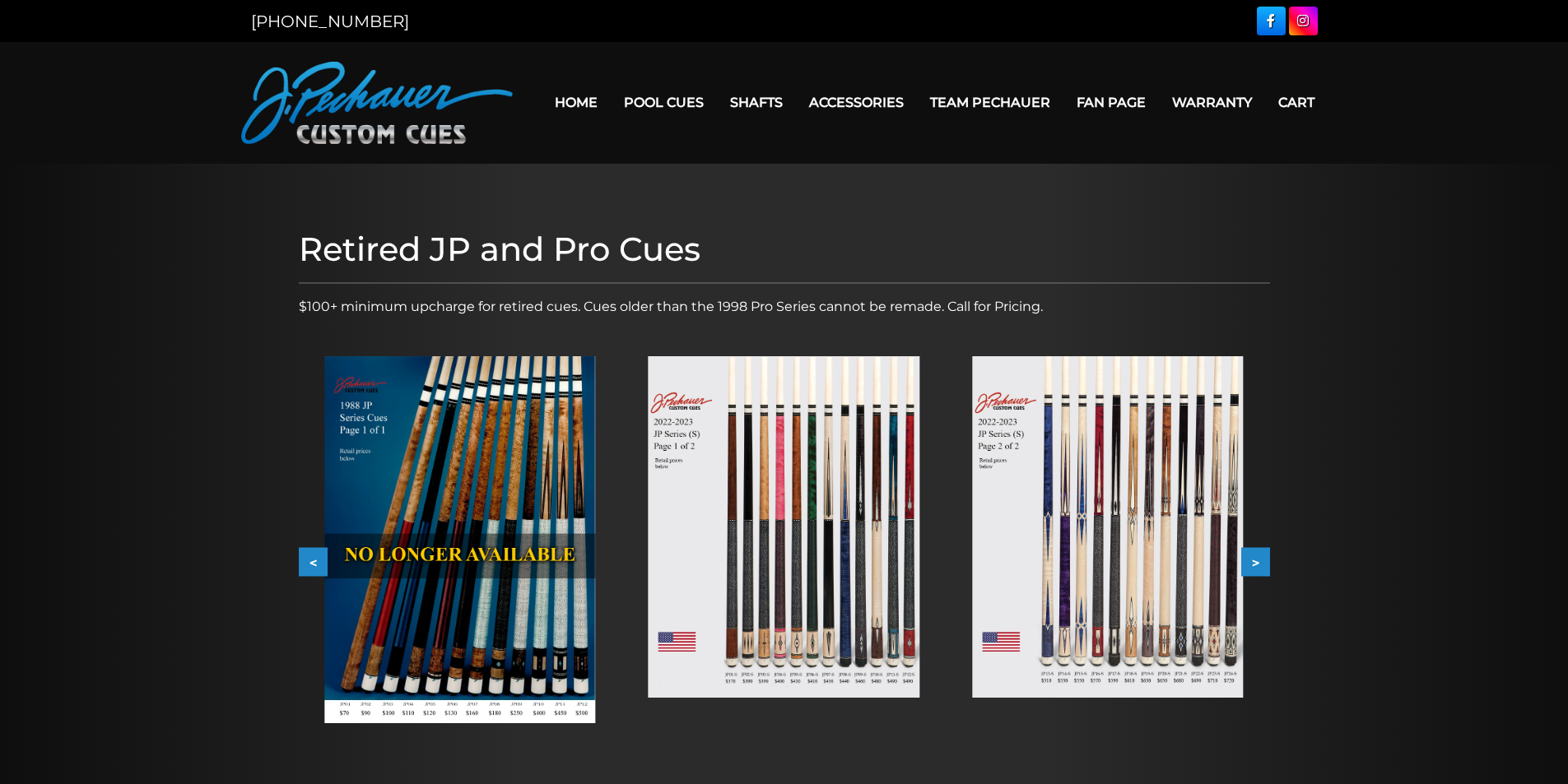
click at [305, 561] on button "<" at bounding box center [313, 562] width 29 height 29
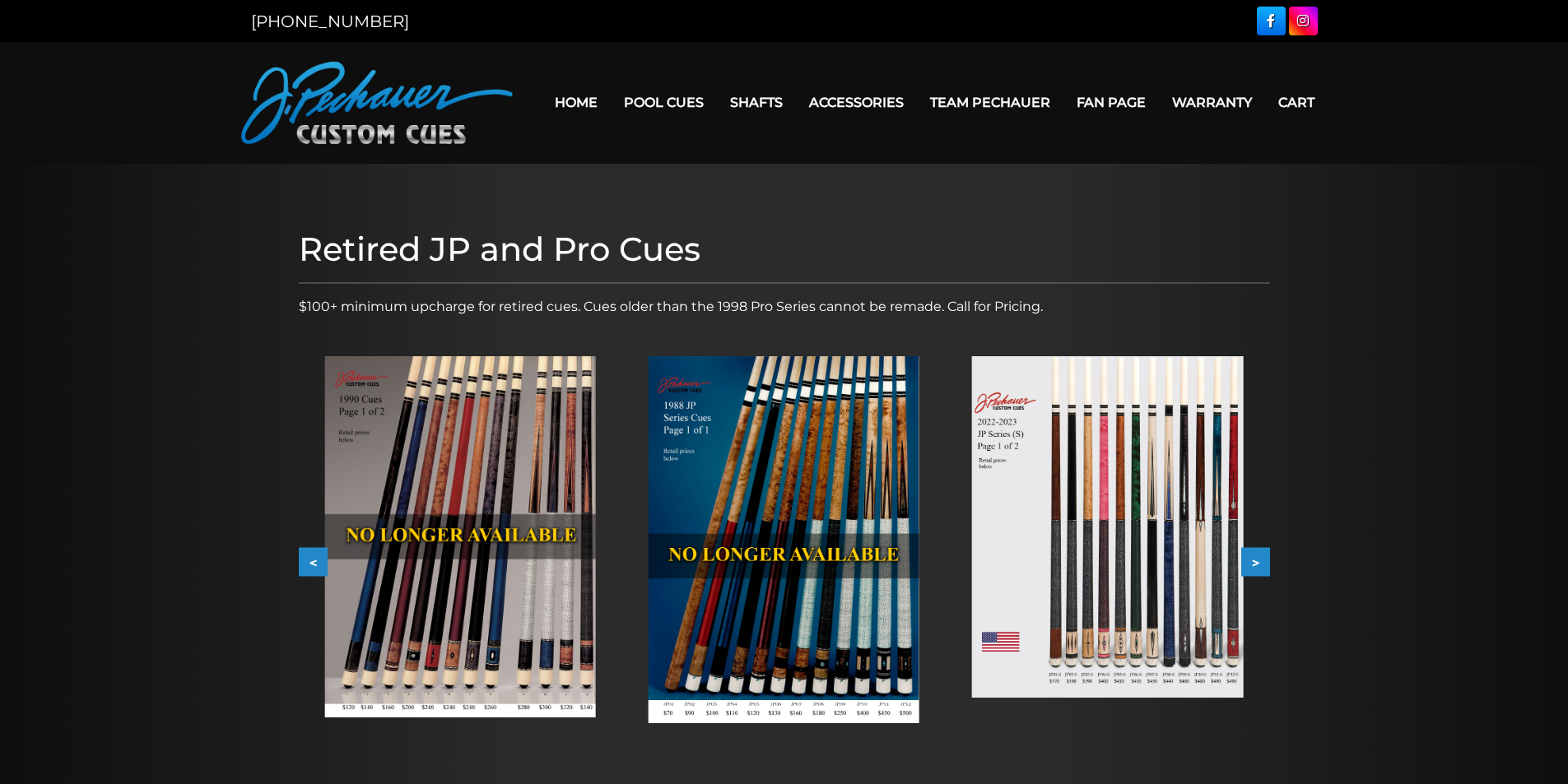
click at [305, 561] on button "<" at bounding box center [313, 562] width 29 height 29
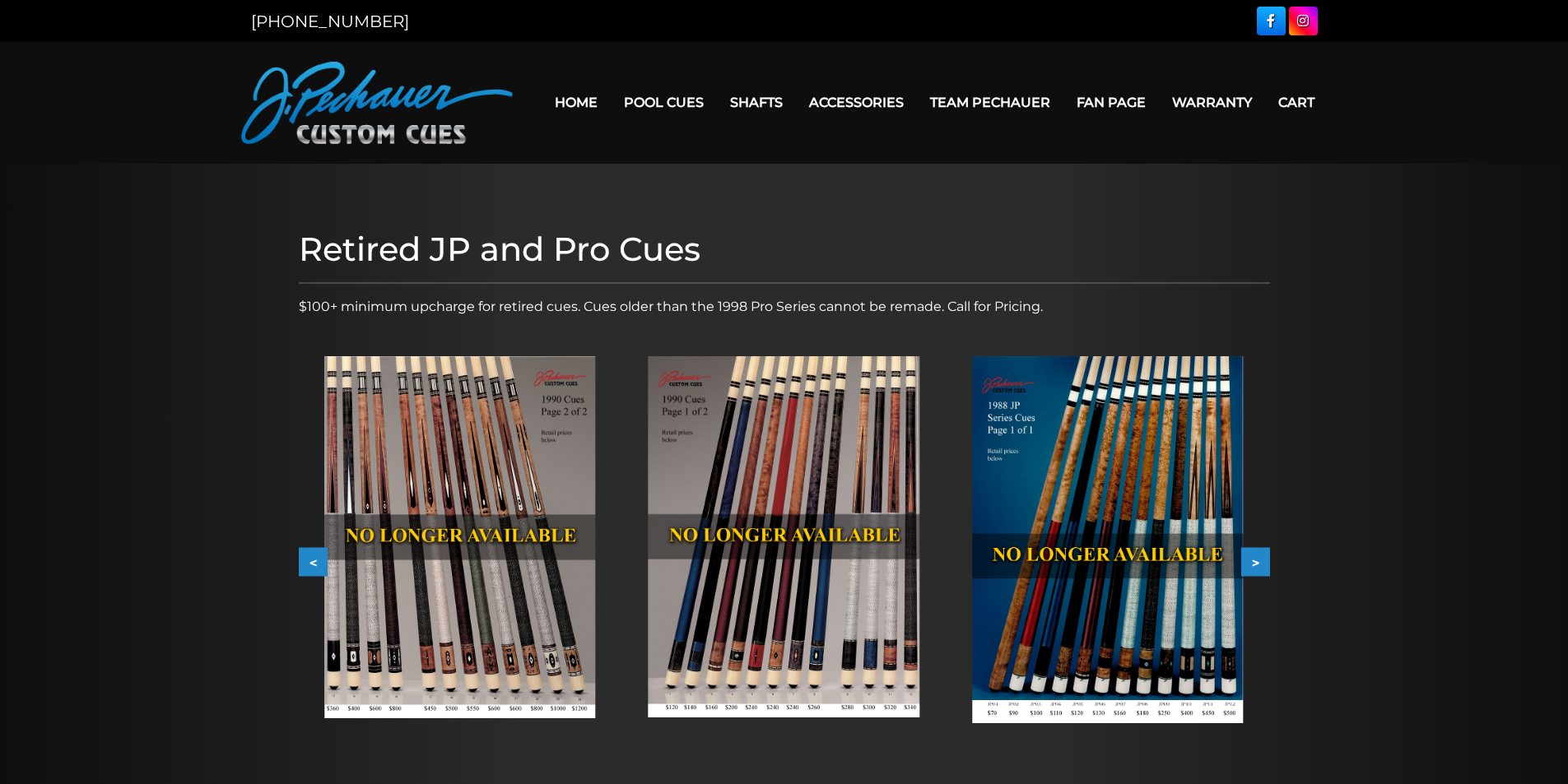
click at [305, 561] on button "<" at bounding box center [313, 562] width 29 height 29
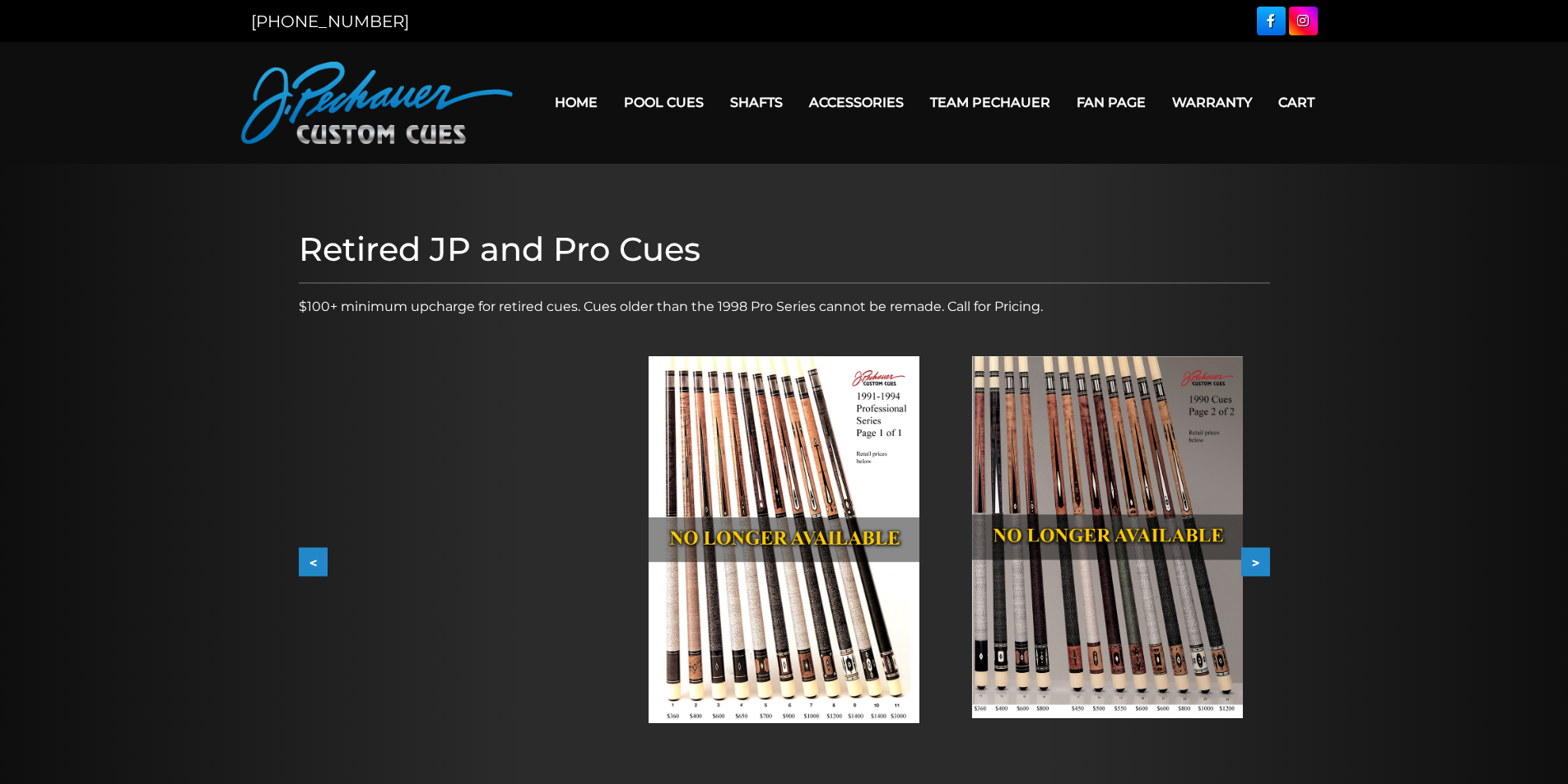
click at [305, 561] on button "<" at bounding box center [313, 562] width 29 height 29
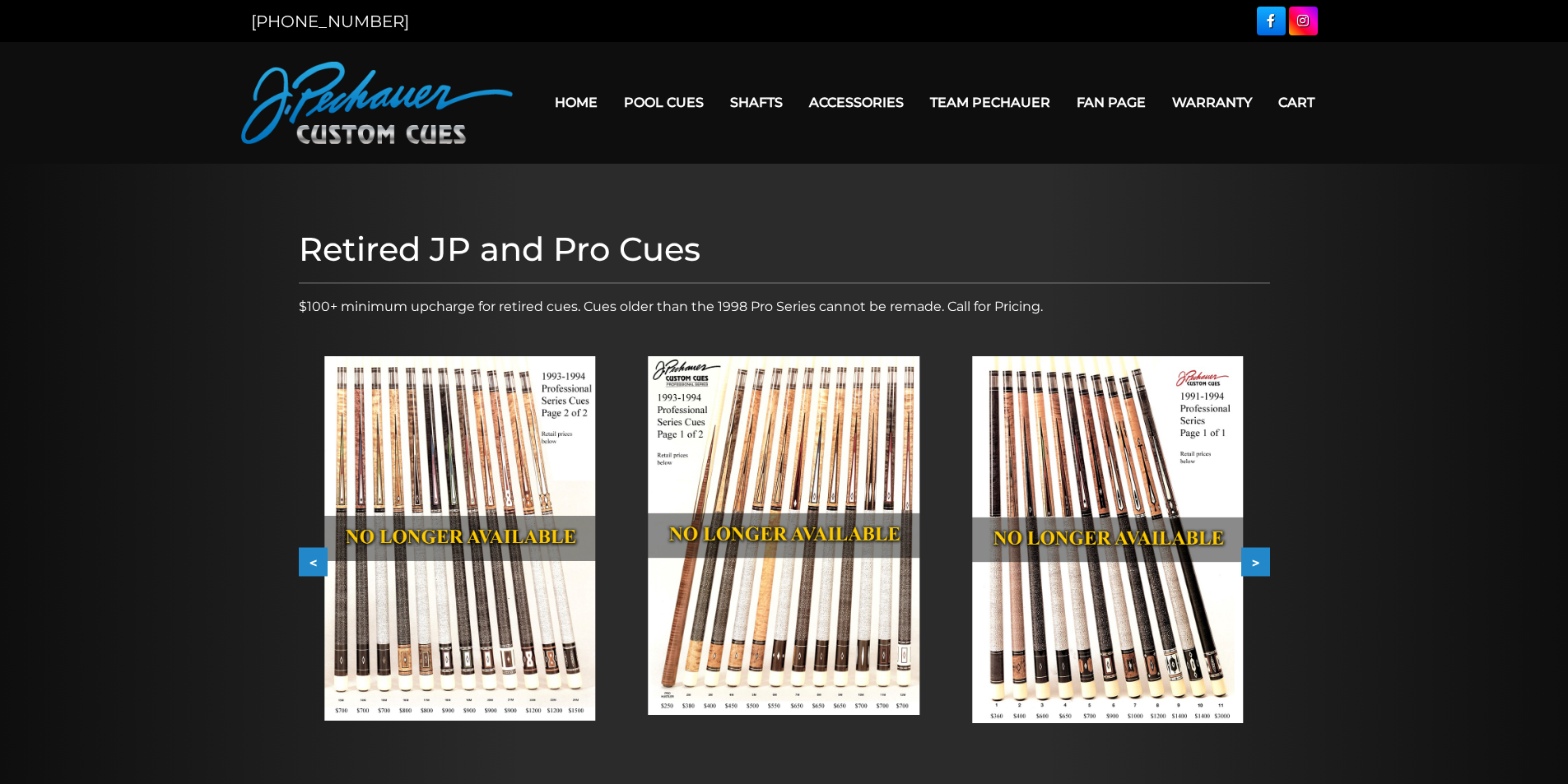
click at [305, 561] on button "<" at bounding box center [313, 562] width 29 height 29
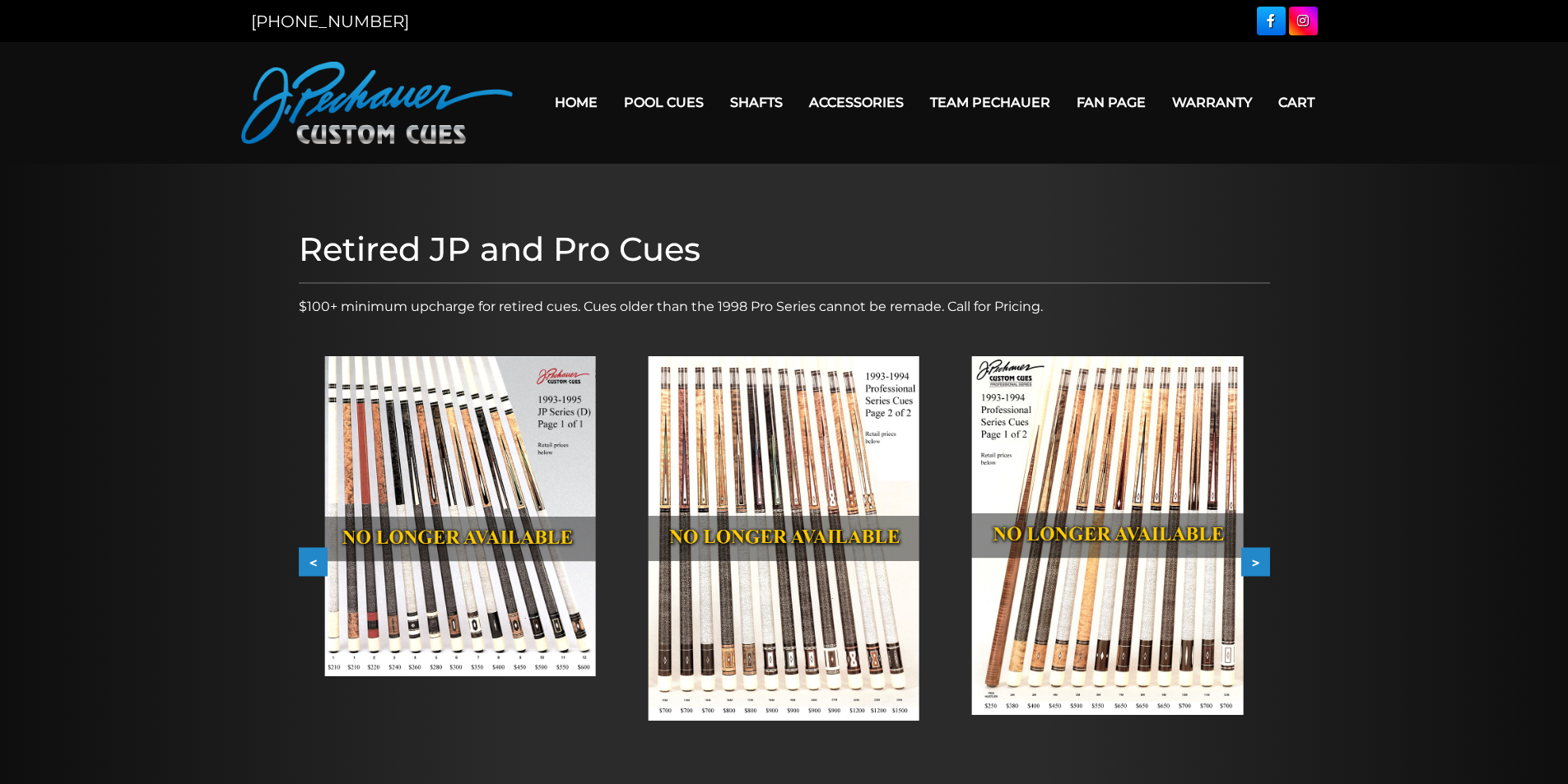
click at [305, 561] on button "<" at bounding box center [313, 562] width 29 height 29
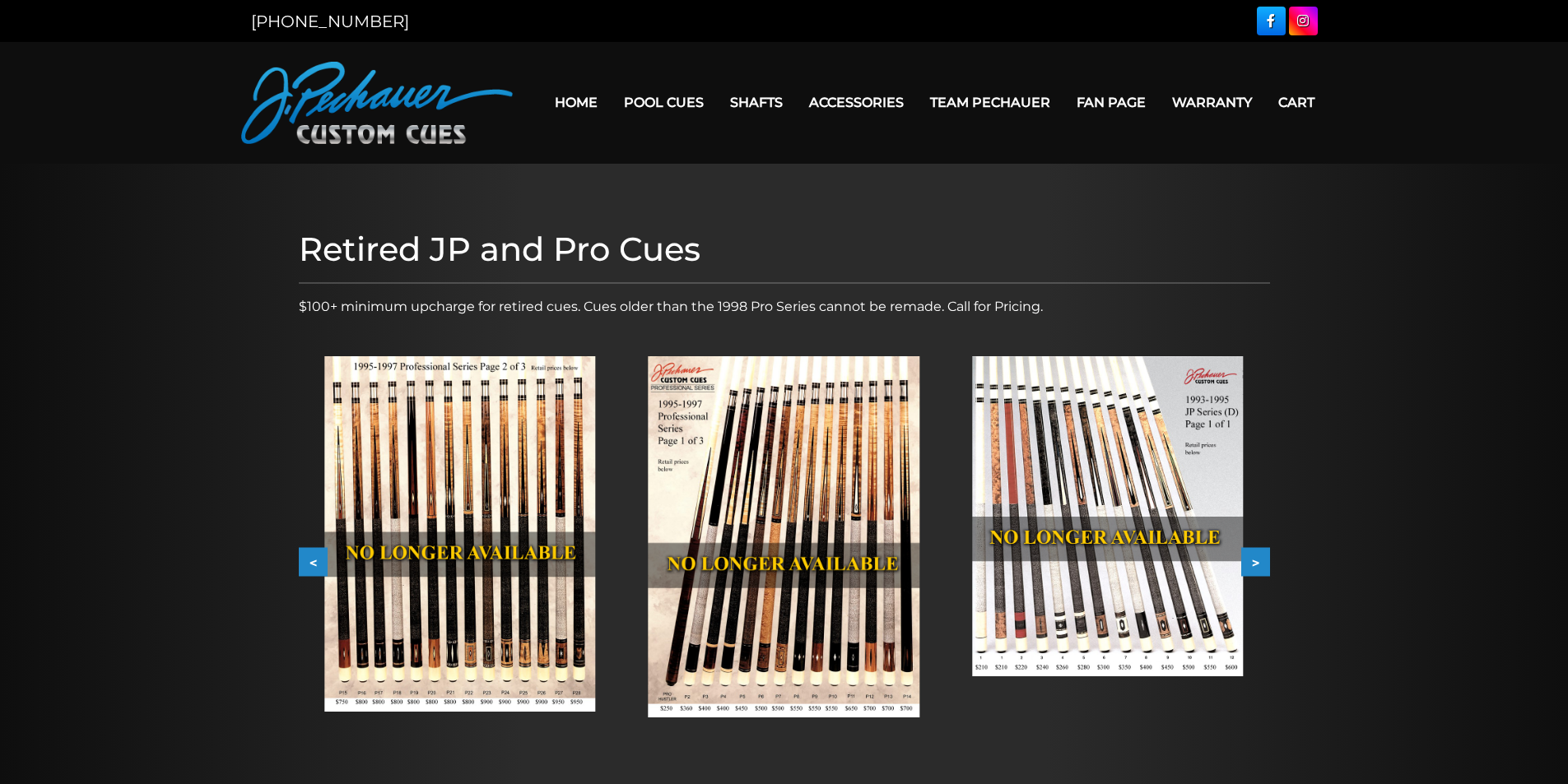
click at [305, 561] on button "<" at bounding box center [313, 562] width 29 height 29
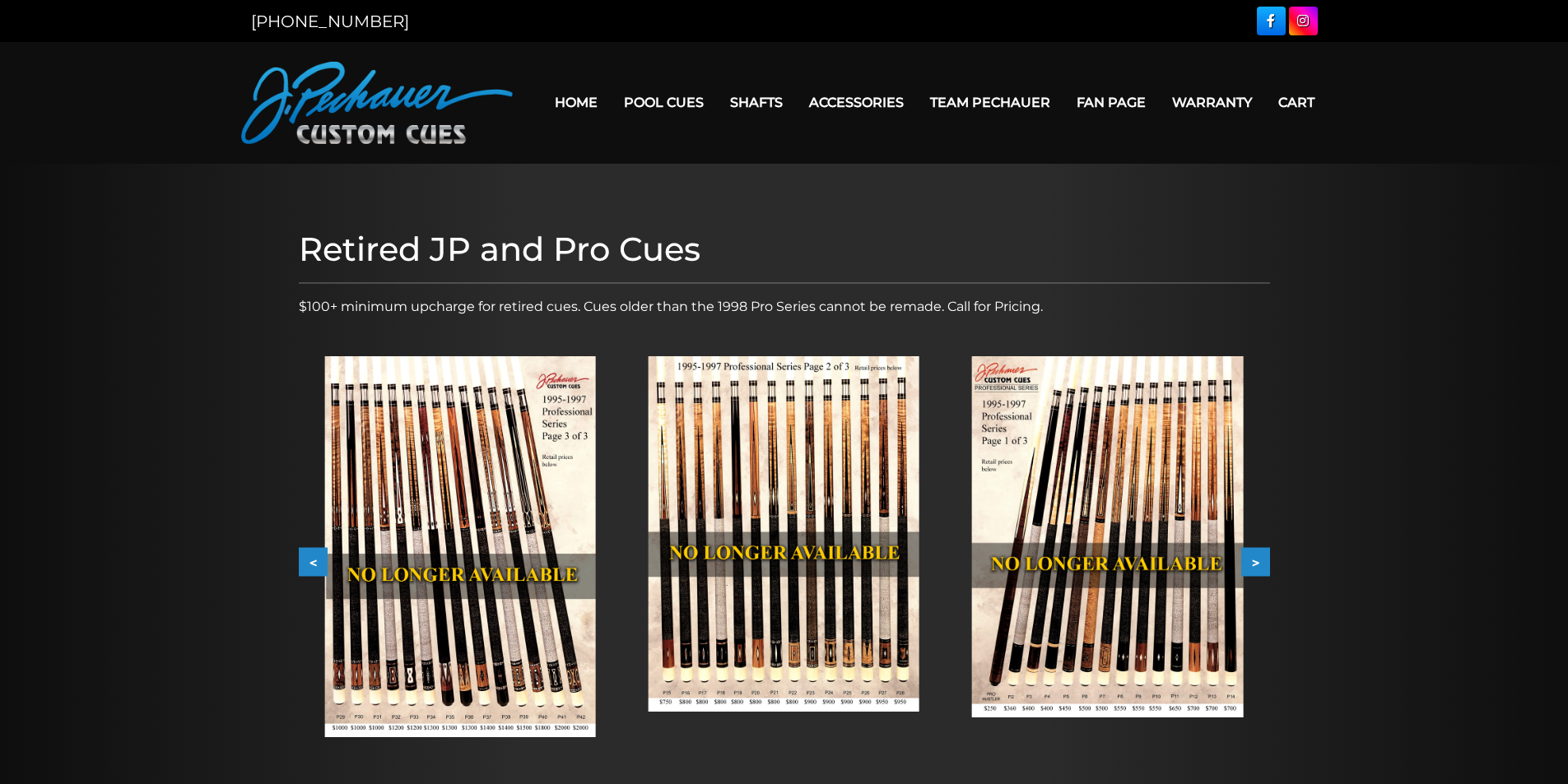
click at [305, 561] on button "<" at bounding box center [313, 562] width 29 height 29
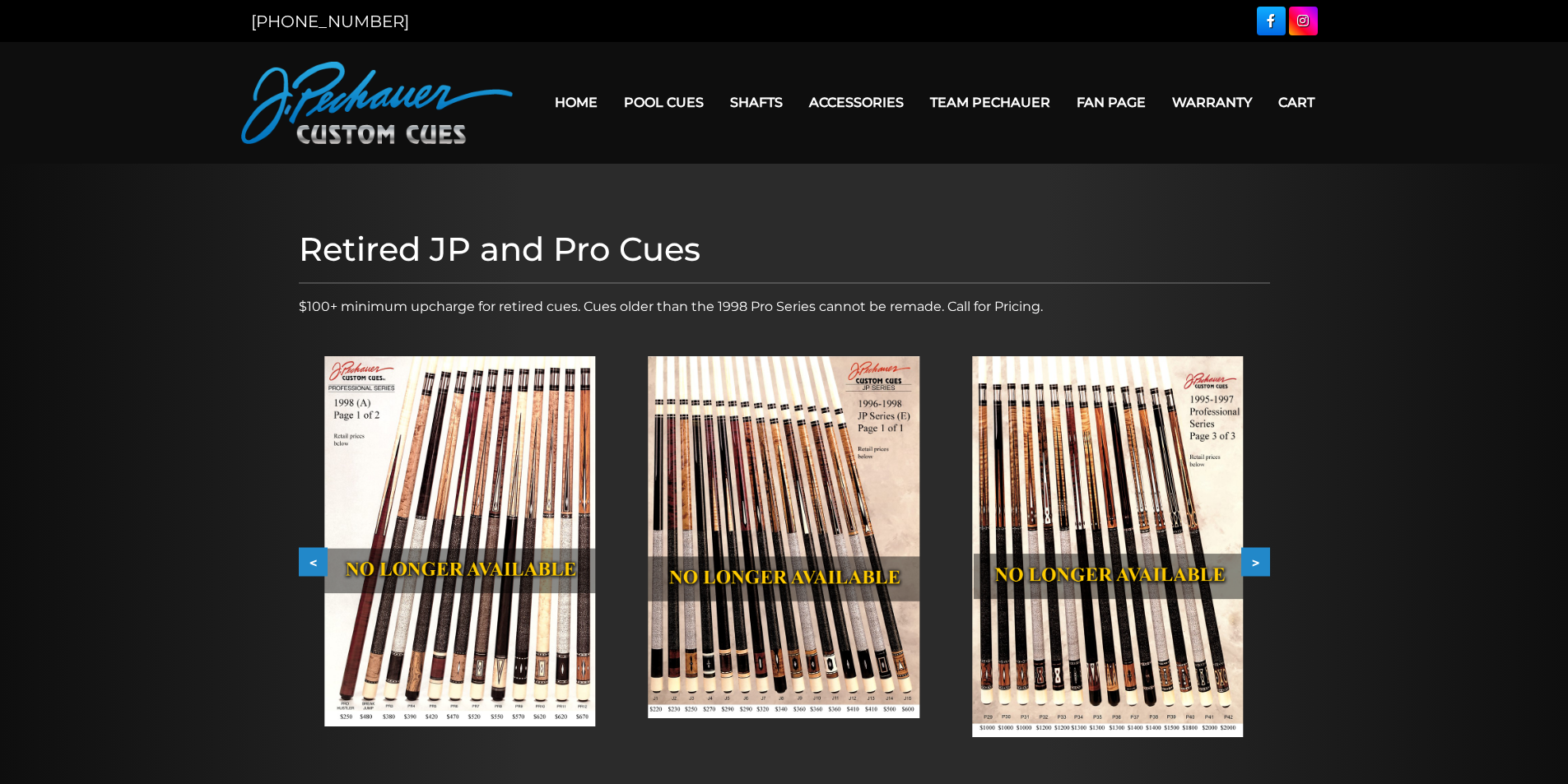
click at [305, 561] on button "<" at bounding box center [313, 562] width 29 height 29
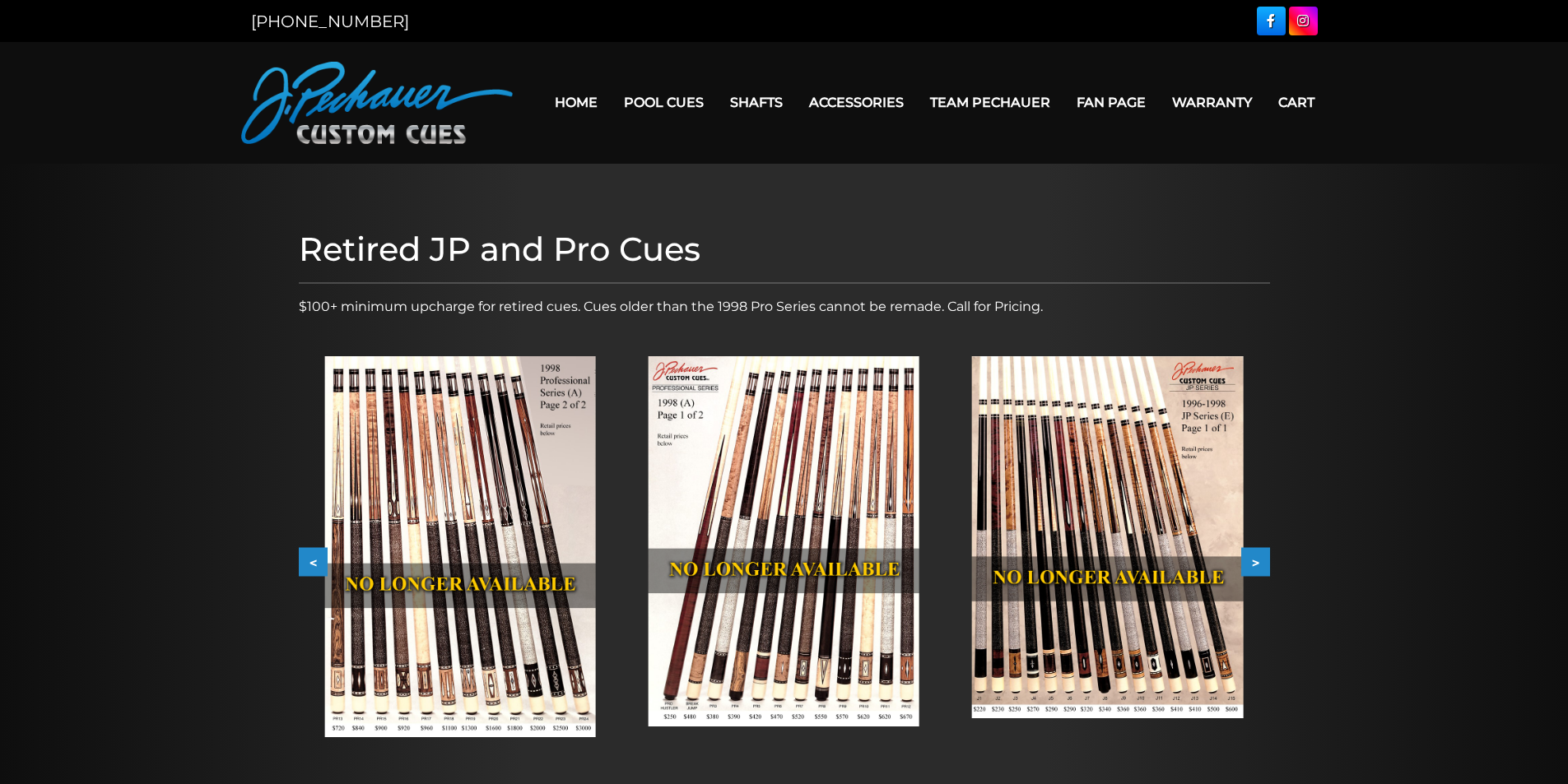
click at [305, 561] on button "<" at bounding box center [313, 562] width 29 height 29
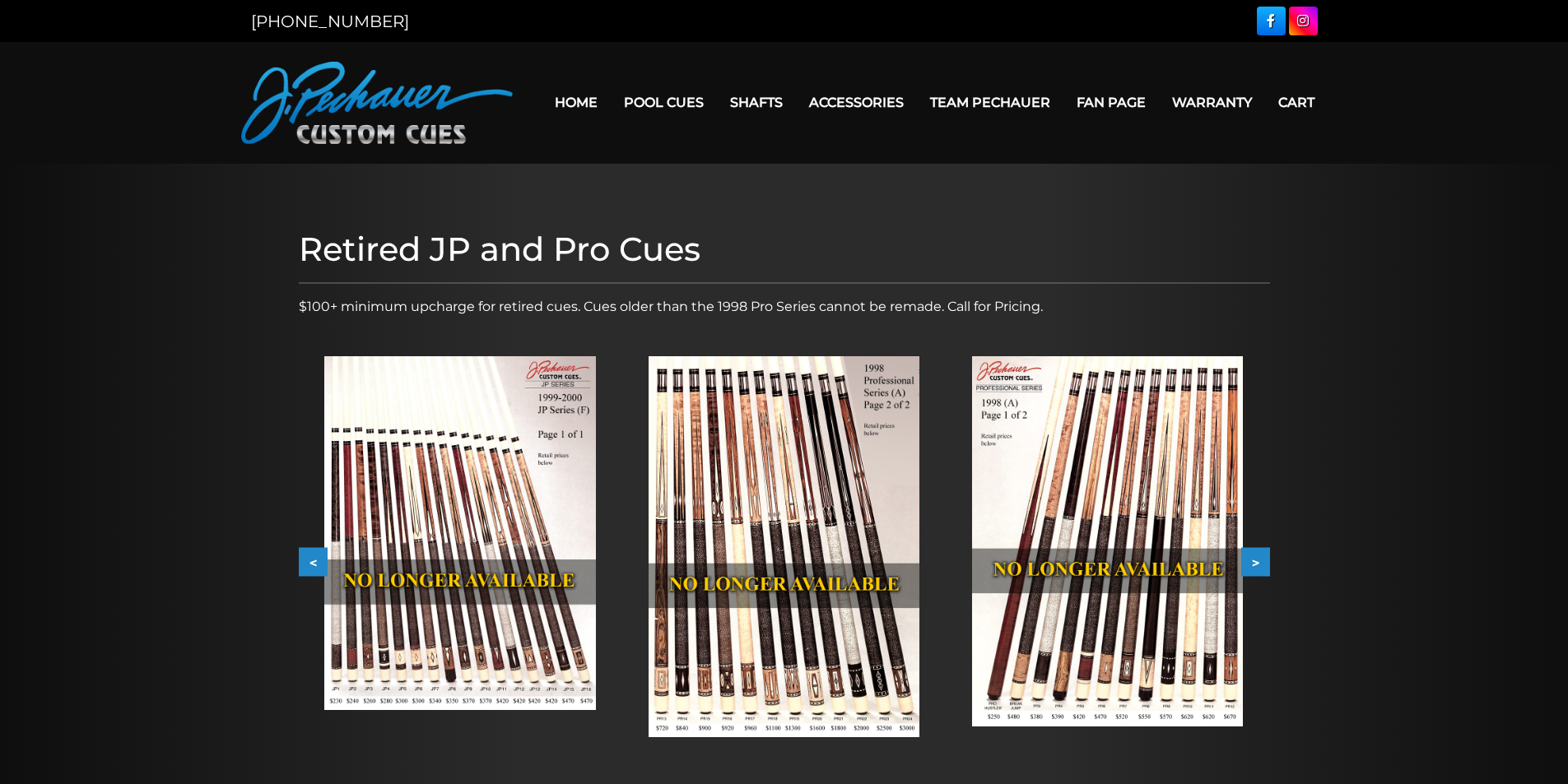
click at [305, 561] on button "<" at bounding box center [313, 562] width 29 height 29
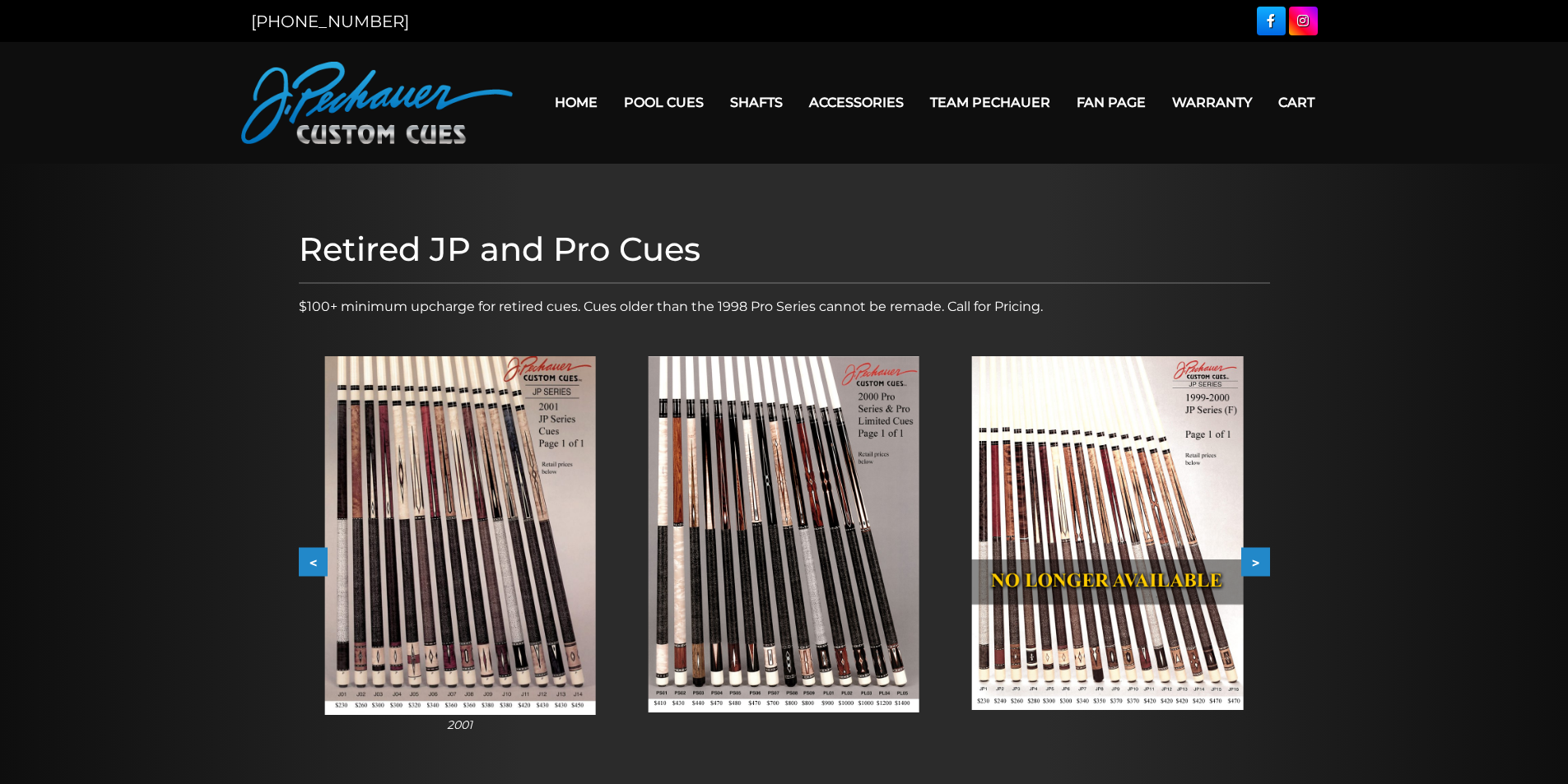
click at [305, 561] on button "<" at bounding box center [313, 562] width 29 height 29
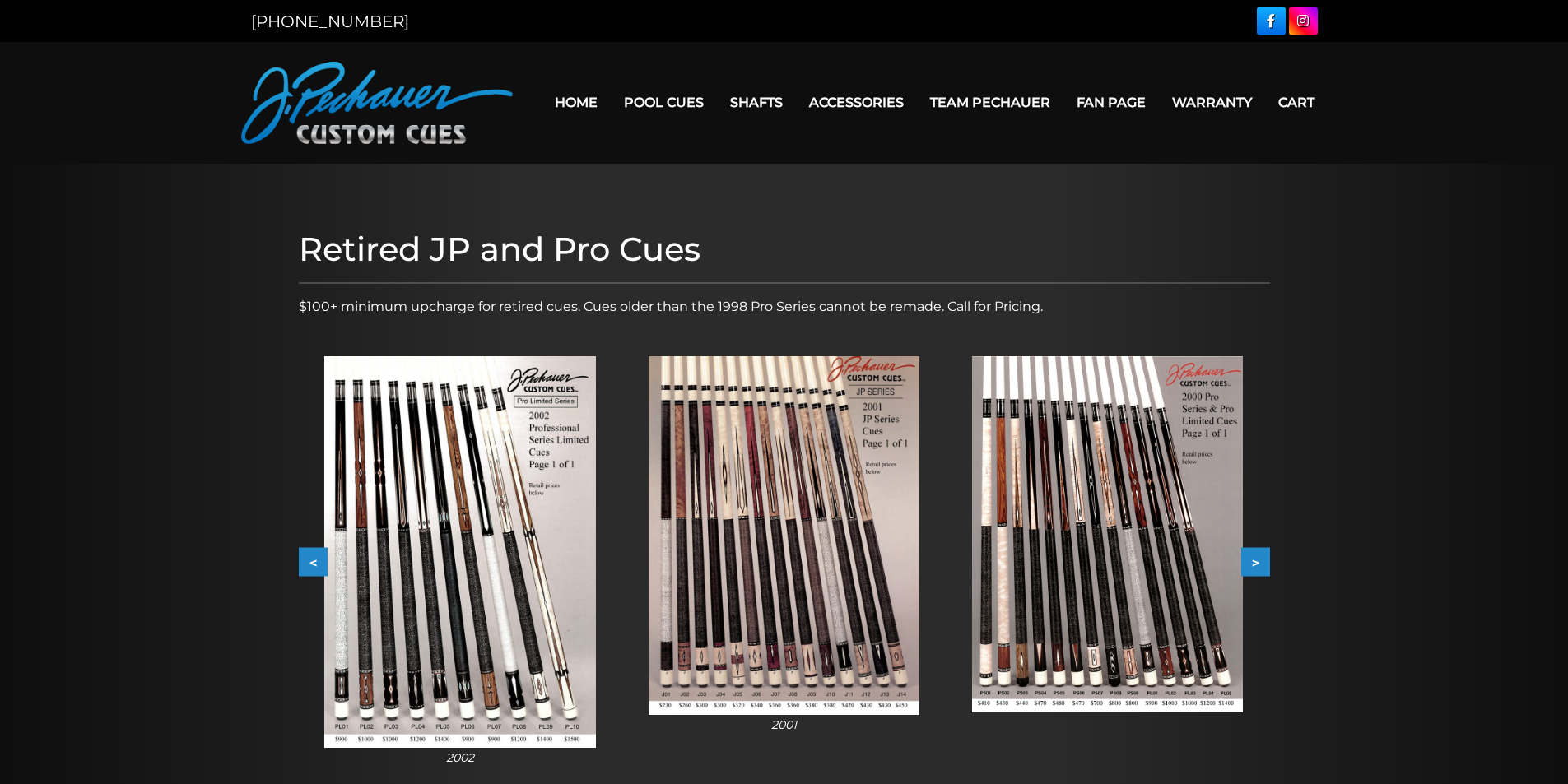
click at [305, 561] on button "<" at bounding box center [313, 562] width 29 height 29
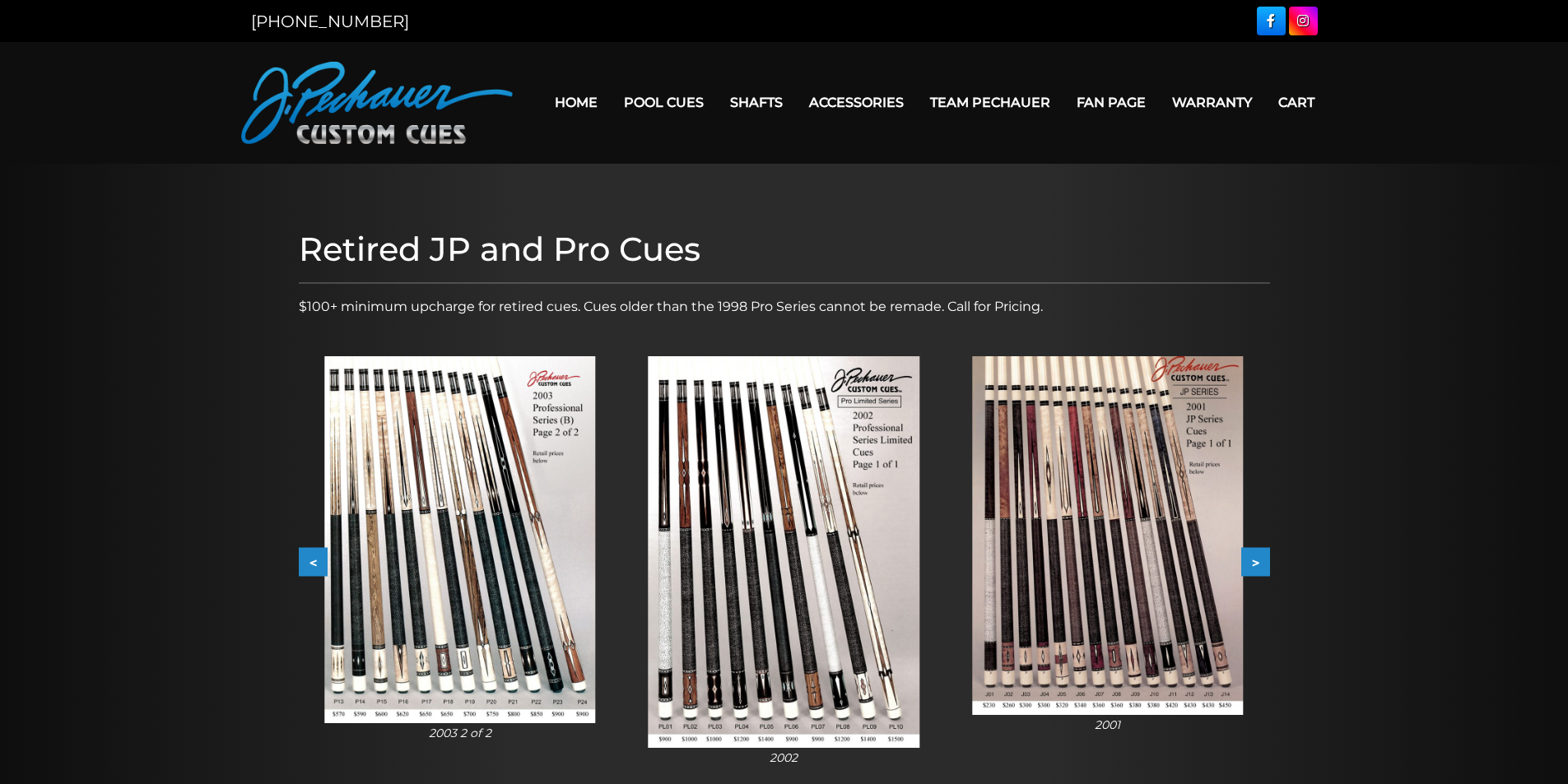
click at [1258, 559] on button ">" at bounding box center [1255, 562] width 29 height 29
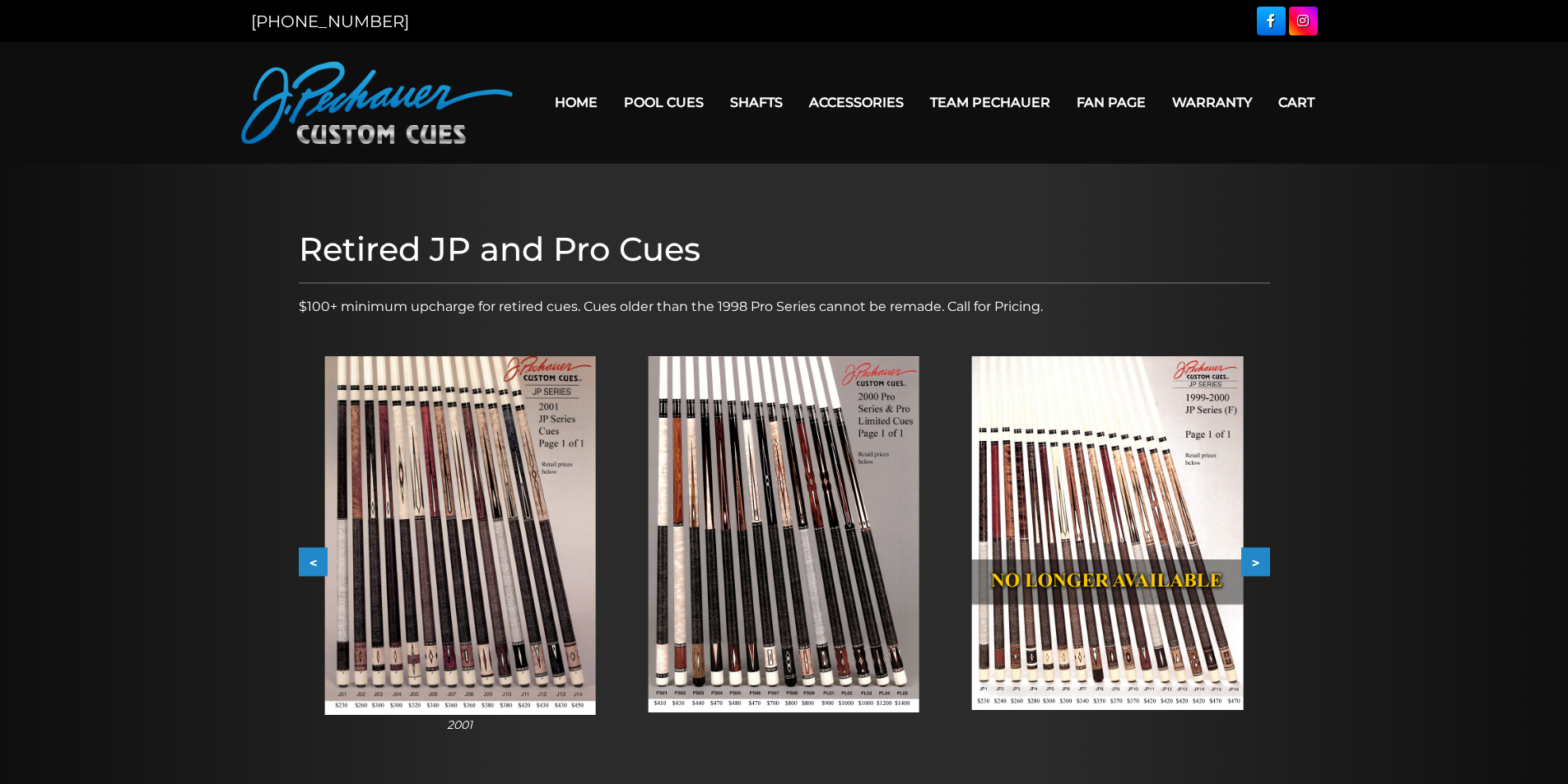
click at [1257, 556] on button ">" at bounding box center [1255, 562] width 29 height 29
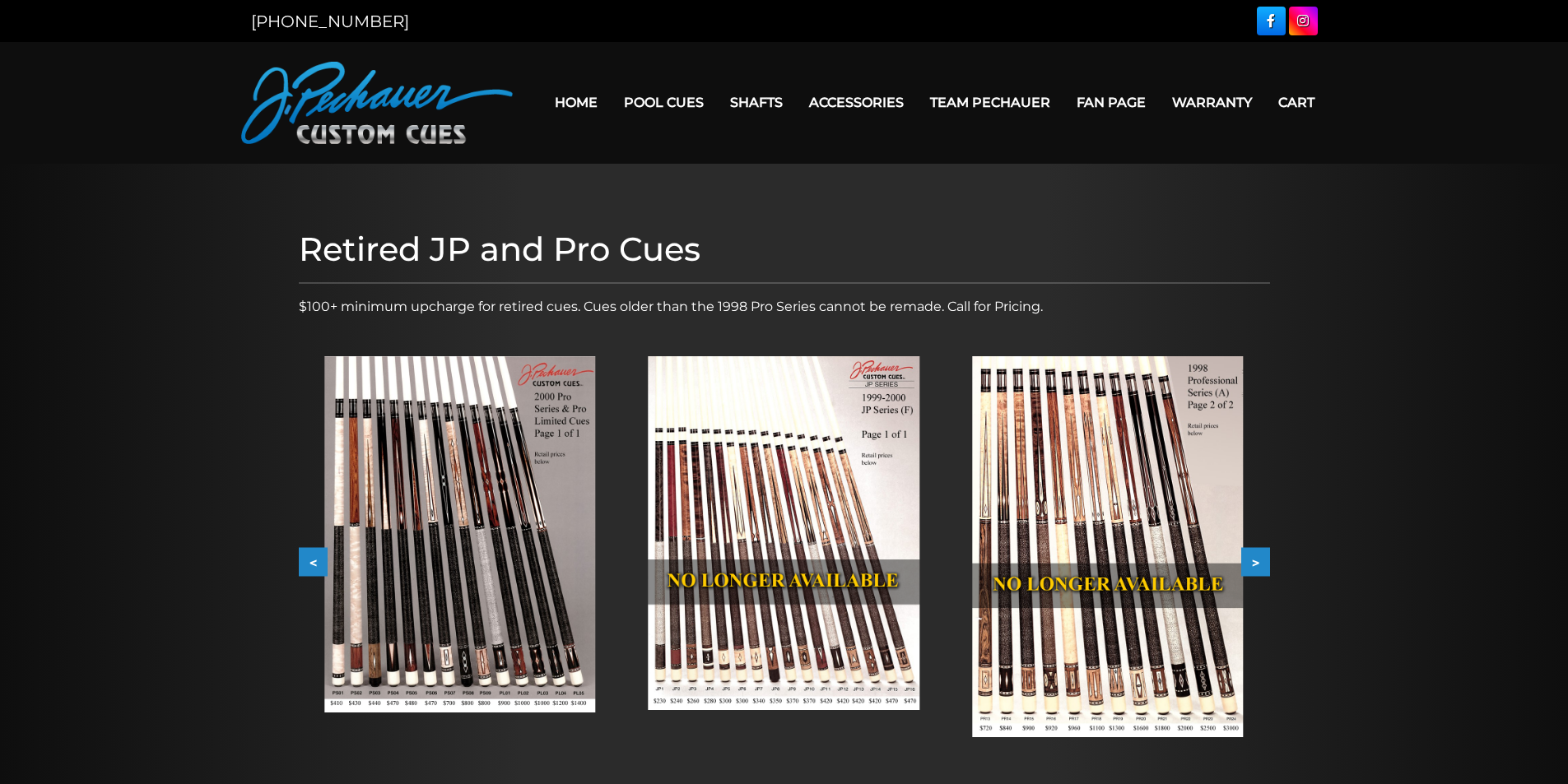
click at [307, 562] on button "<" at bounding box center [313, 562] width 29 height 29
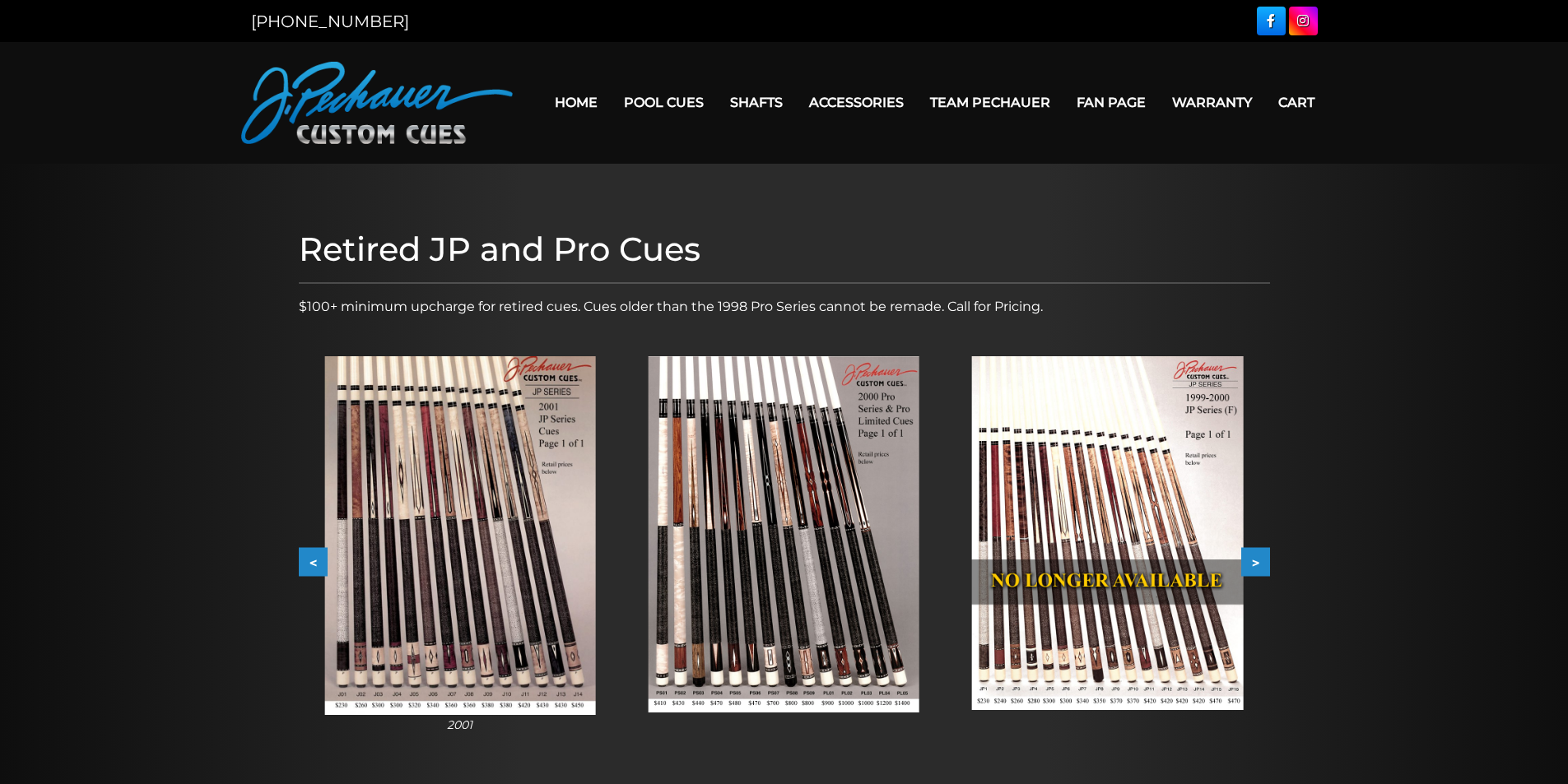
click at [307, 562] on button "<" at bounding box center [313, 562] width 29 height 29
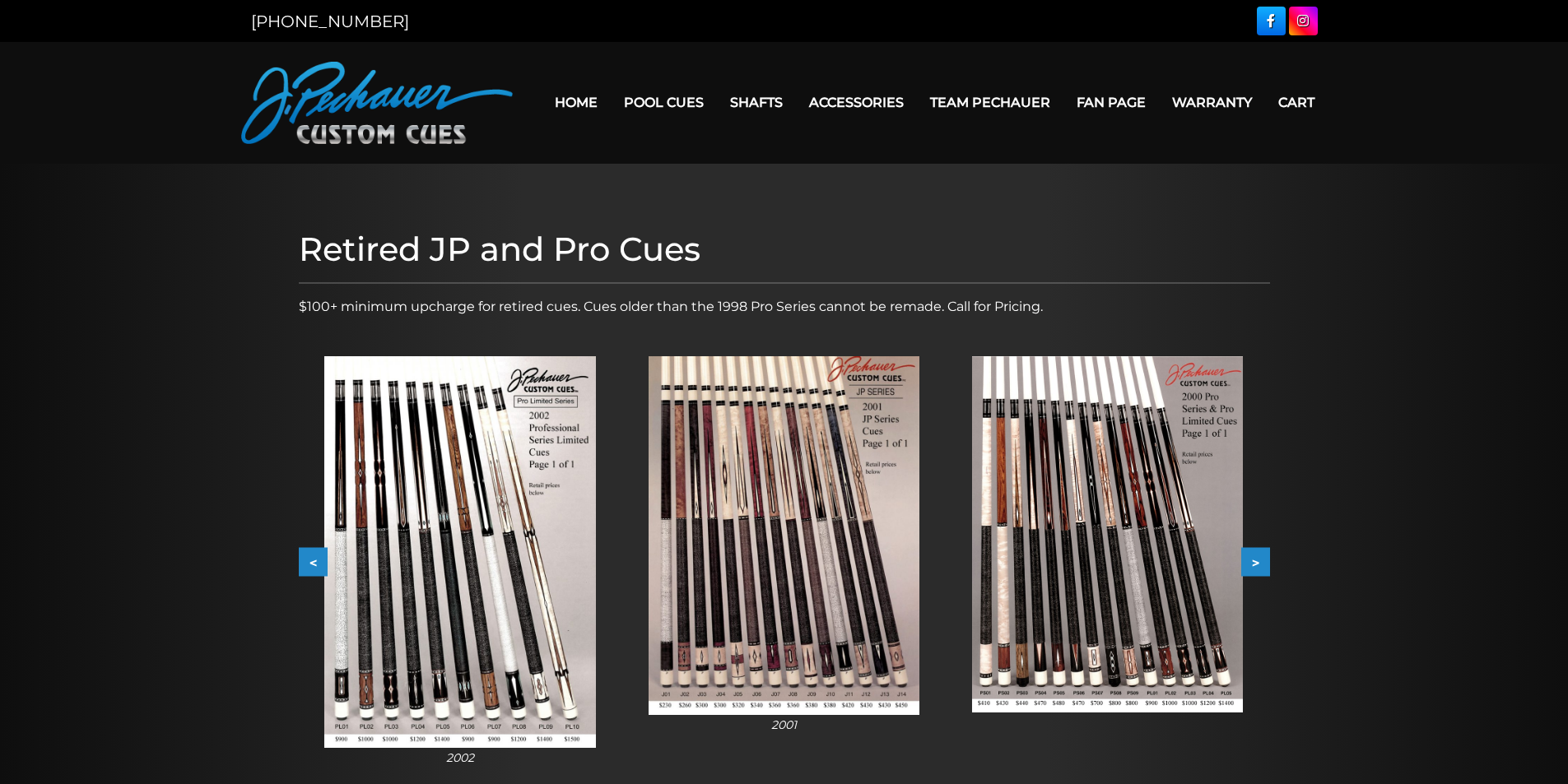
click at [307, 562] on button "<" at bounding box center [313, 562] width 29 height 29
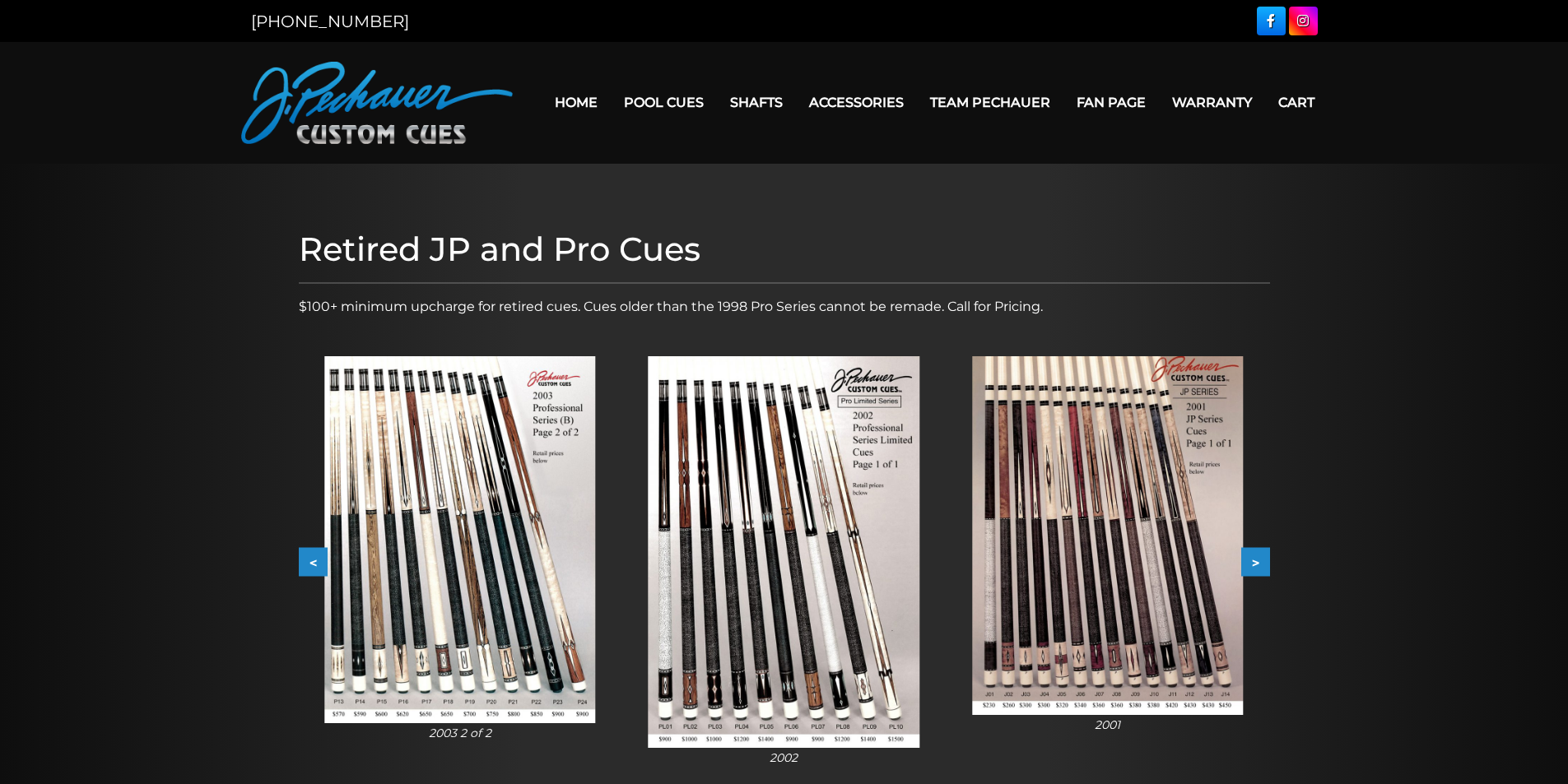
click at [307, 562] on button "<" at bounding box center [313, 562] width 29 height 29
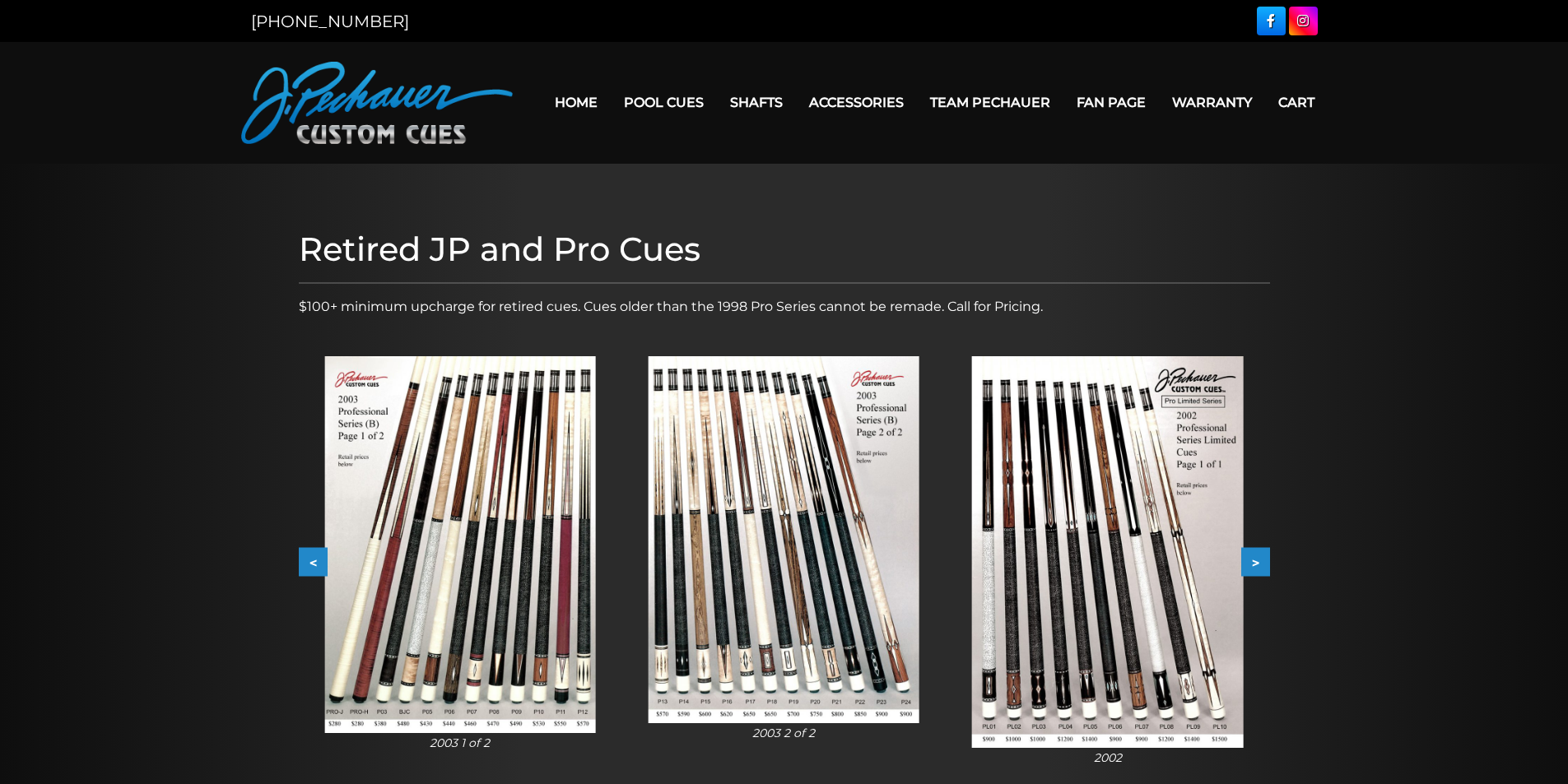
click at [307, 562] on button "<" at bounding box center [313, 562] width 29 height 29
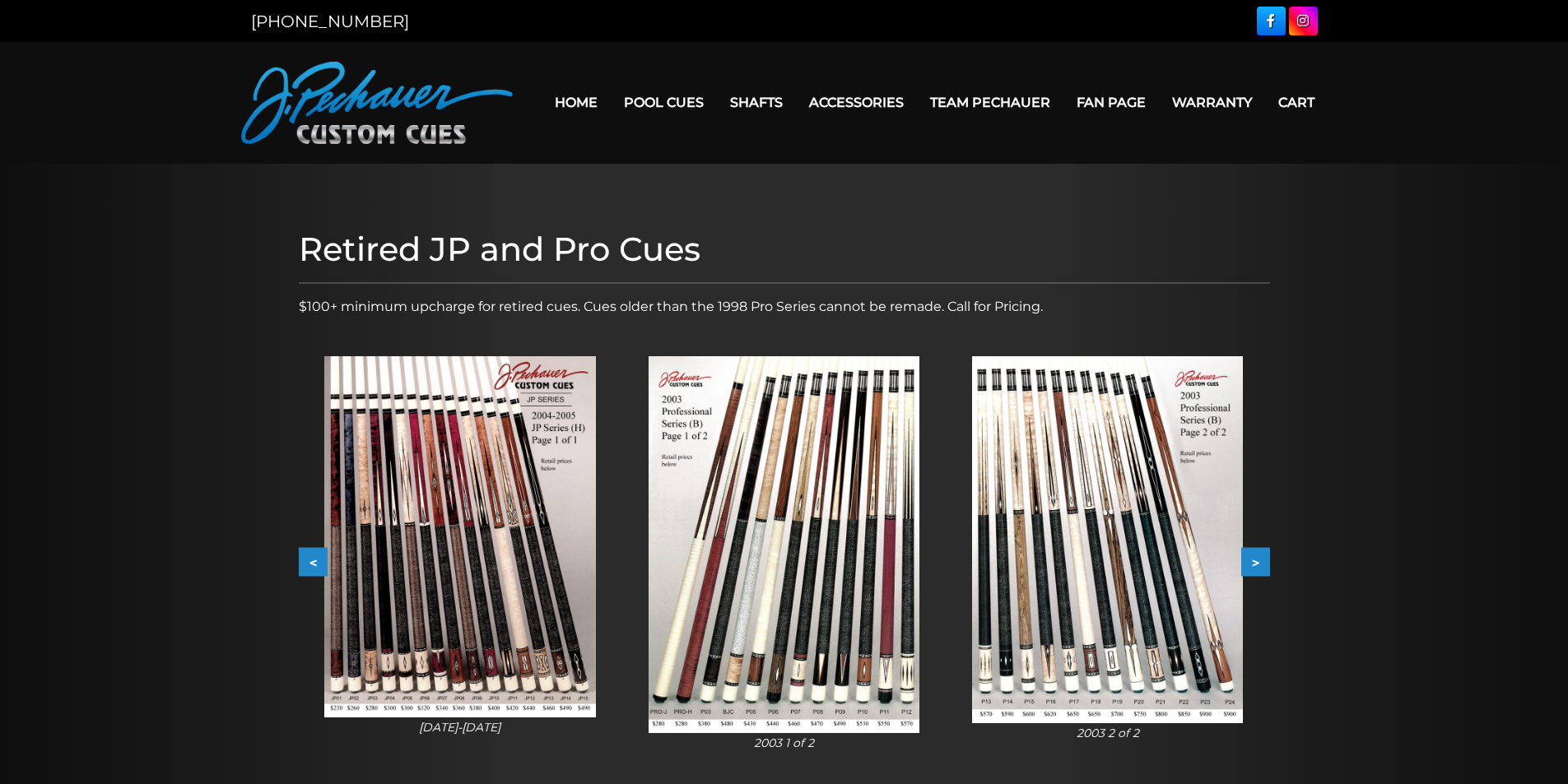
click at [307, 562] on button "<" at bounding box center [313, 562] width 29 height 29
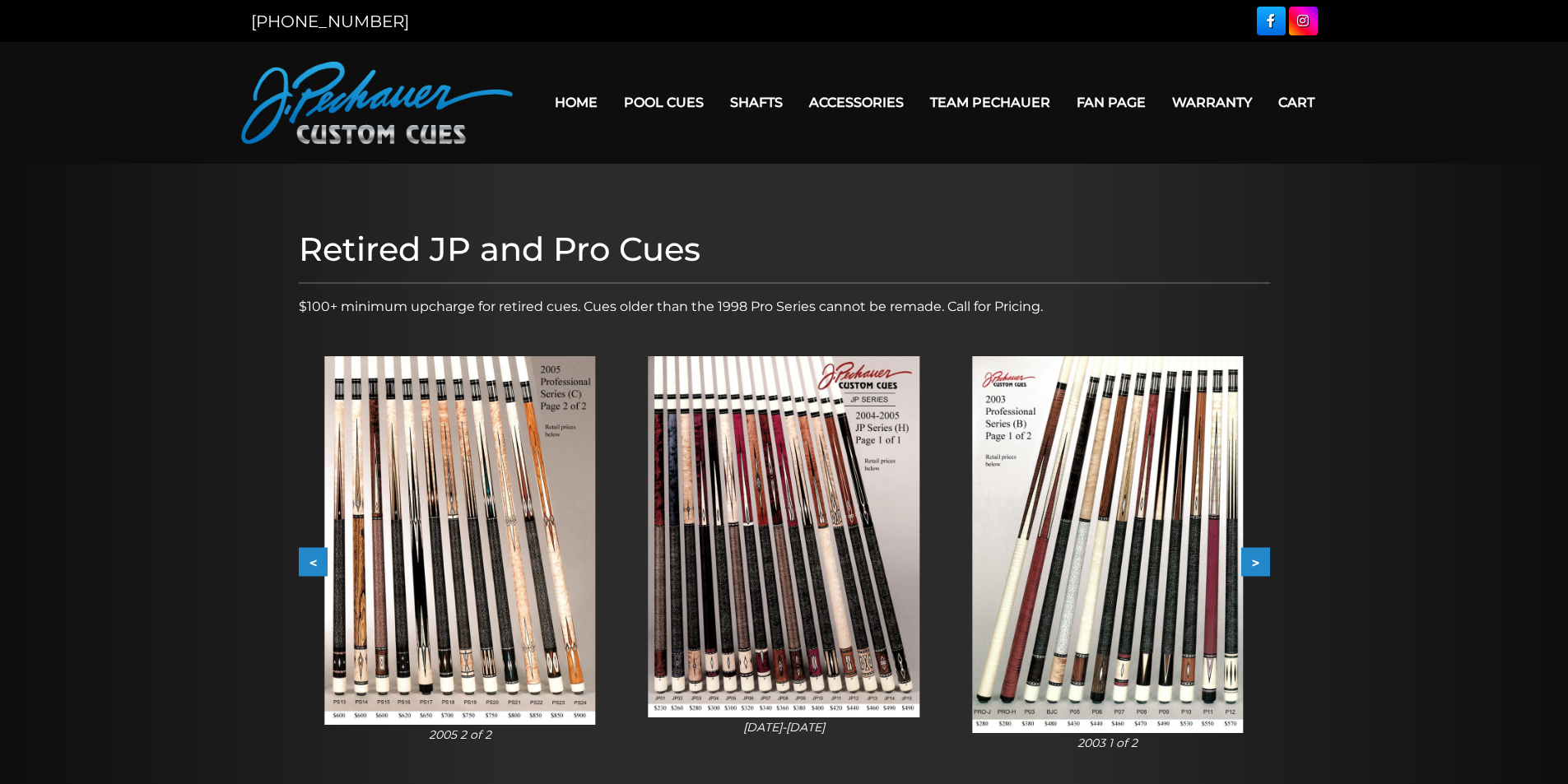
click at [307, 562] on button "<" at bounding box center [313, 562] width 29 height 29
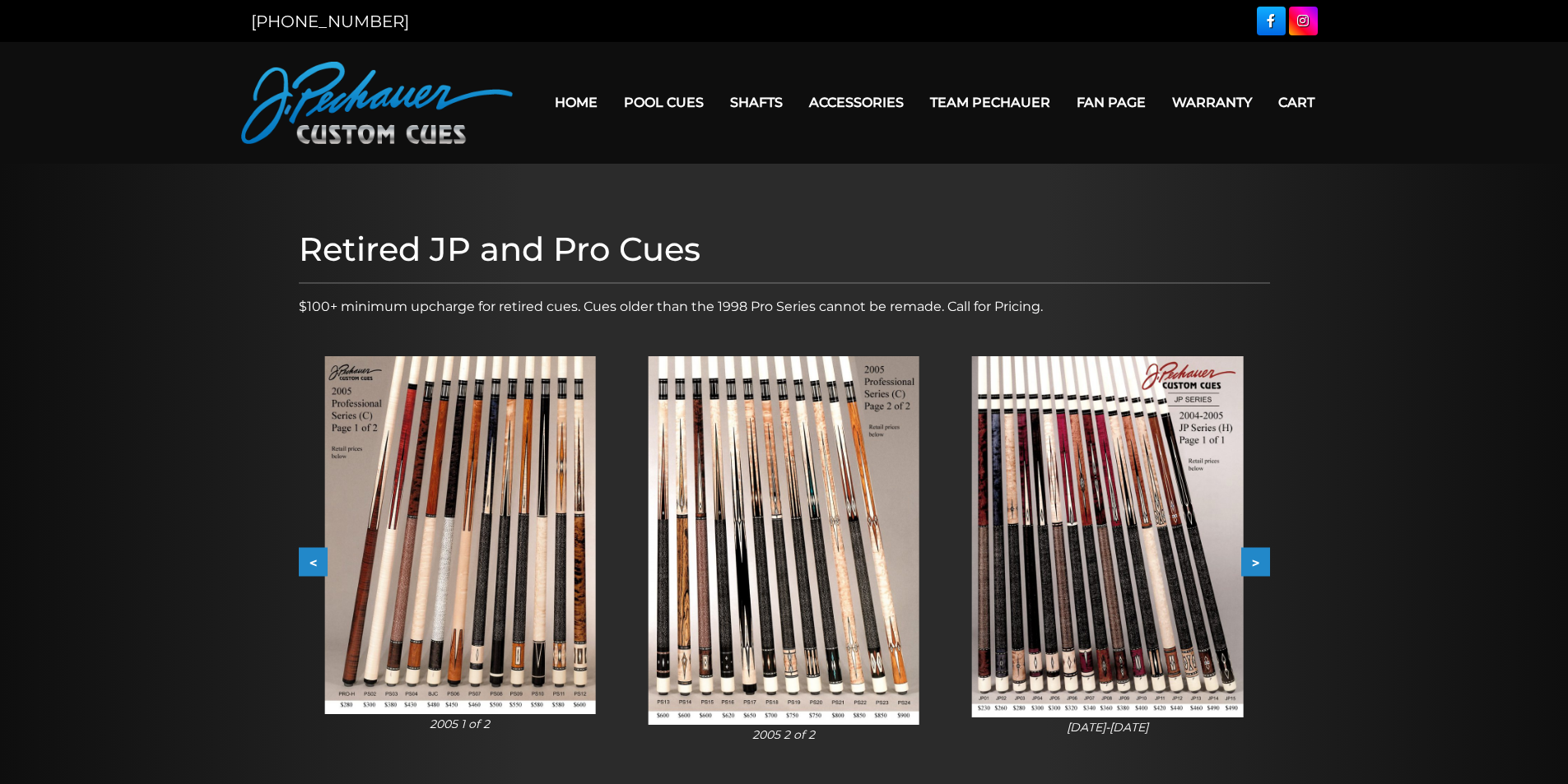
click at [307, 562] on button "<" at bounding box center [313, 562] width 29 height 29
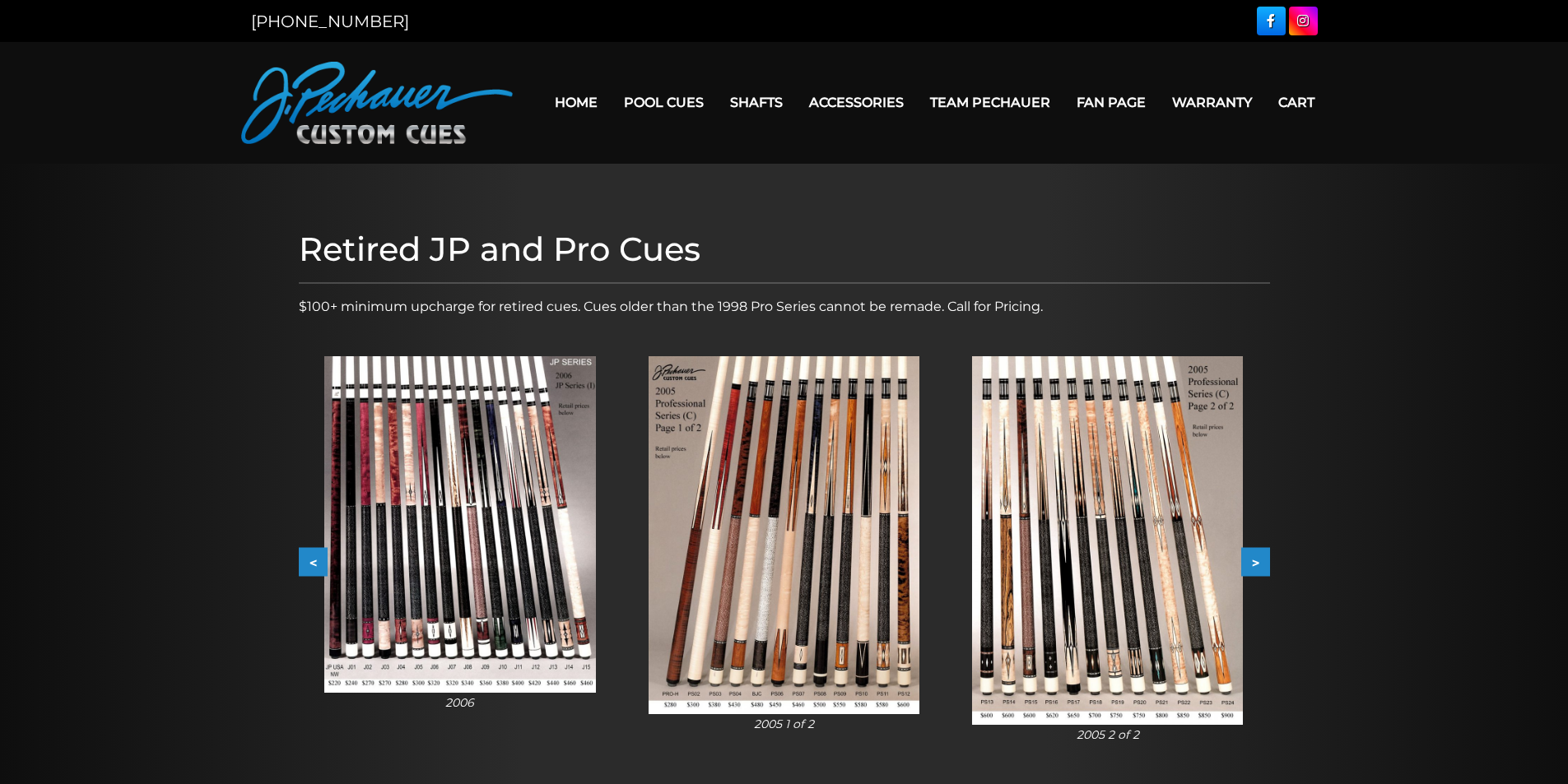
click at [307, 562] on button "<" at bounding box center [313, 562] width 29 height 29
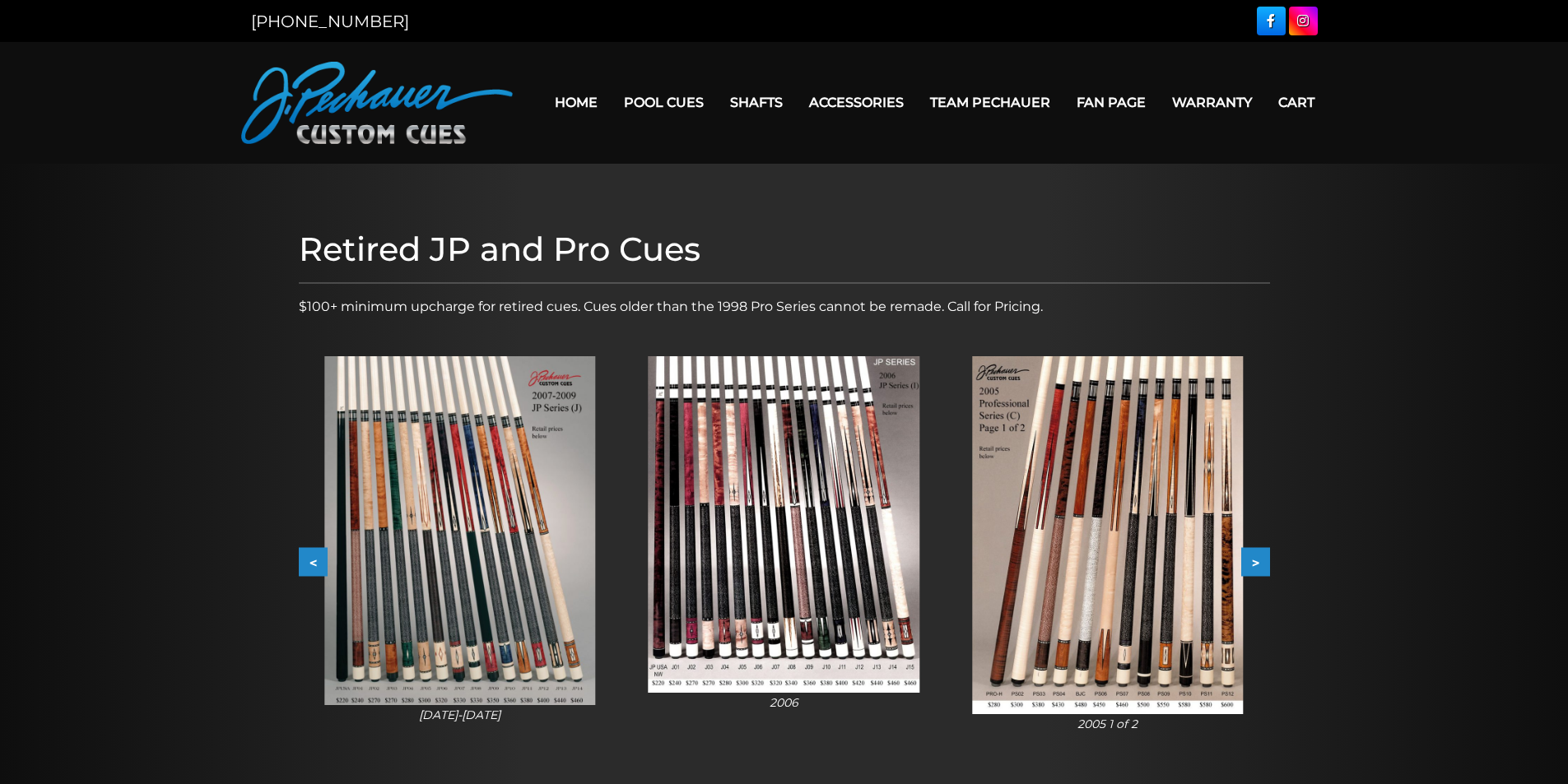
click at [307, 562] on button "<" at bounding box center [313, 562] width 29 height 29
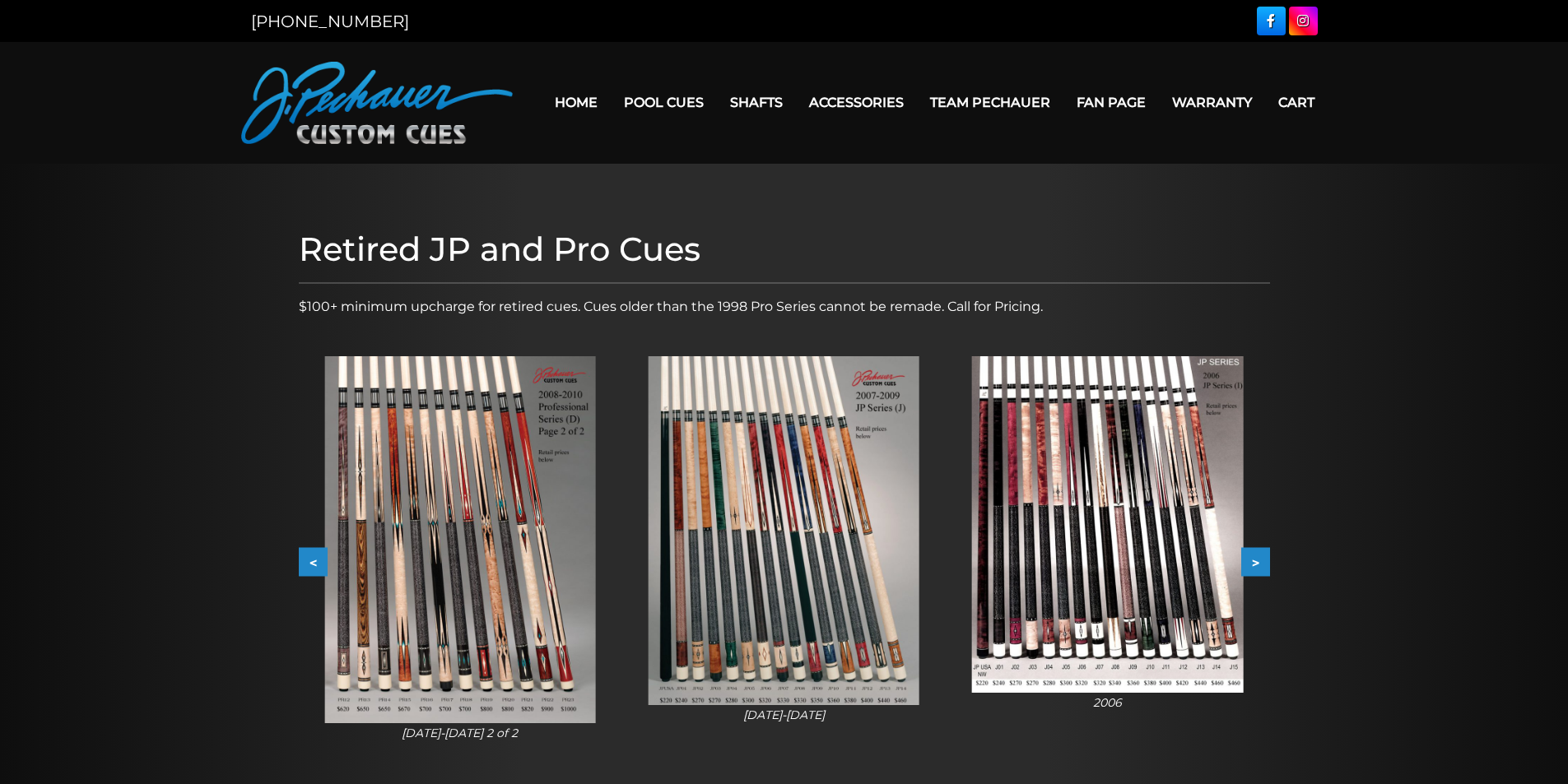
click at [307, 562] on button "<" at bounding box center [313, 562] width 29 height 29
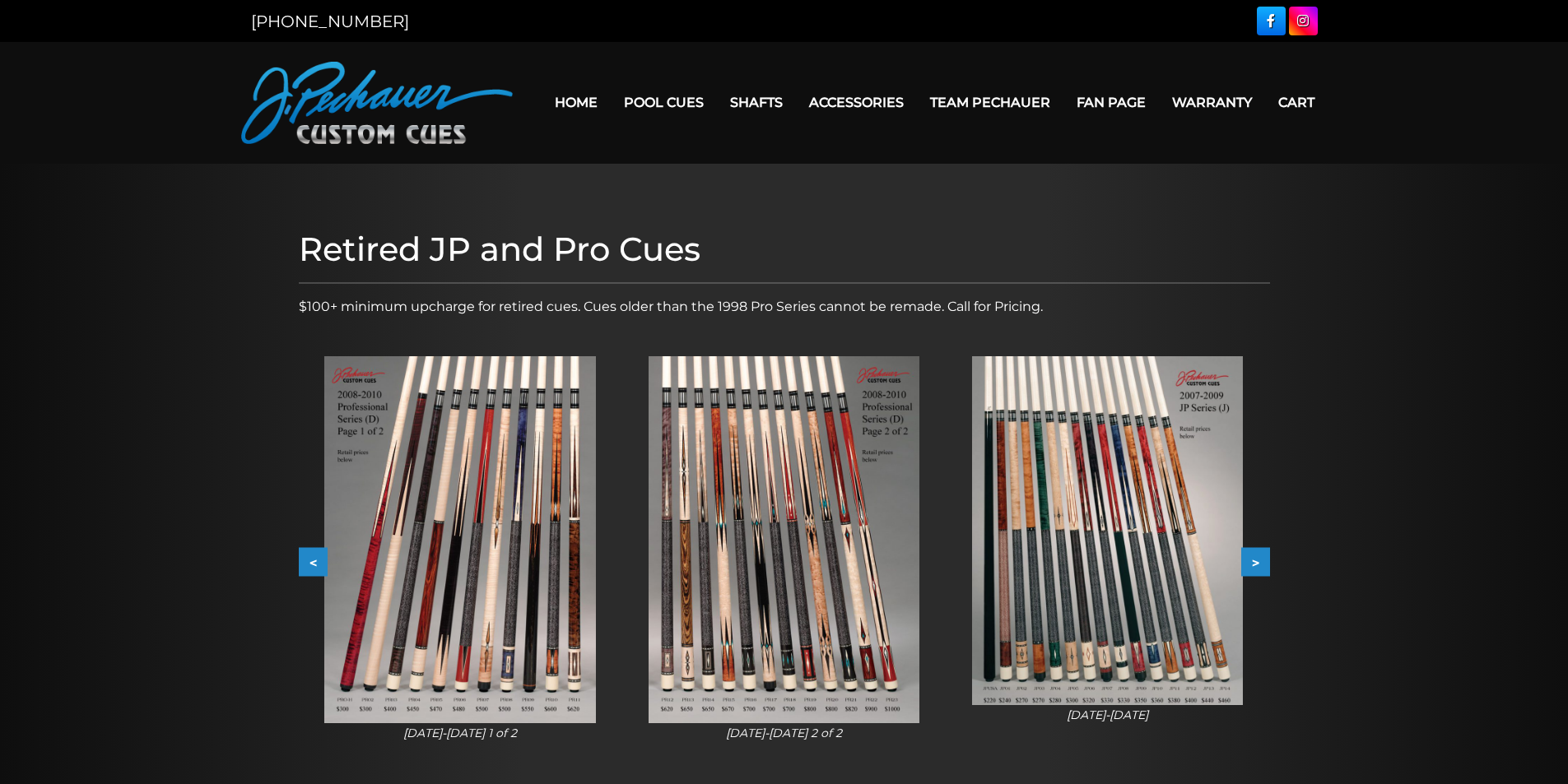
click at [307, 562] on button "<" at bounding box center [313, 562] width 29 height 29
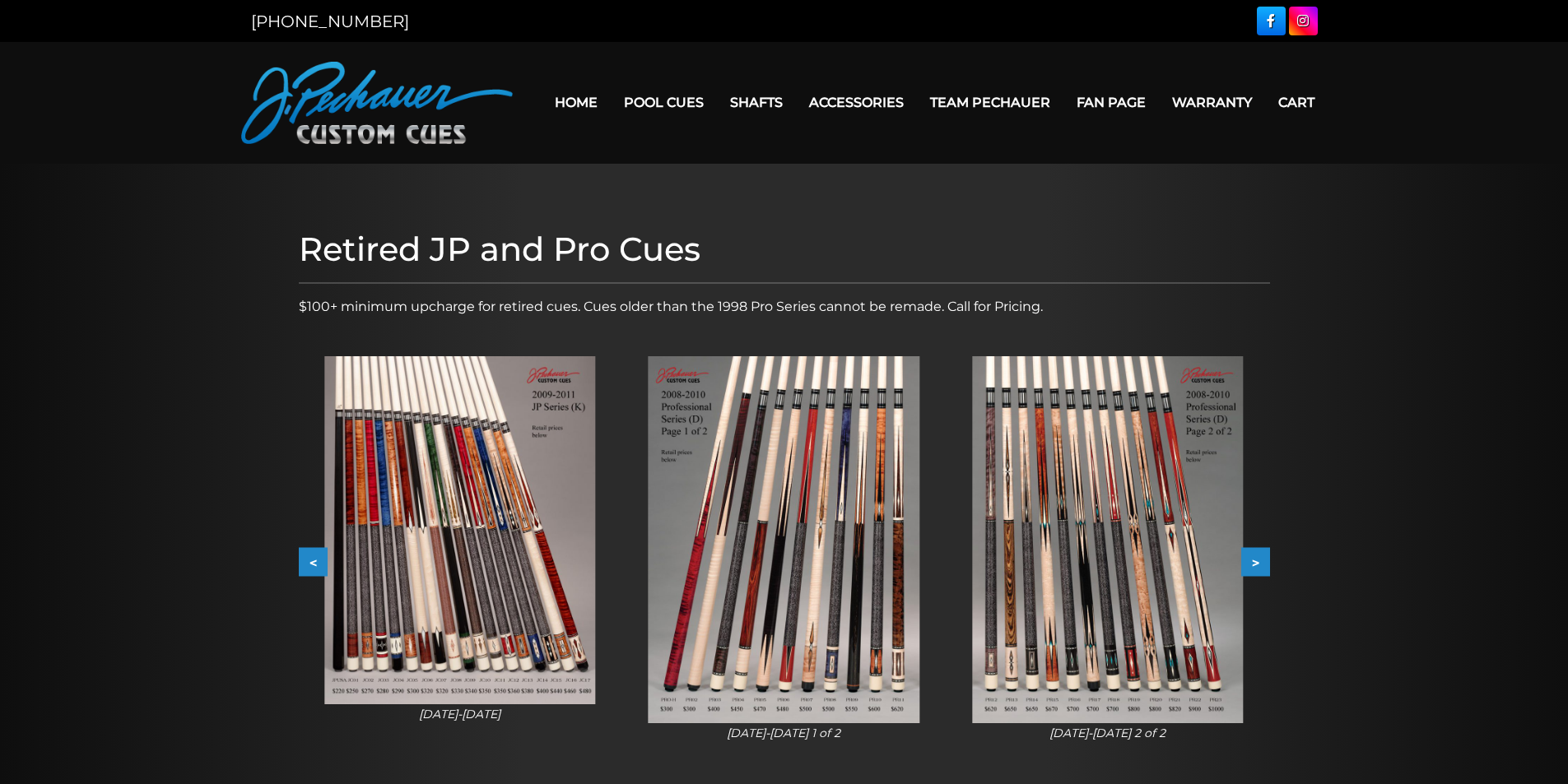
click at [307, 562] on button "<" at bounding box center [313, 562] width 29 height 29
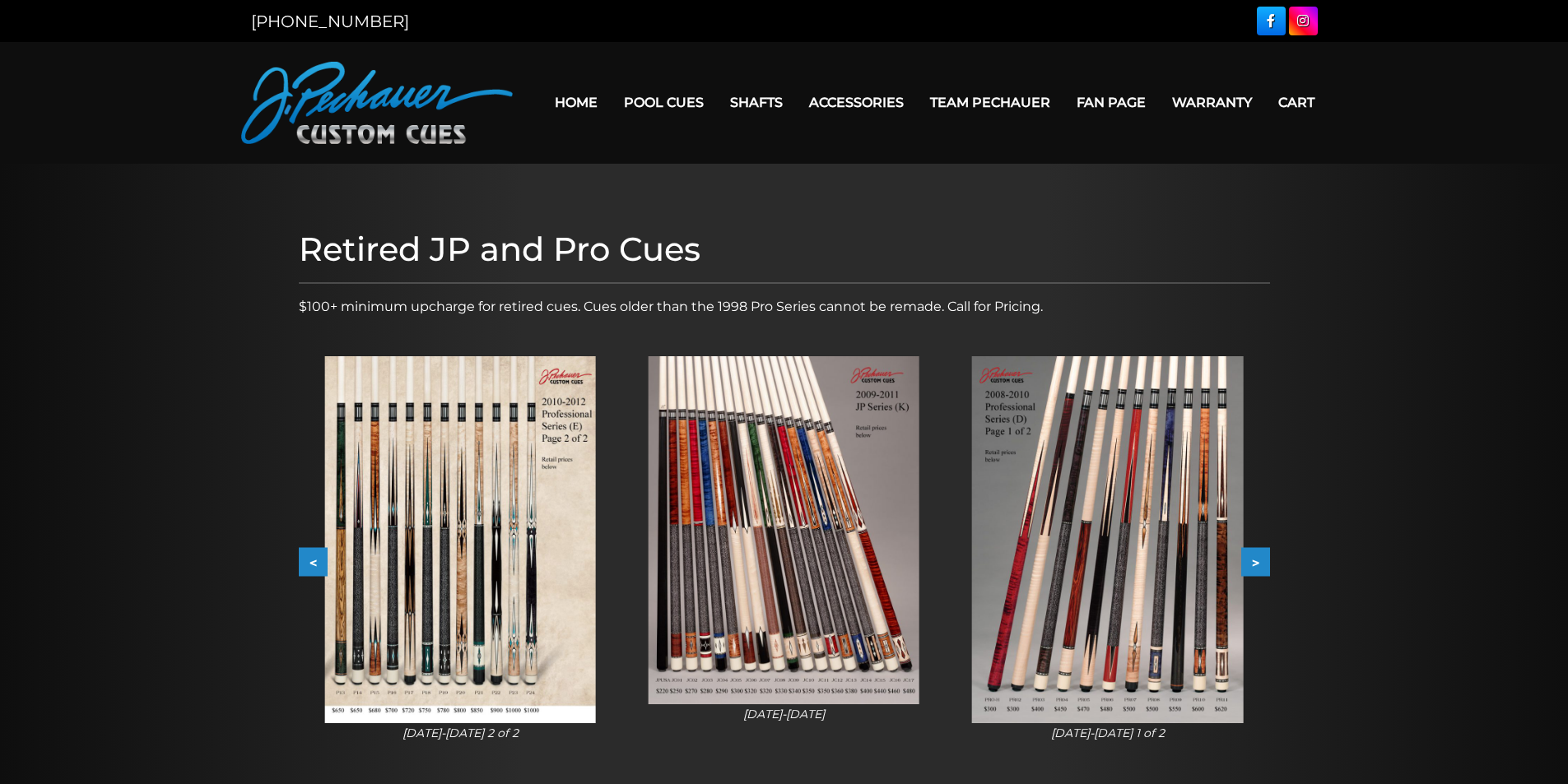
click at [307, 562] on button "<" at bounding box center [313, 562] width 29 height 29
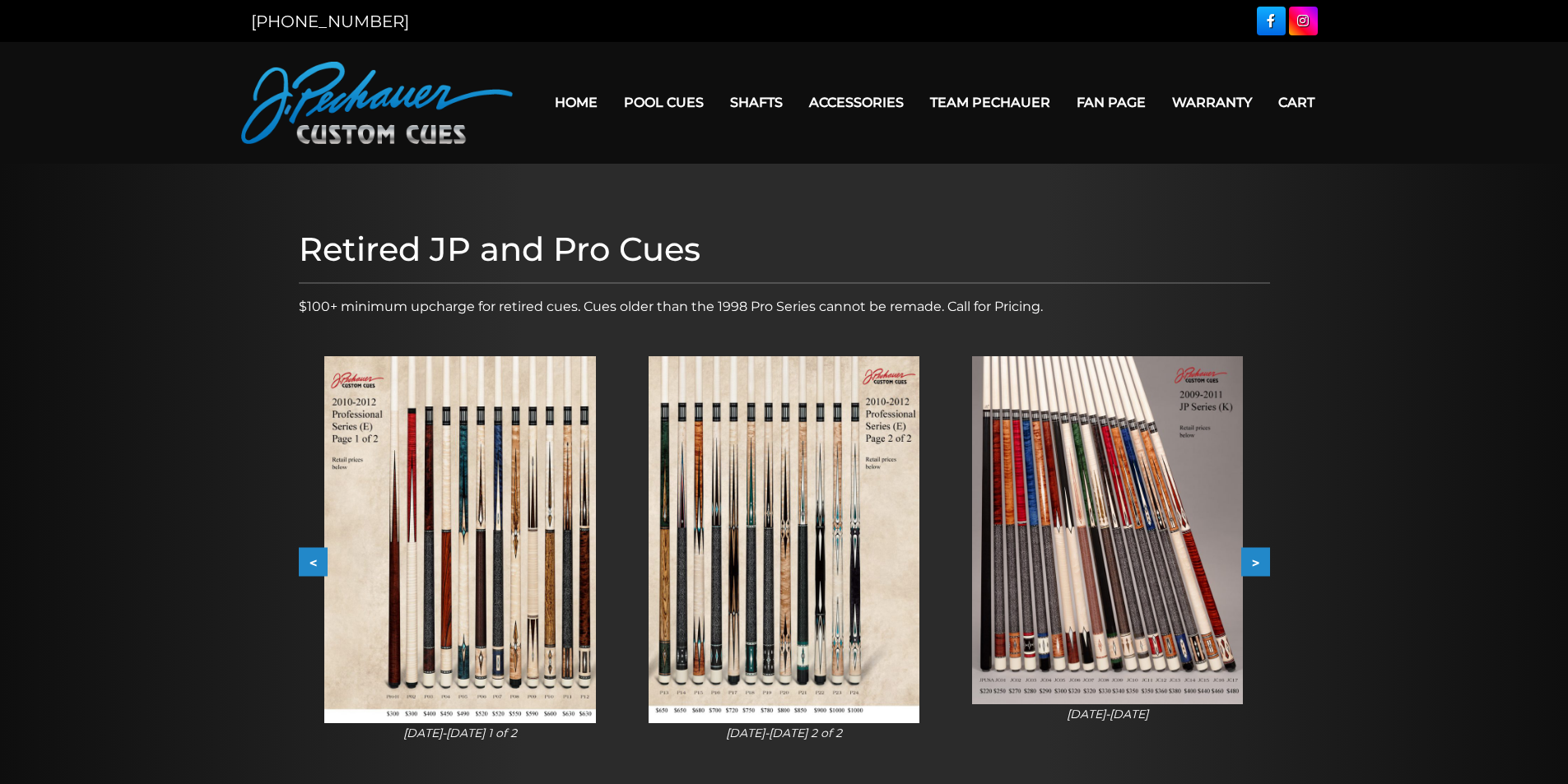
click at [307, 562] on button "<" at bounding box center [313, 562] width 29 height 29
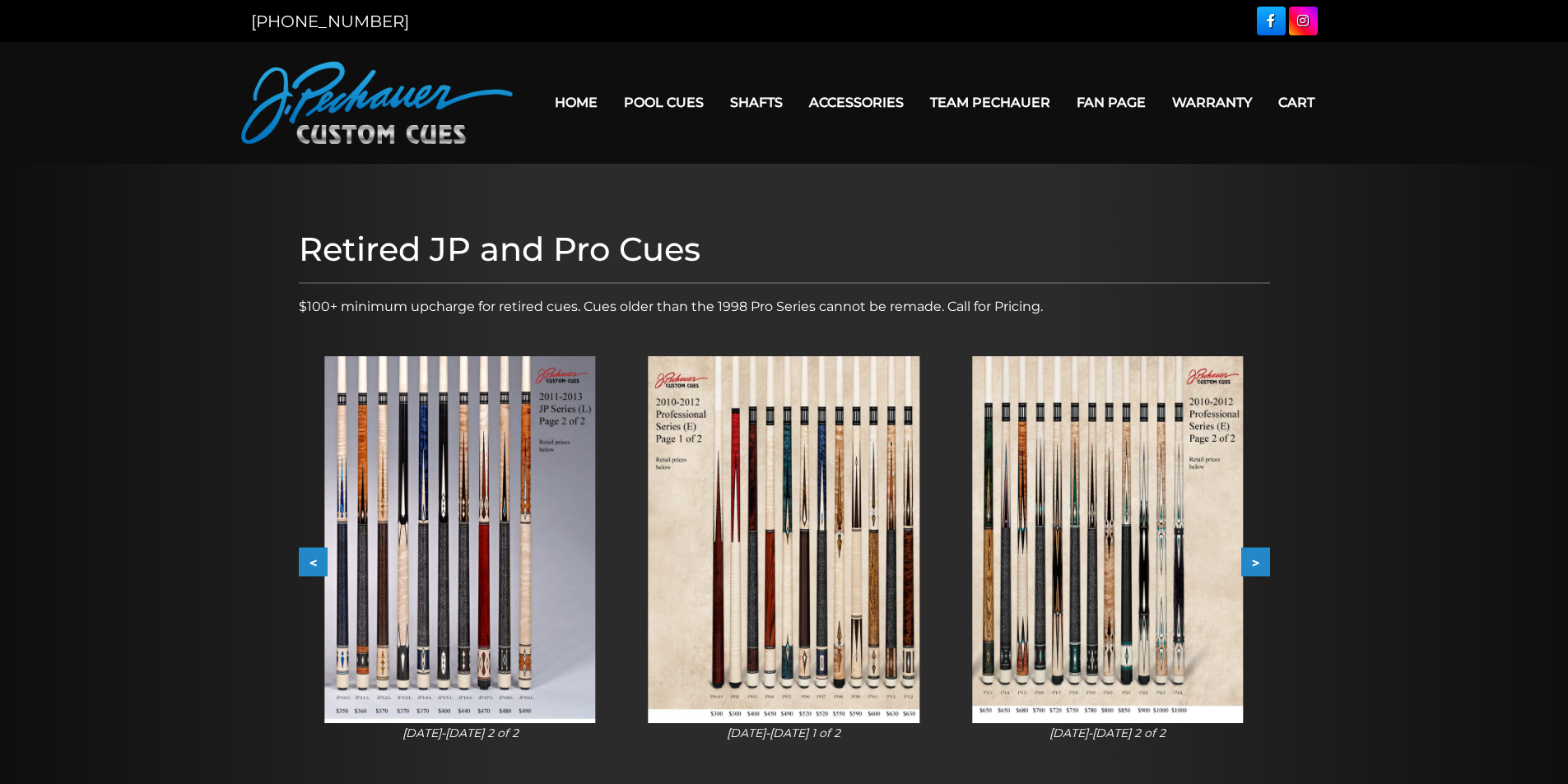
click at [307, 562] on button "<" at bounding box center [313, 562] width 29 height 29
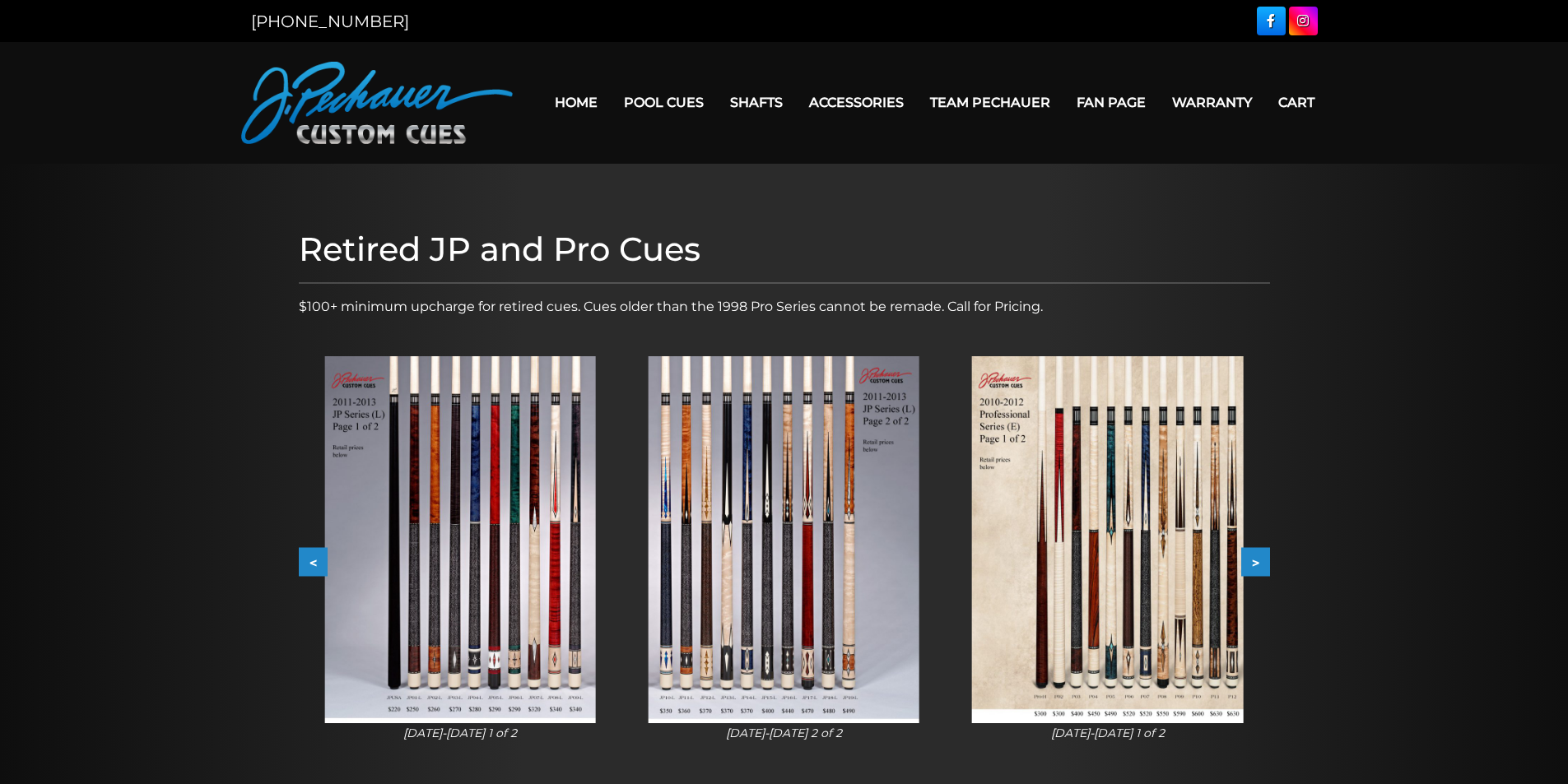
click at [307, 562] on button "<" at bounding box center [313, 562] width 29 height 29
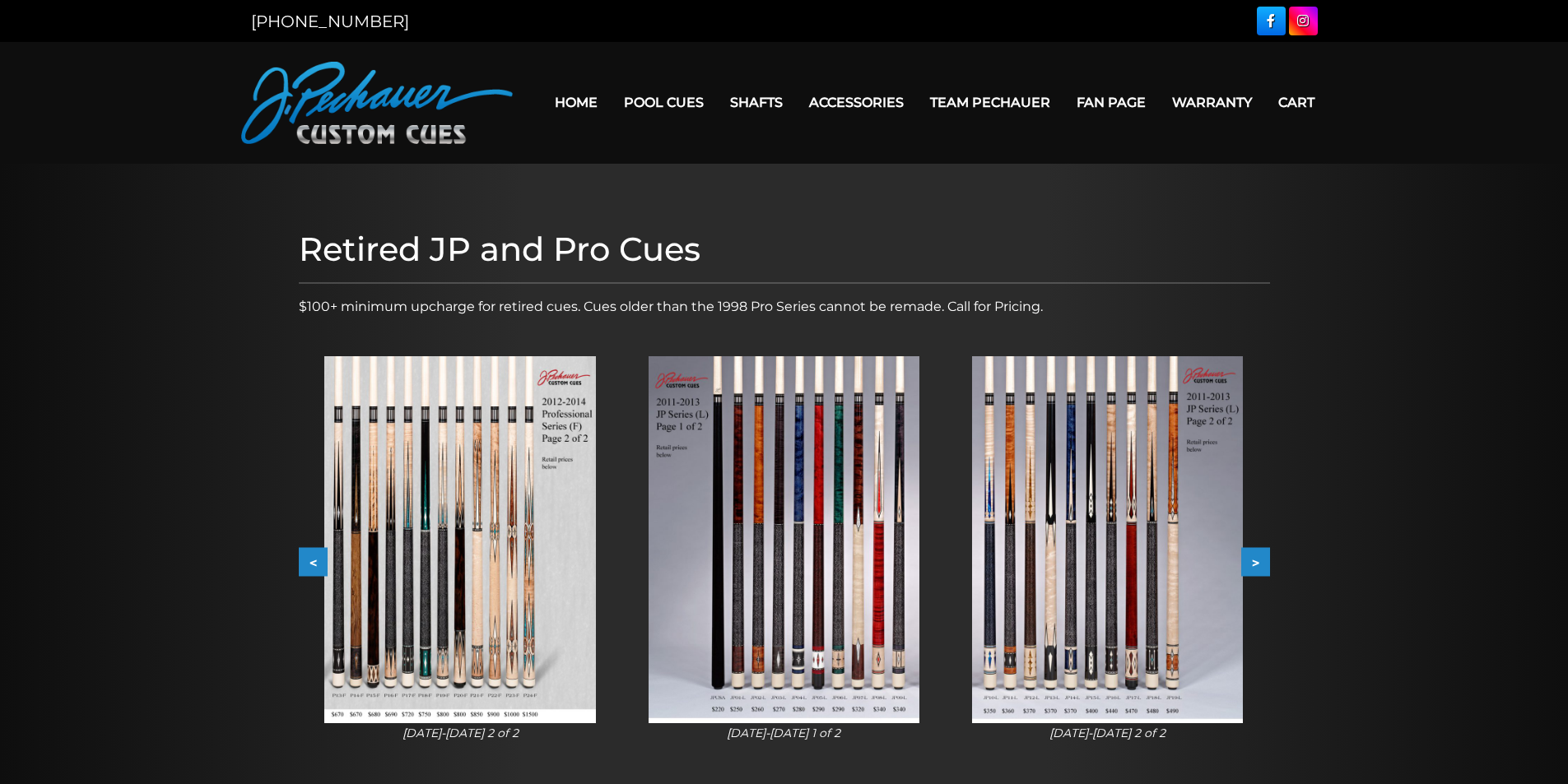
click at [307, 562] on button "<" at bounding box center [313, 562] width 29 height 29
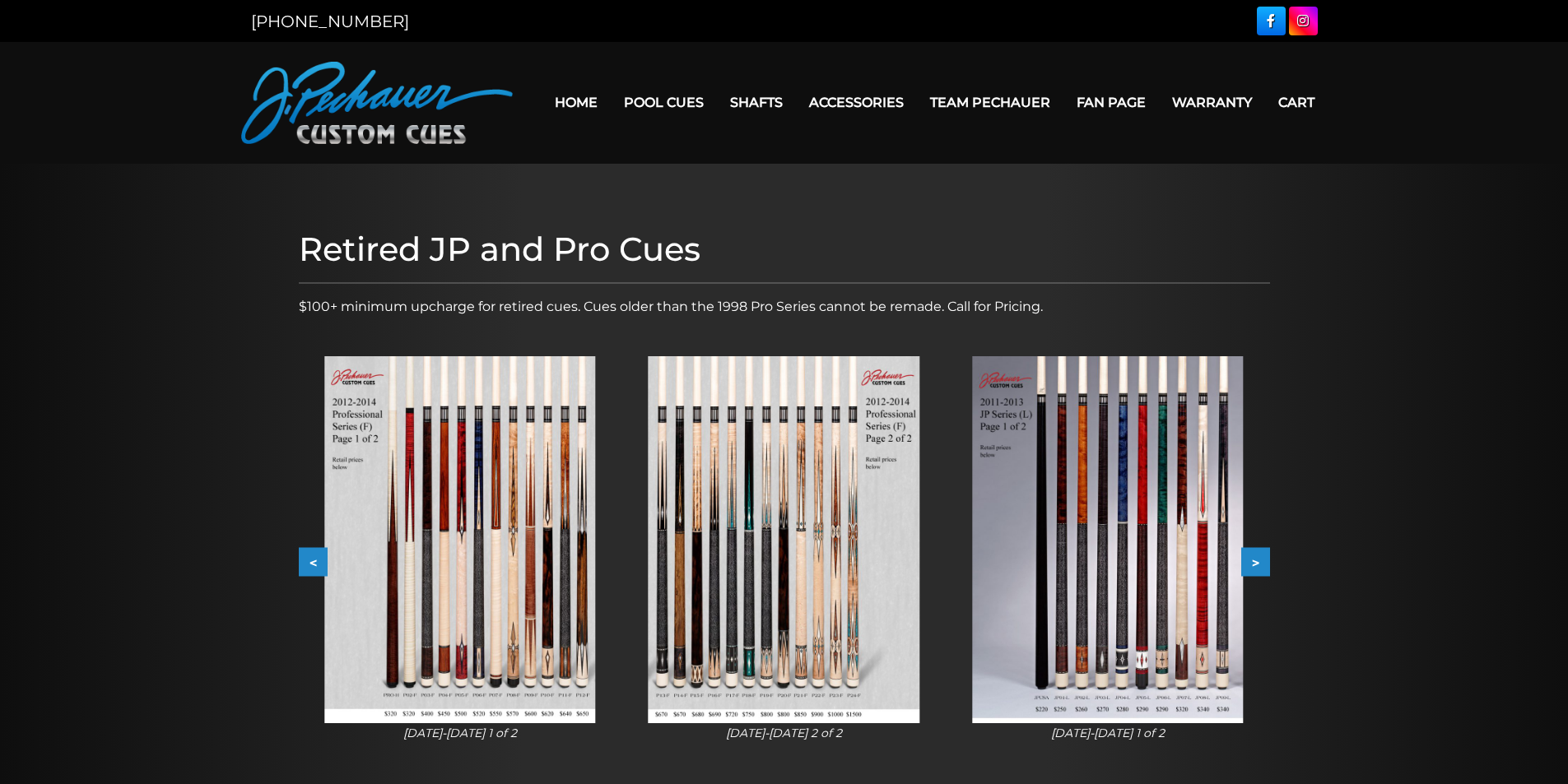
click at [307, 562] on button "<" at bounding box center [313, 562] width 29 height 29
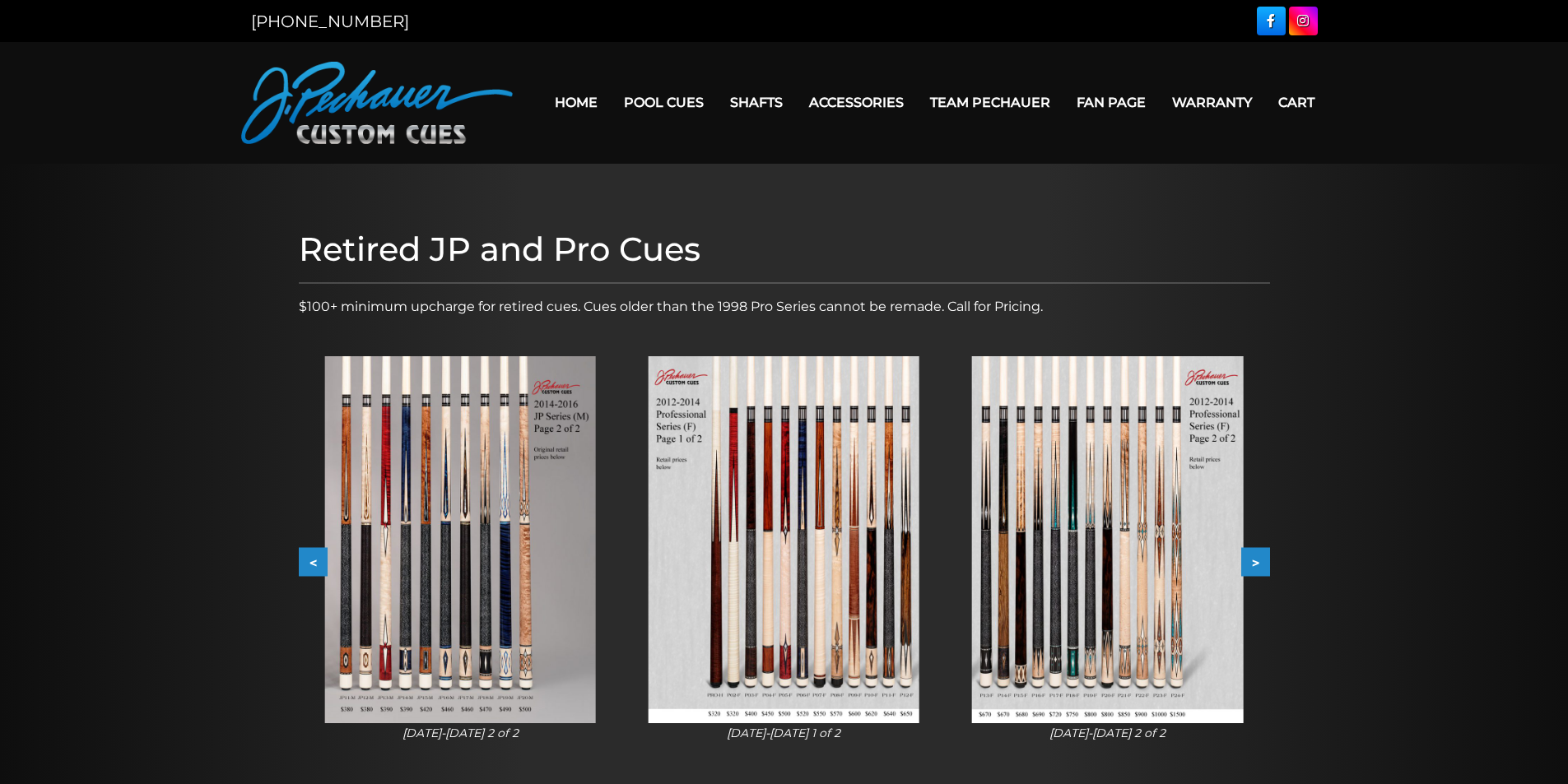
click at [307, 562] on button "<" at bounding box center [313, 562] width 29 height 29
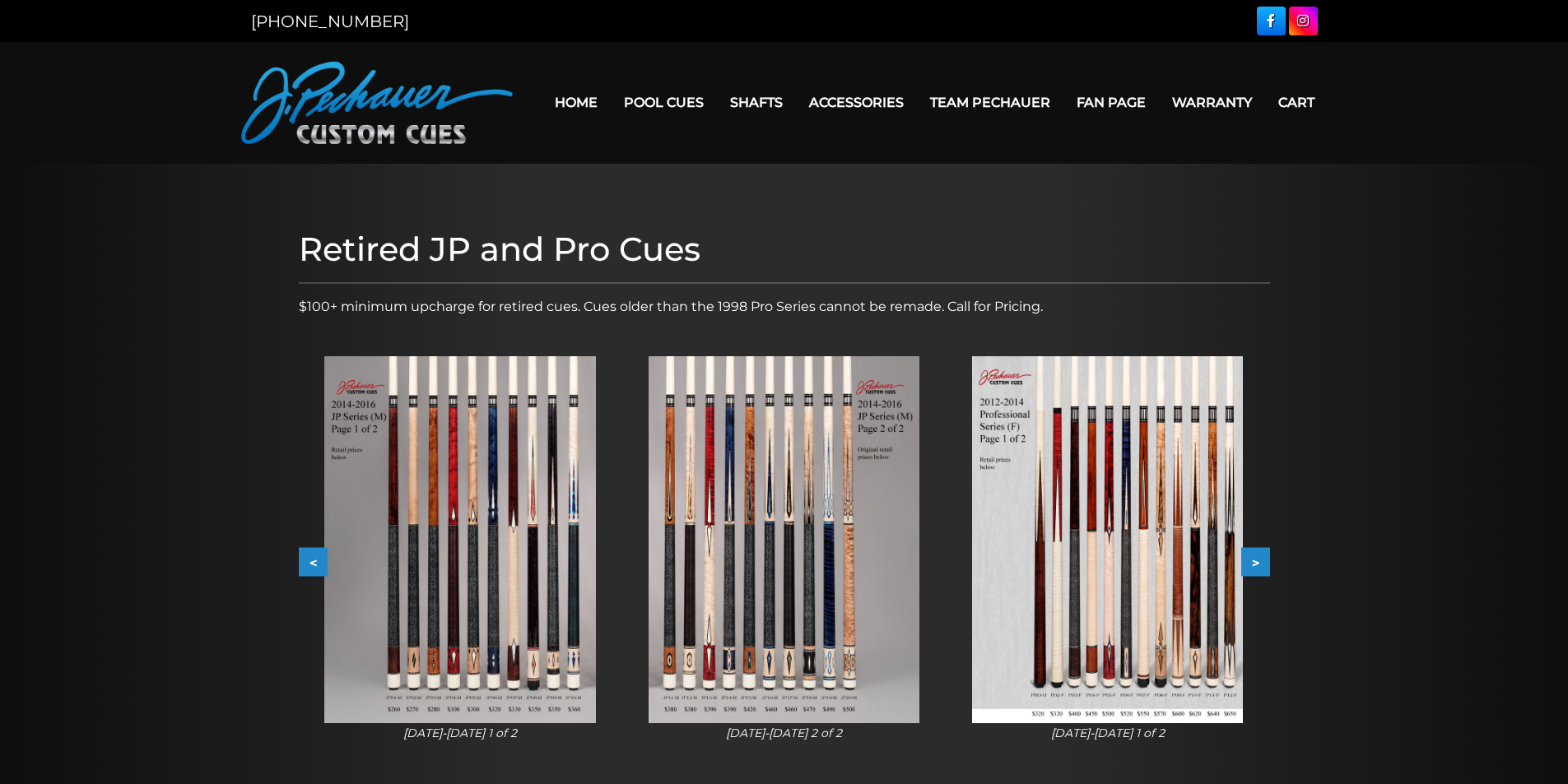
click at [307, 562] on button "<" at bounding box center [313, 562] width 29 height 29
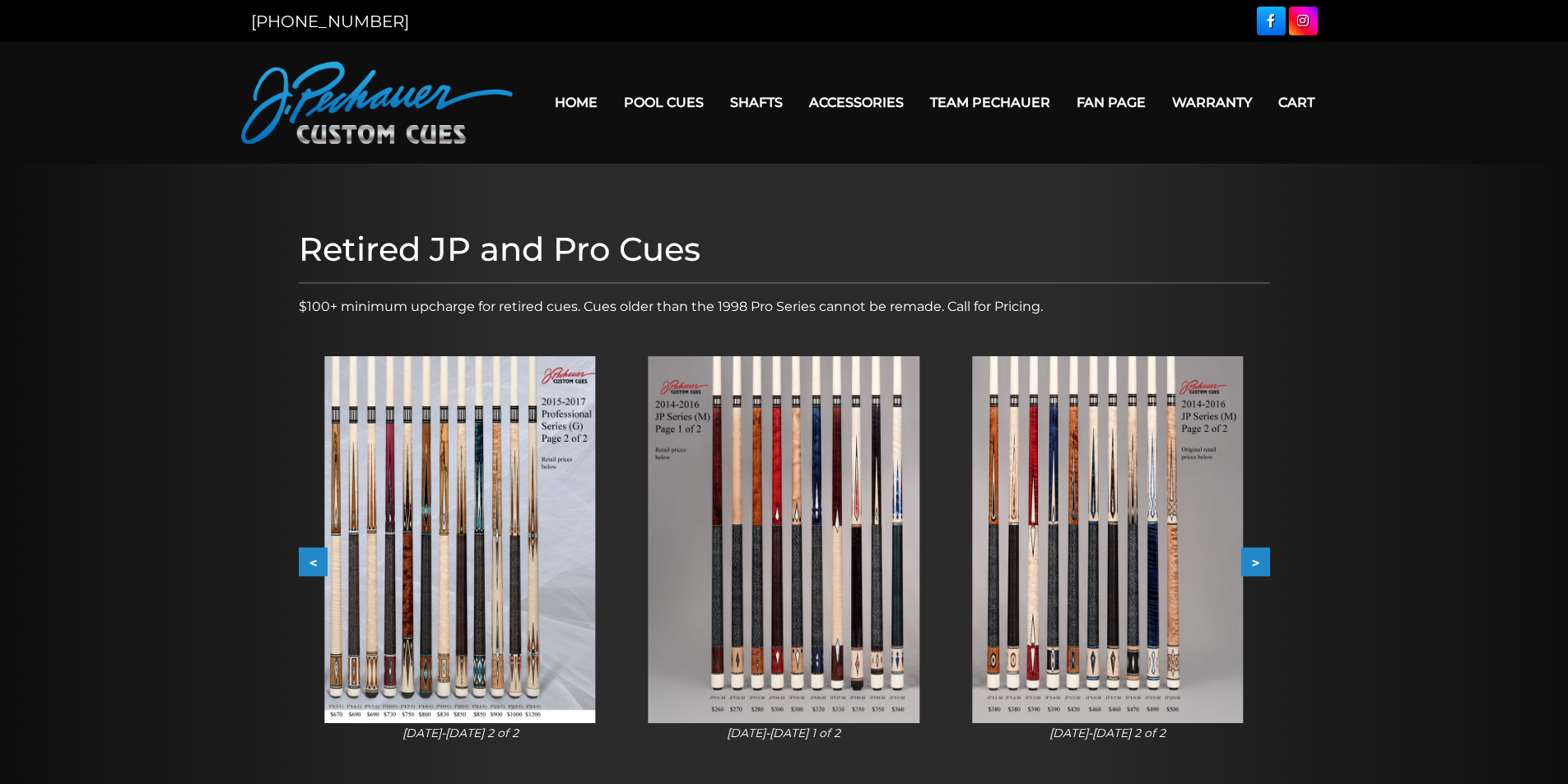
click at [307, 562] on button "<" at bounding box center [313, 562] width 29 height 29
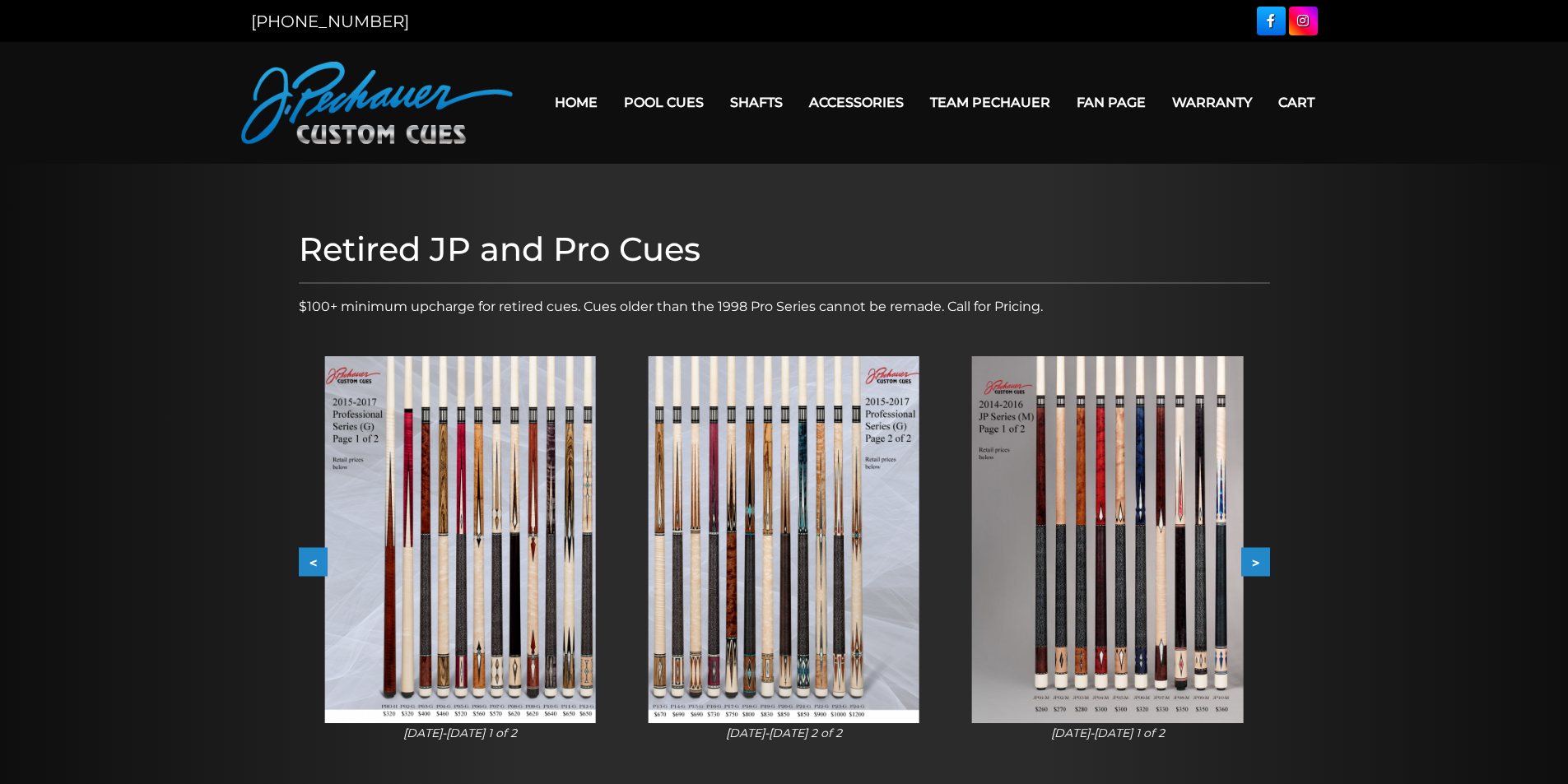
click at [307, 562] on button "<" at bounding box center [313, 562] width 29 height 29
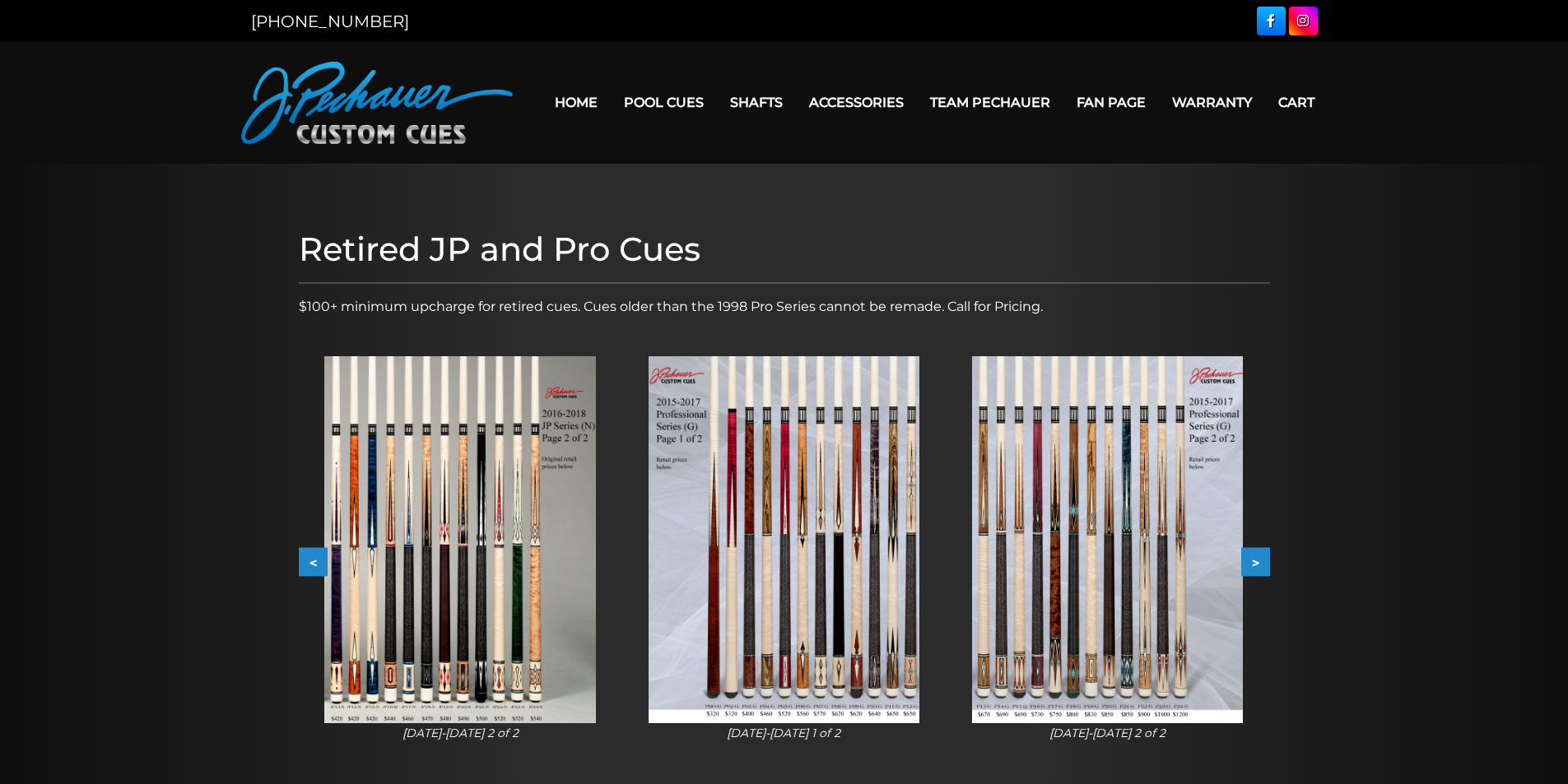
click at [307, 562] on button "<" at bounding box center [313, 562] width 29 height 29
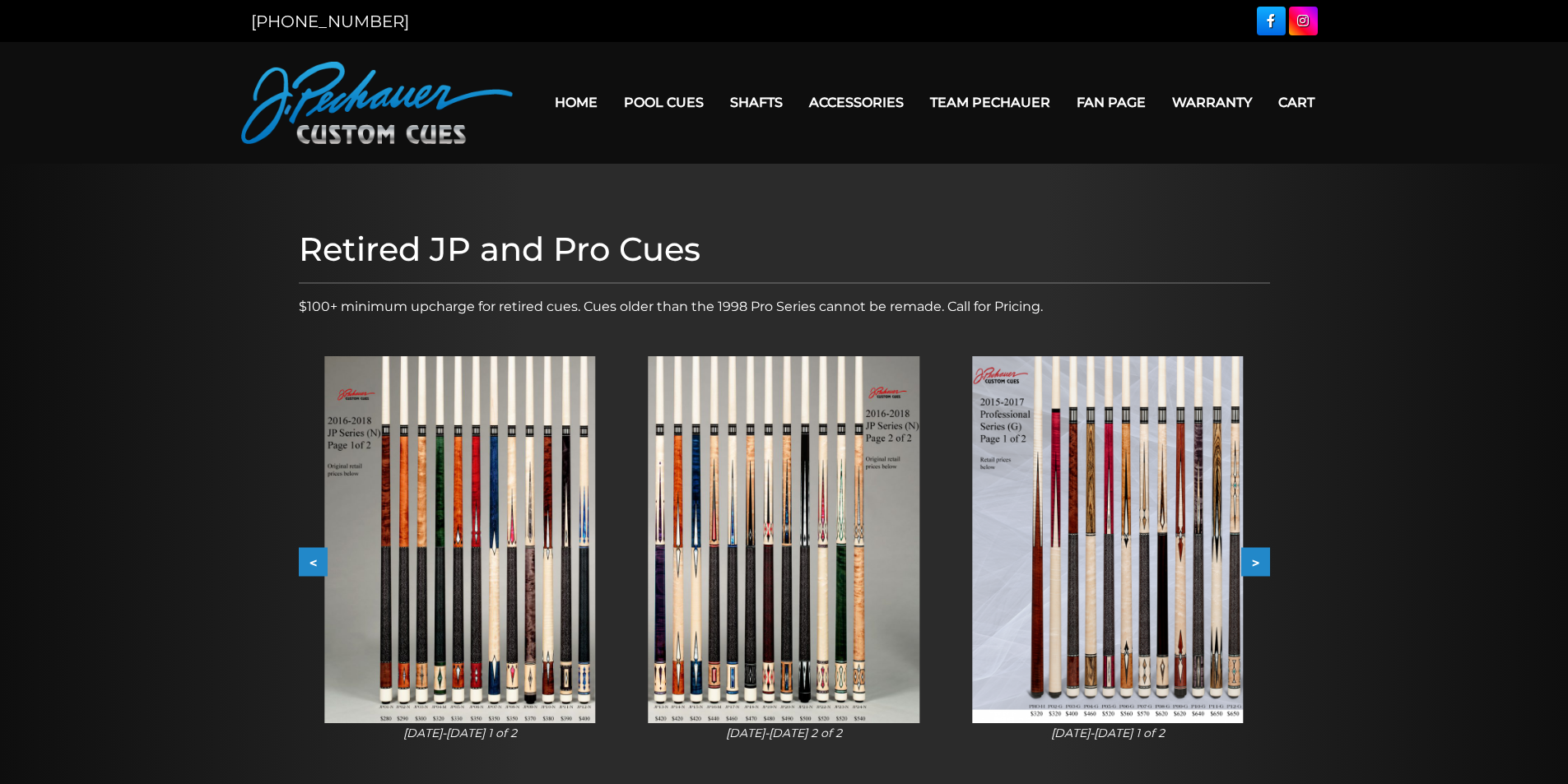
click at [307, 562] on button "<" at bounding box center [313, 562] width 29 height 29
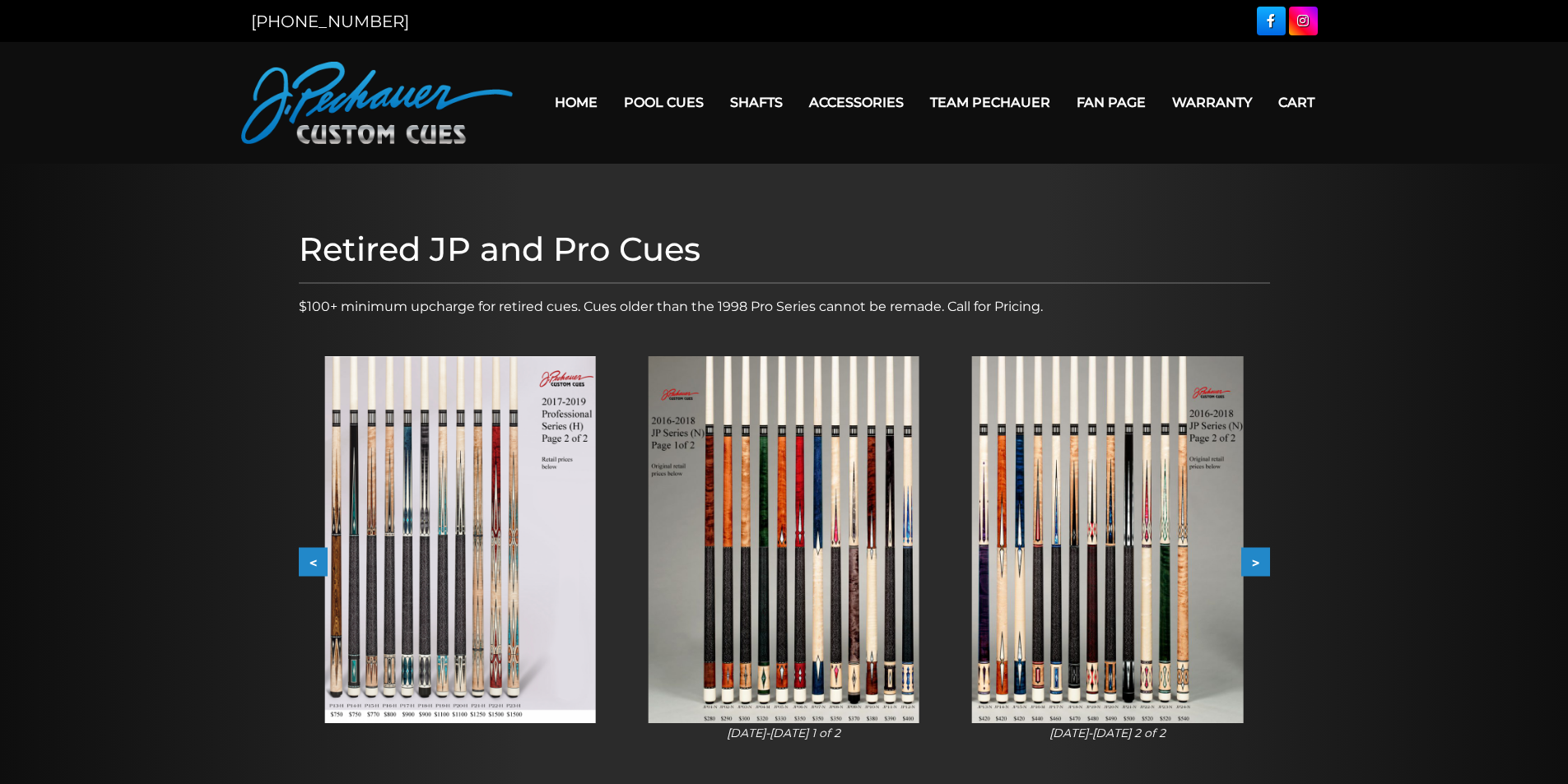
click at [307, 562] on button "<" at bounding box center [313, 562] width 29 height 29
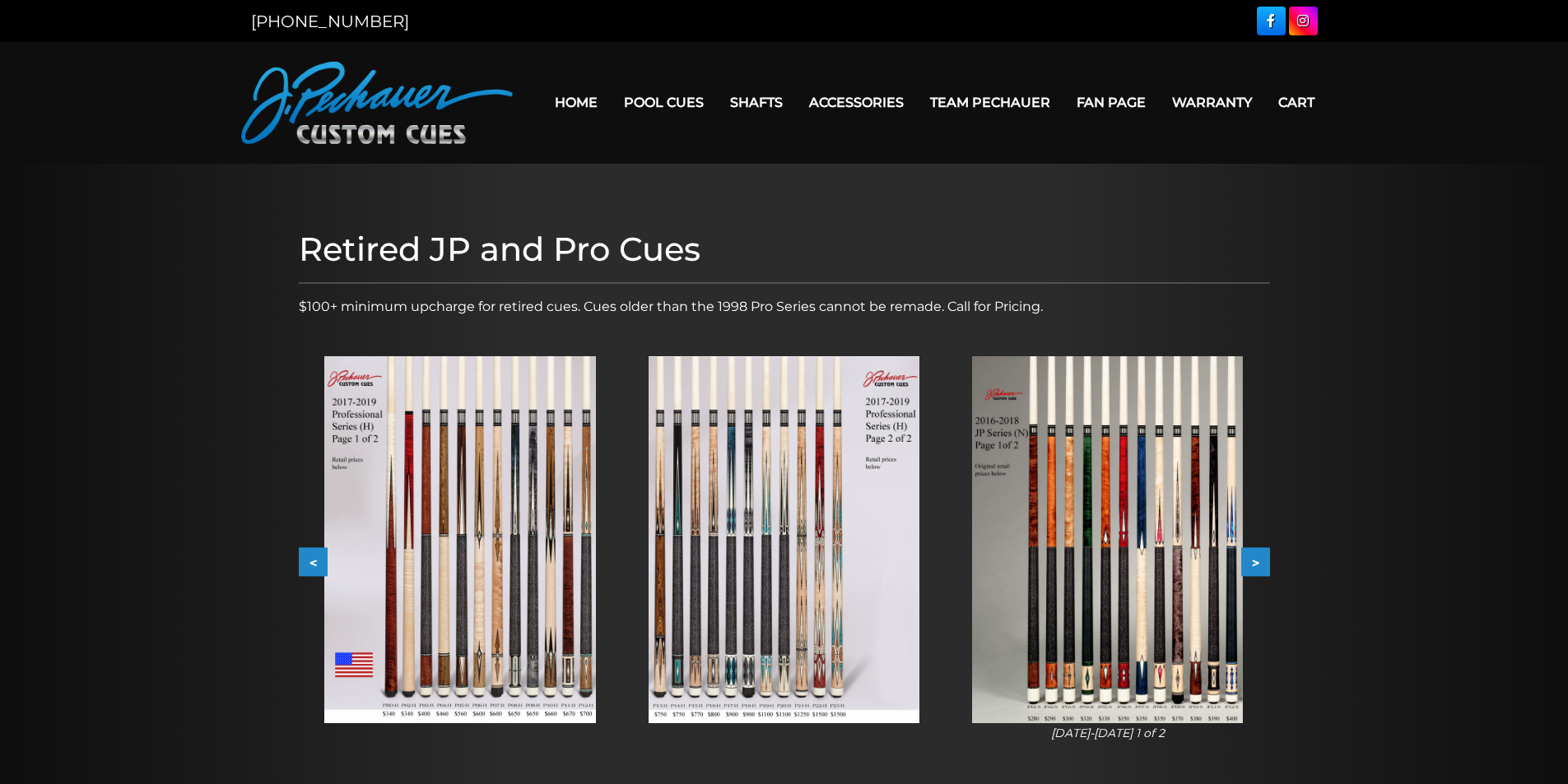
click at [307, 562] on button "<" at bounding box center [313, 562] width 29 height 29
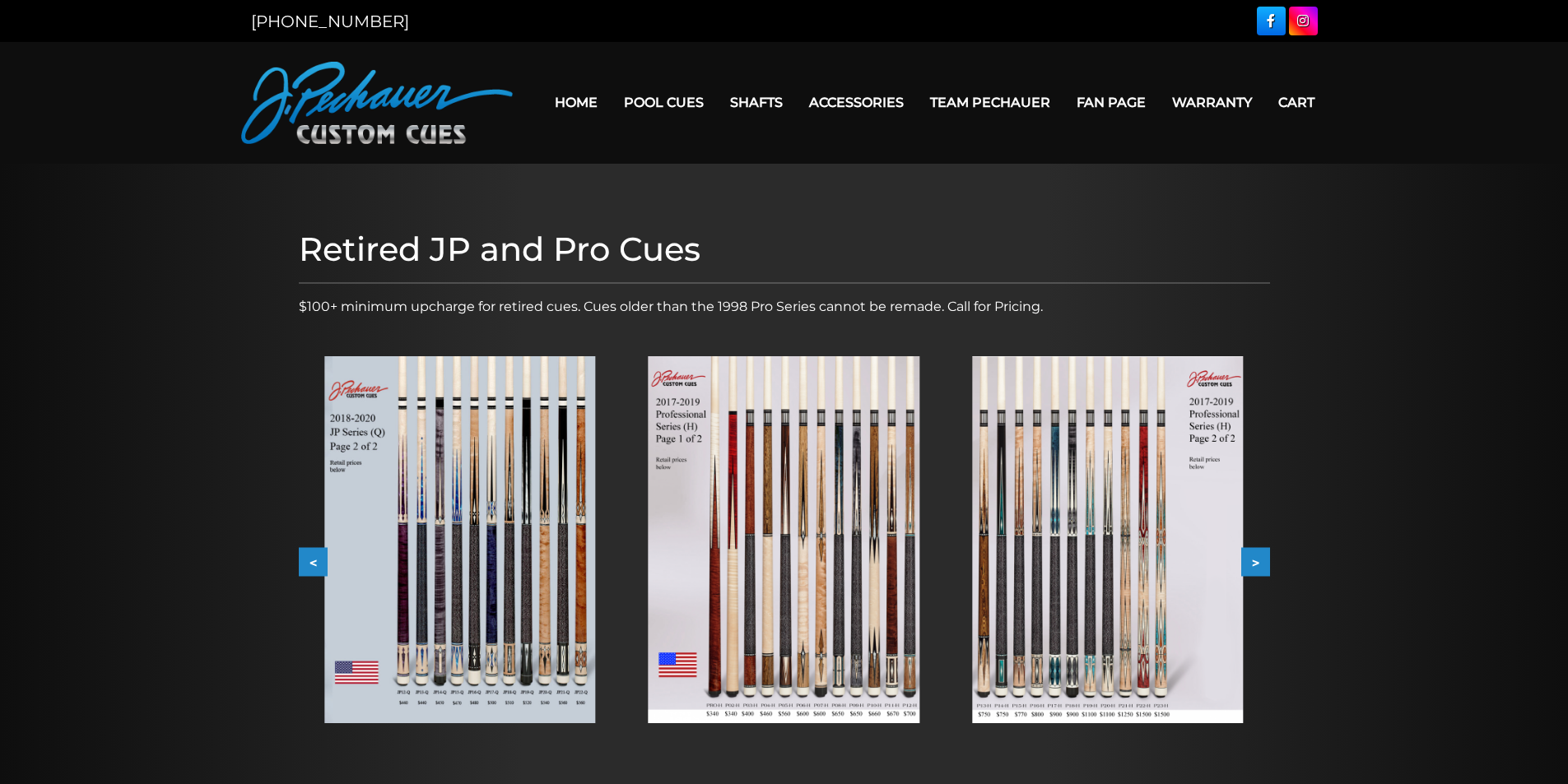
click at [307, 562] on button "<" at bounding box center [313, 562] width 29 height 29
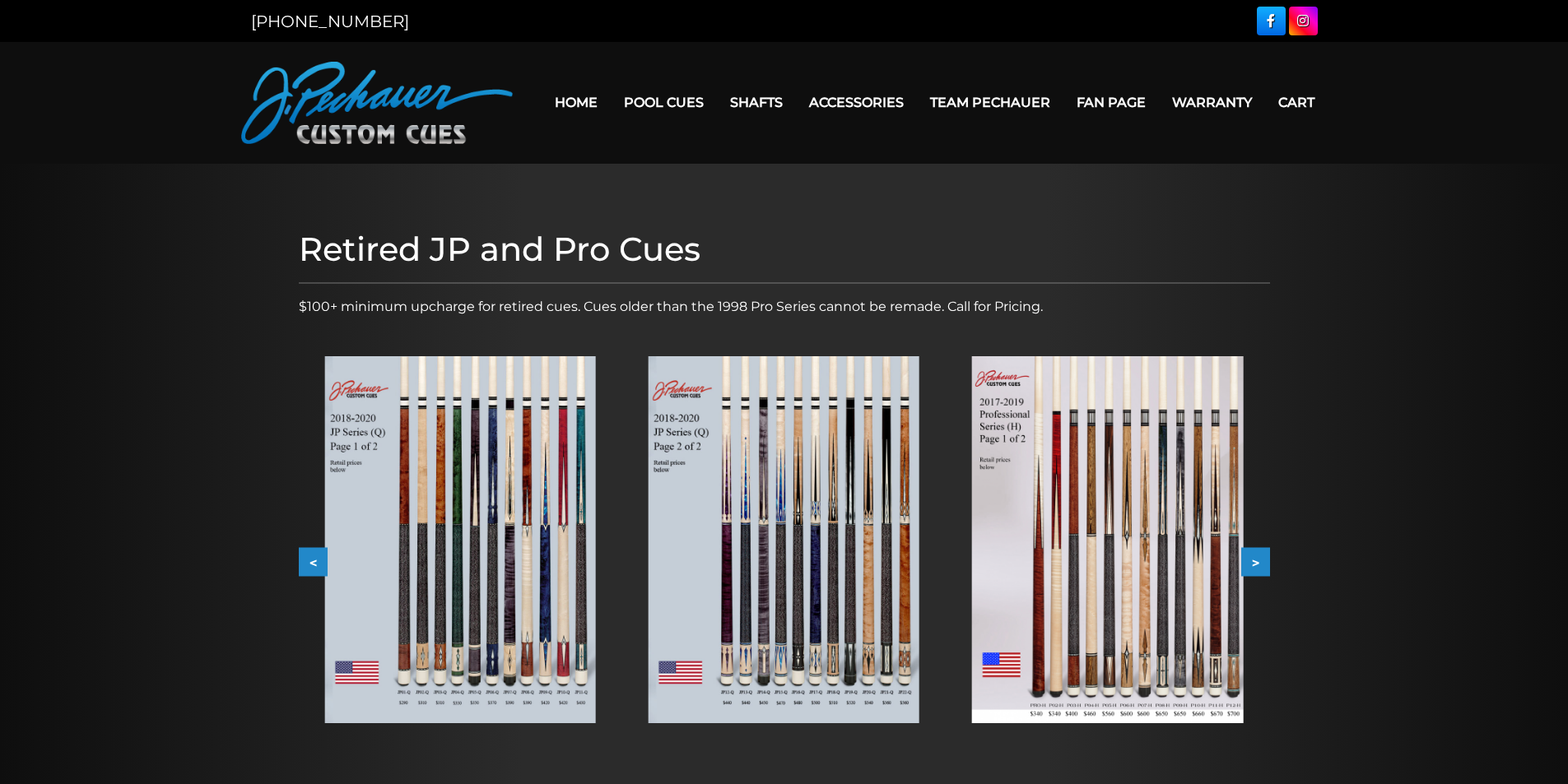
click at [307, 562] on button "<" at bounding box center [313, 562] width 29 height 29
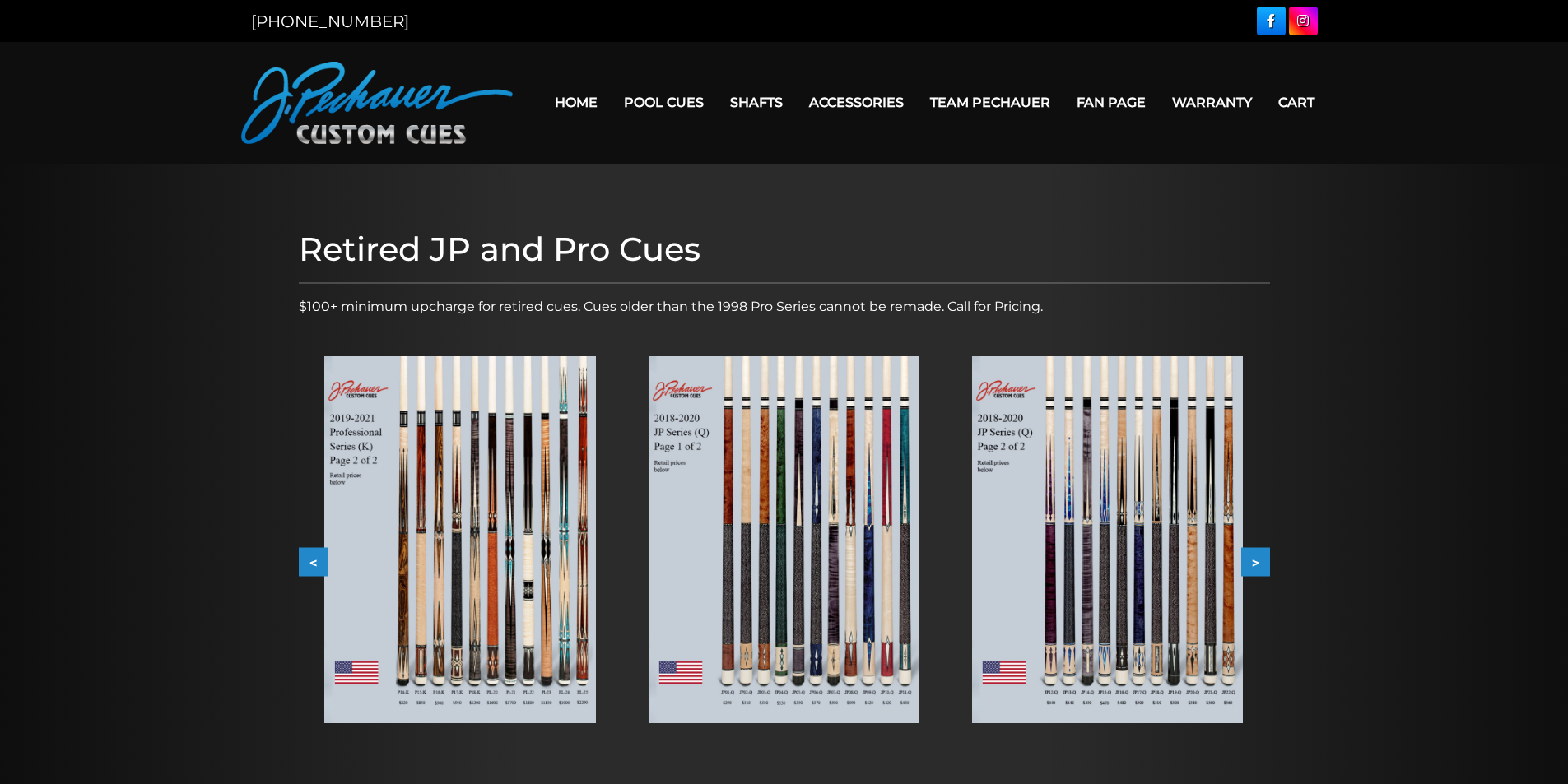
click at [313, 560] on button "<" at bounding box center [313, 562] width 29 height 29
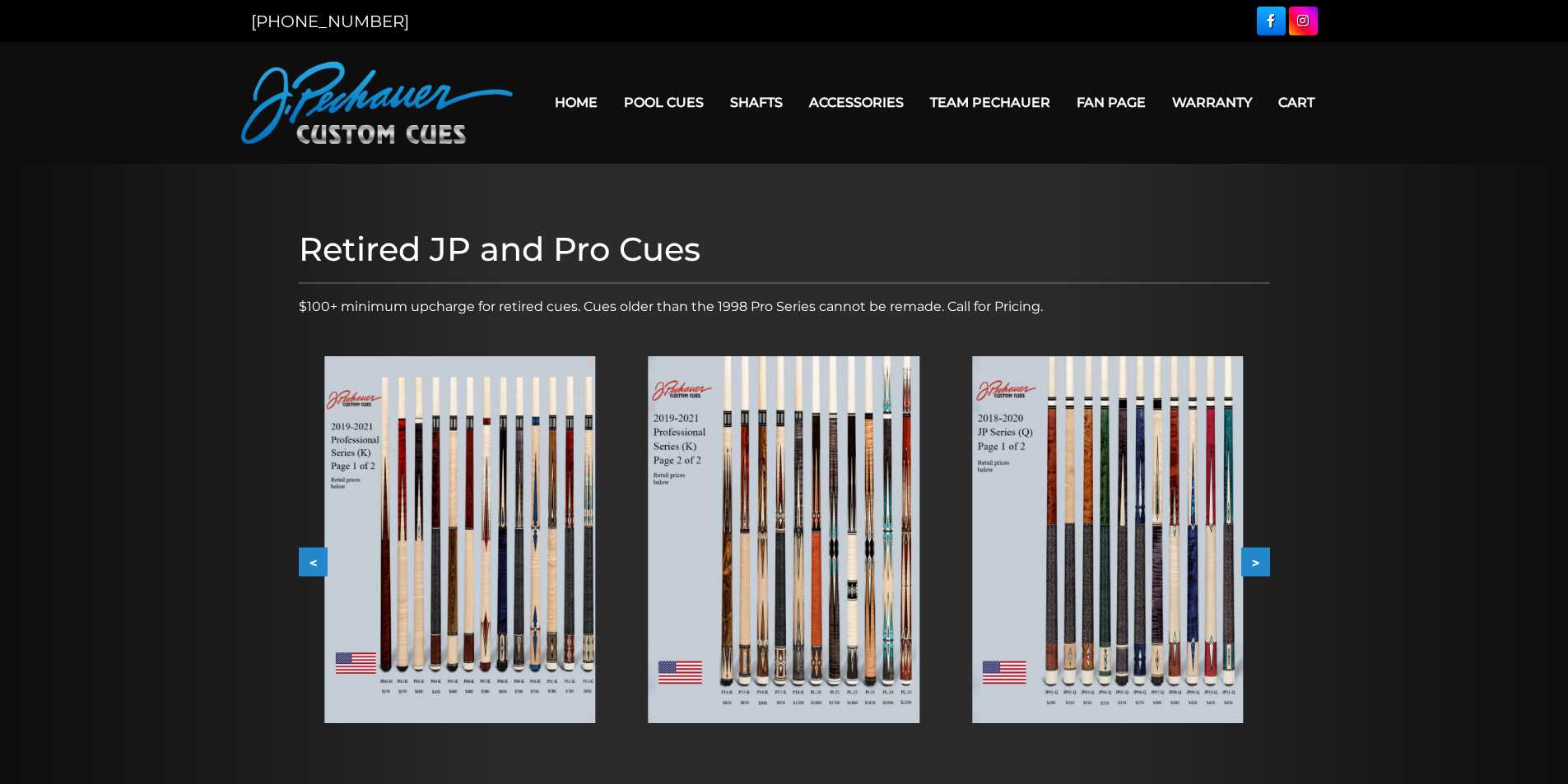
click at [313, 559] on button "<" at bounding box center [313, 562] width 29 height 29
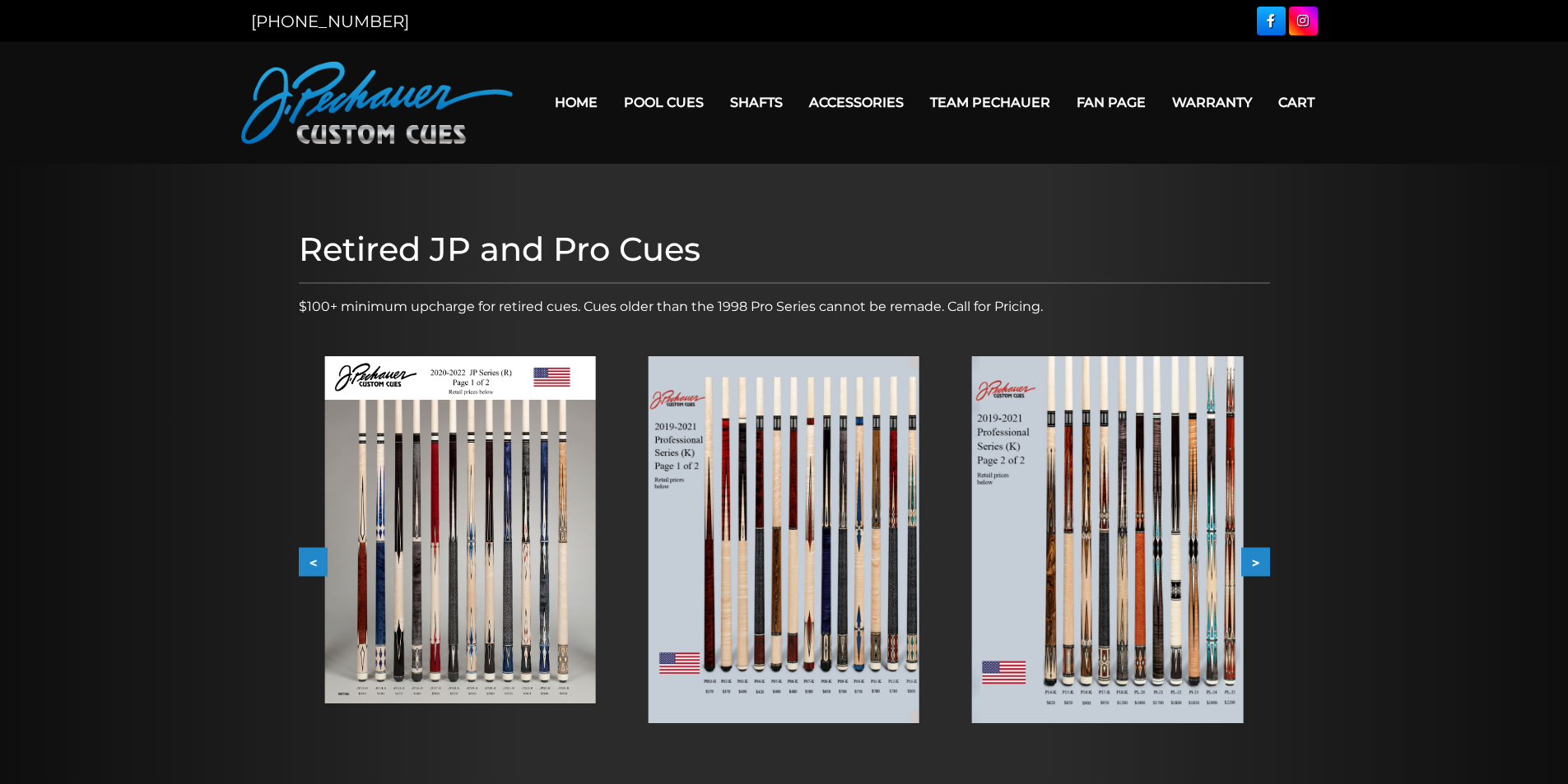
click at [313, 559] on button "<" at bounding box center [313, 562] width 29 height 29
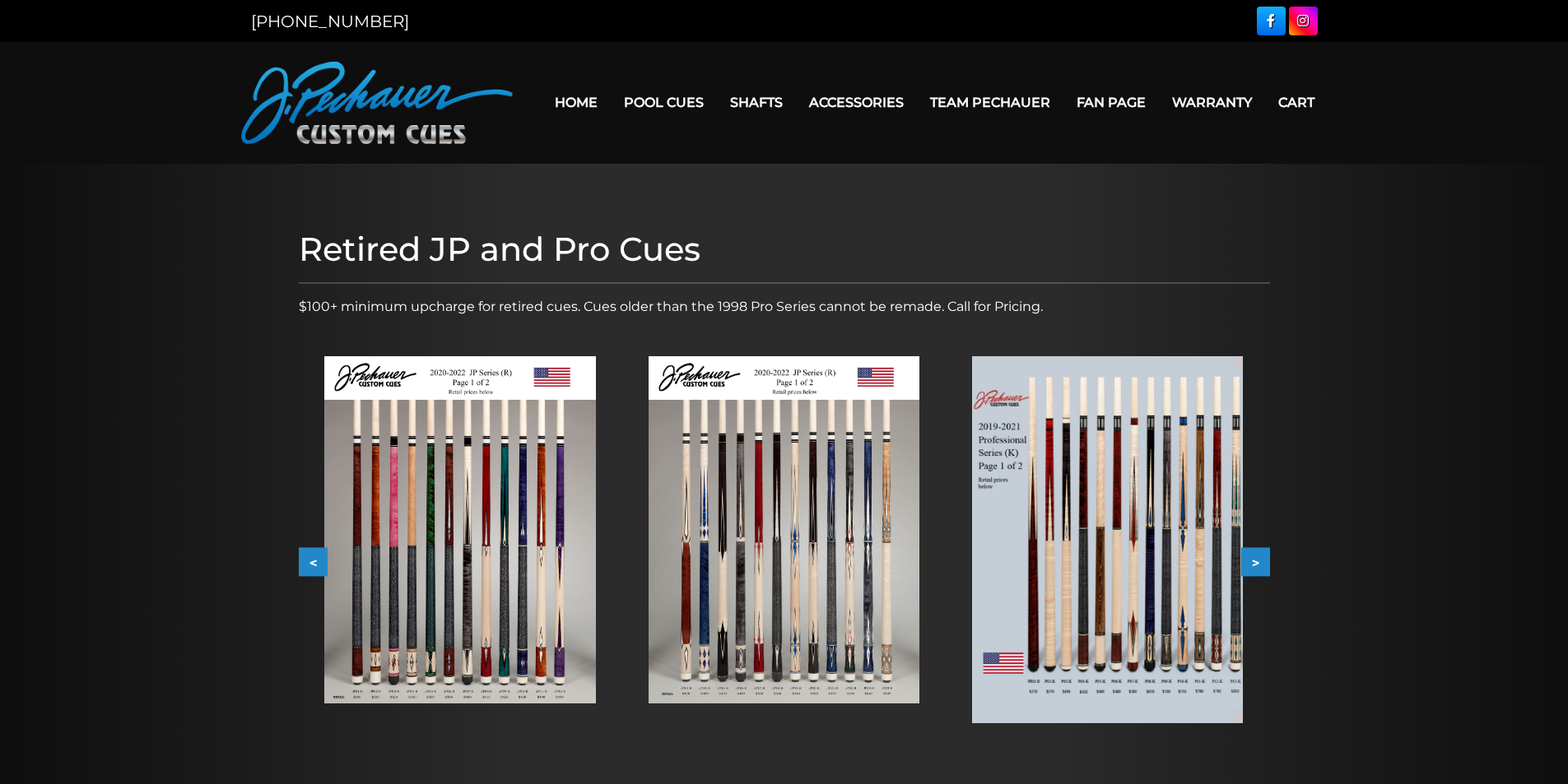
click at [313, 559] on button "<" at bounding box center [313, 562] width 29 height 29
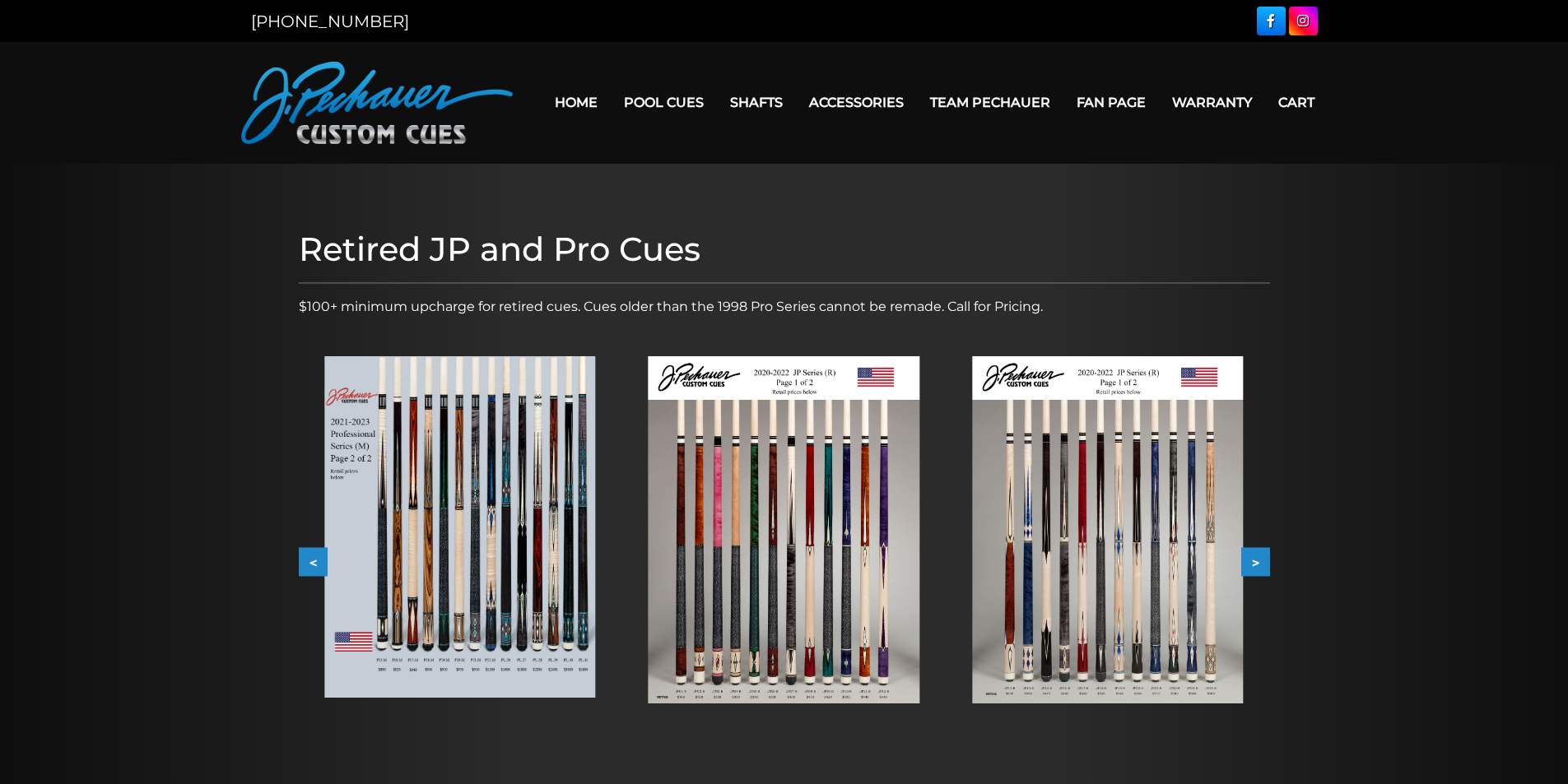
click at [313, 559] on button "<" at bounding box center [313, 562] width 29 height 29
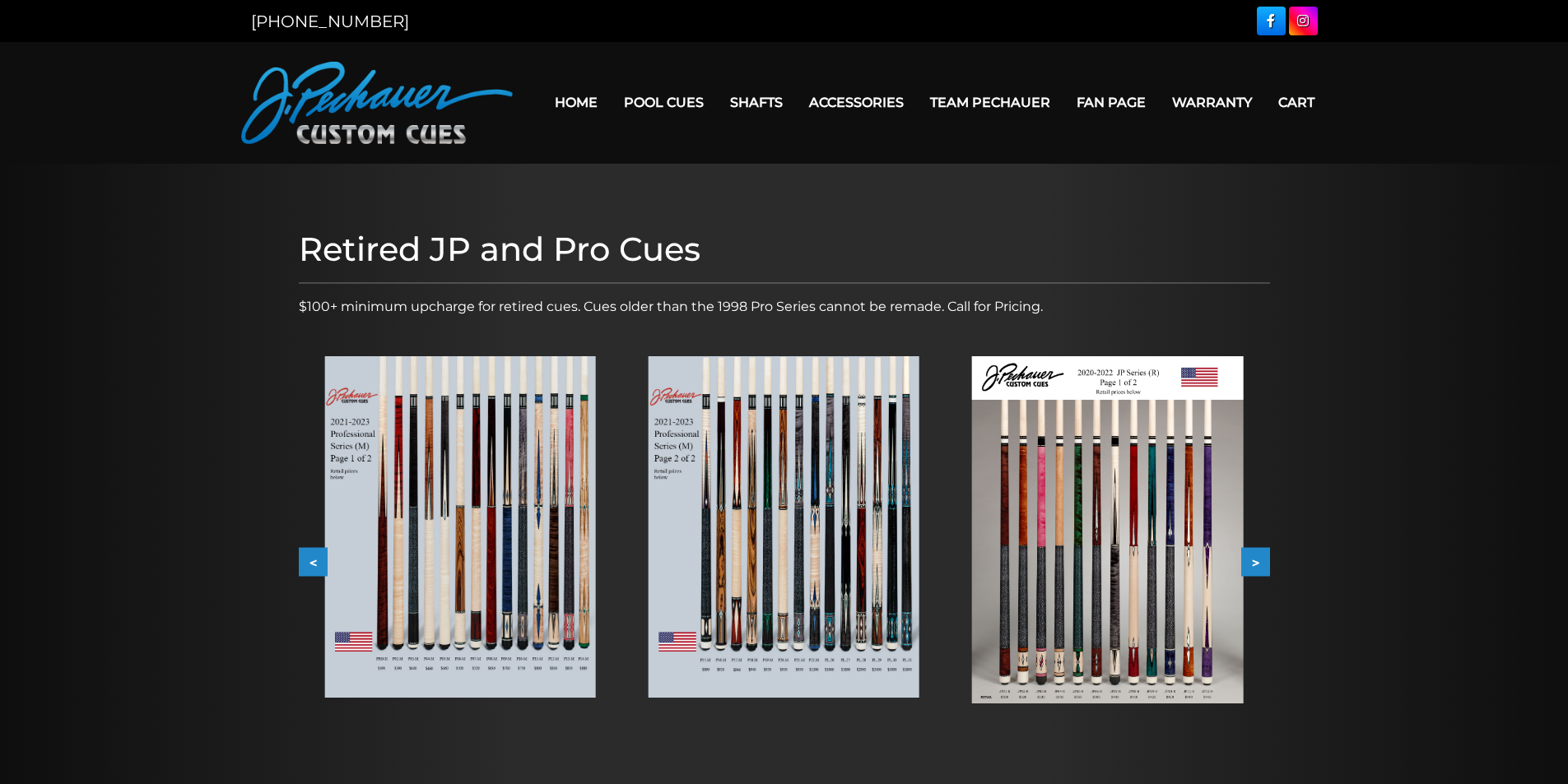
click at [313, 559] on button "<" at bounding box center [313, 562] width 29 height 29
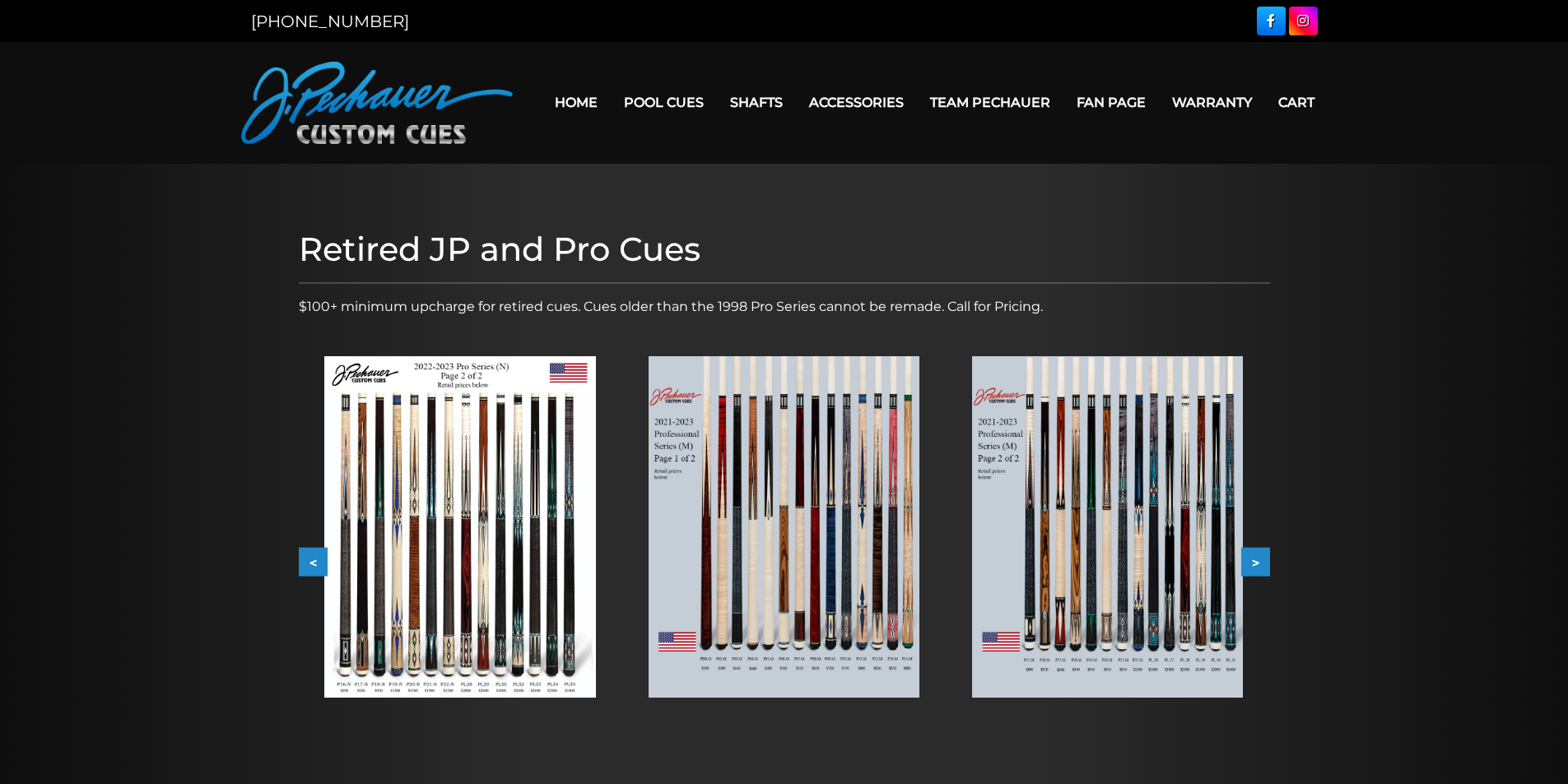
click at [313, 559] on button "<" at bounding box center [313, 562] width 29 height 29
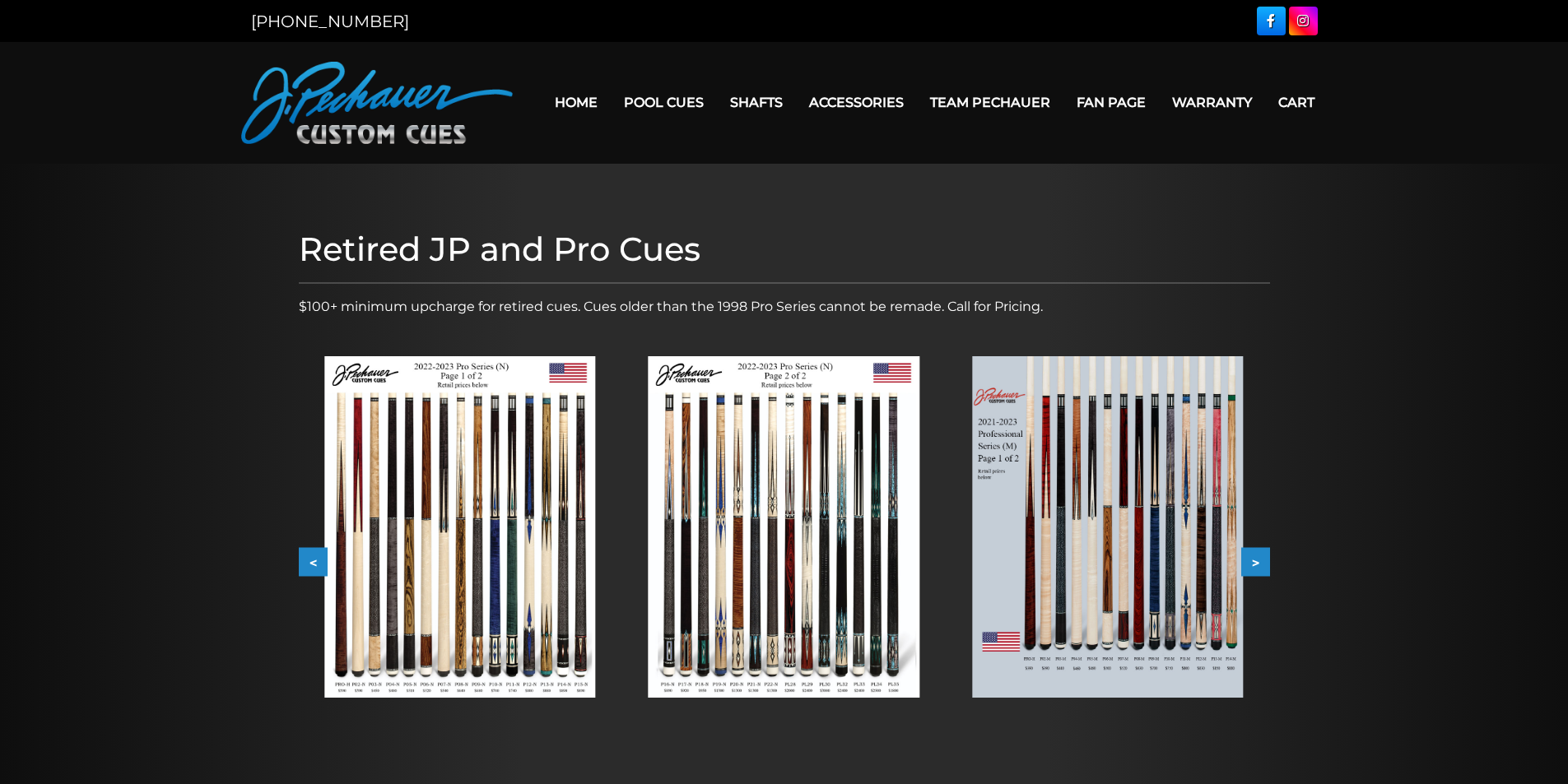
click at [313, 559] on button "<" at bounding box center [313, 562] width 29 height 29
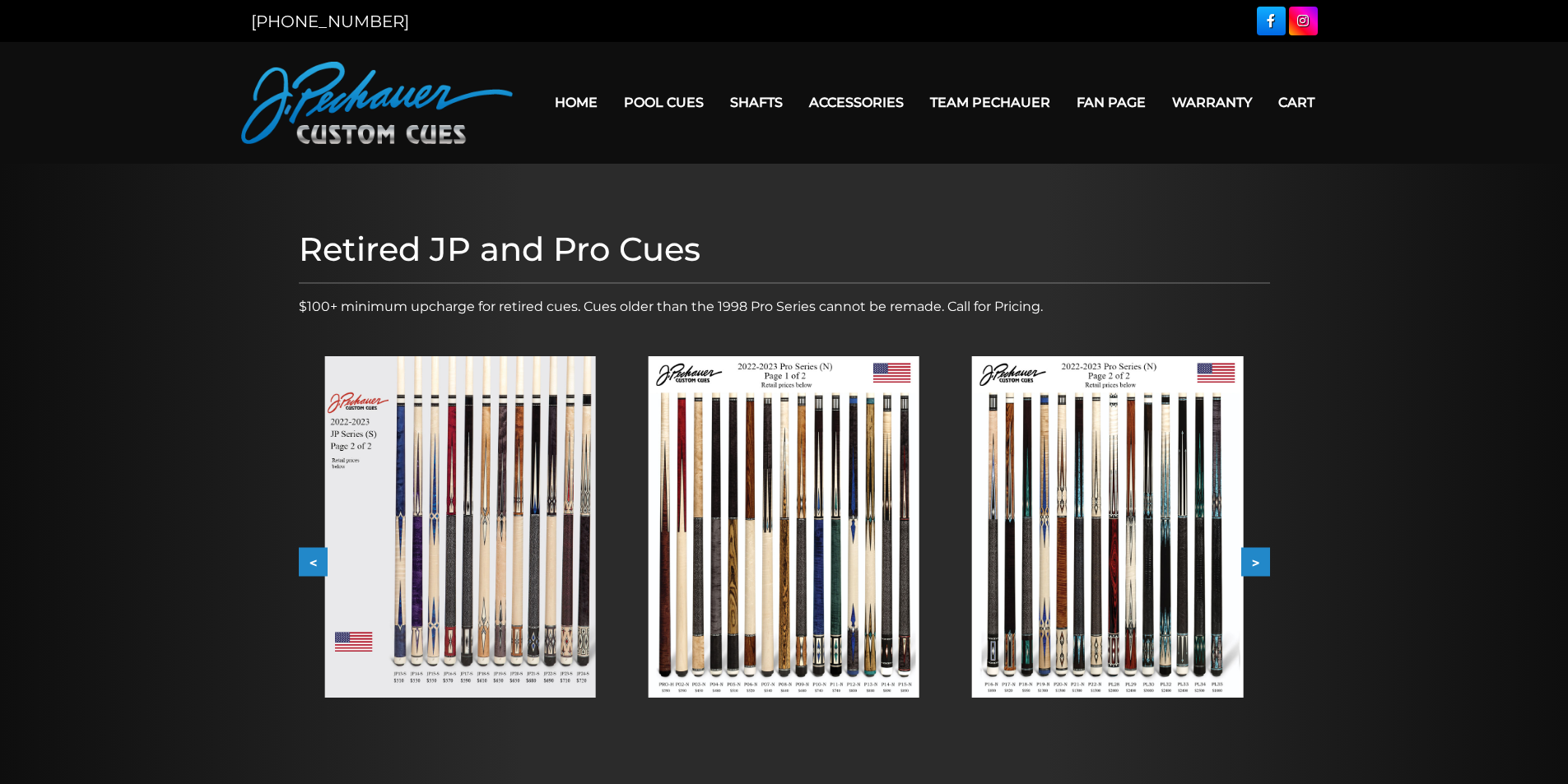
click at [1255, 558] on button ">" at bounding box center [1255, 562] width 29 height 29
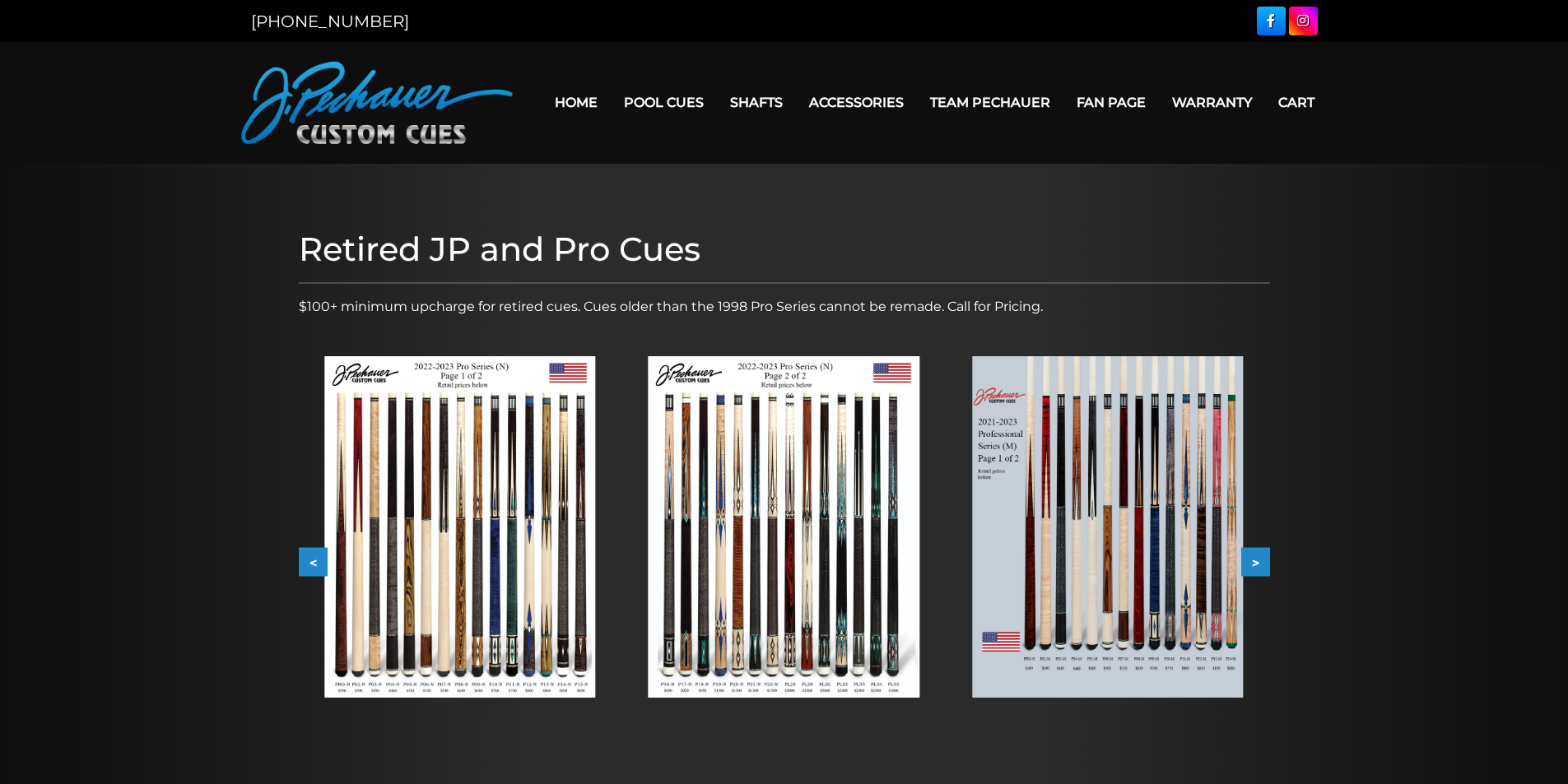
click at [1255, 558] on button ">" at bounding box center [1255, 562] width 29 height 29
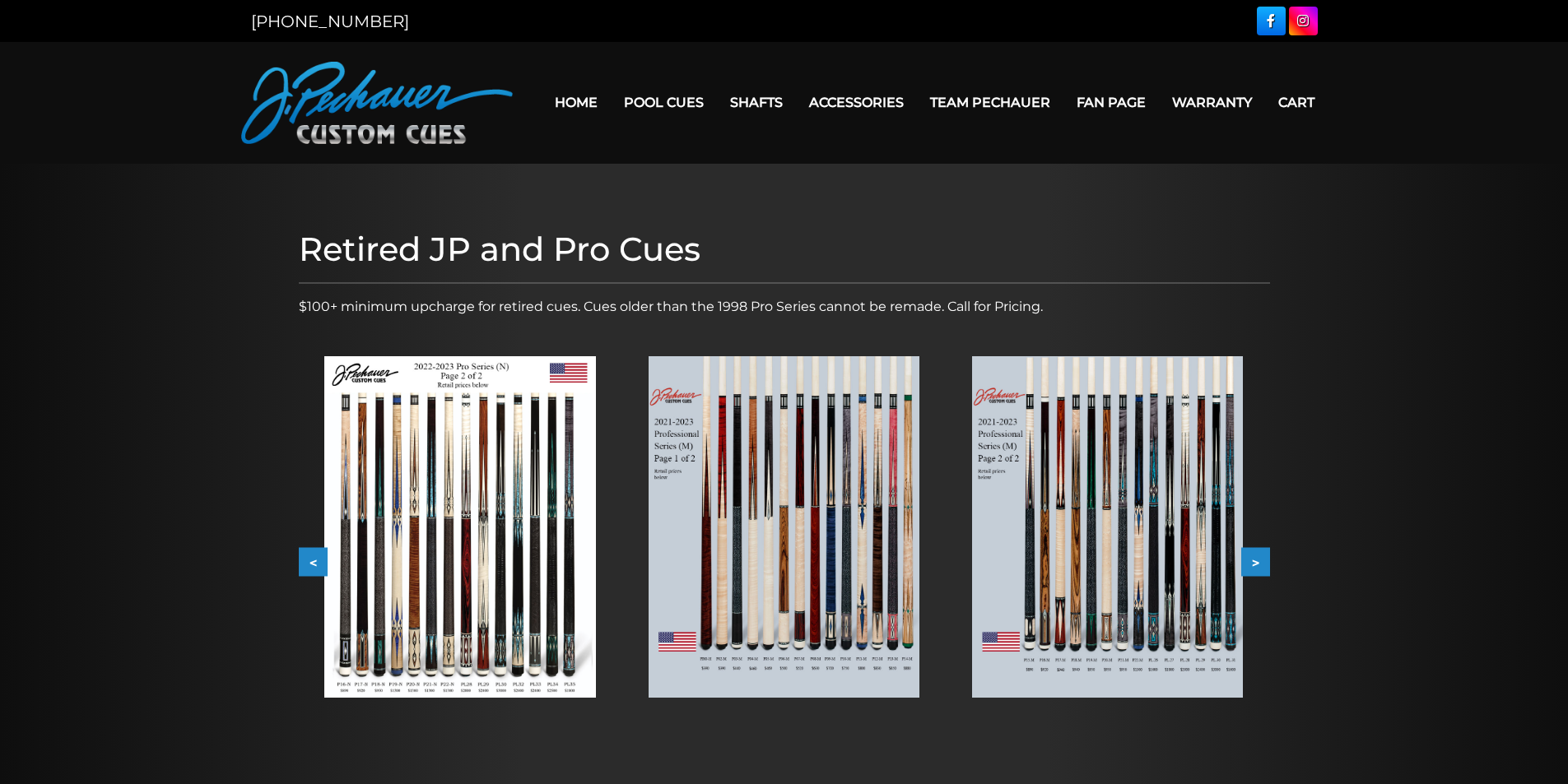
click at [307, 561] on button "<" at bounding box center [313, 562] width 29 height 29
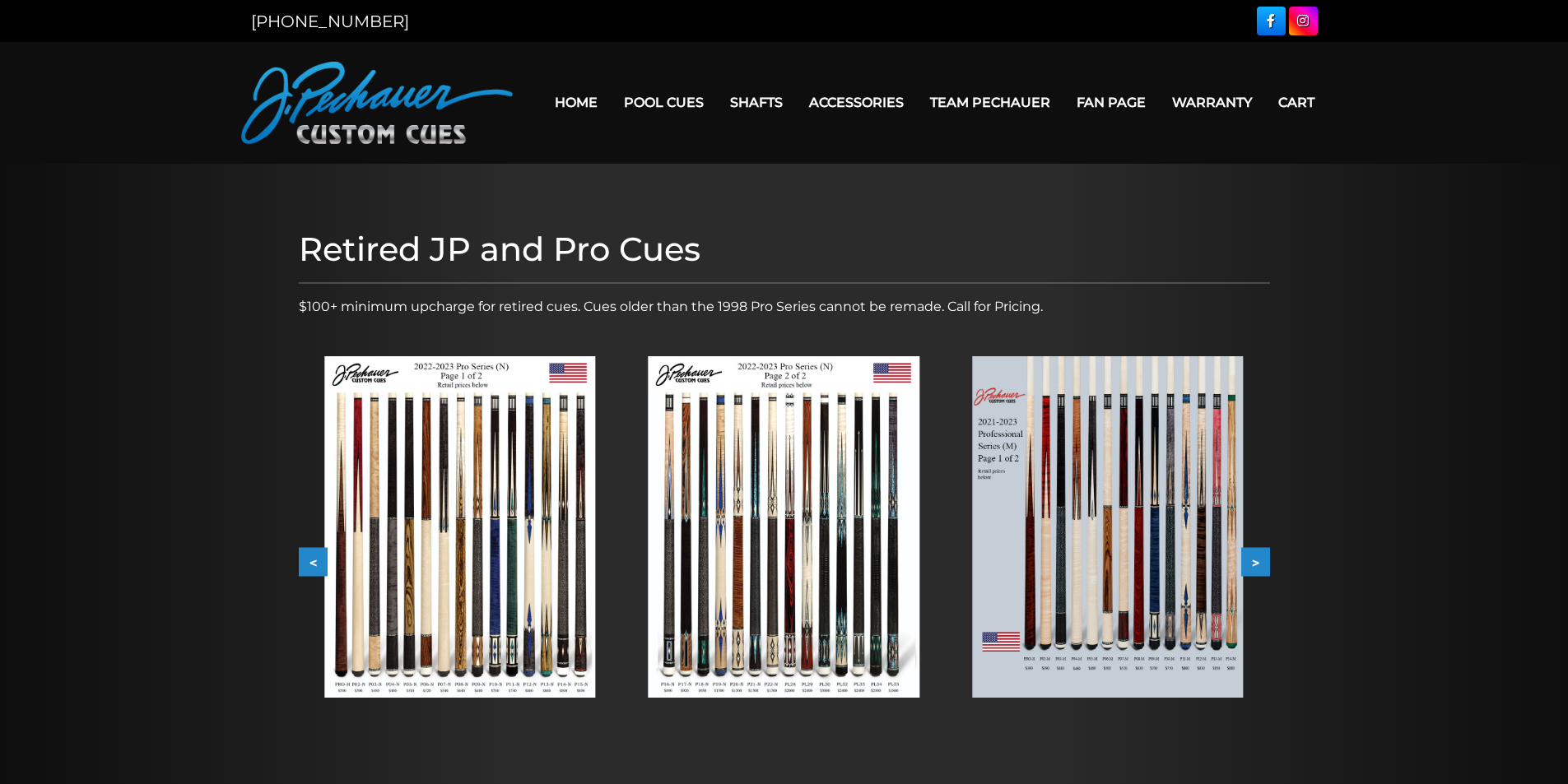
click at [1266, 559] on button ">" at bounding box center [1255, 562] width 29 height 29
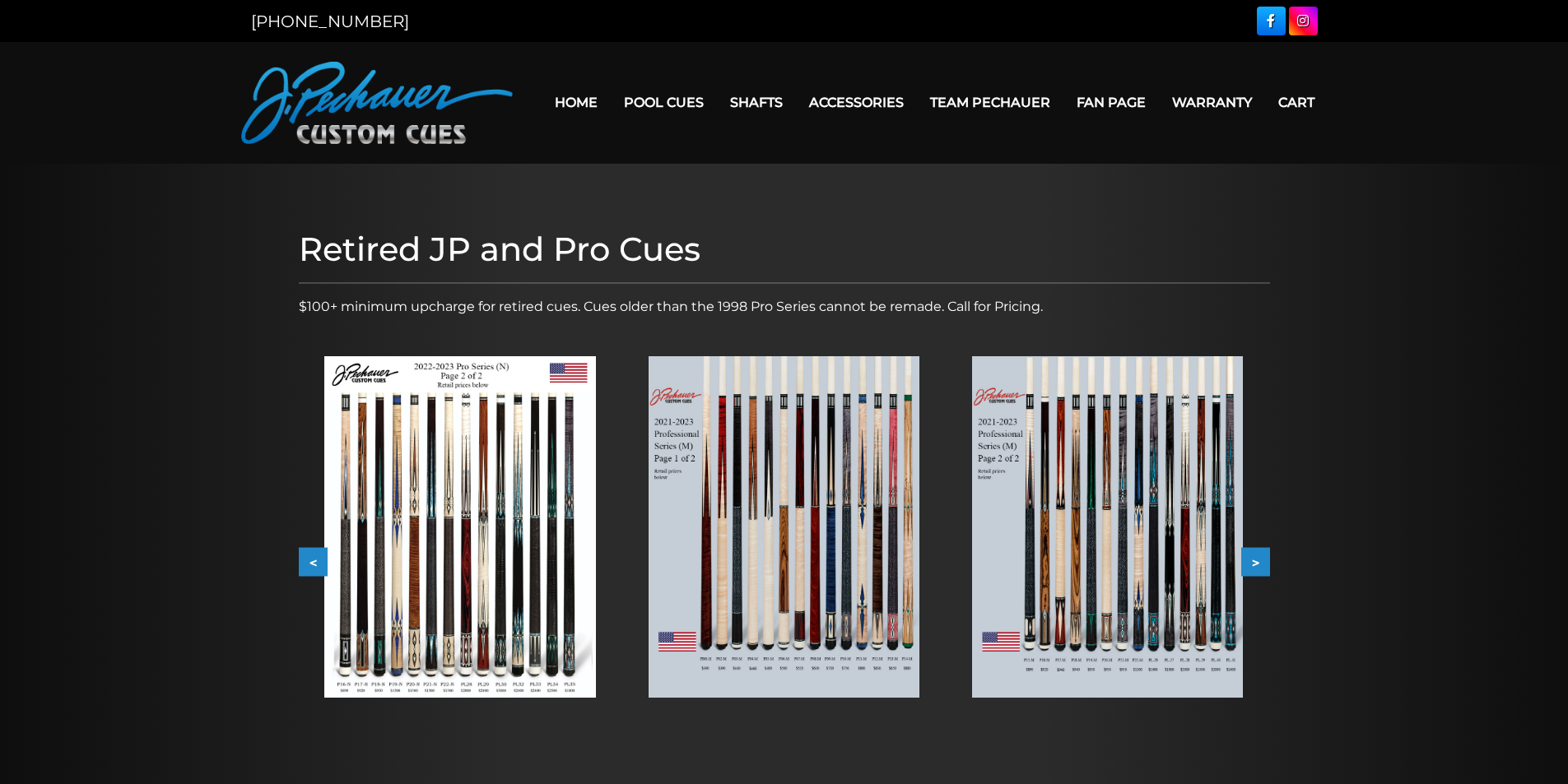
click at [1266, 559] on button ">" at bounding box center [1255, 562] width 29 height 29
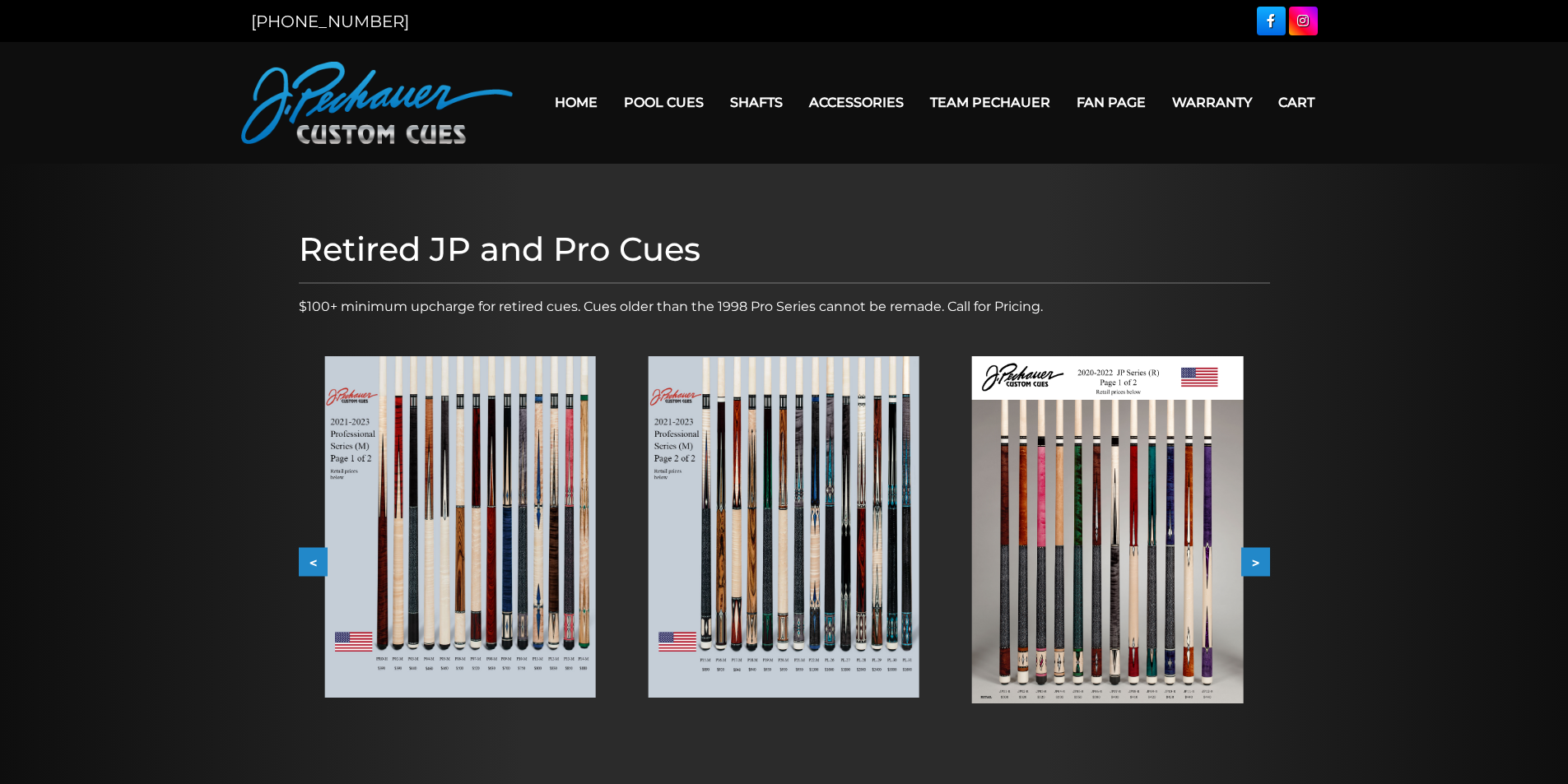
click at [1266, 559] on button ">" at bounding box center [1255, 562] width 29 height 29
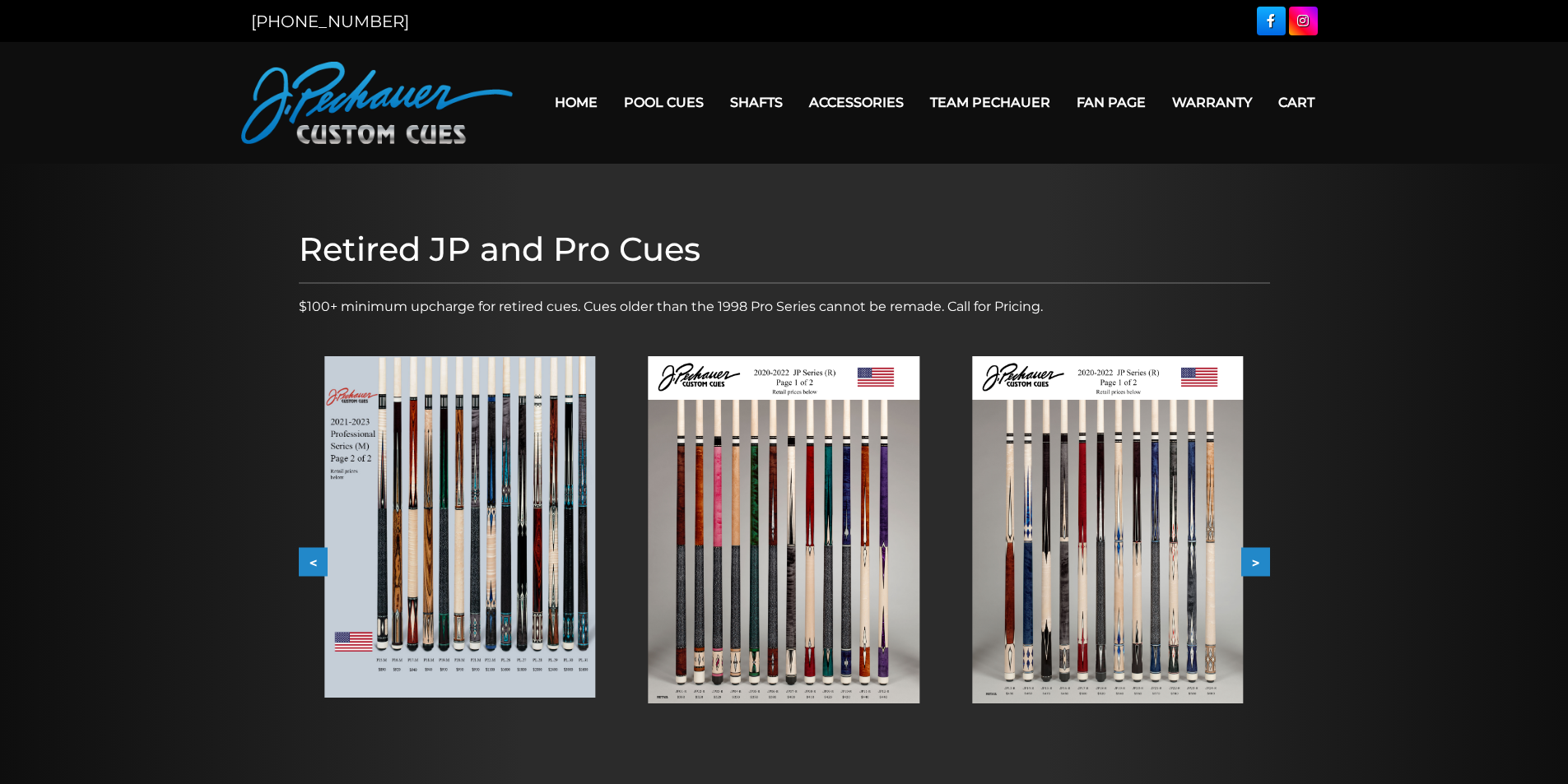
click at [1266, 559] on button ">" at bounding box center [1255, 562] width 29 height 29
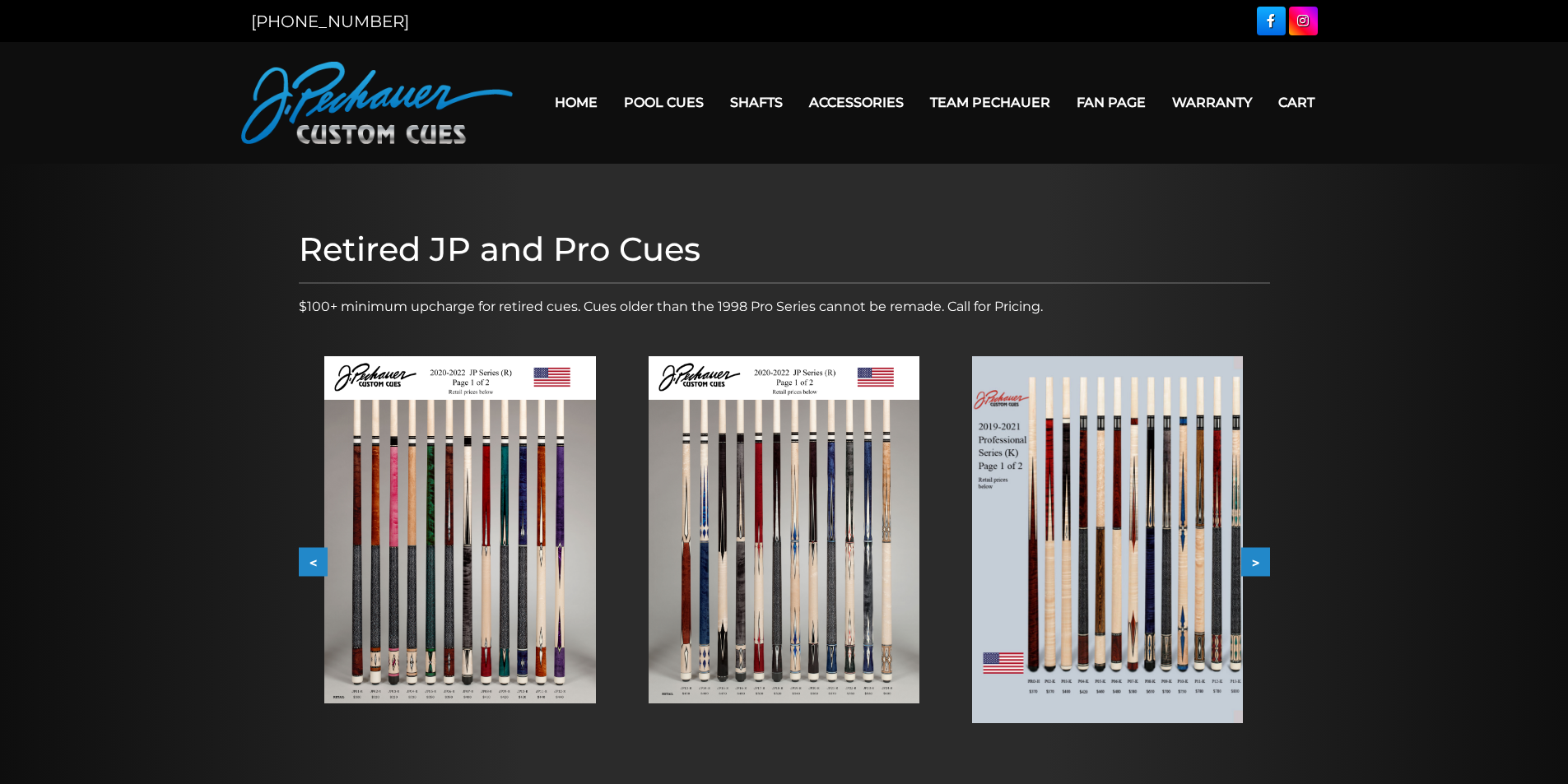
click at [323, 558] on button "<" at bounding box center [313, 562] width 29 height 29
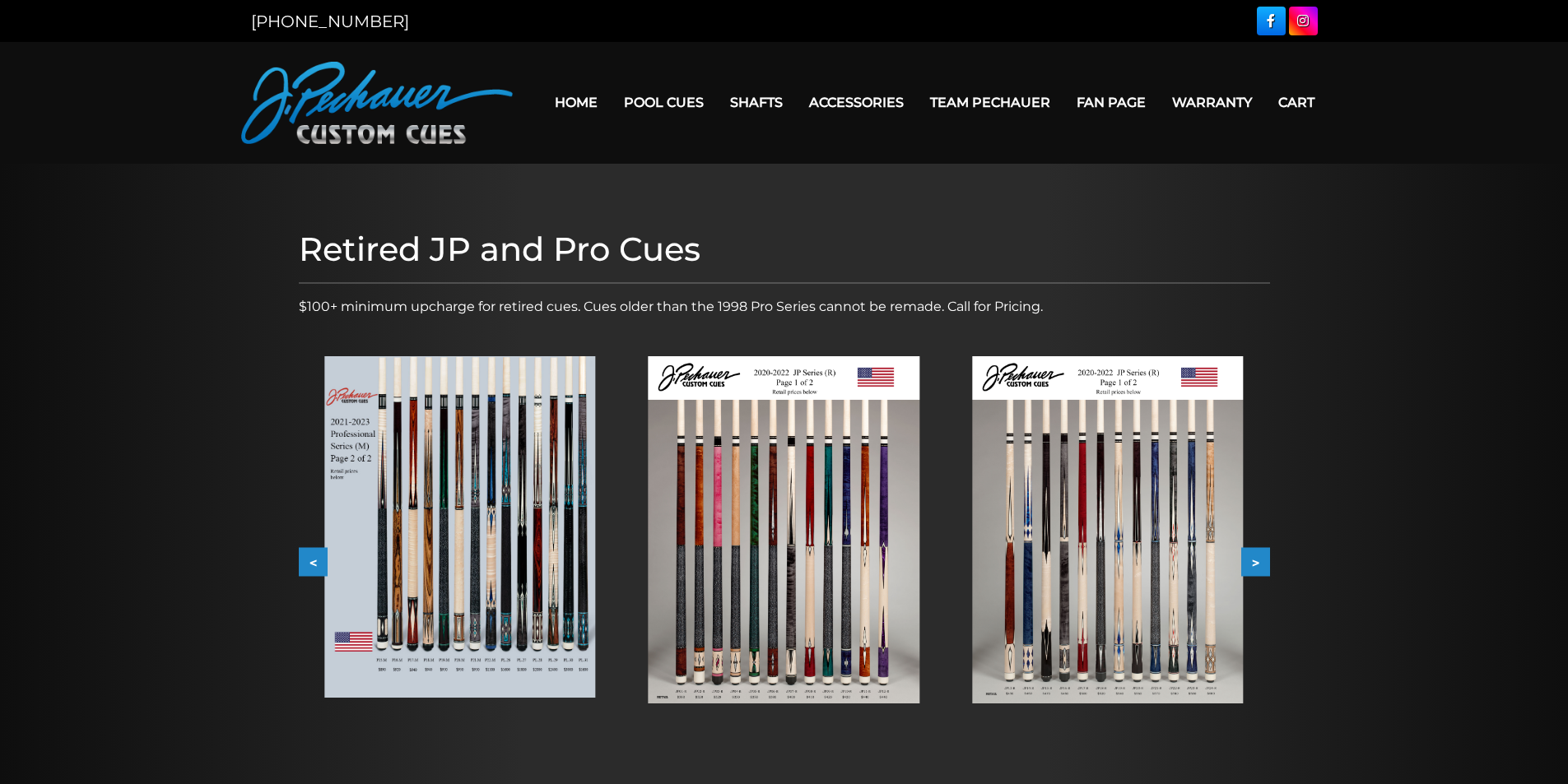
click at [1259, 563] on button ">" at bounding box center [1255, 562] width 29 height 29
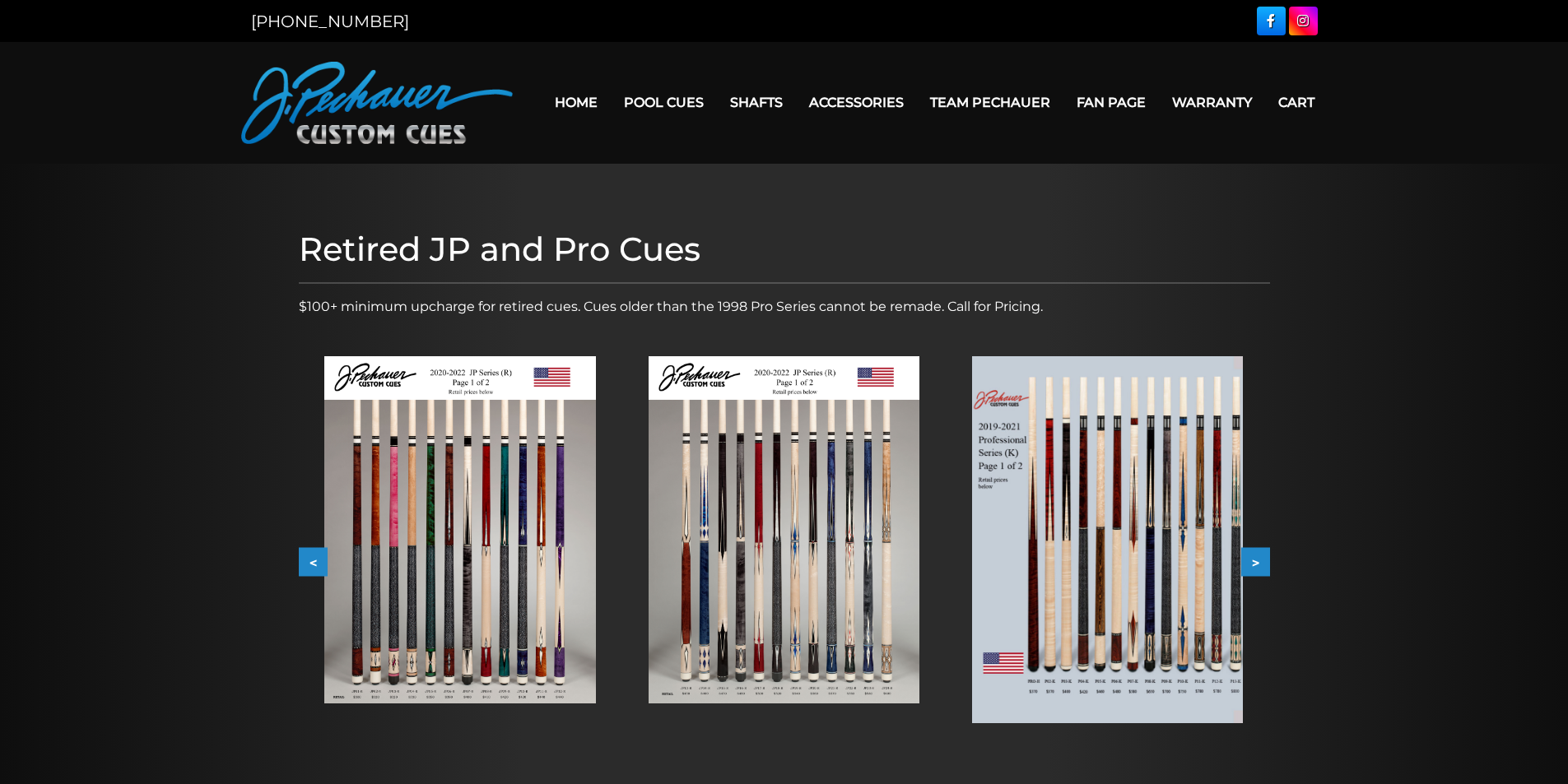
click at [1259, 563] on button ">" at bounding box center [1255, 562] width 29 height 29
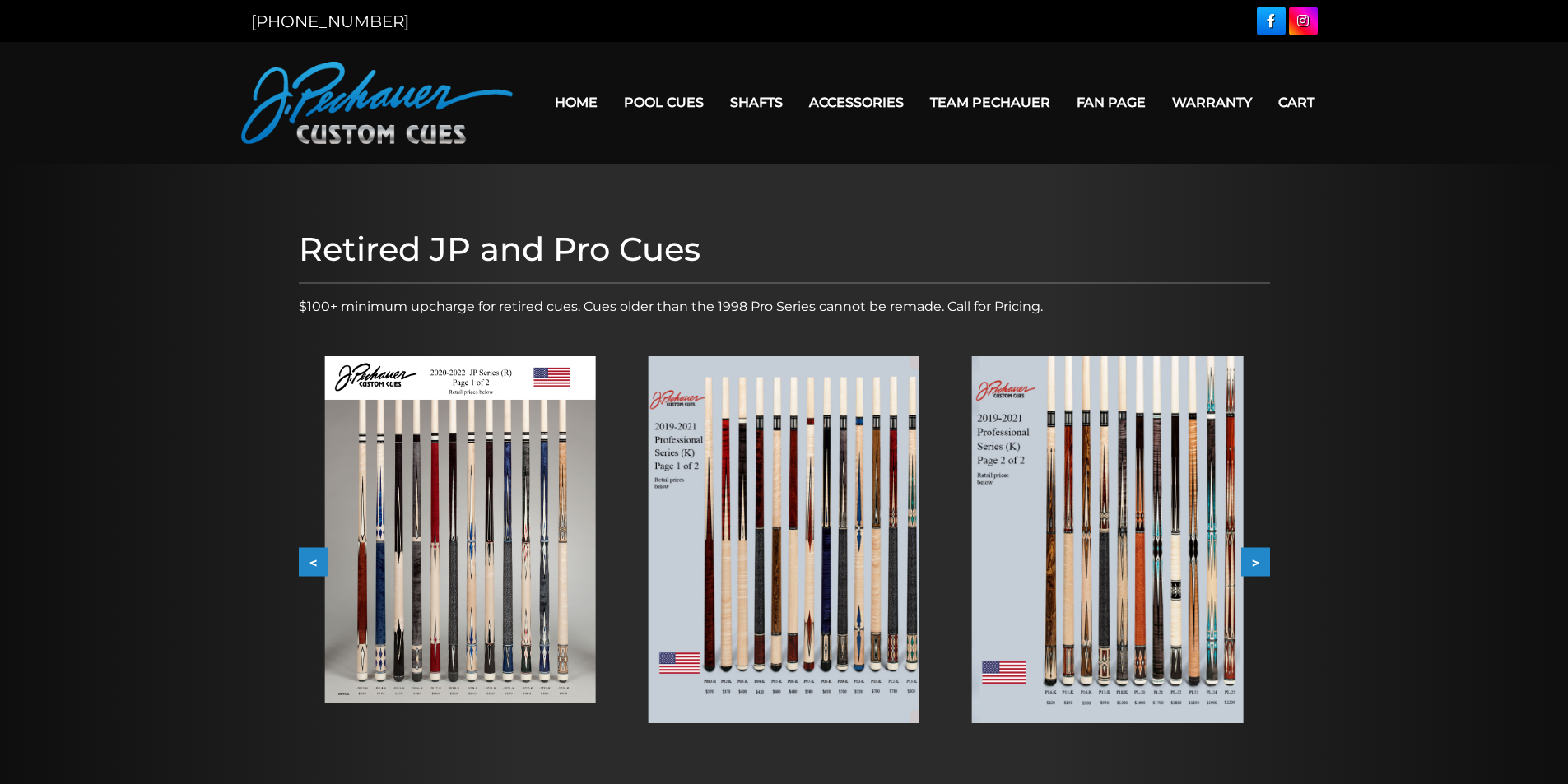
click at [1259, 563] on button ">" at bounding box center [1255, 562] width 29 height 29
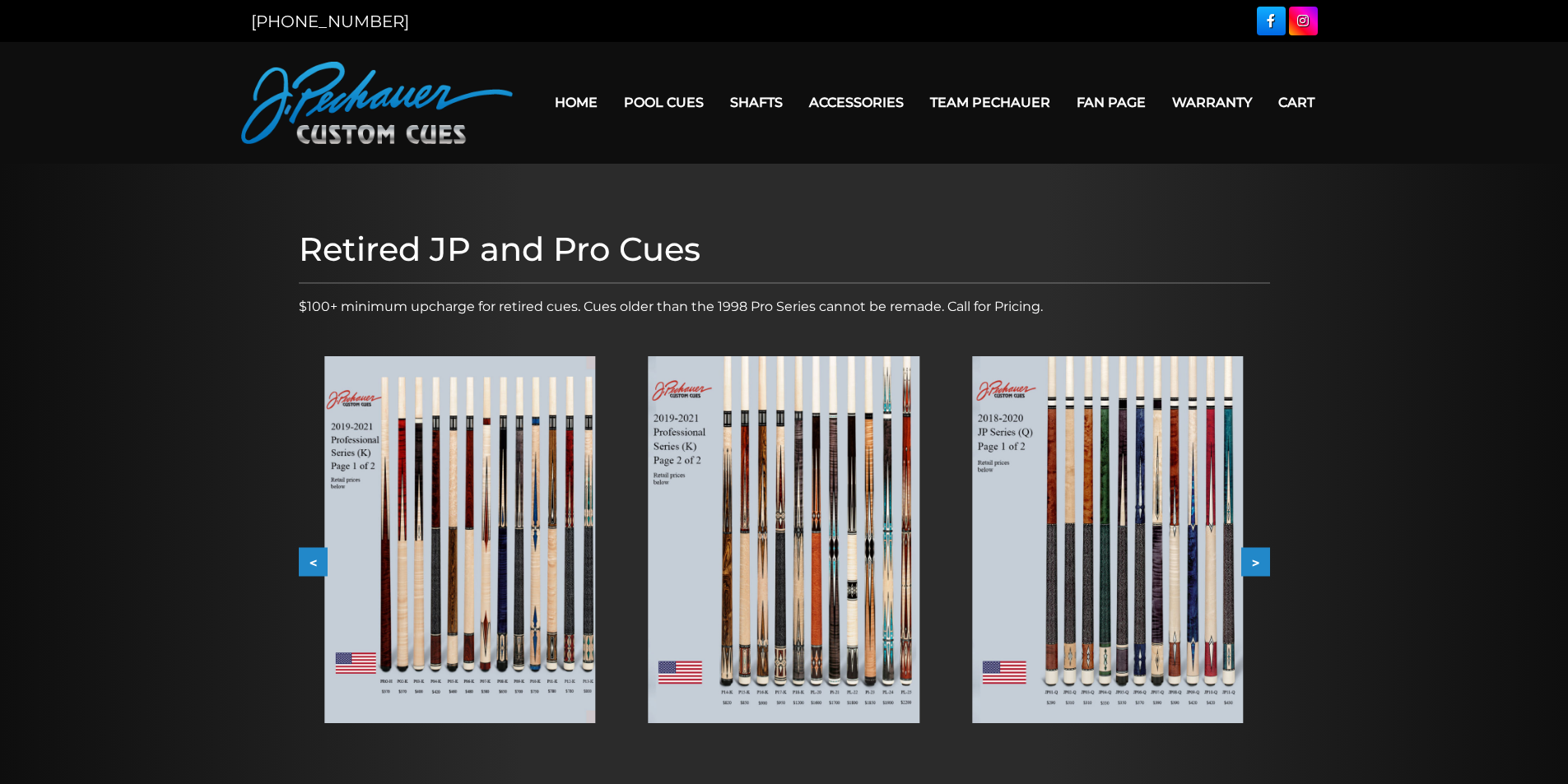
click at [1259, 563] on button ">" at bounding box center [1255, 562] width 29 height 29
